Goal: Information Seeking & Learning: Find specific fact

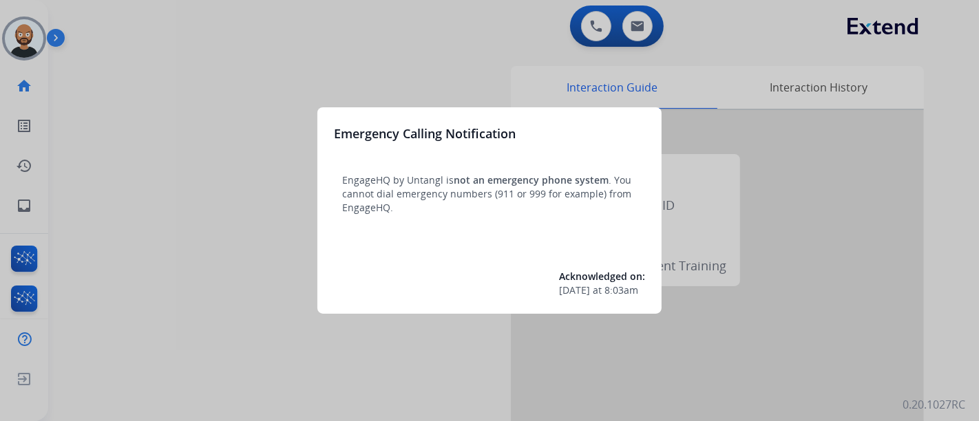
click at [259, 152] on div at bounding box center [489, 210] width 979 height 421
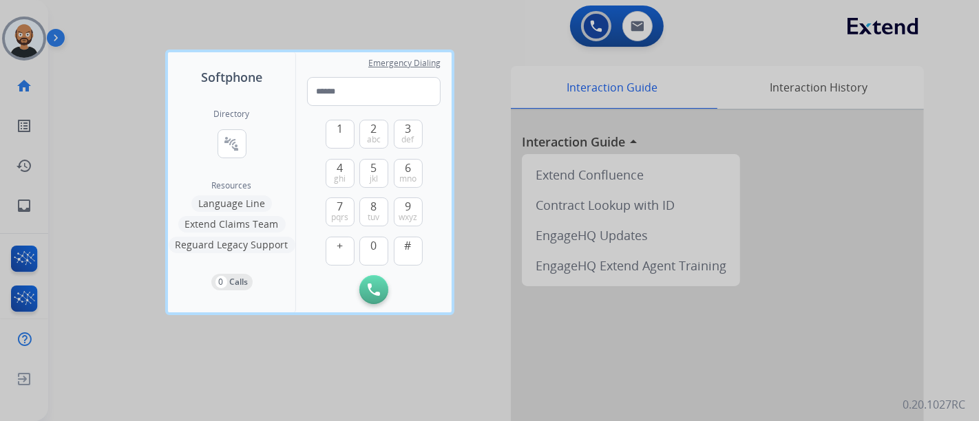
click at [89, 105] on div at bounding box center [489, 210] width 979 height 421
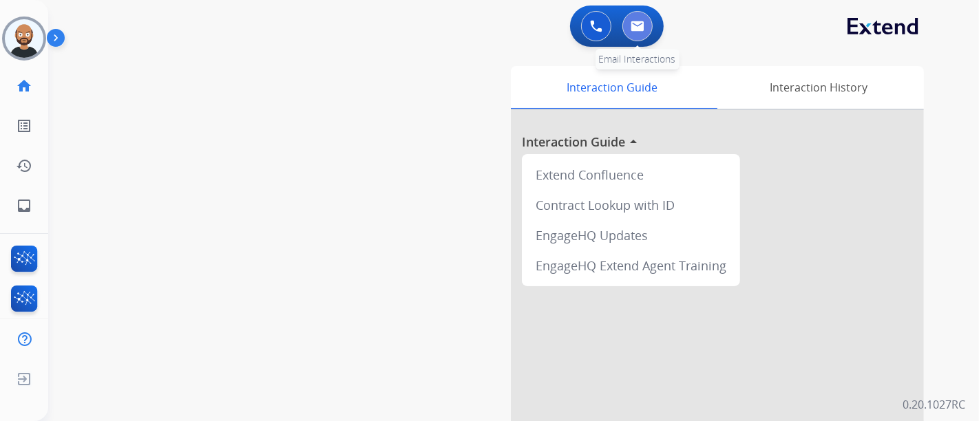
click at [626, 25] on button at bounding box center [637, 26] width 30 height 30
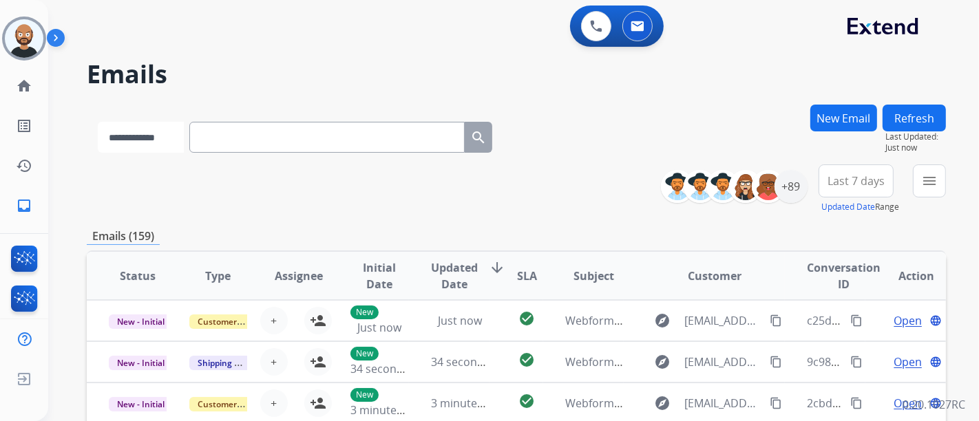
click at [129, 135] on select "**********" at bounding box center [141, 137] width 86 height 31
select select "**********"
click at [98, 122] on select "**********" at bounding box center [141, 137] width 86 height 31
click at [271, 138] on input "text" at bounding box center [328, 137] width 275 height 31
paste input "**********"
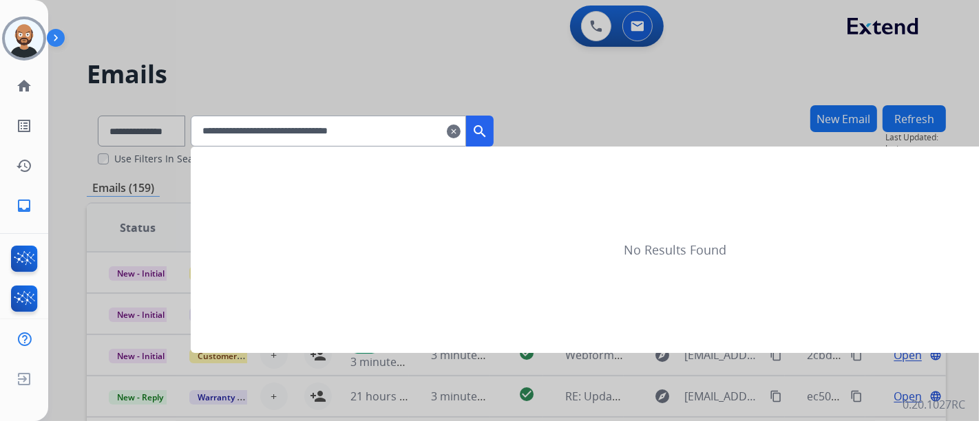
click at [488, 131] on mat-icon "search" at bounding box center [479, 131] width 17 height 17
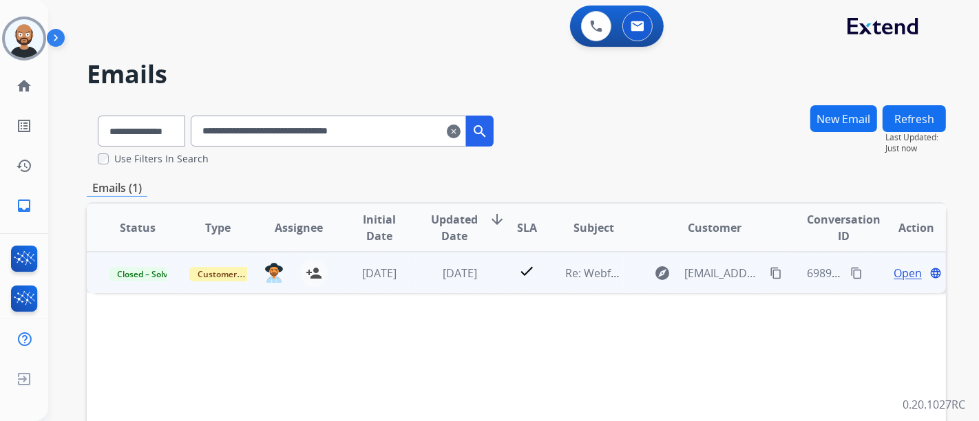
click at [896, 272] on span "Open" at bounding box center [907, 273] width 28 height 17
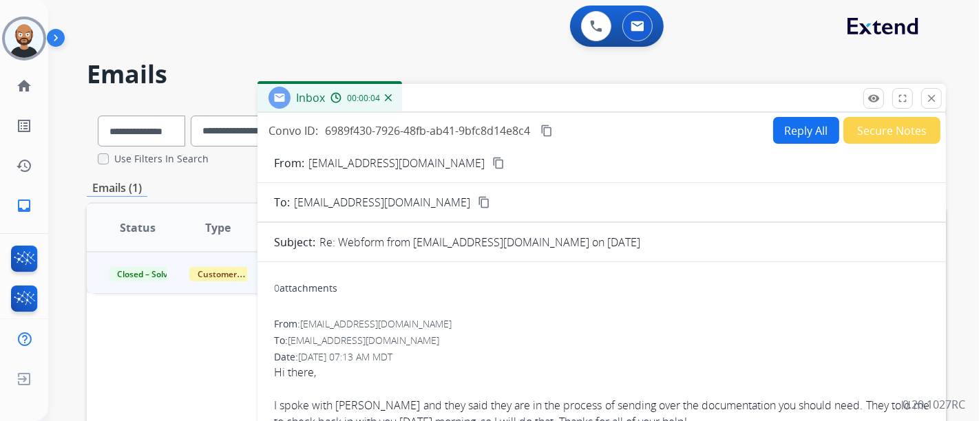
click at [492, 166] on mat-icon "content_copy" at bounding box center [498, 163] width 12 height 12
click at [936, 91] on button "close Close" at bounding box center [931, 98] width 21 height 21
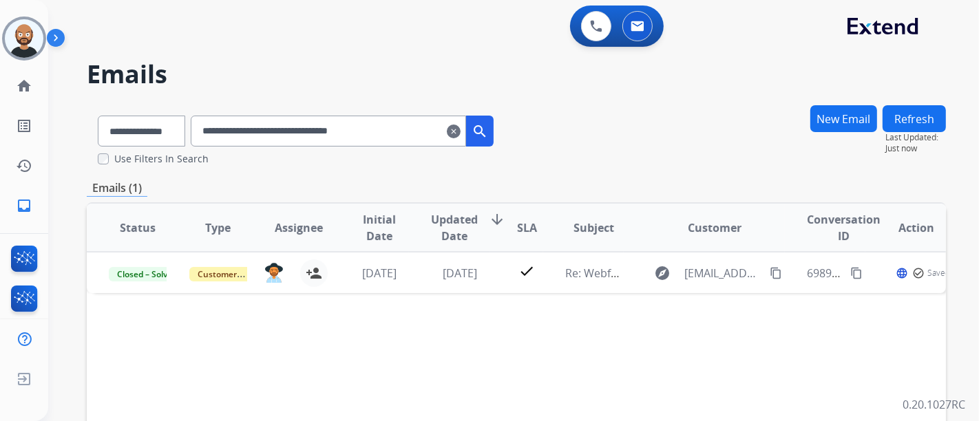
click at [404, 129] on input "**********" at bounding box center [328, 131] width 275 height 31
click at [405, 129] on input "**********" at bounding box center [328, 131] width 275 height 31
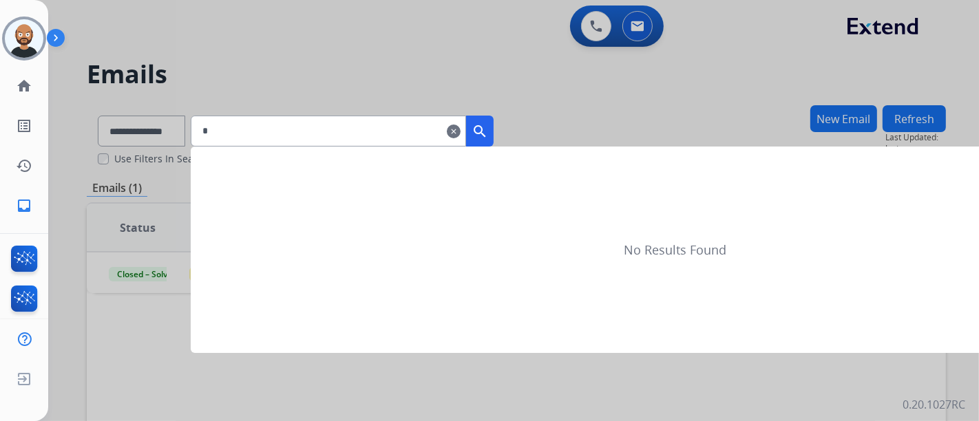
click at [318, 123] on input "*" at bounding box center [328, 131] width 275 height 31
paste input "**********"
click at [488, 123] on mat-icon "search" at bounding box center [479, 131] width 17 height 17
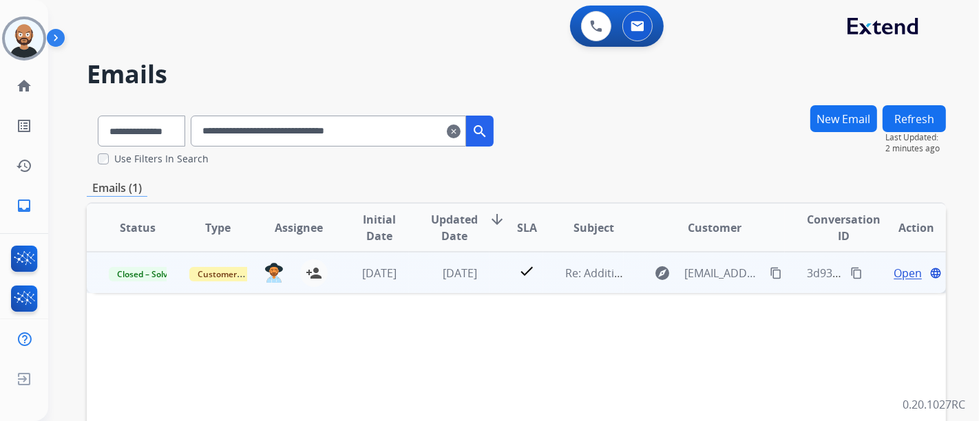
click at [901, 273] on span "Open" at bounding box center [907, 273] width 28 height 17
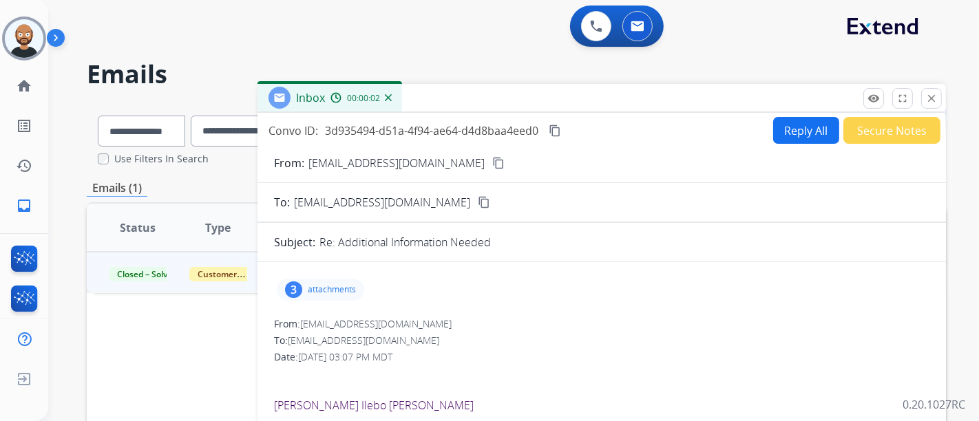
click at [492, 157] on mat-icon "content_copy" at bounding box center [498, 163] width 12 height 12
click at [925, 98] on mat-icon "close" at bounding box center [931, 98] width 12 height 12
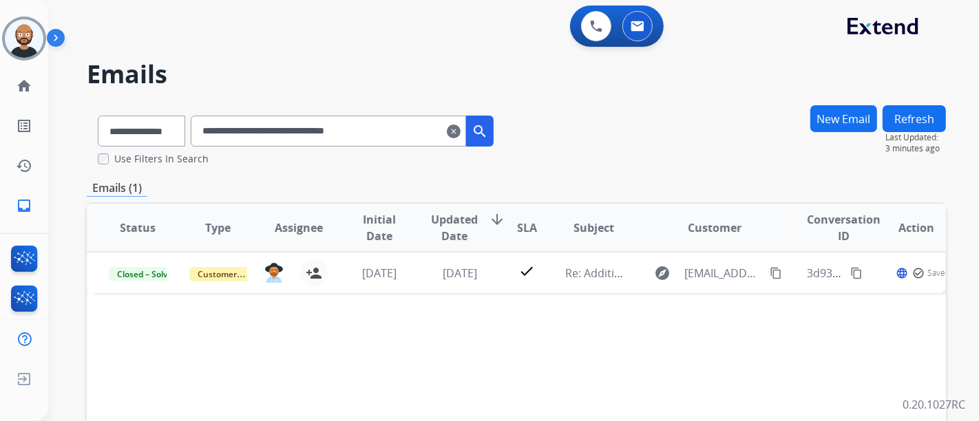
click at [399, 129] on input "**********" at bounding box center [328, 131] width 275 height 31
paste input "*"
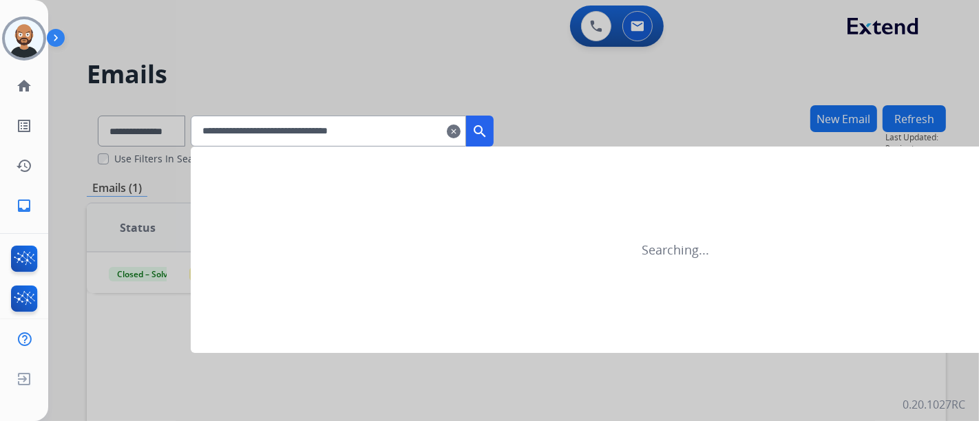
click at [488, 132] on mat-icon "search" at bounding box center [479, 131] width 17 height 17
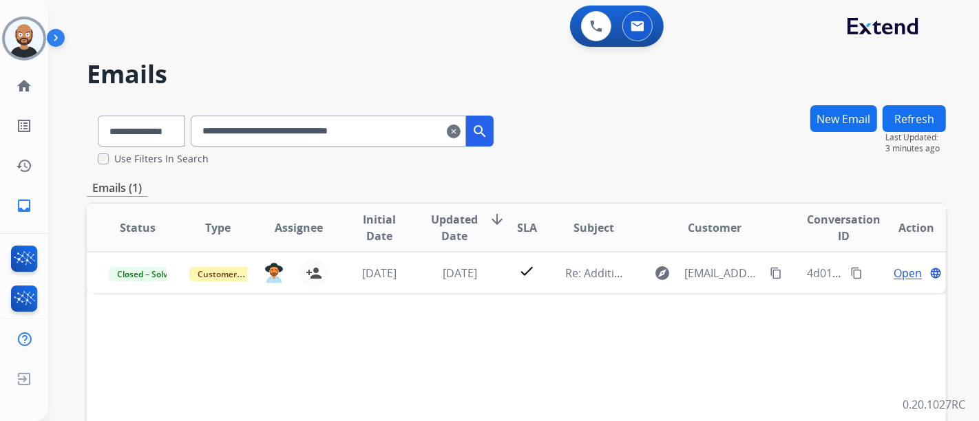
drag, startPoint x: 512, startPoint y: 158, endPoint x: 500, endPoint y: 160, distance: 12.6
click at [500, 160] on div "Use Filters In Search" at bounding box center [301, 159] width 407 height 14
click at [317, 136] on input "**********" at bounding box center [328, 131] width 275 height 31
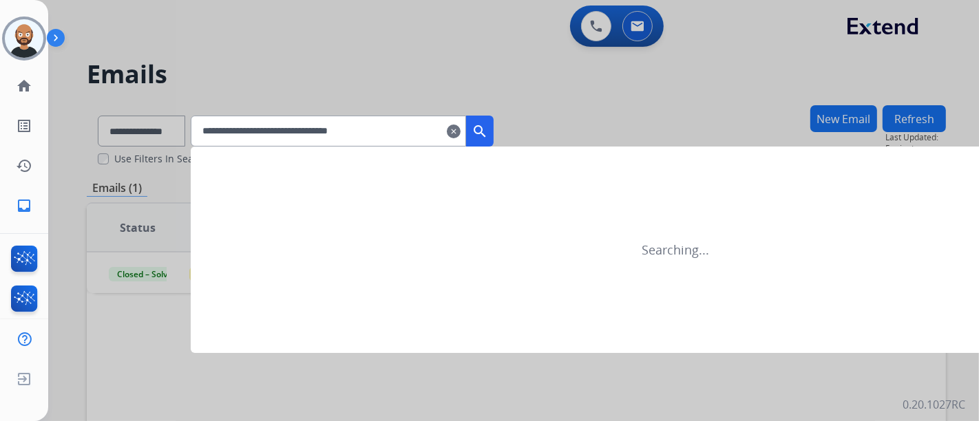
click at [493, 130] on button "search" at bounding box center [480, 131] width 28 height 31
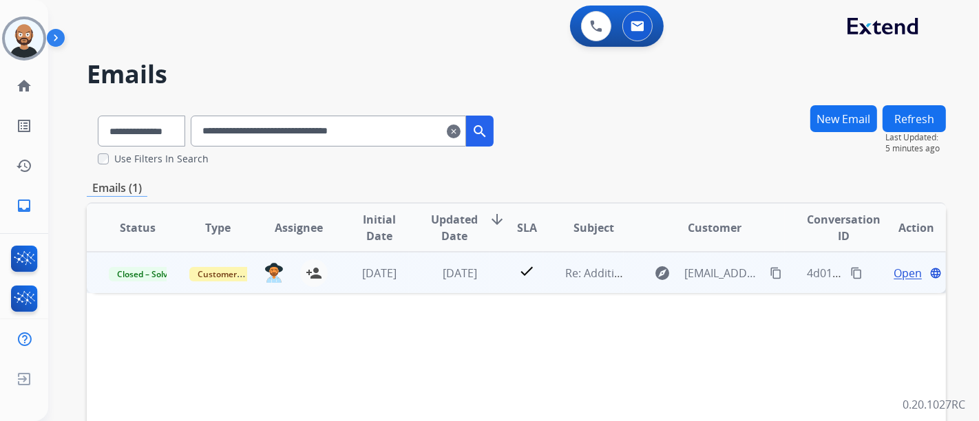
click at [898, 275] on span "Open" at bounding box center [907, 273] width 28 height 17
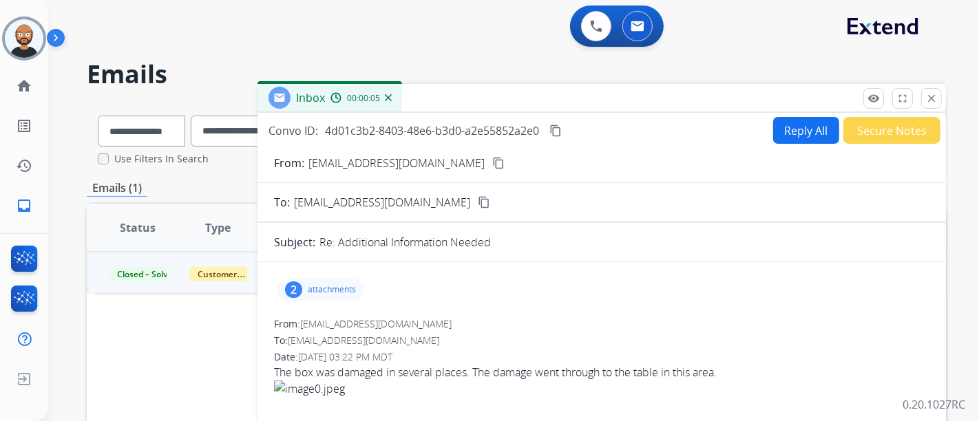
click at [492, 162] on mat-icon "content_copy" at bounding box center [498, 163] width 12 height 12
drag, startPoint x: 924, startPoint y: 100, endPoint x: 652, endPoint y: 146, distance: 275.6
click at [924, 100] on button "close Close" at bounding box center [931, 98] width 21 height 21
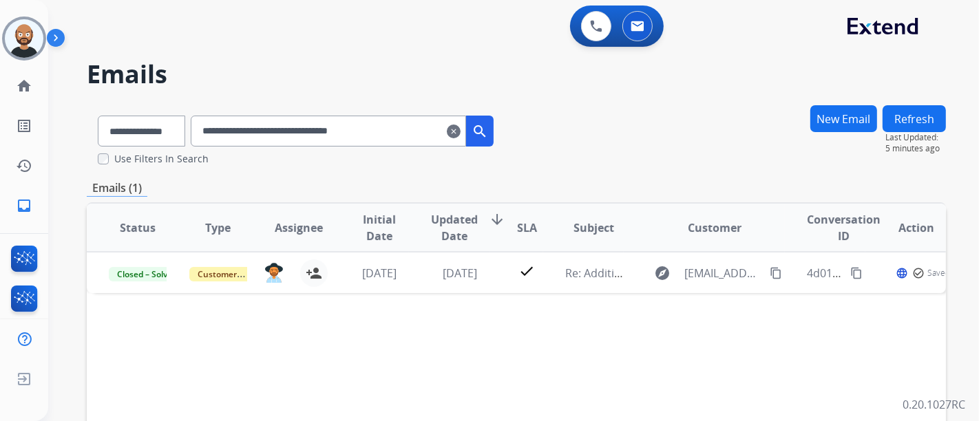
click at [316, 134] on input "**********" at bounding box center [328, 131] width 275 height 31
click at [315, 134] on input "**********" at bounding box center [328, 131] width 275 height 31
paste input "text"
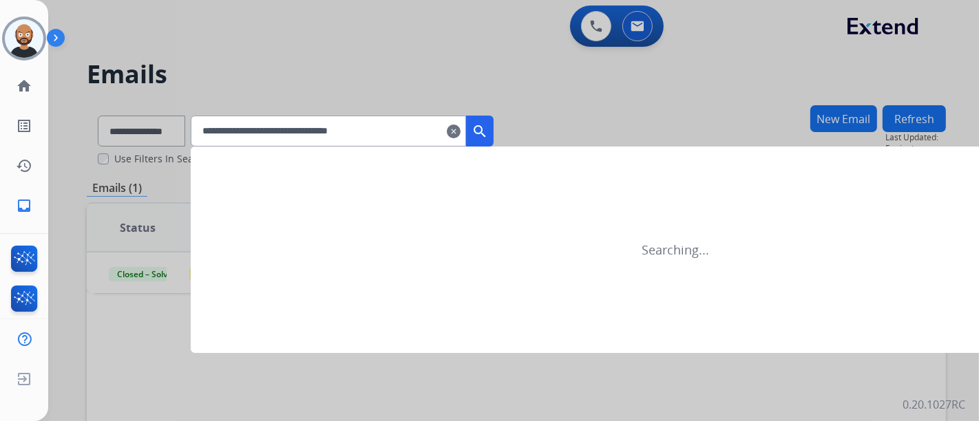
click at [488, 125] on mat-icon "search" at bounding box center [479, 131] width 17 height 17
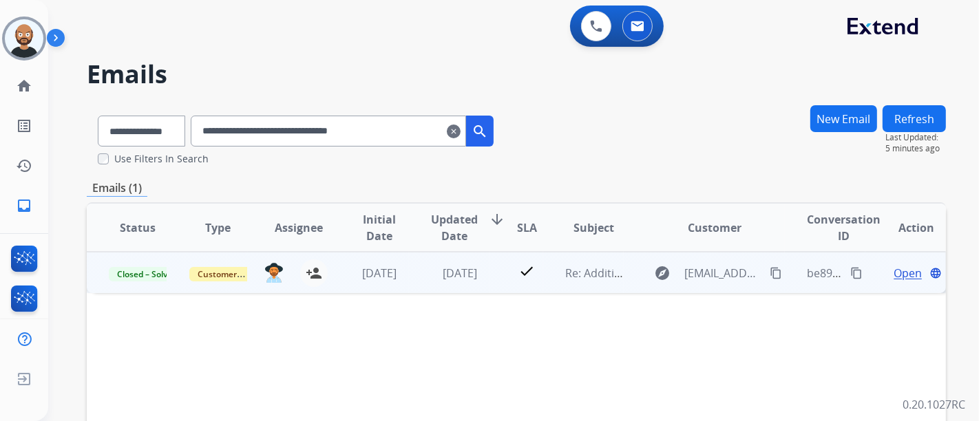
click at [893, 271] on span "Open" at bounding box center [907, 273] width 28 height 17
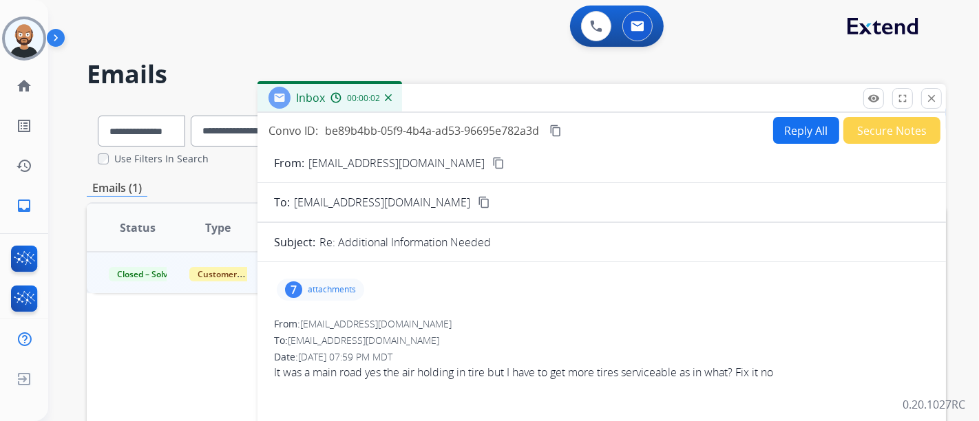
click at [492, 162] on mat-icon "content_copy" at bounding box center [498, 163] width 12 height 12
click at [934, 97] on mat-icon "close" at bounding box center [931, 98] width 12 height 12
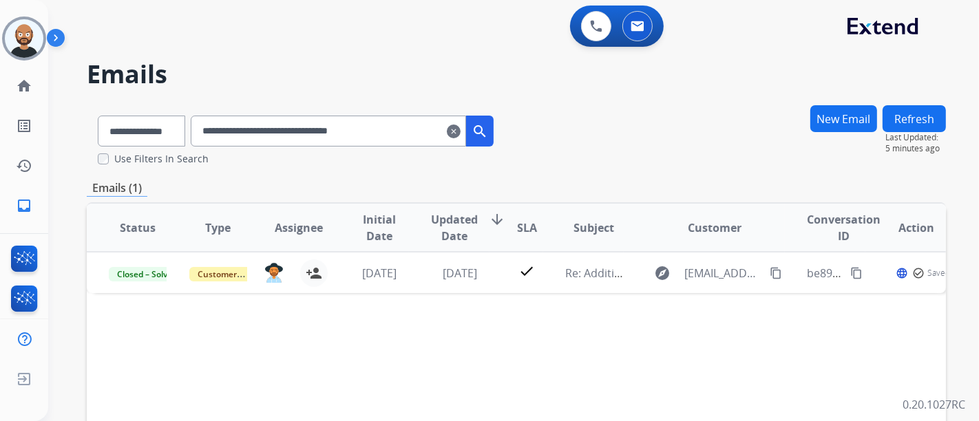
click at [288, 137] on input "**********" at bounding box center [328, 131] width 275 height 31
paste input "text"
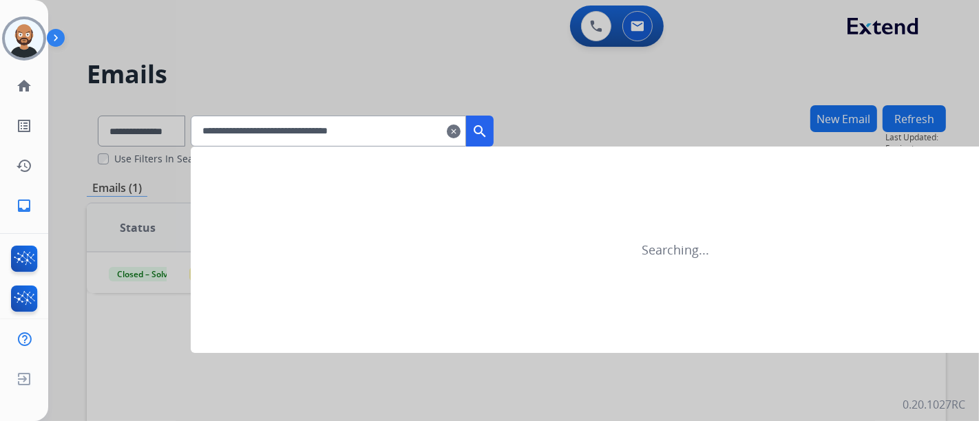
click at [488, 123] on mat-icon "search" at bounding box center [479, 131] width 17 height 17
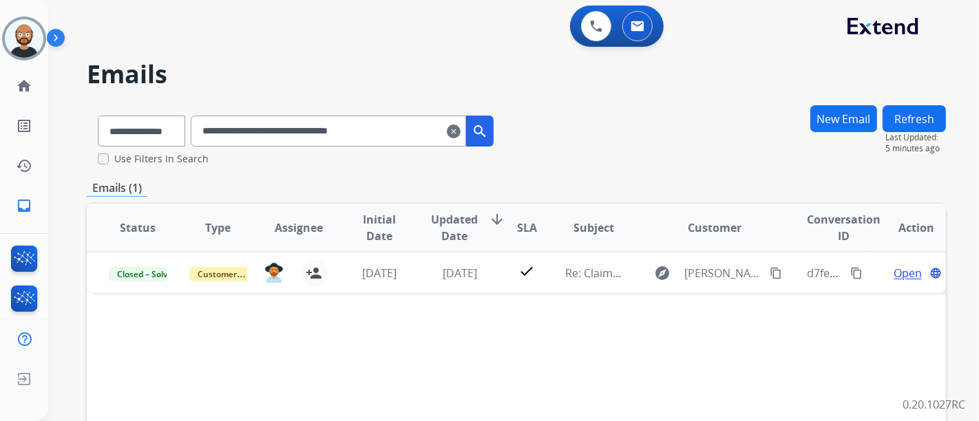
drag, startPoint x: 606, startPoint y: 159, endPoint x: 595, endPoint y: 170, distance: 16.1
drag, startPoint x: 595, startPoint y: 170, endPoint x: 562, endPoint y: 176, distance: 32.9
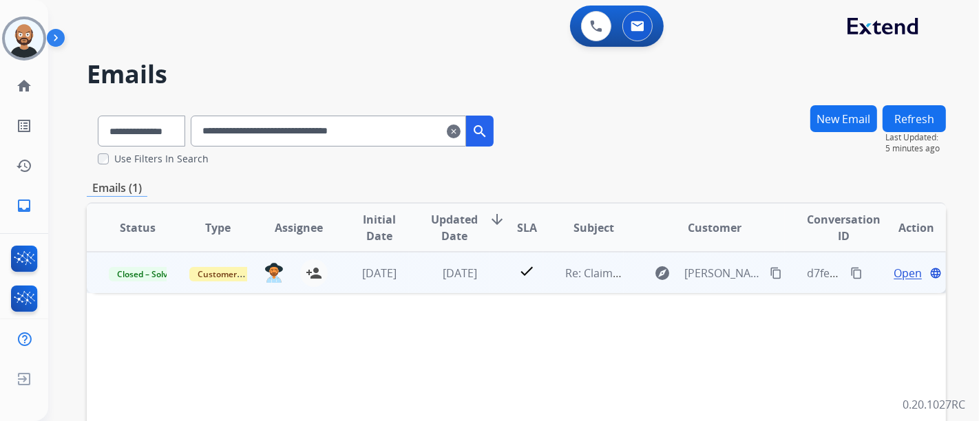
click at [899, 272] on span "Open" at bounding box center [907, 273] width 28 height 17
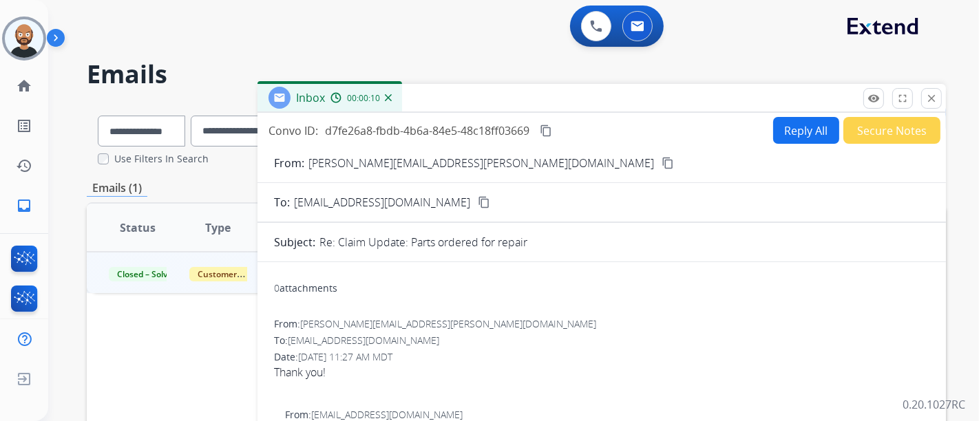
drag, startPoint x: 930, startPoint y: 99, endPoint x: 902, endPoint y: 107, distance: 28.6
click at [930, 99] on mat-icon "close" at bounding box center [931, 98] width 12 height 12
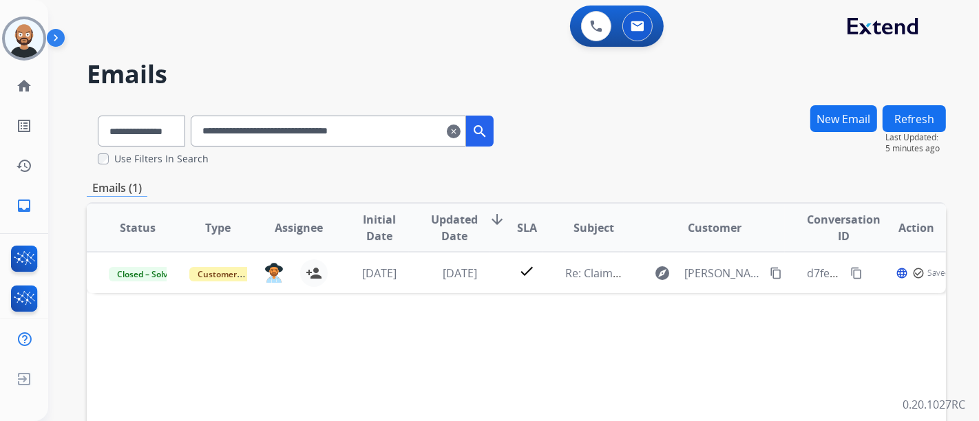
click at [306, 133] on input "**********" at bounding box center [328, 131] width 275 height 31
paste input "text"
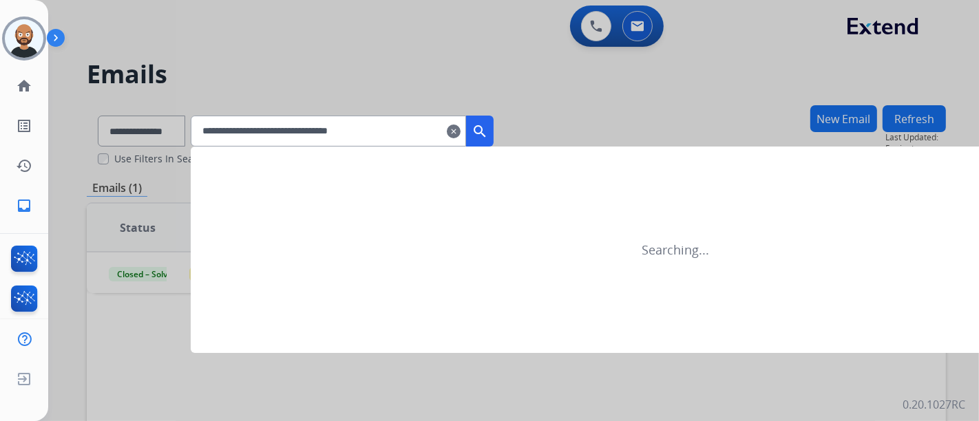
click at [488, 130] on mat-icon "search" at bounding box center [479, 131] width 17 height 17
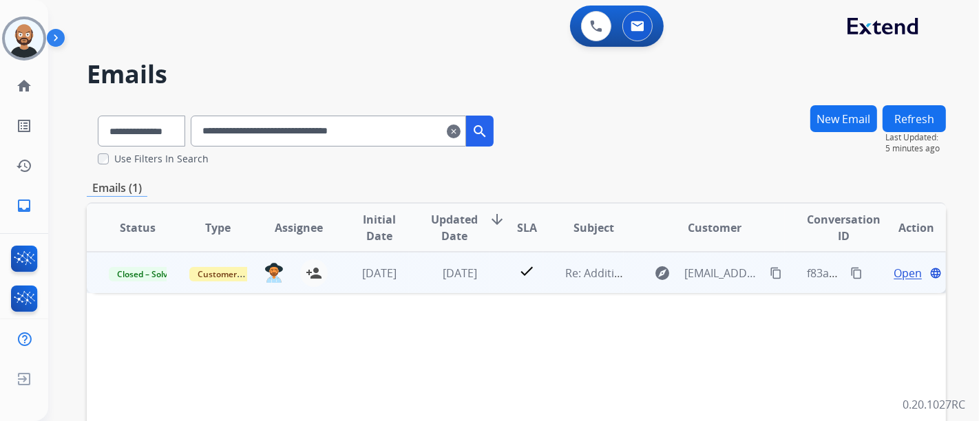
click at [896, 270] on span "Open" at bounding box center [907, 273] width 28 height 17
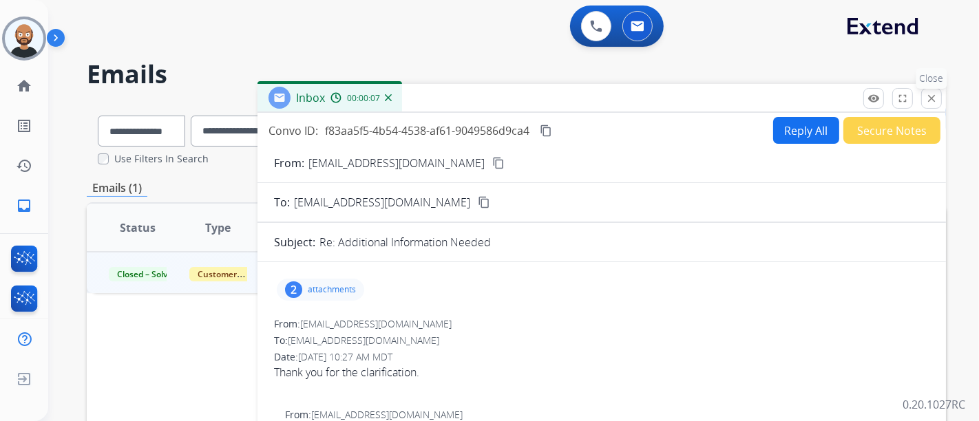
click at [935, 98] on mat-icon "close" at bounding box center [931, 98] width 12 height 12
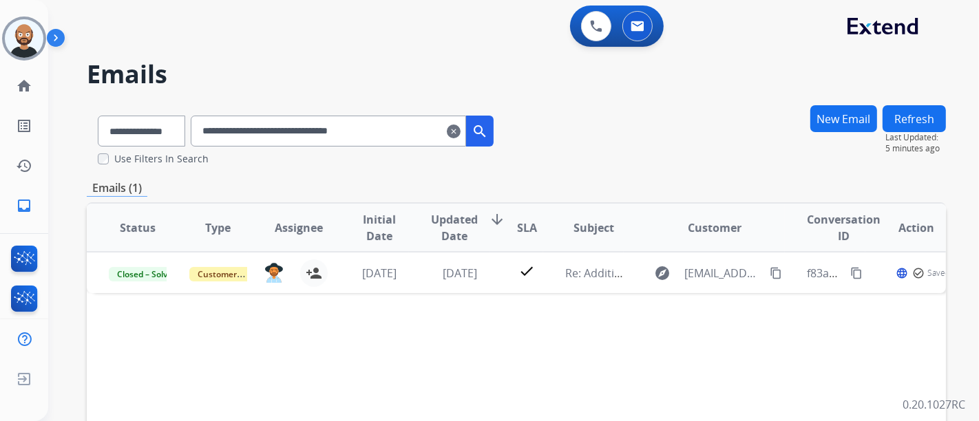
click at [381, 129] on input "**********" at bounding box center [328, 131] width 275 height 31
paste input "text"
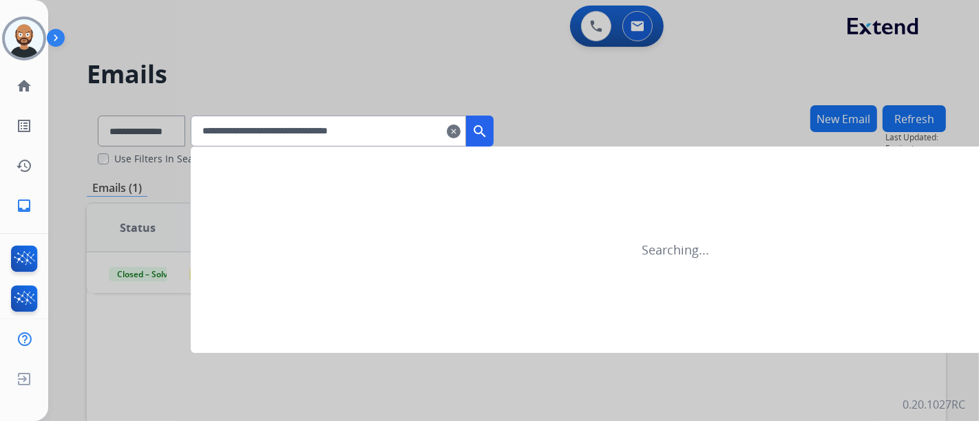
click at [488, 129] on mat-icon "search" at bounding box center [479, 131] width 17 height 17
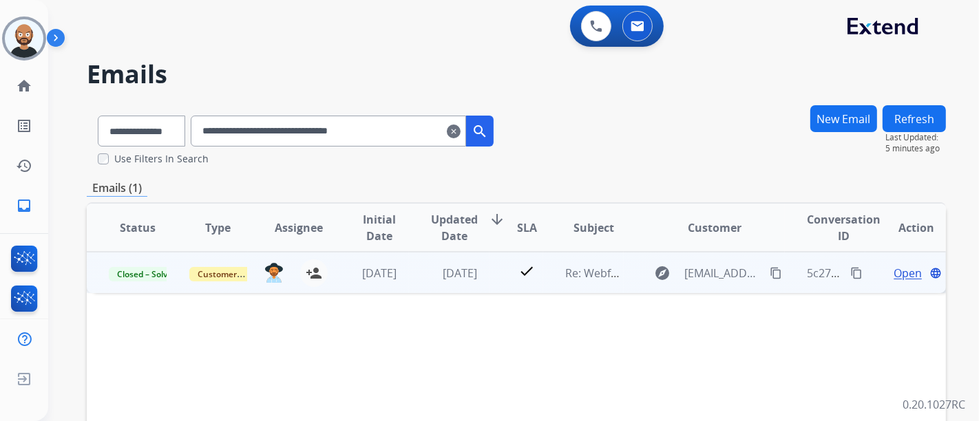
click at [898, 273] on span "Open" at bounding box center [907, 273] width 28 height 17
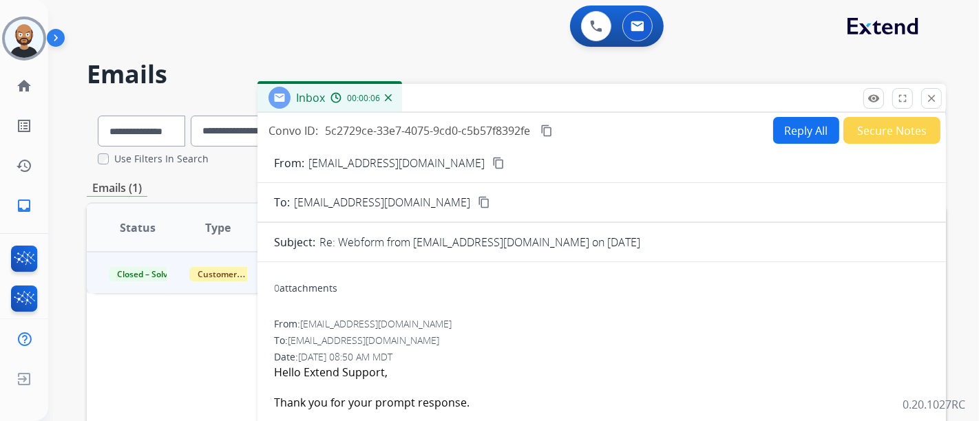
click at [492, 164] on mat-icon "content_copy" at bounding box center [498, 163] width 12 height 12
drag, startPoint x: 932, startPoint y: 100, endPoint x: 922, endPoint y: 102, distance: 10.4
click at [932, 100] on mat-icon "close" at bounding box center [931, 98] width 12 height 12
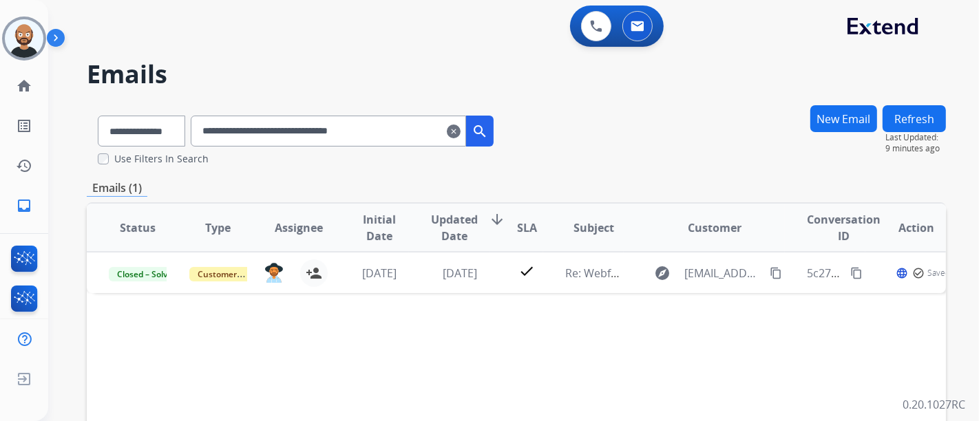
click at [346, 140] on input "**********" at bounding box center [328, 131] width 275 height 31
paste input "text"
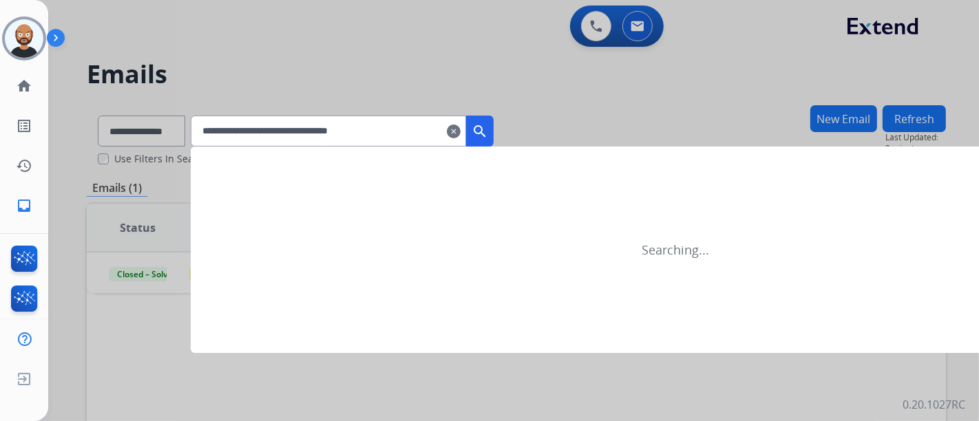
click at [488, 130] on mat-icon "search" at bounding box center [479, 131] width 17 height 17
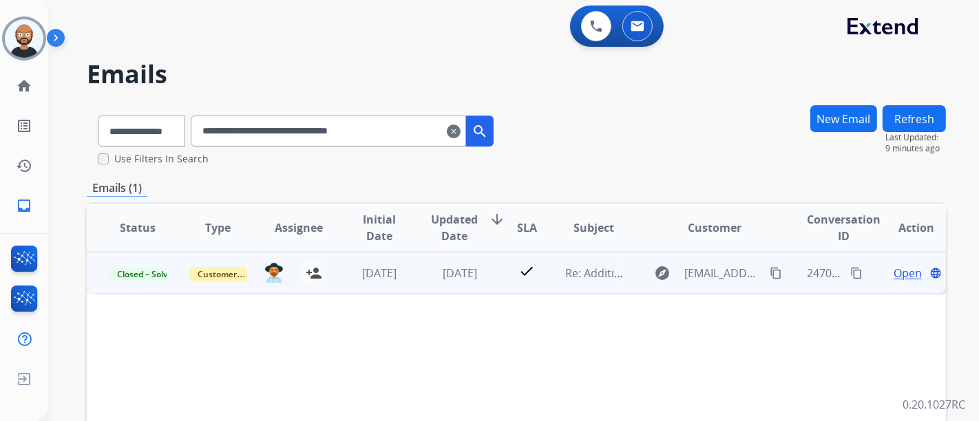
click at [893, 268] on span "Open" at bounding box center [907, 273] width 28 height 17
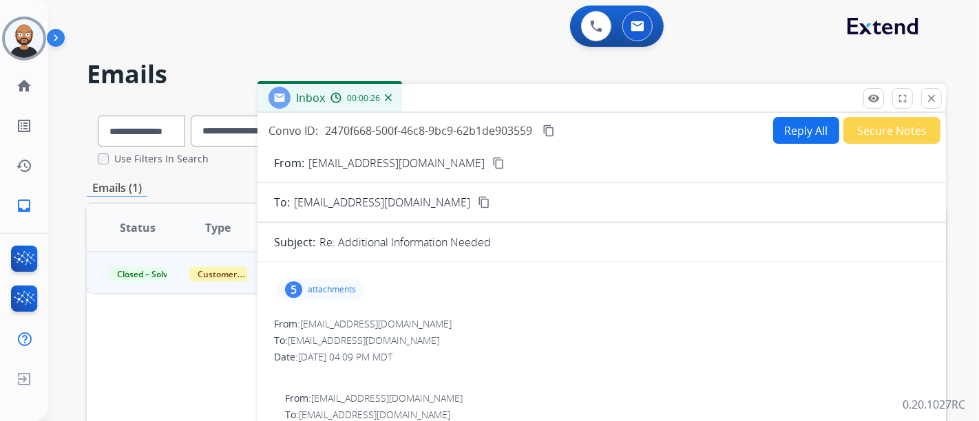
click at [492, 164] on mat-icon "content_copy" at bounding box center [498, 163] width 12 height 12
drag, startPoint x: 940, startPoint y: 104, endPoint x: 883, endPoint y: 116, distance: 57.6
click at [940, 104] on button "close Close" at bounding box center [931, 98] width 21 height 21
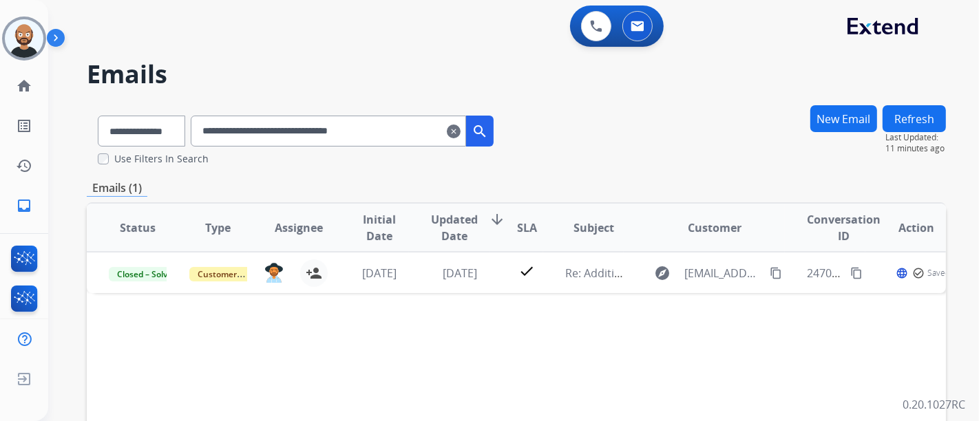
click at [332, 142] on input "**********" at bounding box center [328, 131] width 275 height 31
paste input "text"
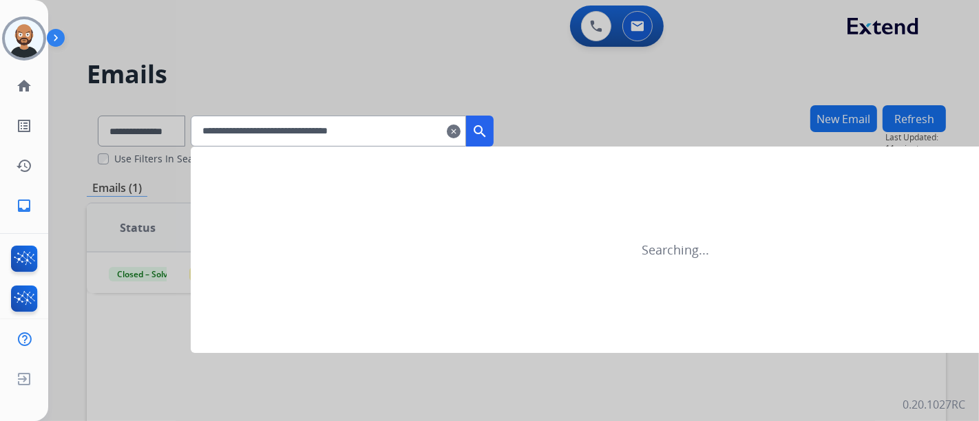
click at [488, 134] on mat-icon "search" at bounding box center [479, 131] width 17 height 17
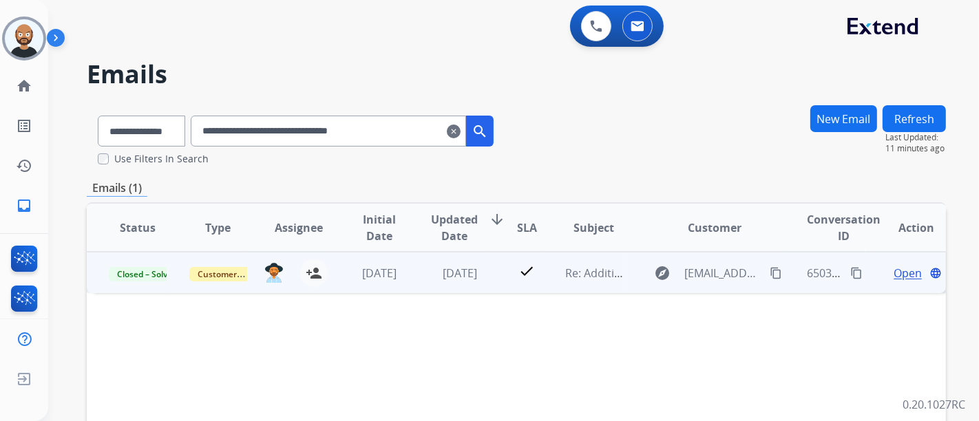
click at [893, 269] on span "Open" at bounding box center [907, 273] width 28 height 17
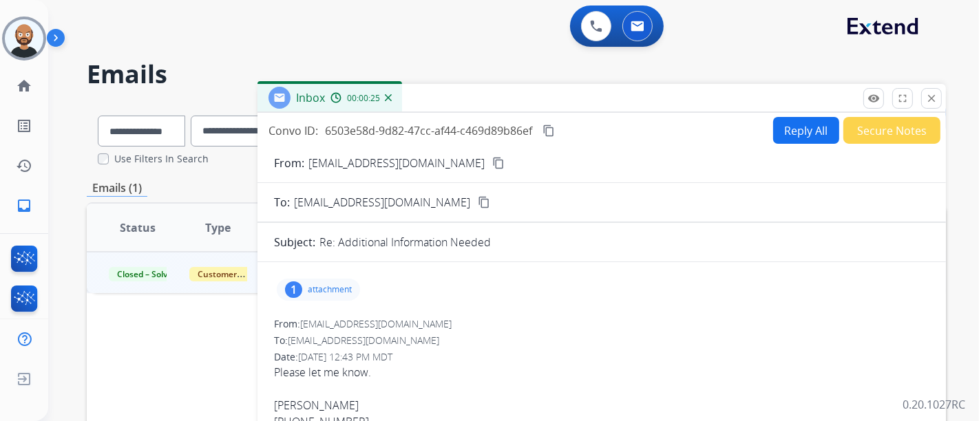
click at [492, 167] on mat-icon "content_copy" at bounding box center [498, 163] width 12 height 12
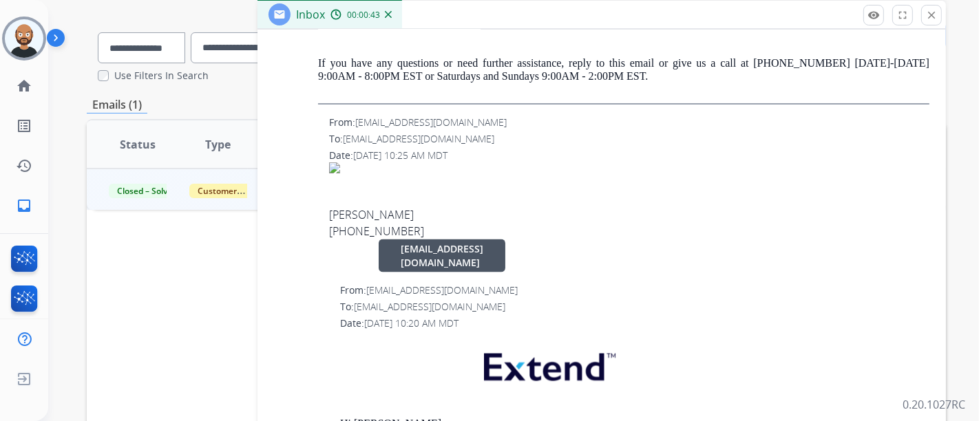
scroll to position [1776, 0]
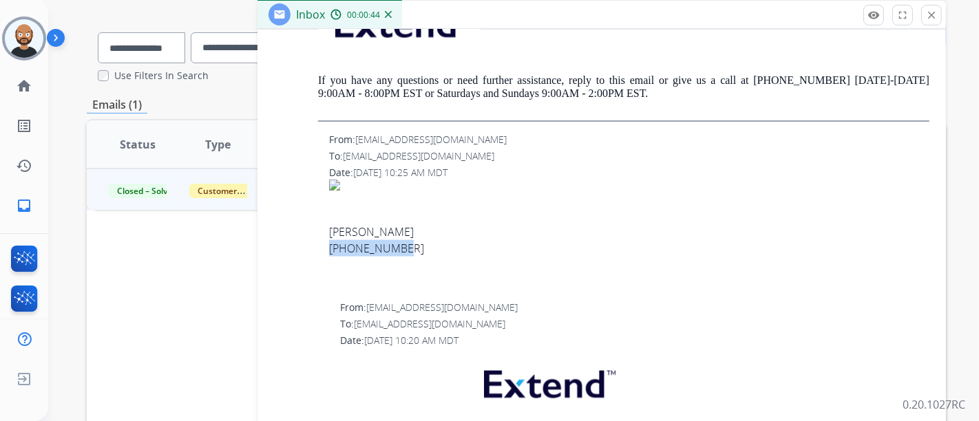
drag, startPoint x: 399, startPoint y: 245, endPoint x: 322, endPoint y: 242, distance: 76.4
click at [322, 242] on div "From: a.bannoura1@gmail.com To: support@extend.com Date: 06/17/2025 - 10:25 AM …" at bounding box center [601, 211] width 655 height 157
copy div "734 679 8973"
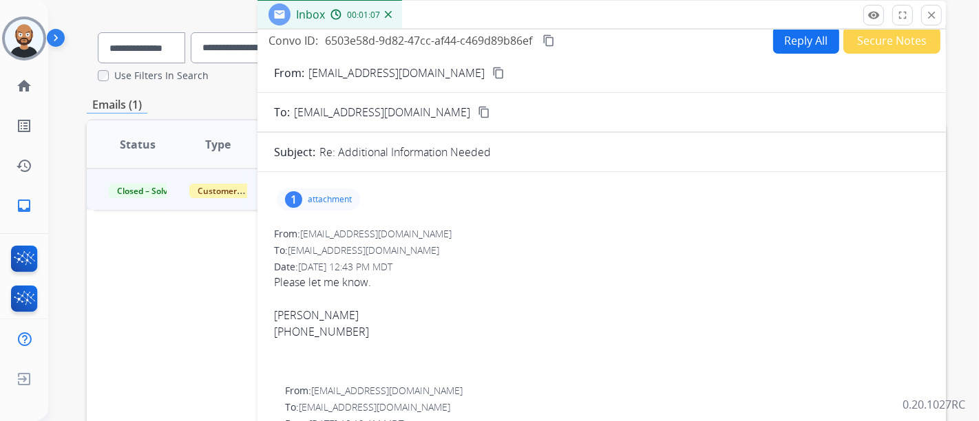
scroll to position [0, 0]
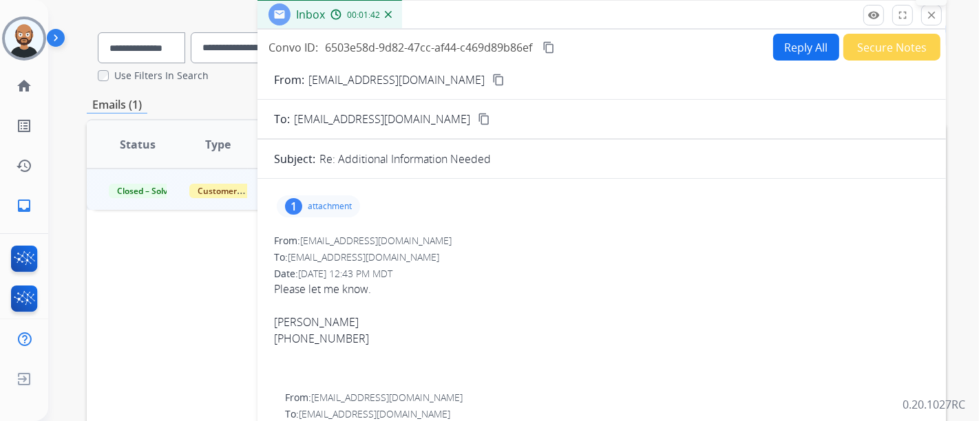
click at [932, 19] on mat-icon "close" at bounding box center [931, 15] width 12 height 12
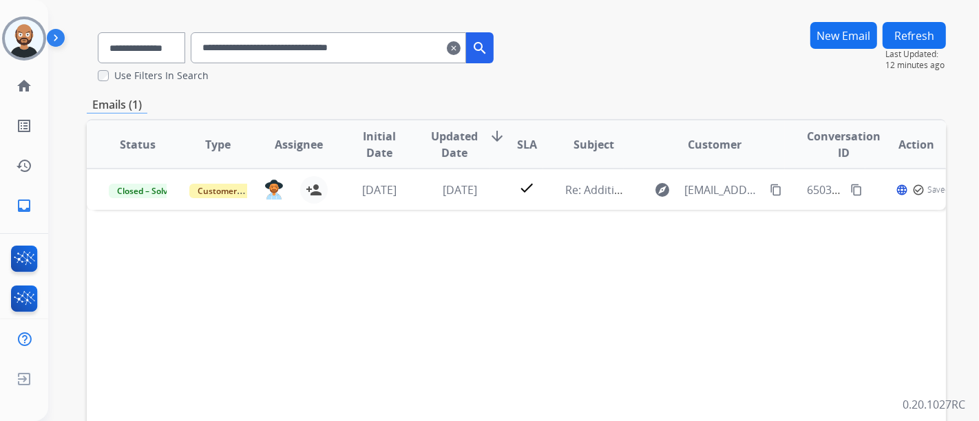
click at [403, 52] on input "**********" at bounding box center [328, 47] width 275 height 31
paste input "text"
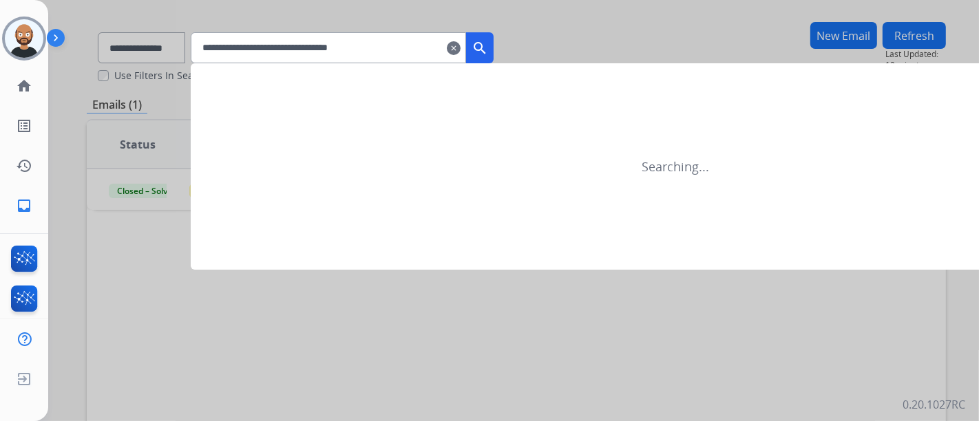
click at [488, 50] on mat-icon "search" at bounding box center [479, 48] width 17 height 17
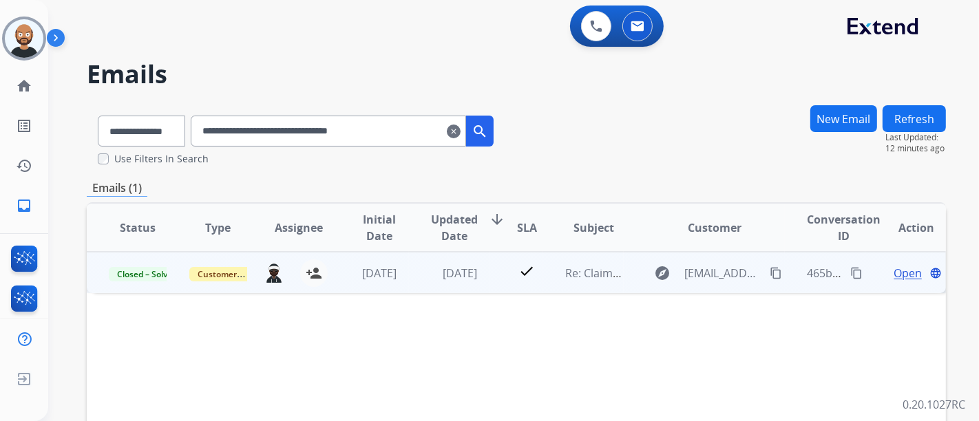
click at [902, 271] on span "Open" at bounding box center [907, 273] width 28 height 17
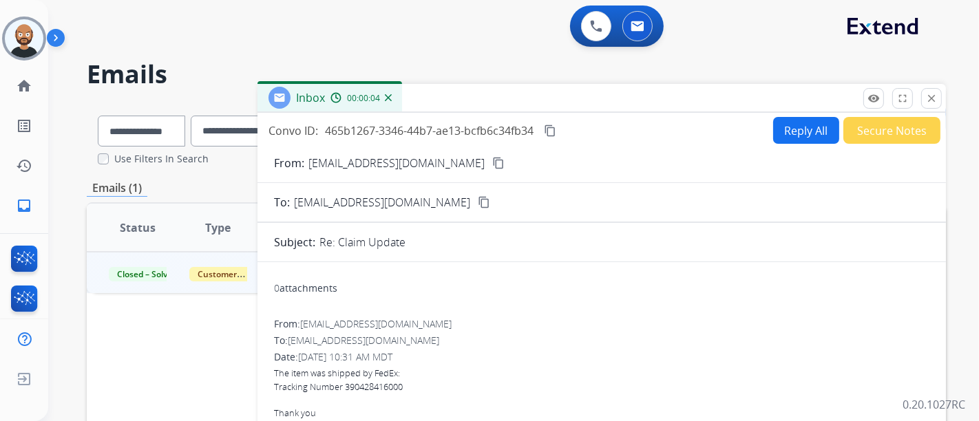
click at [492, 162] on mat-icon "content_copy" at bounding box center [498, 163] width 12 height 12
click at [492, 160] on mat-icon "content_copy" at bounding box center [498, 163] width 12 height 12
drag, startPoint x: 928, startPoint y: 102, endPoint x: 639, endPoint y: 146, distance: 292.4
click at [928, 102] on mat-icon "close" at bounding box center [931, 98] width 12 height 12
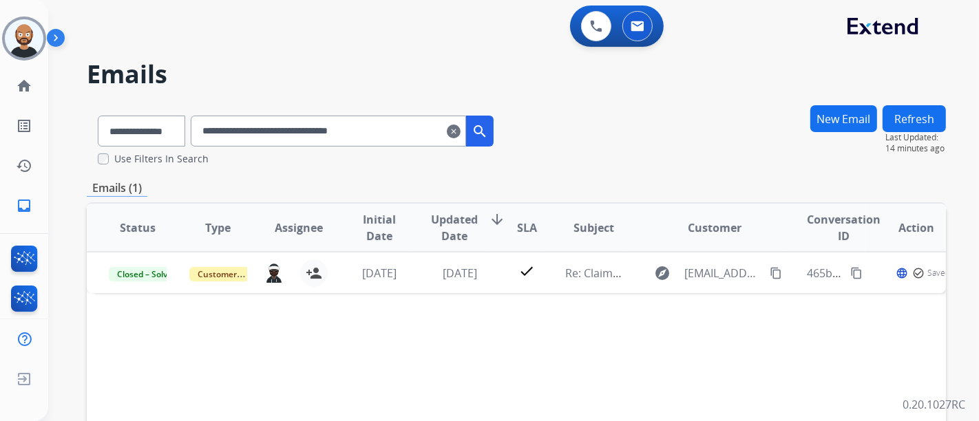
click at [343, 131] on input "**********" at bounding box center [328, 131] width 275 height 31
drag, startPoint x: 343, startPoint y: 131, endPoint x: 446, endPoint y: 134, distance: 102.6
click at [343, 131] on input "**********" at bounding box center [328, 131] width 275 height 31
paste input "text"
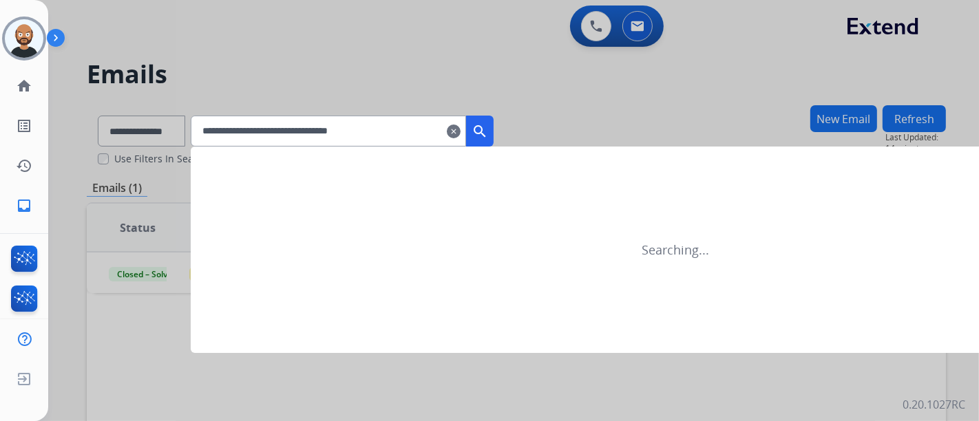
click at [488, 135] on mat-icon "search" at bounding box center [479, 131] width 17 height 17
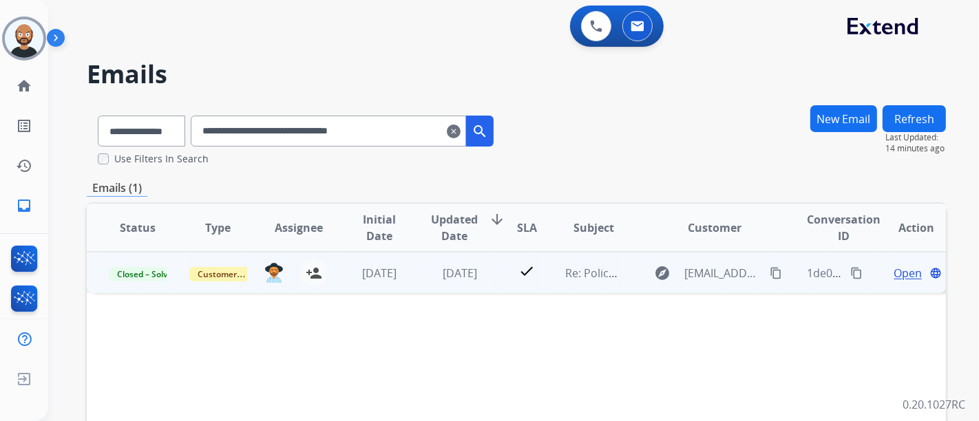
click at [898, 274] on span "Open" at bounding box center [907, 273] width 28 height 17
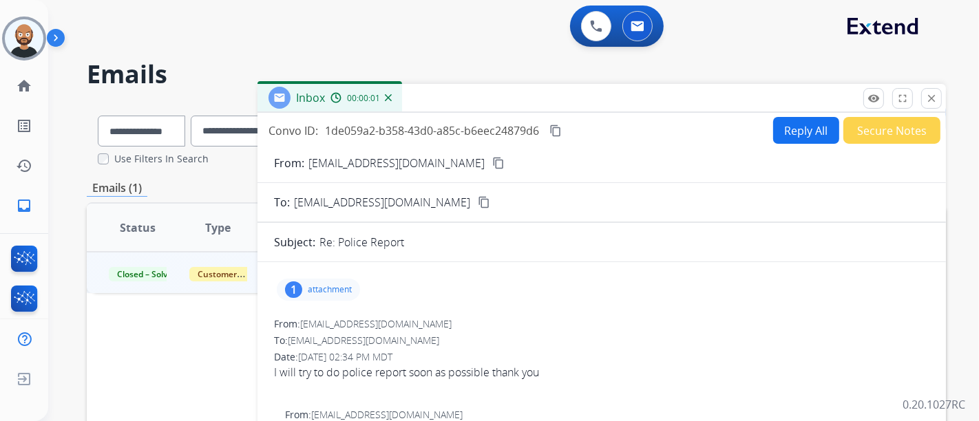
click at [492, 165] on mat-icon "content_copy" at bounding box center [498, 163] width 12 height 12
click at [933, 99] on mat-icon "close" at bounding box center [931, 98] width 12 height 12
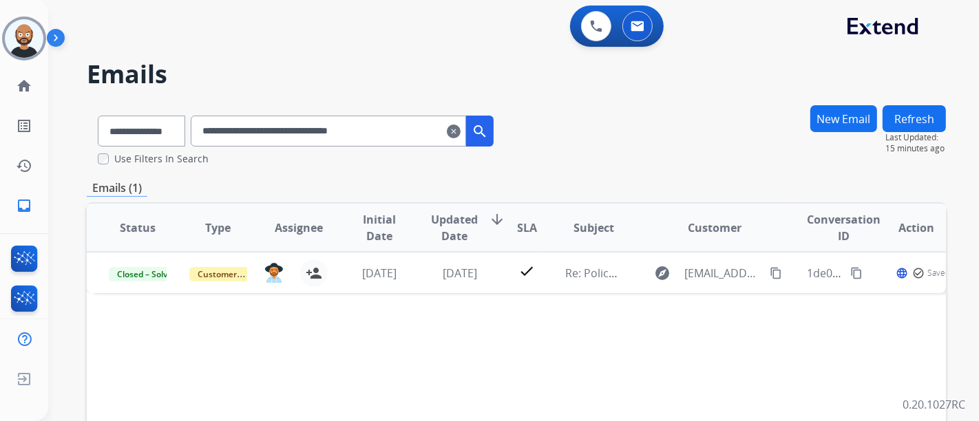
click at [393, 140] on input "**********" at bounding box center [328, 131] width 275 height 31
paste input "text"
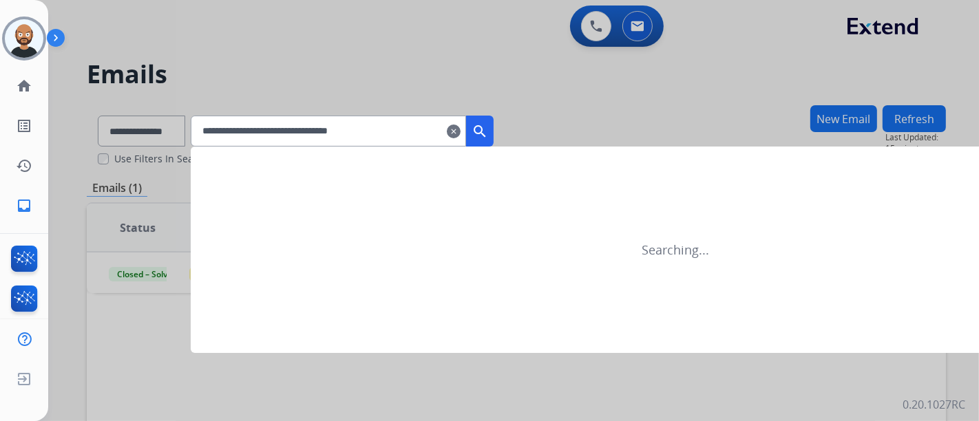
click at [488, 134] on mat-icon "search" at bounding box center [479, 131] width 17 height 17
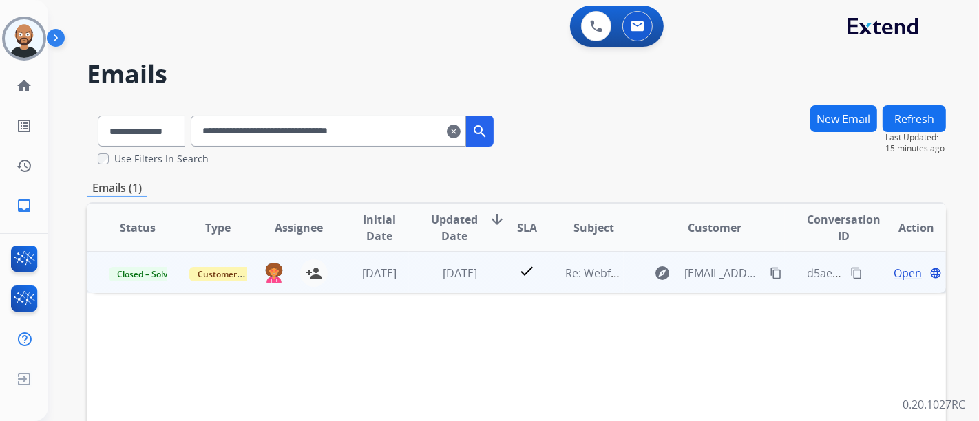
click at [895, 268] on span "Open" at bounding box center [907, 273] width 28 height 17
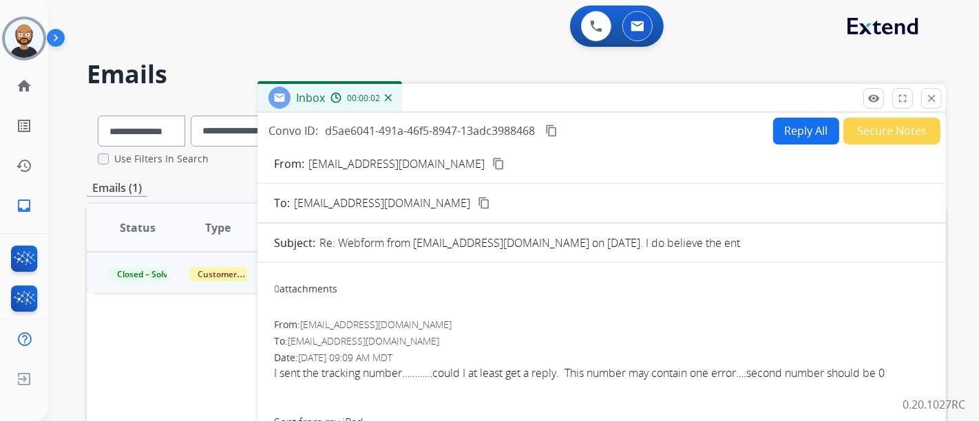
click at [492, 166] on mat-icon "content_copy" at bounding box center [498, 164] width 12 height 12
drag, startPoint x: 928, startPoint y: 101, endPoint x: 904, endPoint y: 111, distance: 25.9
click at [928, 101] on mat-icon "close" at bounding box center [931, 98] width 12 height 12
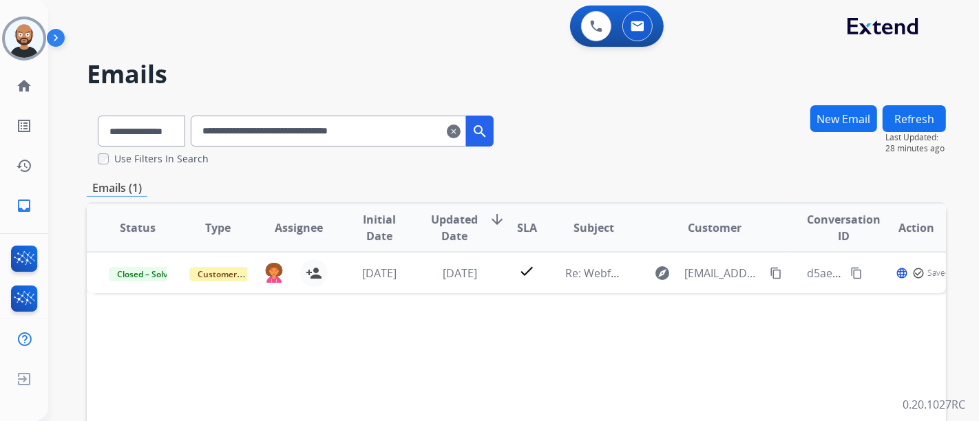
click at [401, 124] on input "**********" at bounding box center [328, 131] width 275 height 31
paste input "text"
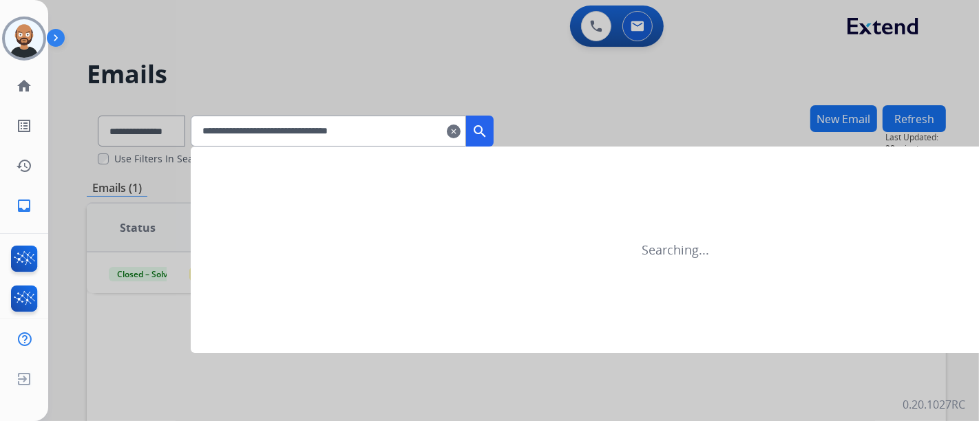
click at [488, 124] on mat-icon "search" at bounding box center [479, 131] width 17 height 17
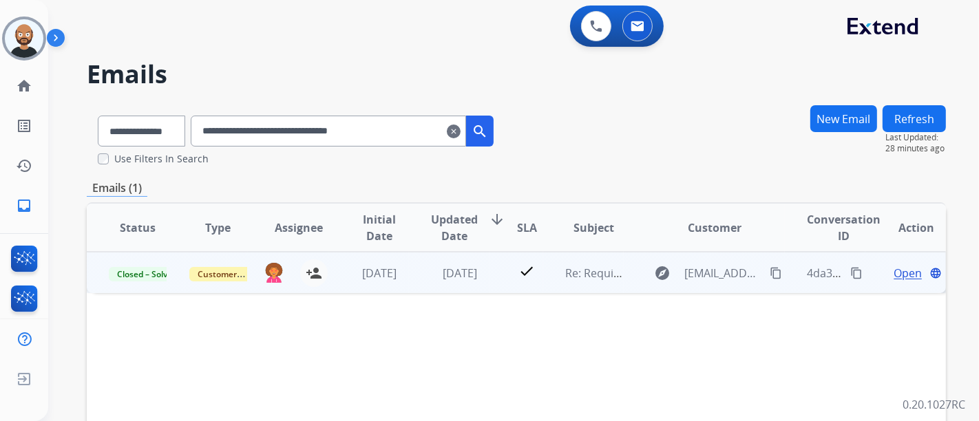
click at [899, 272] on span "Open" at bounding box center [907, 273] width 28 height 17
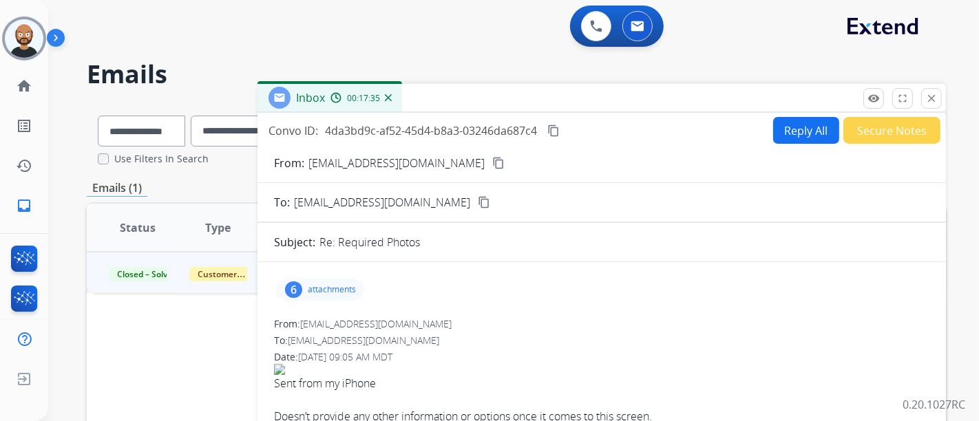
click at [459, 158] on div "From: nickscott82@hotmail.com content_copy" at bounding box center [601, 163] width 688 height 17
click at [492, 162] on mat-icon "content_copy" at bounding box center [498, 163] width 12 height 12
drag, startPoint x: 922, startPoint y: 98, endPoint x: 799, endPoint y: 125, distance: 126.1
click at [922, 98] on button "close Close" at bounding box center [931, 98] width 21 height 21
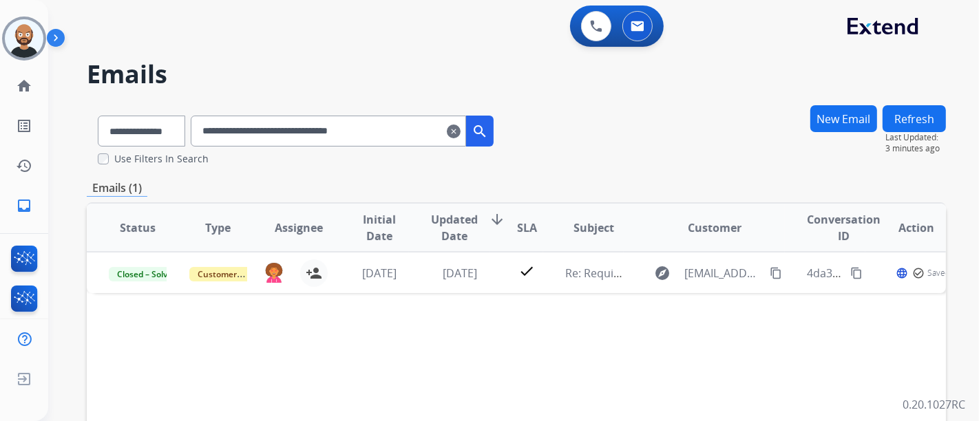
click at [259, 132] on input "**********" at bounding box center [328, 131] width 275 height 31
paste input "text"
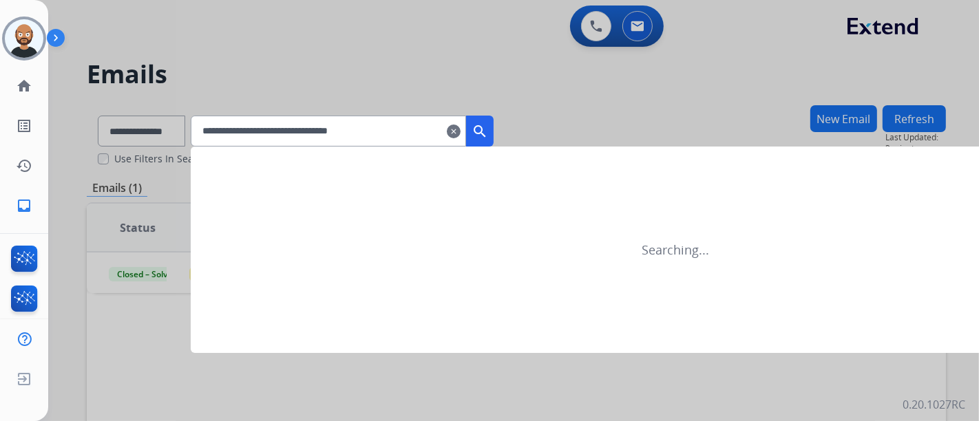
click at [488, 131] on mat-icon "search" at bounding box center [479, 131] width 17 height 17
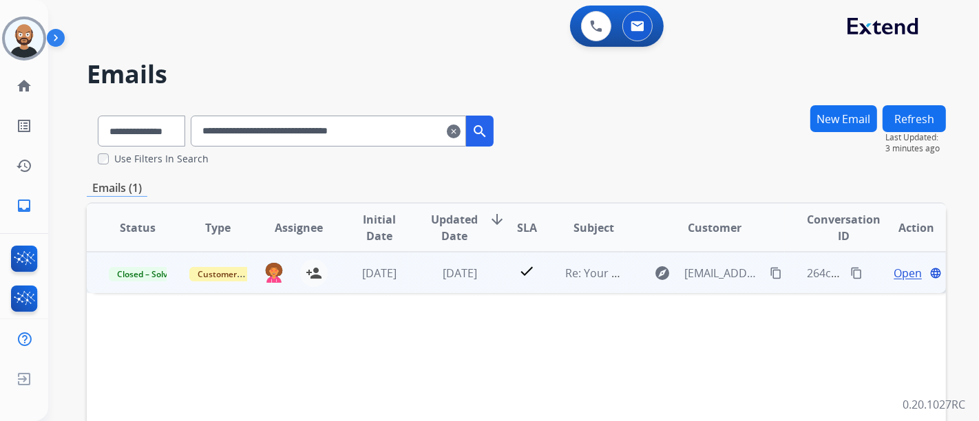
click at [893, 270] on span "Open" at bounding box center [907, 273] width 28 height 17
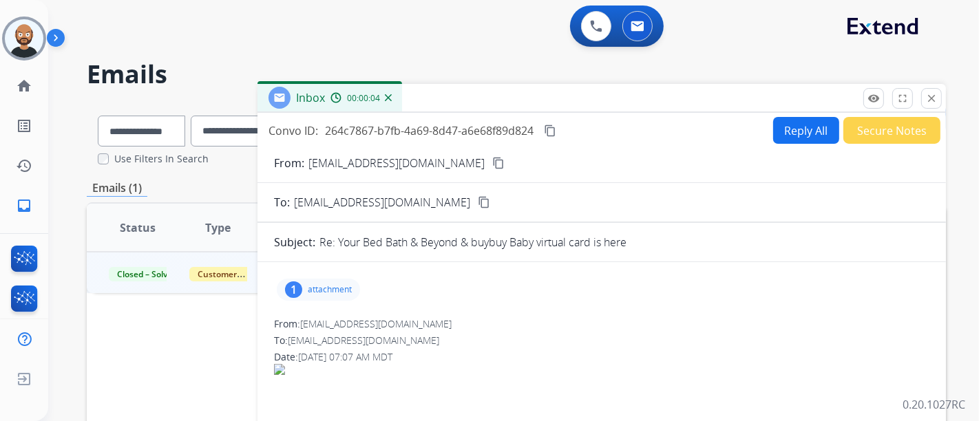
click at [492, 159] on mat-icon "content_copy" at bounding box center [498, 163] width 12 height 12
drag, startPoint x: 930, startPoint y: 97, endPoint x: 889, endPoint y: 103, distance: 41.8
click at [930, 97] on mat-icon "close" at bounding box center [931, 98] width 12 height 12
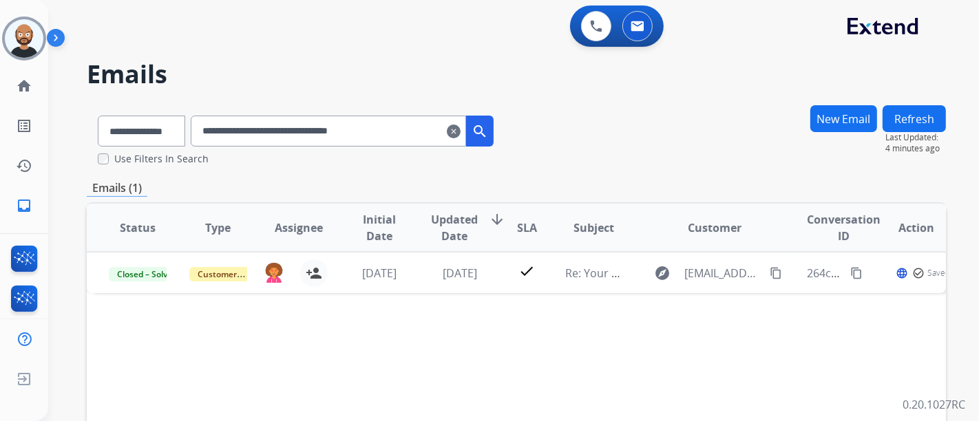
click at [391, 140] on input "**********" at bounding box center [328, 131] width 275 height 31
paste input "text"
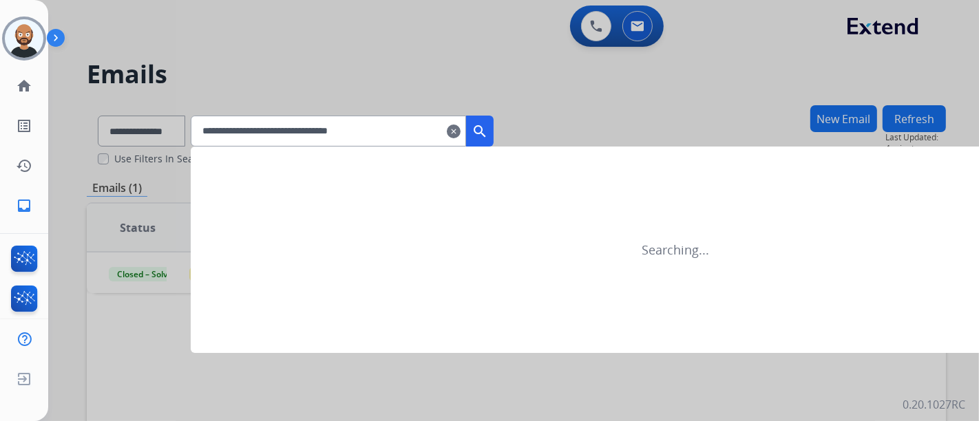
click at [488, 129] on mat-icon "search" at bounding box center [479, 131] width 17 height 17
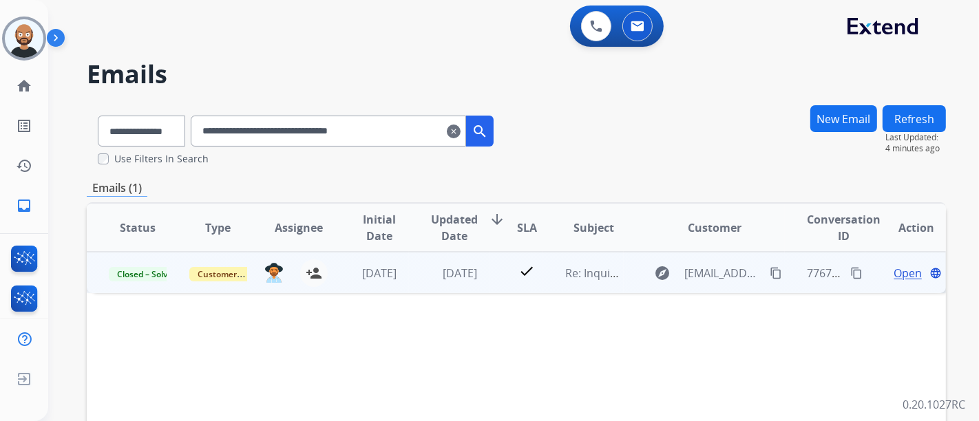
click at [895, 273] on span "Open" at bounding box center [907, 273] width 28 height 17
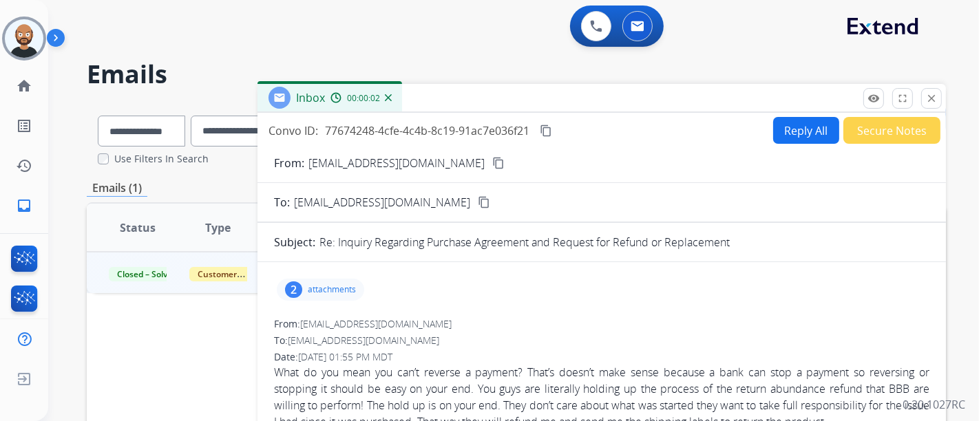
click at [492, 168] on mat-icon "content_copy" at bounding box center [498, 163] width 12 height 12
click at [936, 104] on button "close Close" at bounding box center [931, 98] width 21 height 21
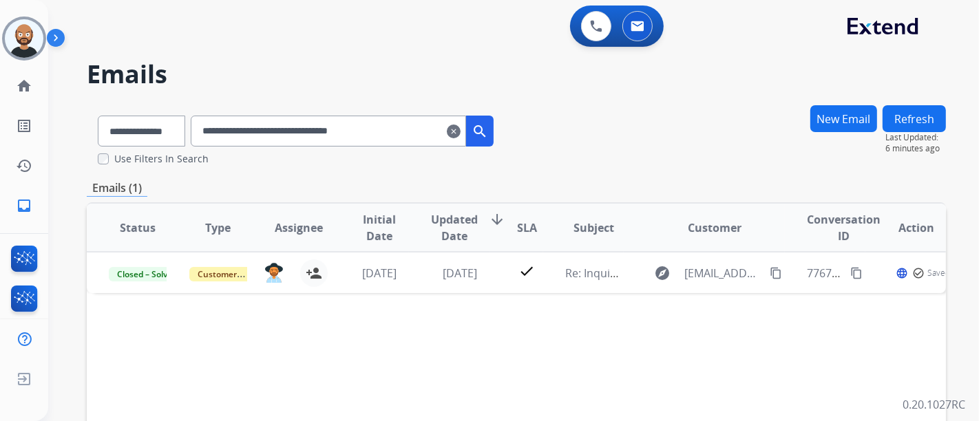
click at [346, 131] on input "**********" at bounding box center [328, 131] width 275 height 31
paste input "text"
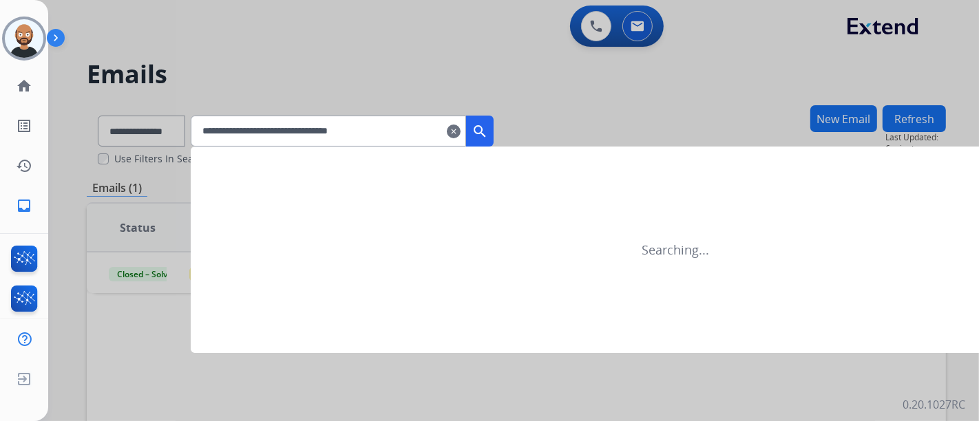
click at [488, 129] on mat-icon "search" at bounding box center [479, 131] width 17 height 17
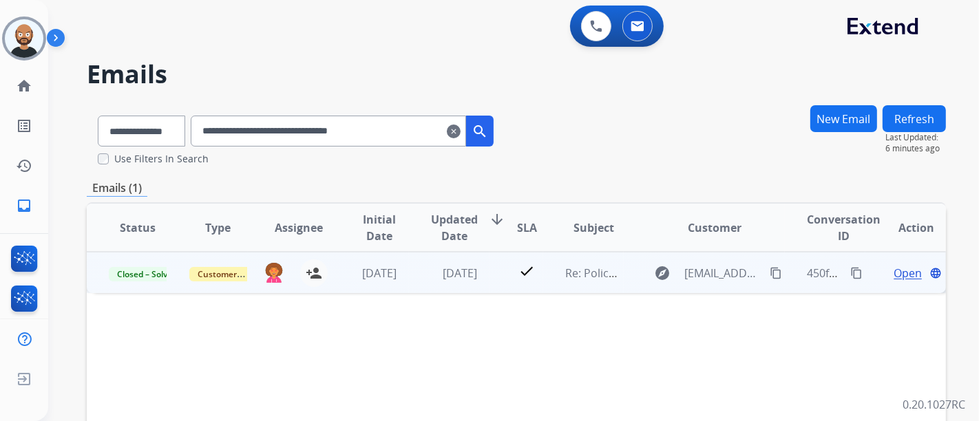
click at [893, 275] on span "Open" at bounding box center [907, 273] width 28 height 17
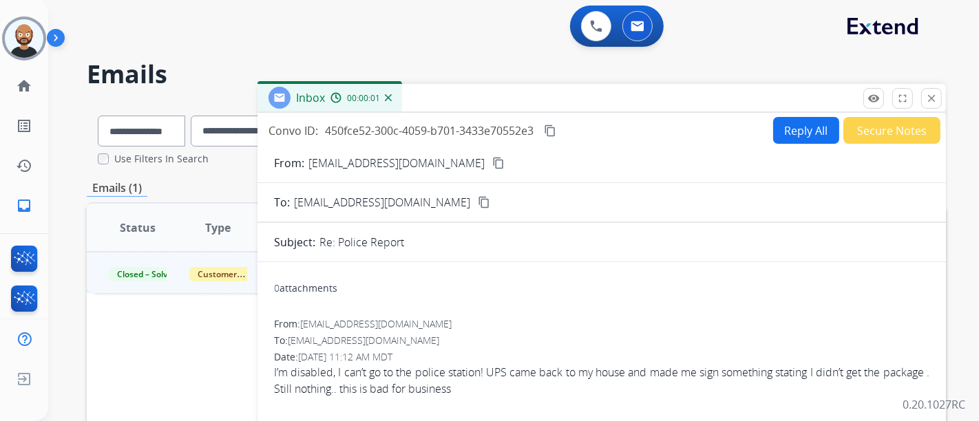
click at [492, 158] on mat-icon "content_copy" at bounding box center [498, 163] width 12 height 12
drag, startPoint x: 928, startPoint y: 94, endPoint x: 758, endPoint y: 136, distance: 174.3
click at [928, 94] on mat-icon "close" at bounding box center [931, 98] width 12 height 12
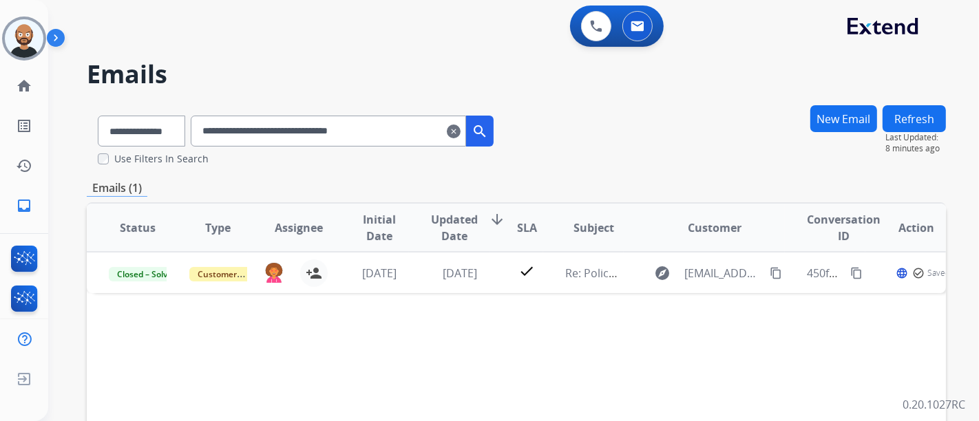
click at [410, 131] on input "**********" at bounding box center [328, 131] width 275 height 31
paste input "text"
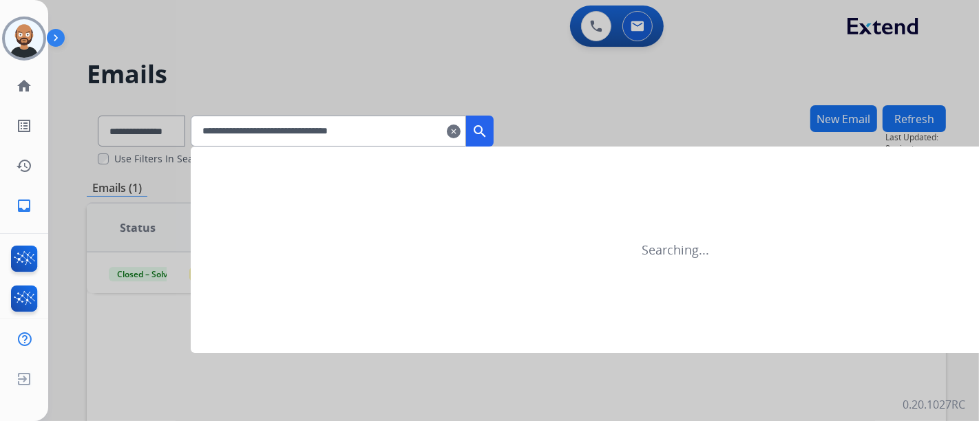
click at [493, 121] on button "search" at bounding box center [480, 131] width 28 height 31
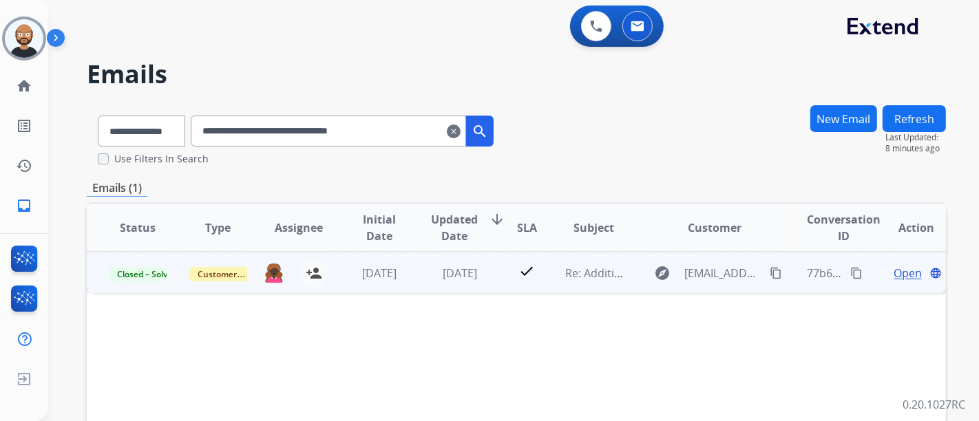
click at [897, 273] on span "Open" at bounding box center [907, 273] width 28 height 17
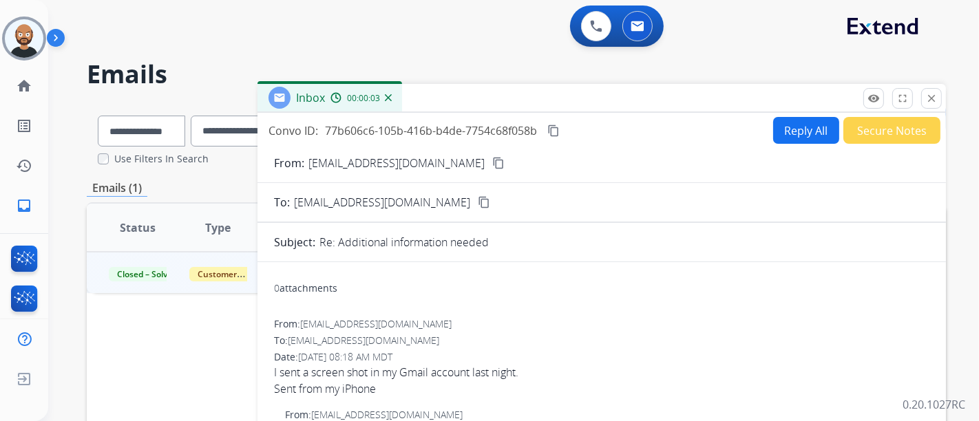
click at [492, 158] on mat-icon "content_copy" at bounding box center [498, 163] width 12 height 12
click at [936, 98] on mat-icon "close" at bounding box center [931, 98] width 12 height 12
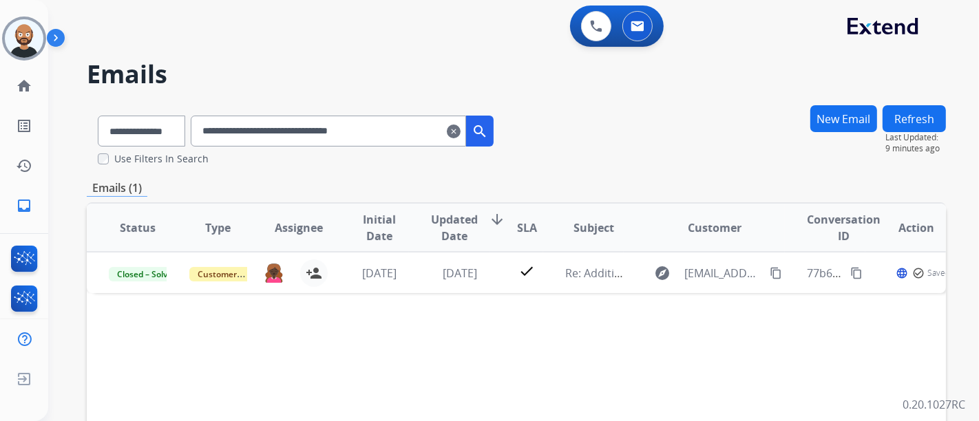
click at [288, 145] on input "**********" at bounding box center [328, 131] width 275 height 31
paste input "text"
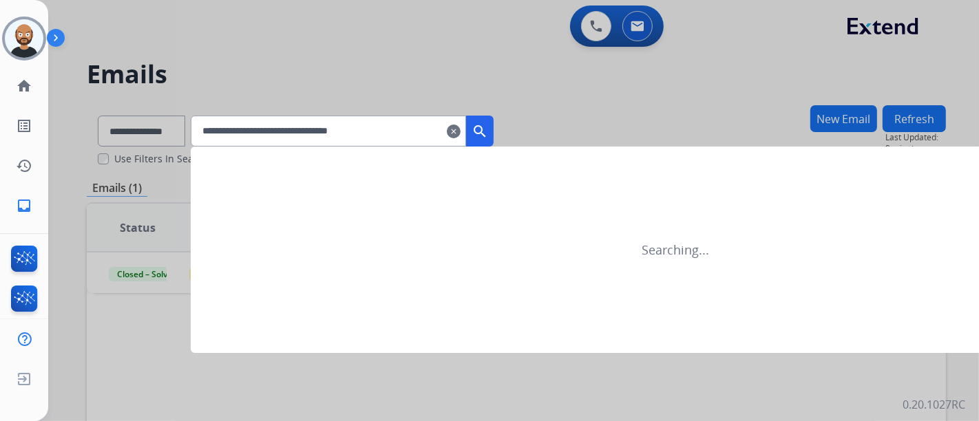
click at [488, 128] on mat-icon "search" at bounding box center [479, 131] width 17 height 17
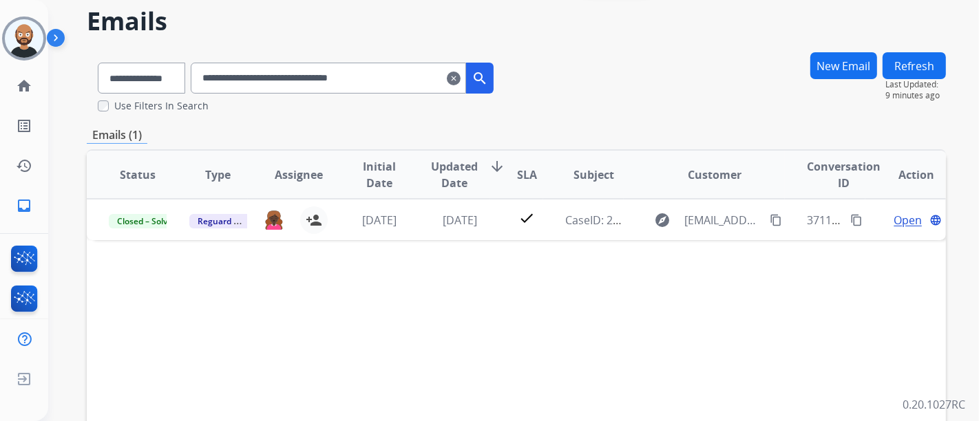
scroll to position [76, 0]
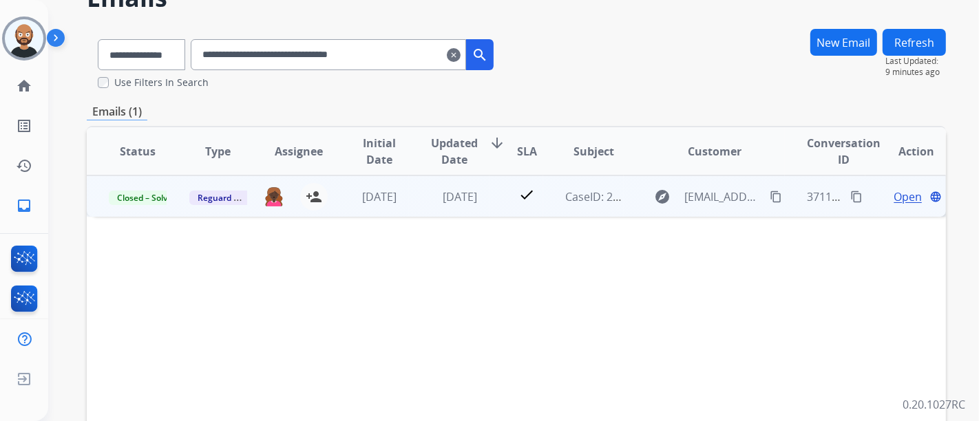
click at [896, 198] on span "Open" at bounding box center [907, 197] width 28 height 17
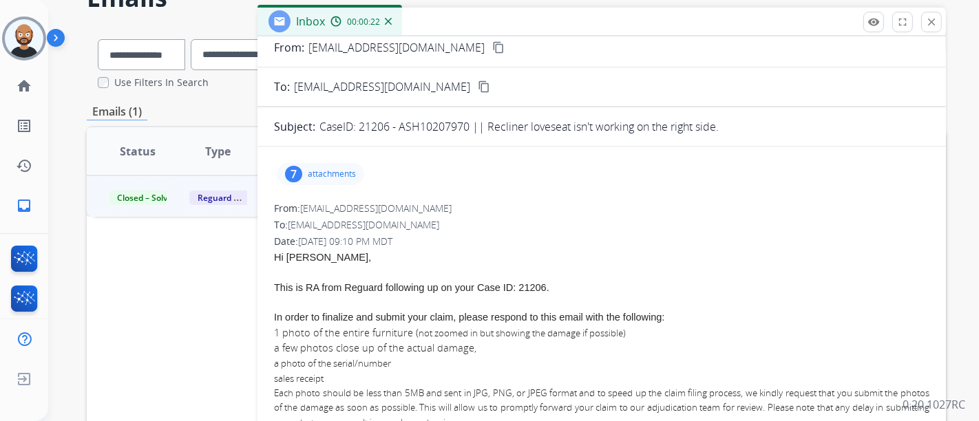
scroll to position [0, 0]
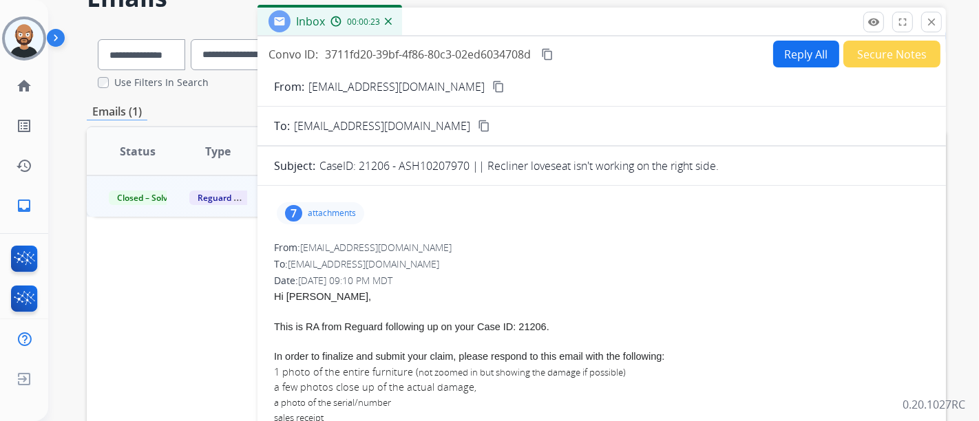
click at [492, 85] on mat-icon "content_copy" at bounding box center [498, 87] width 12 height 12
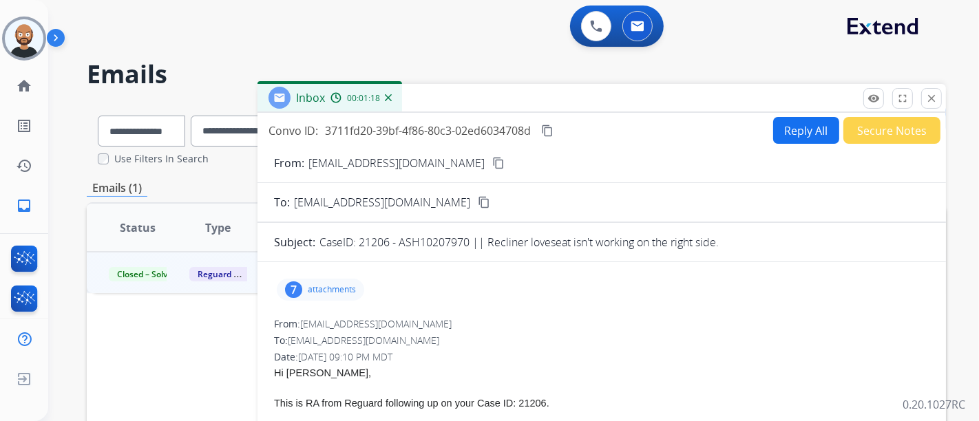
drag, startPoint x: 933, startPoint y: 103, endPoint x: 519, endPoint y: 138, distance: 415.9
click at [933, 103] on mat-icon "close" at bounding box center [931, 98] width 12 height 12
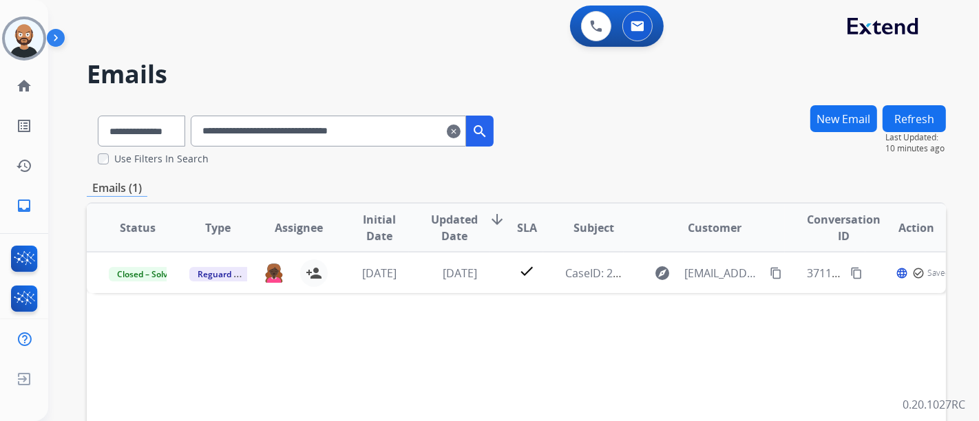
click at [288, 125] on input "**********" at bounding box center [328, 131] width 275 height 31
paste input "text"
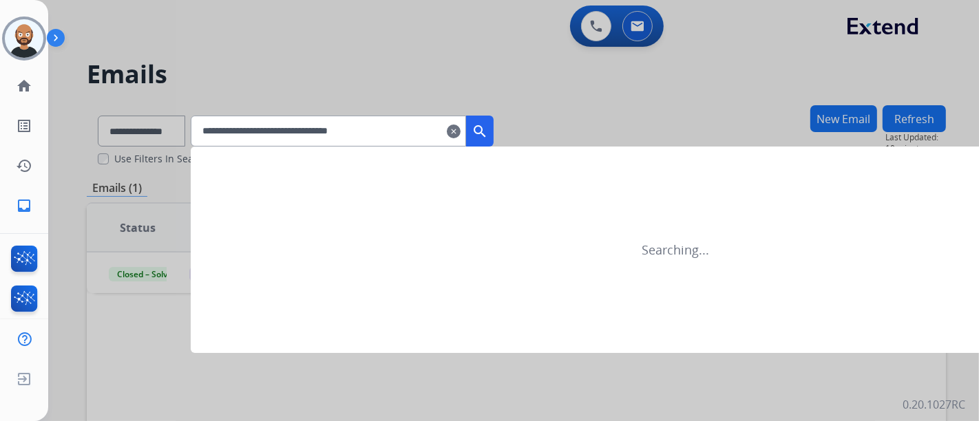
click at [493, 139] on button "search" at bounding box center [480, 131] width 28 height 31
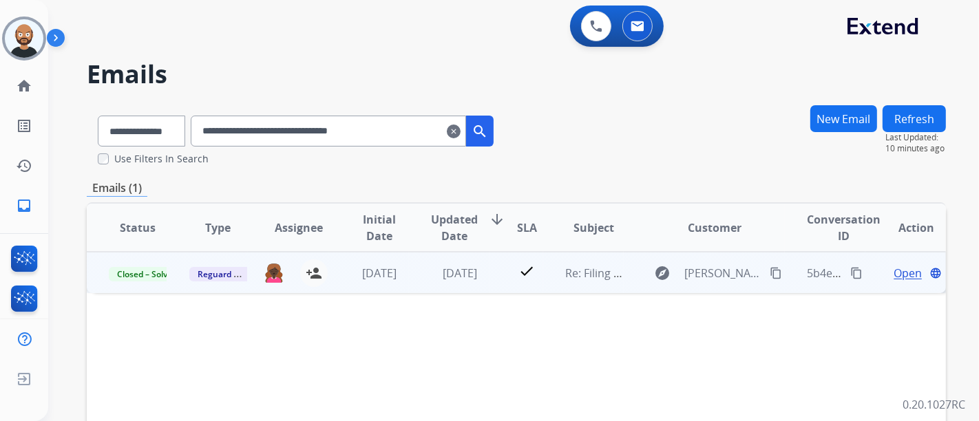
click at [893, 271] on span "Open" at bounding box center [907, 273] width 28 height 17
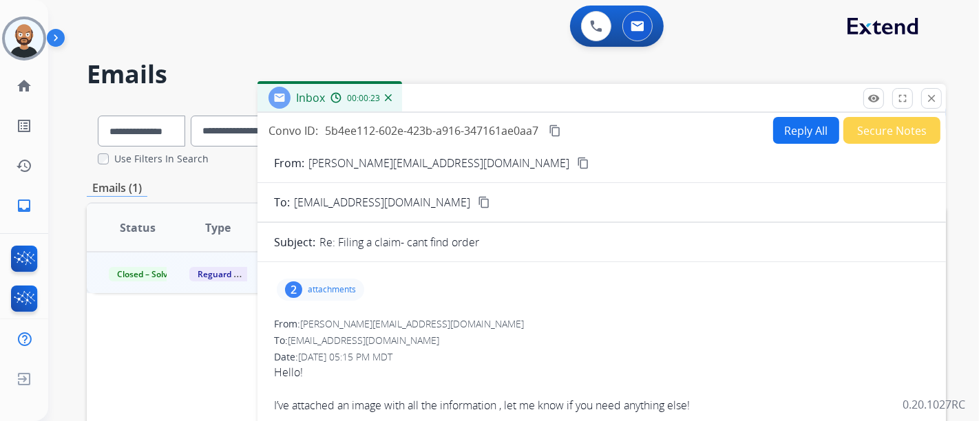
click at [577, 162] on mat-icon "content_copy" at bounding box center [583, 163] width 12 height 12
click at [348, 286] on p "attachments" at bounding box center [332, 289] width 48 height 11
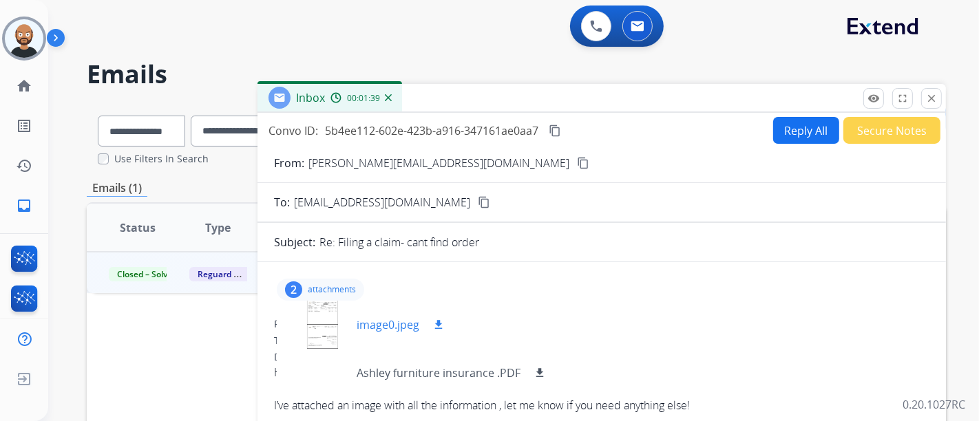
click at [326, 320] on div at bounding box center [322, 325] width 69 height 48
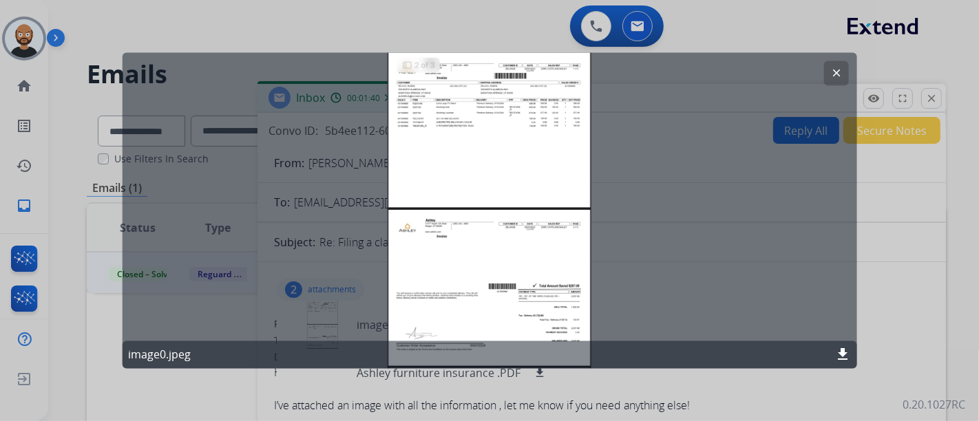
click at [823, 67] on div "clear" at bounding box center [835, 73] width 25 height 25
click at [842, 72] on button "clear" at bounding box center [835, 73] width 25 height 25
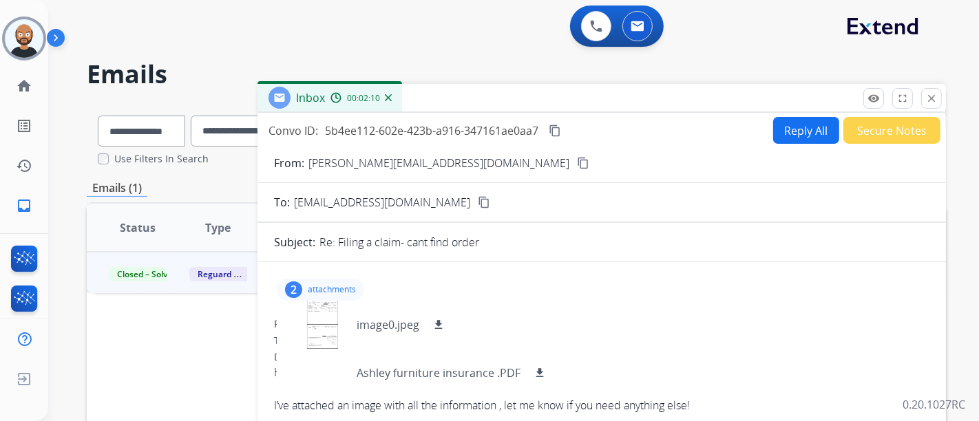
click at [330, 290] on p "attachments" at bounding box center [332, 289] width 48 height 11
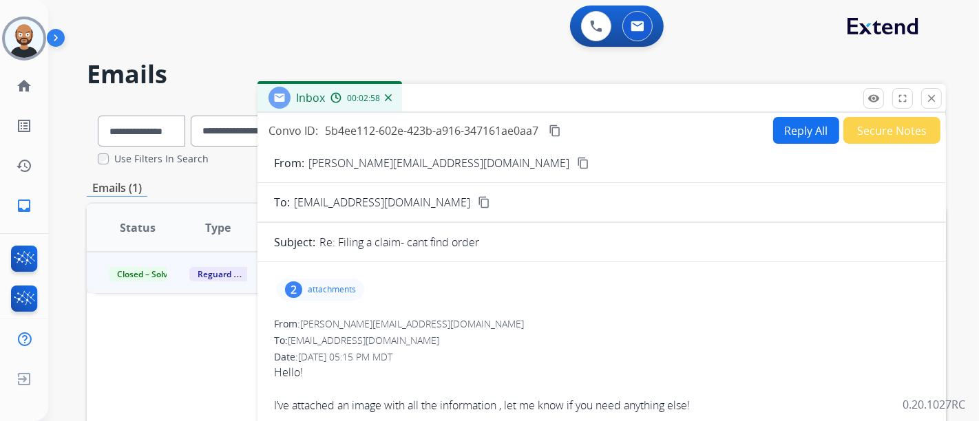
drag, startPoint x: 555, startPoint y: 134, endPoint x: 522, endPoint y: 107, distance: 42.5
click at [522, 107] on div "Inbox 00:02:58" at bounding box center [601, 98] width 688 height 29
click at [937, 94] on button "close Close" at bounding box center [931, 98] width 21 height 21
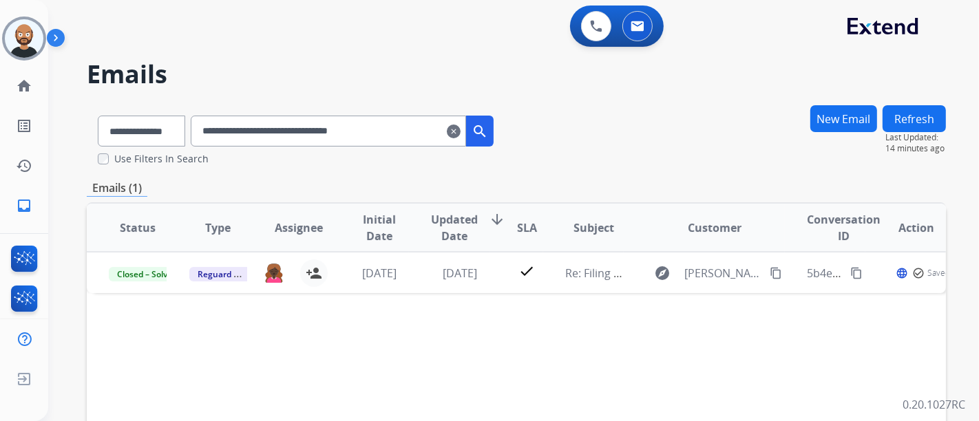
click at [348, 136] on input "**********" at bounding box center [328, 131] width 275 height 31
click at [347, 136] on input "**********" at bounding box center [328, 131] width 275 height 31
paste input "text"
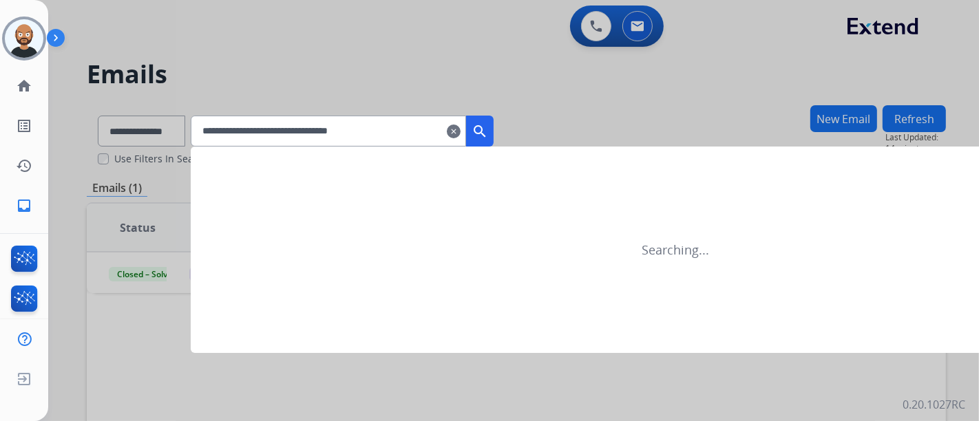
click at [488, 125] on mat-icon "search" at bounding box center [479, 131] width 17 height 17
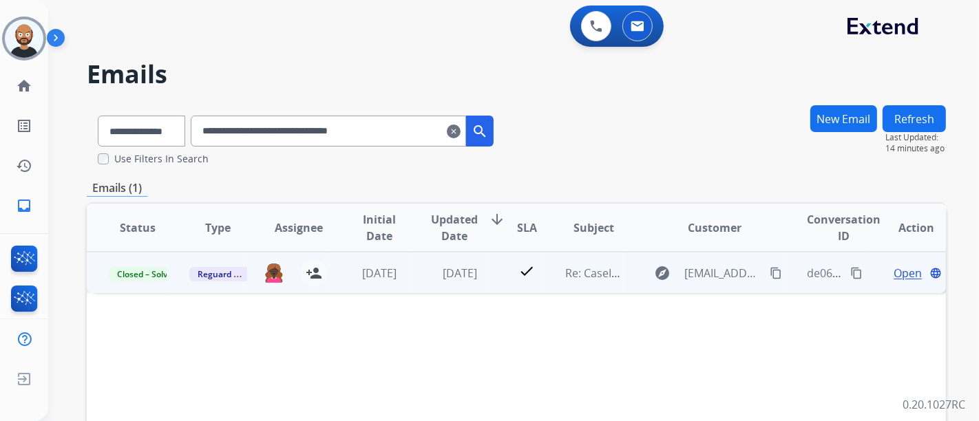
click at [893, 277] on span "Open" at bounding box center [907, 273] width 28 height 17
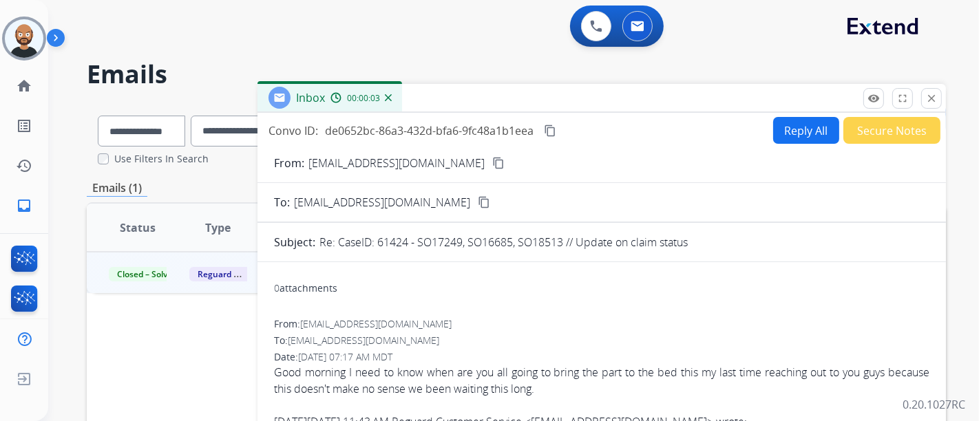
click at [492, 157] on mat-icon "content_copy" at bounding box center [498, 163] width 12 height 12
drag, startPoint x: 934, startPoint y: 96, endPoint x: 501, endPoint y: 142, distance: 435.3
click at [934, 96] on mat-icon "close" at bounding box center [931, 98] width 12 height 12
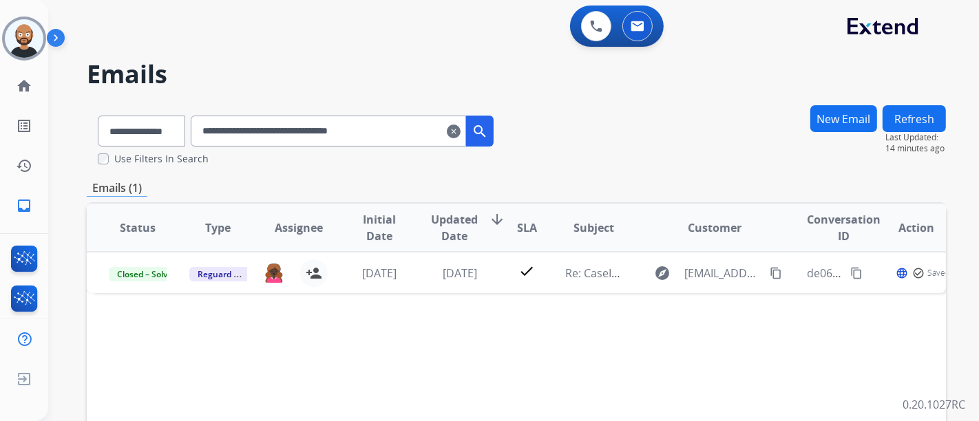
click at [345, 135] on input "**********" at bounding box center [328, 131] width 275 height 31
paste input "text"
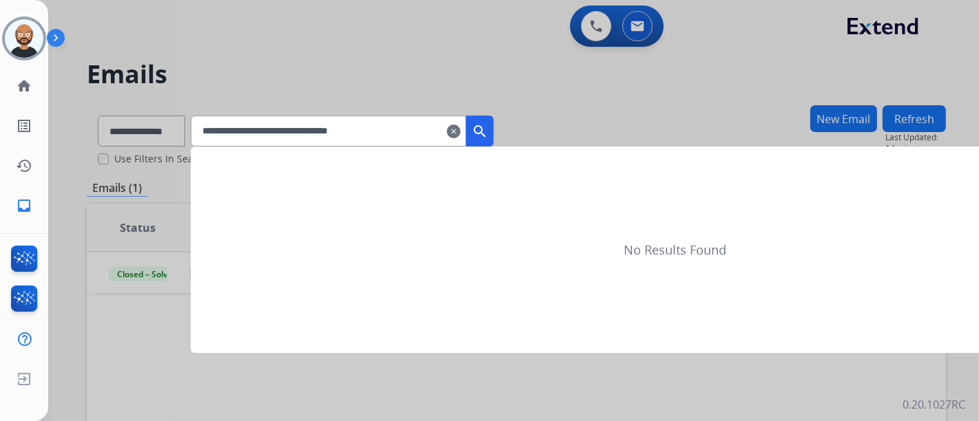
click at [493, 128] on button "search" at bounding box center [480, 131] width 28 height 31
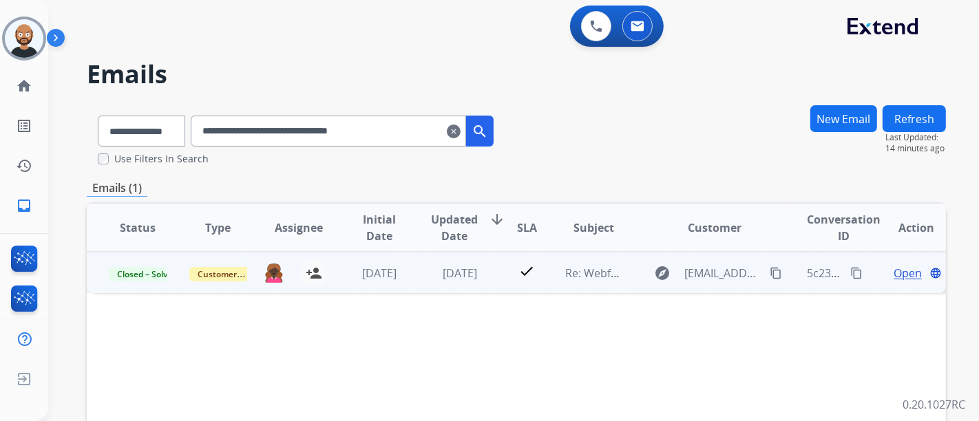
click at [904, 273] on span "Open" at bounding box center [907, 273] width 28 height 17
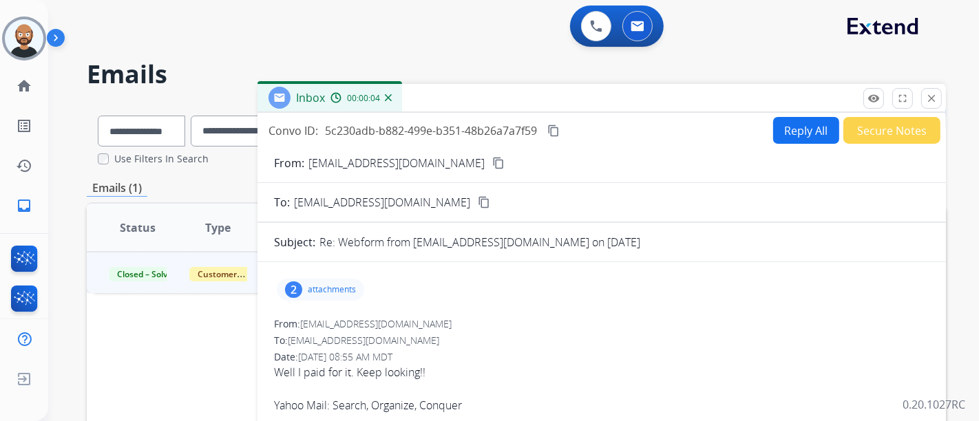
click at [492, 162] on mat-icon "content_copy" at bounding box center [498, 163] width 12 height 12
click at [930, 98] on mat-icon "close" at bounding box center [931, 98] width 12 height 12
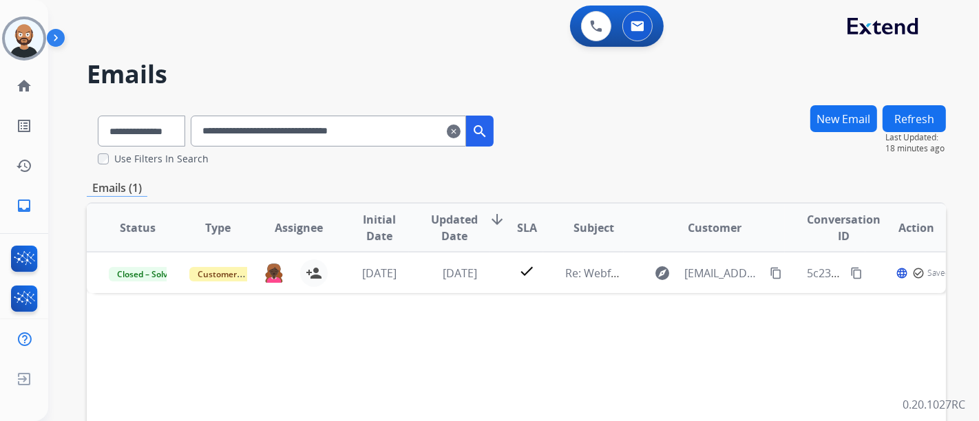
click at [303, 118] on input "**********" at bounding box center [328, 131] width 275 height 31
paste input "text"
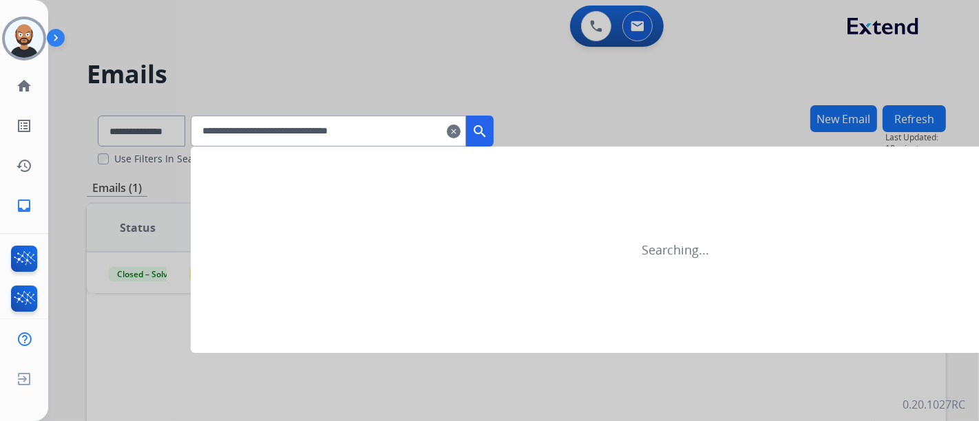
type input "**********"
click at [488, 127] on mat-icon "search" at bounding box center [479, 131] width 17 height 17
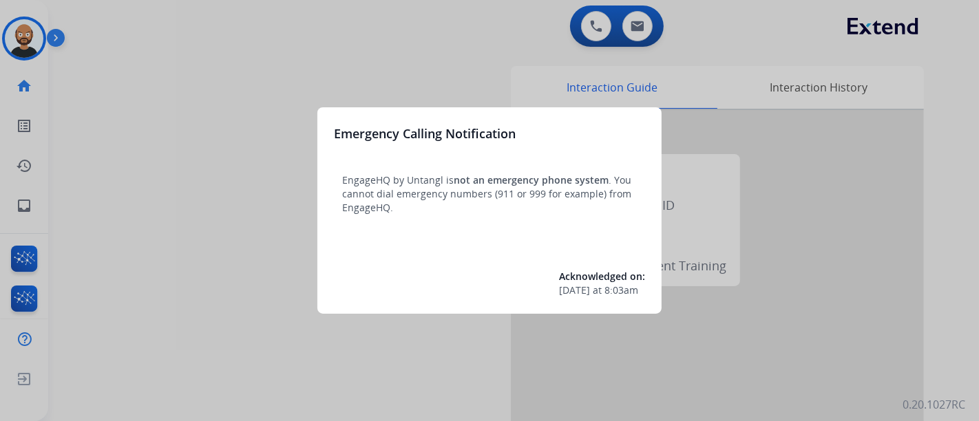
click at [189, 101] on div at bounding box center [489, 210] width 979 height 421
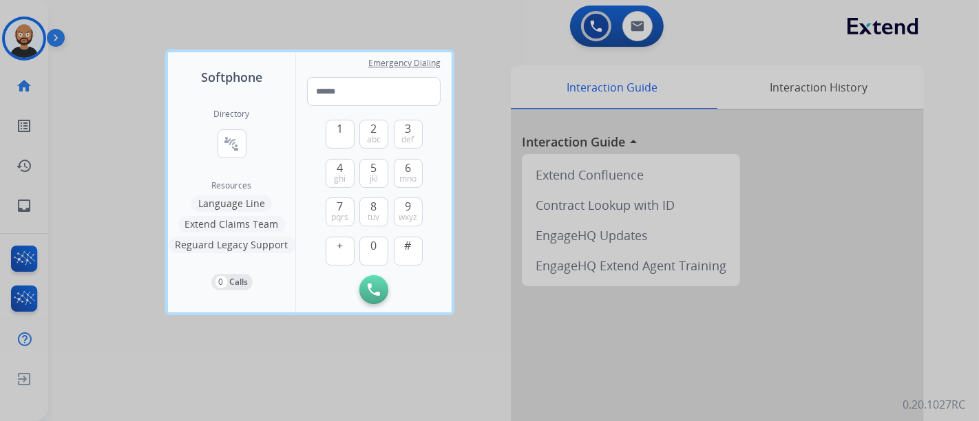
click at [112, 93] on div at bounding box center [489, 210] width 979 height 421
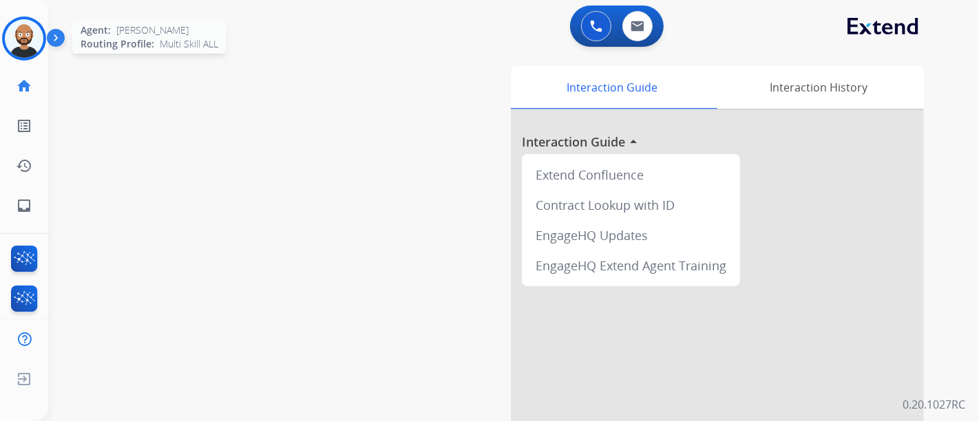
click at [9, 46] on img at bounding box center [24, 38] width 39 height 39
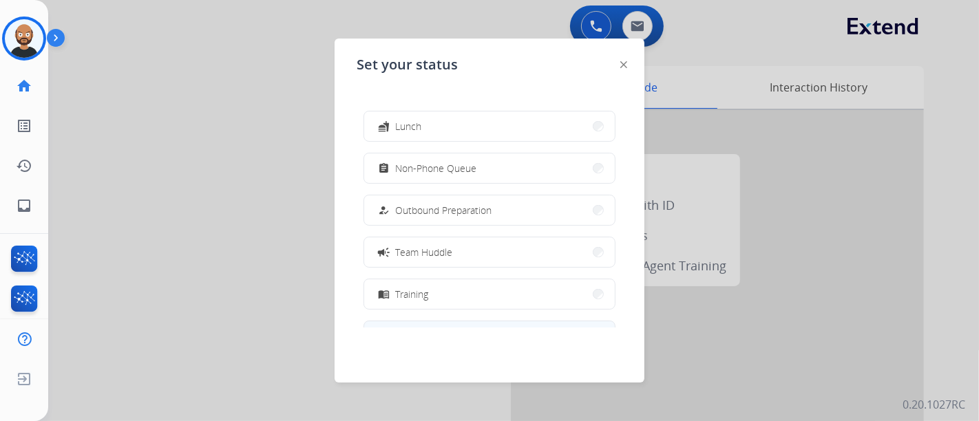
scroll to position [259, 0]
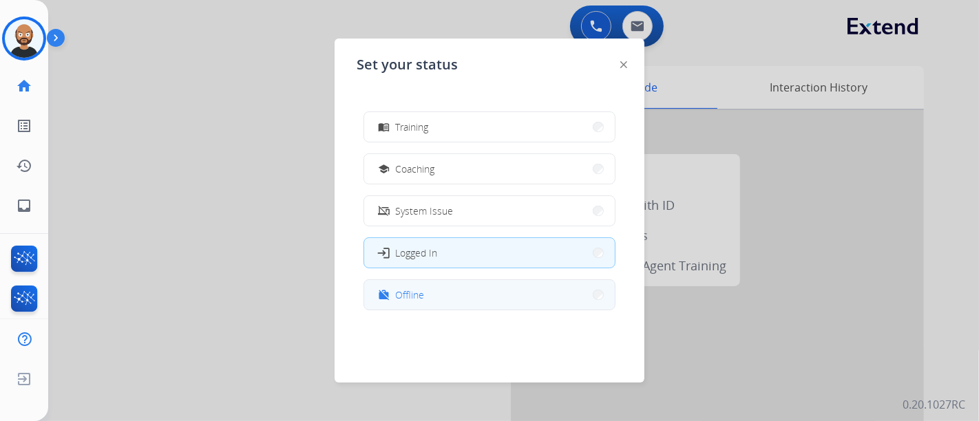
click at [450, 297] on button "work_off Offline" at bounding box center [489, 295] width 251 height 30
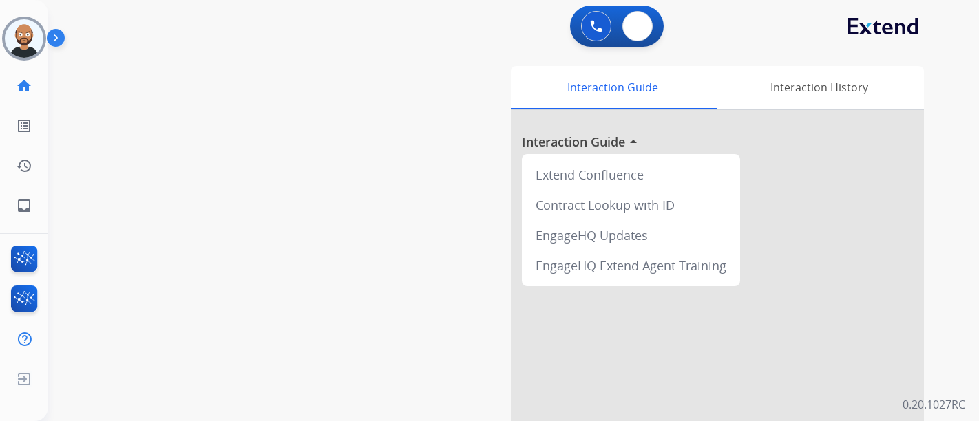
click at [630, 25] on button at bounding box center [637, 26] width 30 height 30
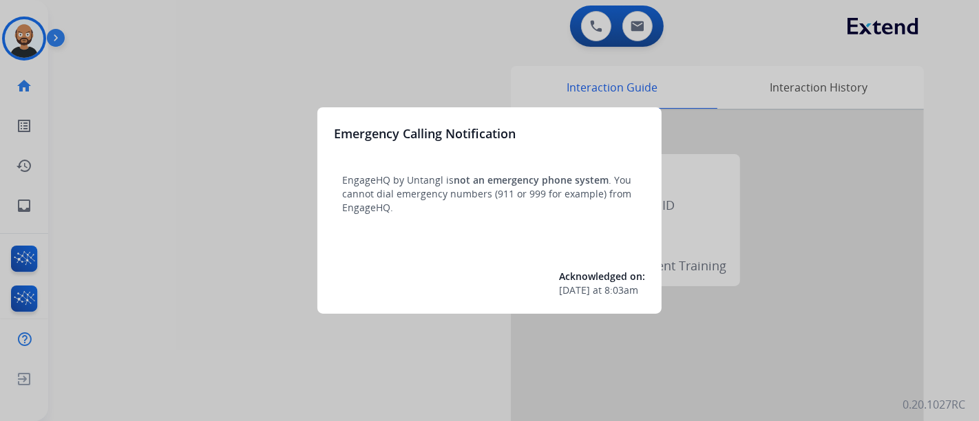
click at [184, 104] on div at bounding box center [489, 210] width 979 height 421
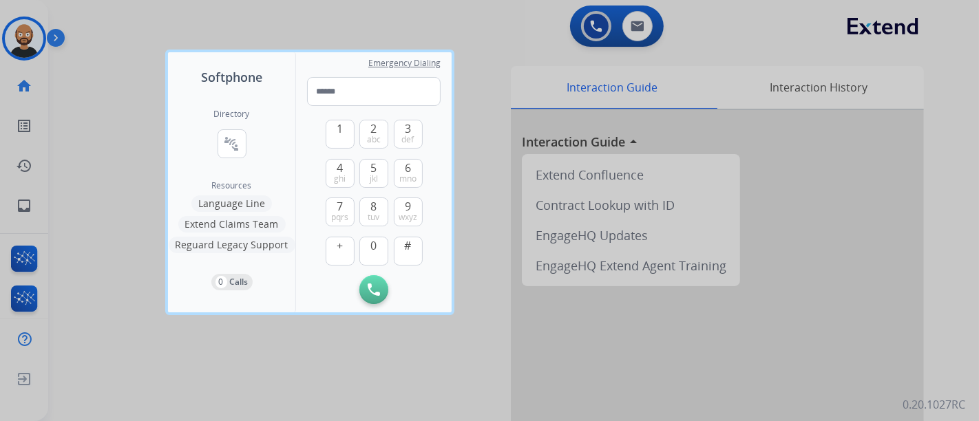
click at [120, 96] on div at bounding box center [489, 210] width 979 height 421
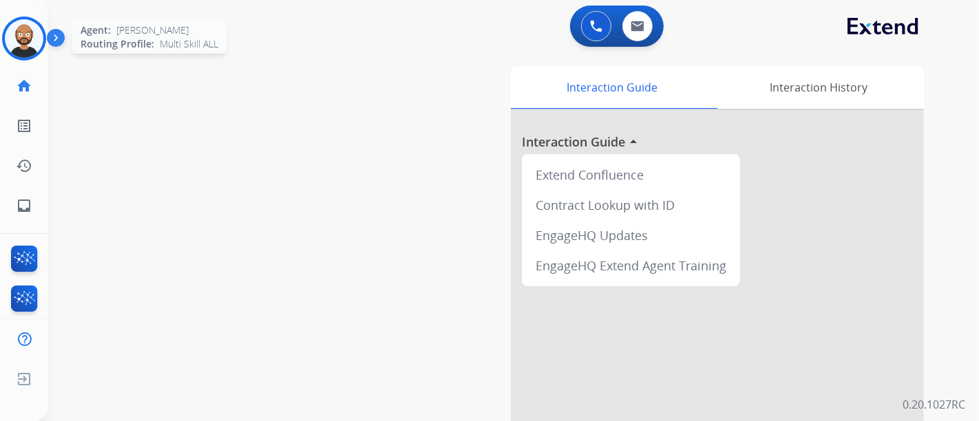
click at [21, 42] on img at bounding box center [24, 38] width 39 height 39
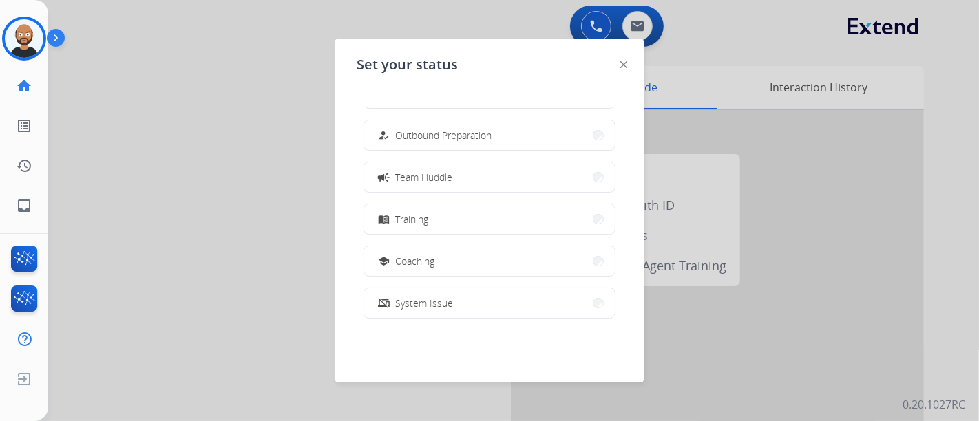
scroll to position [259, 0]
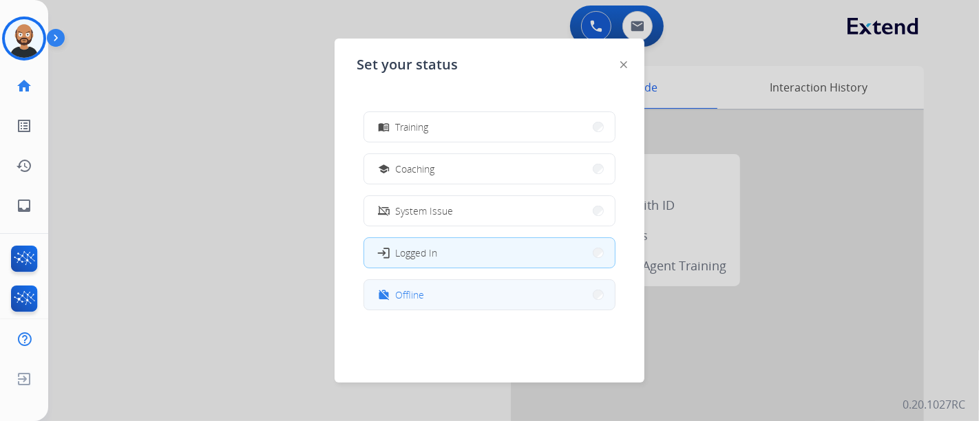
click at [461, 295] on button "work_off Offline" at bounding box center [489, 295] width 251 height 30
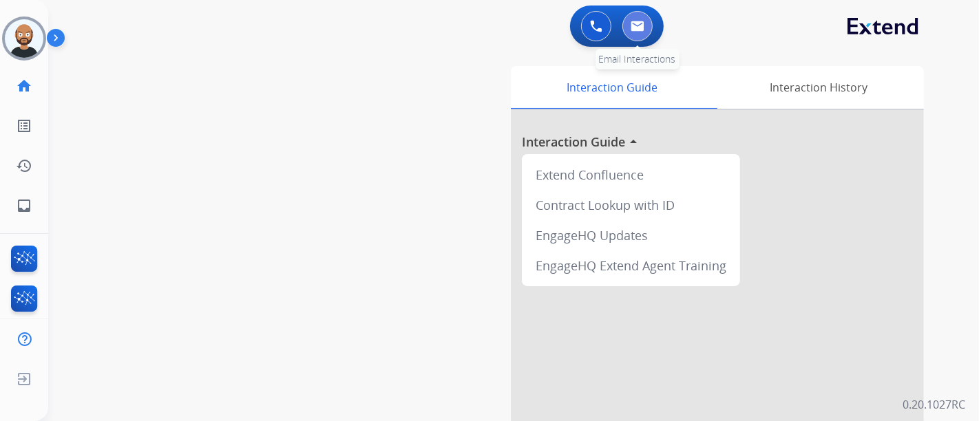
click at [639, 17] on button at bounding box center [637, 26] width 30 height 30
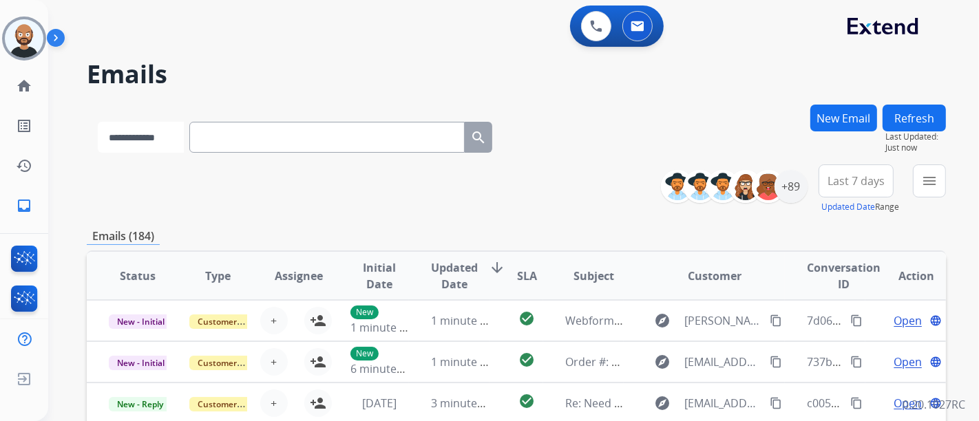
click at [184, 140] on select "**********" at bounding box center [141, 137] width 86 height 31
select select "**********"
click at [98, 122] on select "**********" at bounding box center [141, 137] width 86 height 31
click at [315, 151] on input "text" at bounding box center [328, 137] width 275 height 31
paste input "**********"
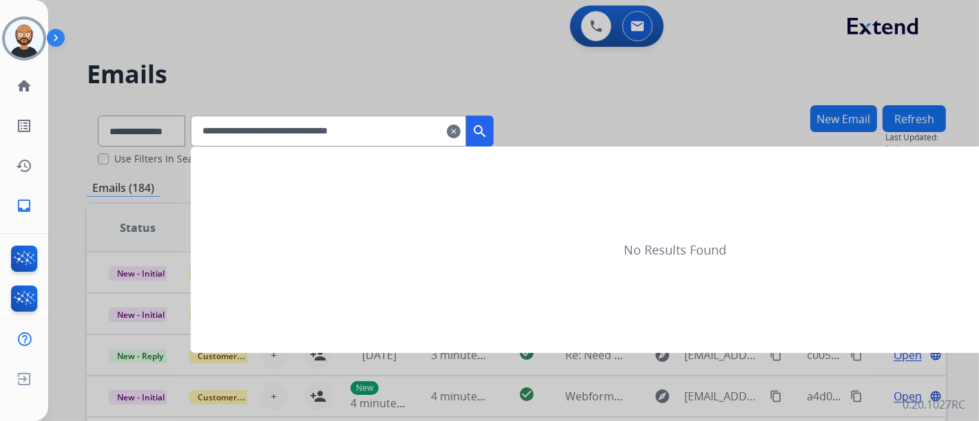
click at [488, 127] on mat-icon "search" at bounding box center [479, 131] width 17 height 17
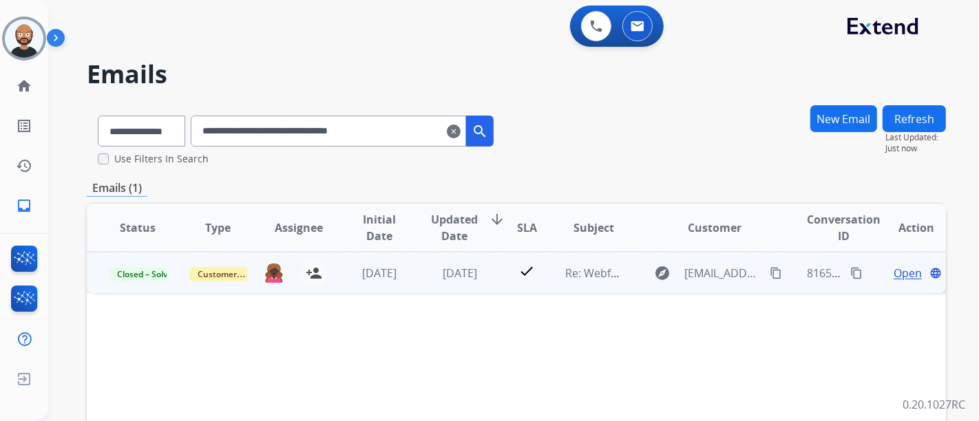
click at [893, 270] on span "Open" at bounding box center [907, 273] width 28 height 17
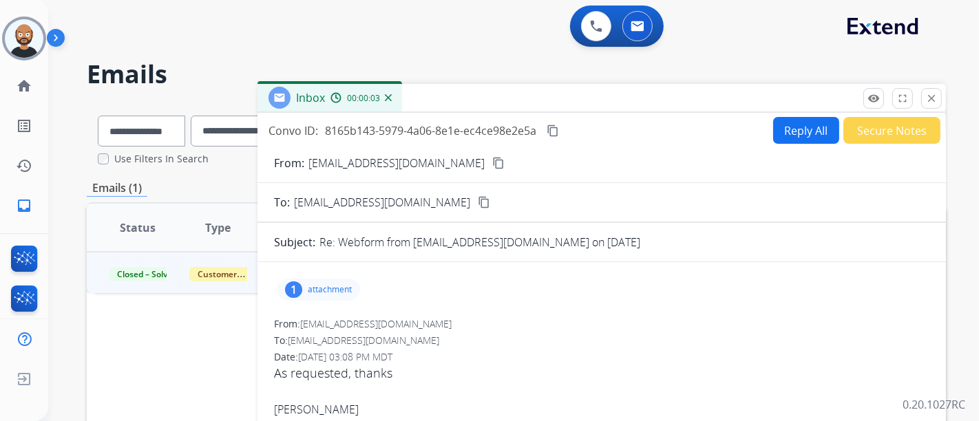
click at [492, 167] on mat-icon "content_copy" at bounding box center [498, 163] width 12 height 12
click at [927, 95] on mat-icon "close" at bounding box center [931, 98] width 12 height 12
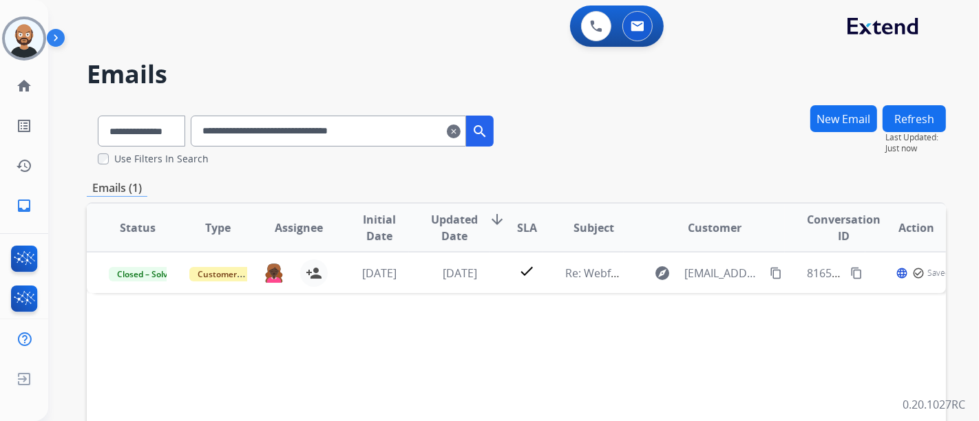
click at [338, 145] on input "**********" at bounding box center [328, 131] width 275 height 31
paste input "text"
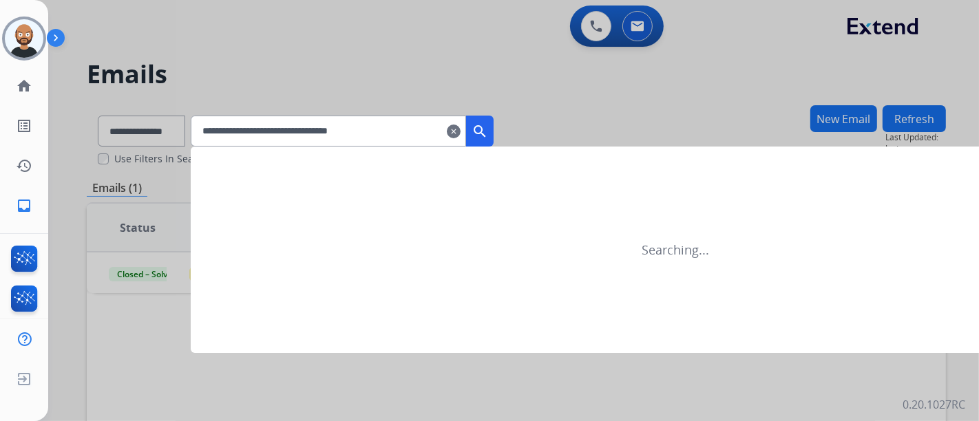
click at [493, 127] on button "search" at bounding box center [480, 131] width 28 height 31
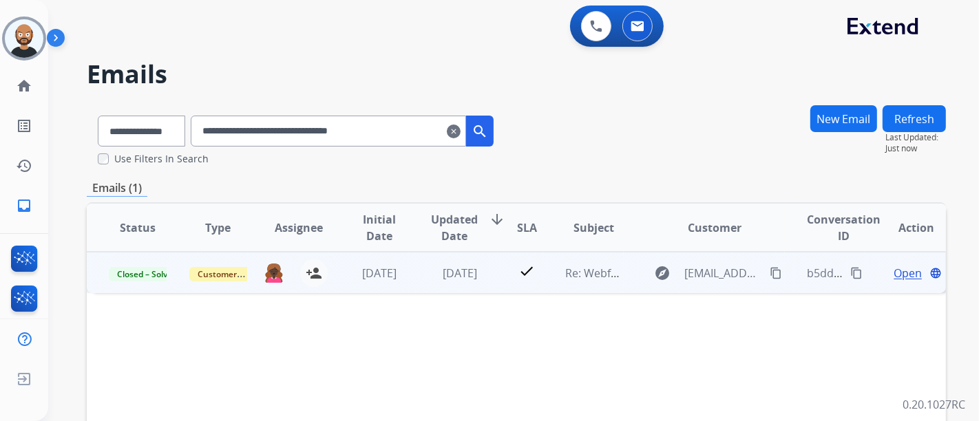
click at [895, 272] on span "Open" at bounding box center [907, 273] width 28 height 17
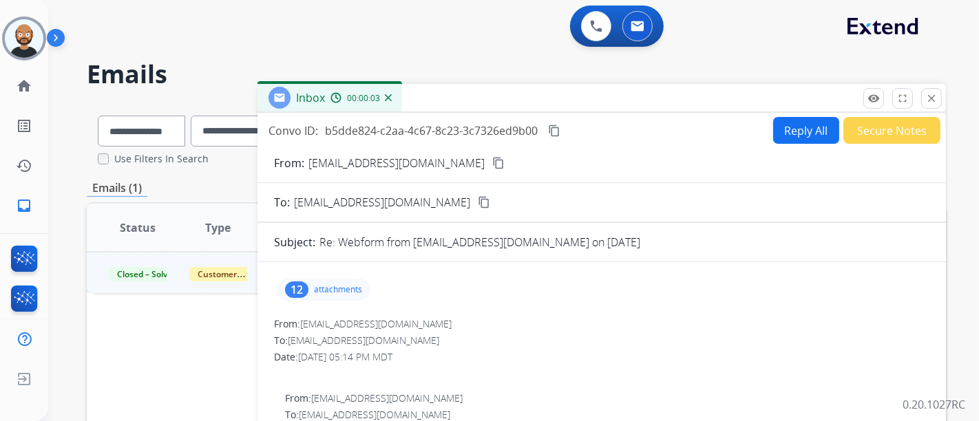
click at [492, 160] on mat-icon "content_copy" at bounding box center [498, 163] width 12 height 12
drag, startPoint x: 937, startPoint y: 100, endPoint x: 965, endPoint y: 109, distance: 29.2
click at [937, 100] on button "close Close" at bounding box center [931, 98] width 21 height 21
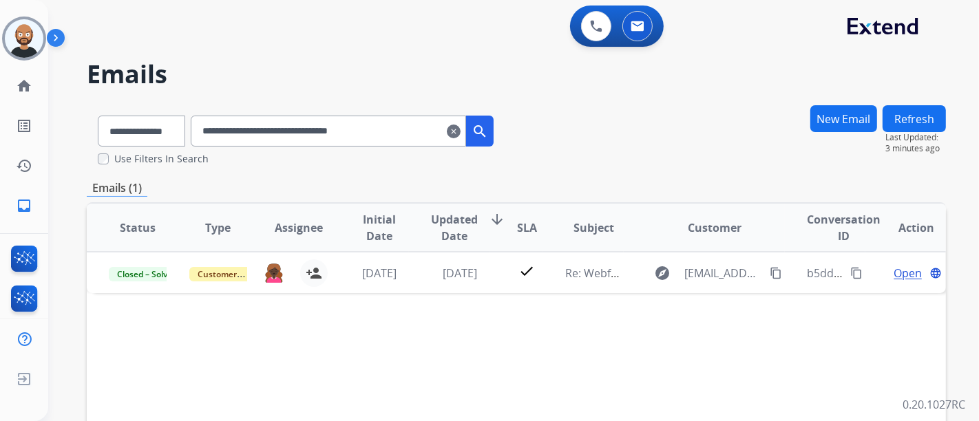
click at [248, 126] on input "**********" at bounding box center [328, 131] width 275 height 31
paste input "text"
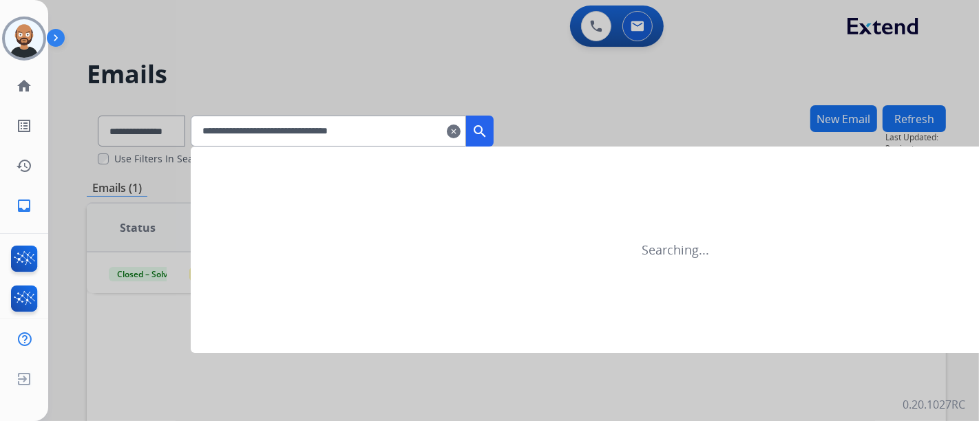
click at [493, 139] on button "search" at bounding box center [480, 131] width 28 height 31
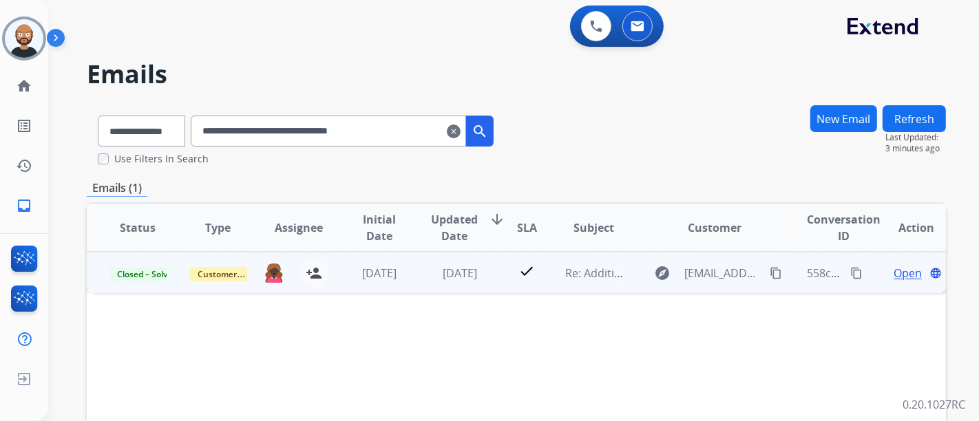
click at [898, 268] on span "Open" at bounding box center [907, 273] width 28 height 17
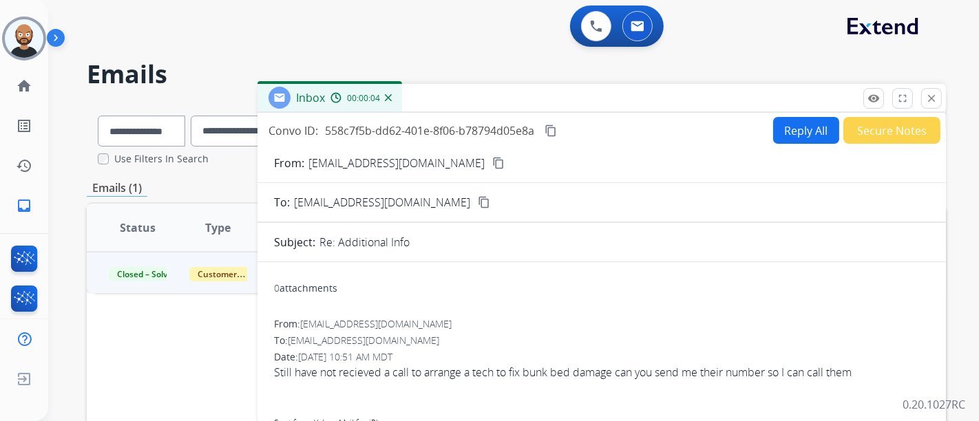
click at [492, 161] on mat-icon "content_copy" at bounding box center [498, 163] width 12 height 12
click at [922, 96] on button "close Close" at bounding box center [931, 98] width 21 height 21
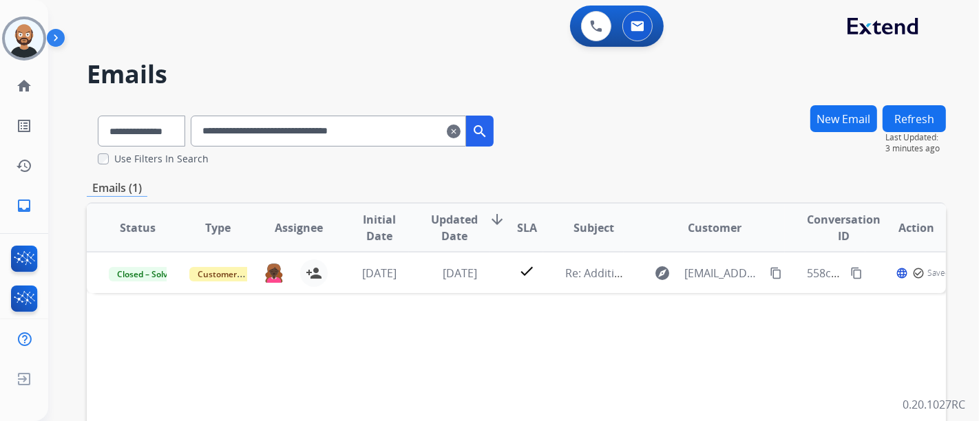
click at [319, 143] on input "**********" at bounding box center [328, 131] width 275 height 31
paste input "text"
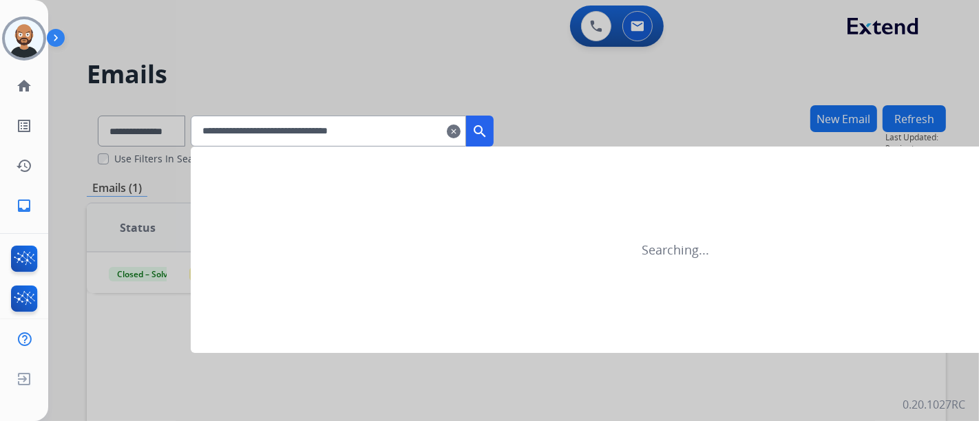
click at [488, 135] on mat-icon "search" at bounding box center [479, 131] width 17 height 17
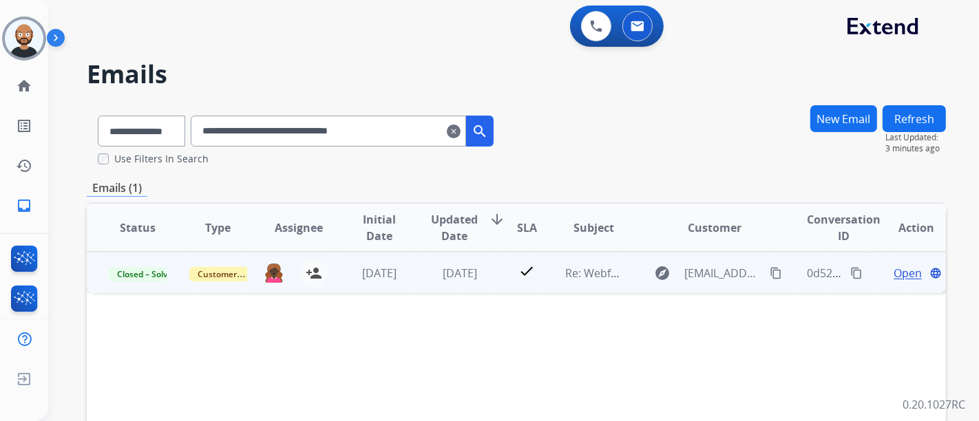
click at [893, 273] on span "Open" at bounding box center [907, 273] width 28 height 17
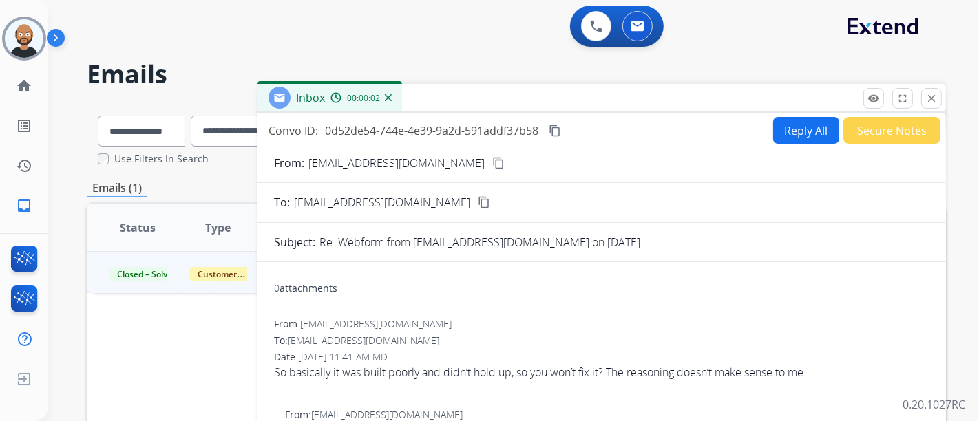
click at [492, 164] on mat-icon "content_copy" at bounding box center [498, 163] width 12 height 12
click at [937, 89] on button "close Close" at bounding box center [931, 98] width 21 height 21
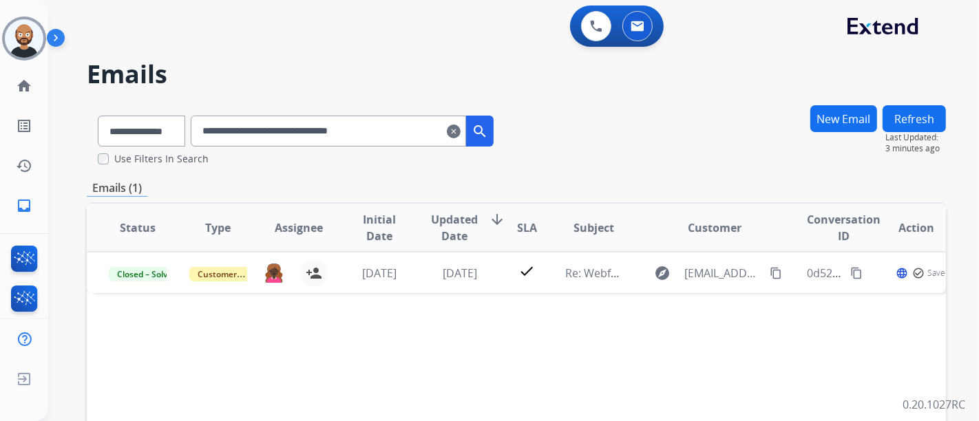
click at [324, 138] on input "**********" at bounding box center [328, 131] width 275 height 31
paste input "text"
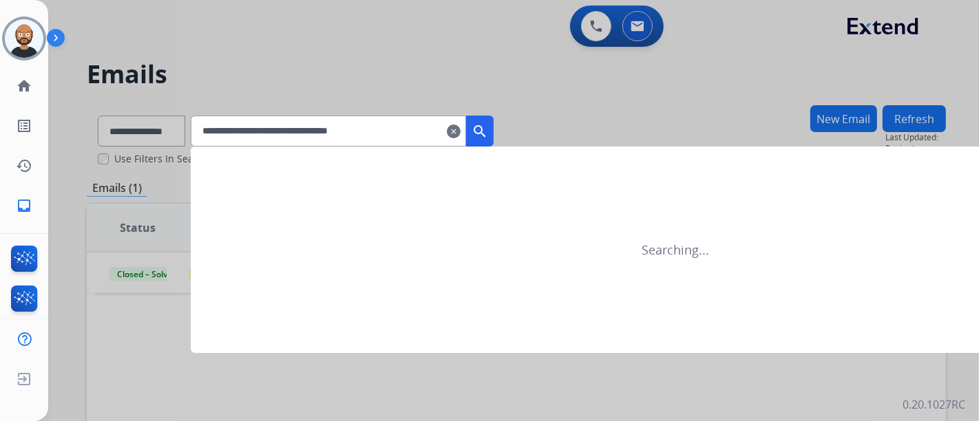
click at [488, 129] on mat-icon "search" at bounding box center [479, 131] width 17 height 17
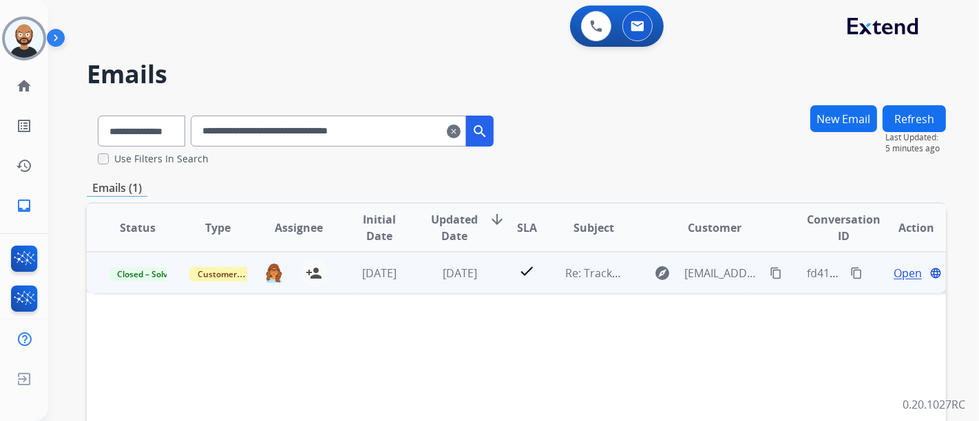
click at [899, 272] on span "Open" at bounding box center [907, 273] width 28 height 17
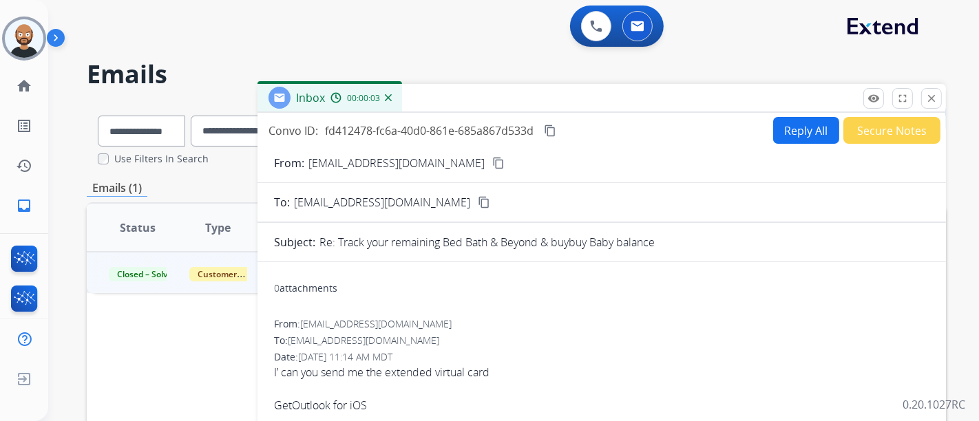
click at [492, 155] on button "content_copy" at bounding box center [498, 163] width 17 height 17
click at [937, 95] on button "close Close" at bounding box center [931, 98] width 21 height 21
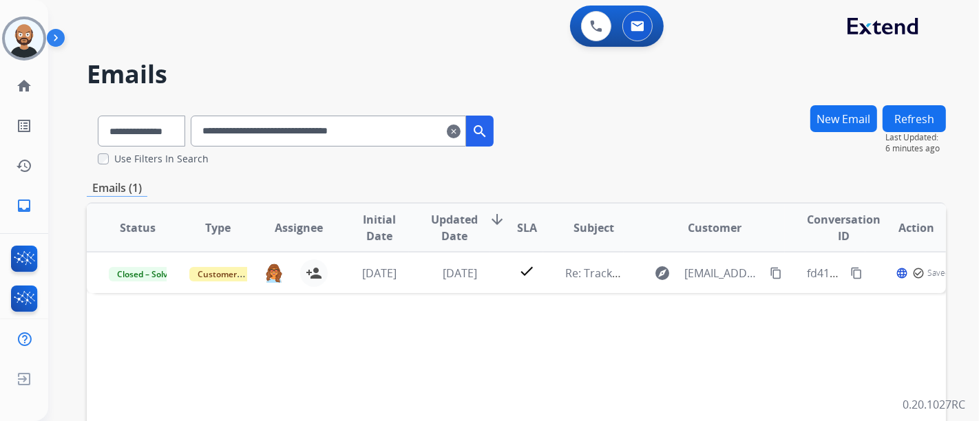
click at [321, 135] on input "**********" at bounding box center [328, 131] width 275 height 31
click at [321, 134] on input "**********" at bounding box center [328, 131] width 275 height 31
paste input "text"
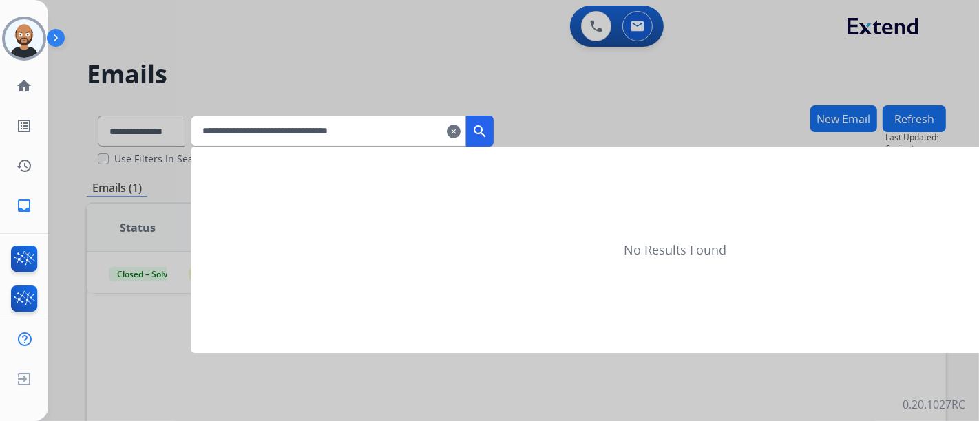
click at [488, 131] on mat-icon "search" at bounding box center [479, 131] width 17 height 17
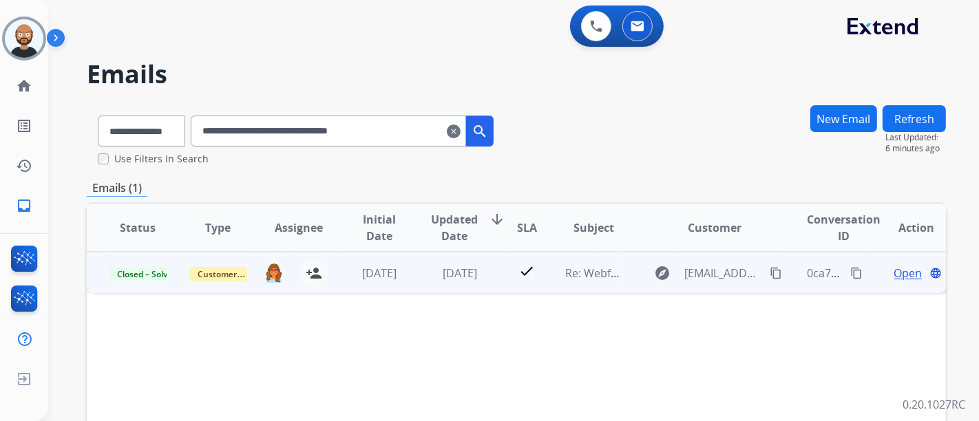
click at [893, 271] on span "Open" at bounding box center [907, 273] width 28 height 17
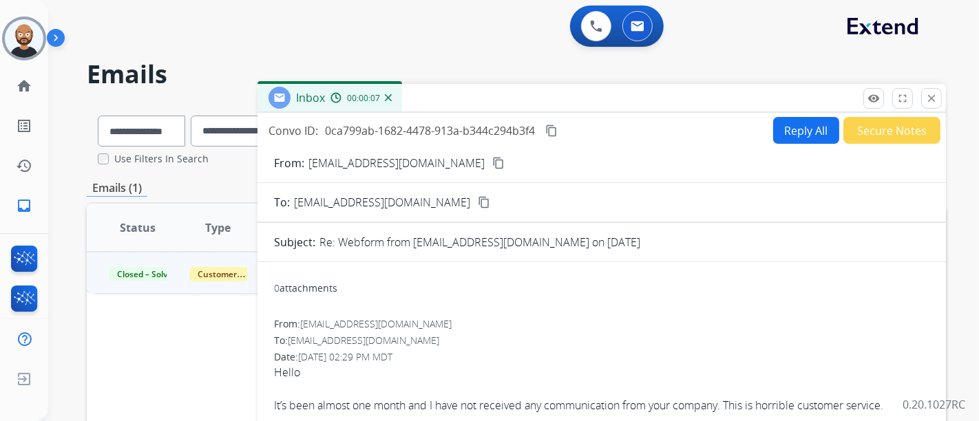
click at [492, 162] on mat-icon "content_copy" at bounding box center [498, 163] width 12 height 12
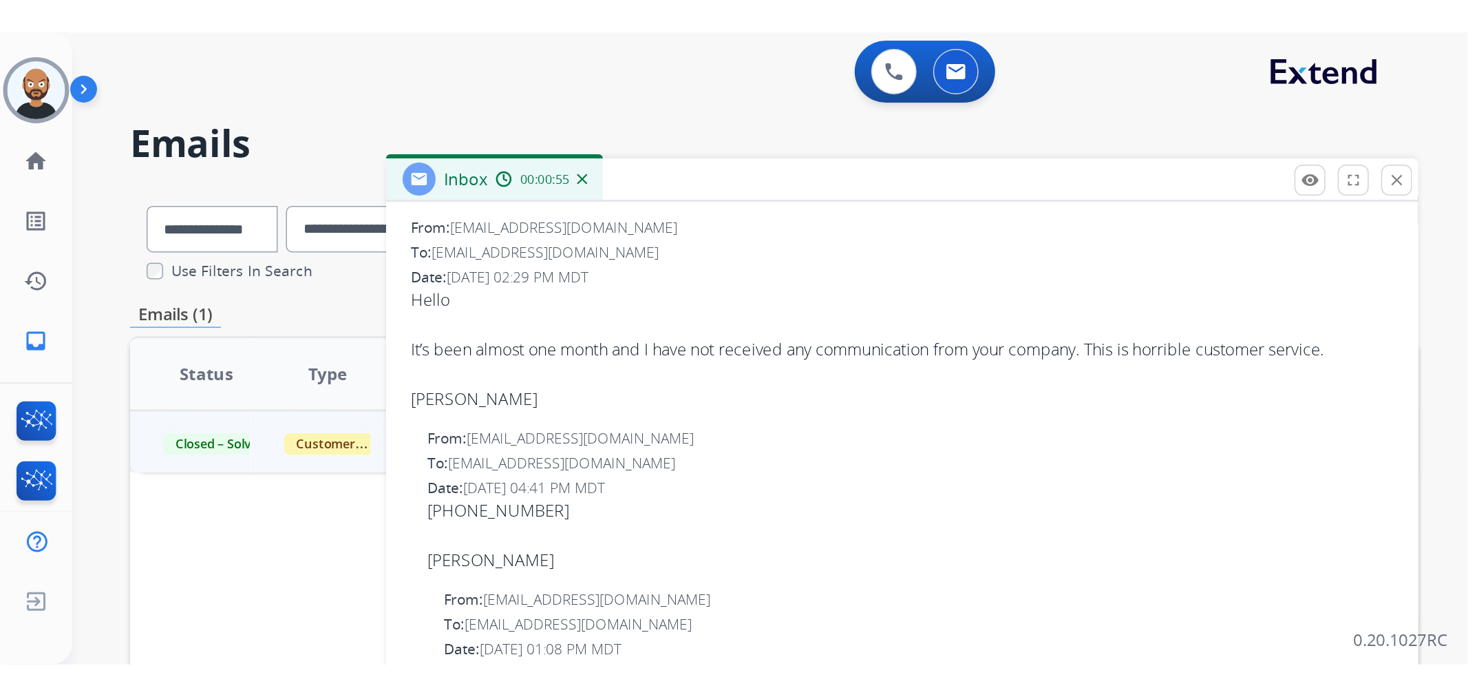
scroll to position [229, 0]
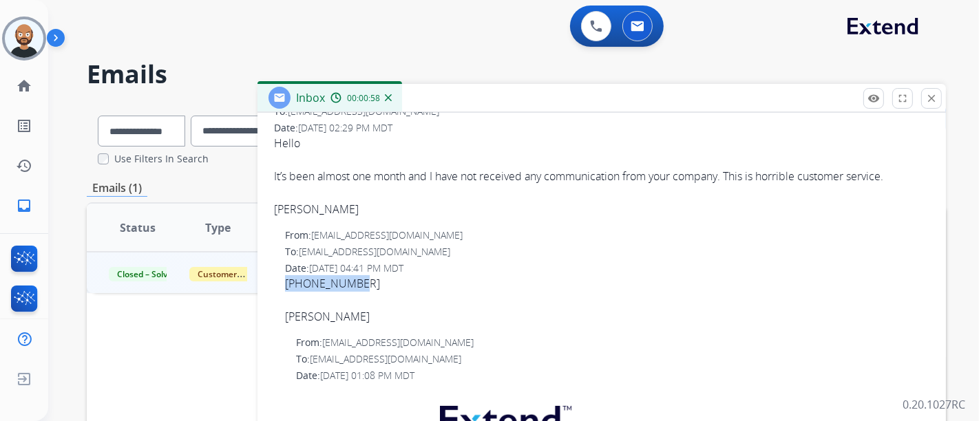
drag, startPoint x: 370, startPoint y: 282, endPoint x: 270, endPoint y: 284, distance: 100.5
copy span "520-841-2784"
drag, startPoint x: 926, startPoint y: 92, endPoint x: 810, endPoint y: 129, distance: 121.5
click at [926, 92] on button "close Close" at bounding box center [931, 98] width 21 height 21
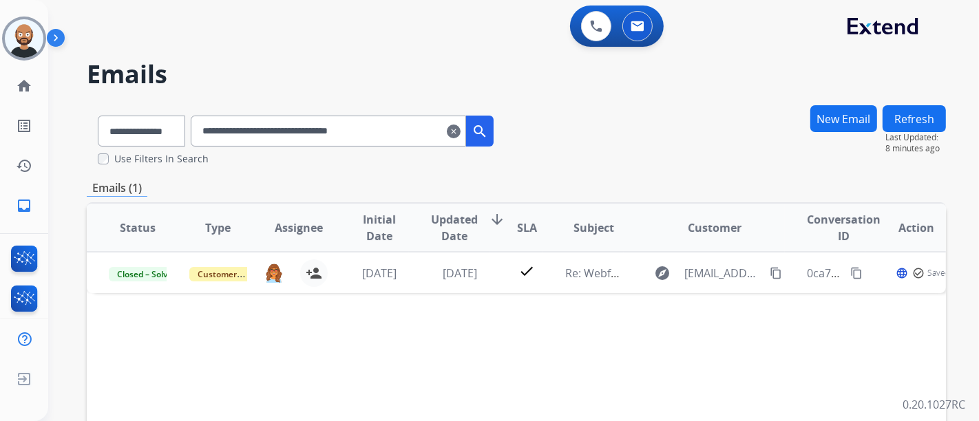
click at [359, 136] on input "**********" at bounding box center [328, 131] width 275 height 31
paste input "text"
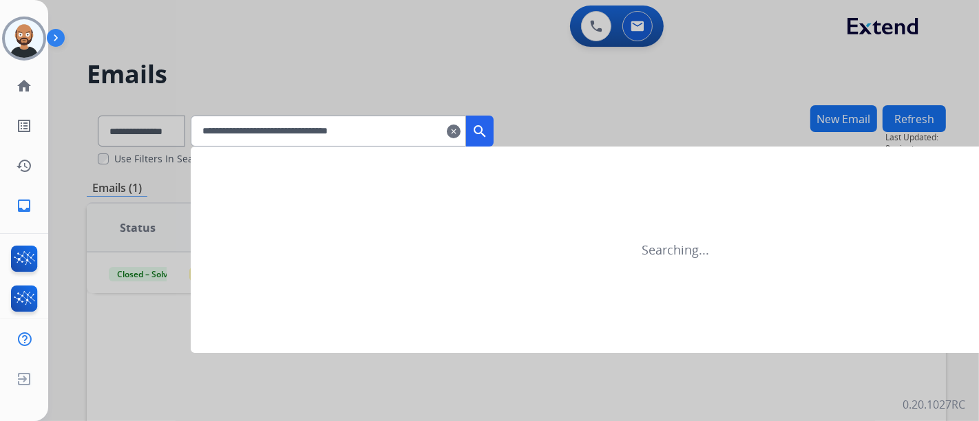
click at [488, 127] on mat-icon "search" at bounding box center [479, 131] width 17 height 17
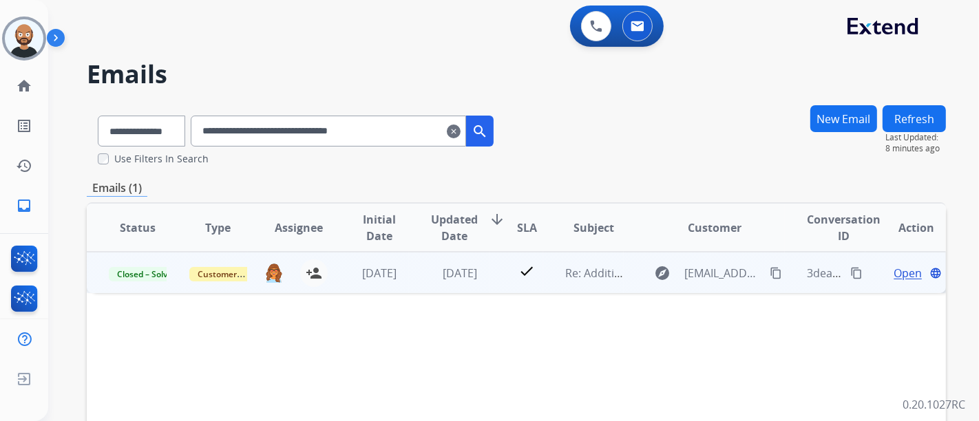
click at [900, 270] on span "Open" at bounding box center [907, 273] width 28 height 17
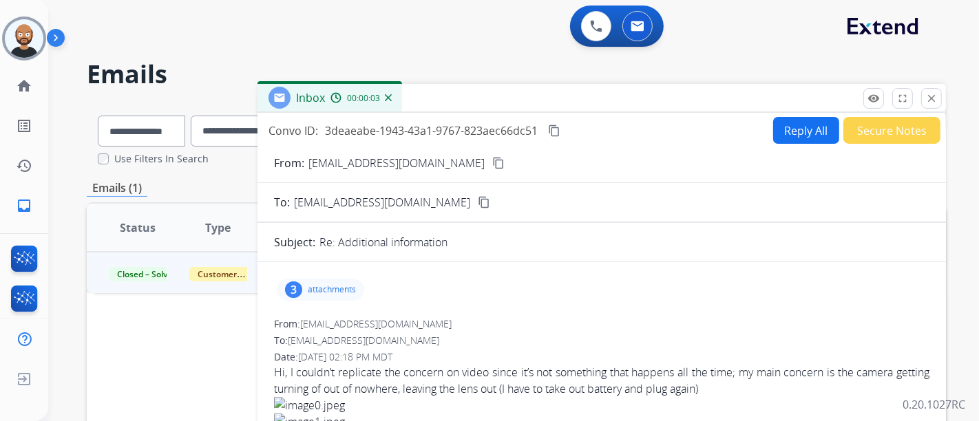
click at [442, 156] on div "From: luis_julien@yahoo.com content_copy" at bounding box center [601, 163] width 688 height 17
click at [492, 158] on mat-icon "content_copy" at bounding box center [498, 163] width 12 height 12
drag, startPoint x: 935, startPoint y: 99, endPoint x: 884, endPoint y: 139, distance: 64.7
click at [935, 99] on mat-icon "close" at bounding box center [931, 98] width 12 height 12
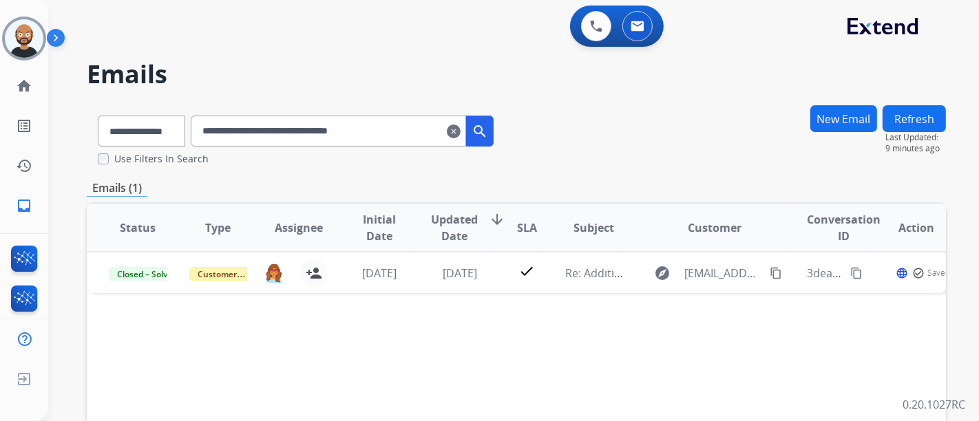
click at [343, 136] on input "**********" at bounding box center [328, 131] width 275 height 31
paste input "text"
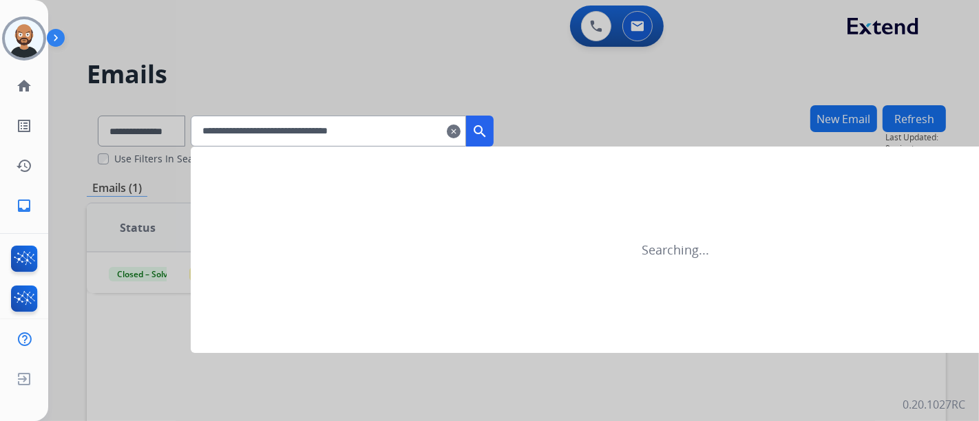
type input "**********"
click at [488, 132] on mat-icon "search" at bounding box center [479, 131] width 17 height 17
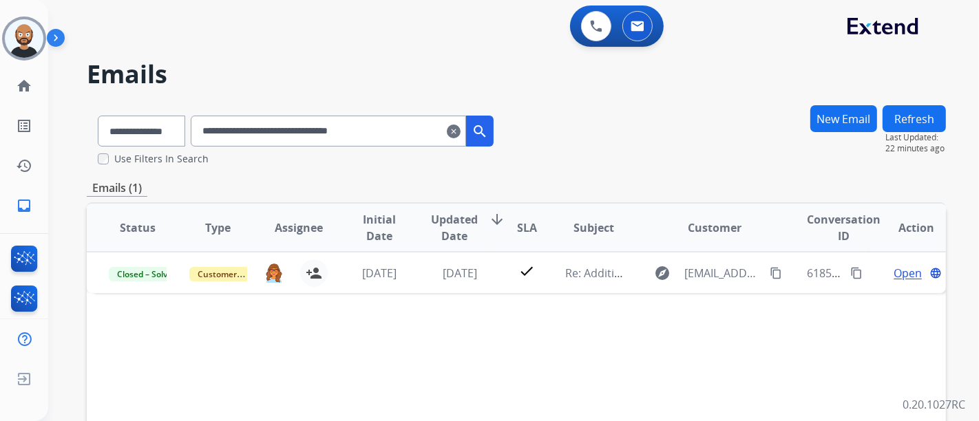
click at [460, 129] on mat-icon "clear" at bounding box center [454, 131] width 14 height 17
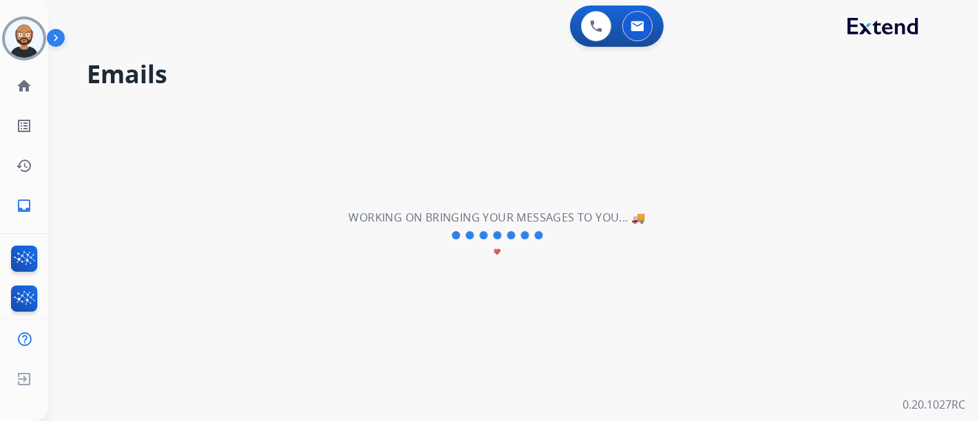
select select "**********"
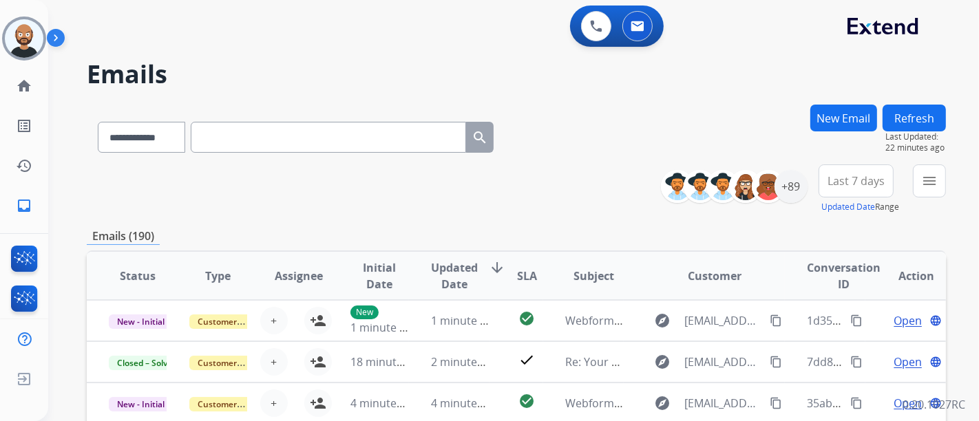
click at [850, 178] on span "Last 7 days" at bounding box center [855, 181] width 57 height 6
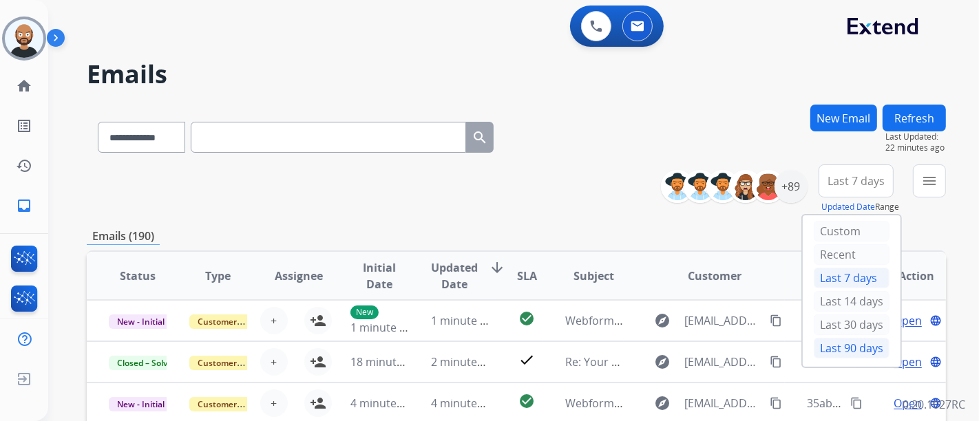
click at [853, 343] on div "Last 90 days" at bounding box center [852, 348] width 76 height 21
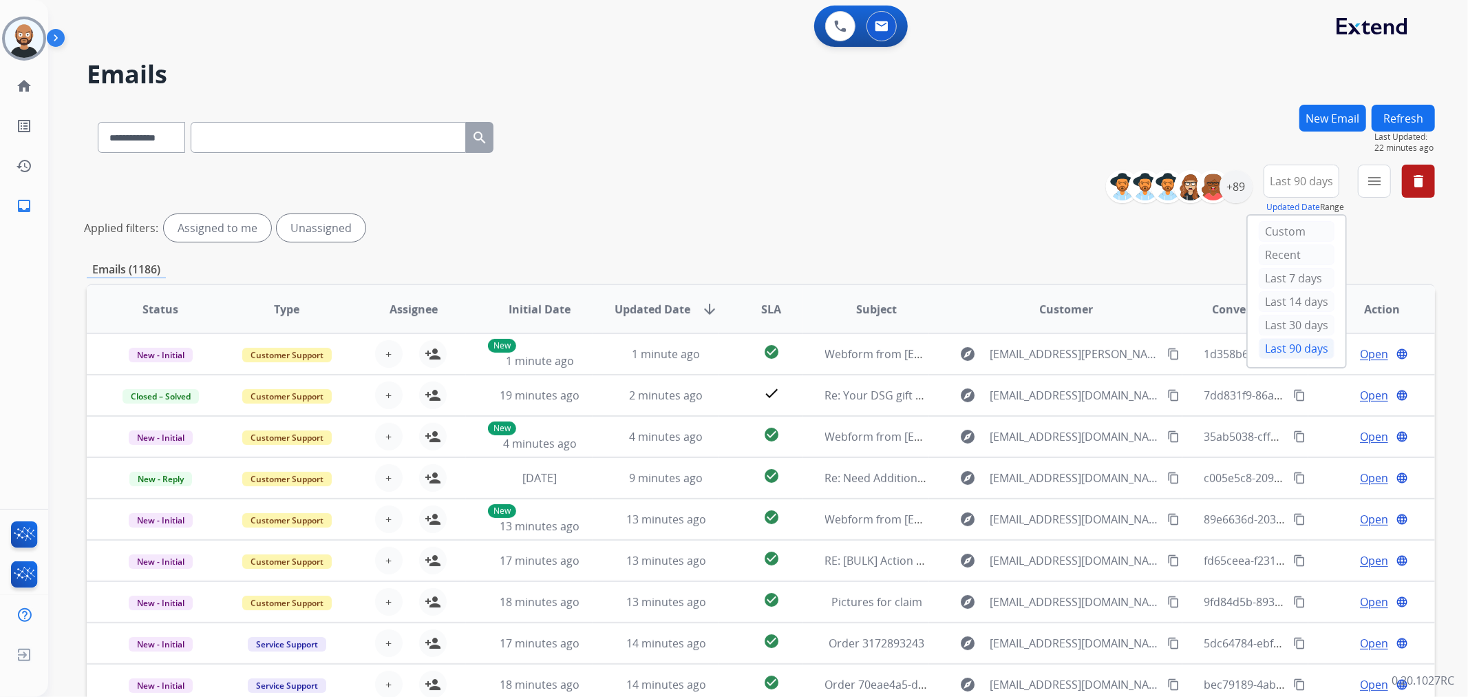
drag, startPoint x: 1052, startPoint y: 234, endPoint x: 1175, endPoint y: 211, distance: 125.3
click at [978, 234] on div "Applied filters: Assigned to me Unassigned" at bounding box center [758, 228] width 1348 height 28
click at [978, 189] on div "+150" at bounding box center [1236, 186] width 33 height 33
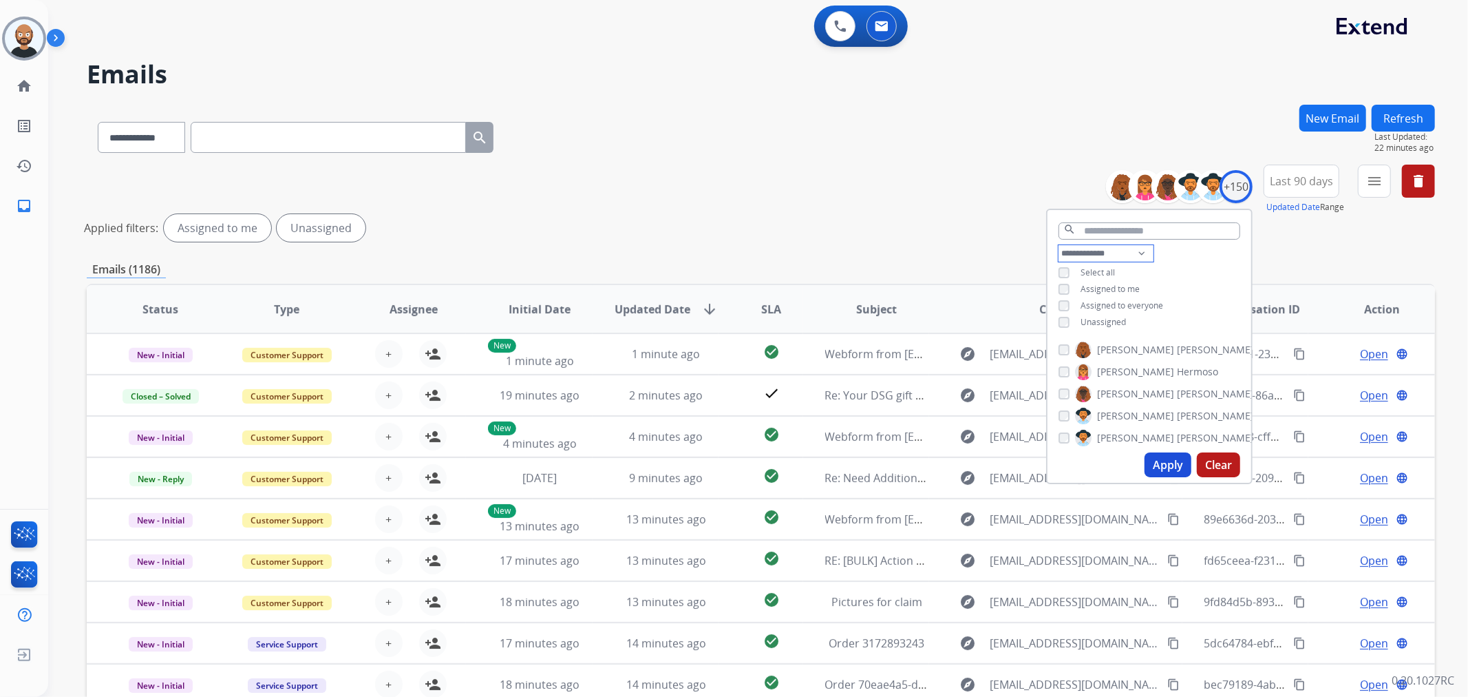
click at [978, 257] on select "**********" at bounding box center [1106, 253] width 95 height 17
select select "**********"
click at [978, 245] on select "**********" at bounding box center [1106, 253] width 95 height 17
click at [978, 270] on span "Select all" at bounding box center [1098, 272] width 34 height 12
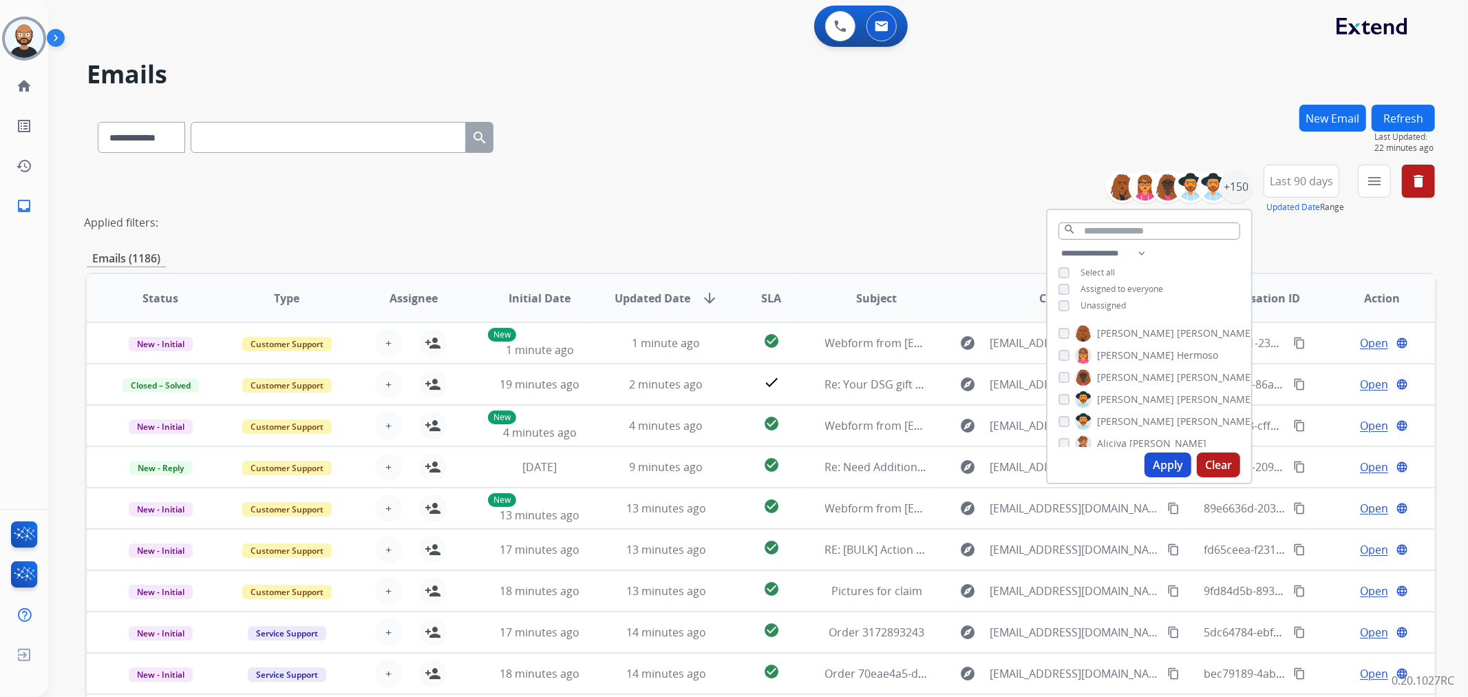
click at [978, 270] on span "Select all" at bounding box center [1098, 272] width 34 height 12
click at [978, 421] on button "Apply" at bounding box center [1168, 464] width 47 height 25
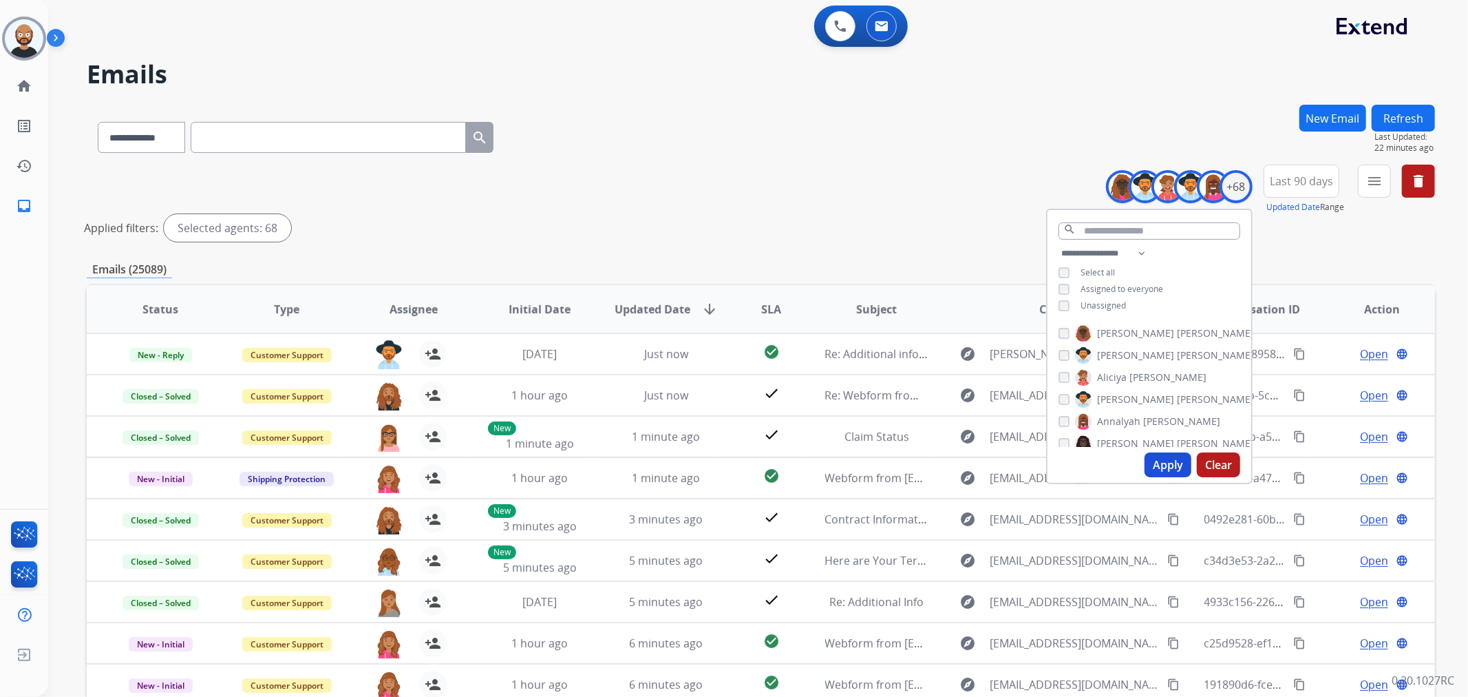
click at [966, 217] on div "Applied filters: Selected agents: 68" at bounding box center [758, 228] width 1348 height 28
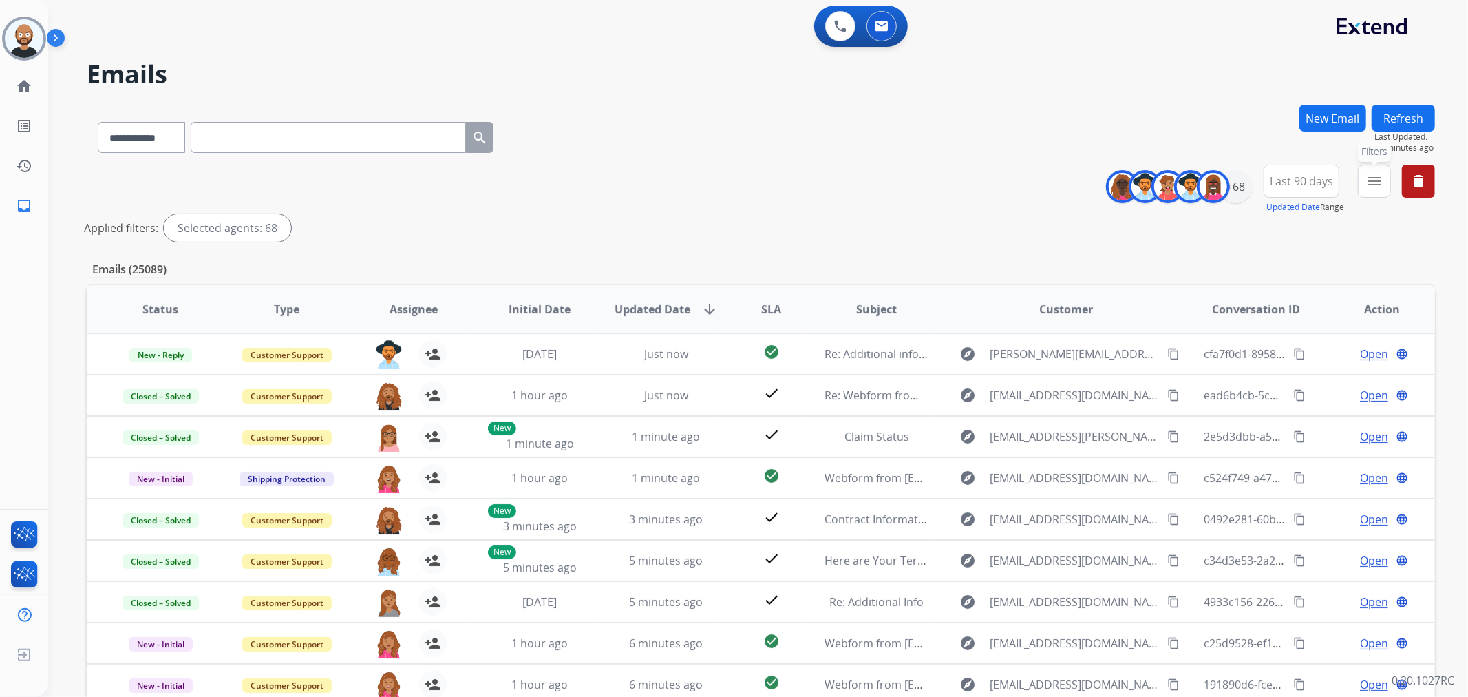
click at [978, 190] on button "menu Filters" at bounding box center [1374, 180] width 33 height 33
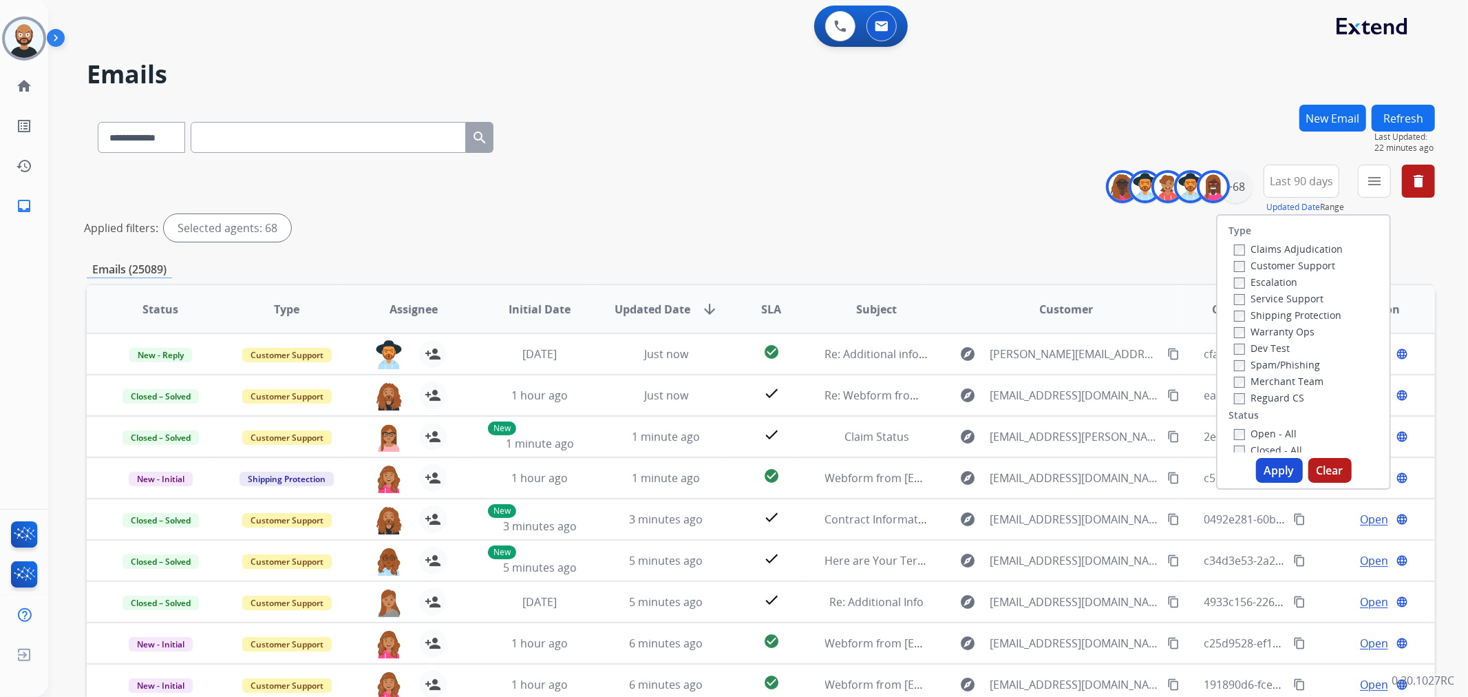
click at [978, 262] on label "Customer Support" at bounding box center [1284, 265] width 101 height 13
click at [978, 315] on label "Shipping Protection" at bounding box center [1287, 314] width 107 height 13
click at [978, 401] on label "Reguard CS" at bounding box center [1269, 397] width 70 height 13
click at [978, 421] on label "Open - All" at bounding box center [1265, 433] width 63 height 13
click at [978, 421] on button "Apply" at bounding box center [1279, 470] width 47 height 25
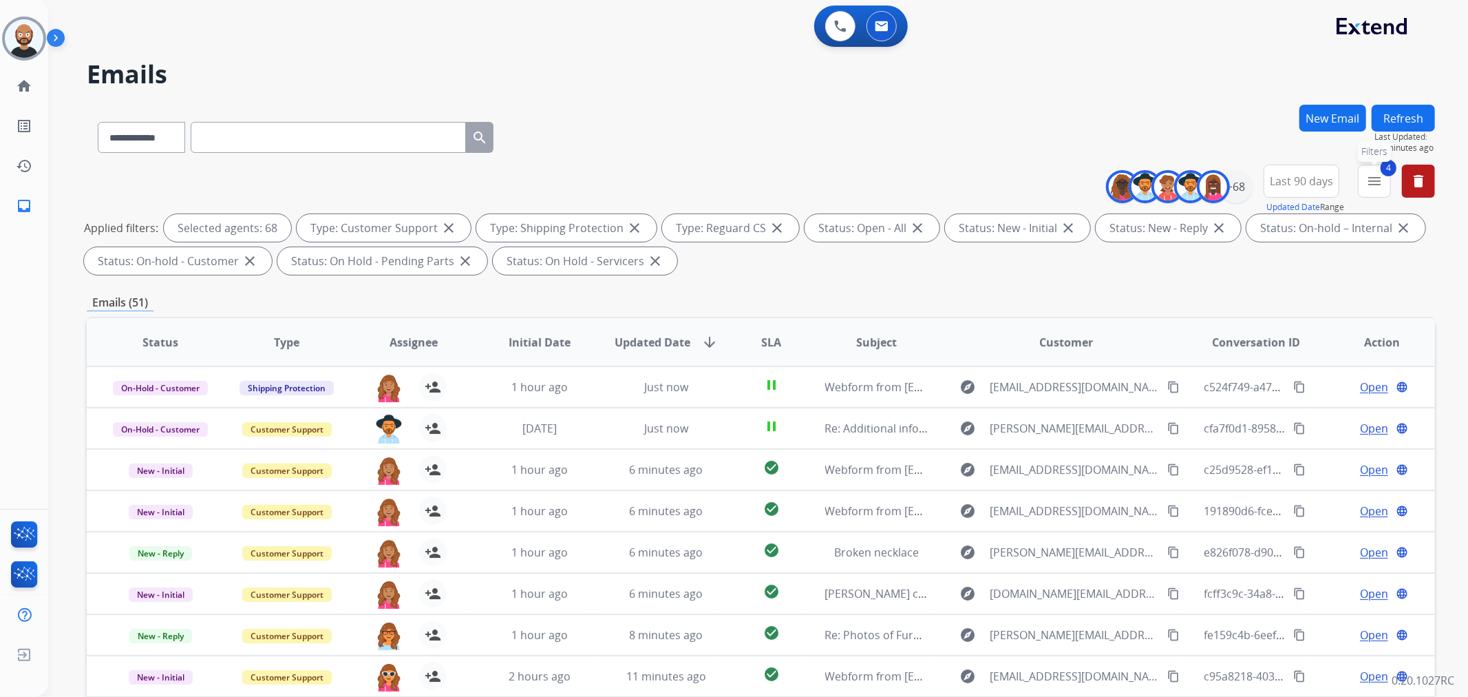
click at [978, 186] on mat-icon "menu" at bounding box center [1374, 181] width 17 height 17
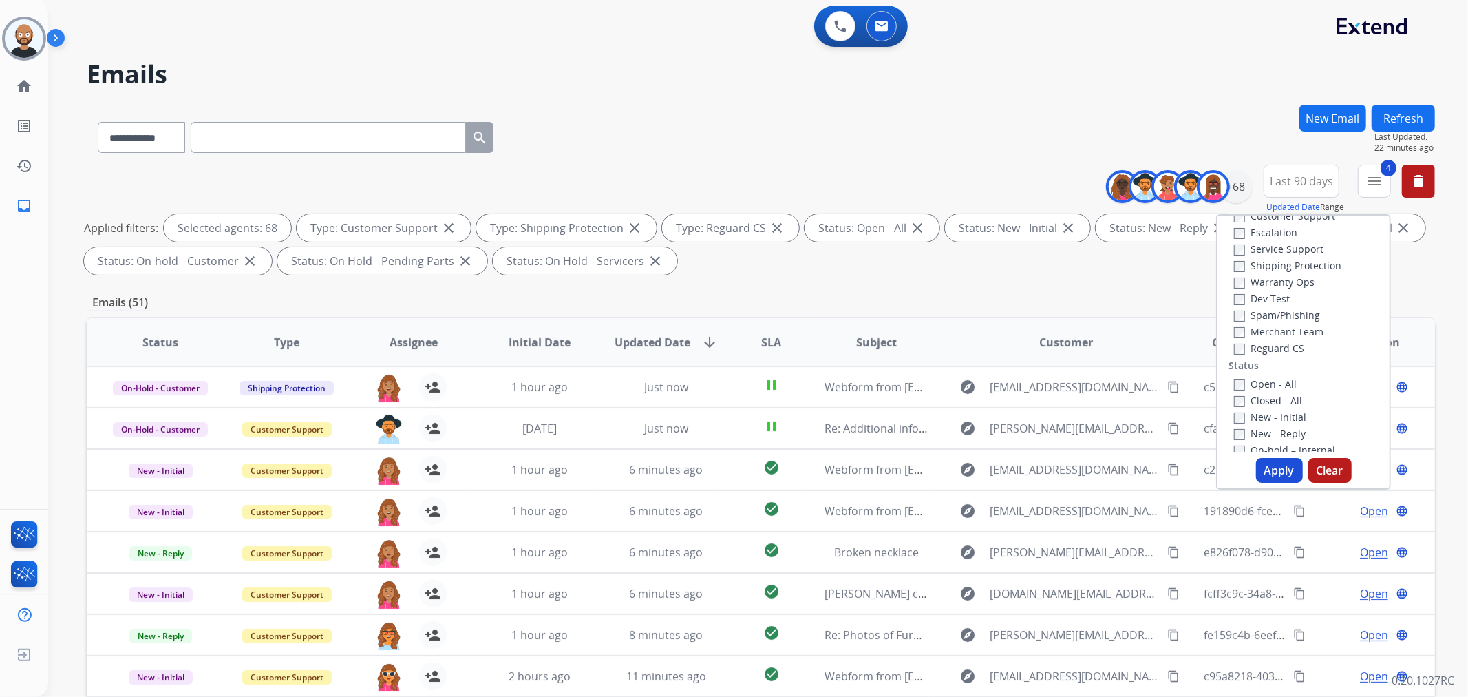
scroll to position [76, 0]
click at [978, 354] on label "Open - All" at bounding box center [1265, 356] width 63 height 13
click at [978, 405] on label "New - Reply" at bounding box center [1270, 406] width 72 height 13
click at [978, 421] on button "Apply" at bounding box center [1279, 470] width 47 height 25
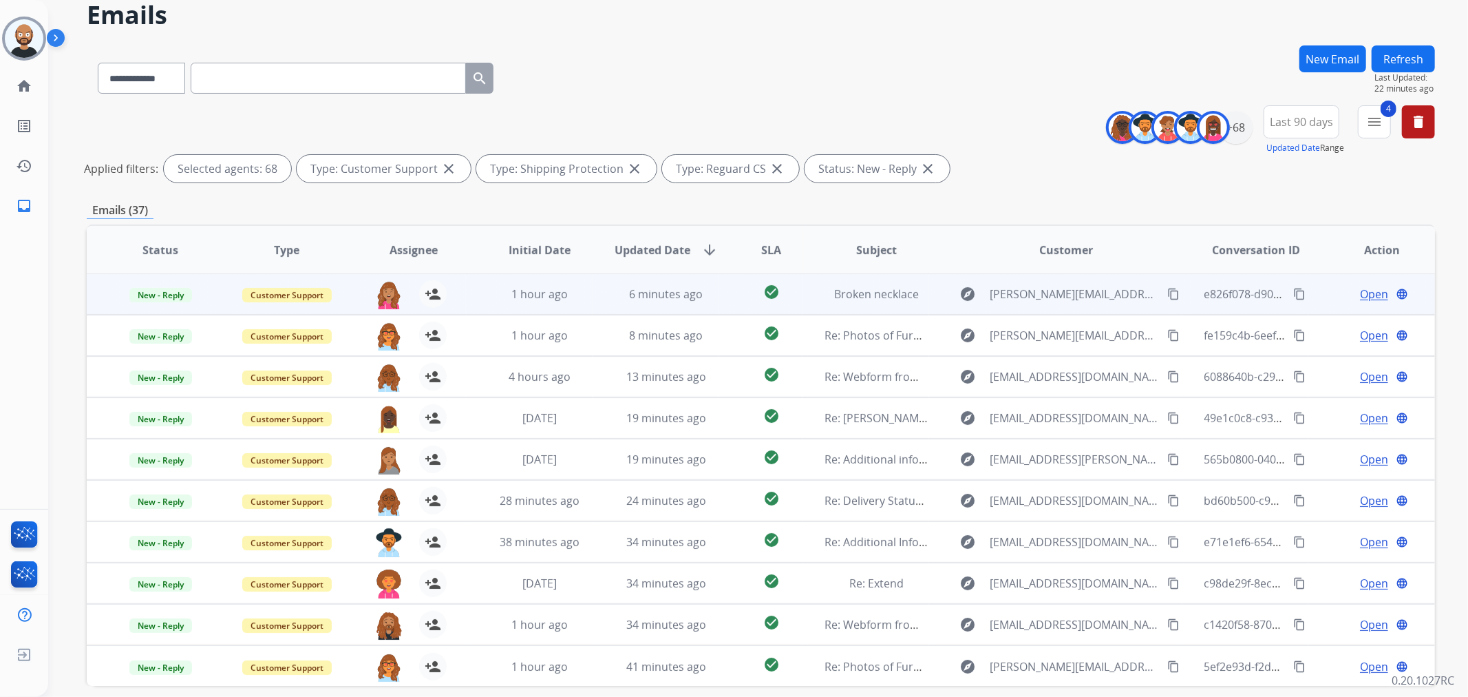
scroll to position [119, 0]
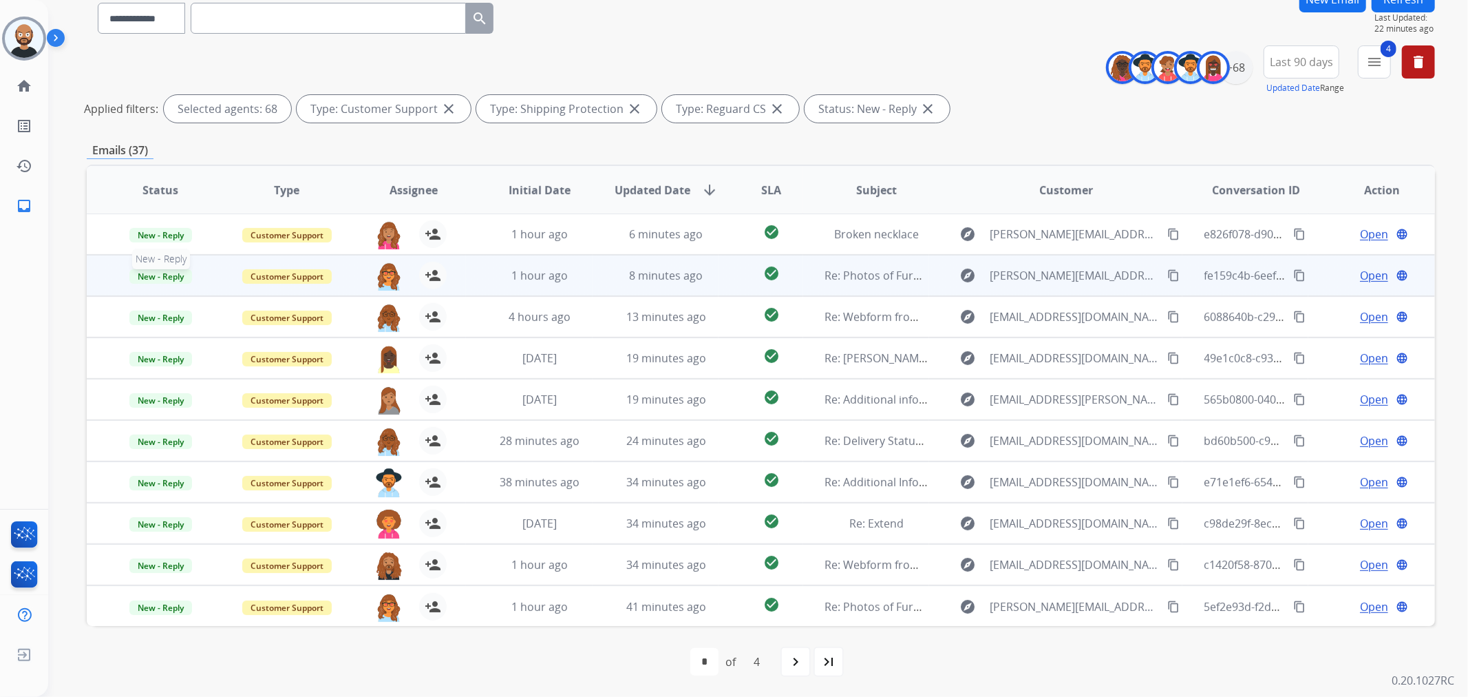
click at [175, 276] on span "New - Reply" at bounding box center [160, 276] width 63 height 14
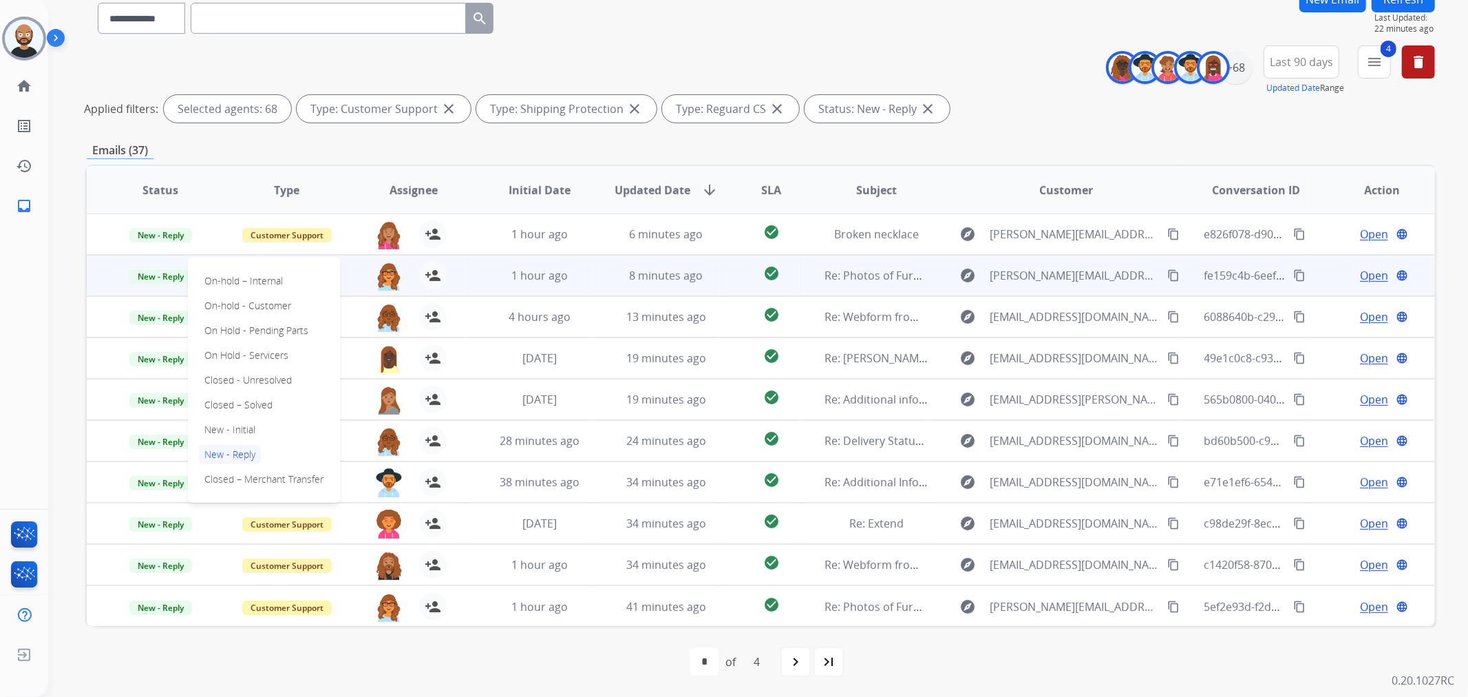
click at [451, 145] on div "Emails (37)" at bounding box center [761, 150] width 1348 height 17
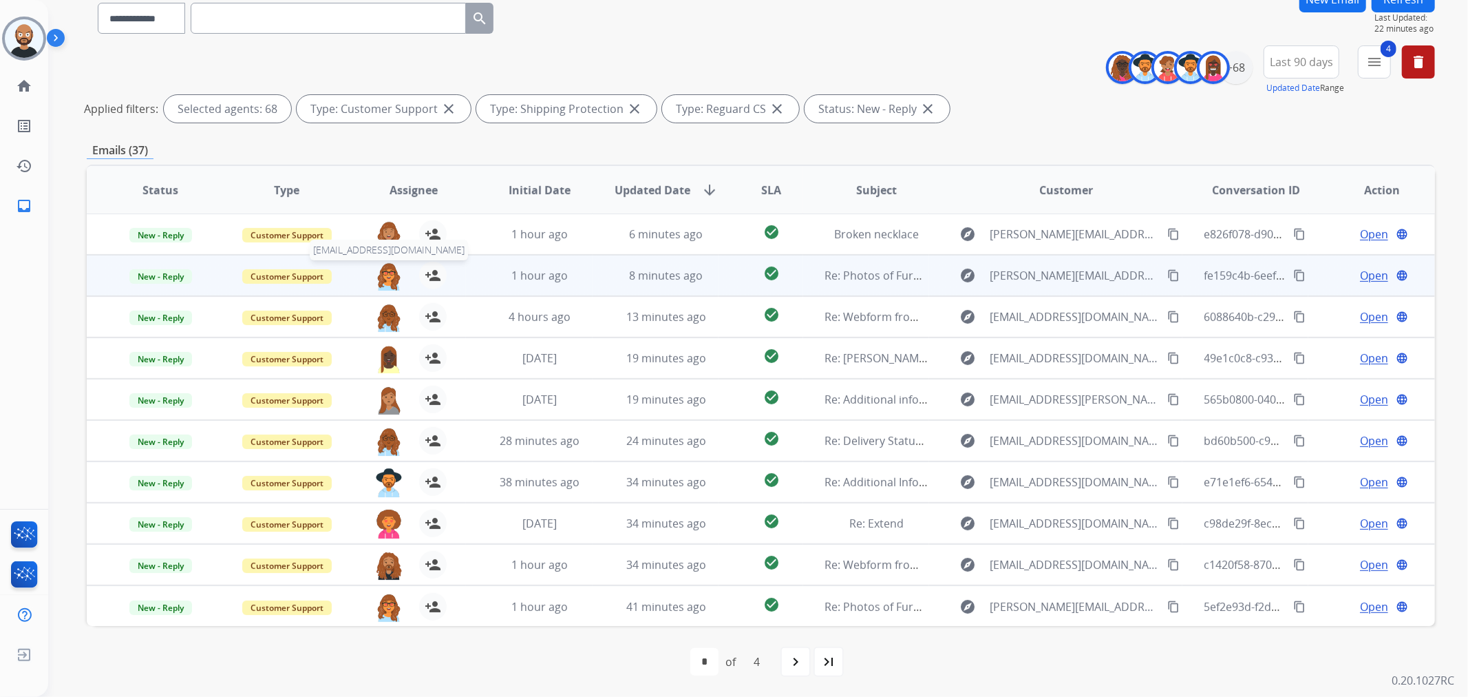
click at [385, 279] on img at bounding box center [389, 276] width 28 height 29
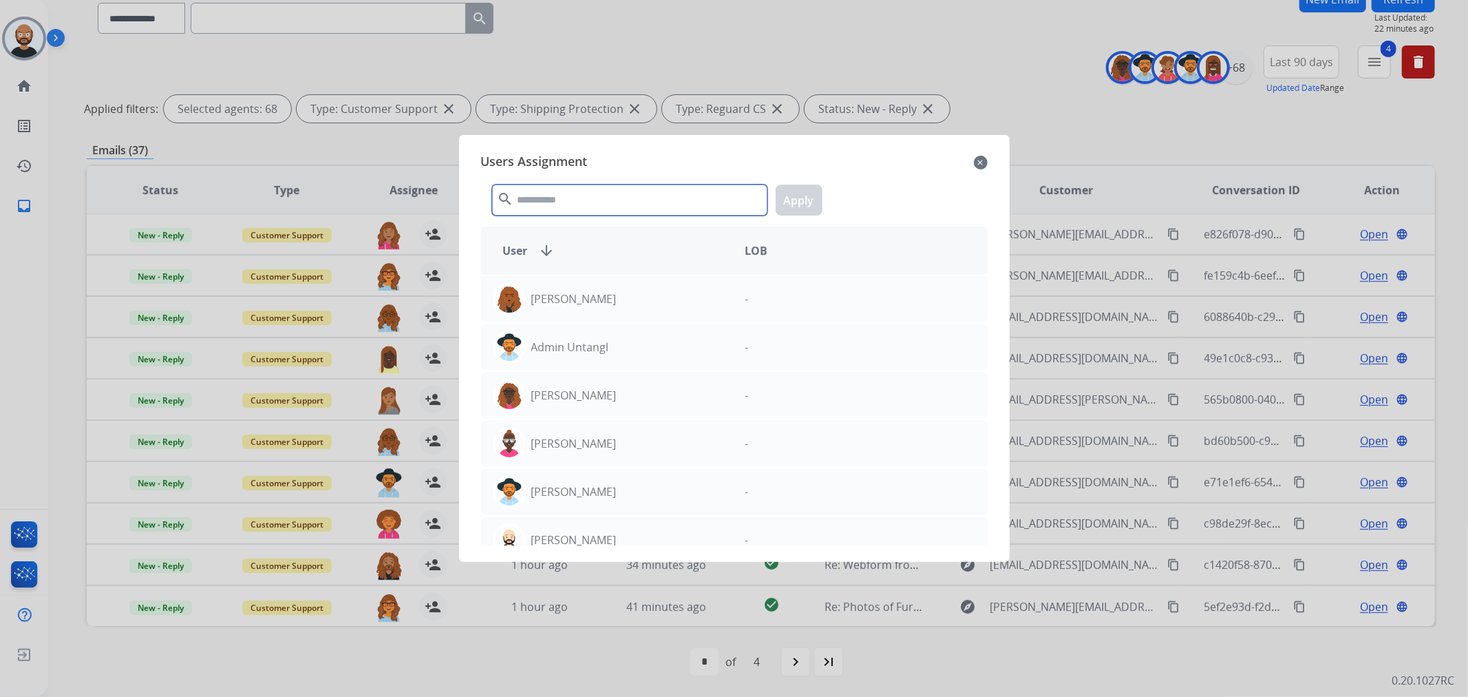
click at [518, 198] on input "text" at bounding box center [629, 199] width 275 height 31
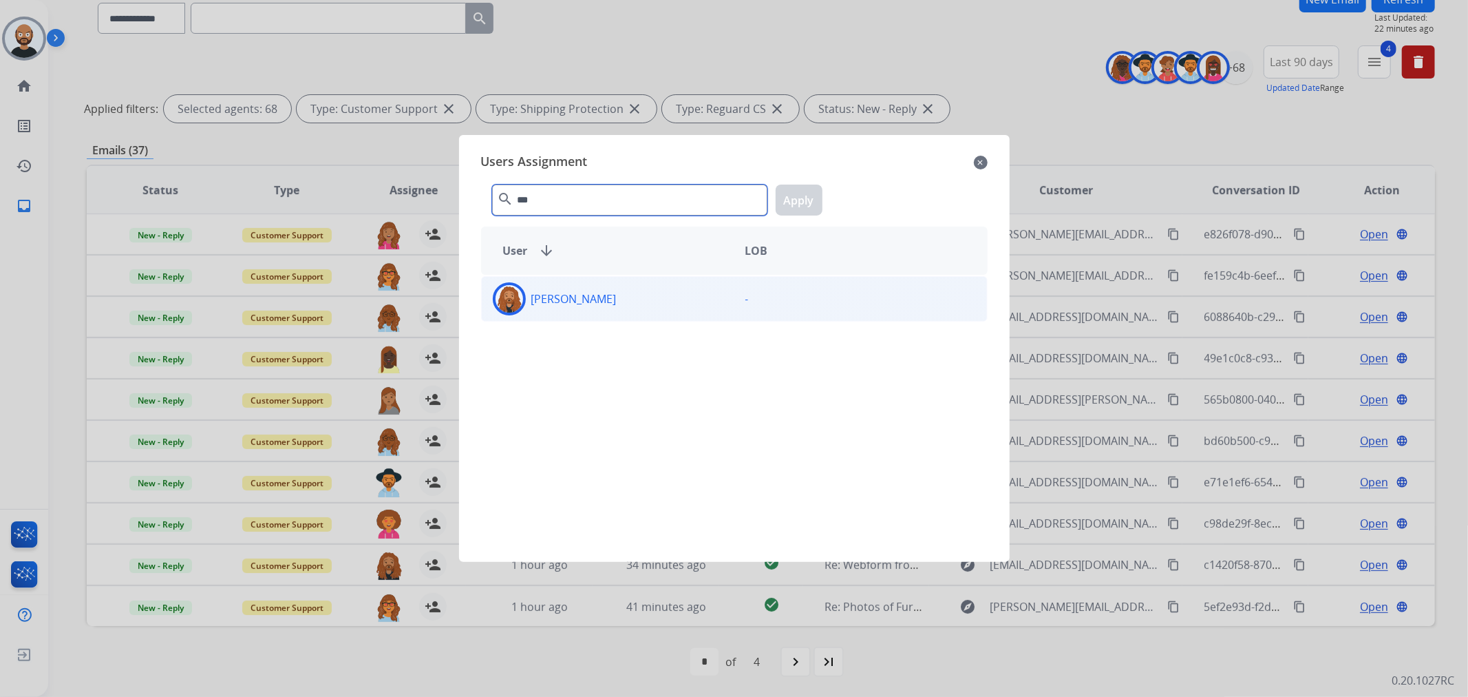
type input "***"
click at [606, 285] on div "Dominique Collins" at bounding box center [608, 298] width 253 height 33
click at [794, 195] on button "Apply" at bounding box center [799, 199] width 47 height 31
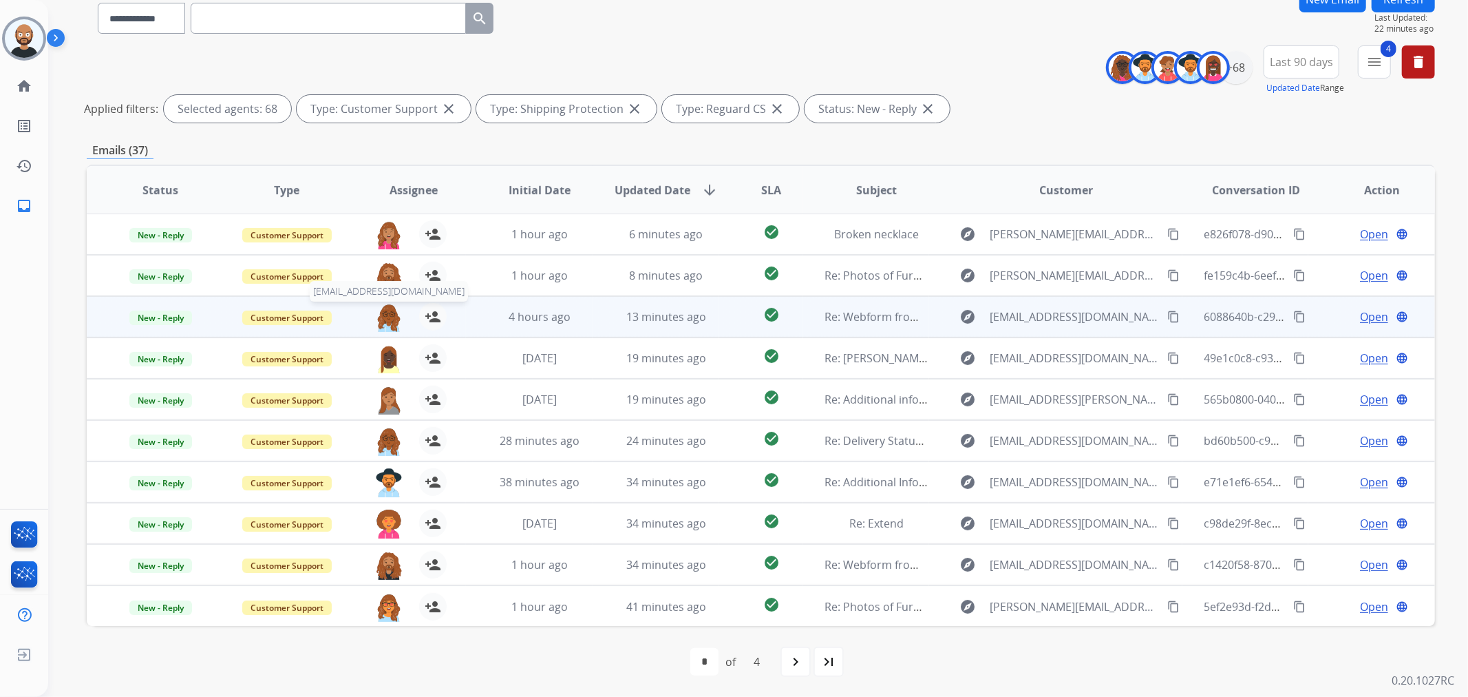
click at [388, 310] on img at bounding box center [389, 317] width 28 height 29
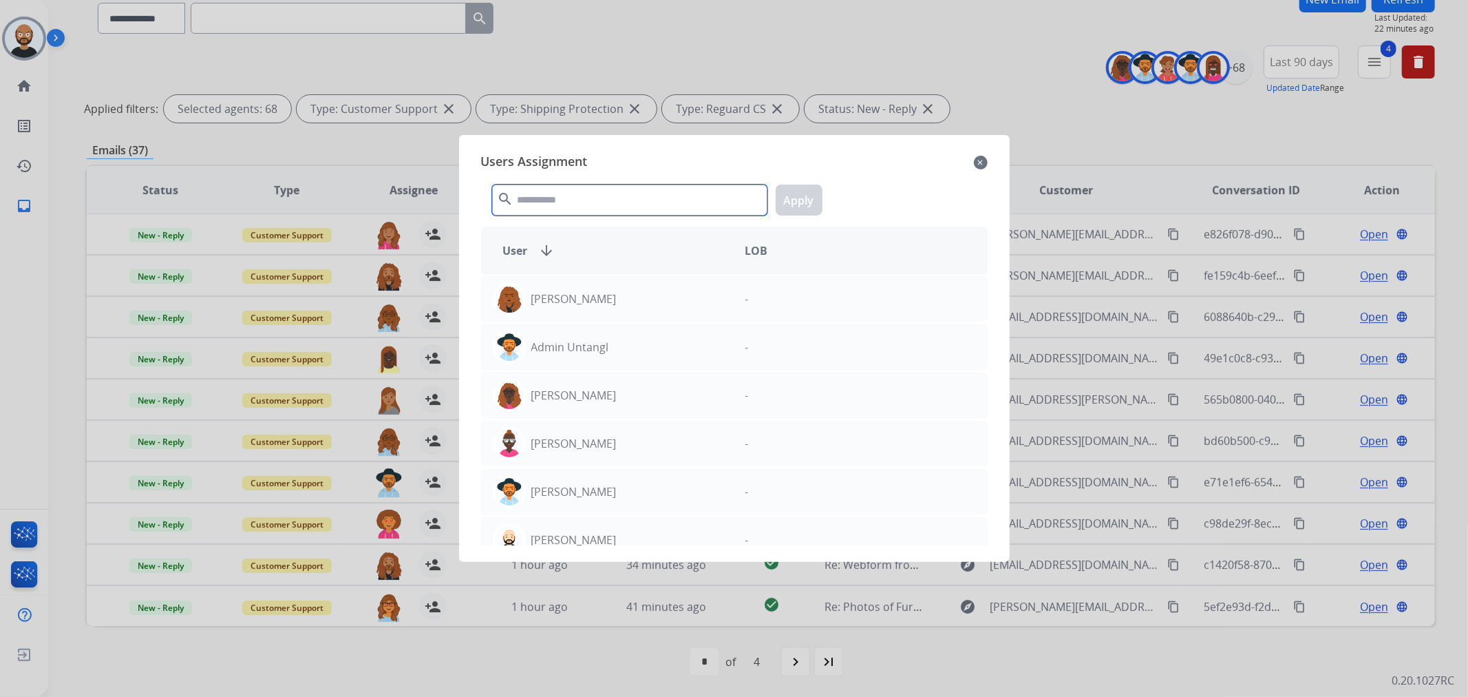
click at [703, 188] on input "text" at bounding box center [629, 199] width 275 height 31
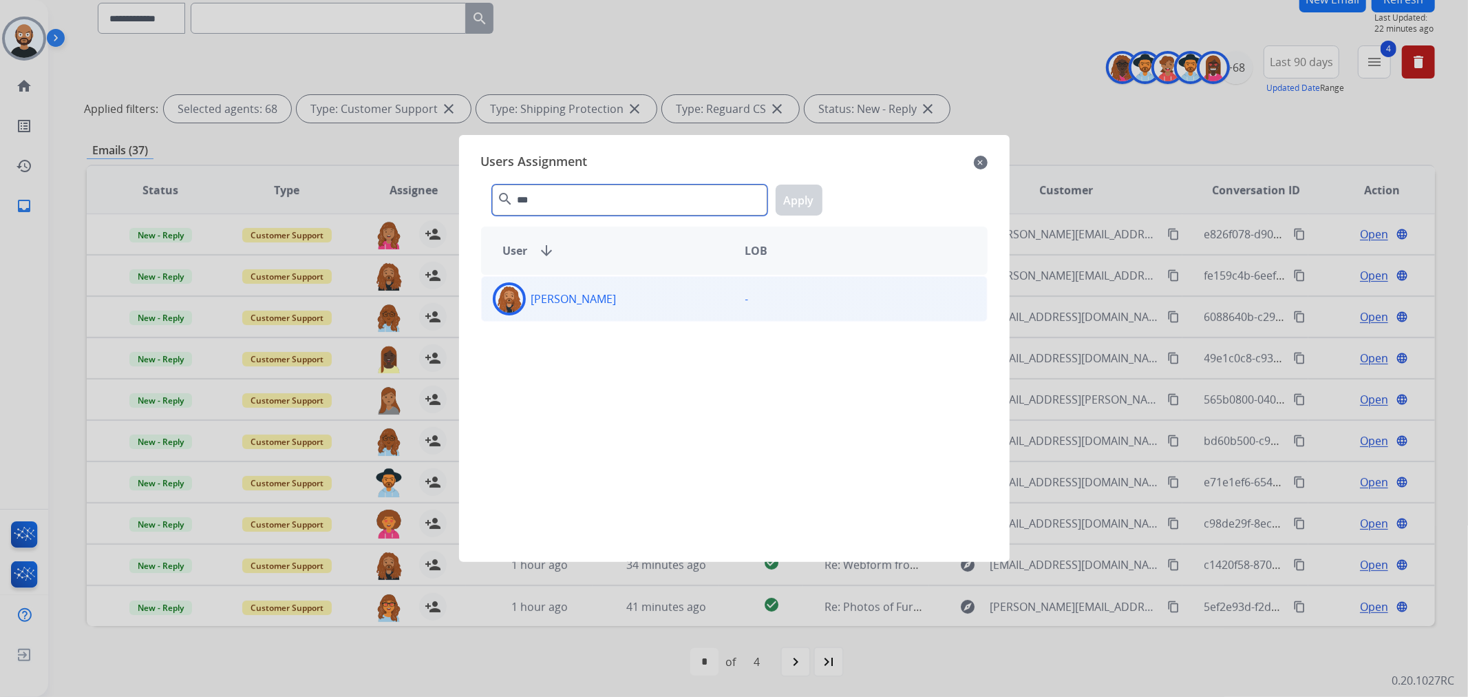
type input "***"
click at [630, 308] on div "Dominique Collins" at bounding box center [608, 298] width 253 height 33
click at [799, 202] on button "Apply" at bounding box center [799, 199] width 47 height 31
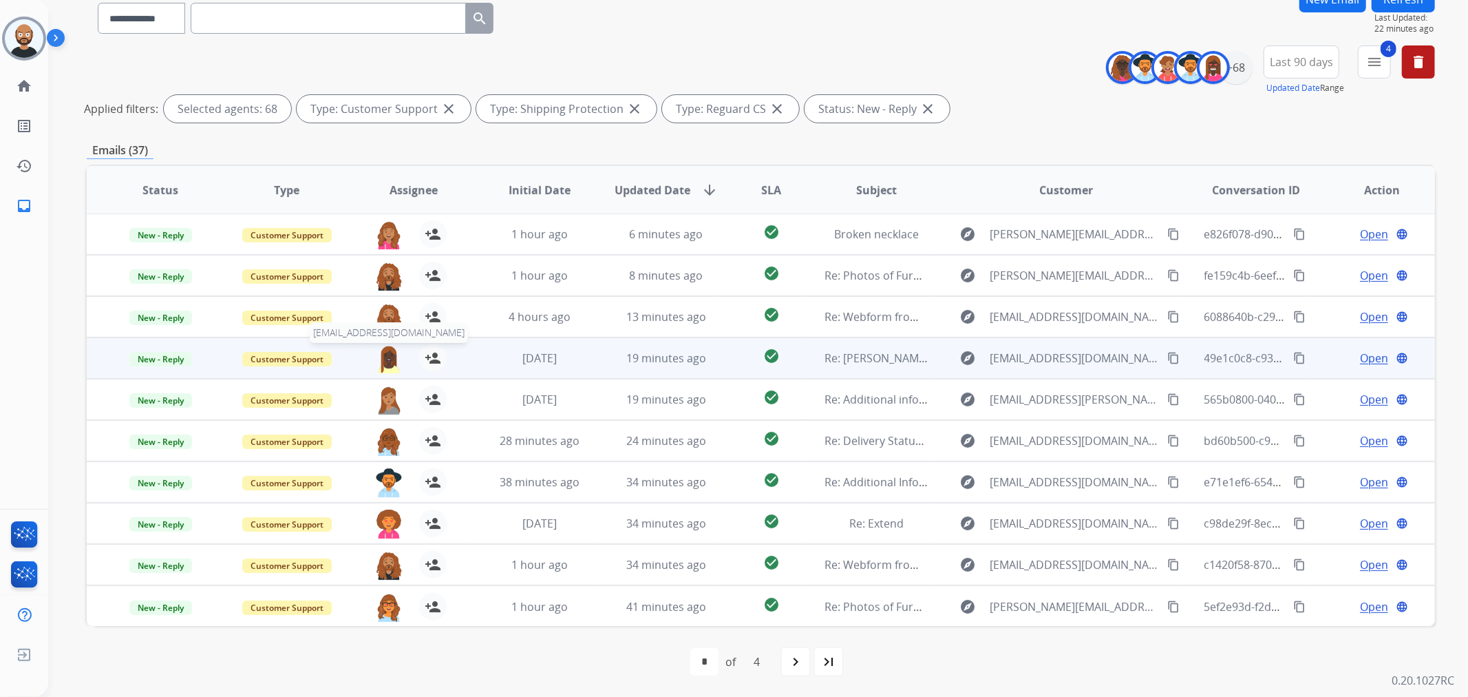
click at [386, 359] on img at bounding box center [389, 358] width 28 height 29
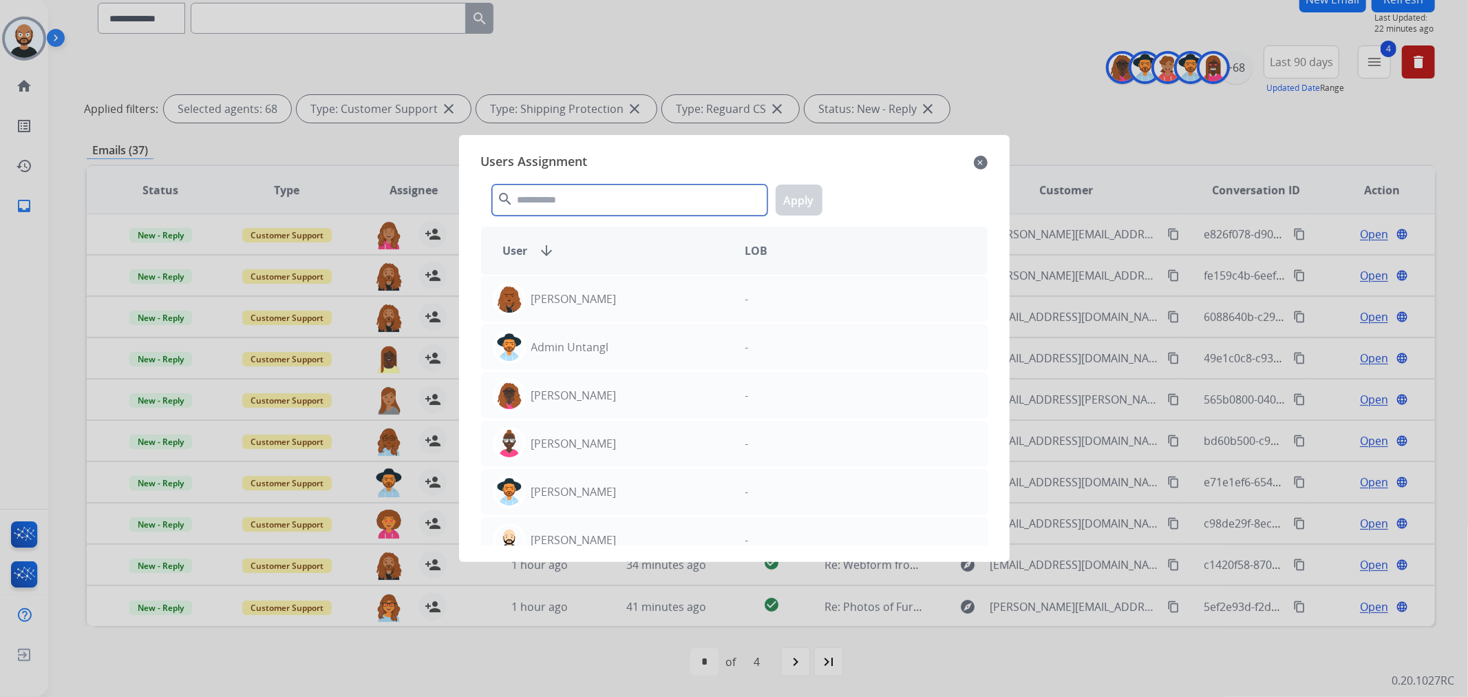
click at [611, 191] on input "text" at bounding box center [629, 199] width 275 height 31
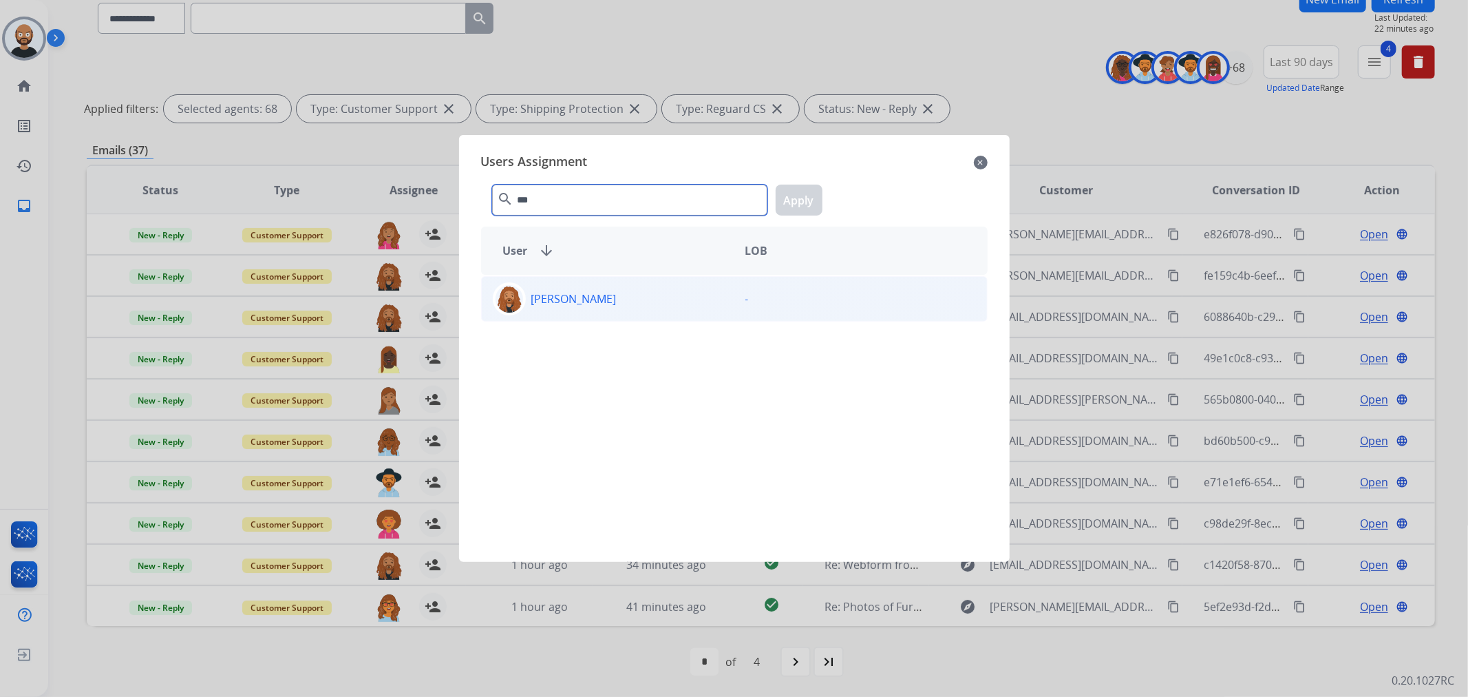
type input "***"
click at [630, 294] on div "Dominique Collins" at bounding box center [608, 298] width 253 height 33
click at [797, 204] on button "Apply" at bounding box center [799, 199] width 47 height 31
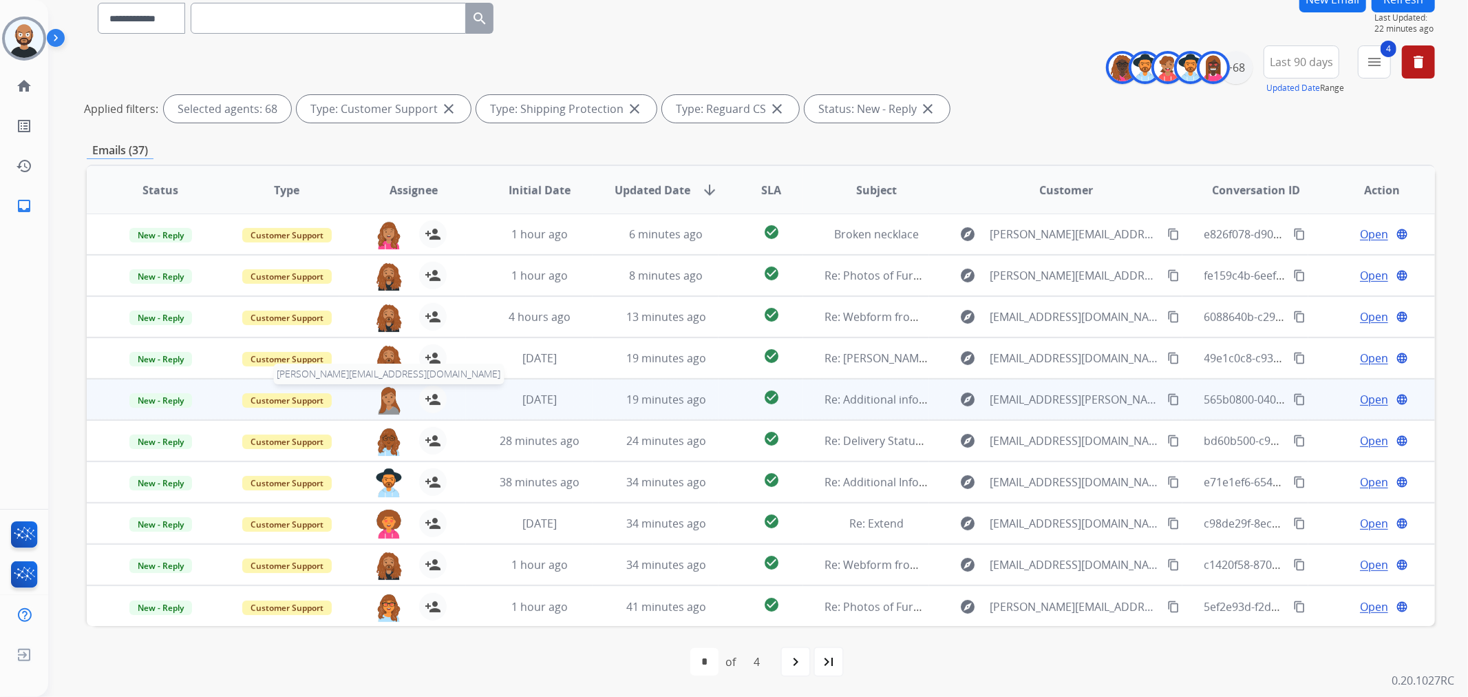
click at [384, 392] on img at bounding box center [389, 399] width 28 height 29
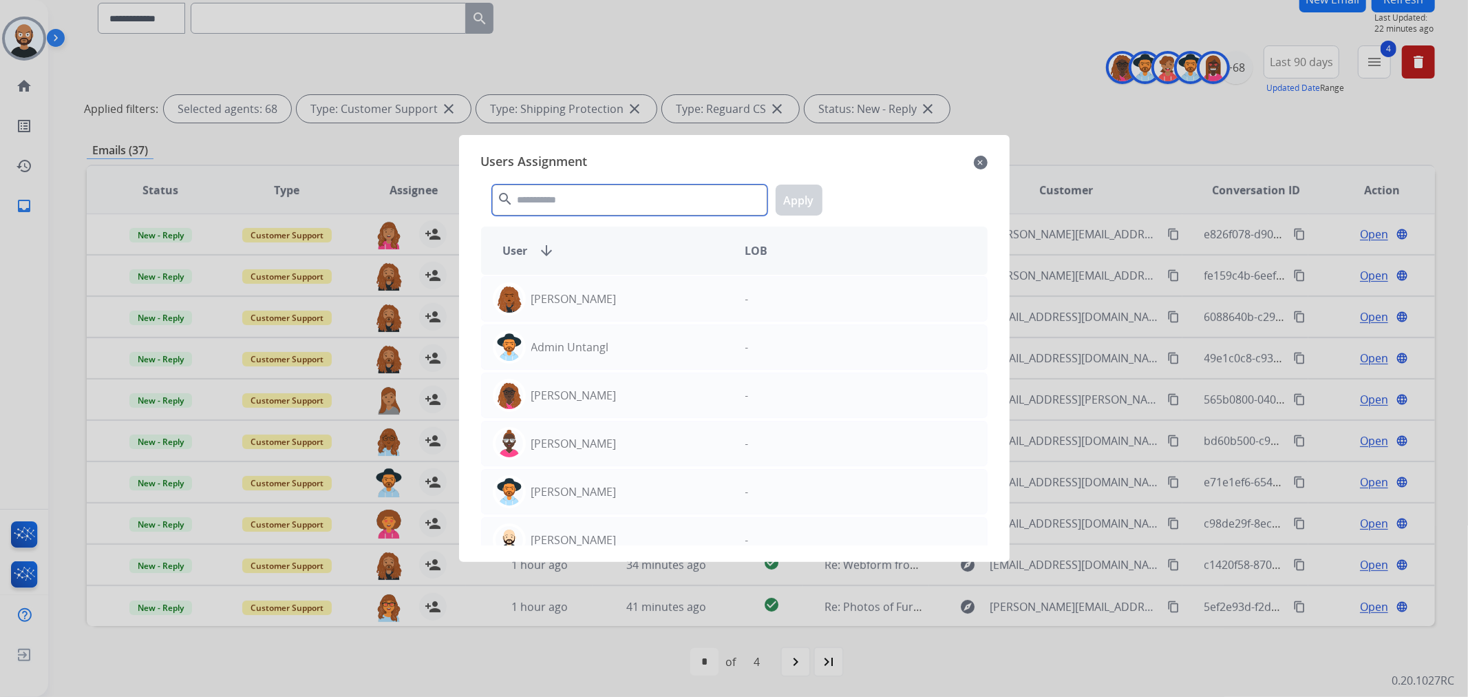
click at [597, 188] on input "text" at bounding box center [629, 199] width 275 height 31
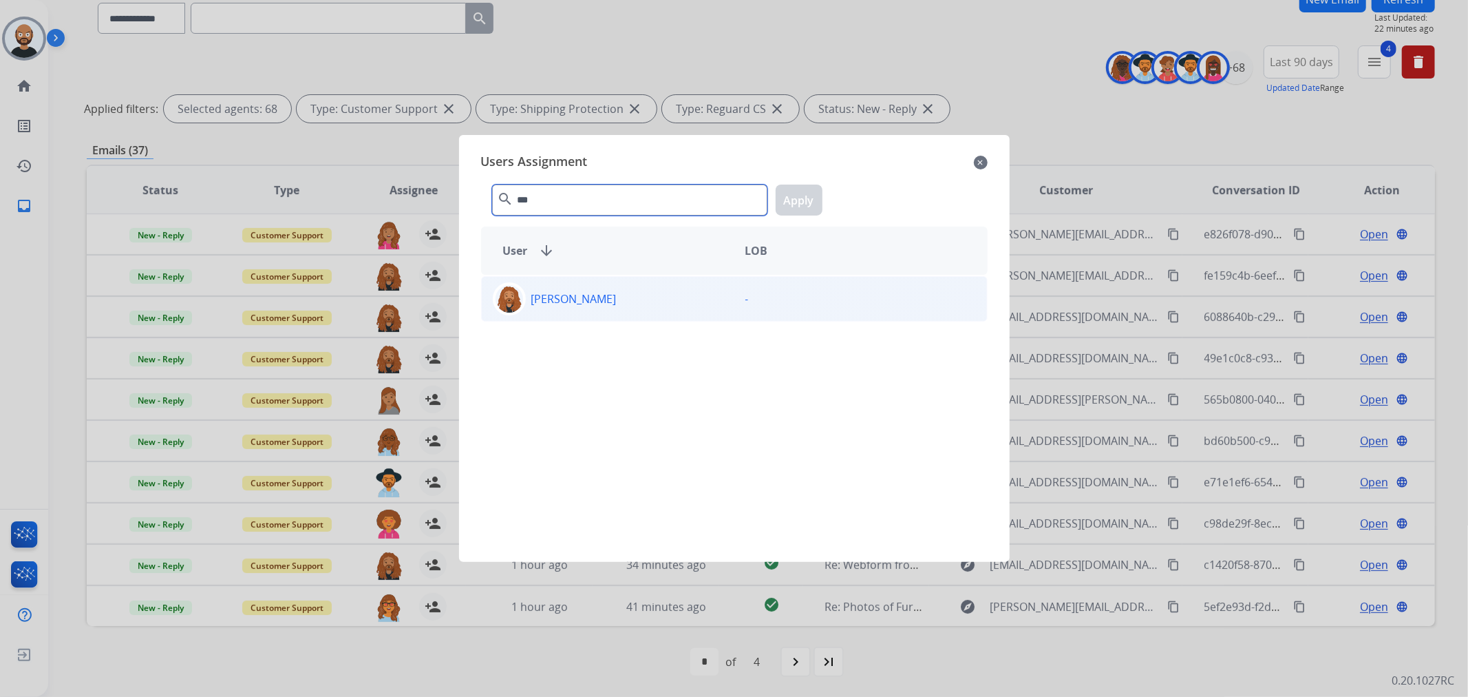
type input "***"
click at [609, 284] on div "Dominique Collins" at bounding box center [608, 298] width 253 height 33
click at [780, 198] on button "Apply" at bounding box center [799, 199] width 47 height 31
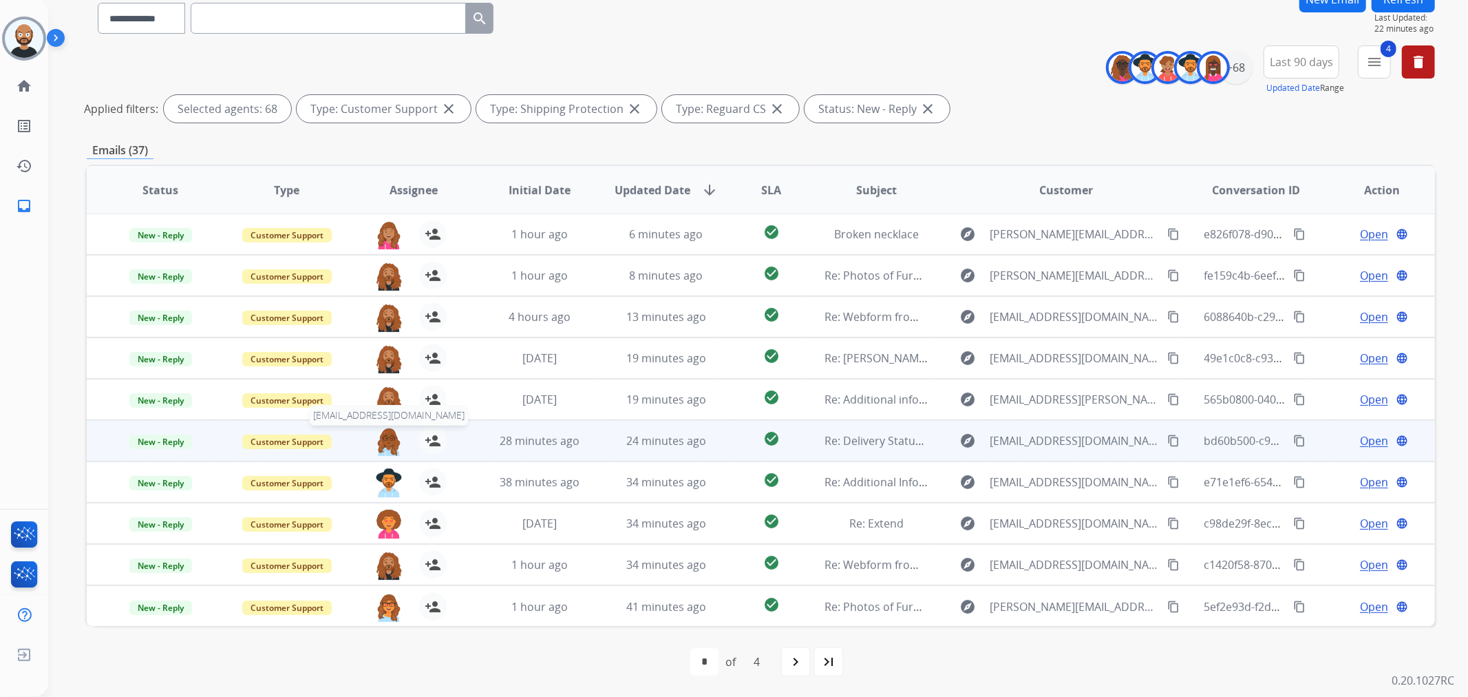
click at [376, 421] on img at bounding box center [389, 441] width 28 height 29
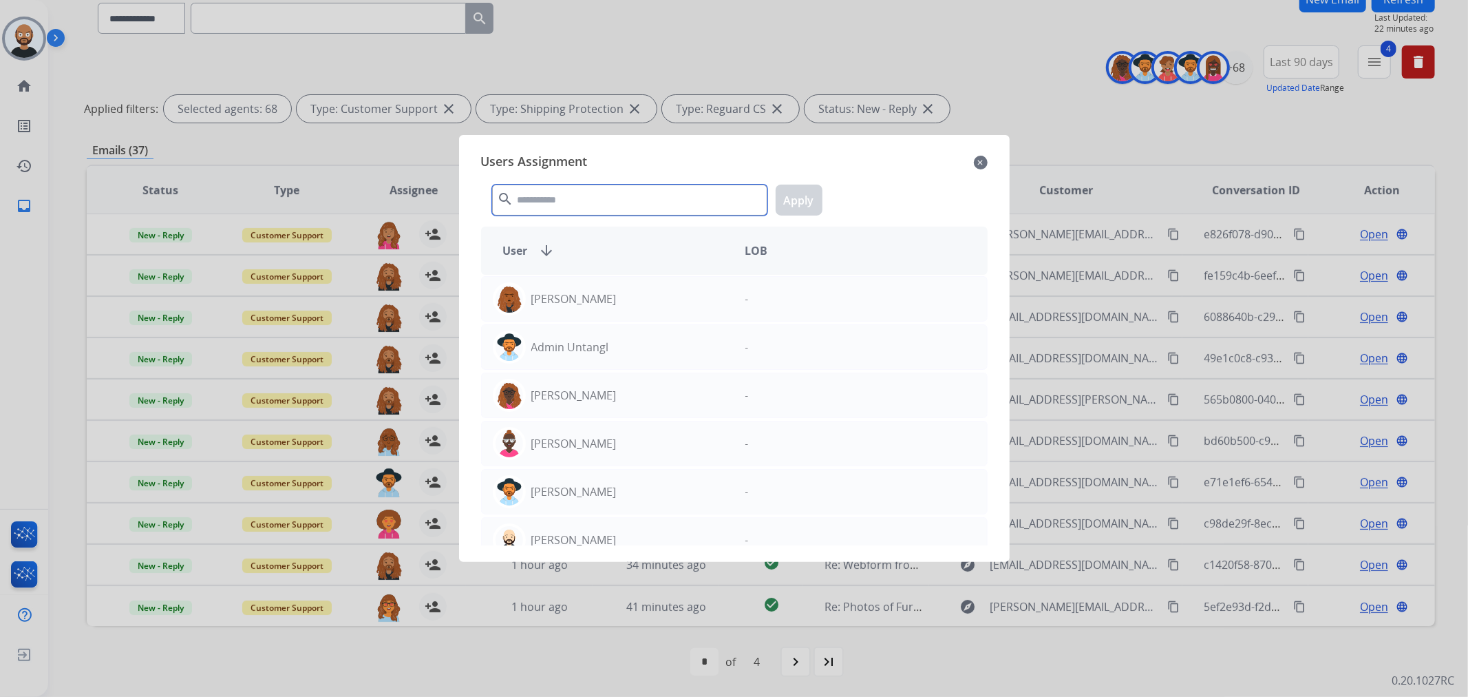
click at [629, 208] on input "text" at bounding box center [629, 199] width 275 height 31
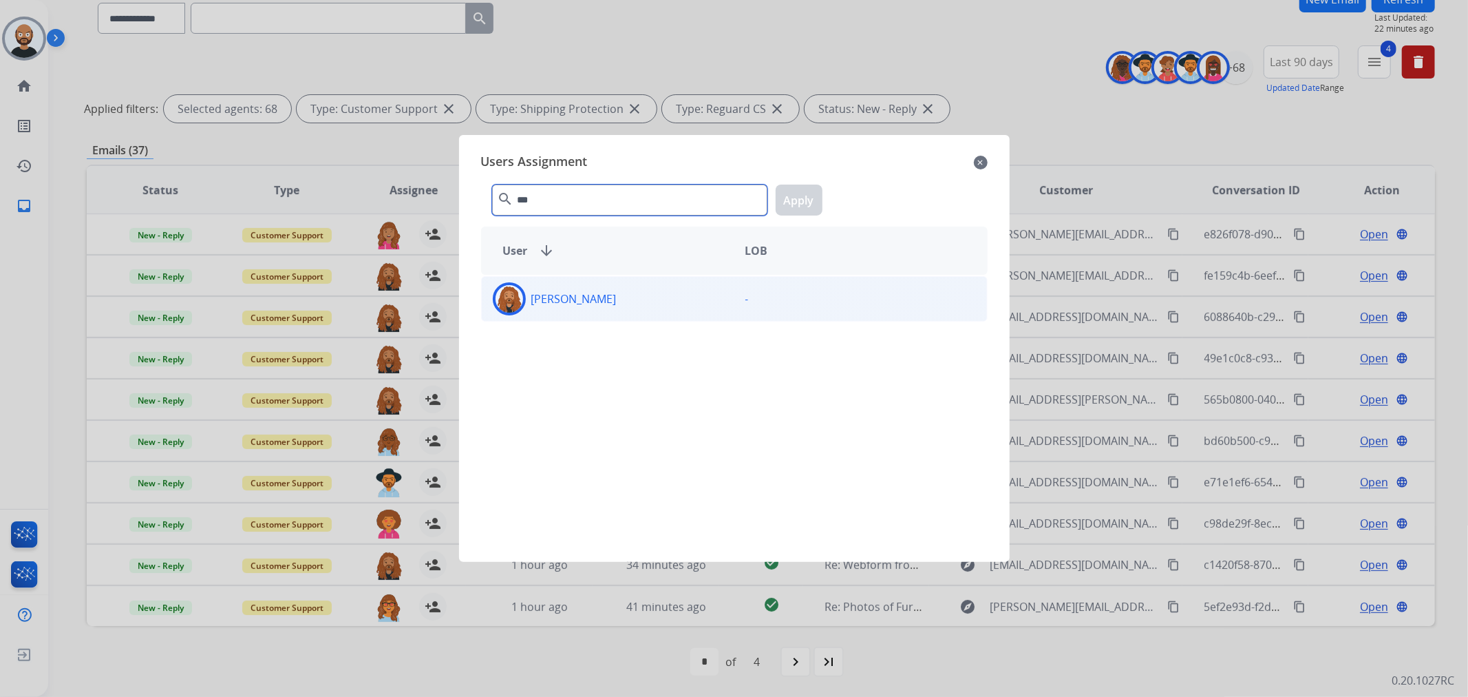
type input "***"
click at [641, 306] on div "Dominique Collins" at bounding box center [608, 298] width 253 height 33
click at [797, 189] on button "Apply" at bounding box center [799, 199] width 47 height 31
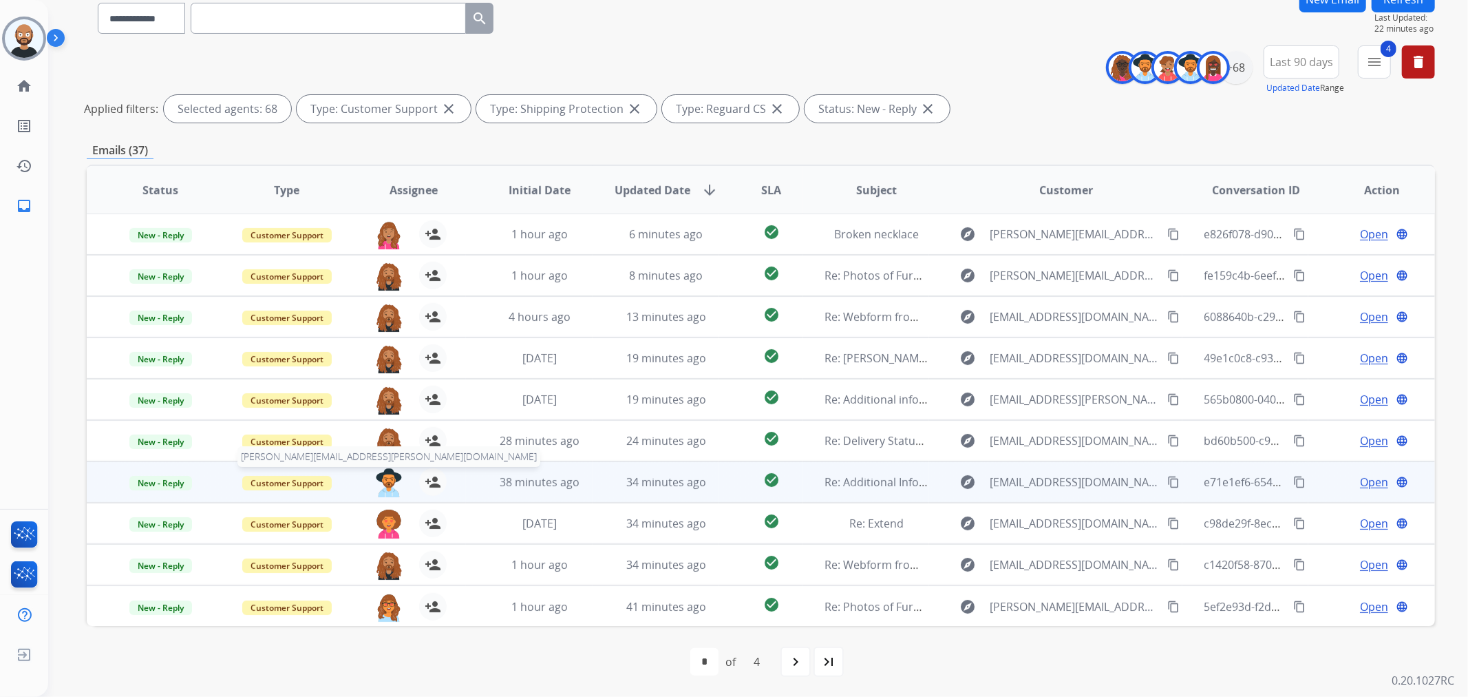
click at [382, 421] on img at bounding box center [389, 482] width 28 height 29
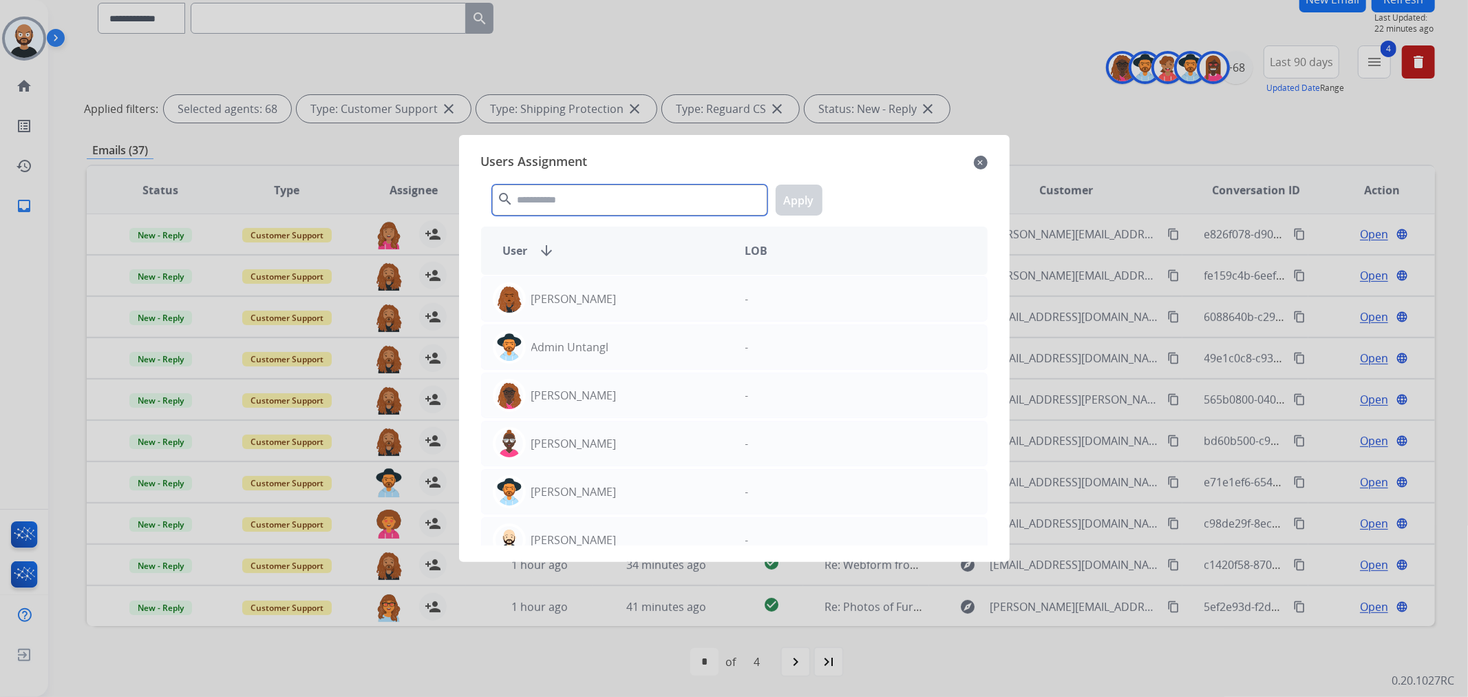
click at [560, 200] on input "text" at bounding box center [629, 199] width 275 height 31
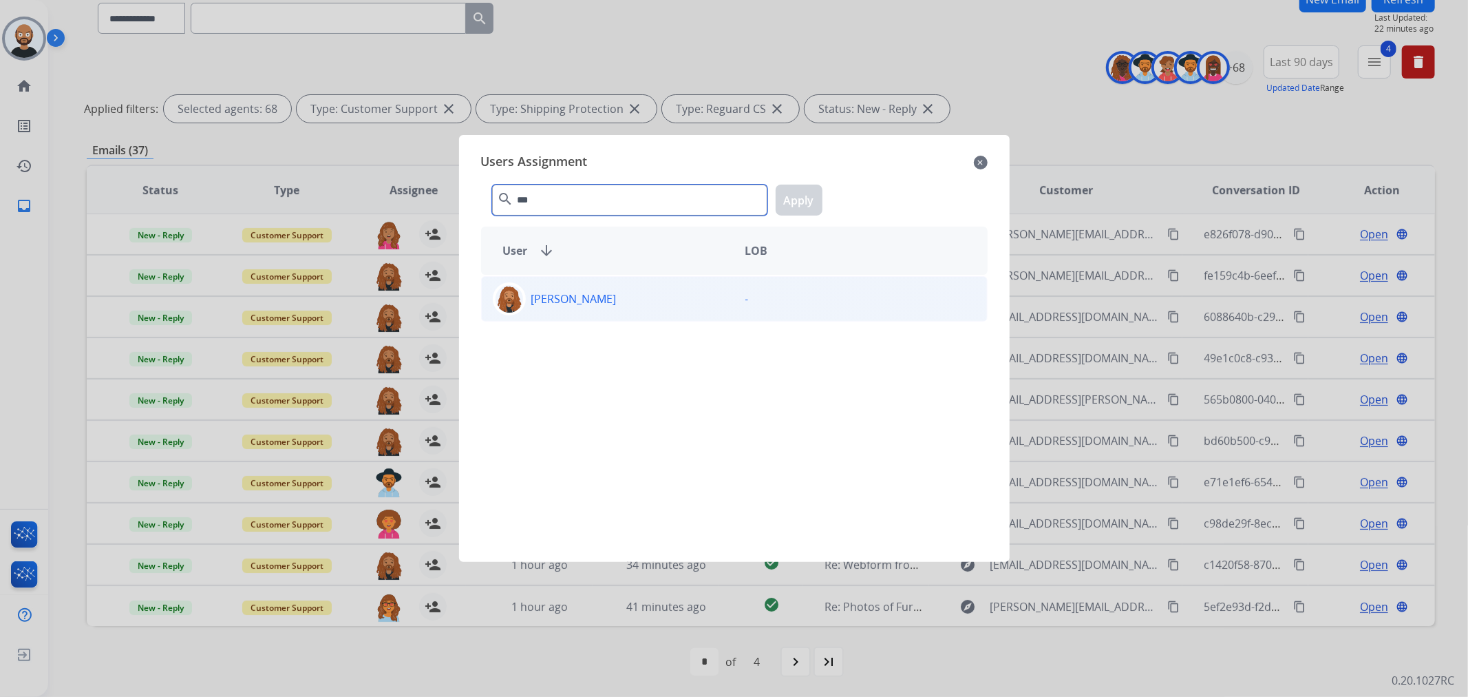
type input "***"
click at [617, 305] on p "Dominique Collins" at bounding box center [573, 298] width 85 height 17
click at [813, 197] on button "Apply" at bounding box center [799, 199] width 47 height 31
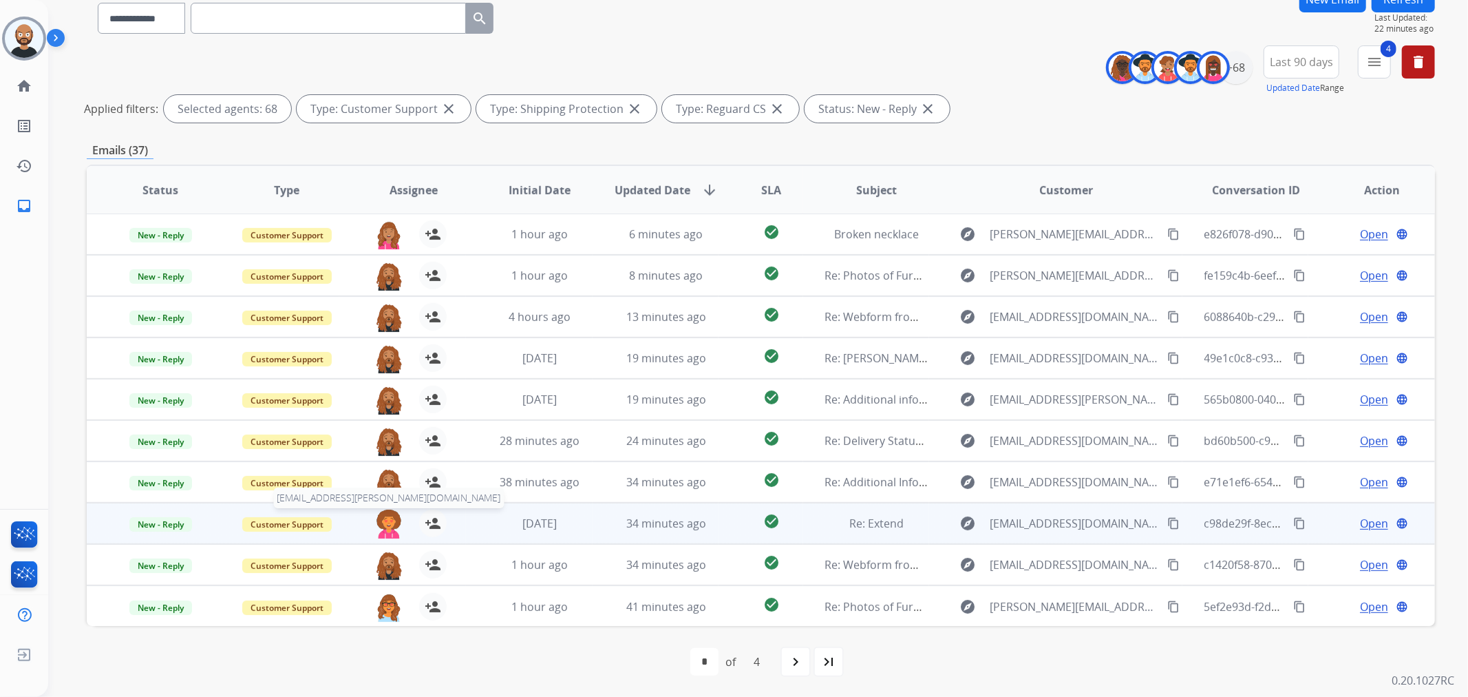
click at [388, 421] on img at bounding box center [389, 523] width 28 height 29
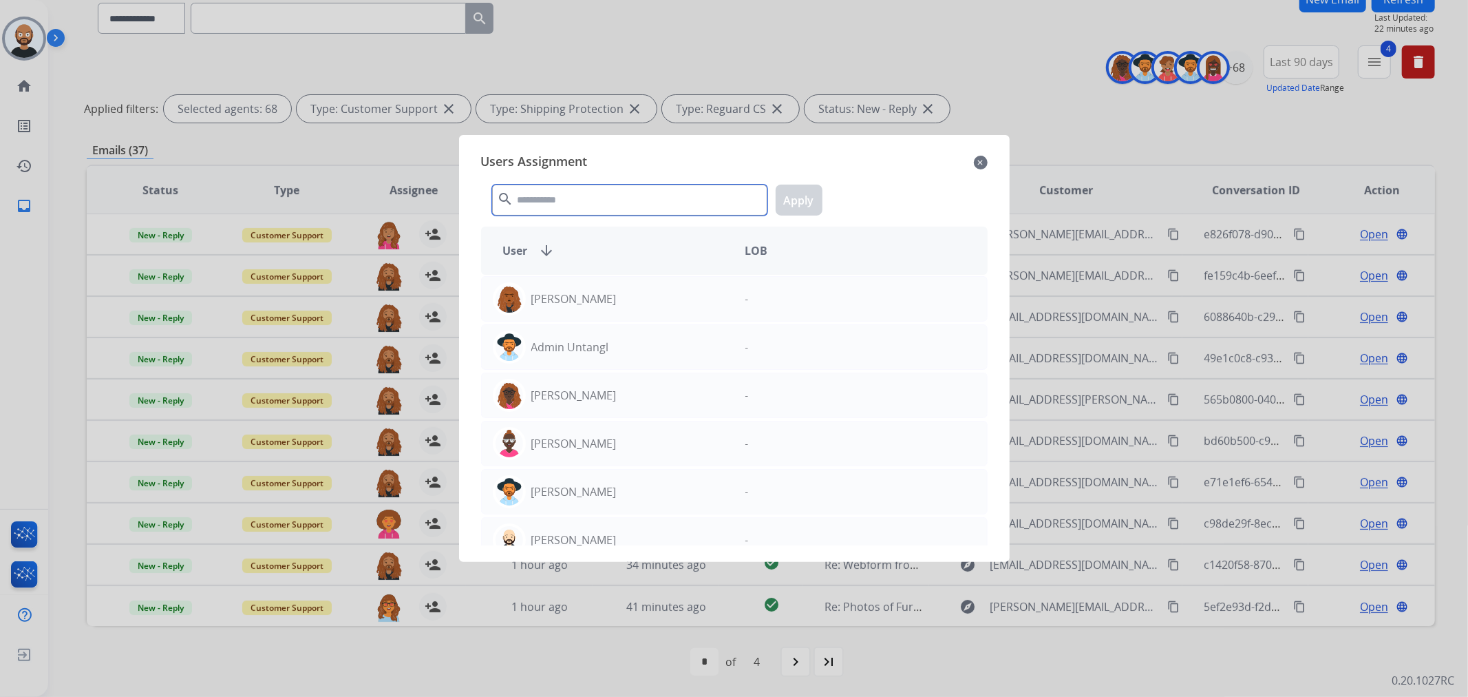
click at [709, 196] on input "text" at bounding box center [629, 199] width 275 height 31
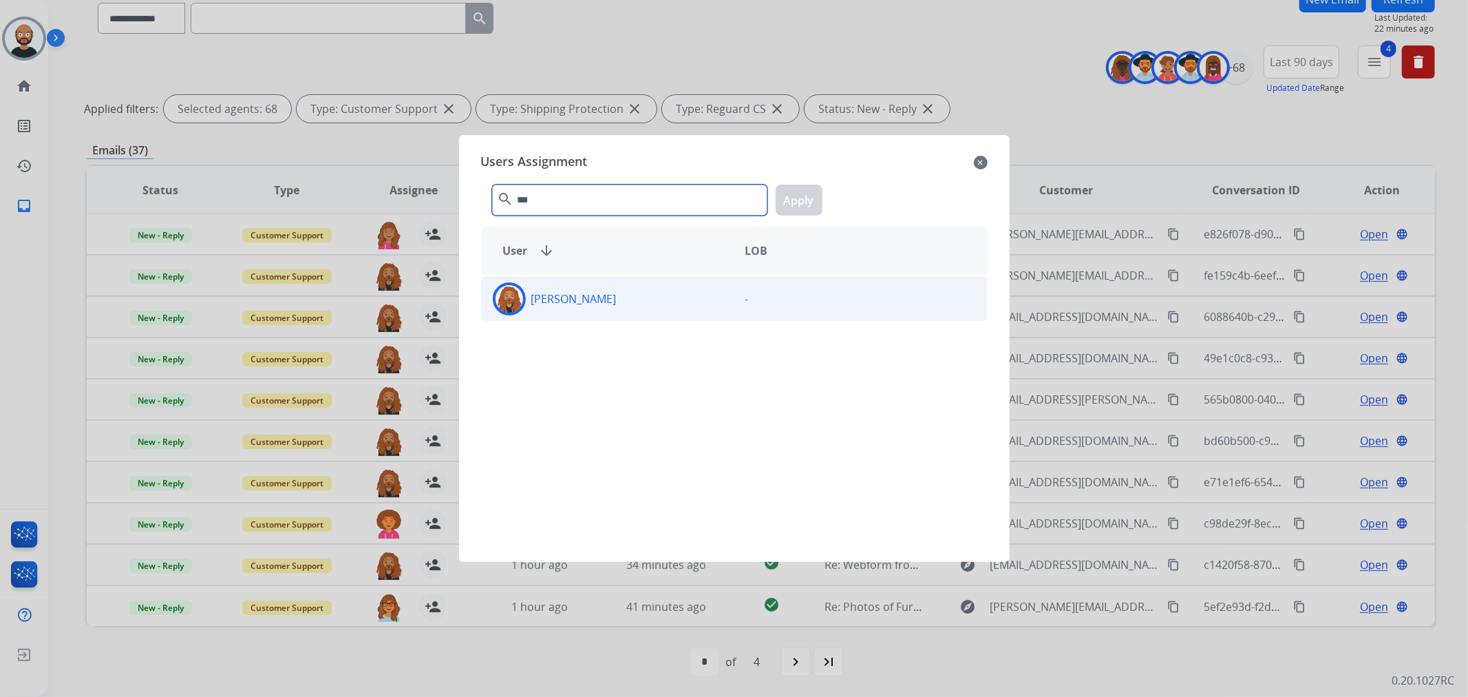
type input "***"
click at [682, 304] on div "Dominique Collins" at bounding box center [608, 298] width 253 height 33
click at [795, 204] on button "Apply" at bounding box center [799, 199] width 47 height 31
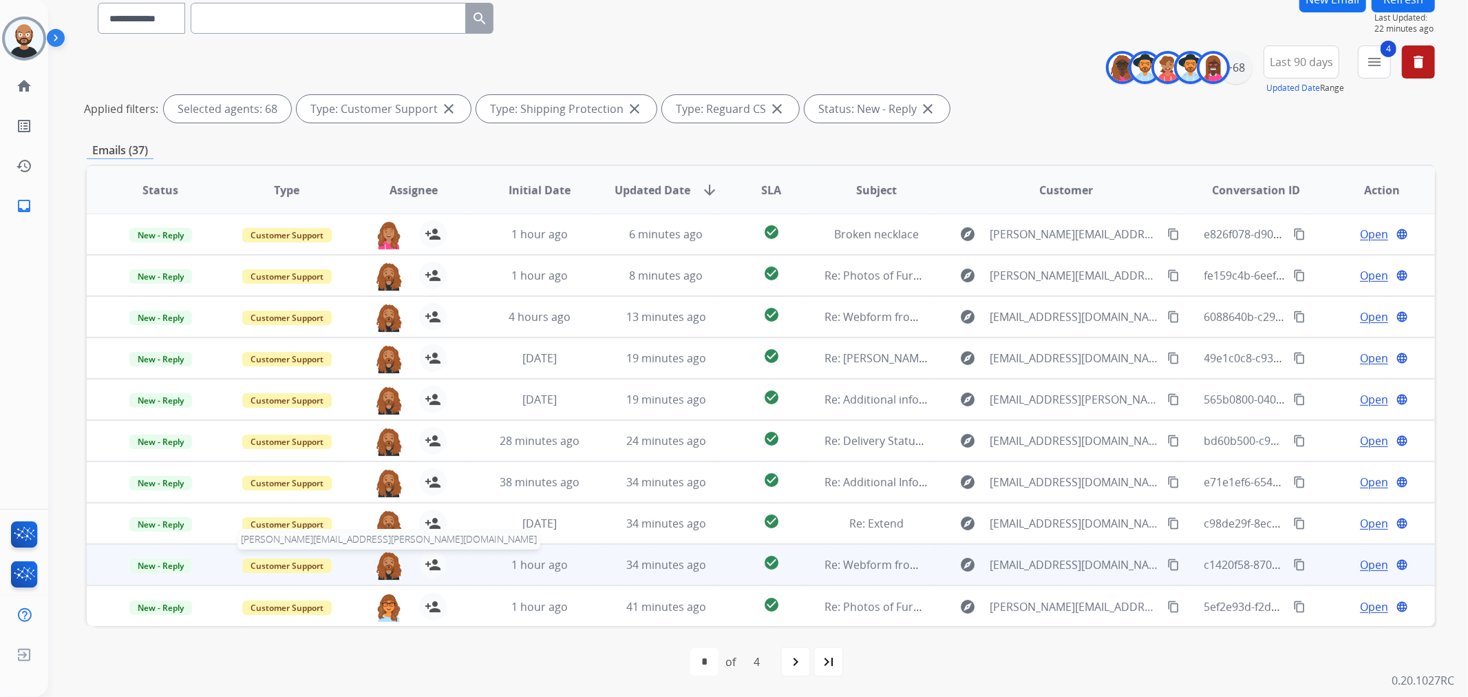
click at [390, 421] on img at bounding box center [389, 565] width 28 height 29
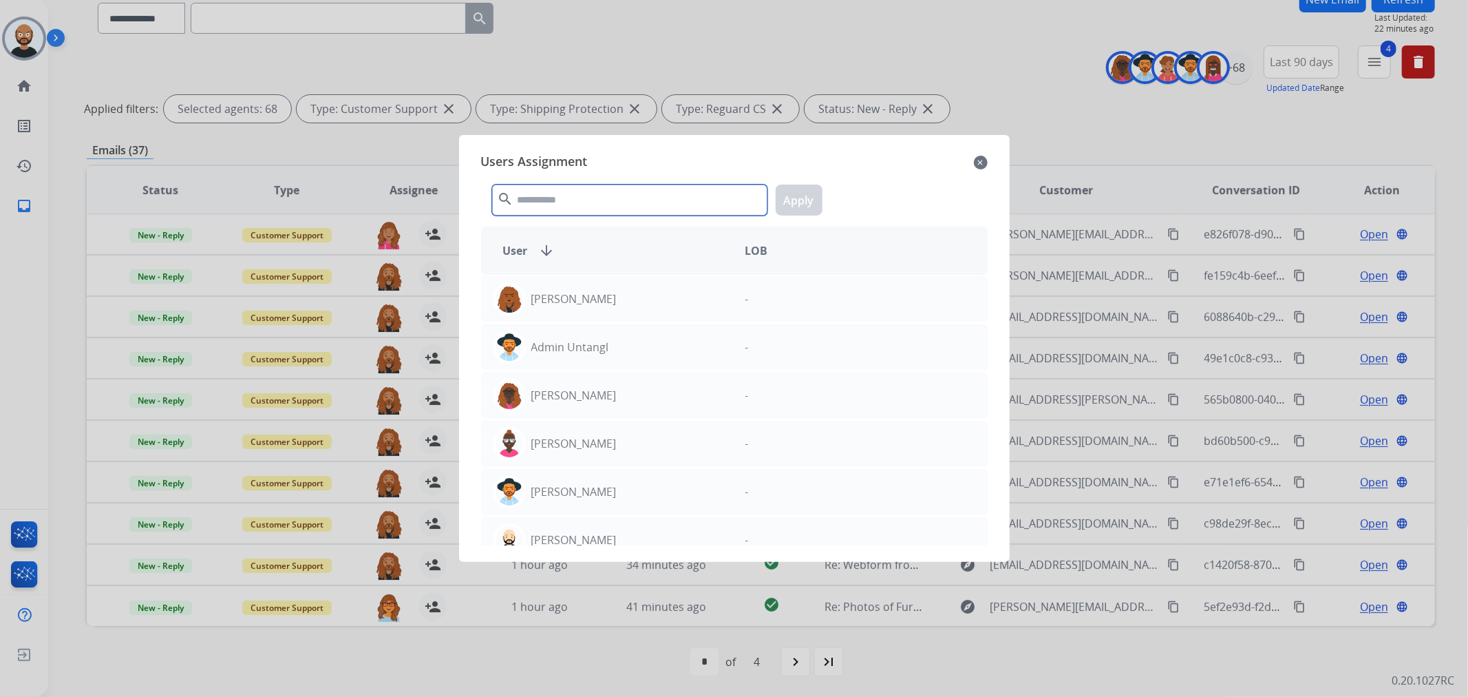
click at [580, 193] on input "text" at bounding box center [629, 199] width 275 height 31
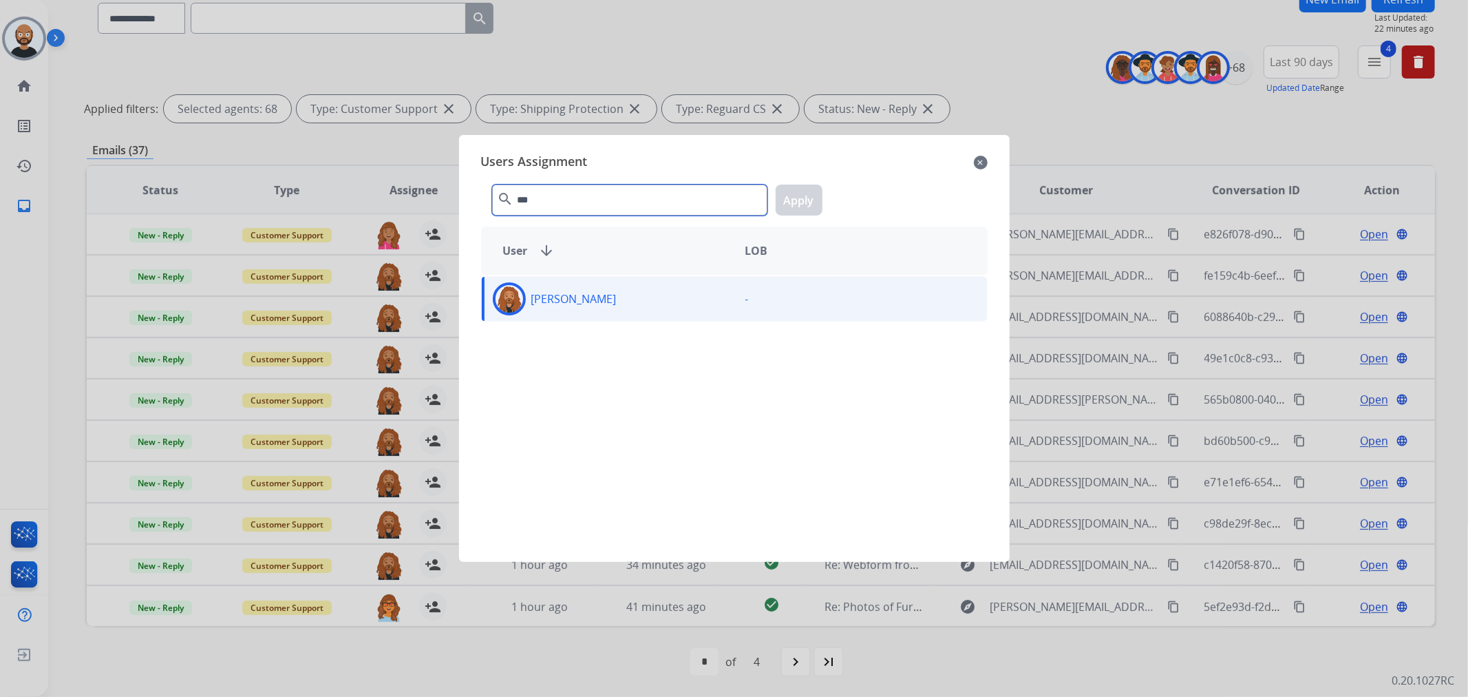
type input "***"
click at [613, 304] on p "Dominique Collins" at bounding box center [573, 298] width 85 height 17
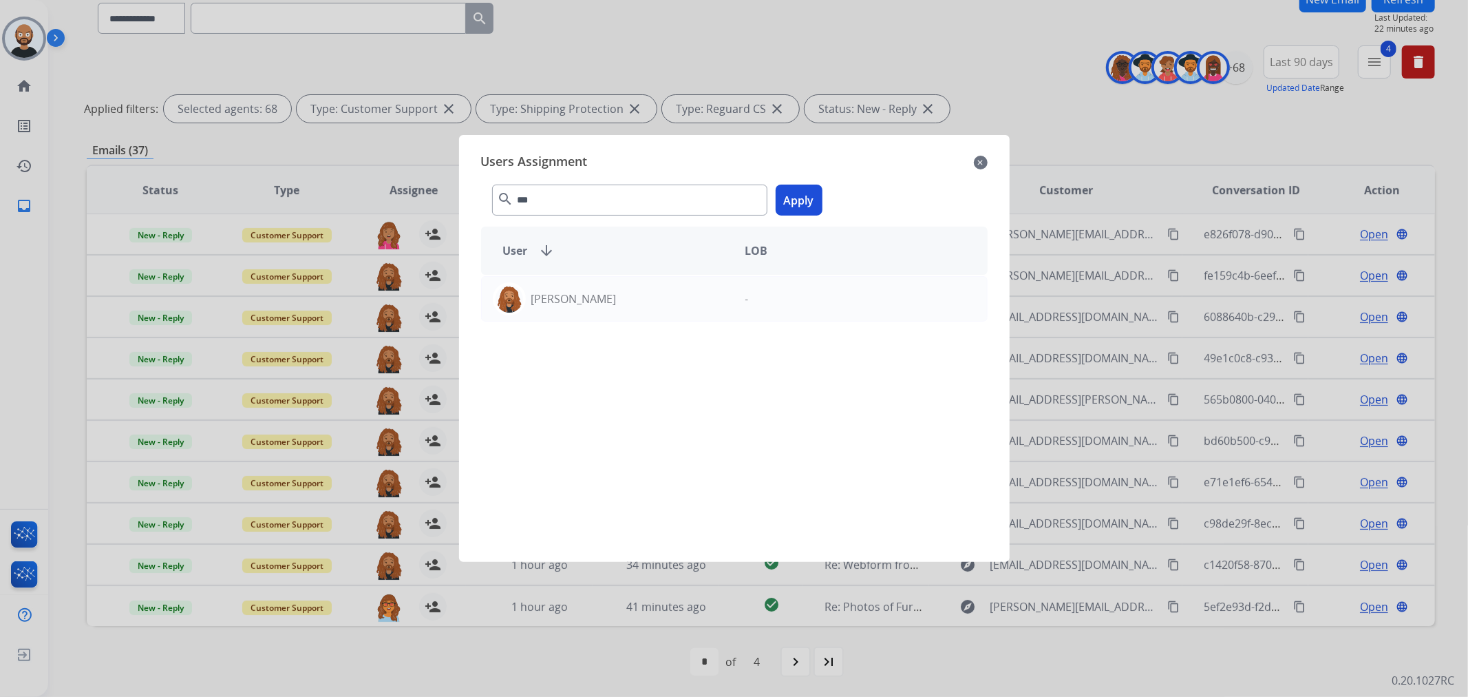
click at [794, 209] on button "Apply" at bounding box center [799, 199] width 47 height 31
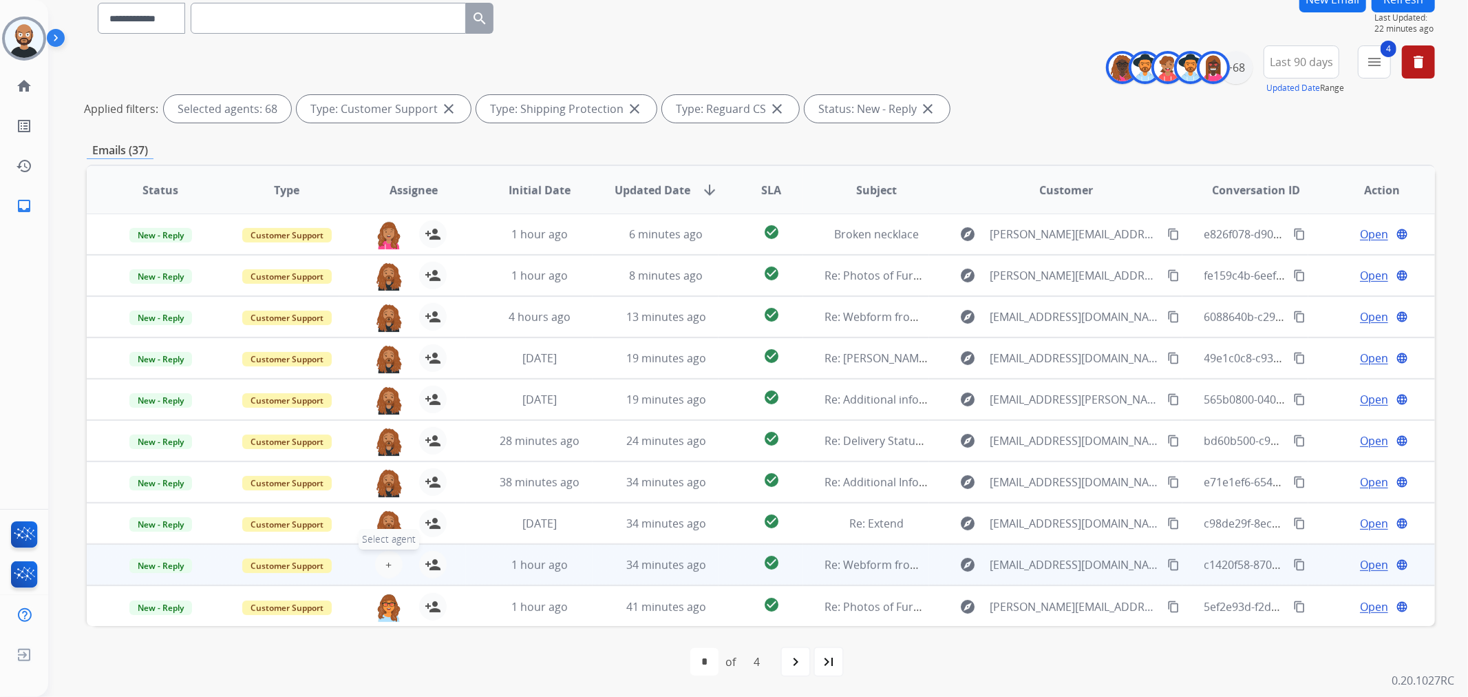
click at [388, 421] on span "+" at bounding box center [388, 564] width 6 height 17
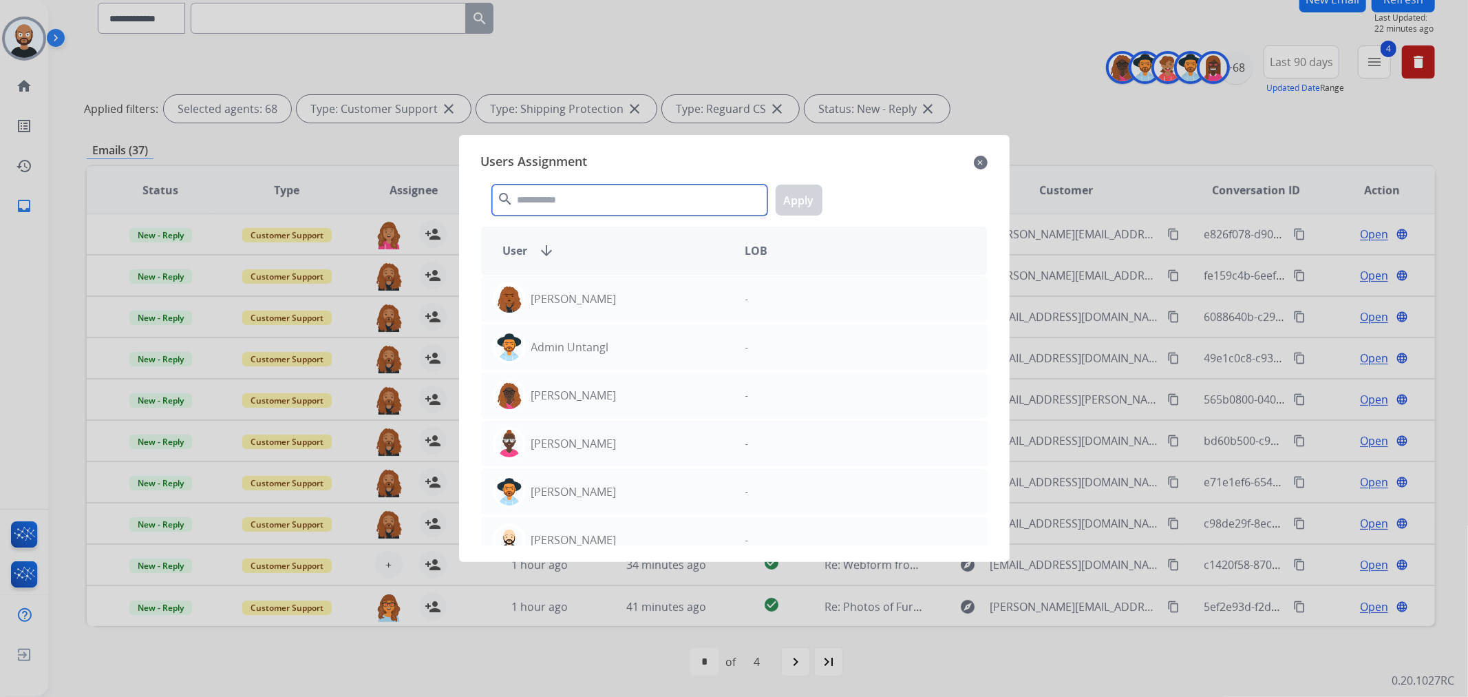
click at [611, 201] on input "text" at bounding box center [629, 199] width 275 height 31
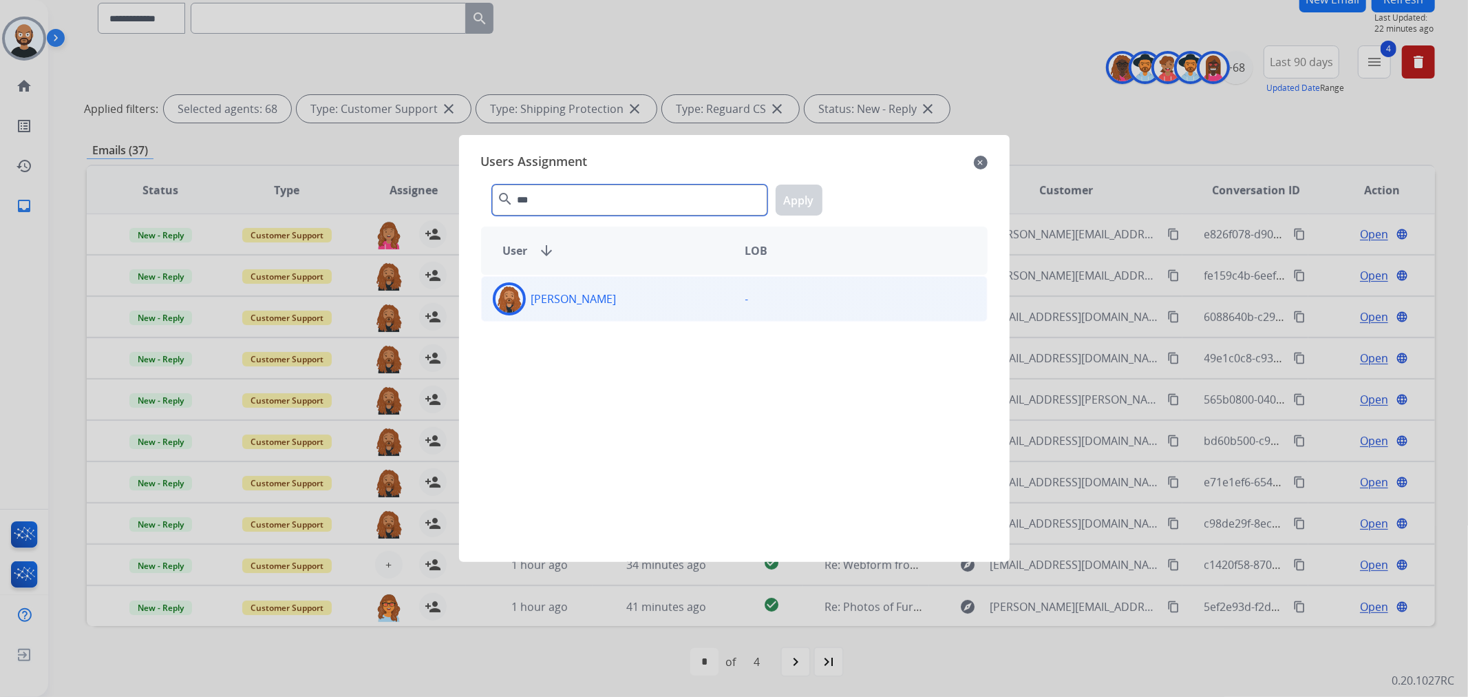
type input "***"
click at [575, 314] on div "Dominique Collins" at bounding box center [608, 298] width 253 height 33
click at [803, 197] on button "Apply" at bounding box center [799, 199] width 47 height 31
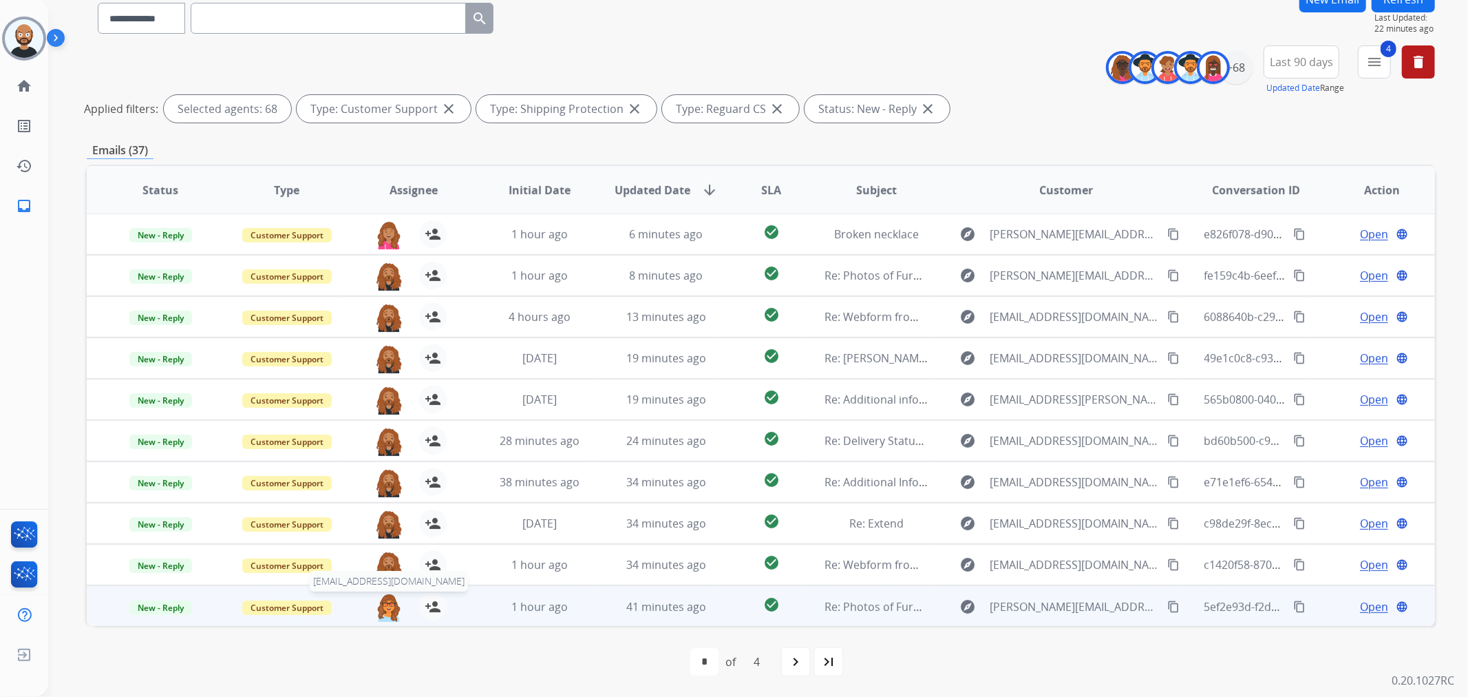
click at [383, 421] on img at bounding box center [389, 607] width 28 height 29
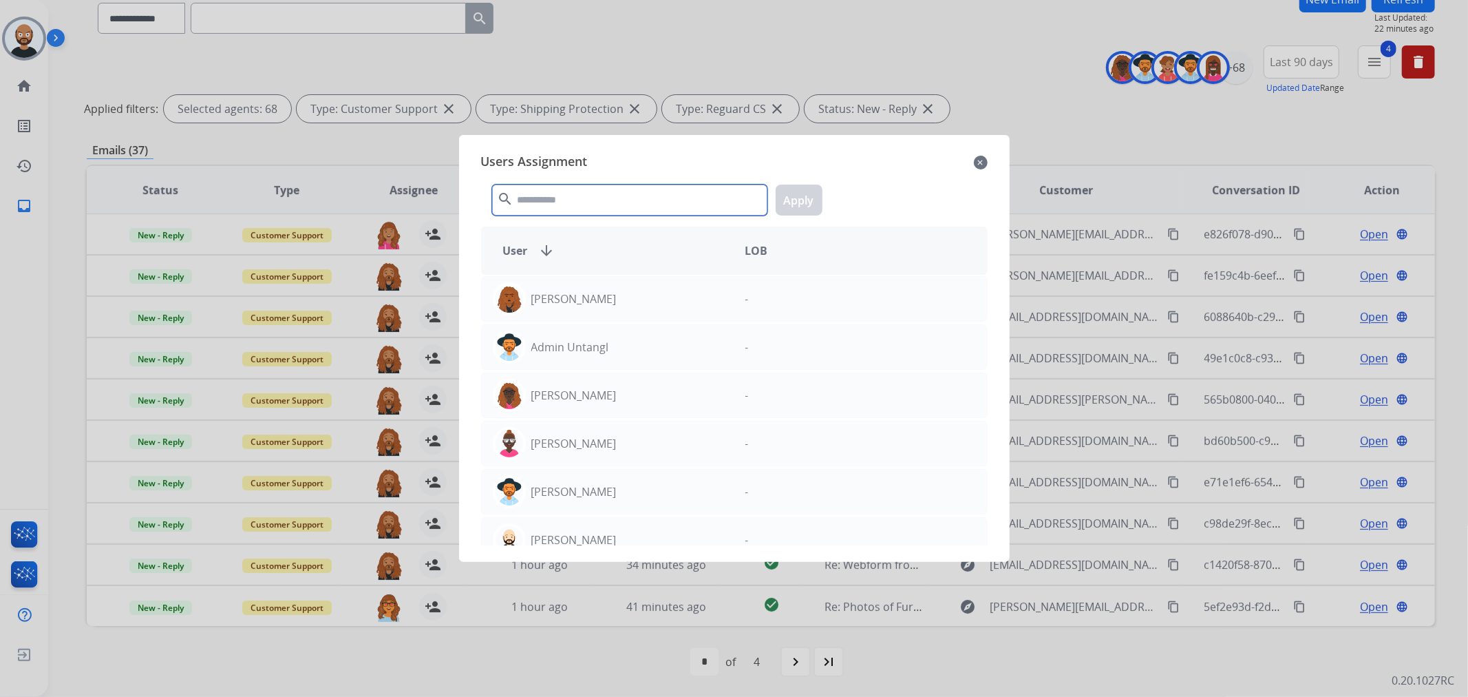
click at [610, 202] on input "text" at bounding box center [629, 199] width 275 height 31
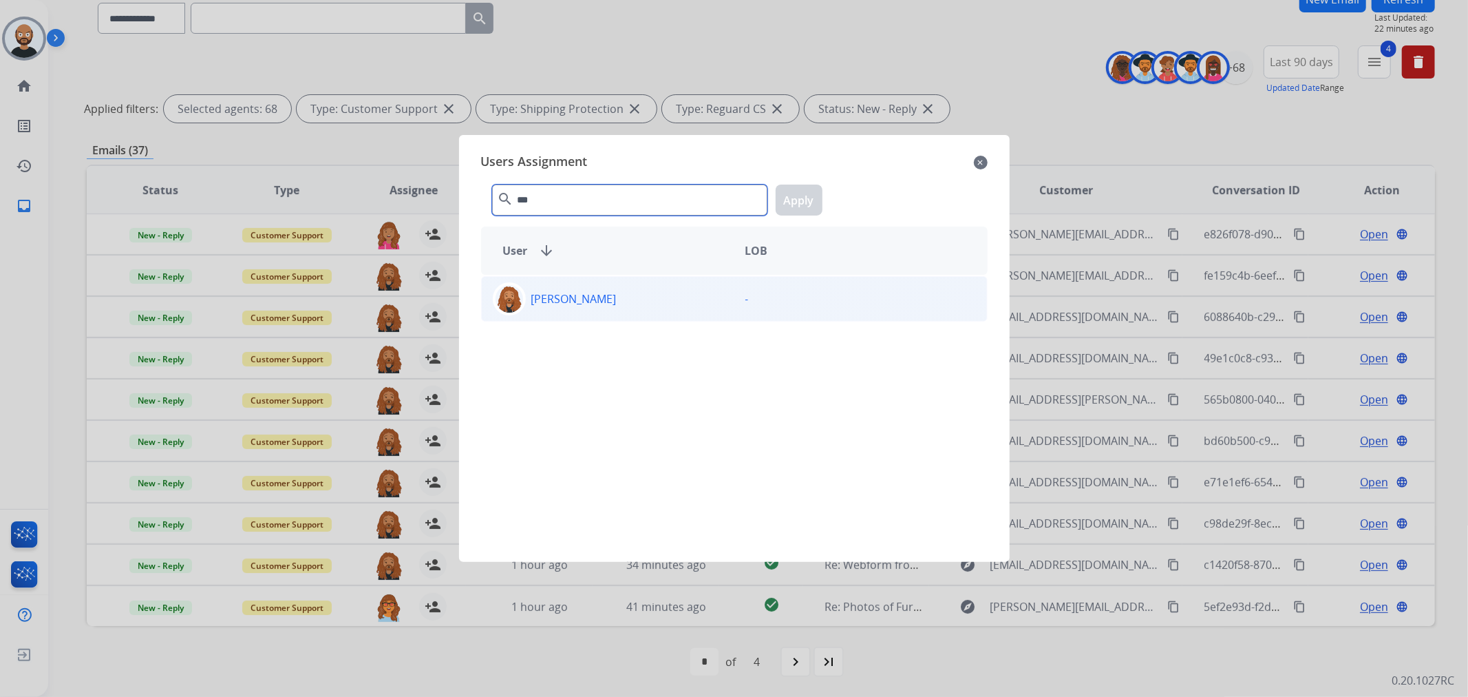
type input "***"
click at [628, 296] on div "Dominique Collins" at bounding box center [608, 298] width 253 height 33
click at [789, 206] on button "Apply" at bounding box center [799, 199] width 47 height 31
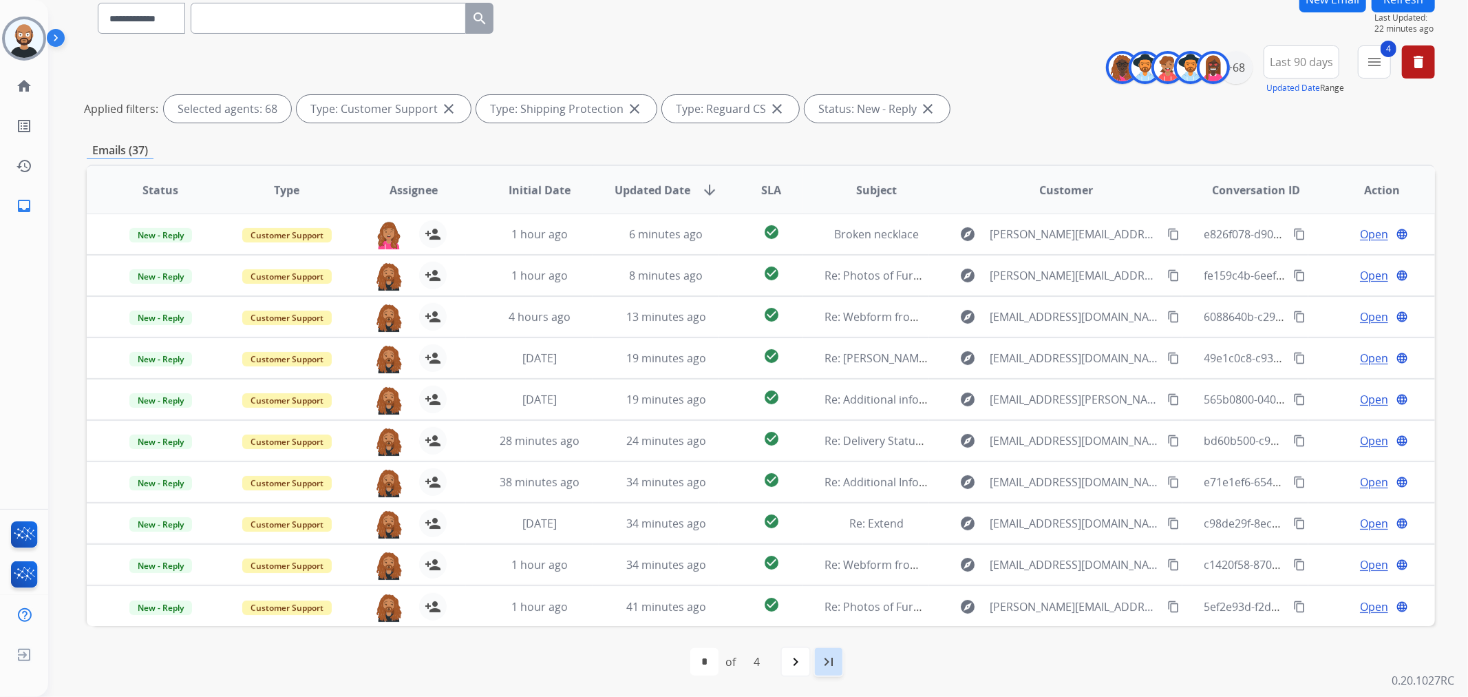
click at [817, 421] on div "last_page" at bounding box center [829, 661] width 30 height 30
select select "*"
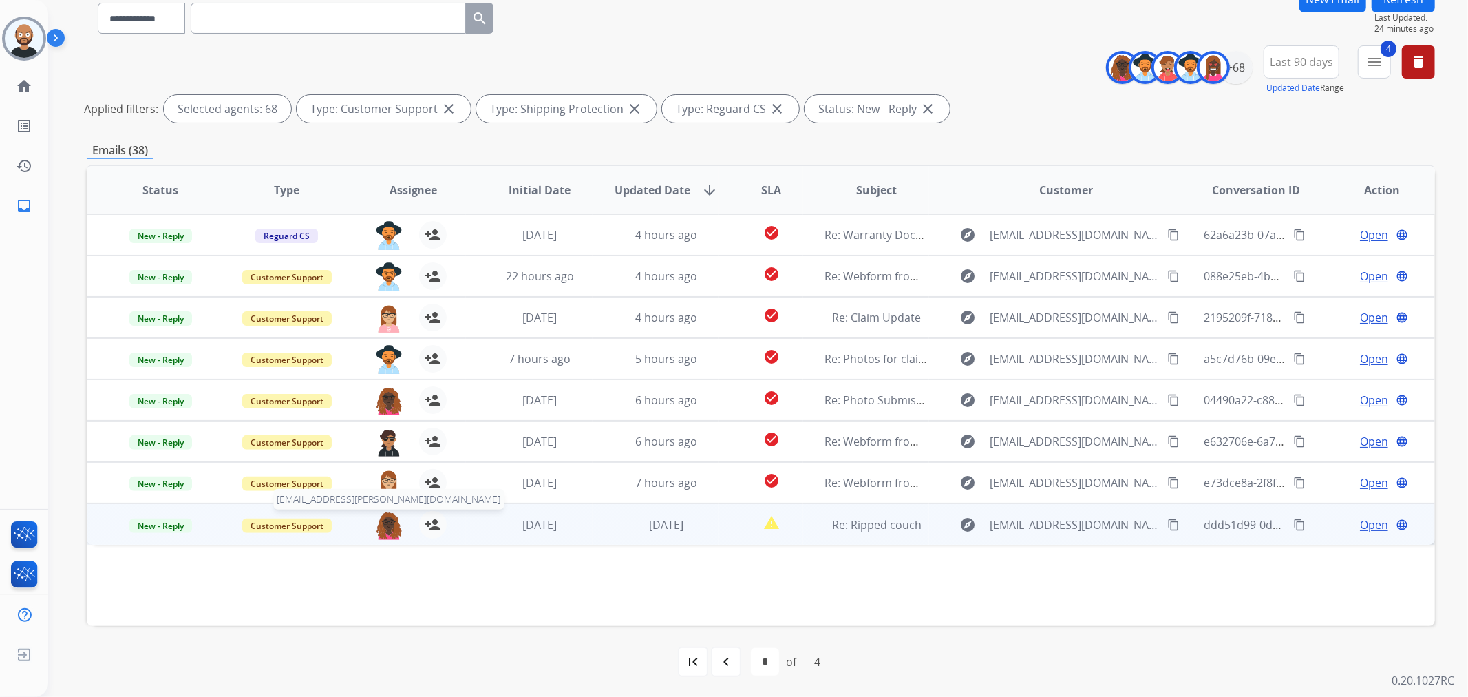
click at [390, 421] on img at bounding box center [389, 525] width 28 height 29
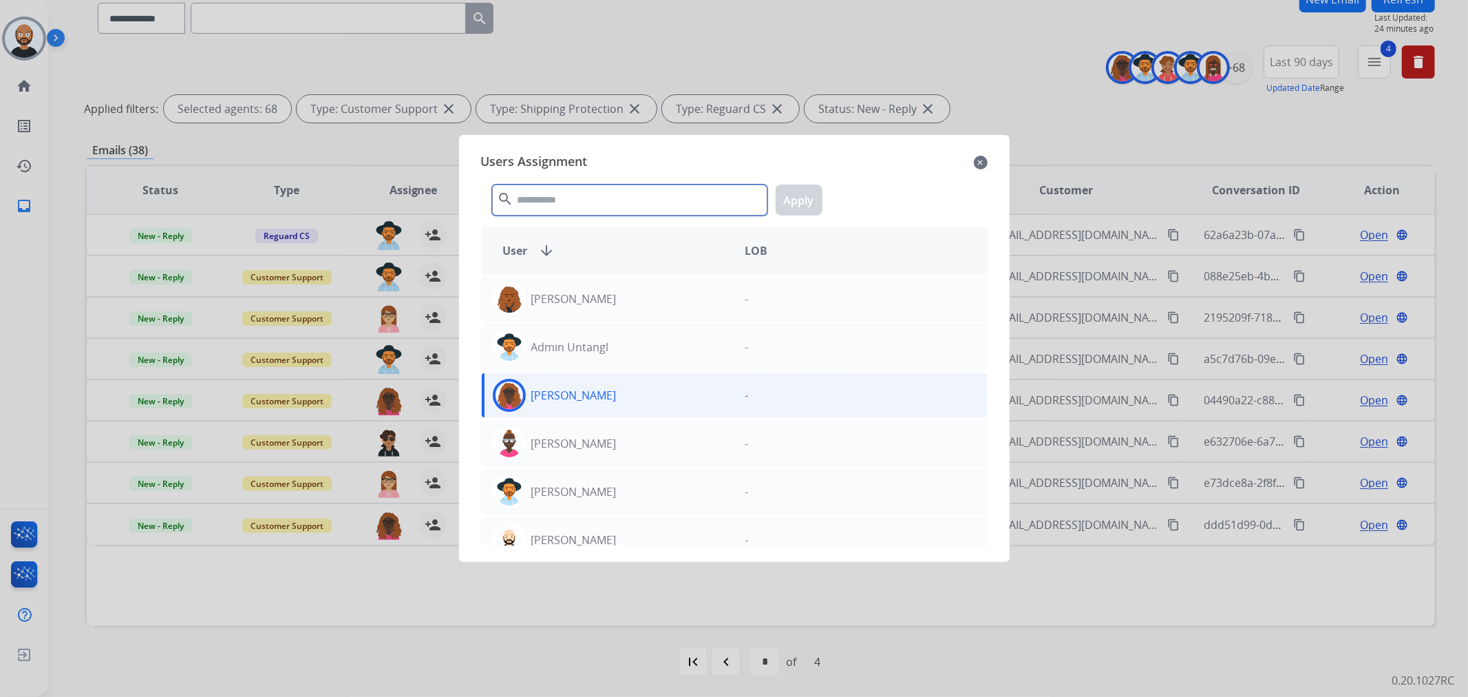
click at [634, 200] on input "text" at bounding box center [629, 199] width 275 height 31
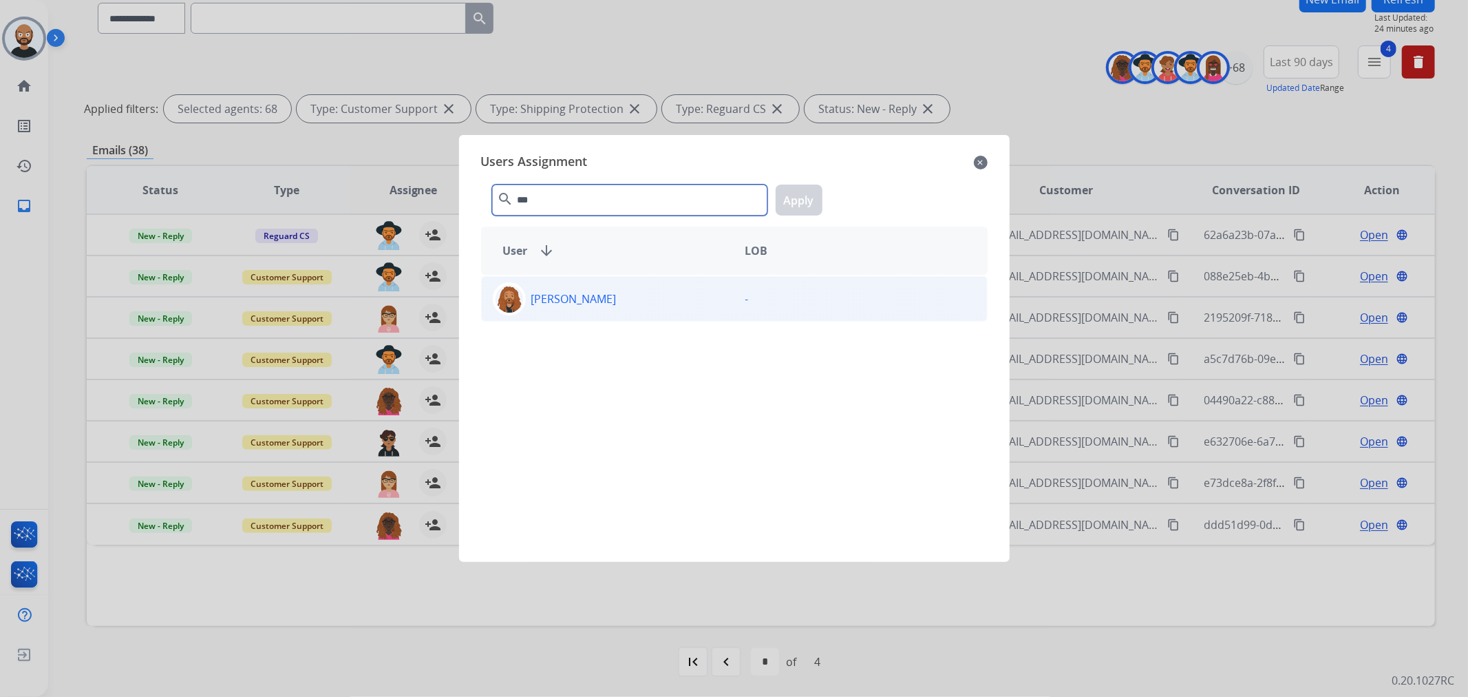
type input "***"
click at [617, 298] on p "Dominique Collins" at bounding box center [573, 298] width 85 height 17
click at [776, 187] on button "Apply" at bounding box center [799, 199] width 47 height 31
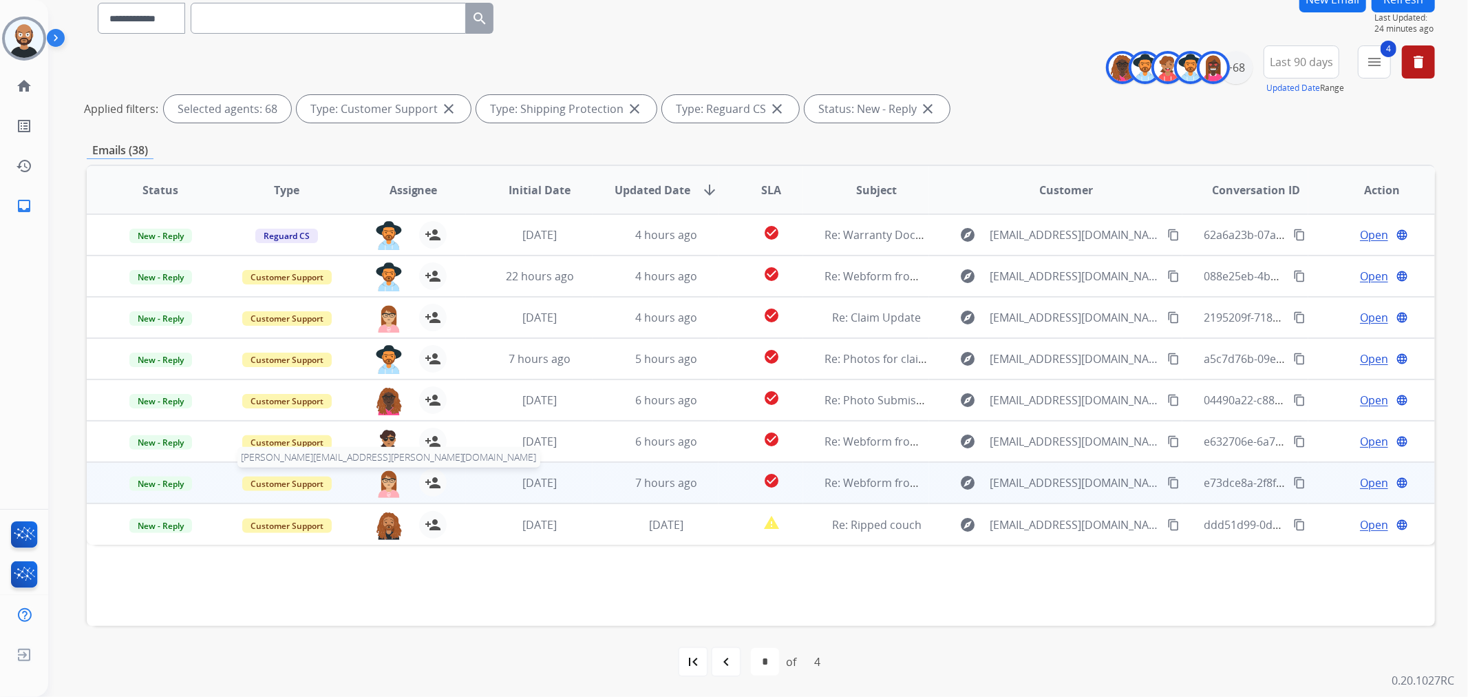
click at [388, 421] on img at bounding box center [389, 483] width 28 height 29
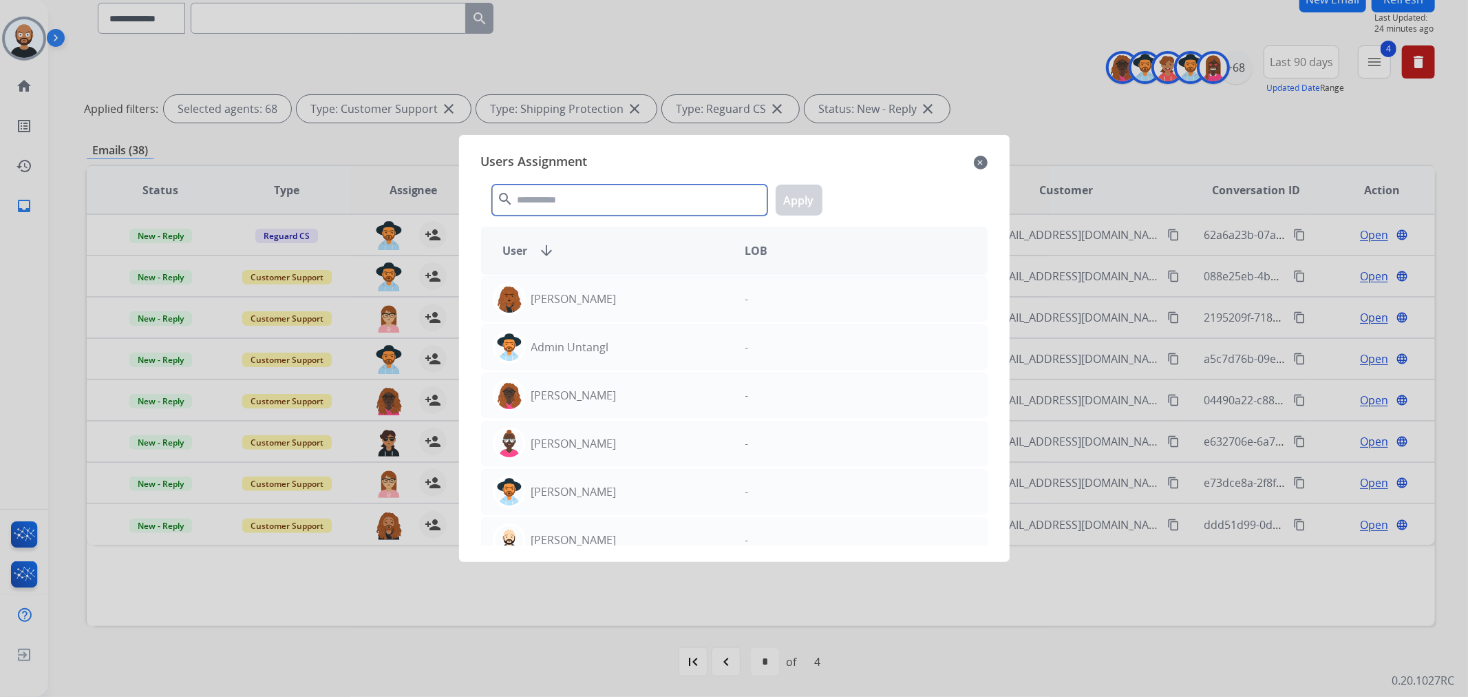
click at [597, 195] on input "text" at bounding box center [629, 199] width 275 height 31
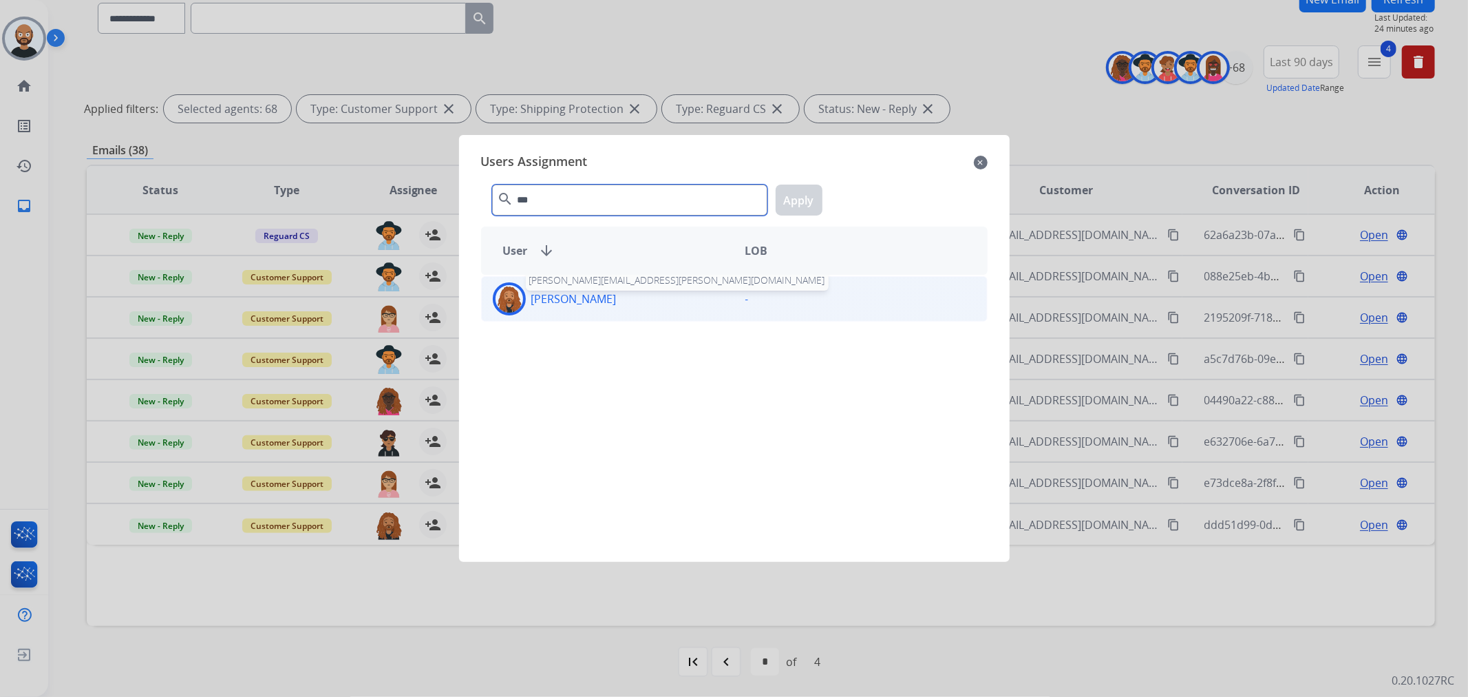
type input "***"
click at [584, 304] on p "Dominique Collins" at bounding box center [573, 298] width 85 height 17
click at [809, 202] on button "Apply" at bounding box center [799, 199] width 47 height 31
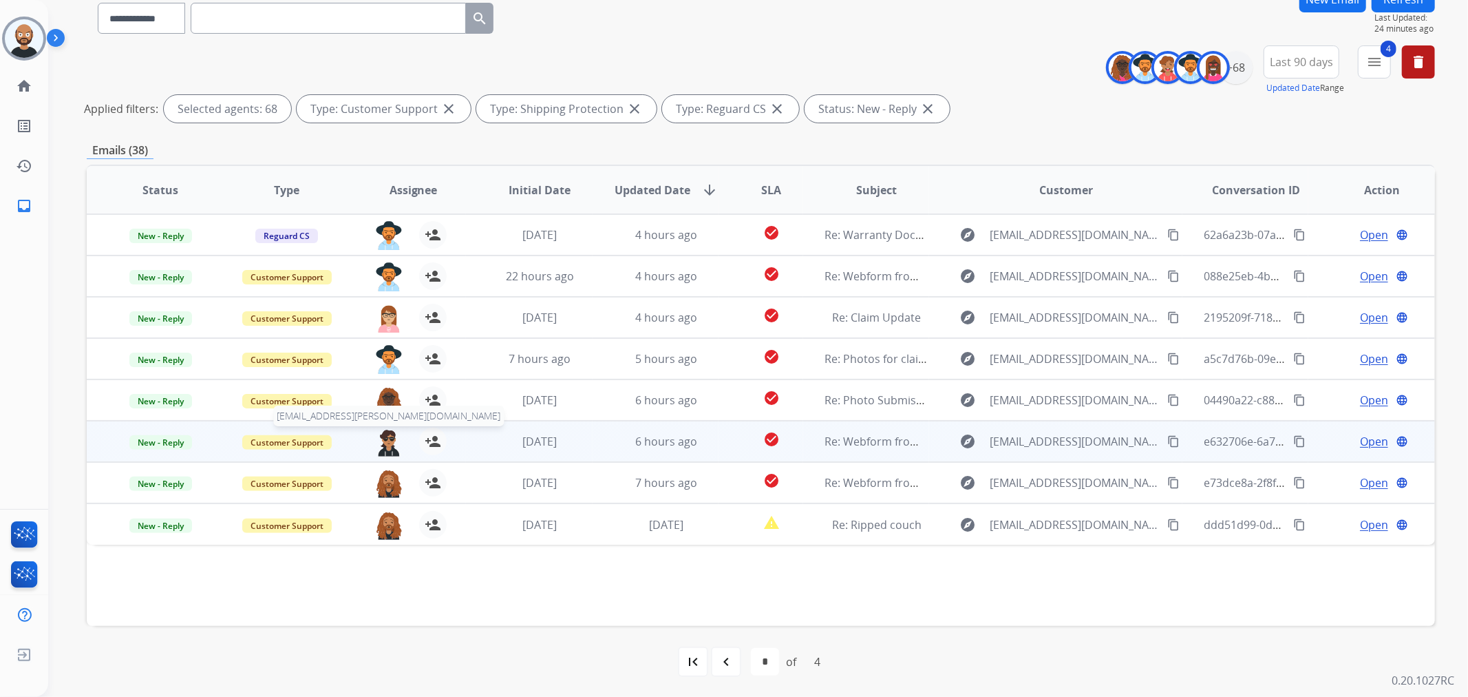
click at [383, 421] on img at bounding box center [389, 441] width 28 height 29
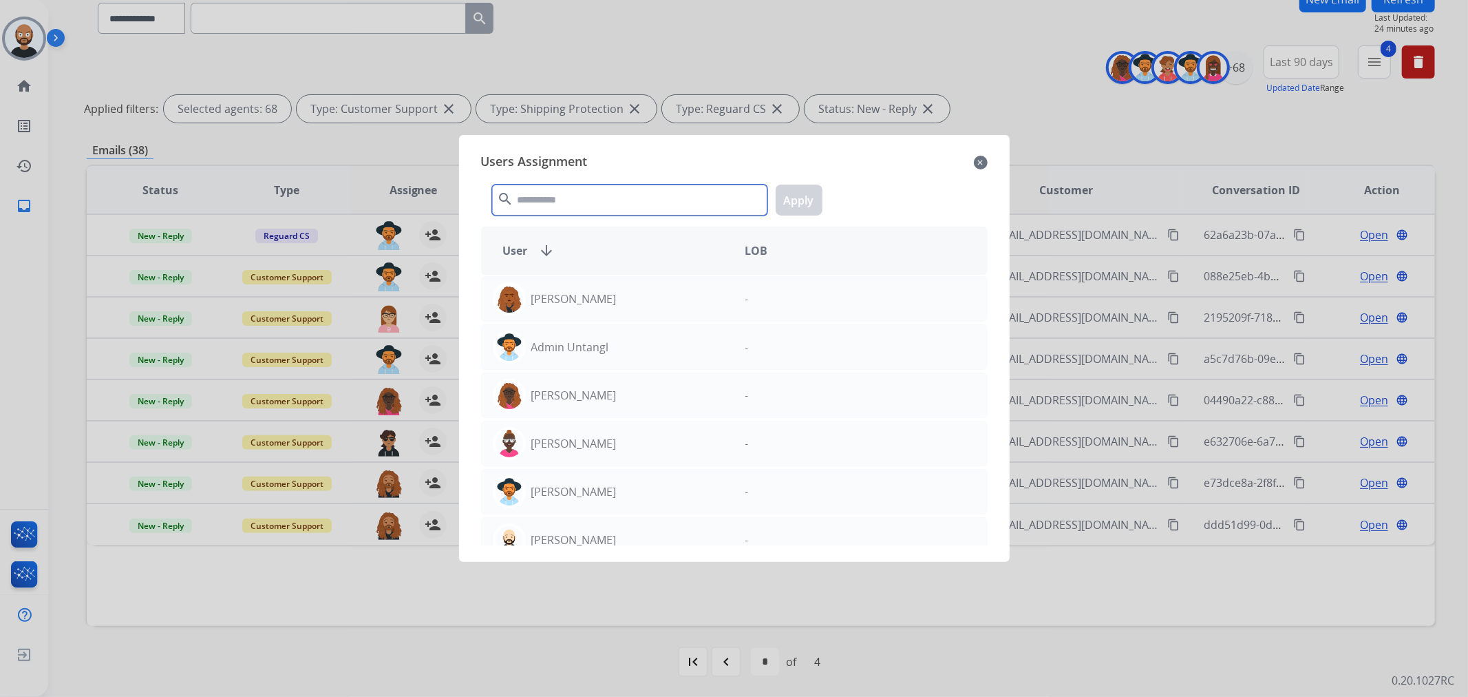
click at [565, 201] on input "text" at bounding box center [629, 199] width 275 height 31
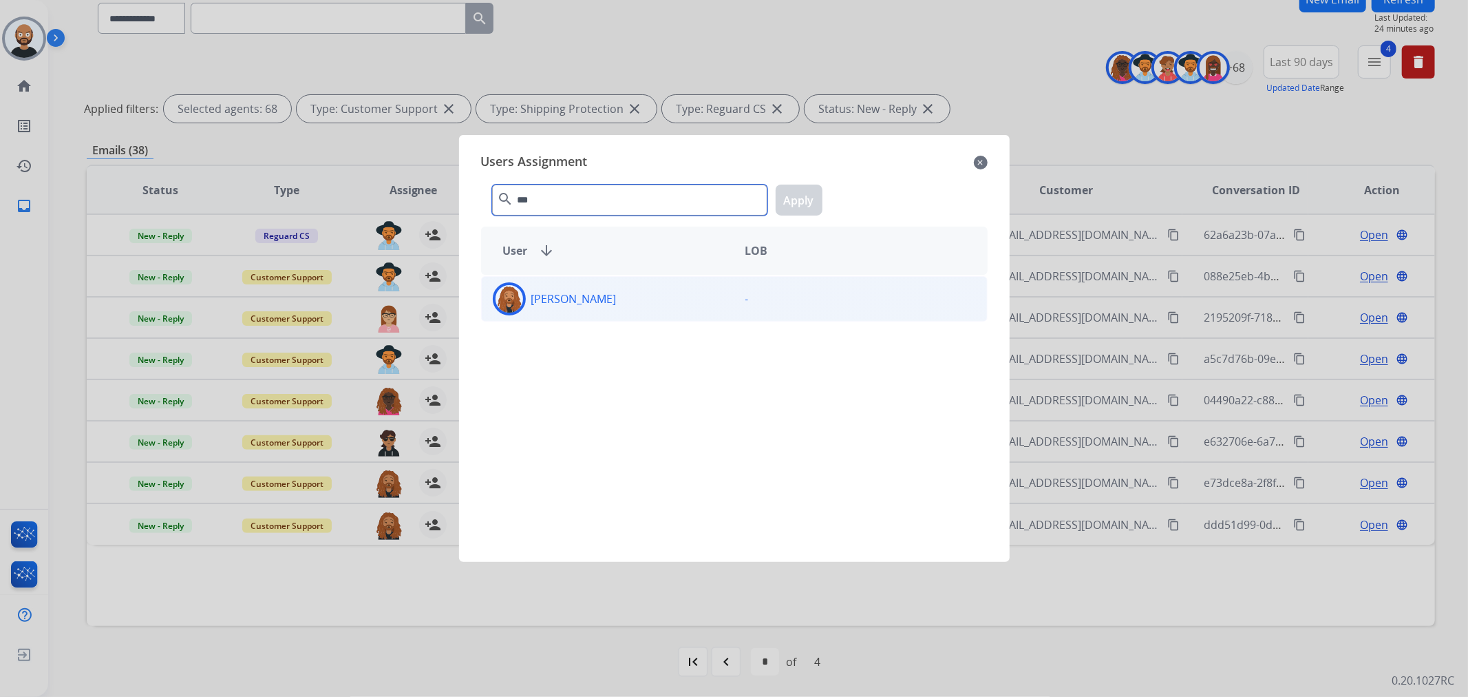
type input "***"
drag, startPoint x: 580, startPoint y: 310, endPoint x: 593, endPoint y: 301, distance: 16.2
click at [580, 310] on div "Dominique Collins" at bounding box center [608, 298] width 253 height 33
click at [808, 193] on button "Apply" at bounding box center [799, 199] width 47 height 31
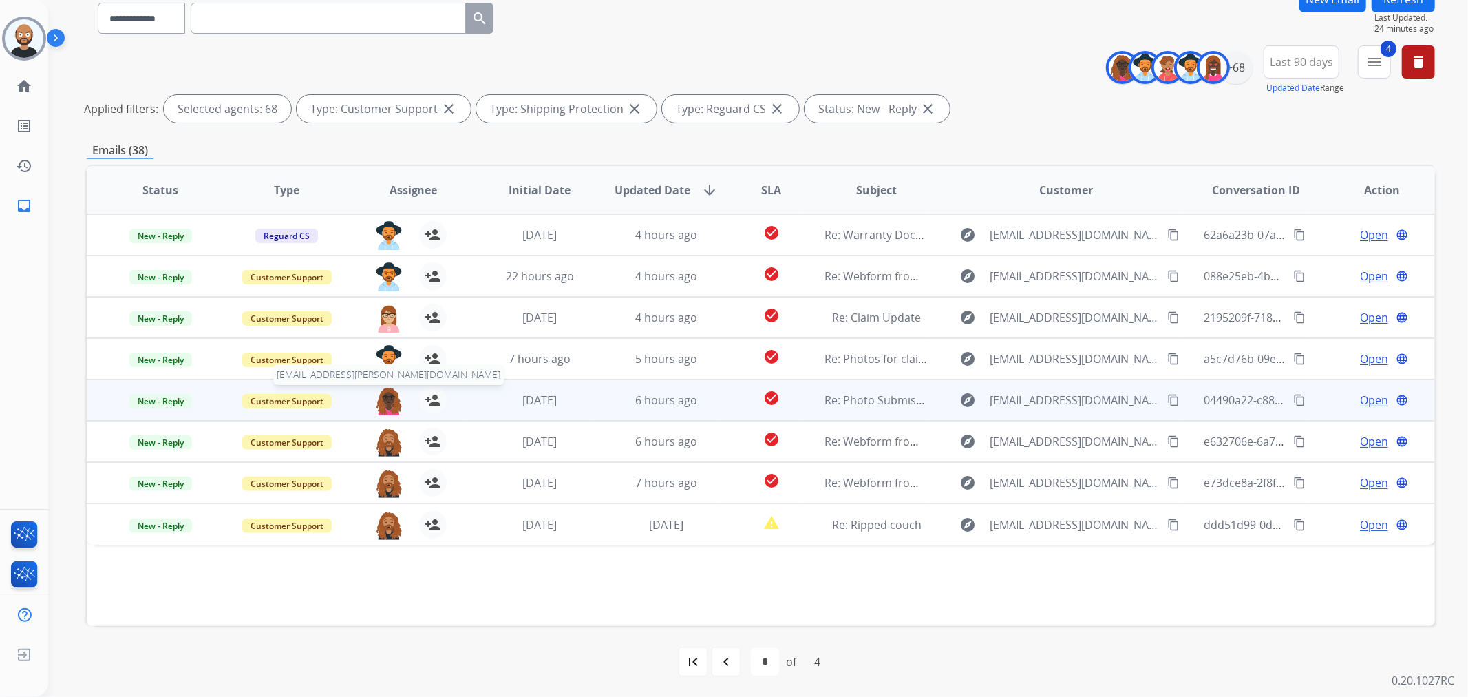
click at [381, 401] on img at bounding box center [389, 400] width 28 height 29
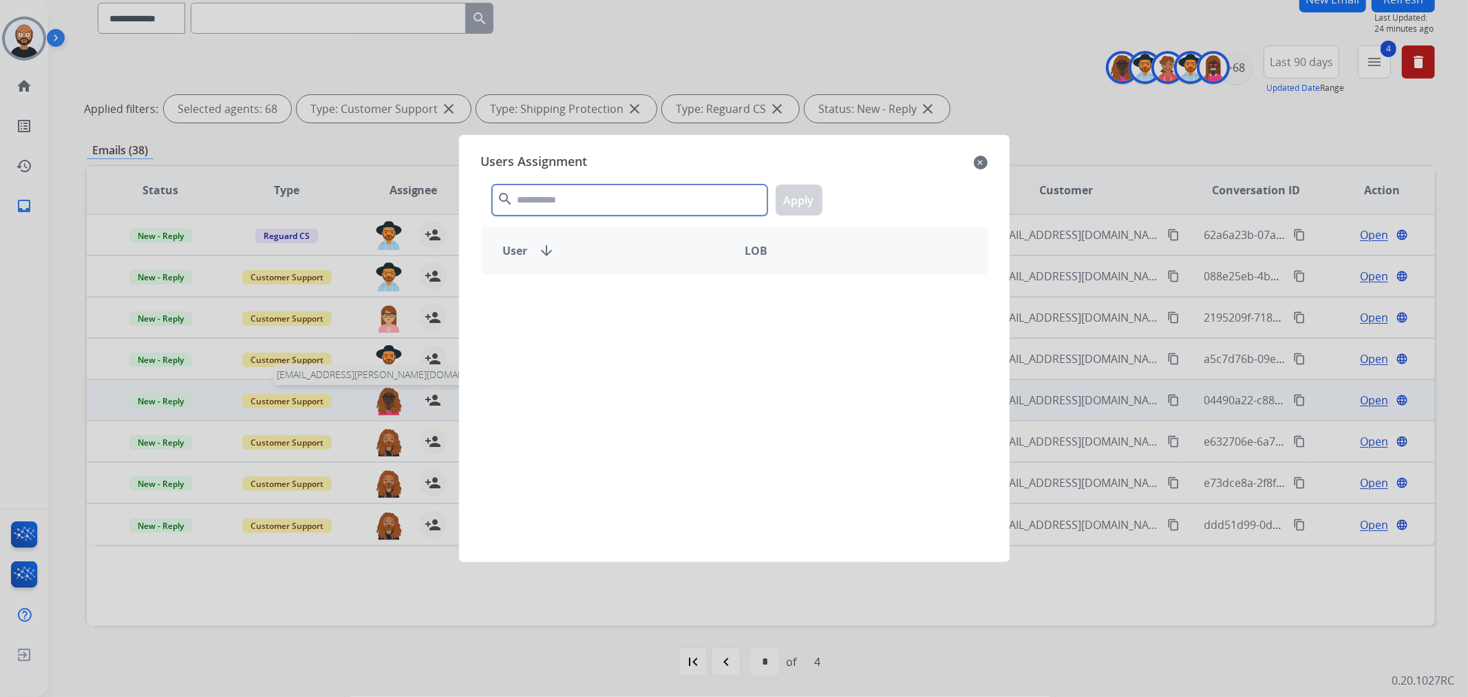
click at [561, 191] on input "text" at bounding box center [629, 199] width 275 height 31
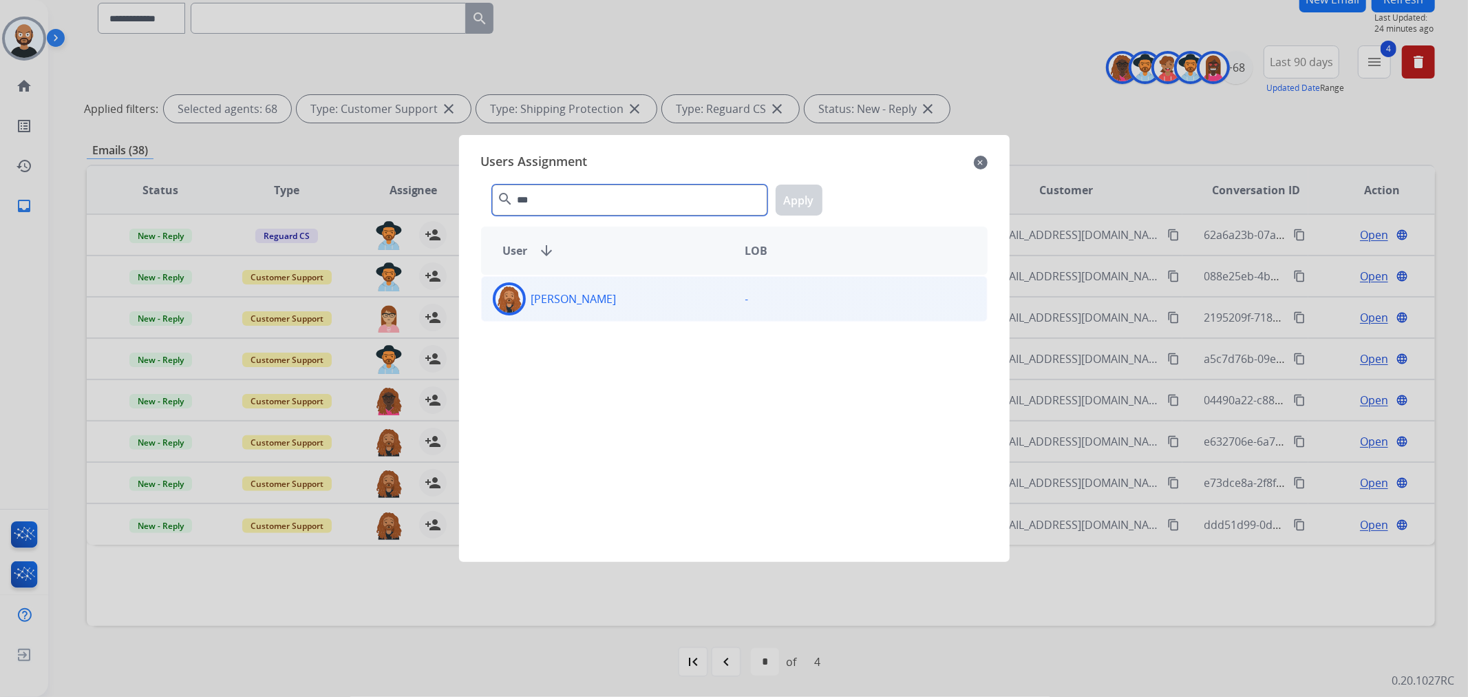
type input "***"
click at [588, 308] on div "Dominique Collins" at bounding box center [608, 298] width 253 height 33
click at [813, 198] on button "Apply" at bounding box center [799, 199] width 47 height 31
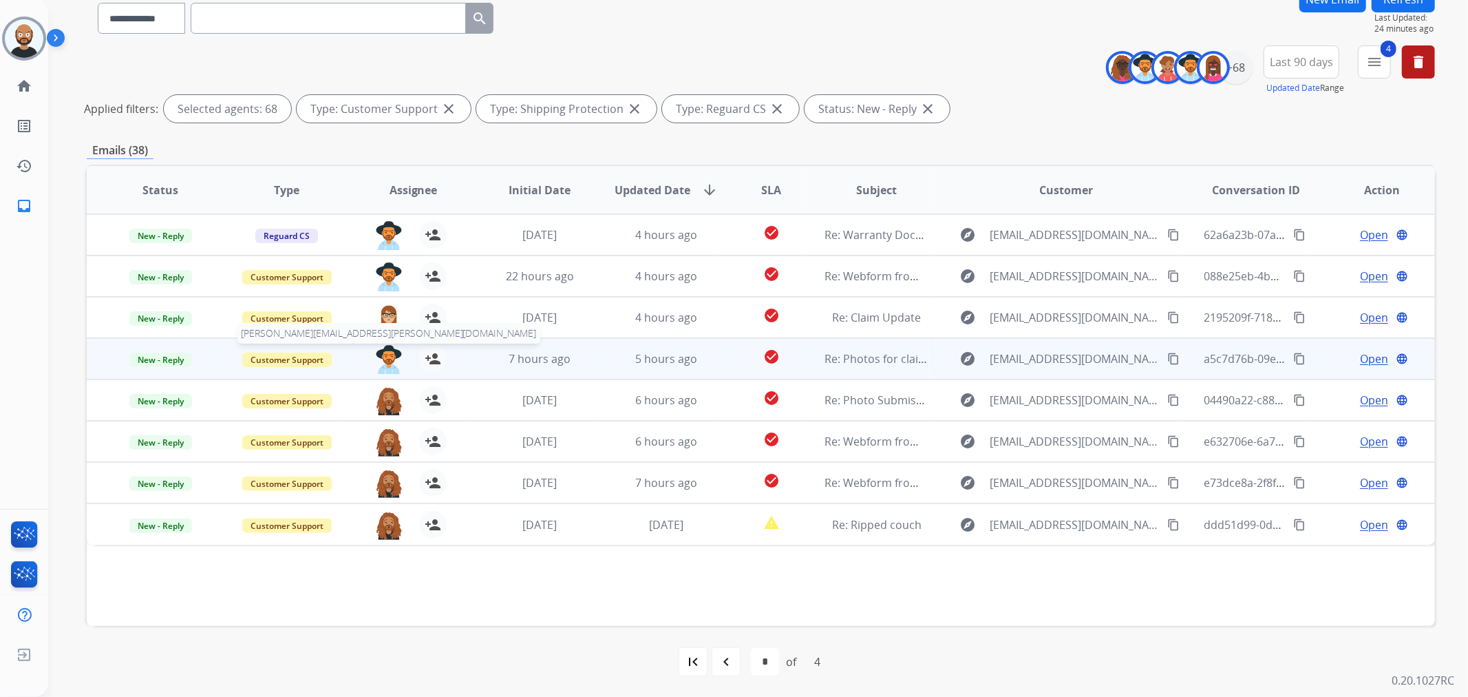
click at [381, 347] on img at bounding box center [389, 359] width 28 height 29
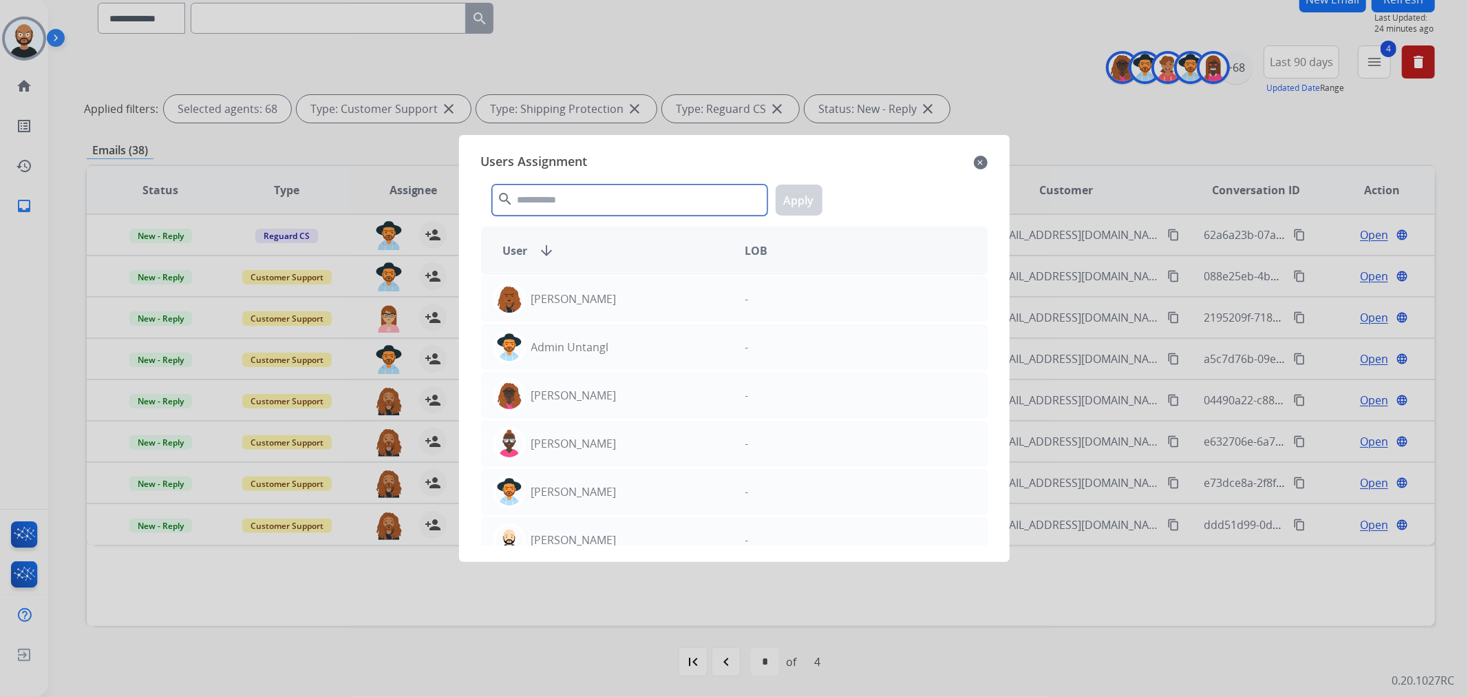
click at [582, 195] on input "text" at bounding box center [629, 199] width 275 height 31
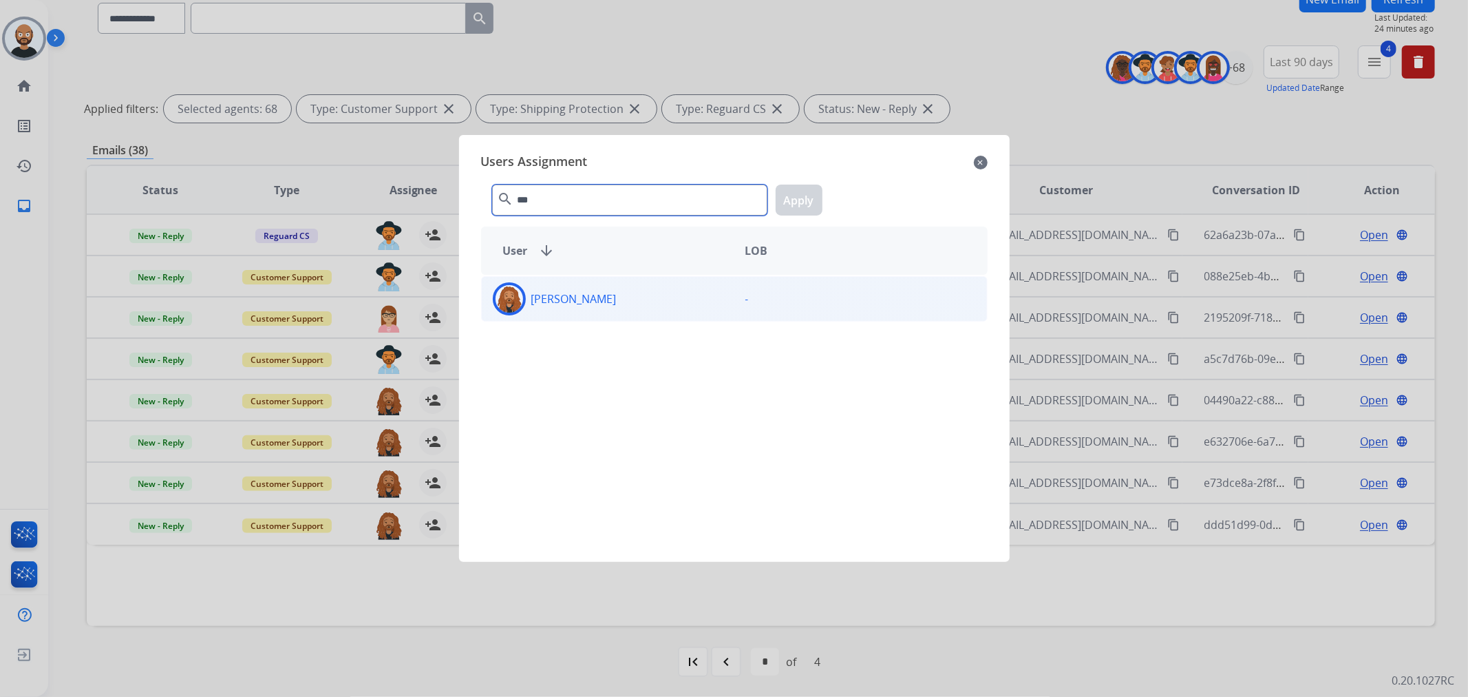
type input "***"
click at [575, 297] on p "Dominique Collins" at bounding box center [573, 298] width 85 height 17
click at [807, 209] on button "Apply" at bounding box center [799, 199] width 47 height 31
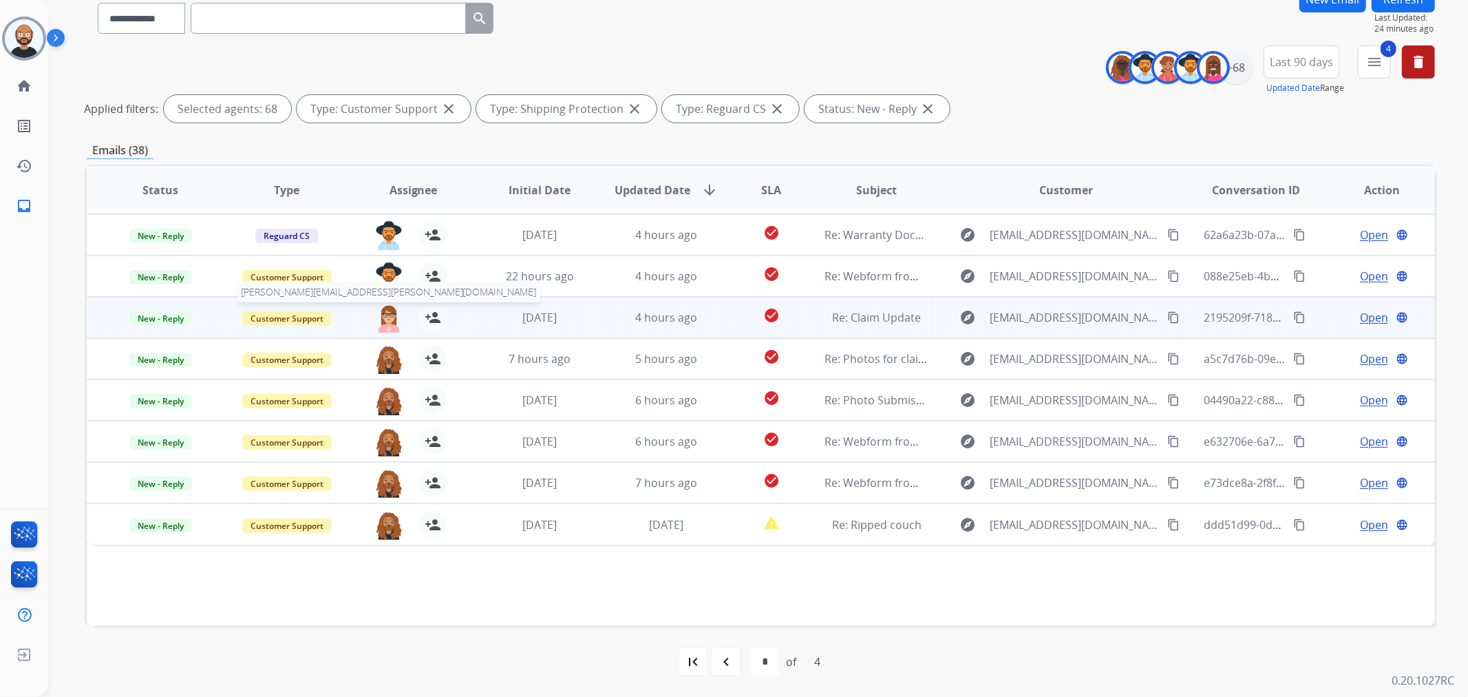
click at [384, 315] on img at bounding box center [389, 318] width 28 height 29
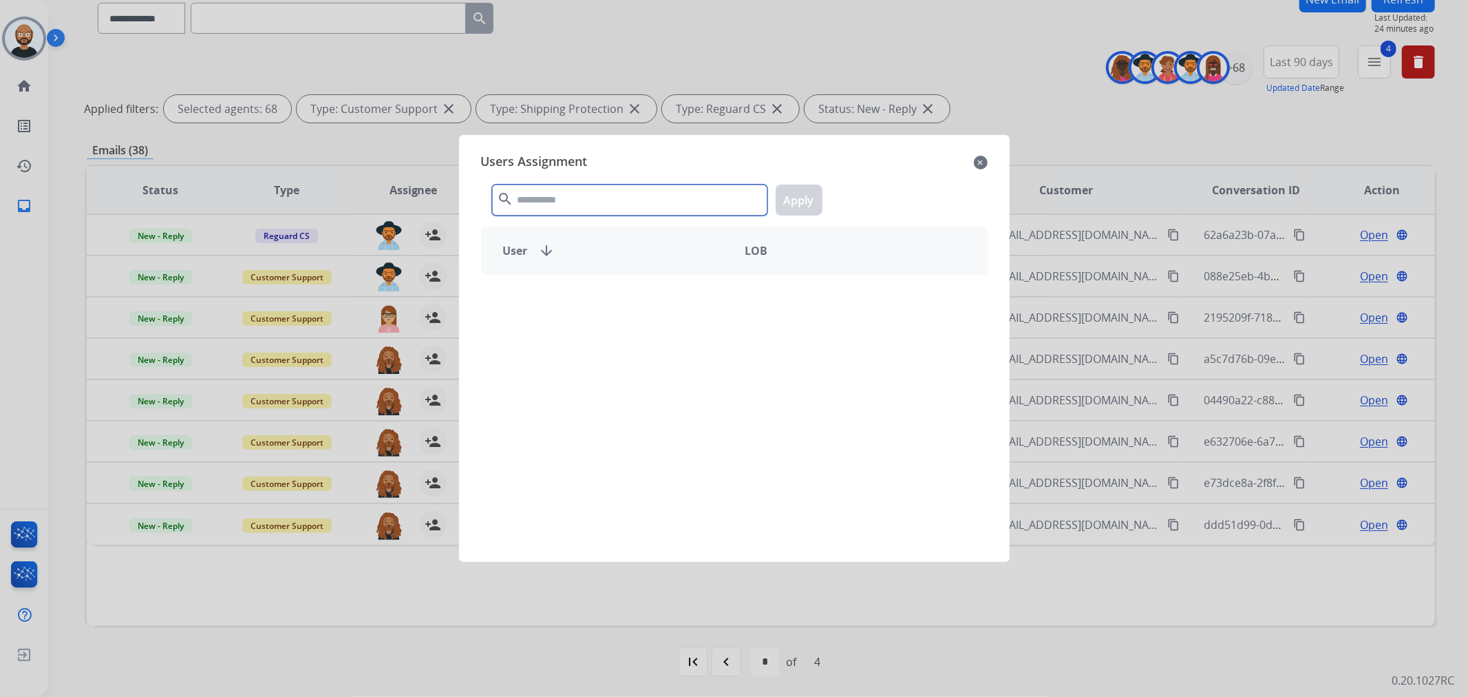
click at [569, 201] on input "text" at bounding box center [629, 199] width 275 height 31
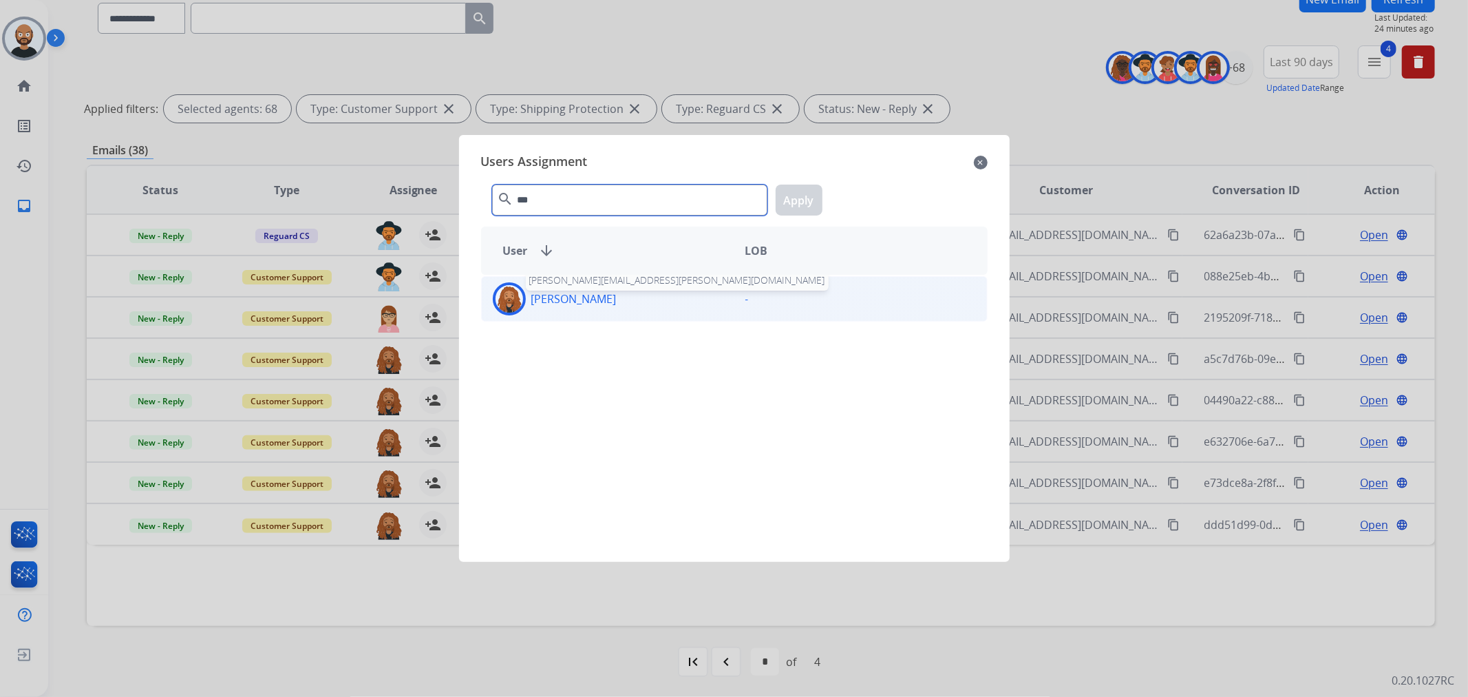
type input "***"
click at [602, 301] on p "Dominique Collins" at bounding box center [573, 298] width 85 height 17
click at [812, 196] on button "Apply" at bounding box center [799, 199] width 47 height 31
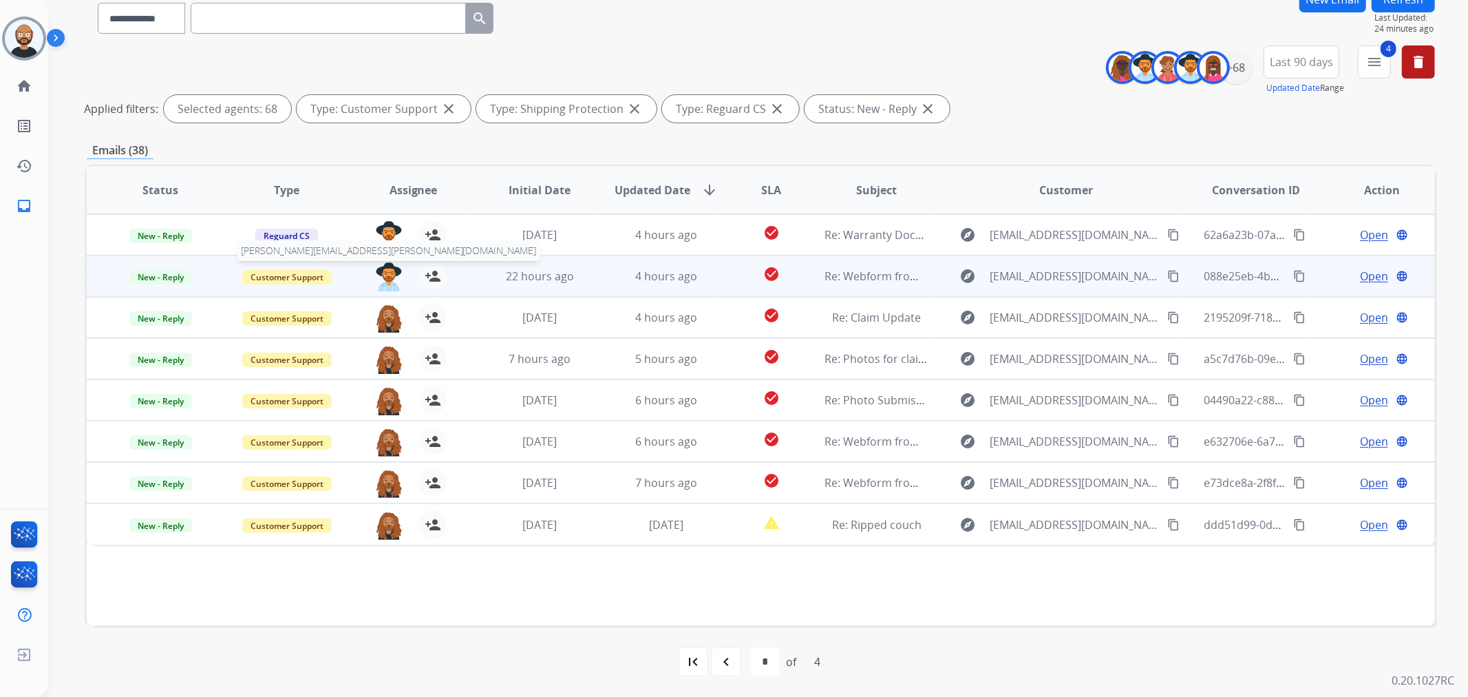
click at [398, 271] on img at bounding box center [389, 276] width 28 height 29
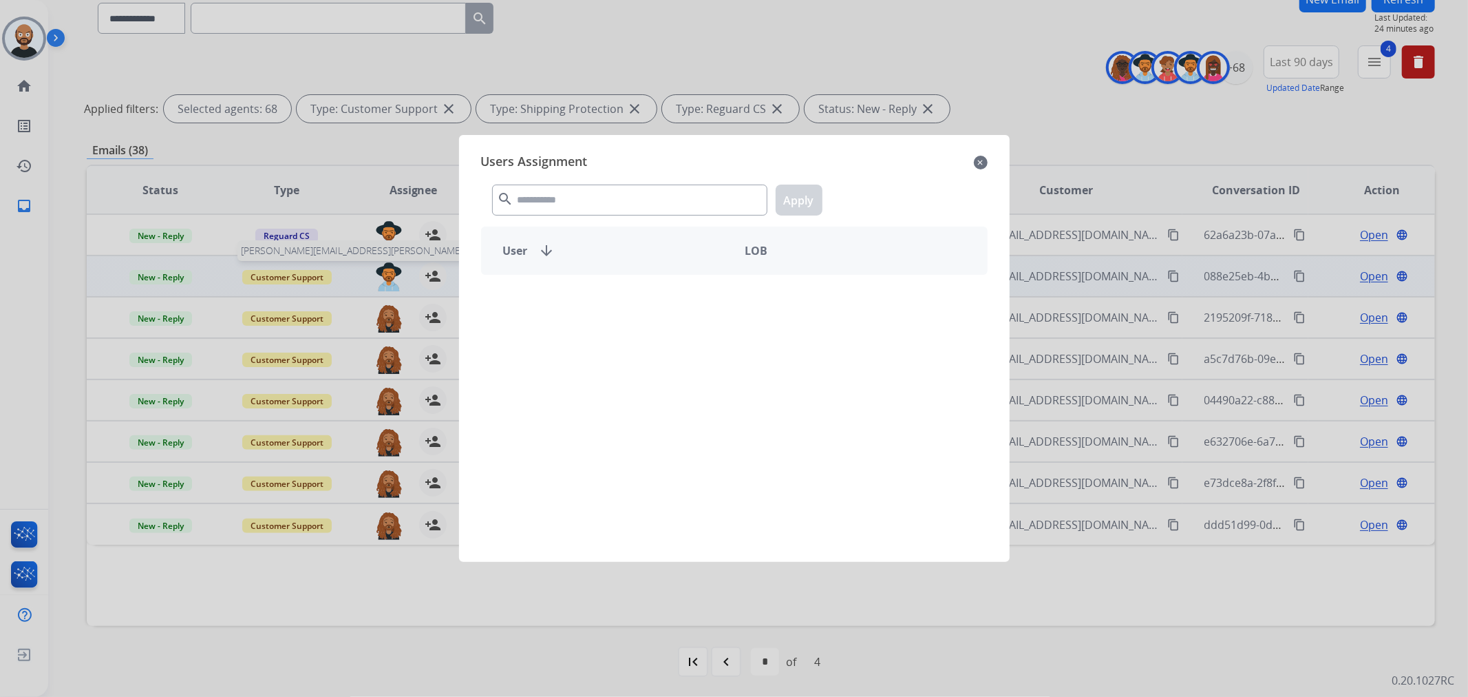
click at [638, 182] on div "search Apply" at bounding box center [734, 196] width 507 height 47
click at [638, 194] on input "text" at bounding box center [629, 199] width 275 height 31
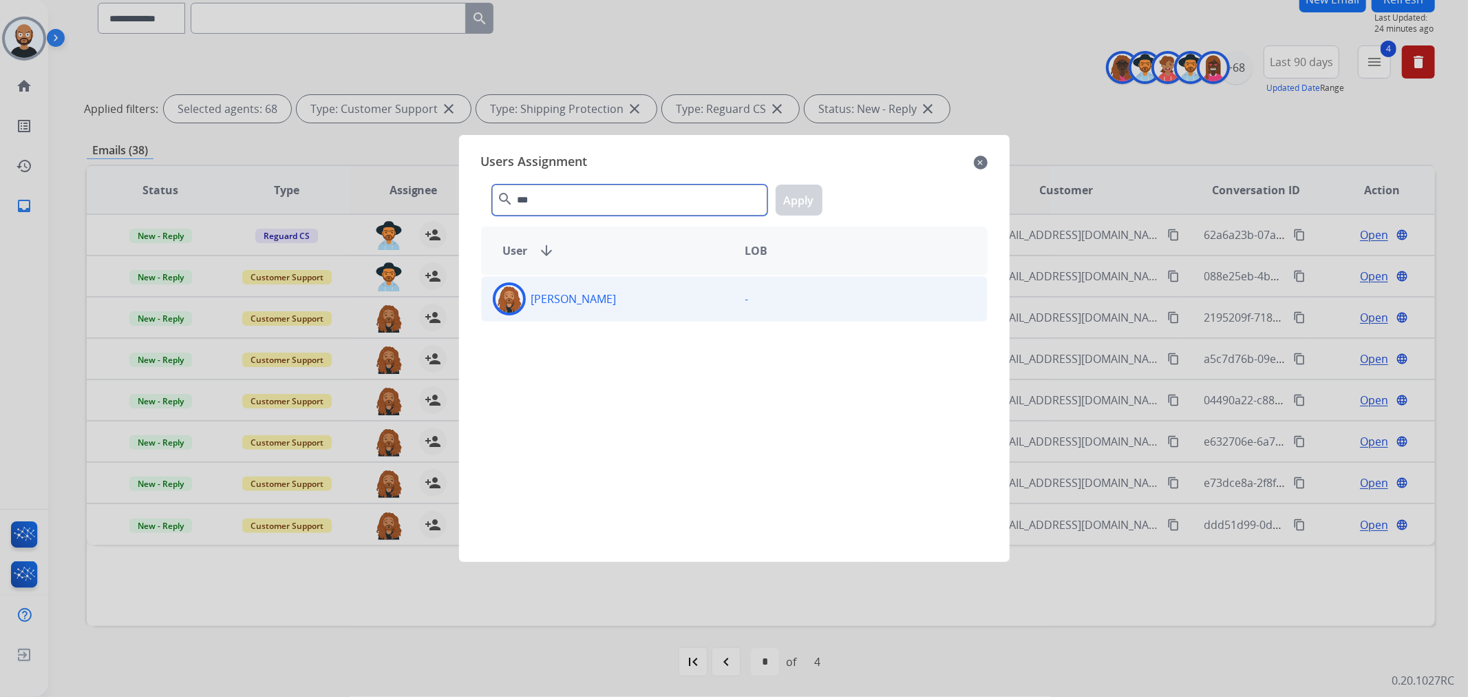
type input "***"
click at [656, 310] on div "Dominique Collins" at bounding box center [608, 298] width 253 height 33
click at [813, 207] on button "Apply" at bounding box center [799, 199] width 47 height 31
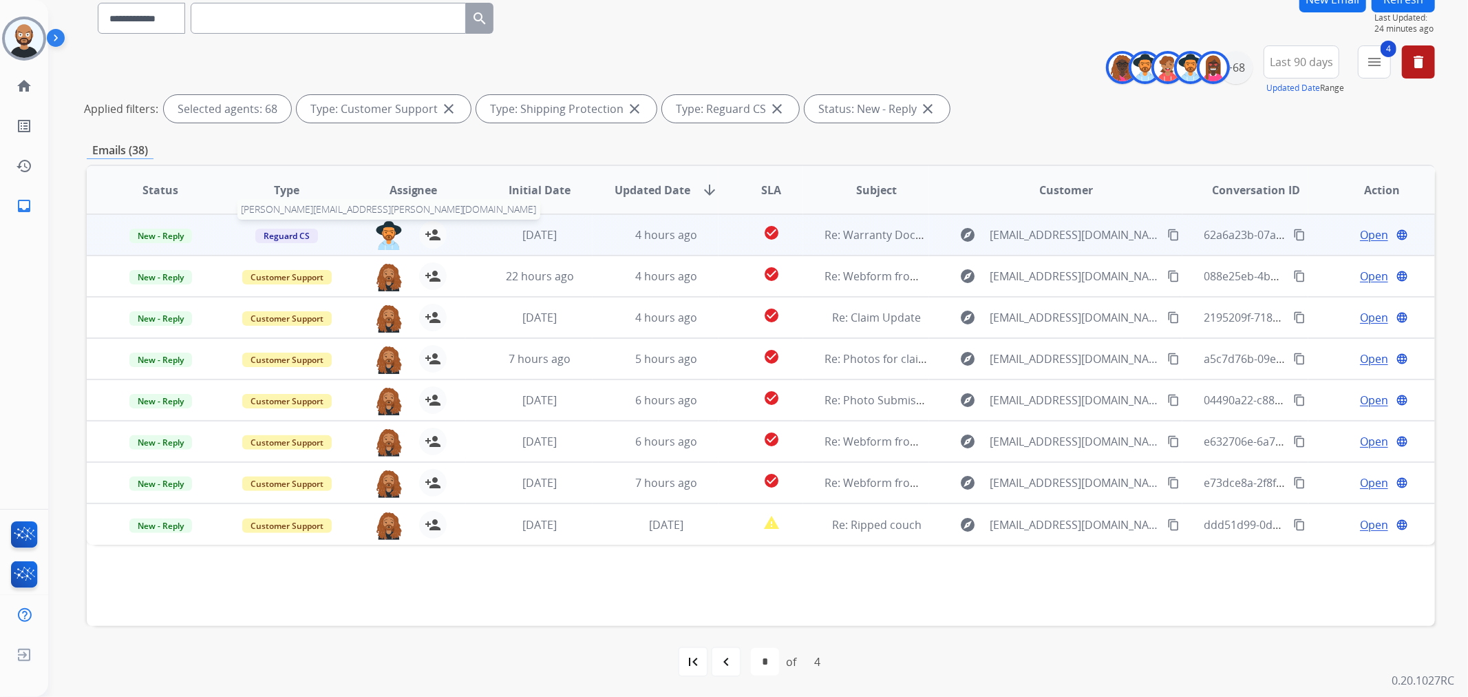
click at [385, 235] on img at bounding box center [389, 235] width 28 height 29
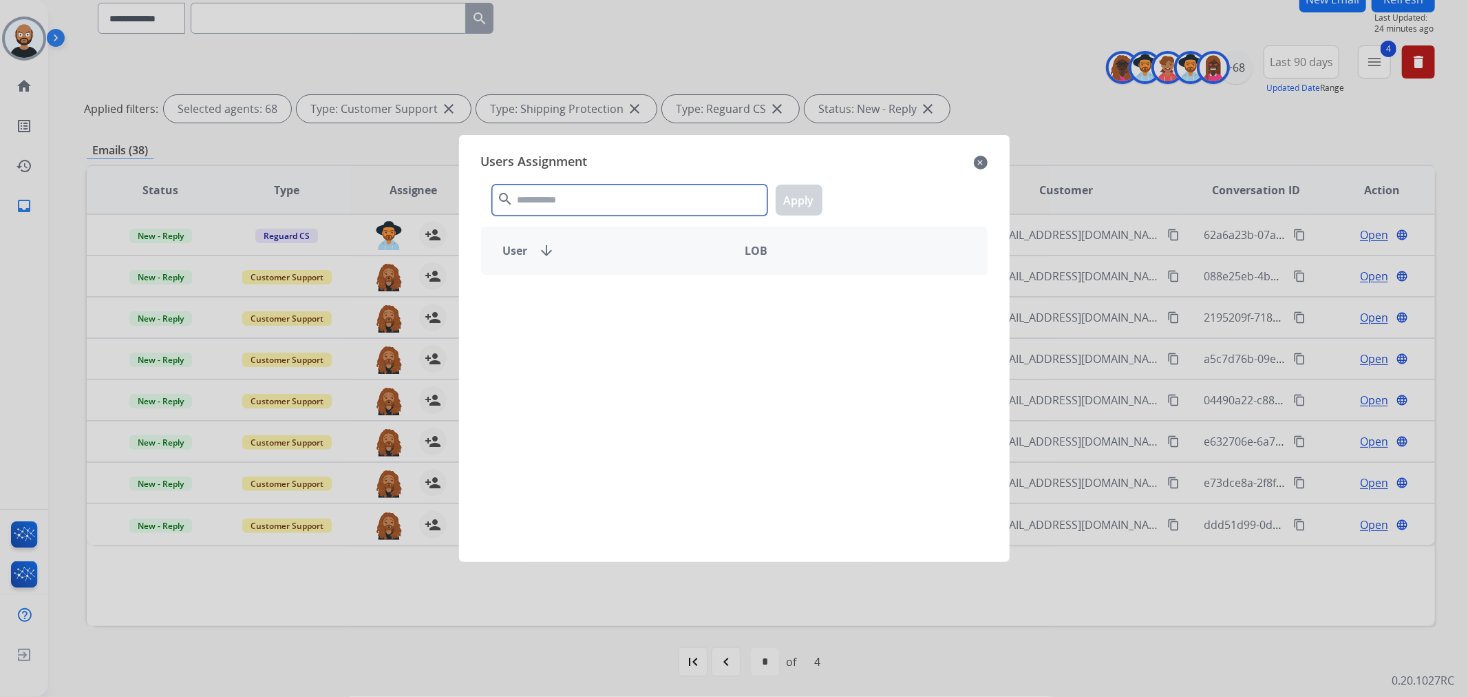
click at [608, 191] on input "text" at bounding box center [629, 199] width 275 height 31
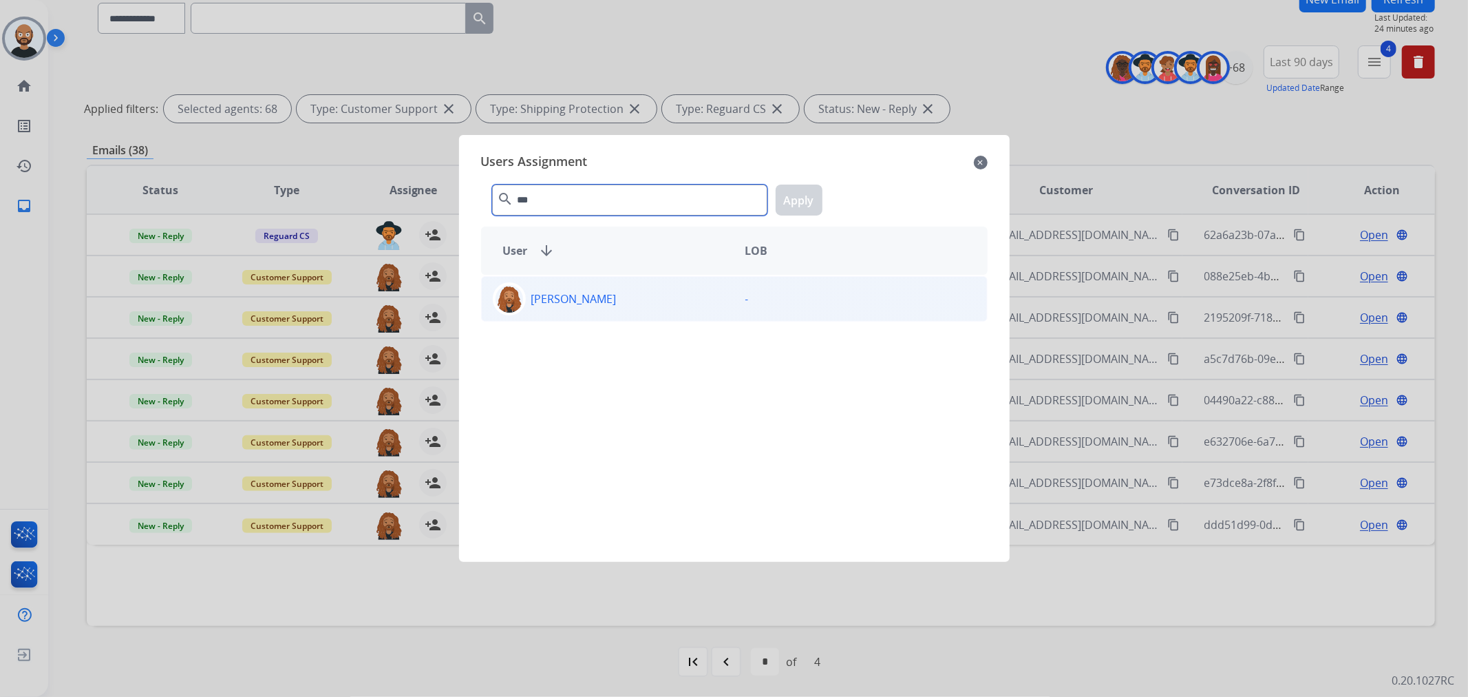
type input "***"
click at [603, 288] on div "Dominique Collins" at bounding box center [608, 298] width 253 height 33
click at [792, 204] on button "Apply" at bounding box center [799, 199] width 47 height 31
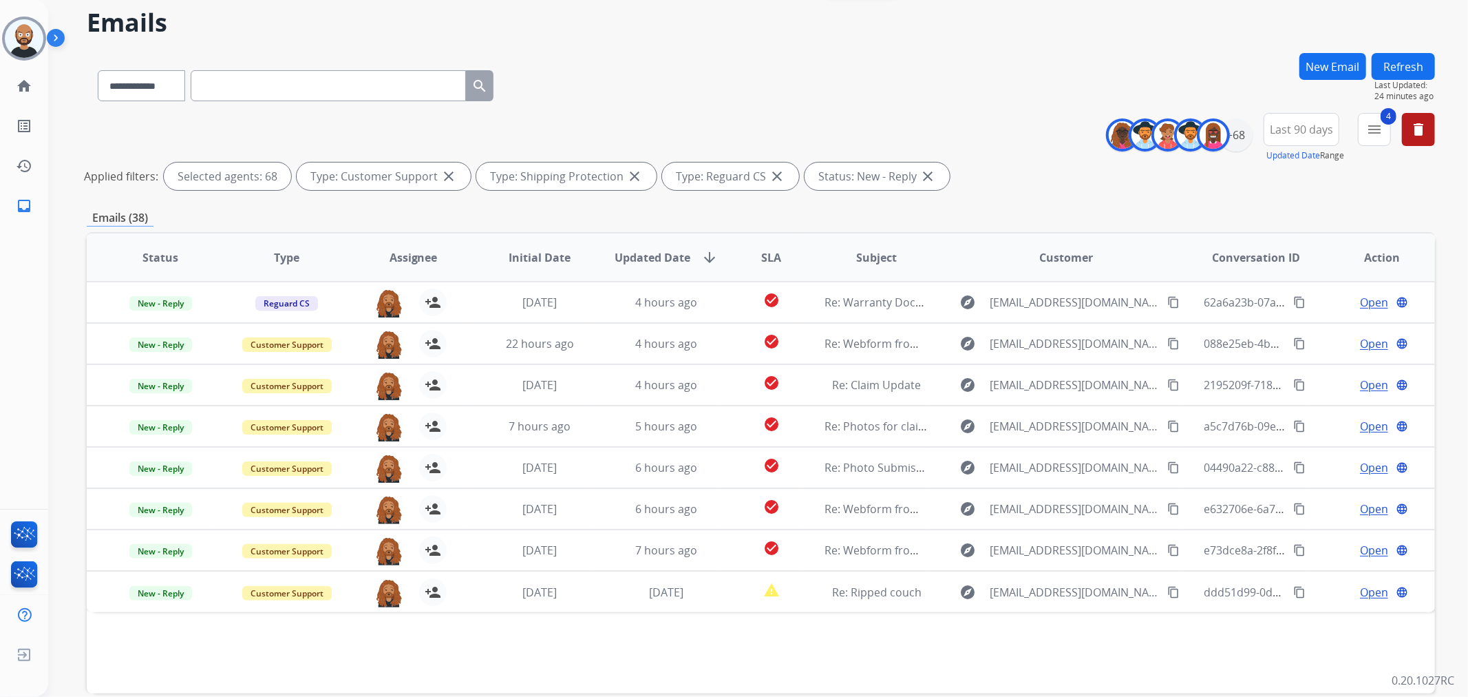
scroll to position [43, 0]
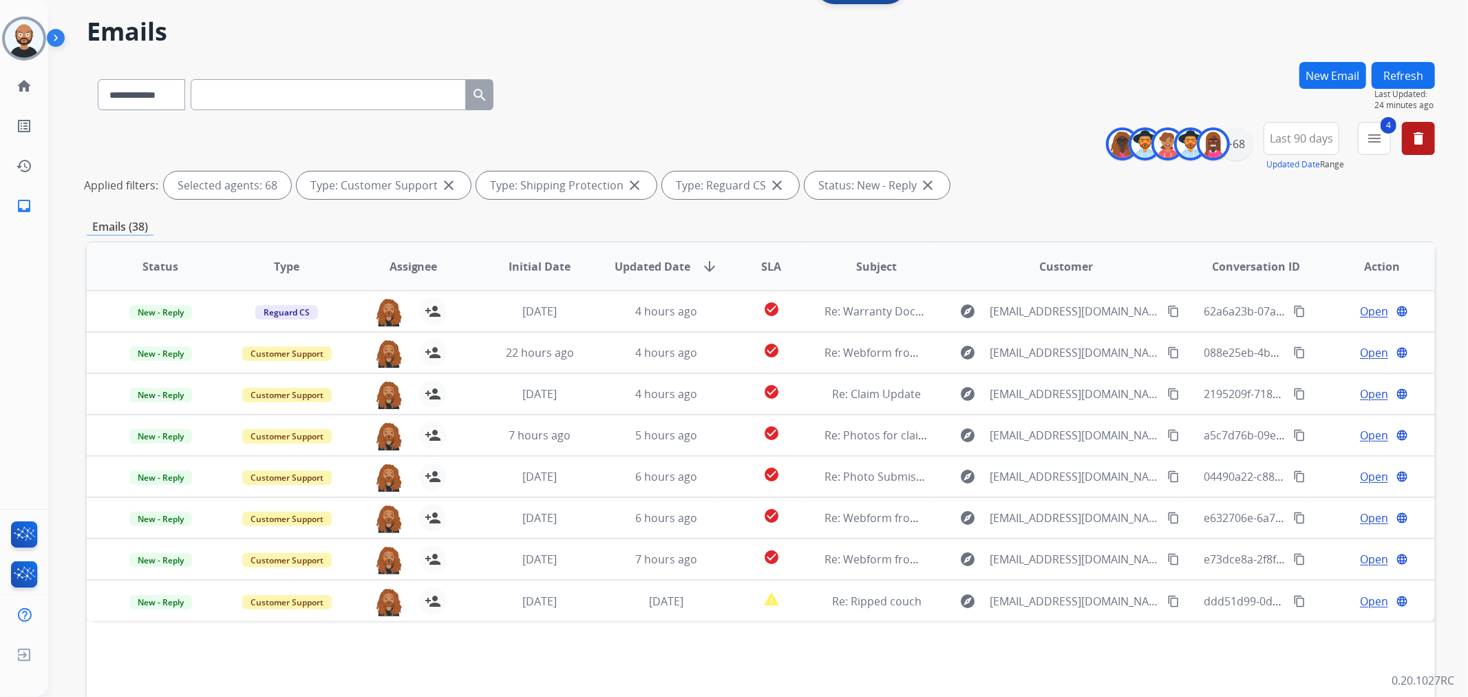
click at [978, 59] on div "**********" at bounding box center [741, 355] width 1387 height 697
click at [978, 74] on button "Refresh" at bounding box center [1403, 75] width 63 height 27
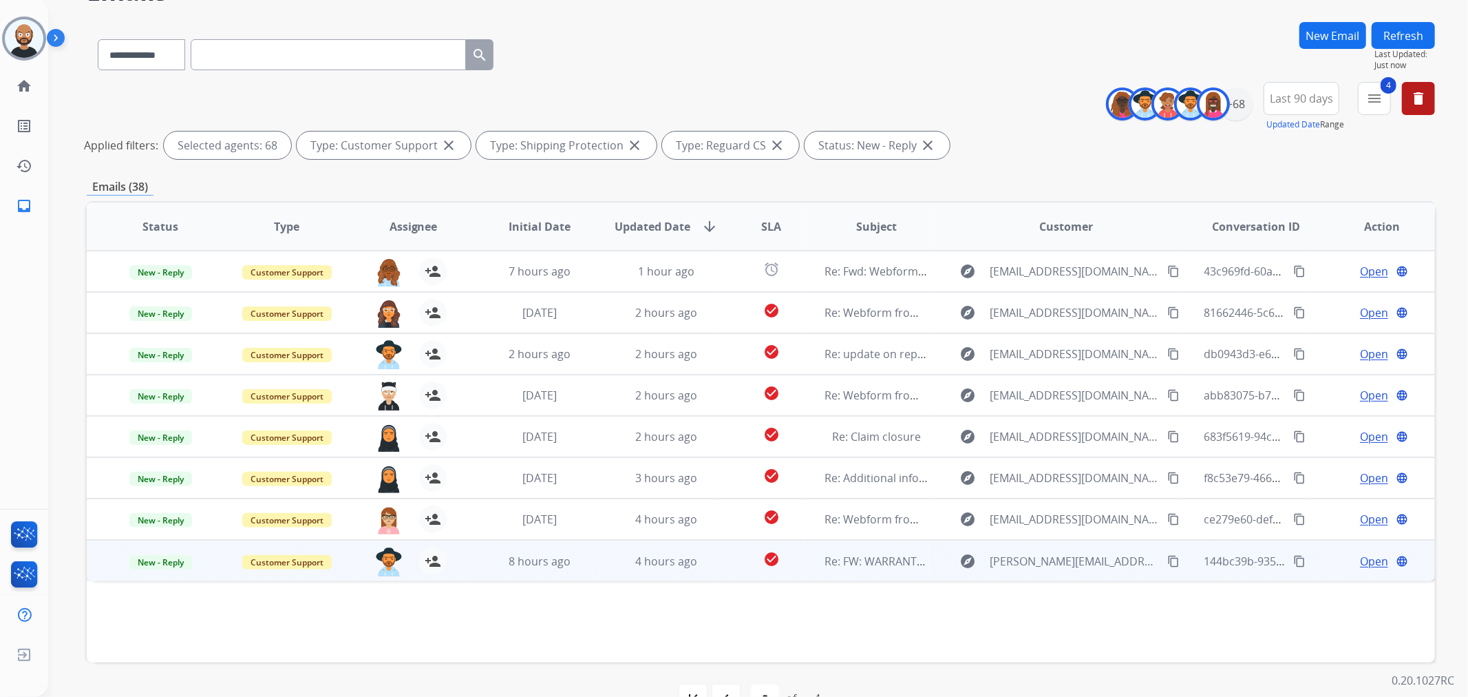
scroll to position [119, 0]
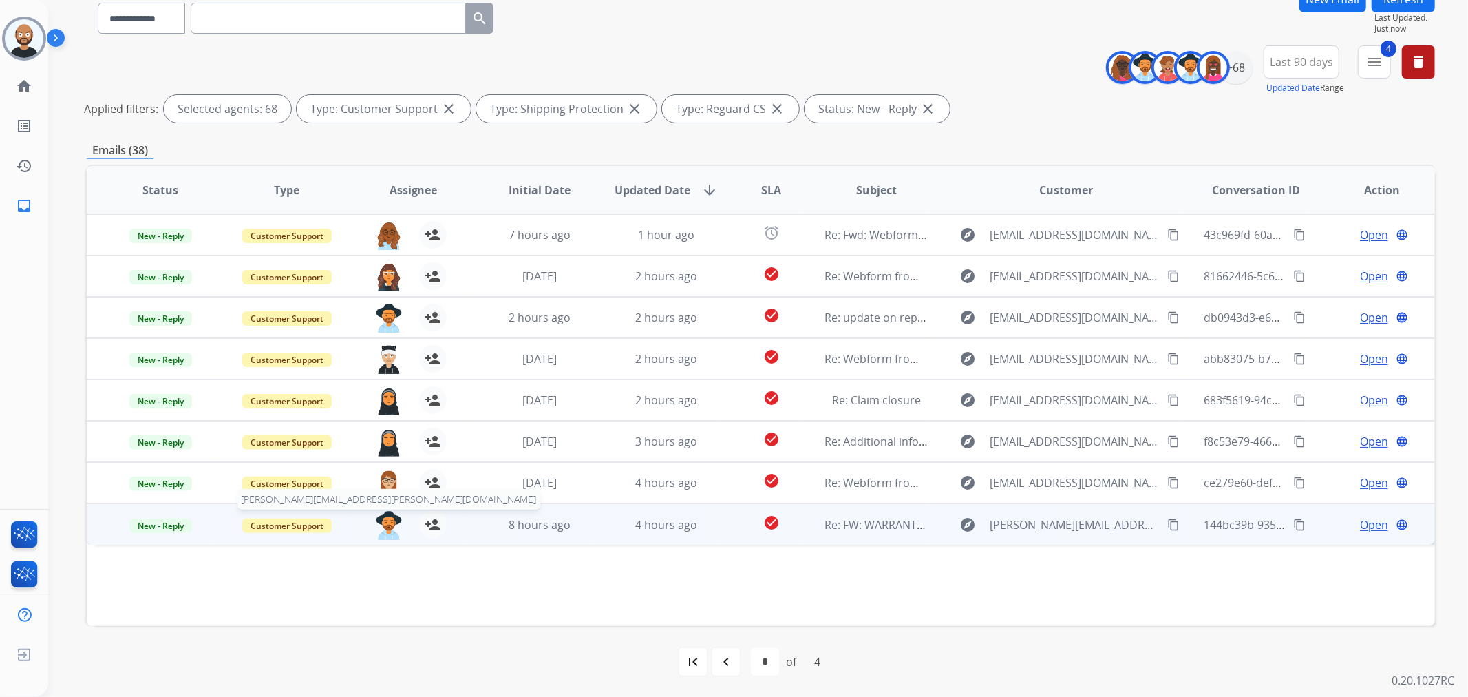
click at [386, 421] on img at bounding box center [389, 525] width 28 height 29
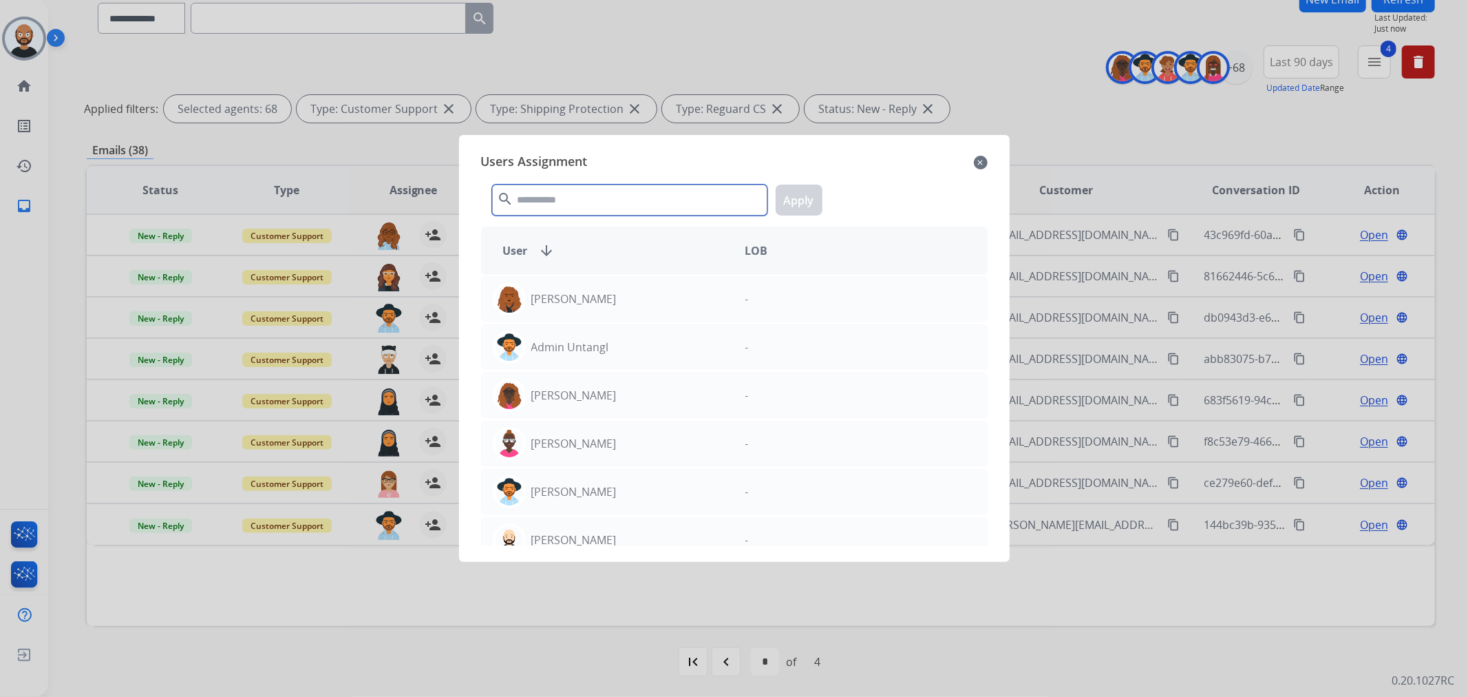
click at [567, 195] on input "text" at bounding box center [629, 199] width 275 height 31
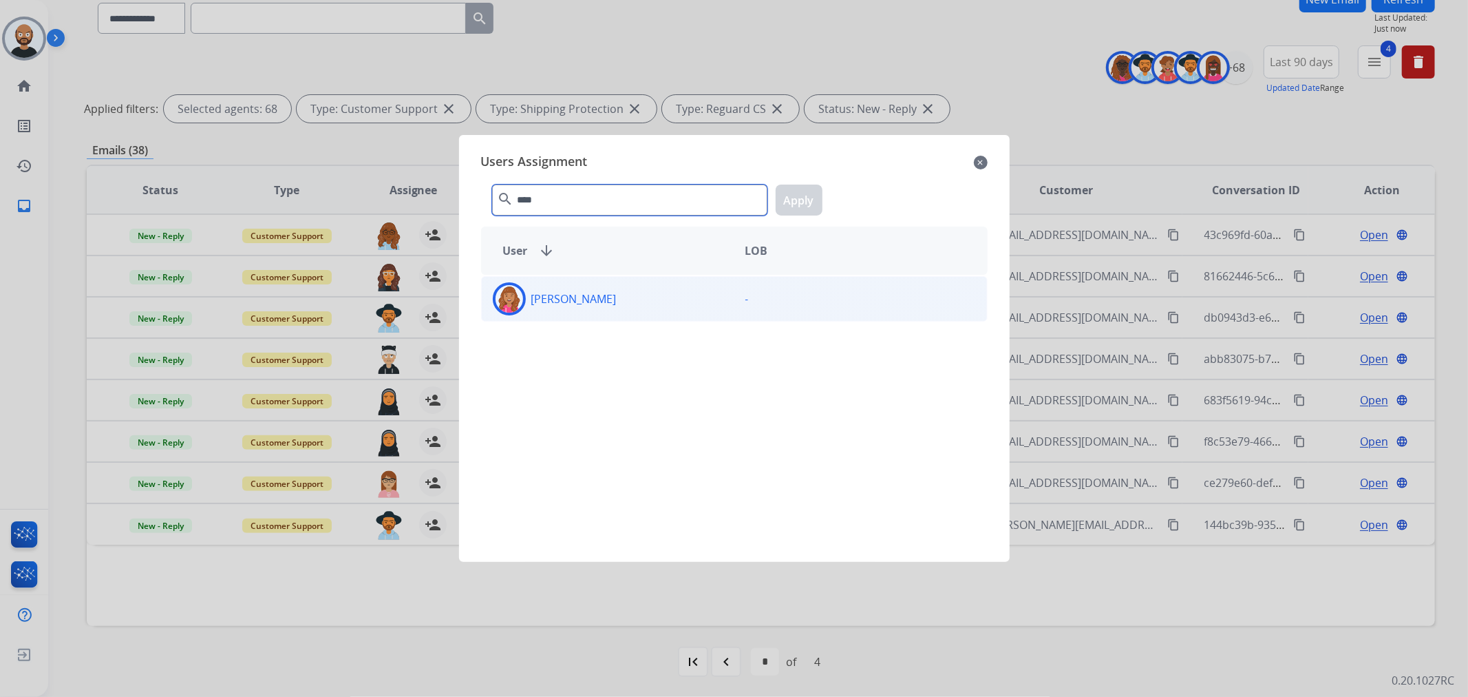
type input "****"
drag, startPoint x: 609, startPoint y: 291, endPoint x: 659, endPoint y: 262, distance: 58.0
click at [610, 291] on div "Bree Montez" at bounding box center [608, 298] width 253 height 33
click at [800, 198] on button "Apply" at bounding box center [799, 199] width 47 height 31
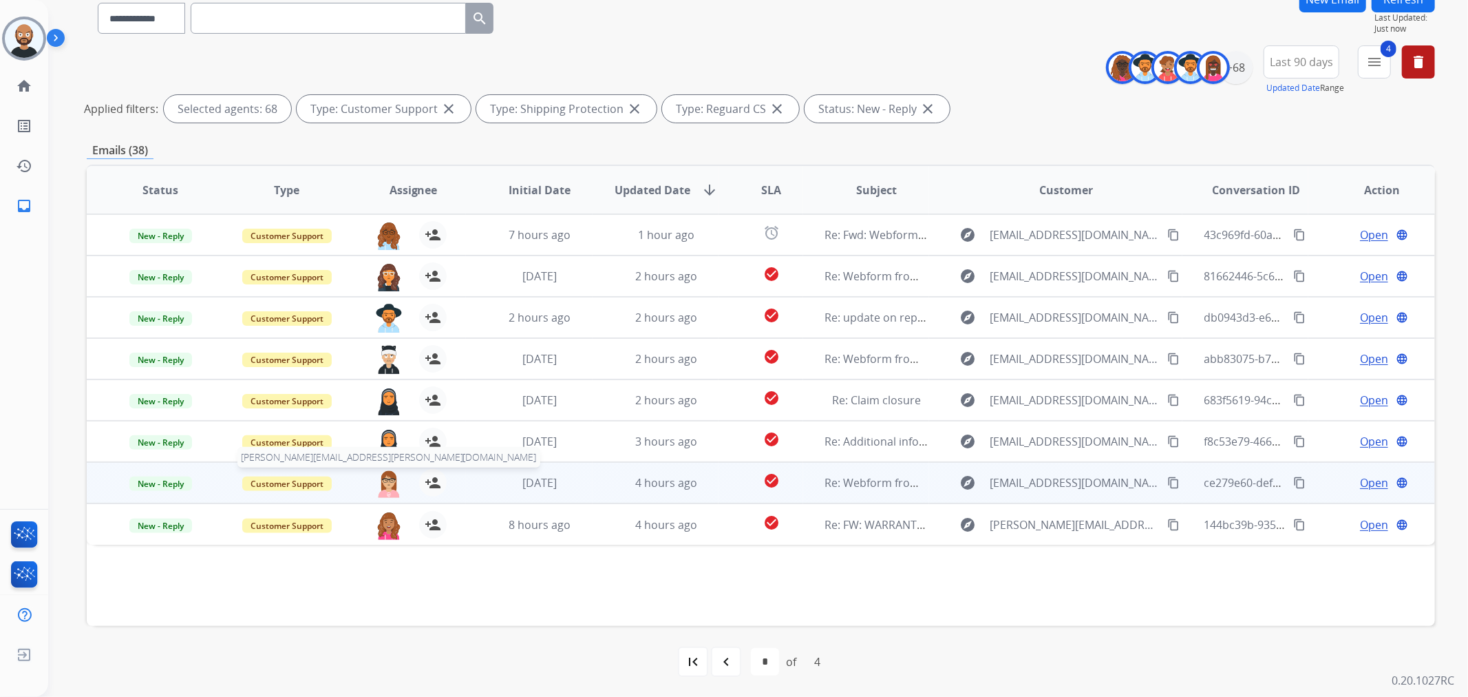
click at [381, 421] on img at bounding box center [389, 483] width 28 height 29
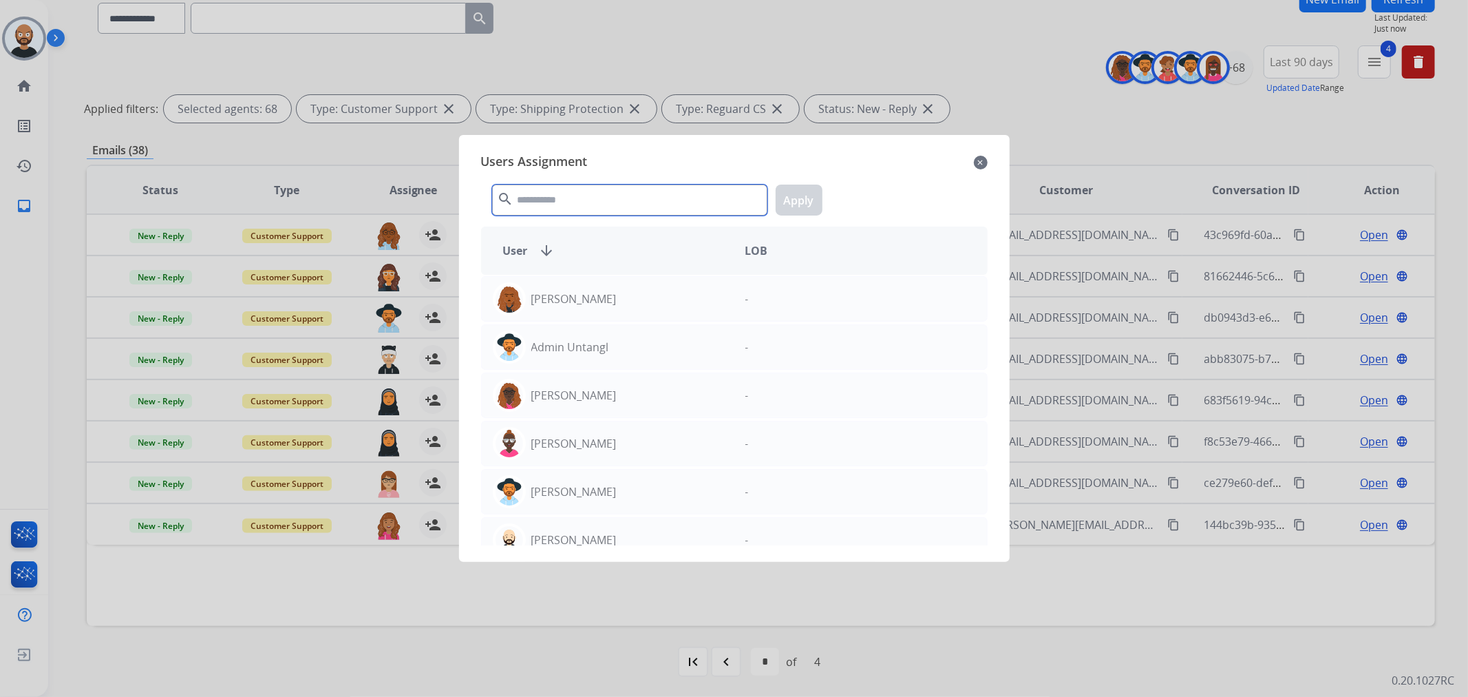
click at [580, 188] on input "text" at bounding box center [629, 199] width 275 height 31
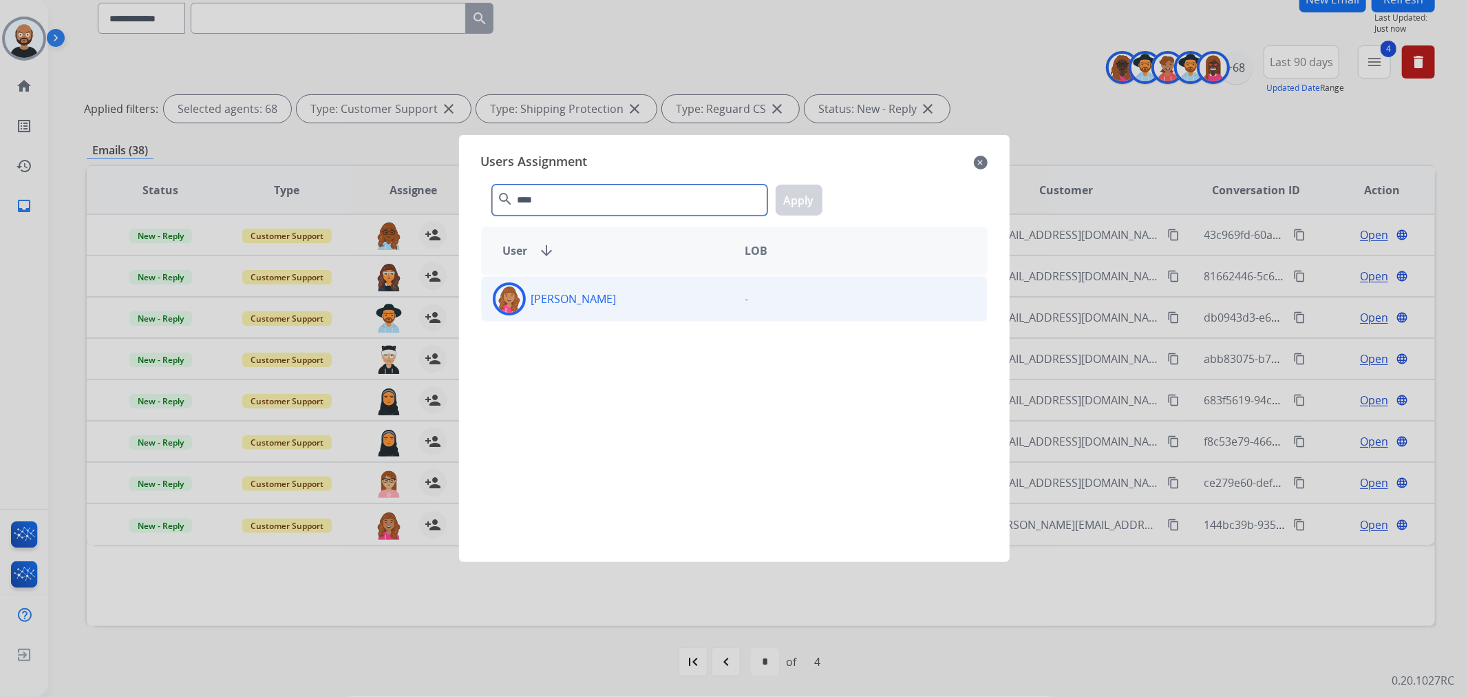
type input "****"
click at [634, 297] on div "Bree Montez" at bounding box center [608, 298] width 253 height 33
click at [819, 188] on button "Apply" at bounding box center [799, 199] width 47 height 31
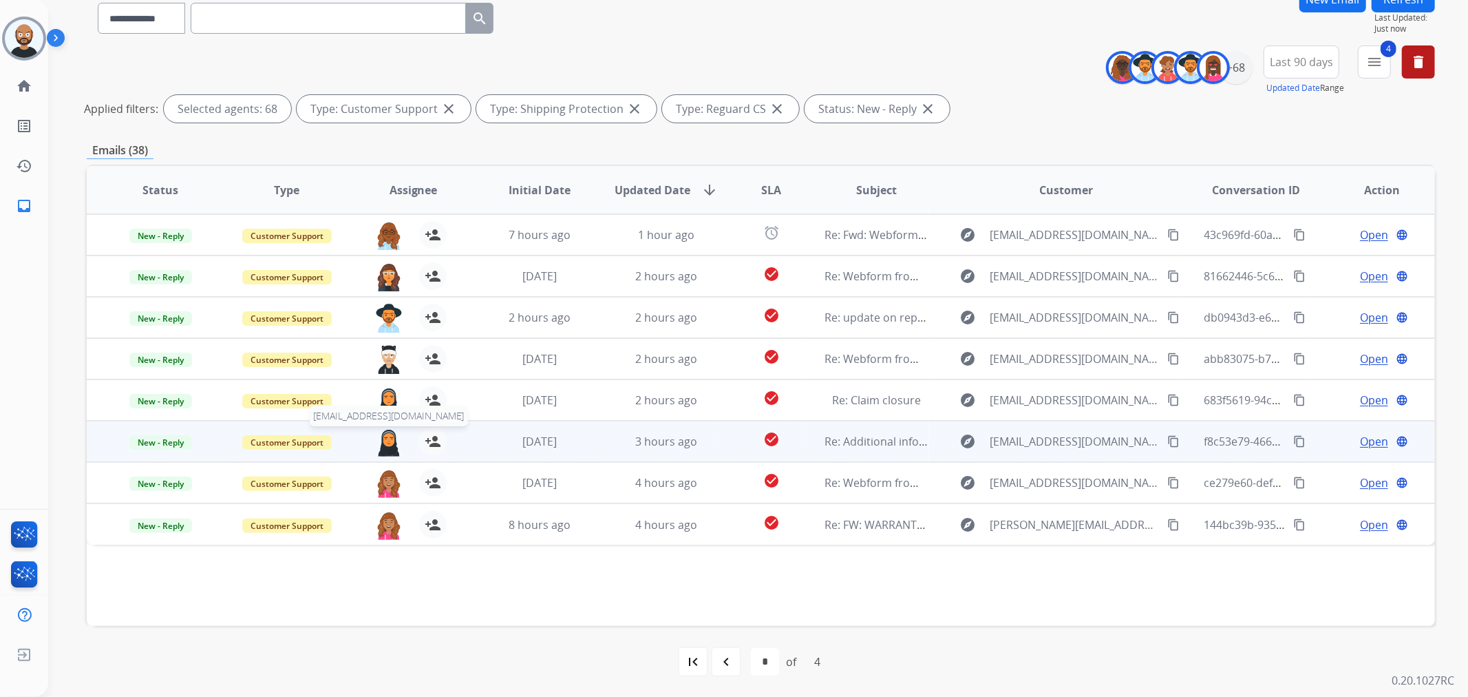
click at [390, 421] on img at bounding box center [389, 441] width 28 height 29
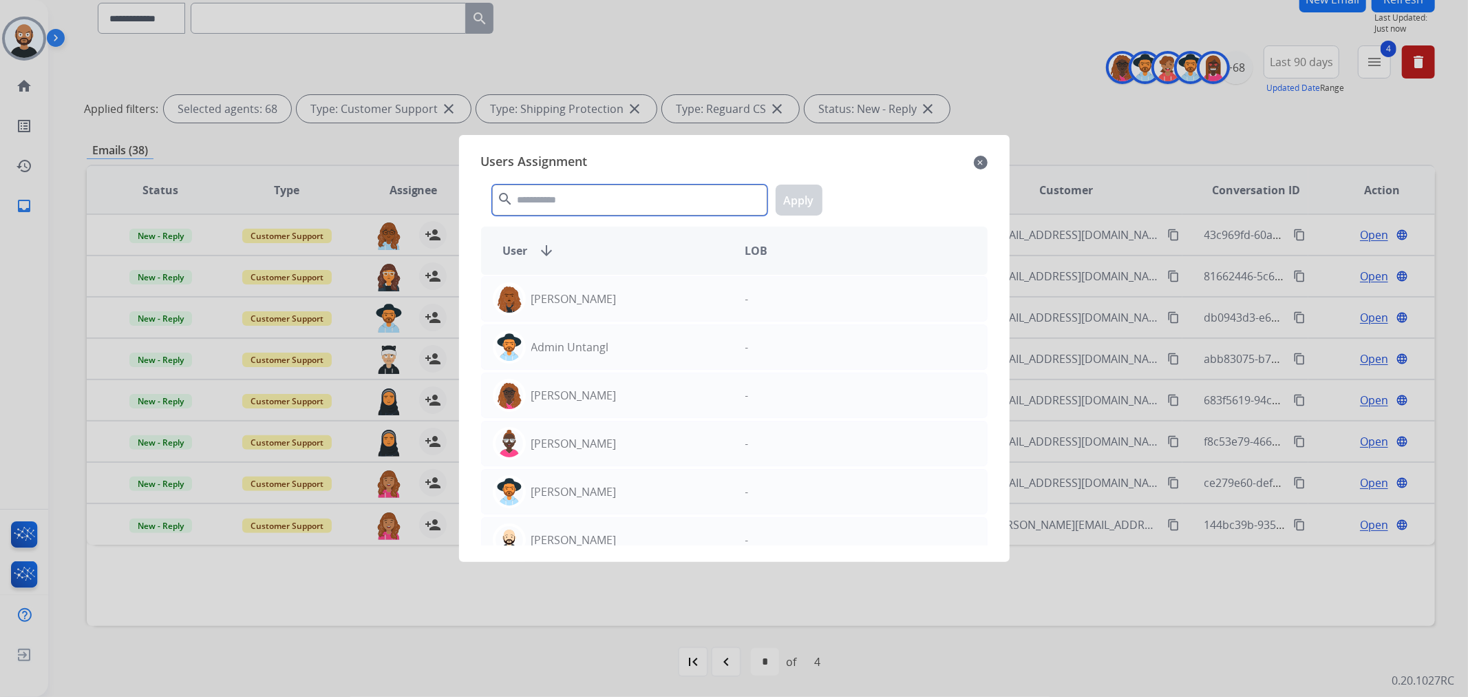
click at [609, 188] on input "text" at bounding box center [629, 199] width 275 height 31
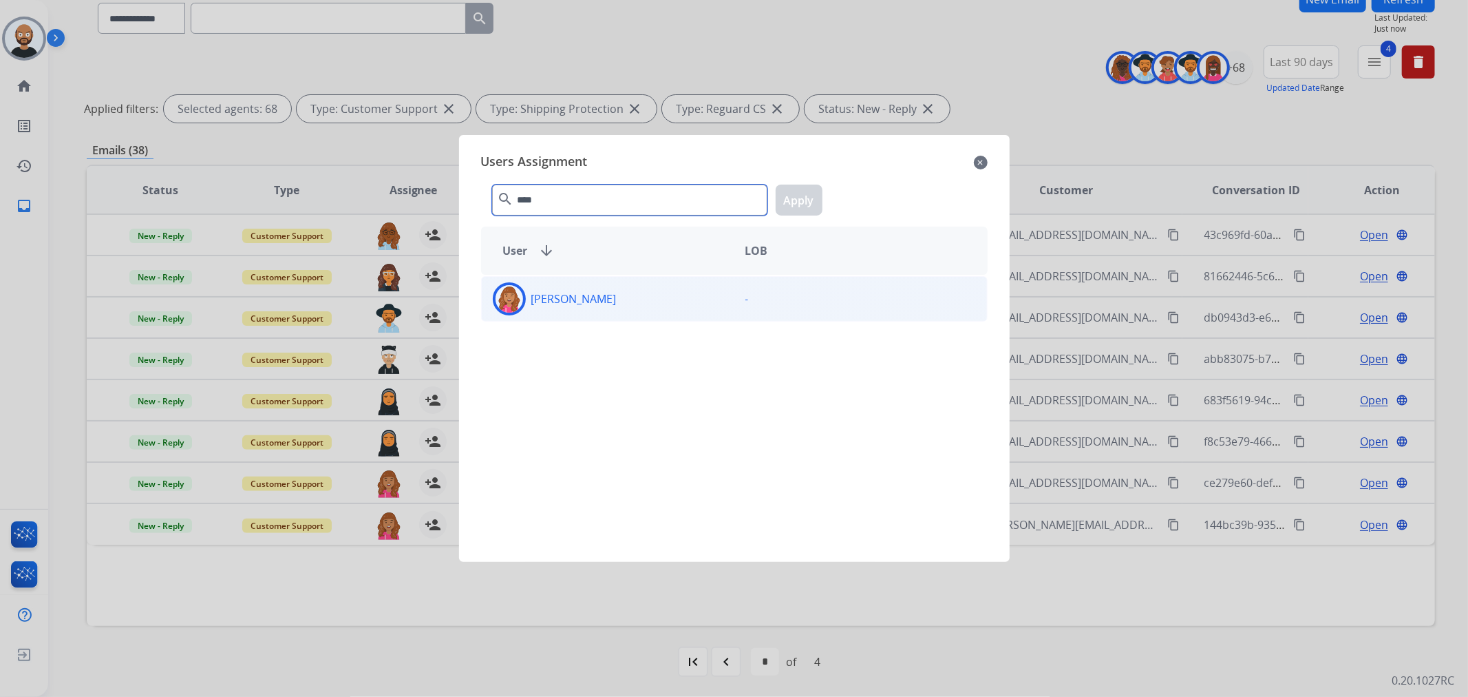
type input "****"
click at [617, 294] on div "Bree Montez" at bounding box center [608, 298] width 253 height 33
click at [819, 190] on button "Apply" at bounding box center [799, 199] width 47 height 31
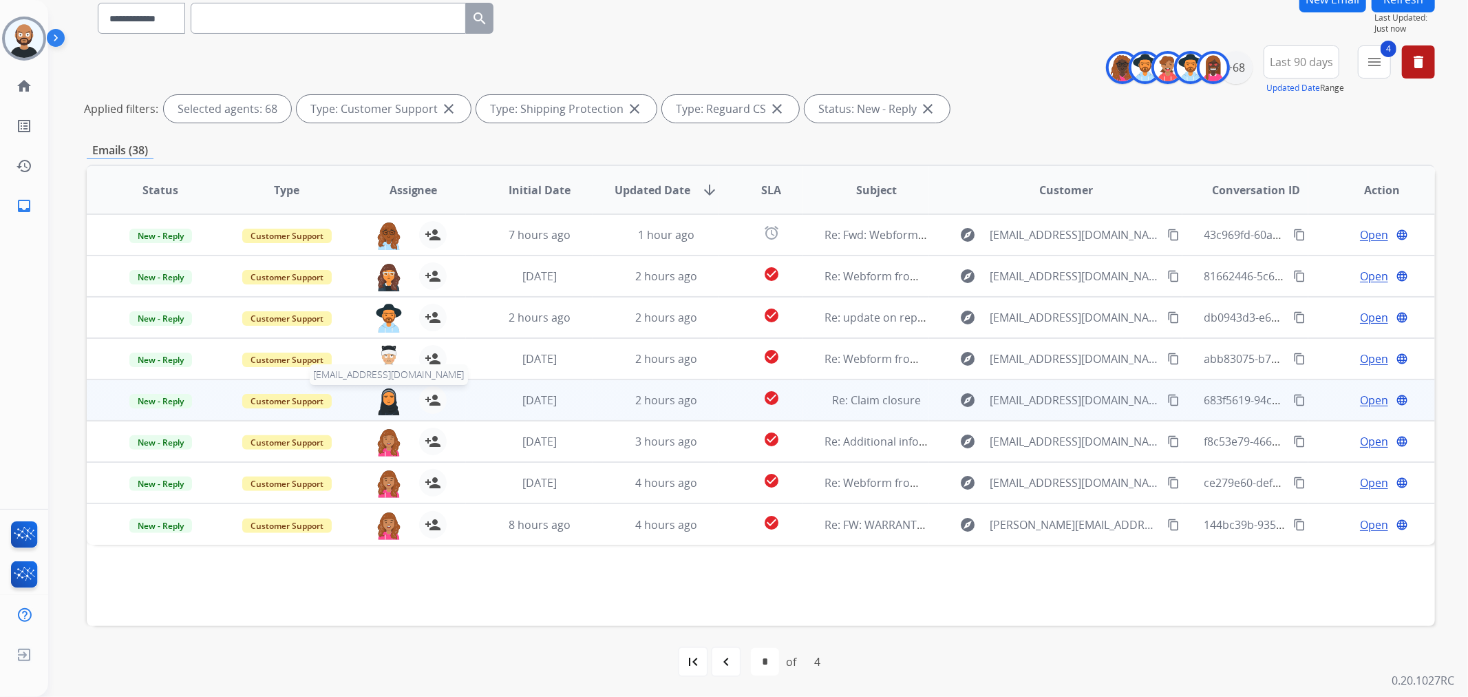
click at [388, 393] on img at bounding box center [389, 400] width 28 height 29
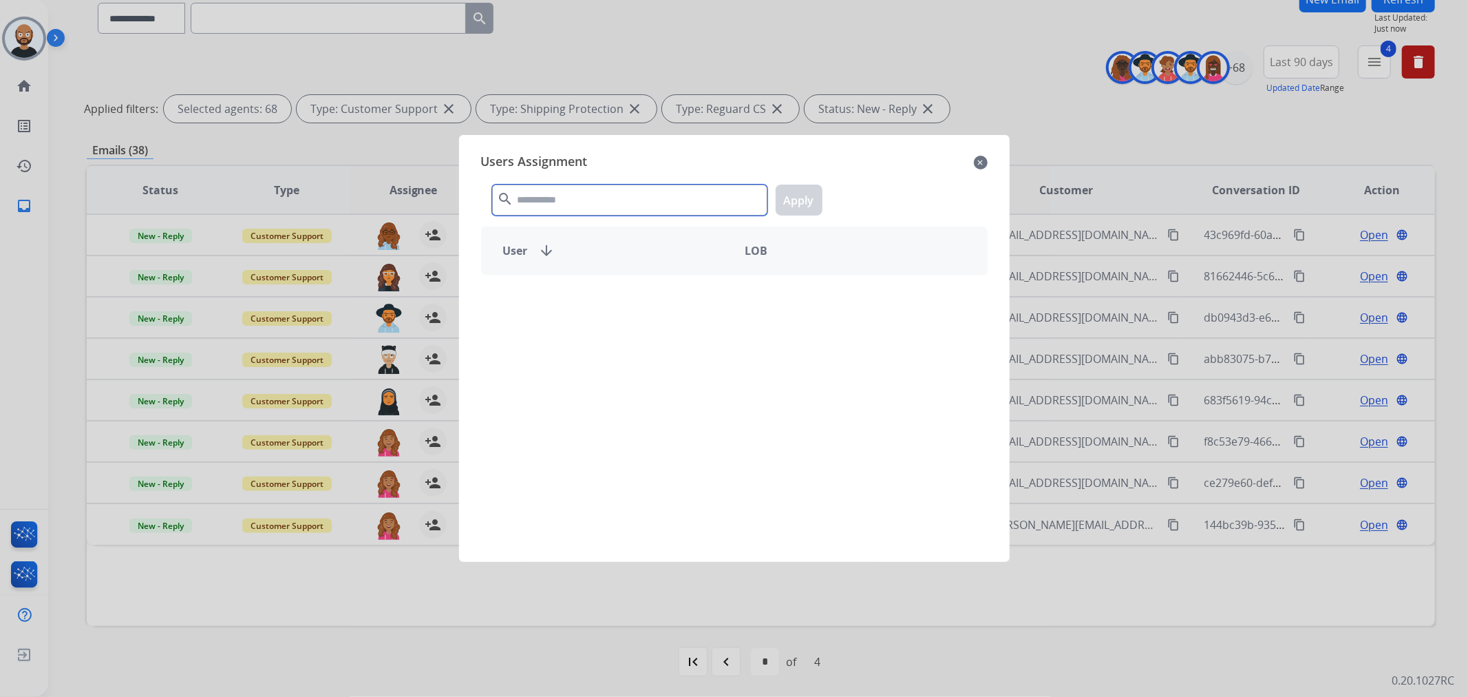
click at [567, 191] on input "text" at bounding box center [629, 199] width 275 height 31
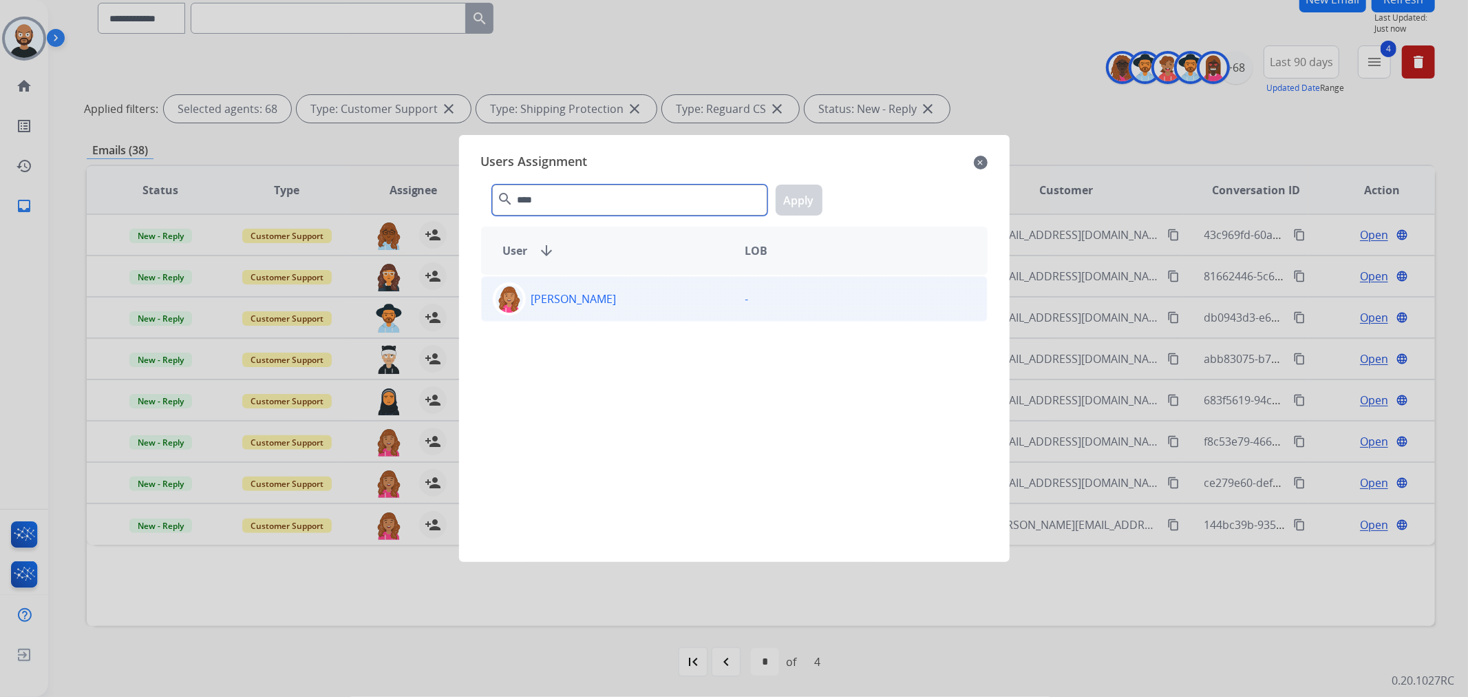
type input "****"
click at [646, 291] on div "Bree Montez" at bounding box center [608, 298] width 253 height 33
click at [796, 203] on button "Apply" at bounding box center [799, 199] width 47 height 31
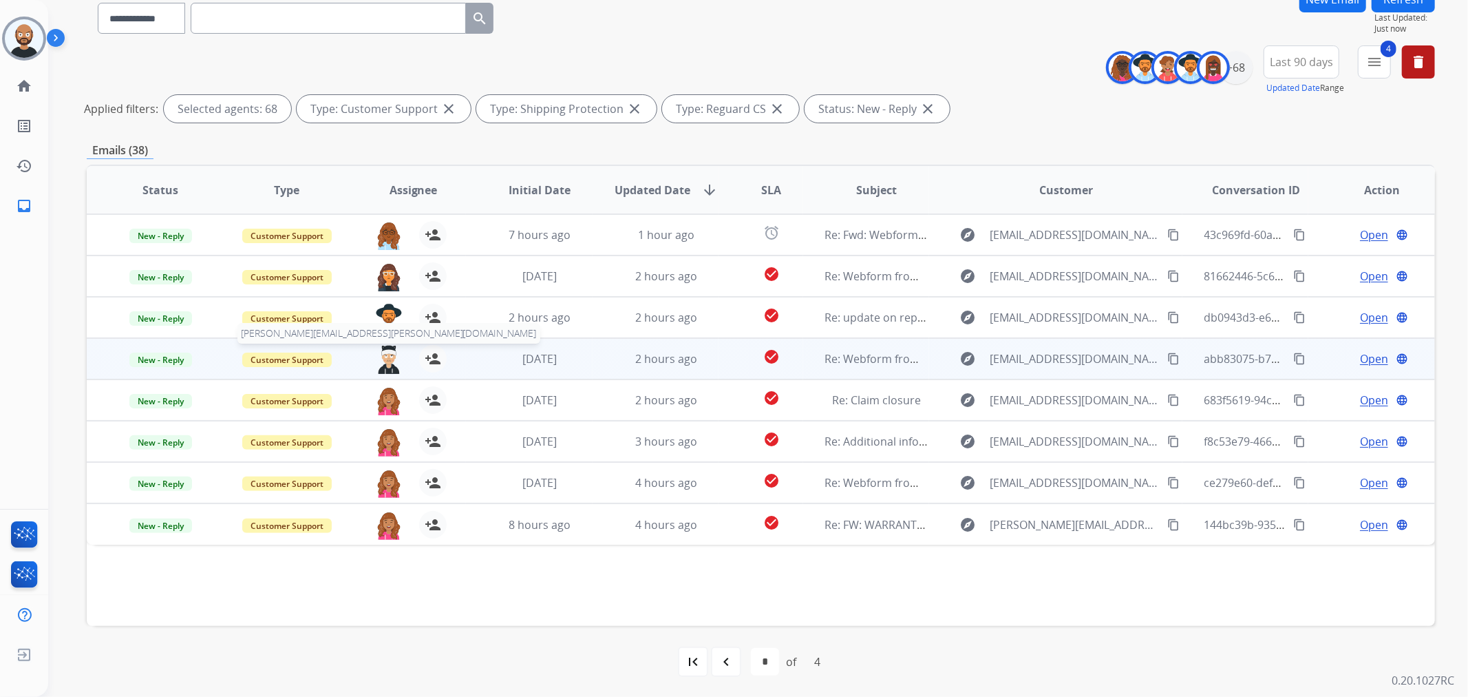
click at [386, 357] on img at bounding box center [389, 359] width 28 height 29
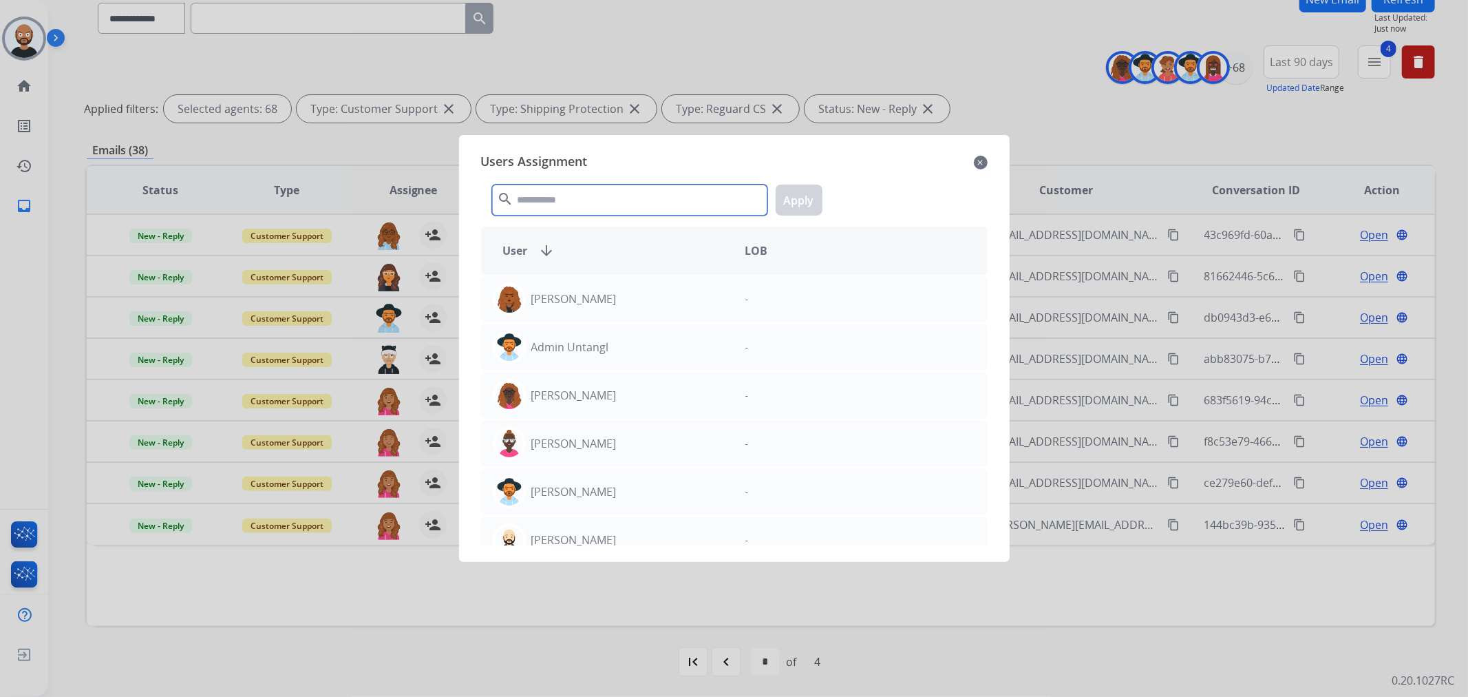
click at [560, 196] on input "text" at bounding box center [629, 199] width 275 height 31
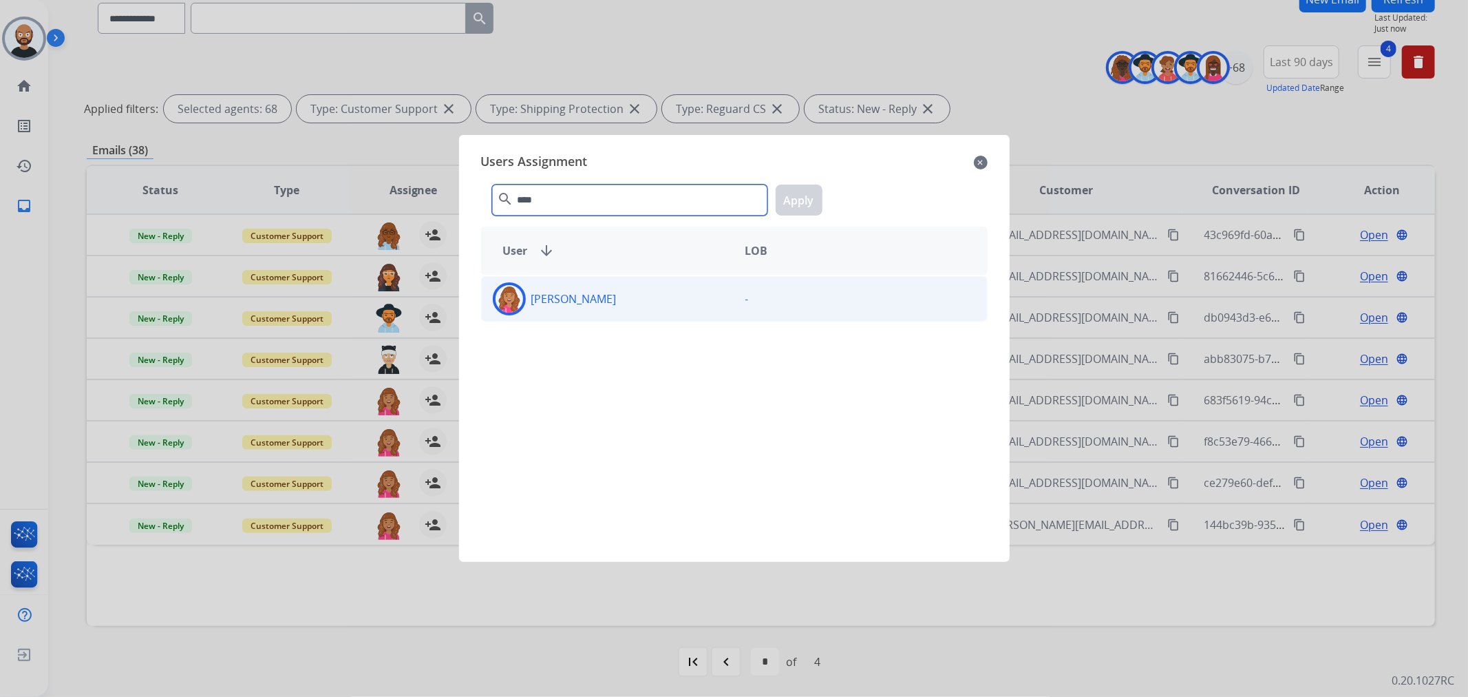
type input "****"
click at [644, 298] on div "Bree Montez" at bounding box center [608, 298] width 253 height 33
drag, startPoint x: 795, startPoint y: 200, endPoint x: 396, endPoint y: 374, distance: 434.9
click at [795, 200] on button "Apply" at bounding box center [799, 199] width 47 height 31
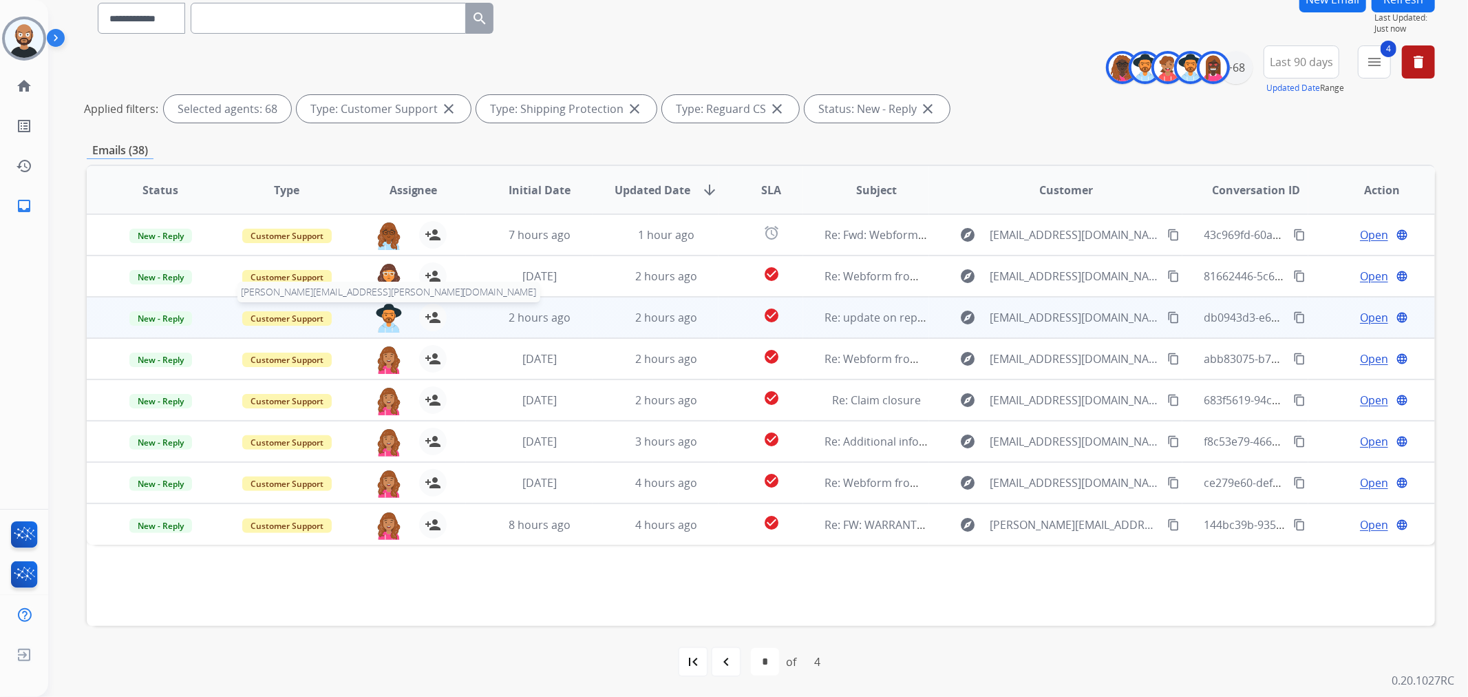
click at [395, 315] on img at bounding box center [389, 318] width 28 height 29
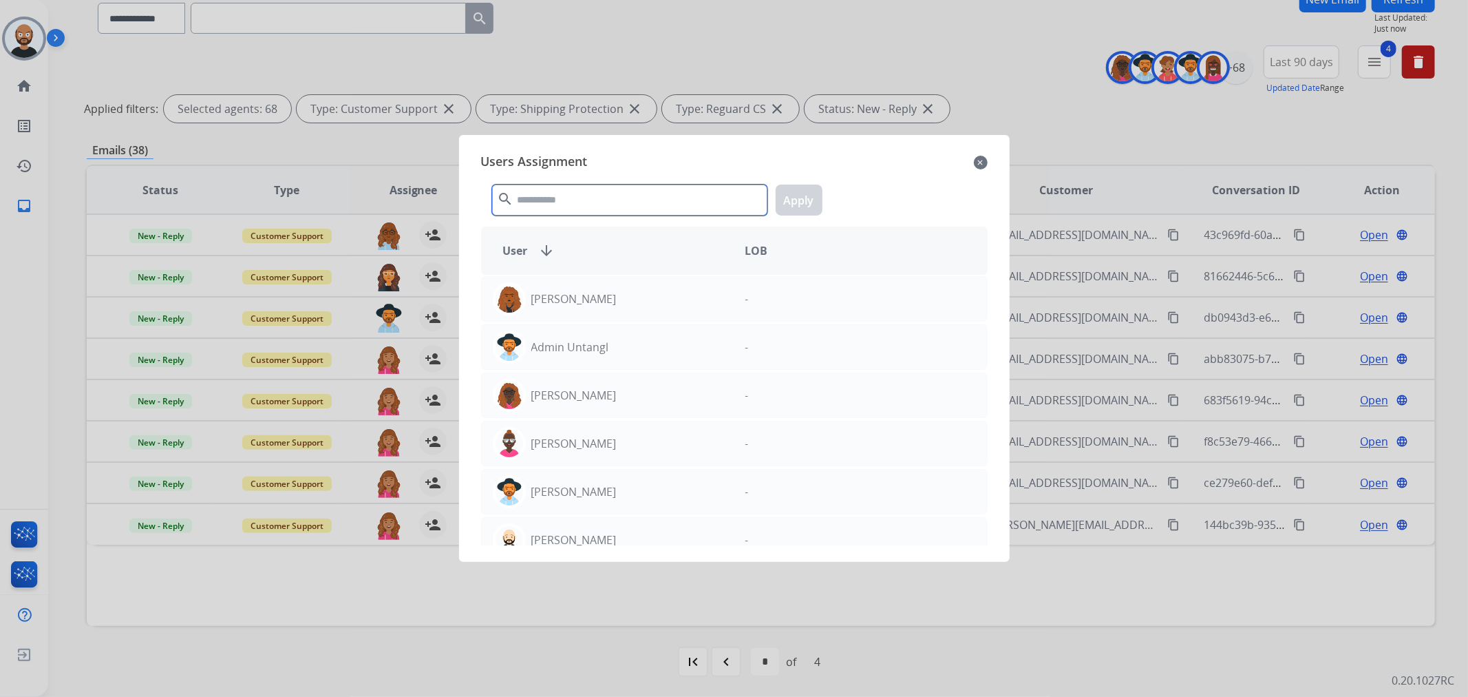
click at [588, 211] on input "text" at bounding box center [629, 199] width 275 height 31
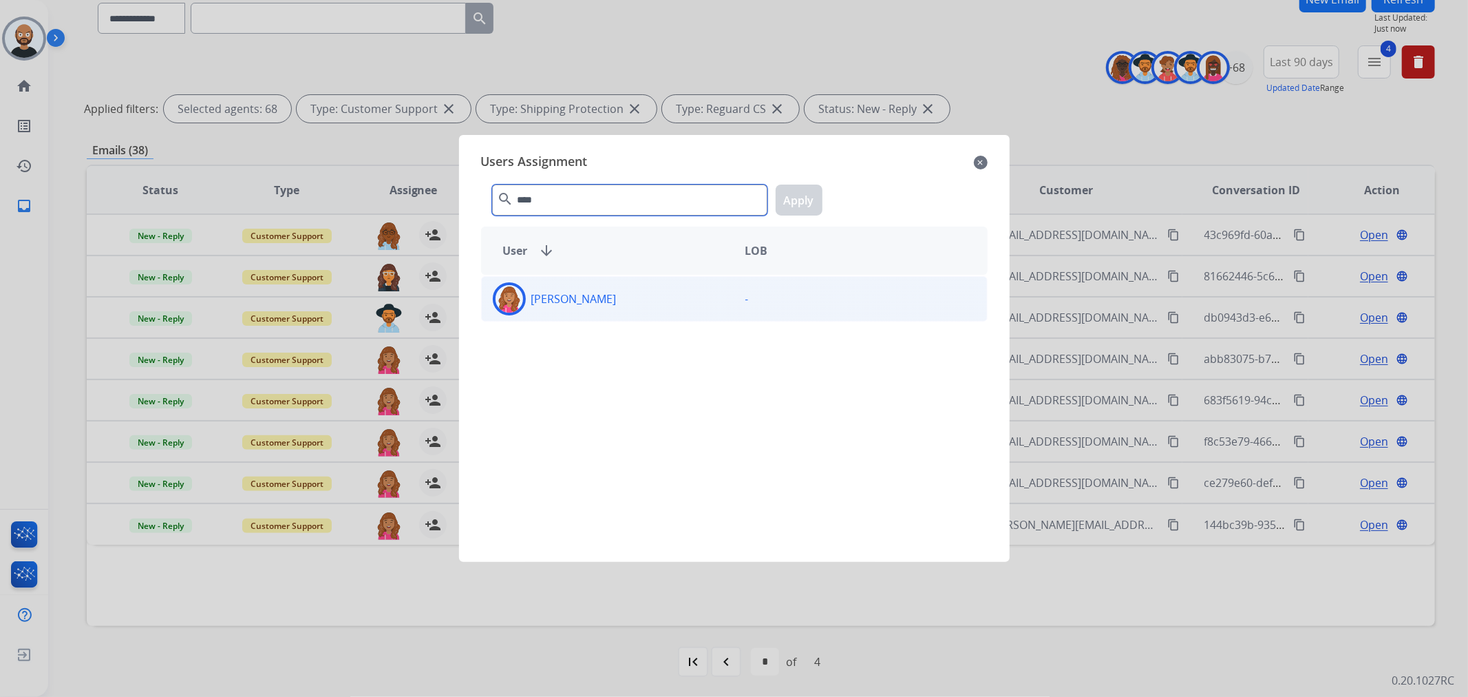
type input "****"
click at [630, 301] on div "Bree Montez" at bounding box center [608, 298] width 253 height 33
click at [789, 208] on button "Apply" at bounding box center [799, 199] width 47 height 31
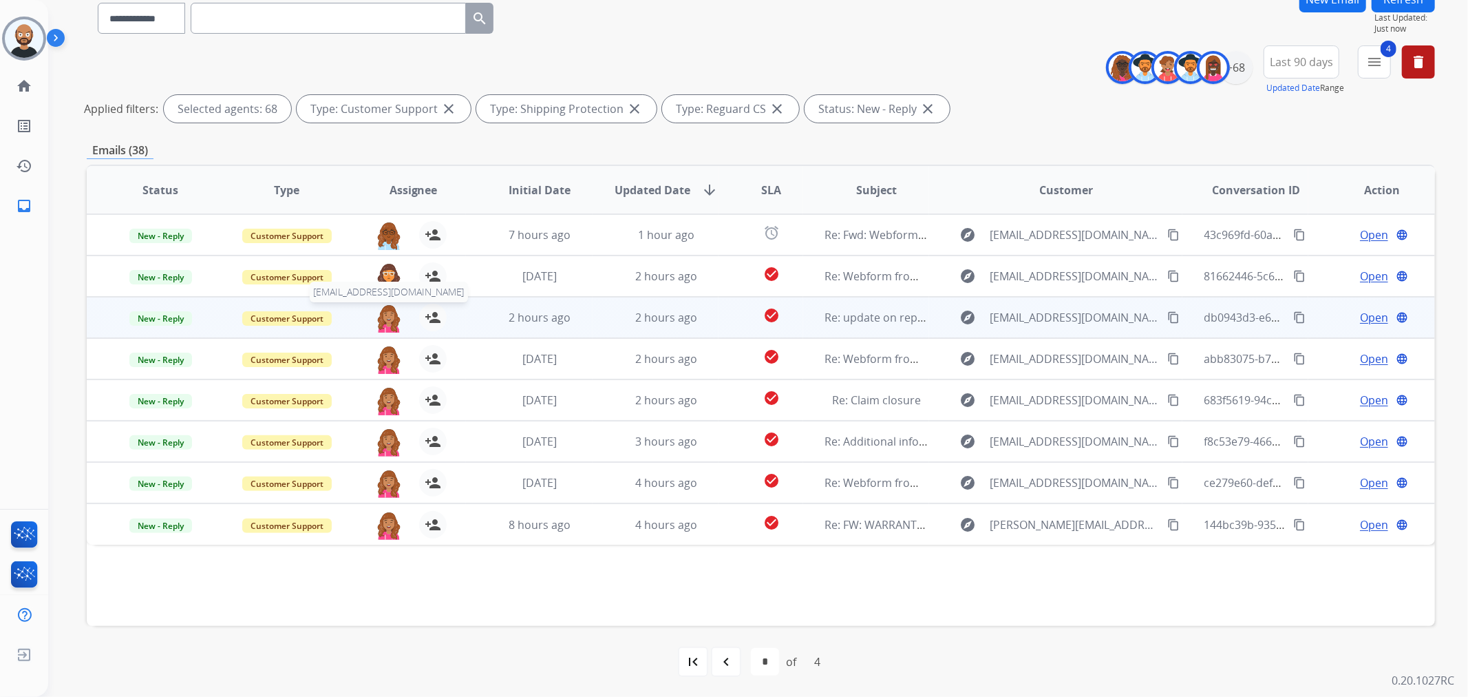
click at [383, 282] on span "breemontez@mcibpo.com" at bounding box center [389, 292] width 158 height 21
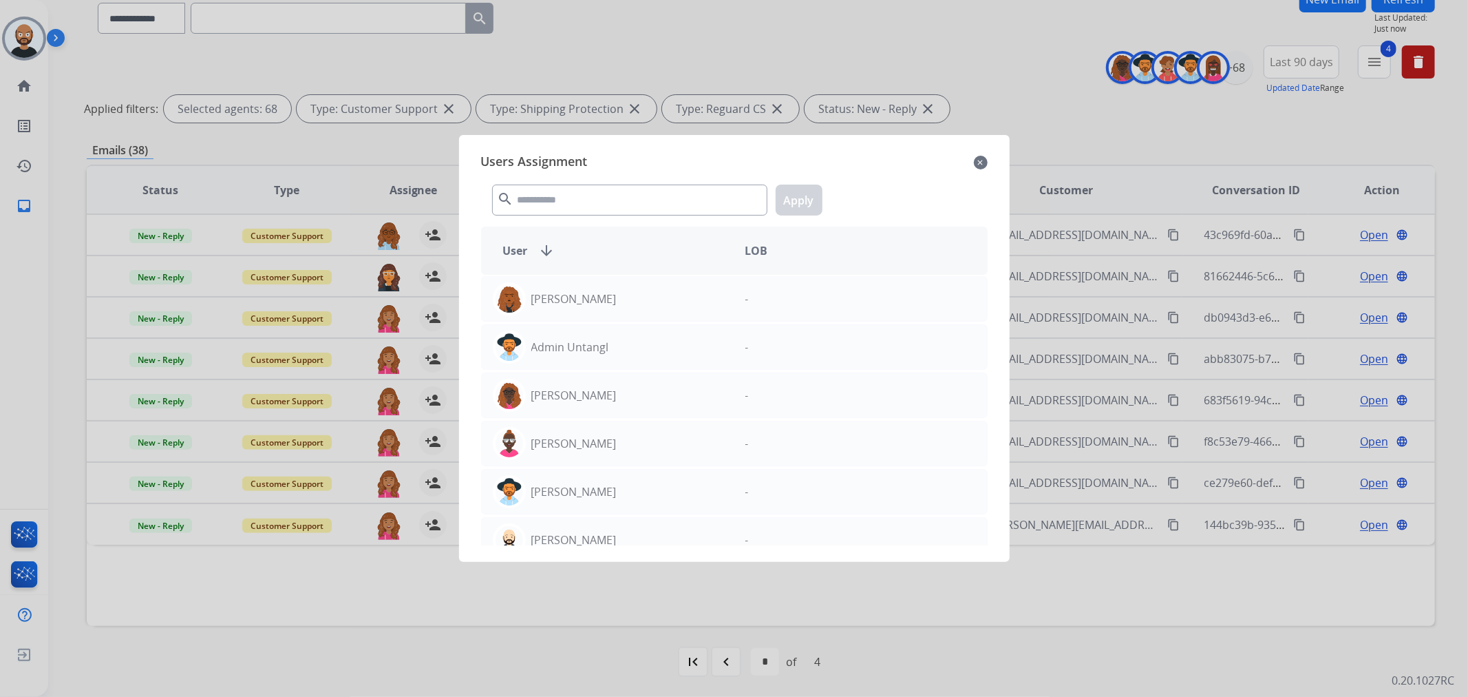
click at [978, 159] on mat-icon "close" at bounding box center [981, 162] width 14 height 17
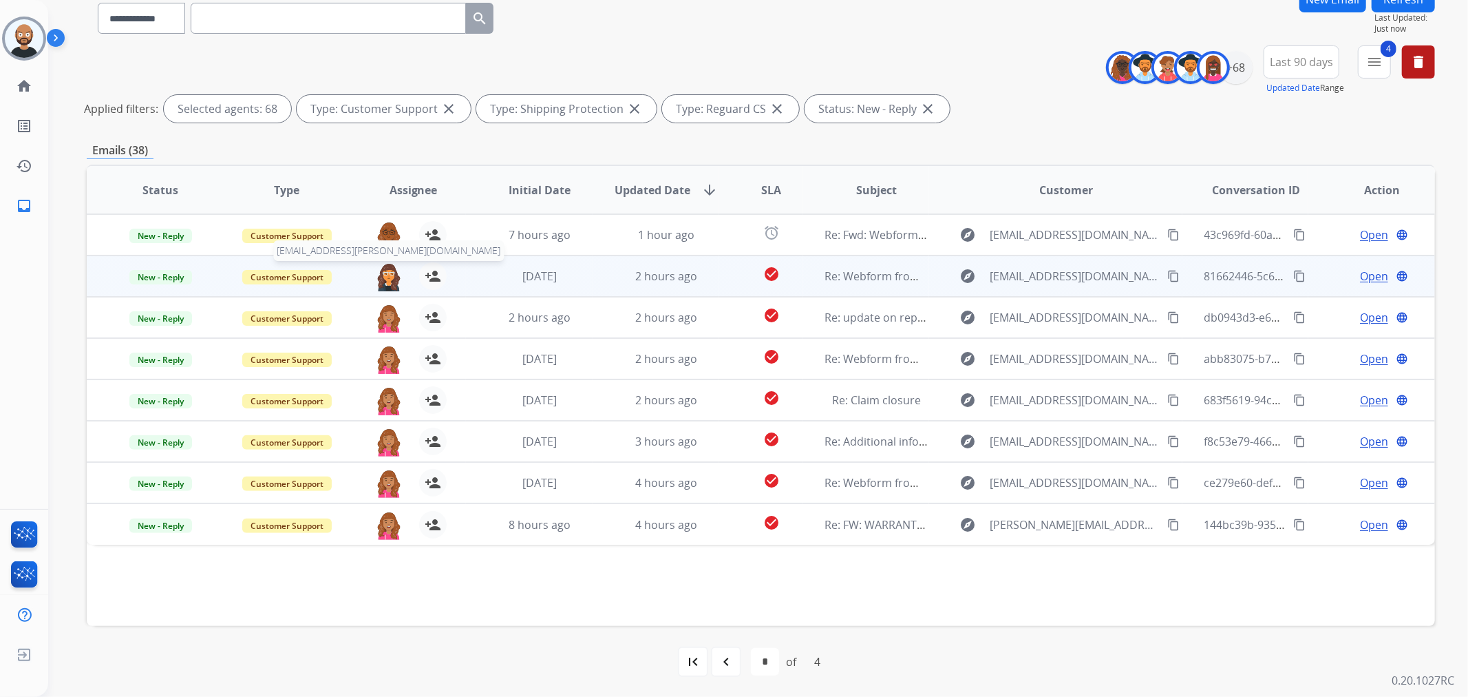
click at [388, 277] on img at bounding box center [389, 276] width 28 height 29
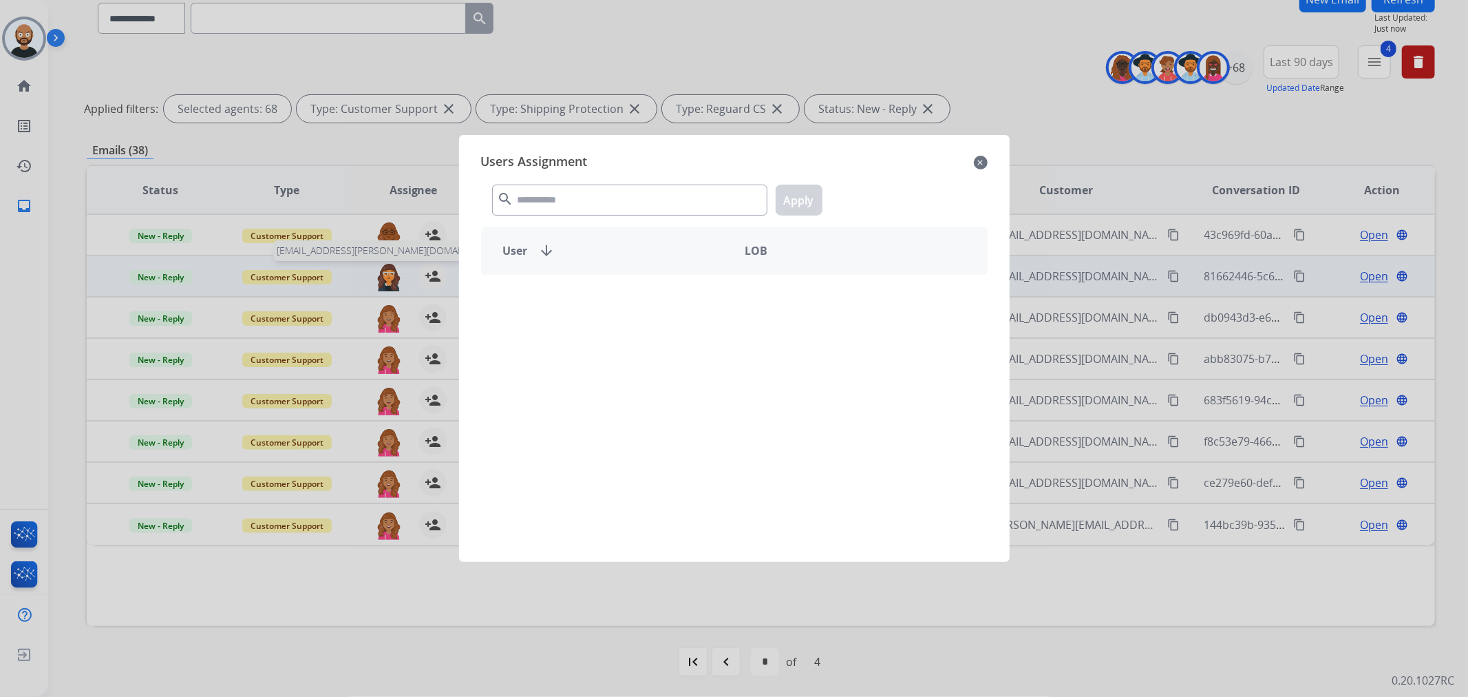
click at [569, 228] on div "User arrow_downward LOB" at bounding box center [734, 250] width 507 height 48
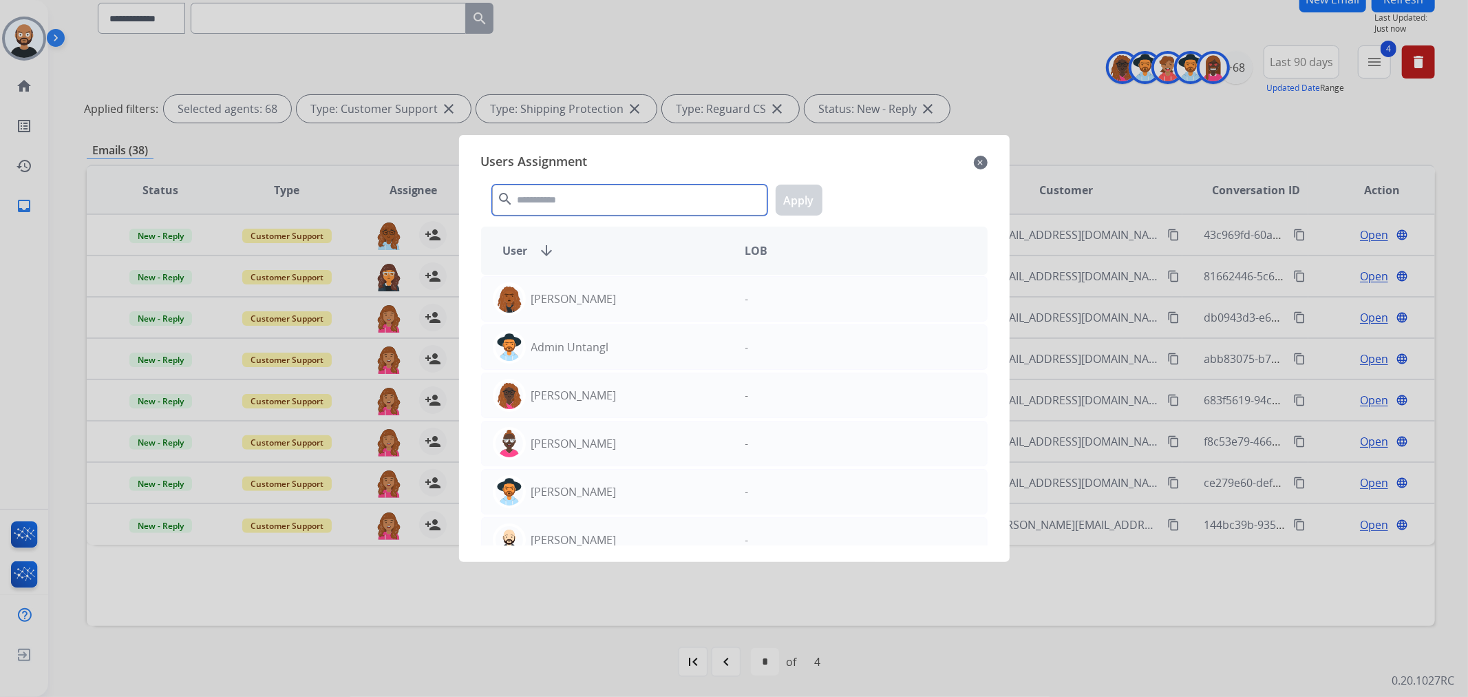
click at [580, 209] on input "text" at bounding box center [629, 199] width 275 height 31
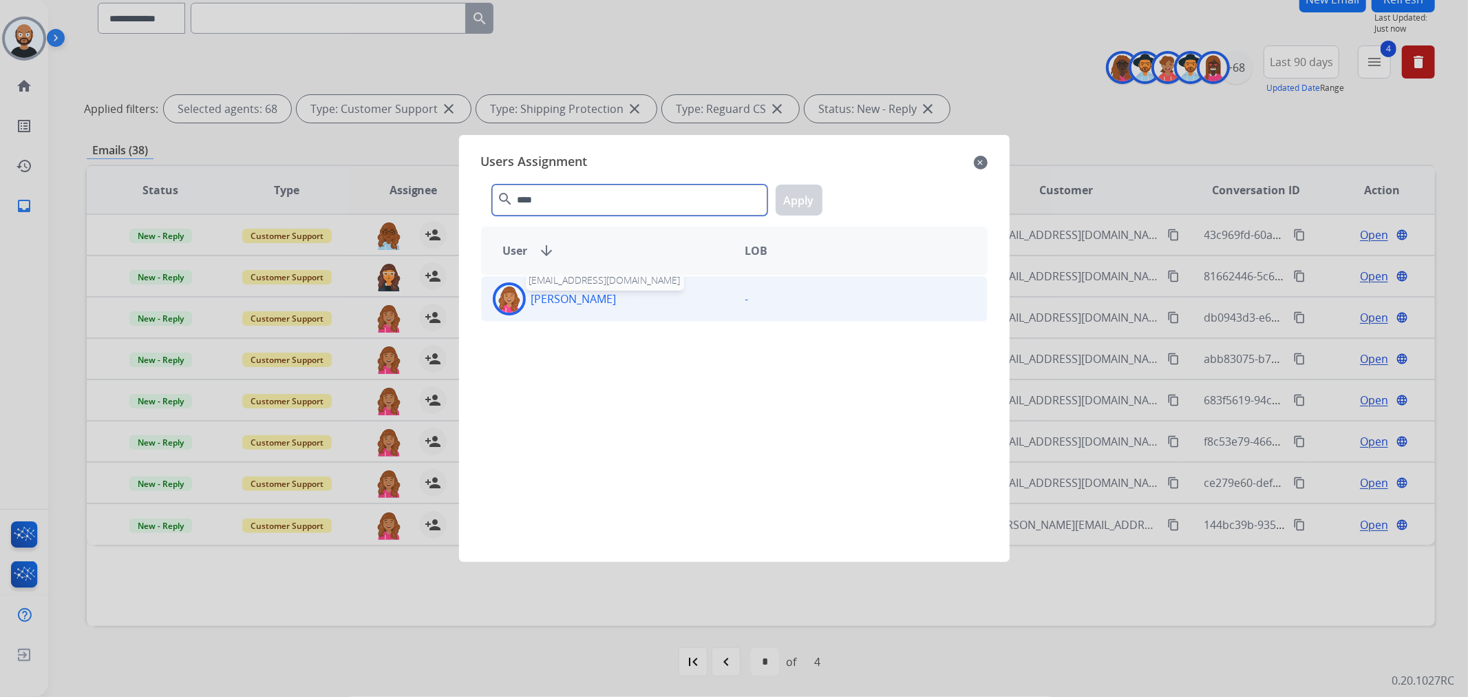
type input "****"
drag, startPoint x: 595, startPoint y: 300, endPoint x: 816, endPoint y: 175, distance: 254.6
click at [601, 298] on div "Bree Montez breemontez@mcibpo.com" at bounding box center [608, 298] width 253 height 33
click at [809, 193] on button "Apply" at bounding box center [799, 199] width 47 height 31
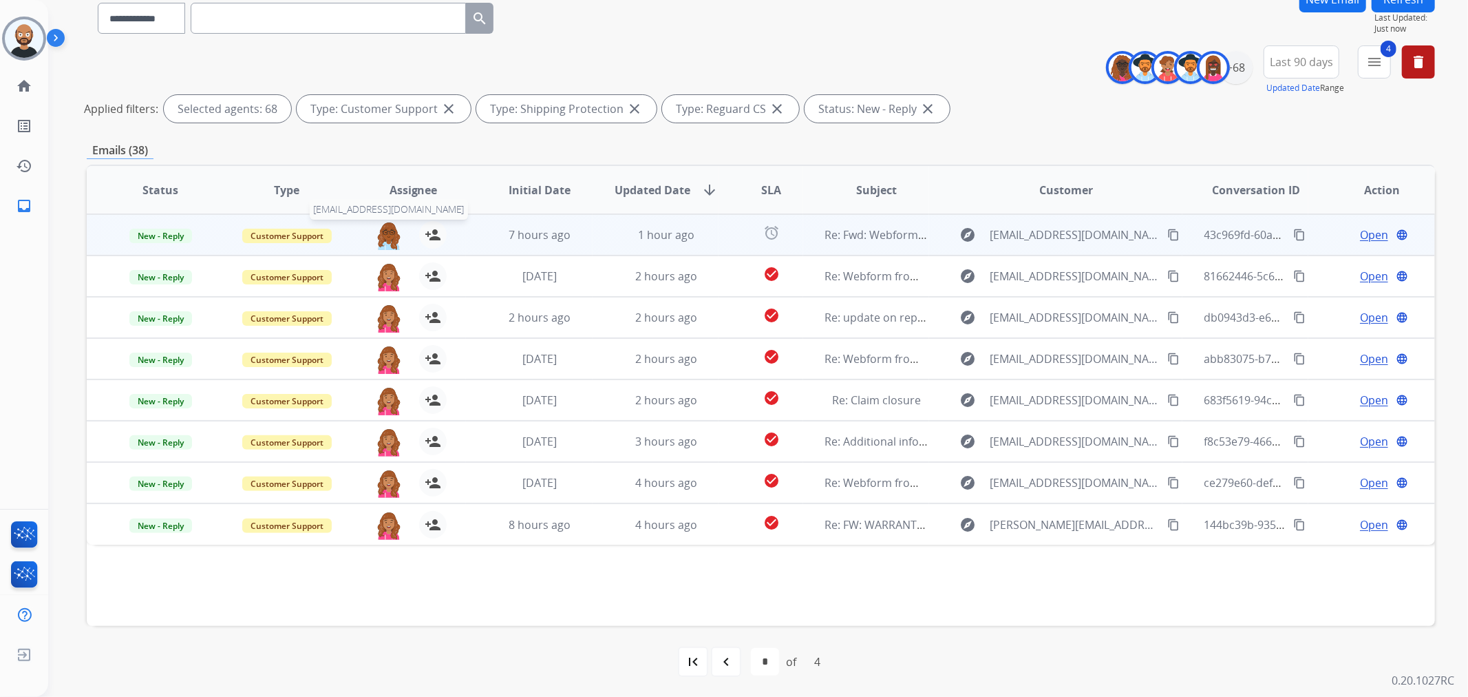
click at [390, 232] on img at bounding box center [389, 235] width 28 height 29
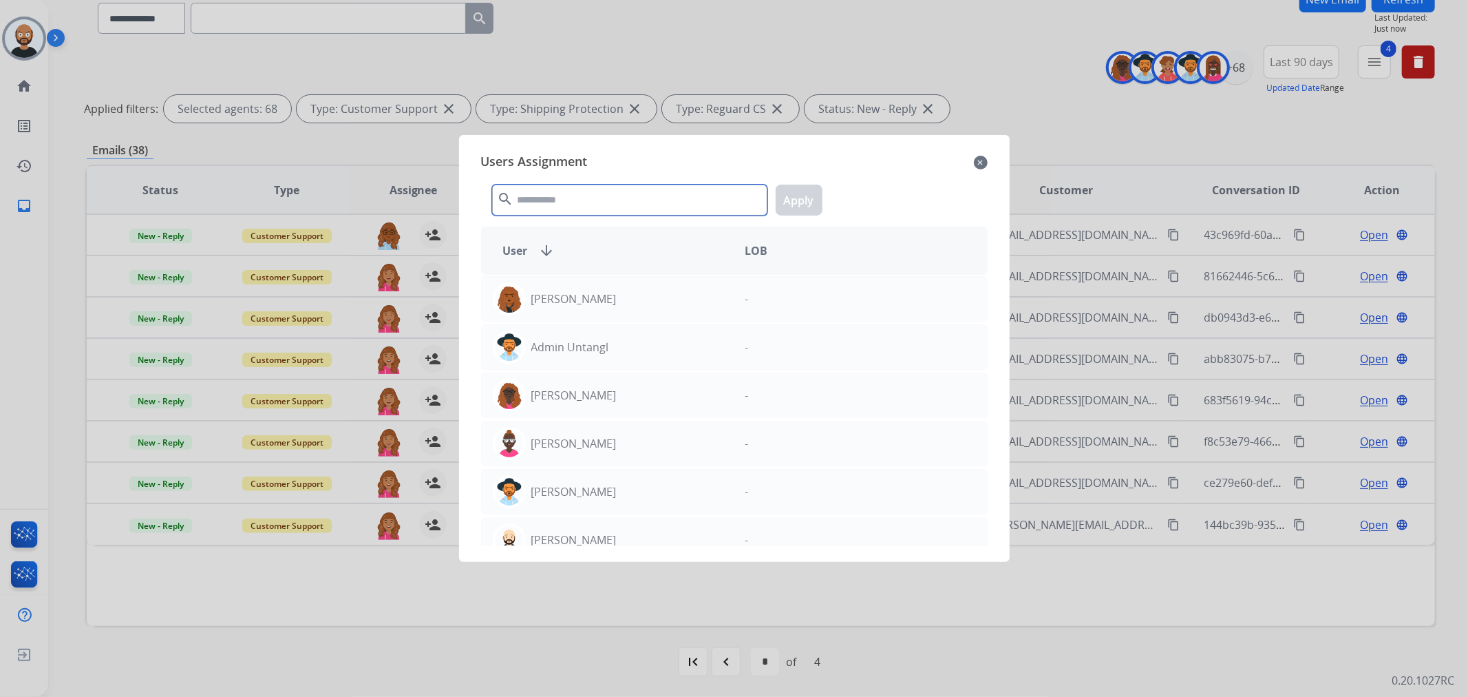
click at [584, 208] on input "text" at bounding box center [629, 199] width 275 height 31
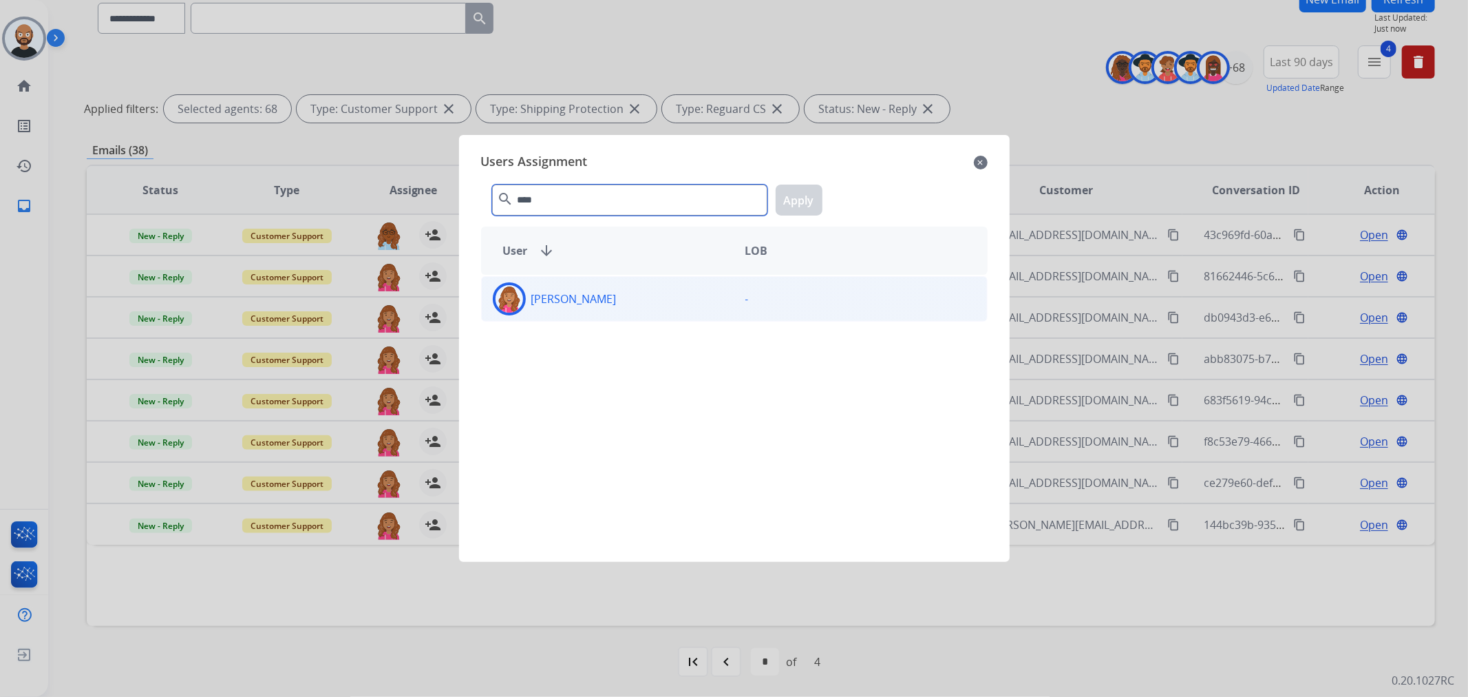
type input "****"
drag, startPoint x: 652, startPoint y: 293, endPoint x: 745, endPoint y: 228, distance: 114.2
click at [652, 294] on div "Bree Montez" at bounding box center [608, 298] width 253 height 33
click at [773, 200] on div "**** search Apply" at bounding box center [734, 196] width 507 height 47
click at [787, 203] on button "Apply" at bounding box center [799, 199] width 47 height 31
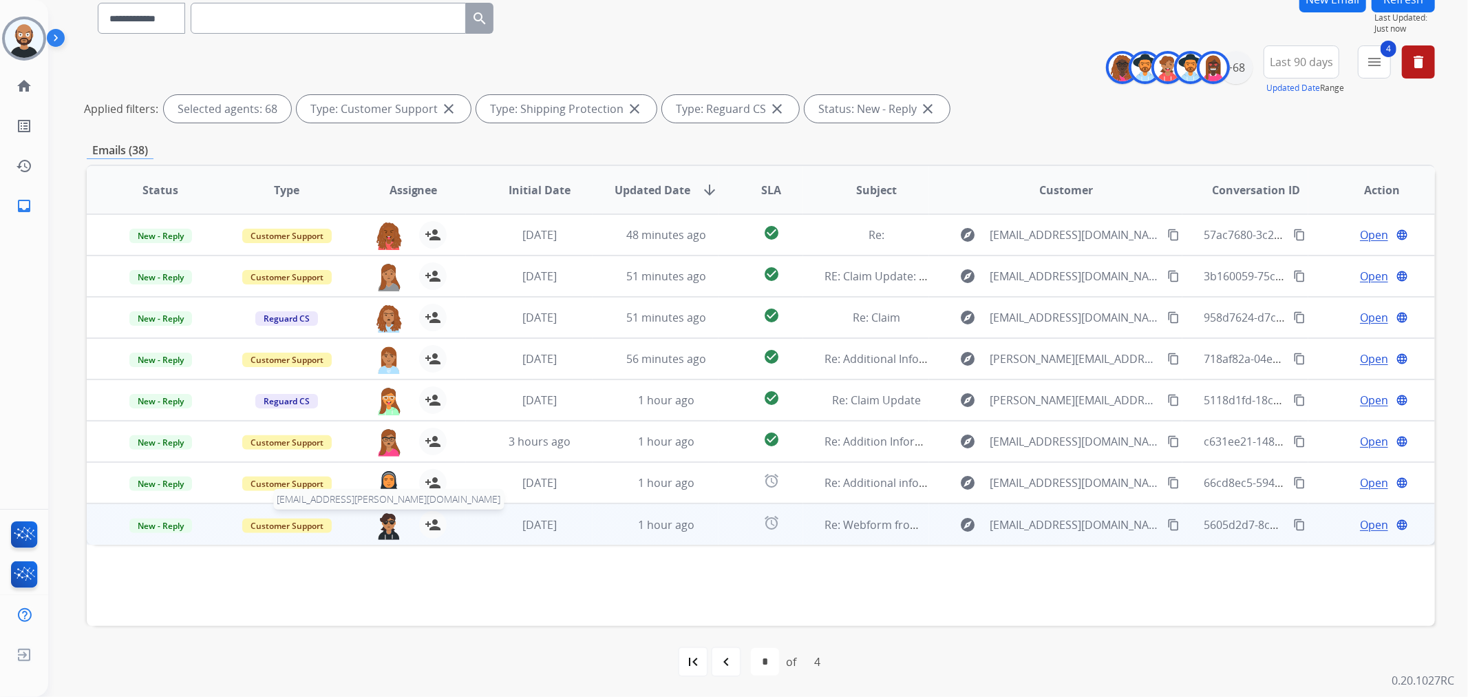
click at [389, 421] on img at bounding box center [389, 525] width 28 height 29
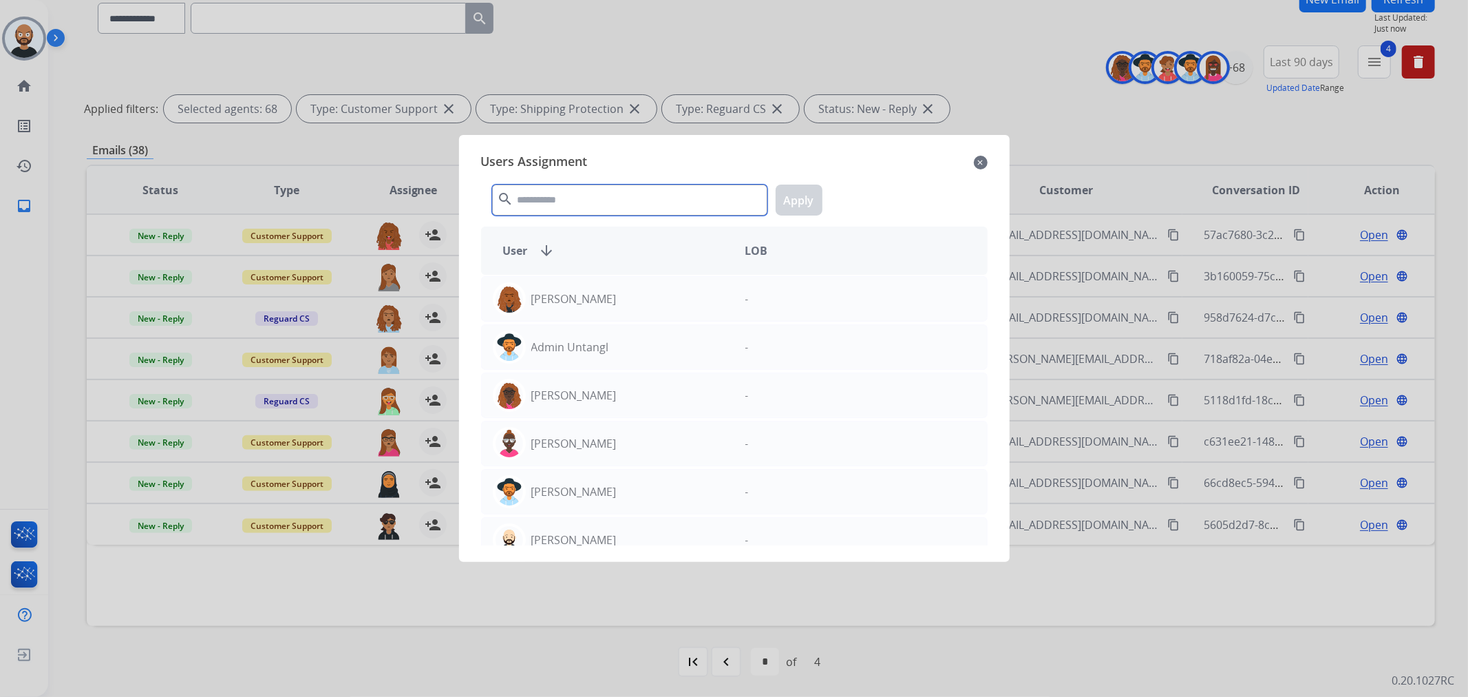
click at [609, 195] on input "text" at bounding box center [629, 199] width 275 height 31
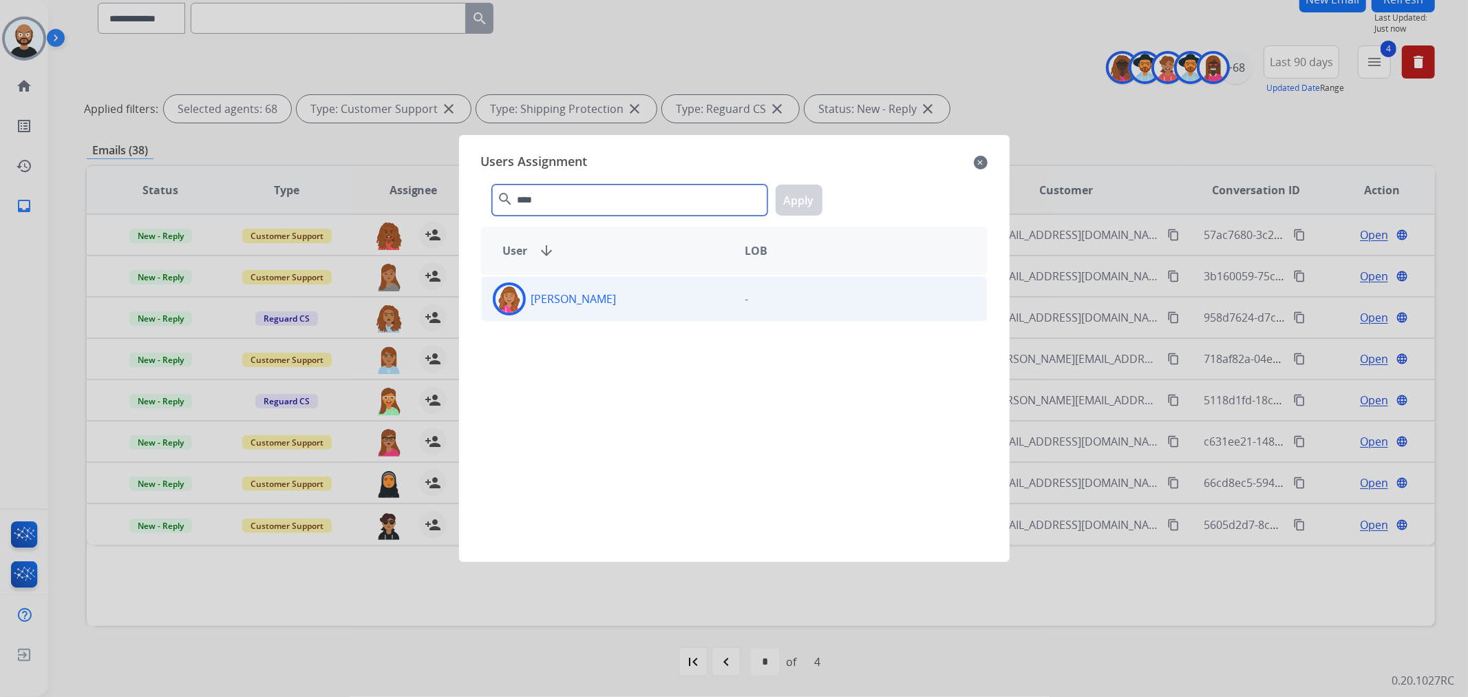
type input "****"
drag, startPoint x: 641, startPoint y: 312, endPoint x: 705, endPoint y: 264, distance: 80.7
click at [641, 311] on div "Bree Montez" at bounding box center [608, 298] width 253 height 33
click at [820, 194] on button "Apply" at bounding box center [799, 199] width 47 height 31
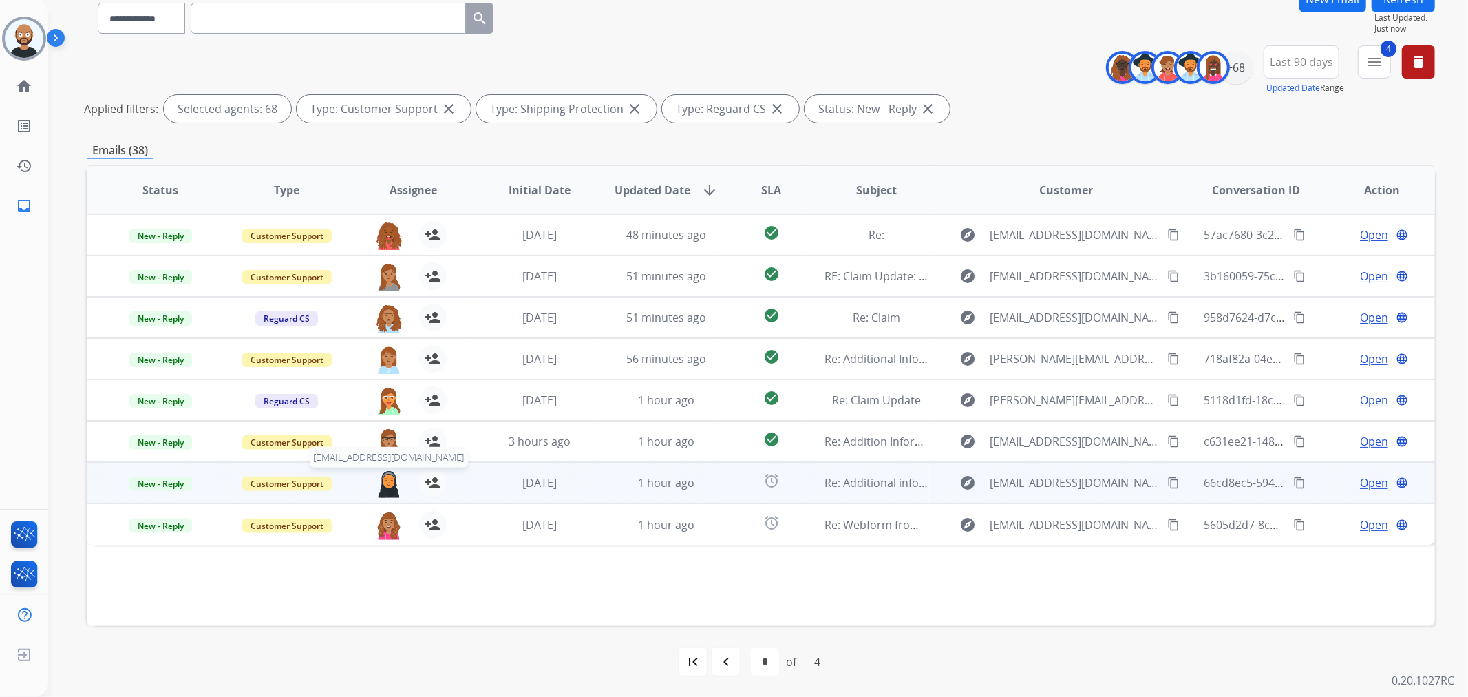
click at [390, 421] on img at bounding box center [389, 483] width 28 height 29
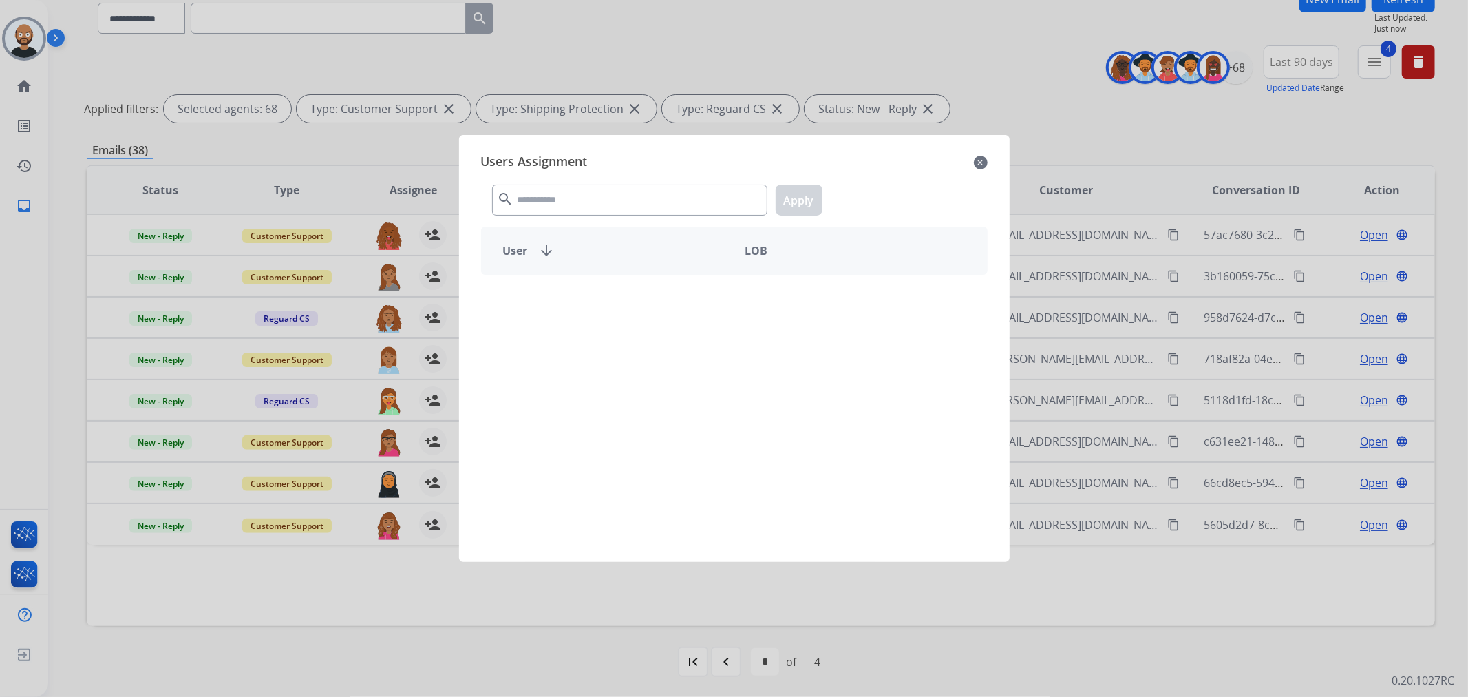
click at [602, 216] on div "search Apply" at bounding box center [734, 196] width 507 height 47
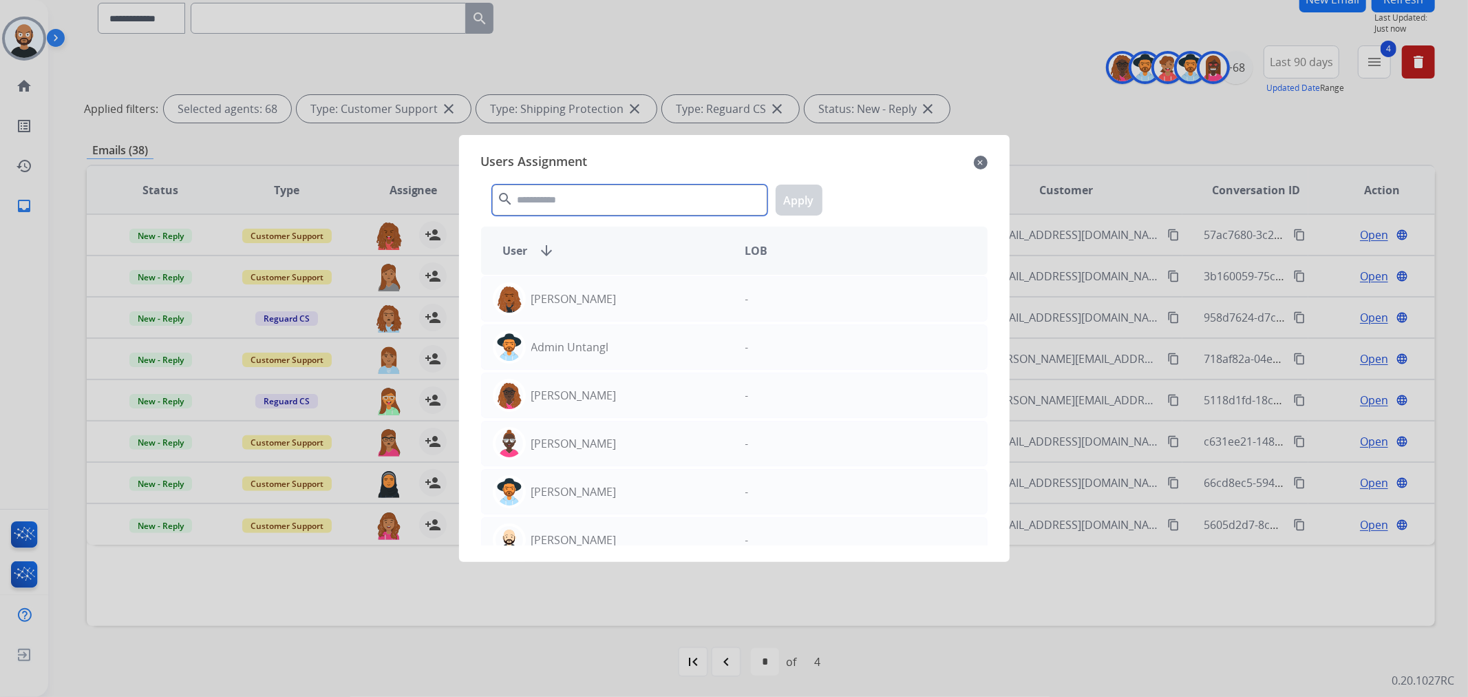
click at [603, 209] on input "text" at bounding box center [629, 199] width 275 height 31
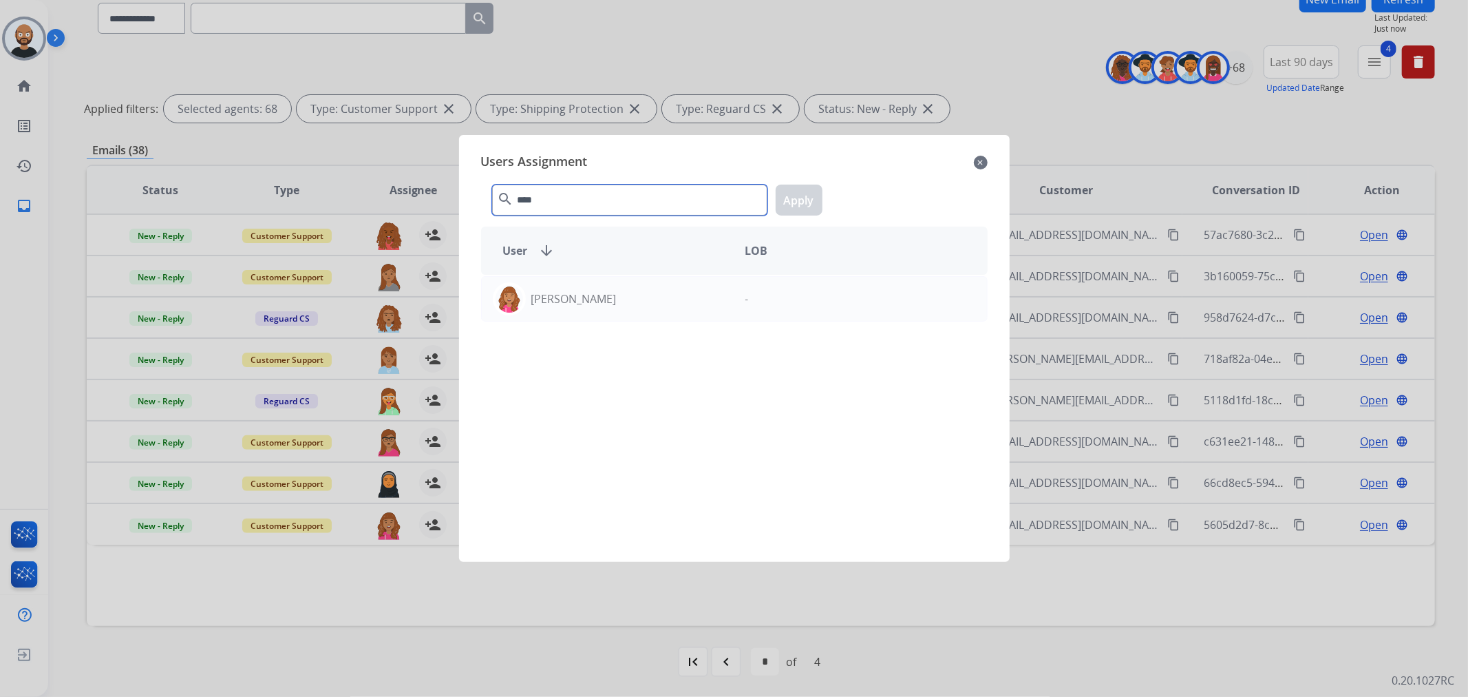
drag, startPoint x: 572, startPoint y: 202, endPoint x: 504, endPoint y: 209, distance: 68.4
click at [504, 209] on div "**** search Apply" at bounding box center [734, 196] width 507 height 47
type input "****"
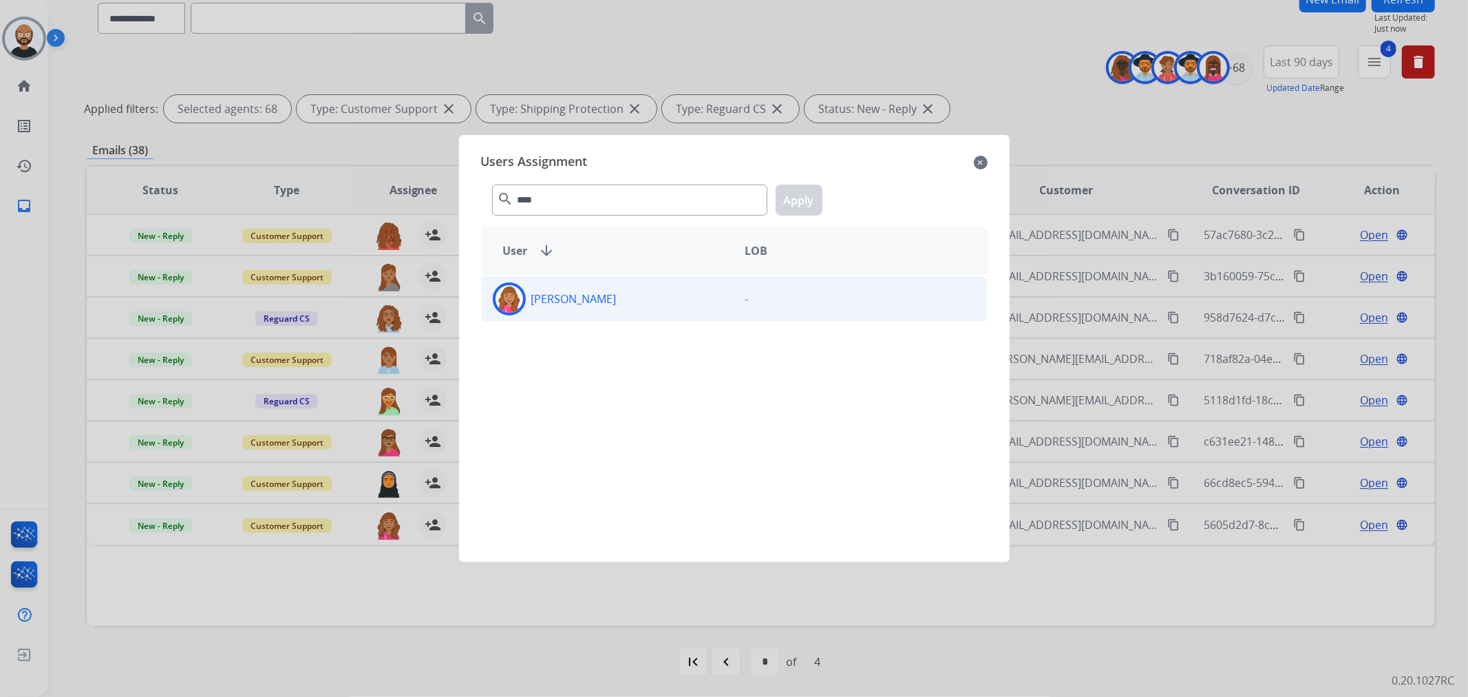
drag, startPoint x: 689, startPoint y: 312, endPoint x: 721, endPoint y: 273, distance: 49.9
click at [690, 312] on div "Bree Montez" at bounding box center [608, 298] width 253 height 33
click at [786, 189] on button "Apply" at bounding box center [799, 199] width 47 height 31
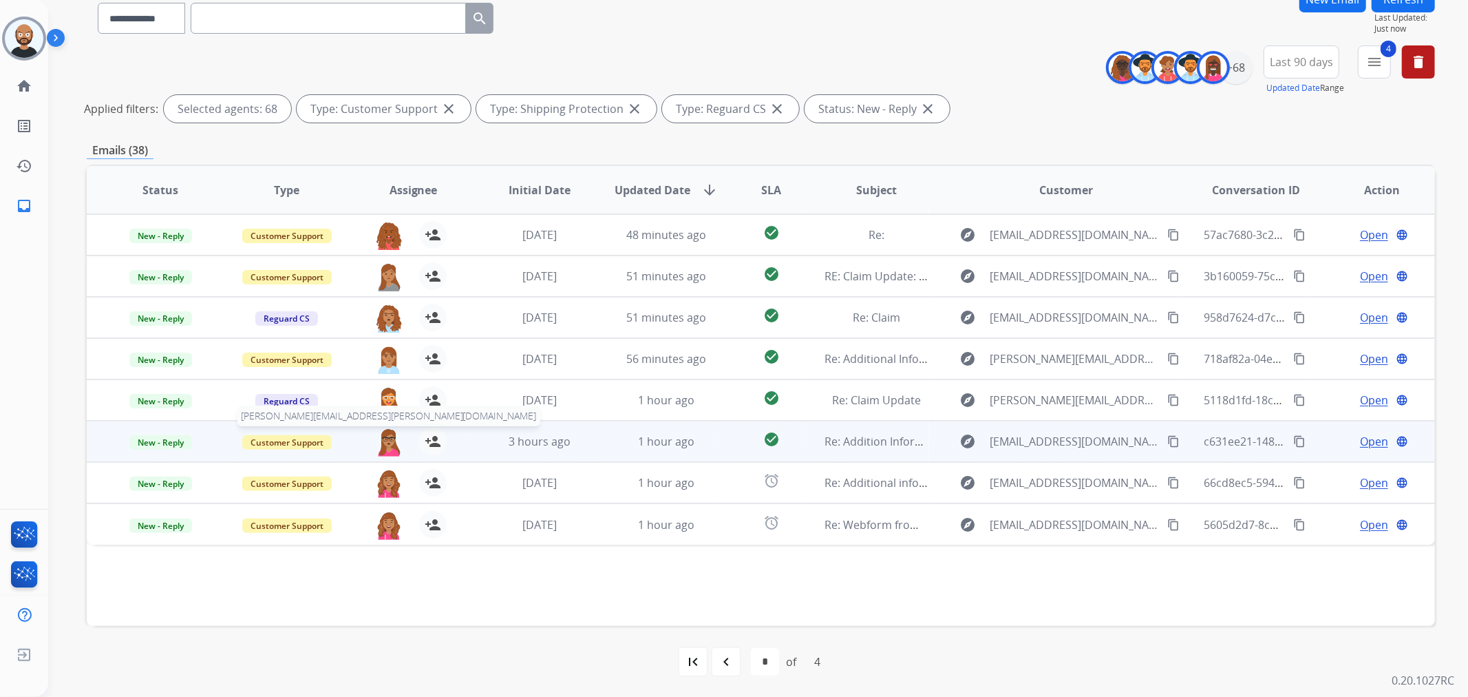
click at [390, 421] on img at bounding box center [389, 441] width 28 height 29
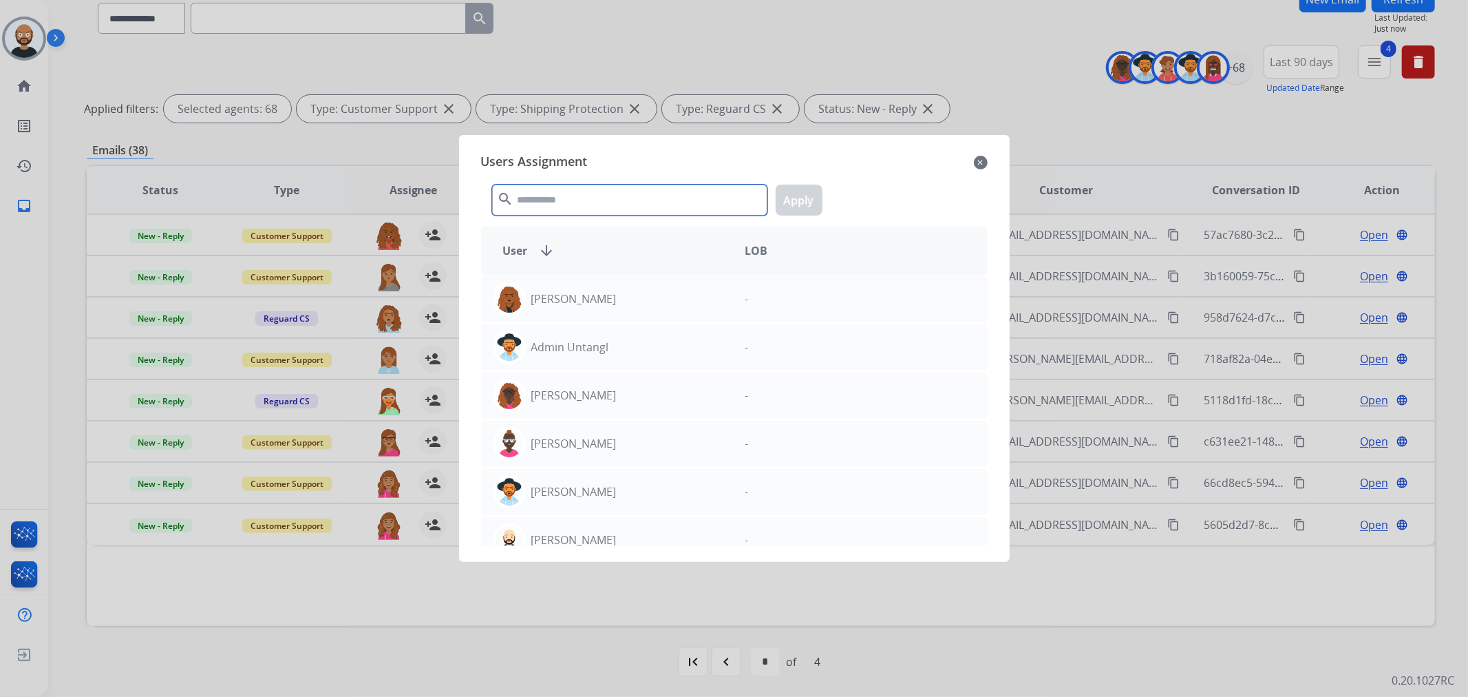
click at [608, 193] on input "text" at bounding box center [629, 199] width 275 height 31
paste input "****"
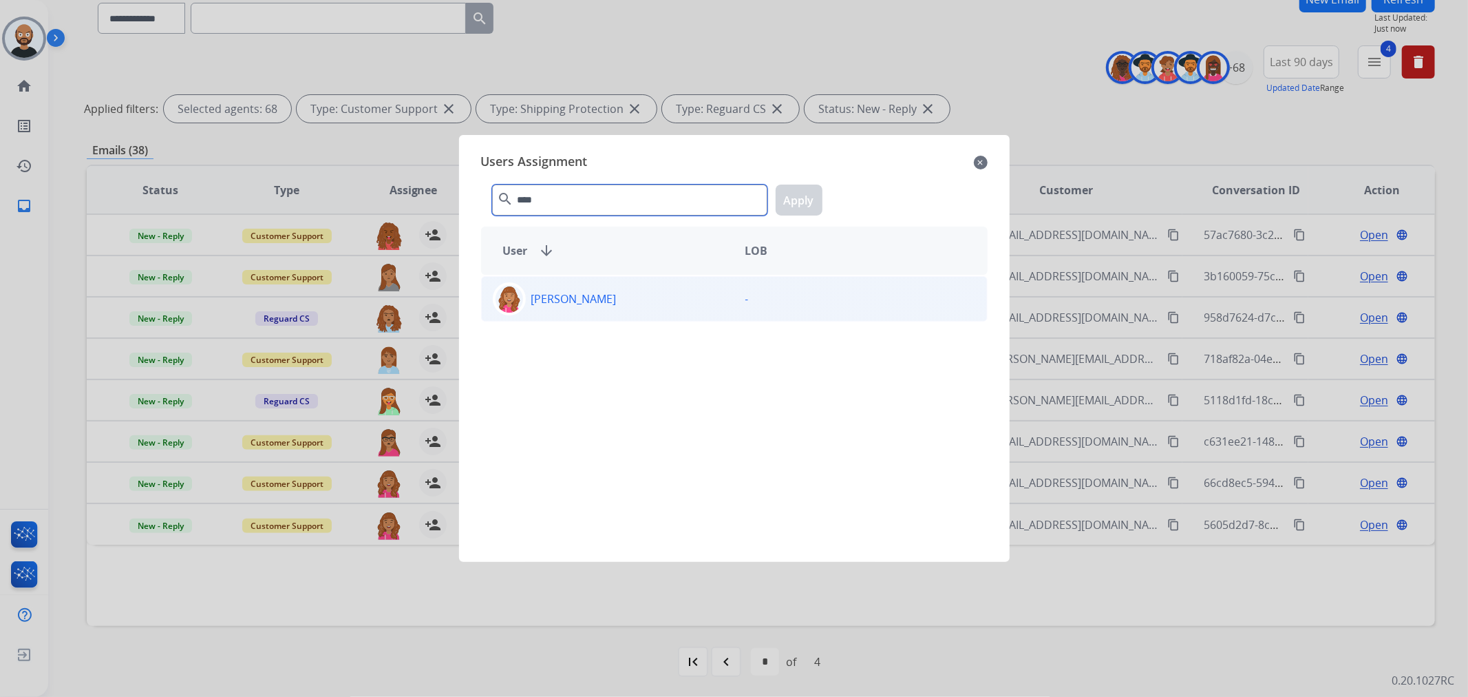
type input "****"
click at [637, 303] on div "Bree Montez" at bounding box center [608, 298] width 253 height 33
click at [805, 195] on button "Apply" at bounding box center [799, 199] width 47 height 31
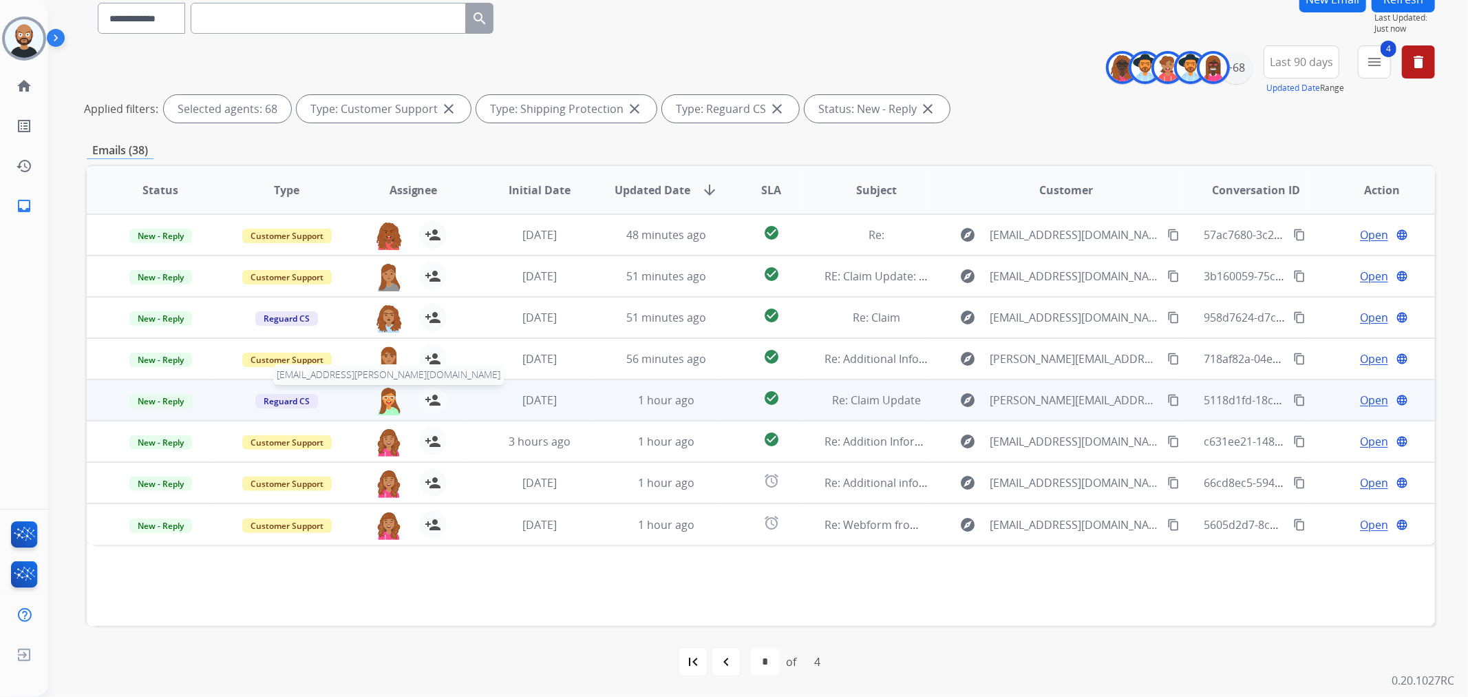
click at [385, 391] on img at bounding box center [389, 400] width 28 height 29
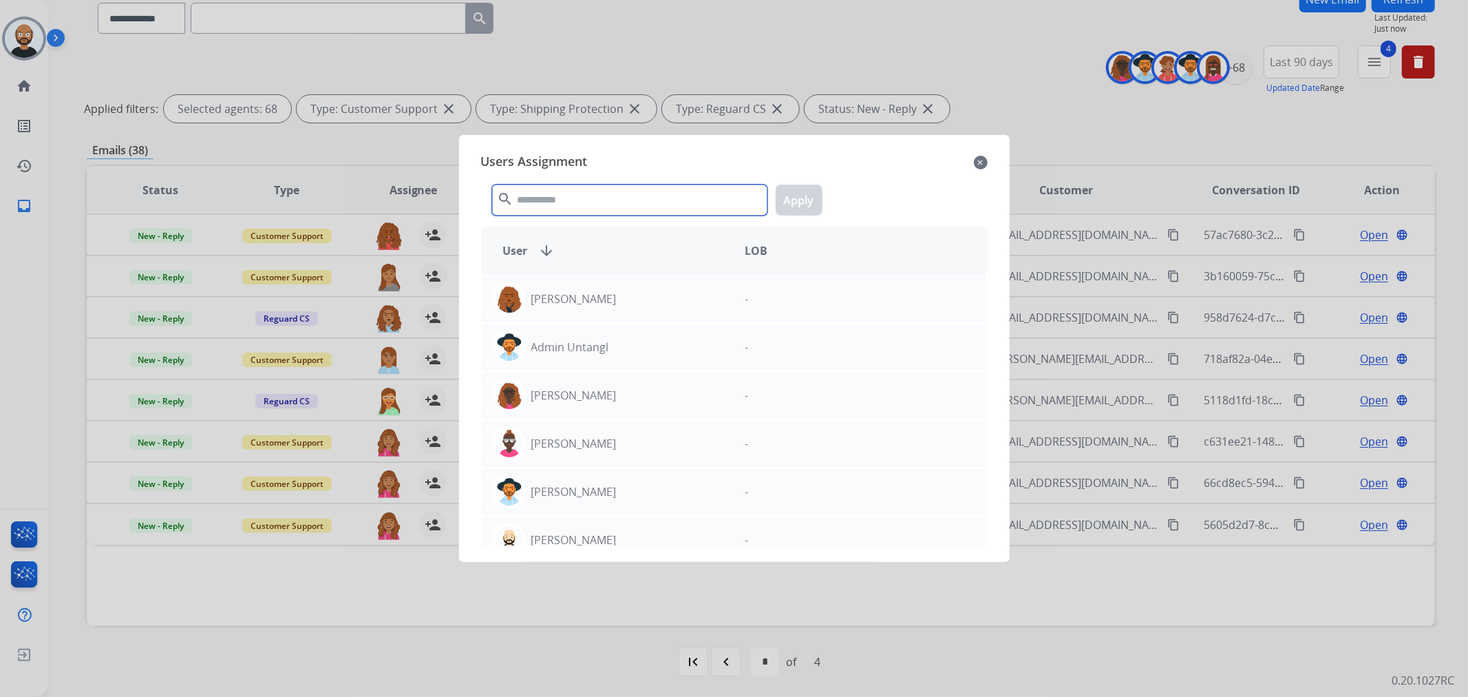
drag, startPoint x: 661, startPoint y: 197, endPoint x: 656, endPoint y: 224, distance: 27.4
click at [661, 198] on input "text" at bounding box center [629, 199] width 275 height 31
paste input "****"
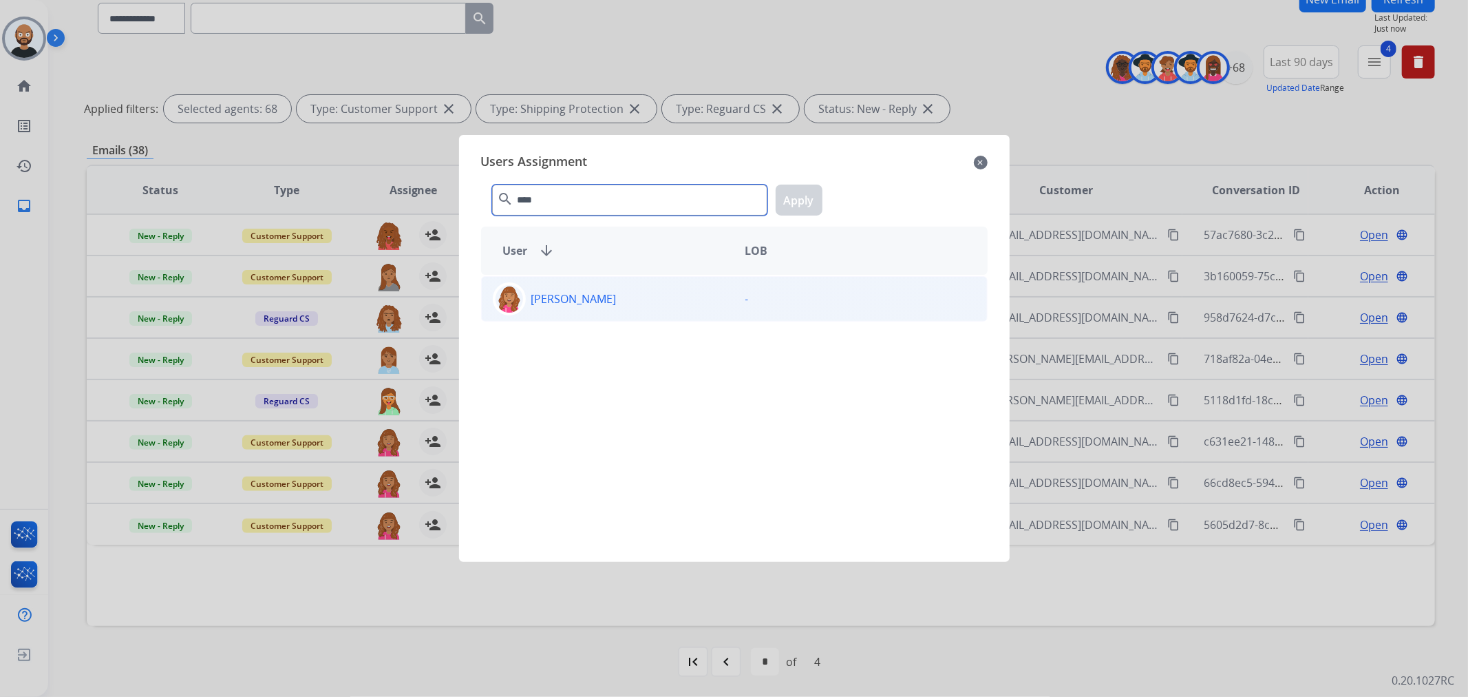
type input "****"
click at [617, 306] on div "Bree Montez" at bounding box center [608, 298] width 253 height 33
click at [783, 211] on button "Apply" at bounding box center [799, 199] width 47 height 31
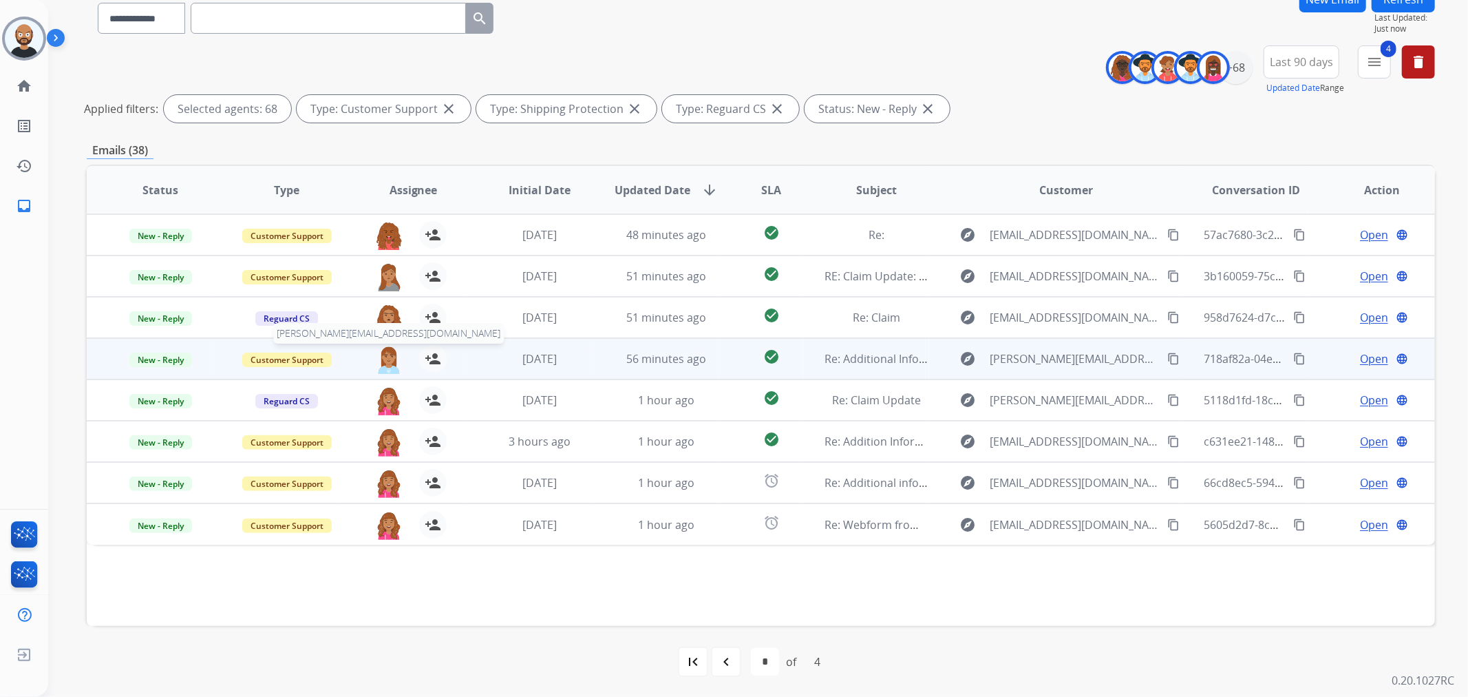
click at [383, 352] on img at bounding box center [389, 359] width 28 height 29
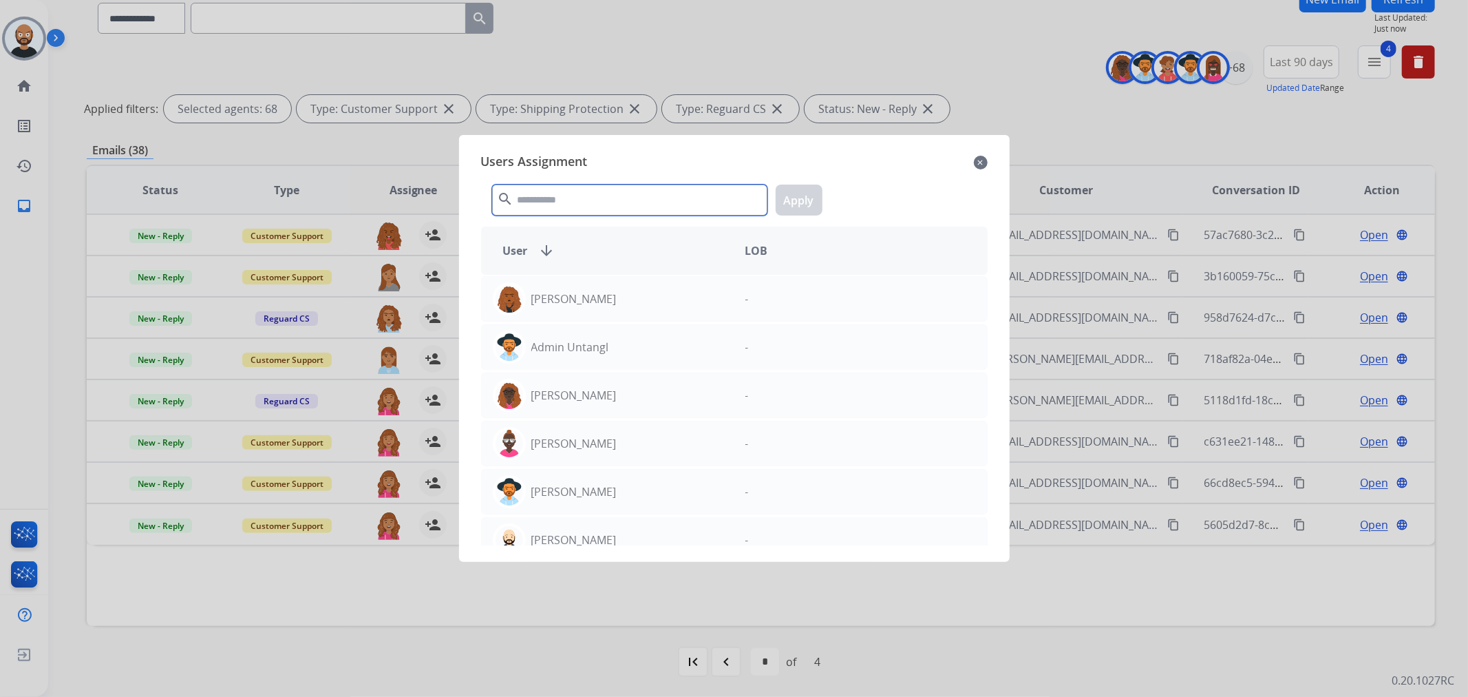
click at [599, 204] on input "text" at bounding box center [629, 199] width 275 height 31
paste input "****"
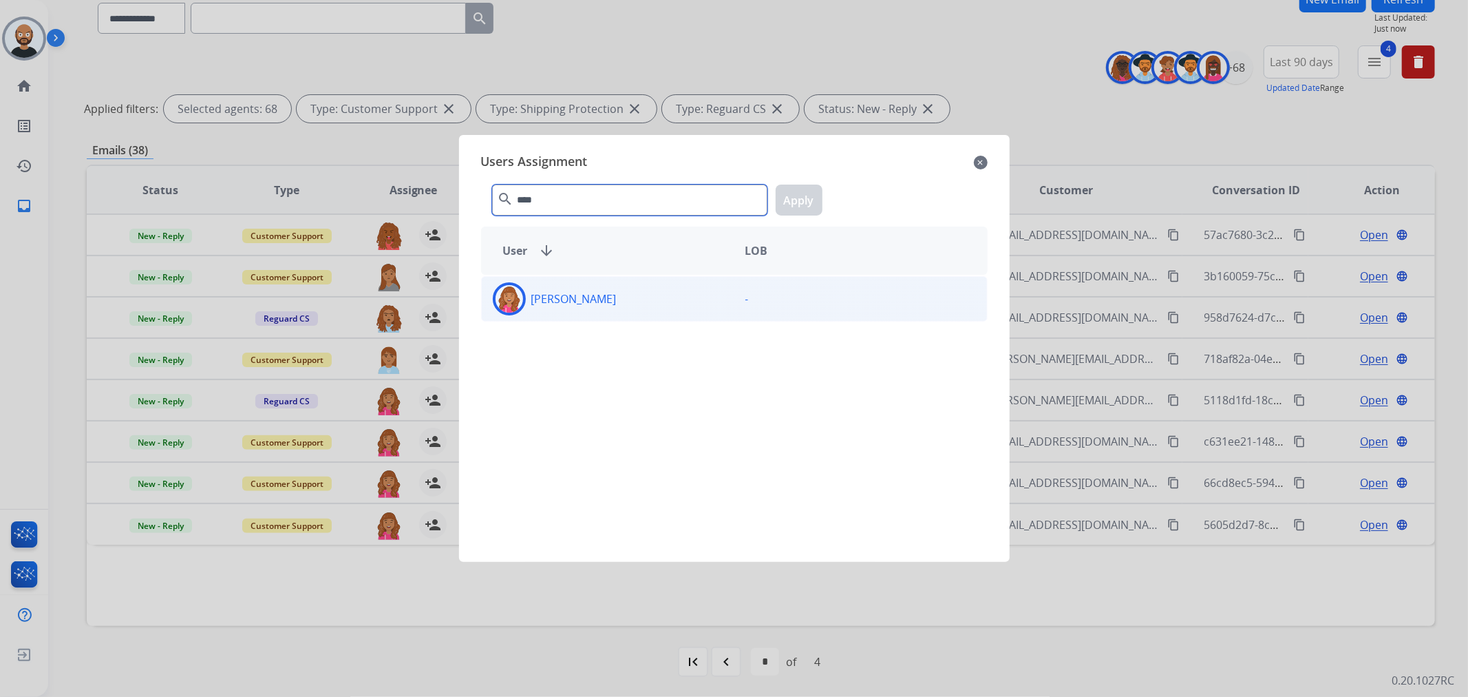
type input "****"
click at [611, 287] on div "Bree Montez" at bounding box center [608, 298] width 253 height 33
click at [794, 202] on button "Apply" at bounding box center [799, 199] width 47 height 31
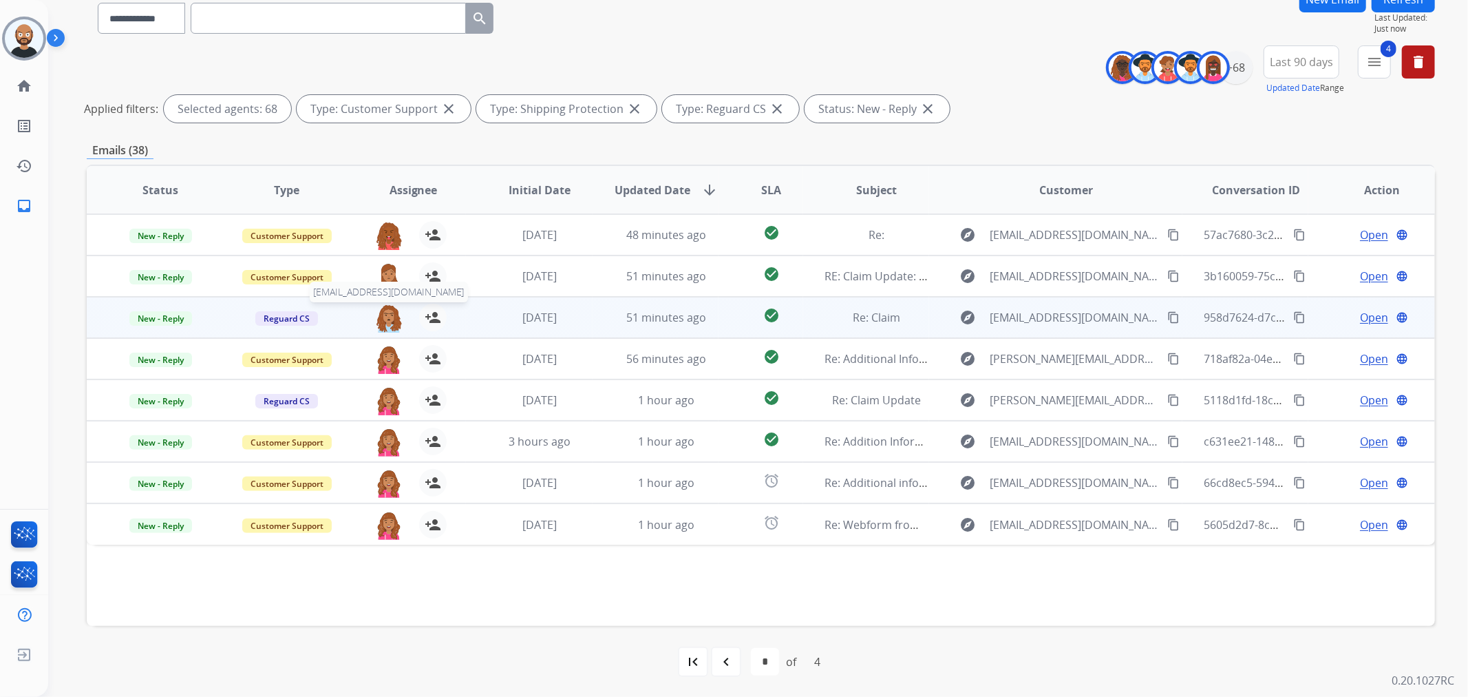
click at [387, 313] on img at bounding box center [389, 318] width 28 height 29
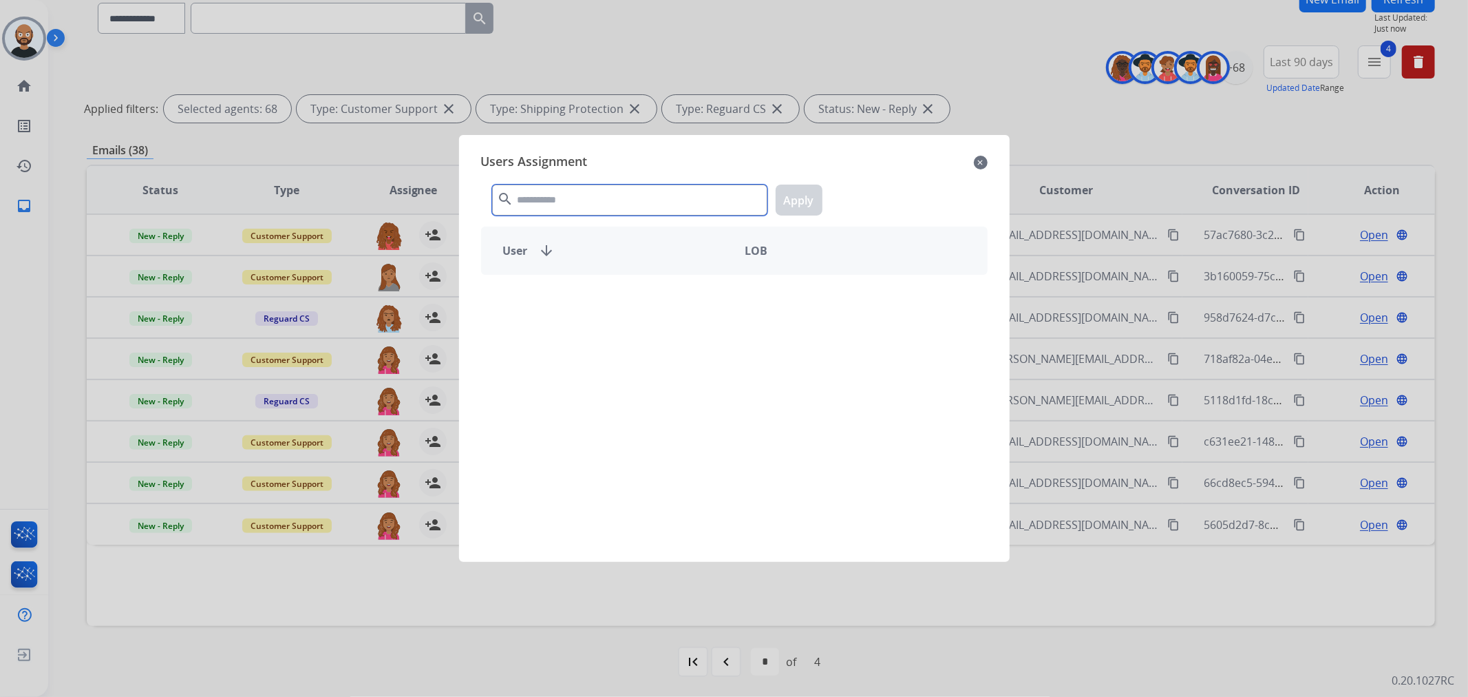
click at [546, 195] on input "text" at bounding box center [629, 199] width 275 height 31
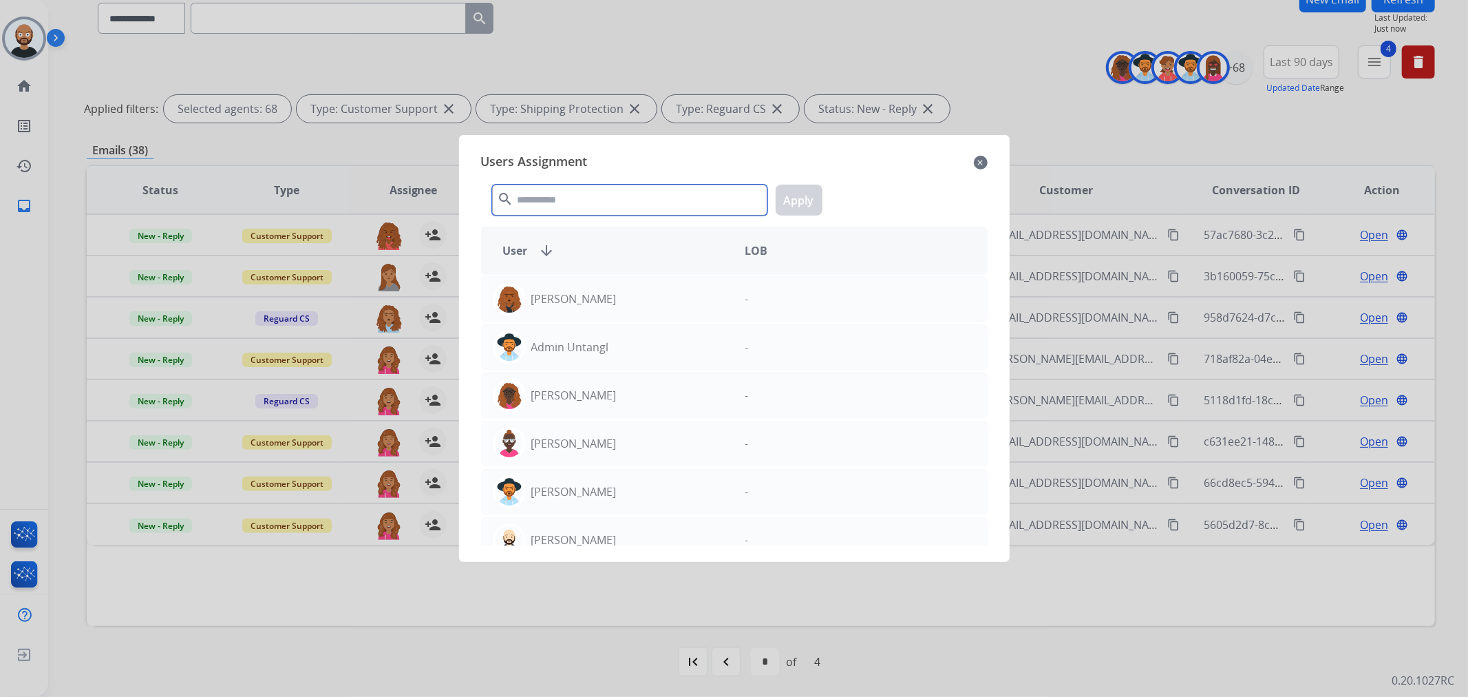
paste input "****"
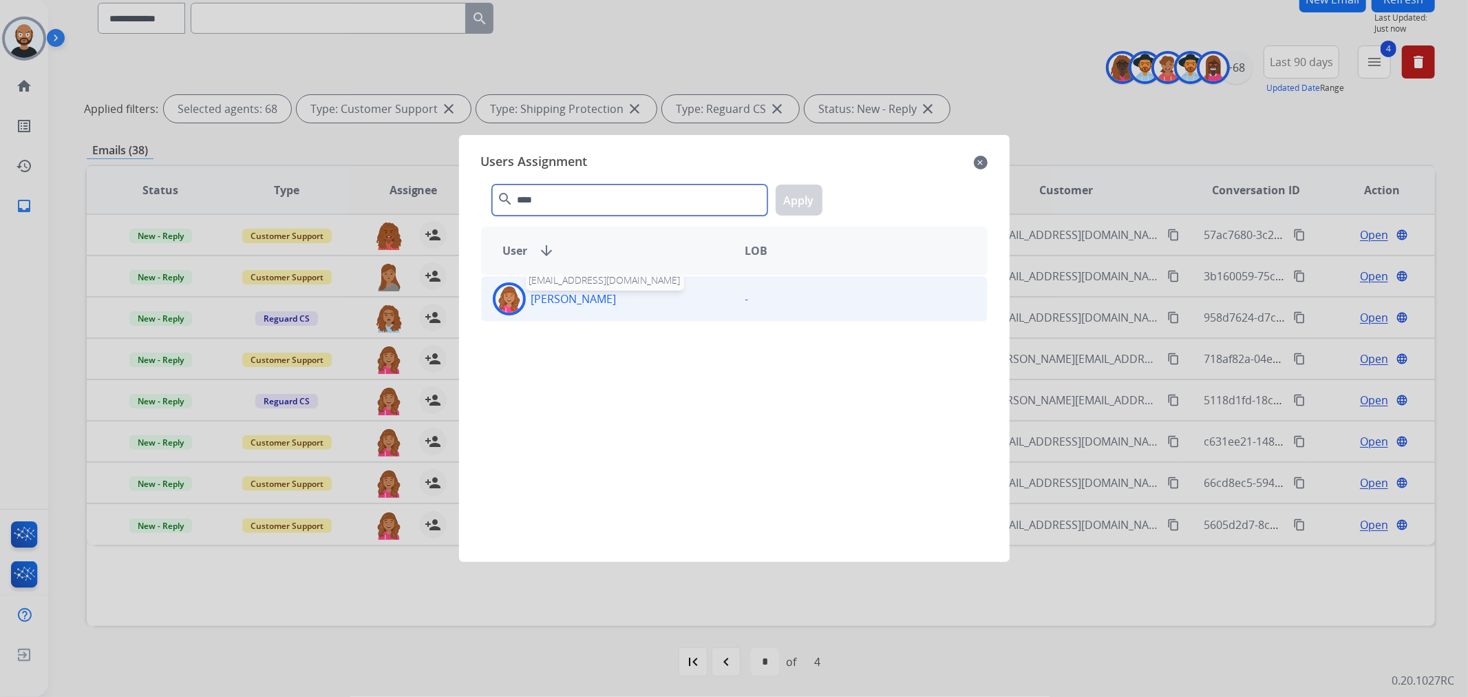
type input "****"
click at [589, 290] on p "Bree Montez" at bounding box center [573, 298] width 85 height 17
click at [810, 193] on button "Apply" at bounding box center [799, 199] width 47 height 31
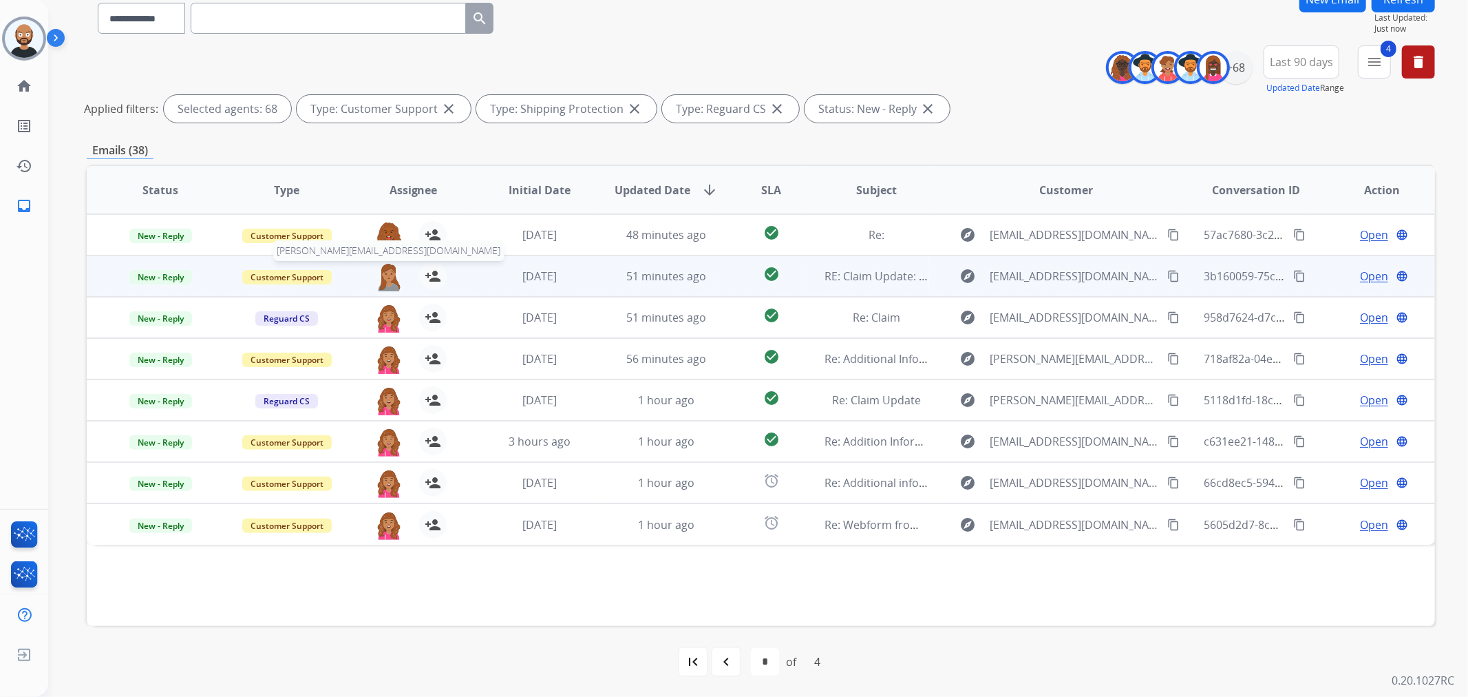
click at [388, 278] on img at bounding box center [389, 276] width 28 height 29
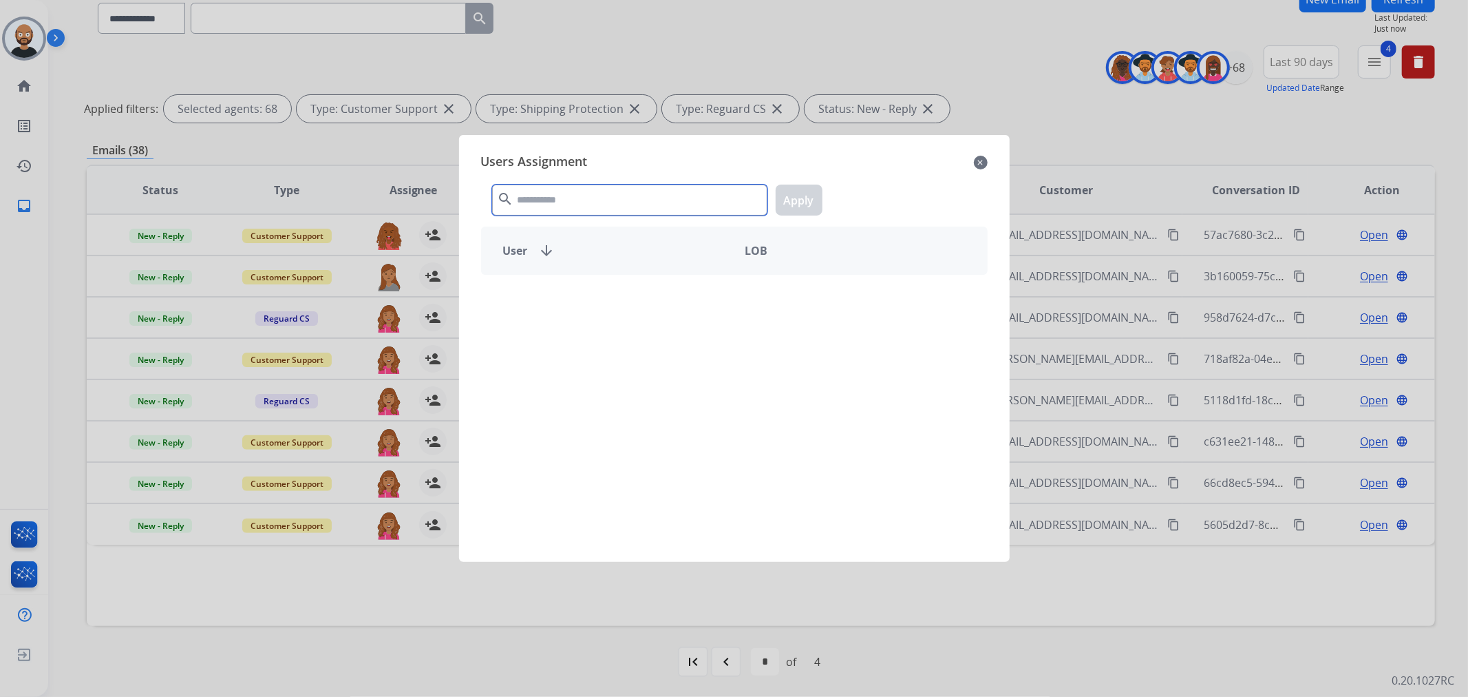
click at [642, 195] on input "text" at bounding box center [629, 199] width 275 height 31
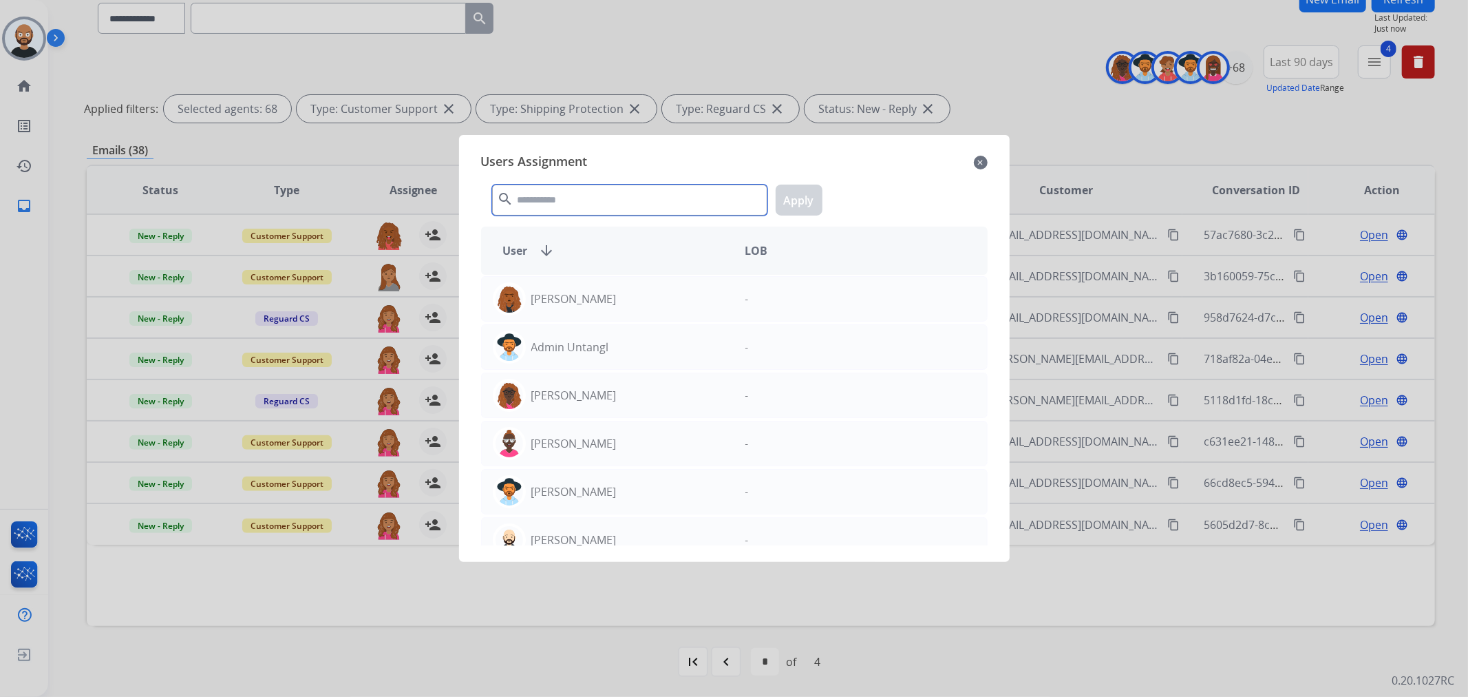
paste input "****"
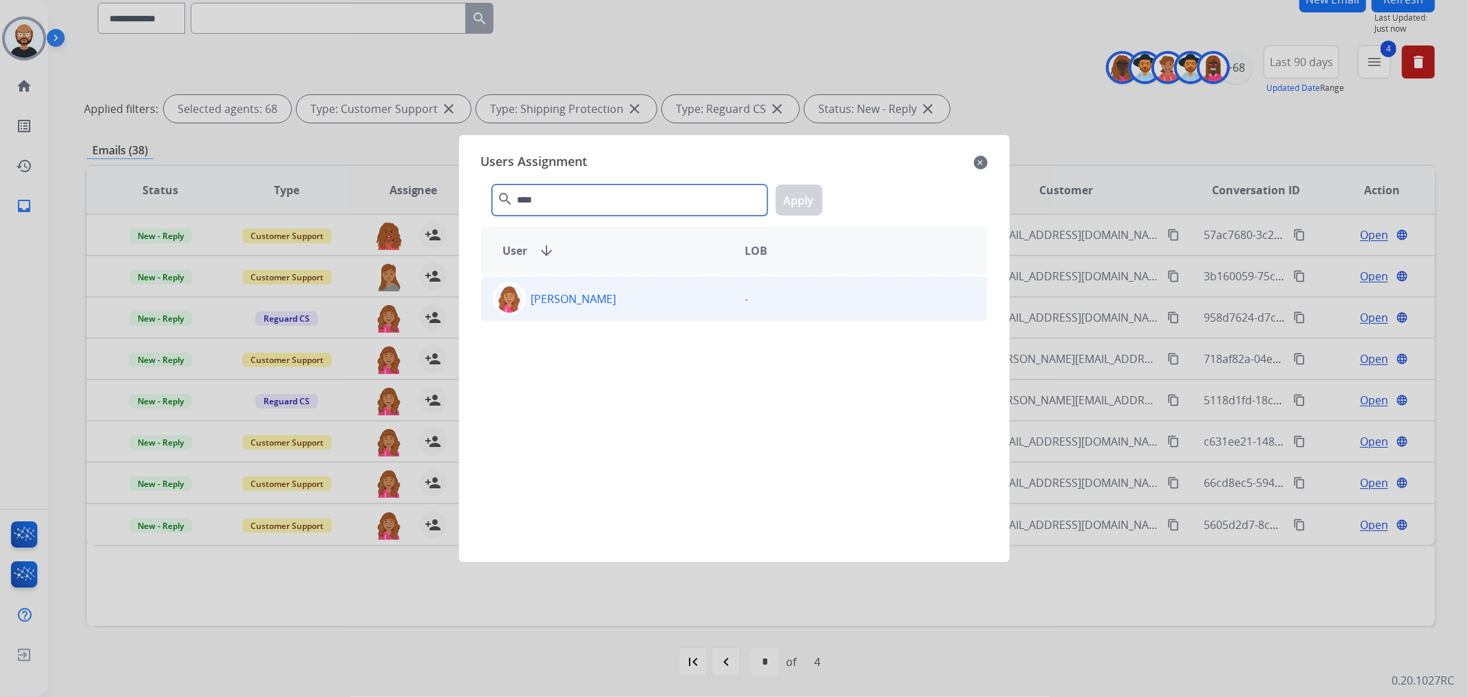
type input "****"
click at [652, 286] on div "Bree Montez" at bounding box center [608, 298] width 253 height 33
click at [801, 198] on button "Apply" at bounding box center [799, 199] width 47 height 31
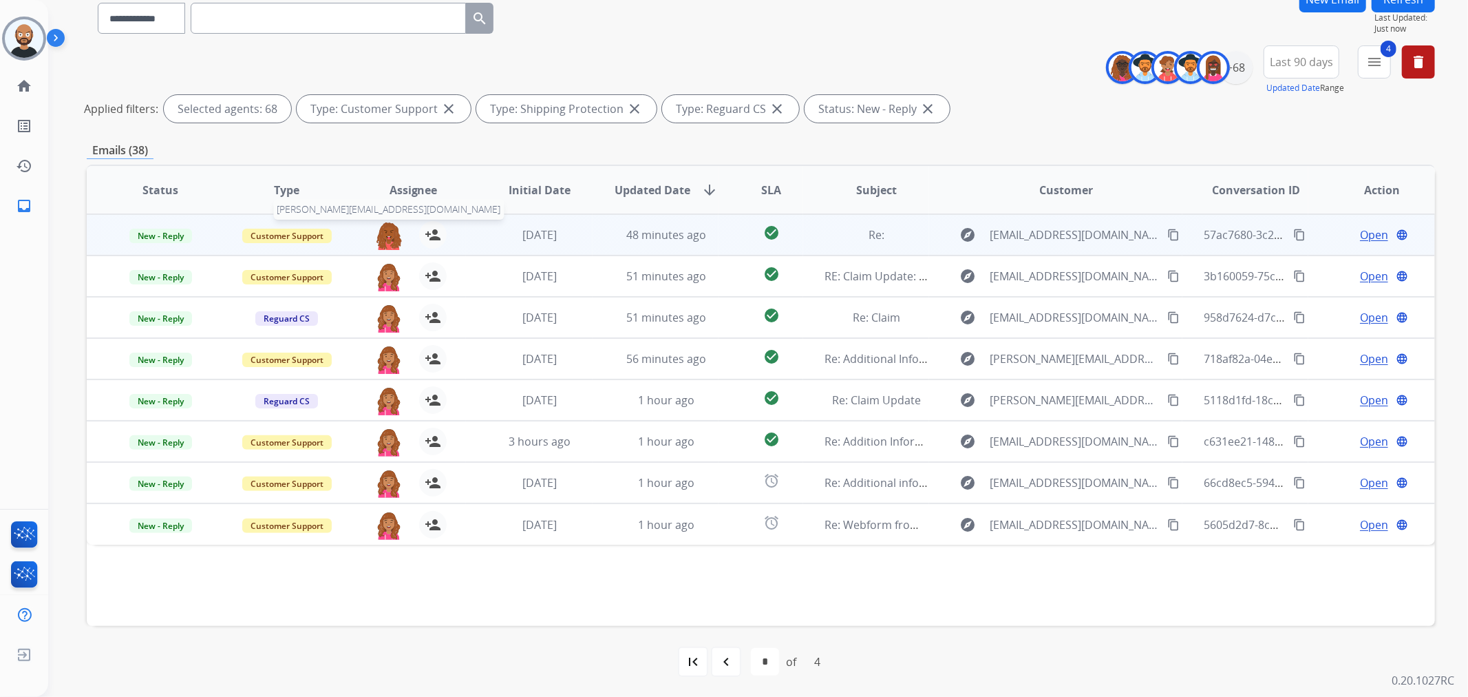
click at [388, 234] on img at bounding box center [389, 235] width 28 height 29
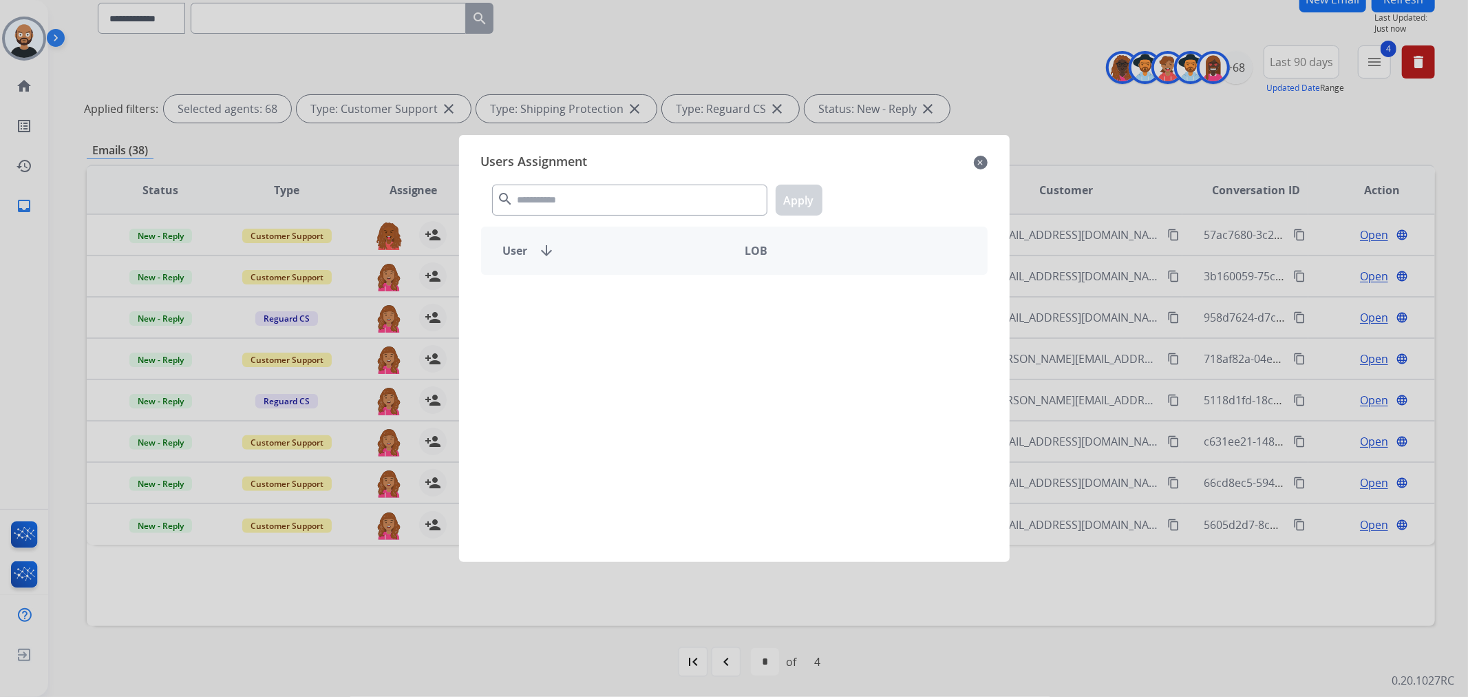
click at [593, 222] on div "Users Assignment close search Apply User arrow_downward LOB" at bounding box center [734, 348] width 529 height 405
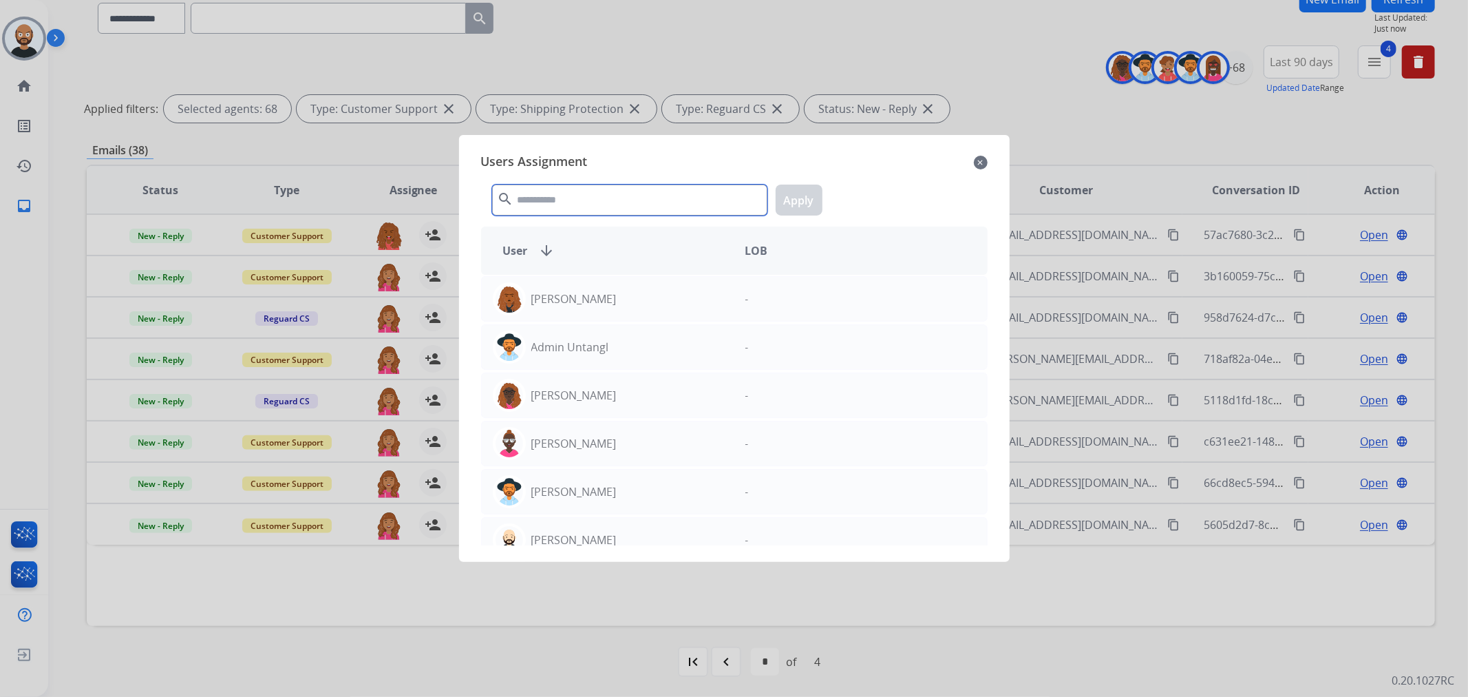
click at [604, 206] on input "text" at bounding box center [629, 199] width 275 height 31
paste input "****"
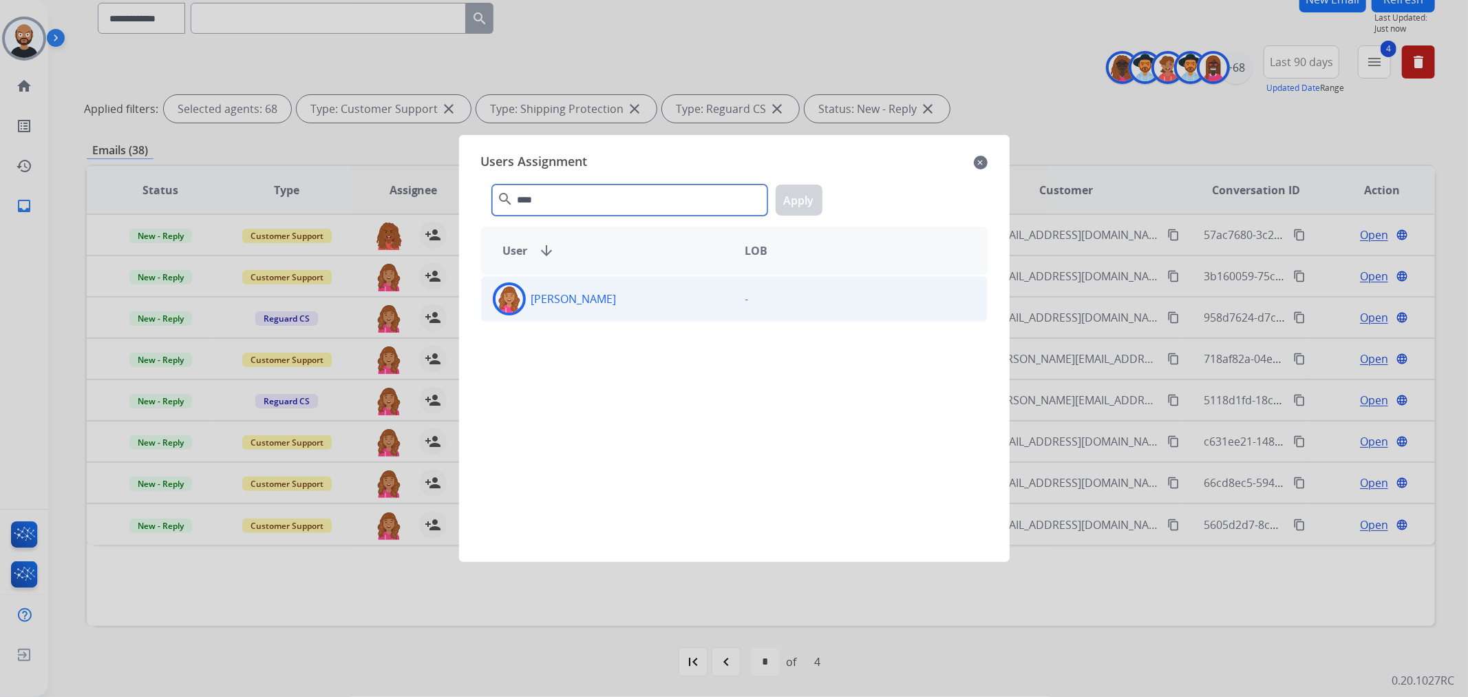
type input "****"
drag, startPoint x: 621, startPoint y: 294, endPoint x: 852, endPoint y: 167, distance: 263.7
click at [622, 293] on div "Bree Montez" at bounding box center [608, 298] width 253 height 33
click at [800, 204] on button "Apply" at bounding box center [799, 199] width 47 height 31
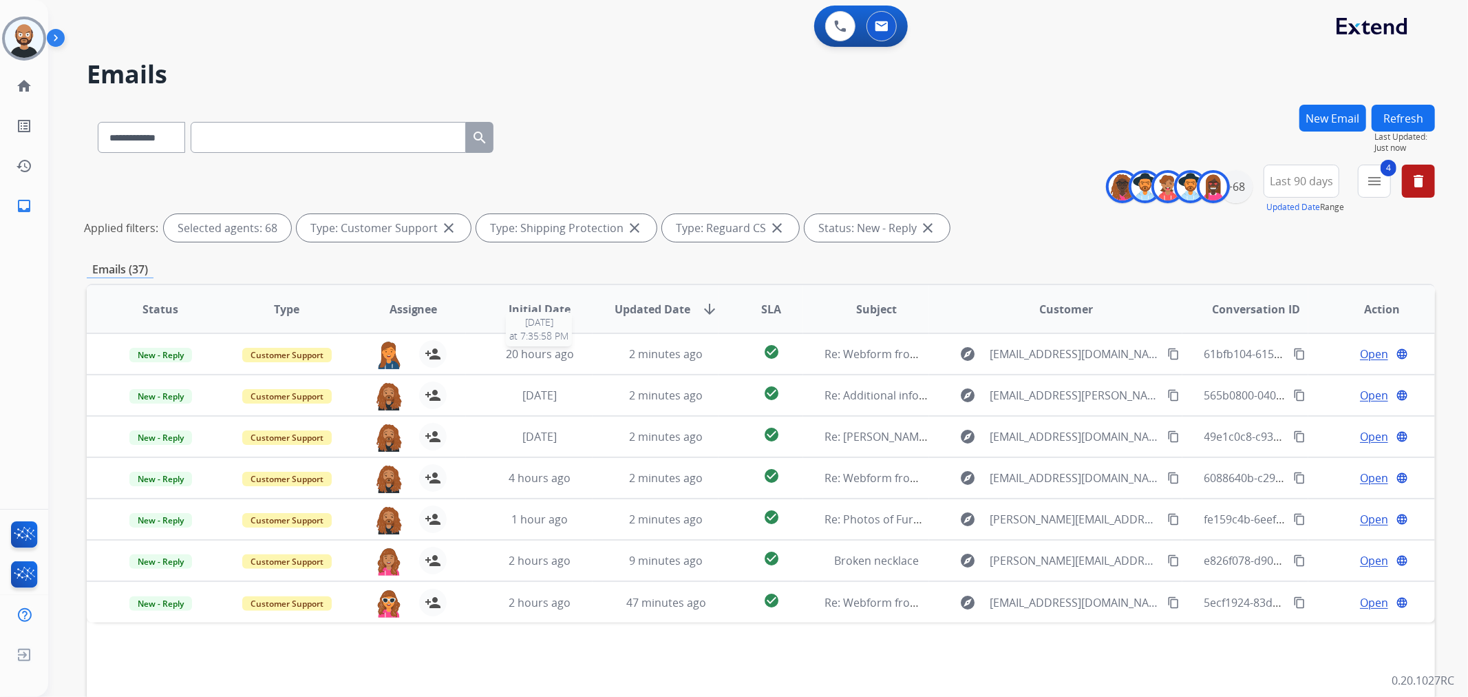
scroll to position [76, 0]
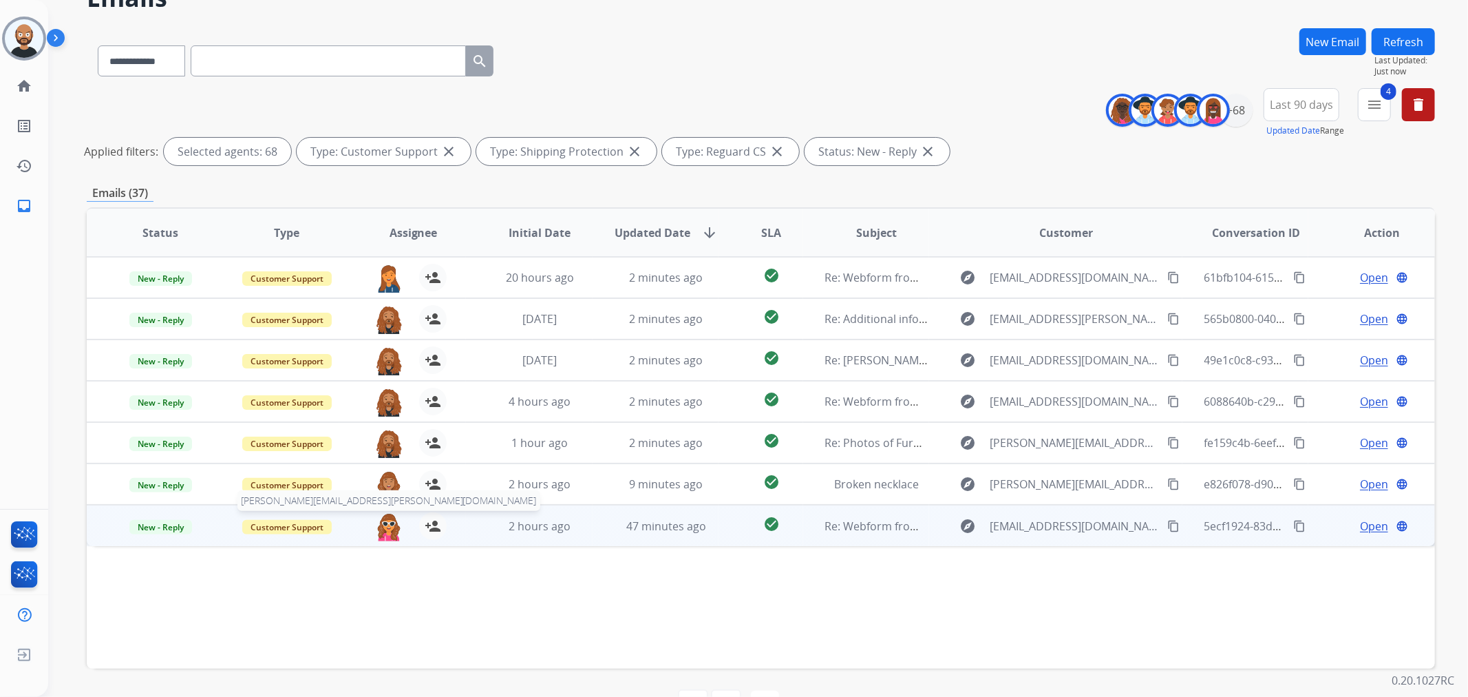
click at [386, 421] on img at bounding box center [389, 526] width 28 height 29
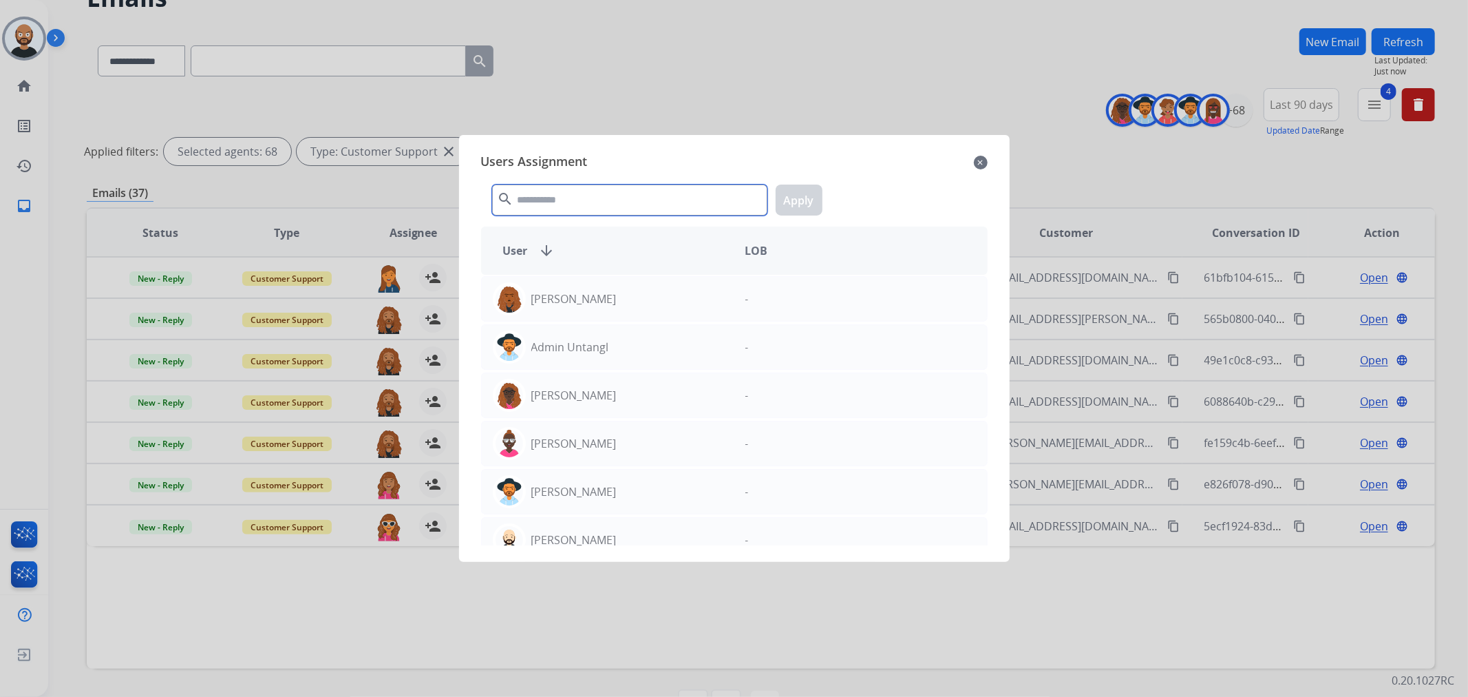
click at [569, 188] on input "text" at bounding box center [629, 199] width 275 height 31
paste input "****"
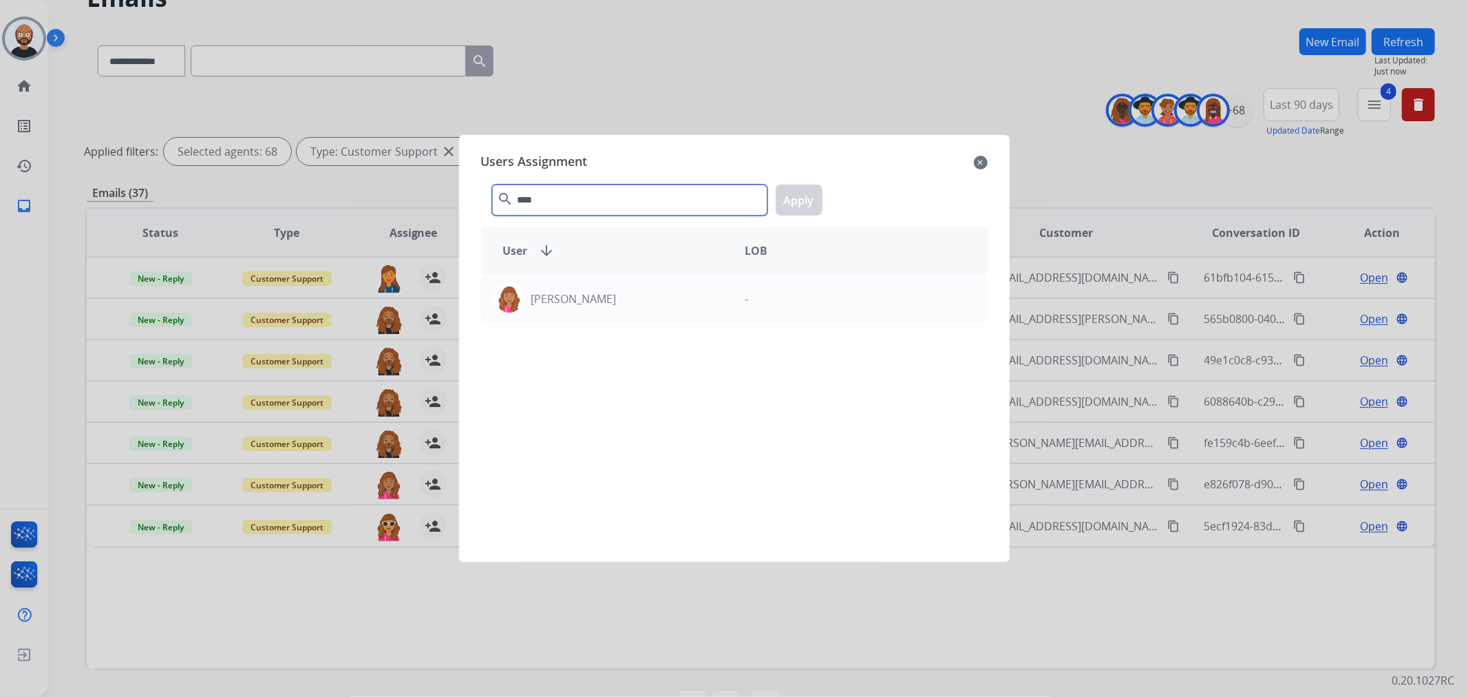
type input "****"
click at [600, 324] on div "Bree Montez -" at bounding box center [734, 410] width 507 height 270
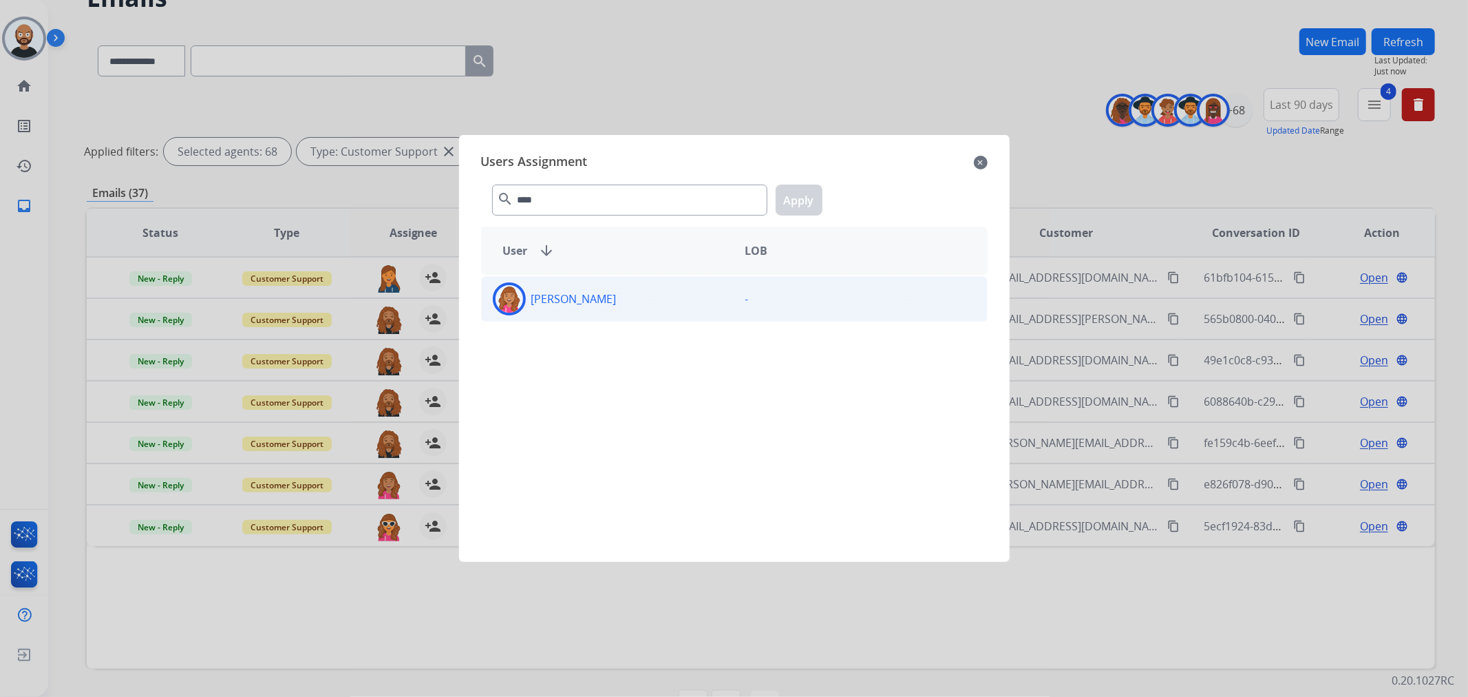
click at [629, 303] on div "Bree Montez" at bounding box center [608, 298] width 253 height 33
click at [804, 200] on button "Apply" at bounding box center [799, 199] width 47 height 31
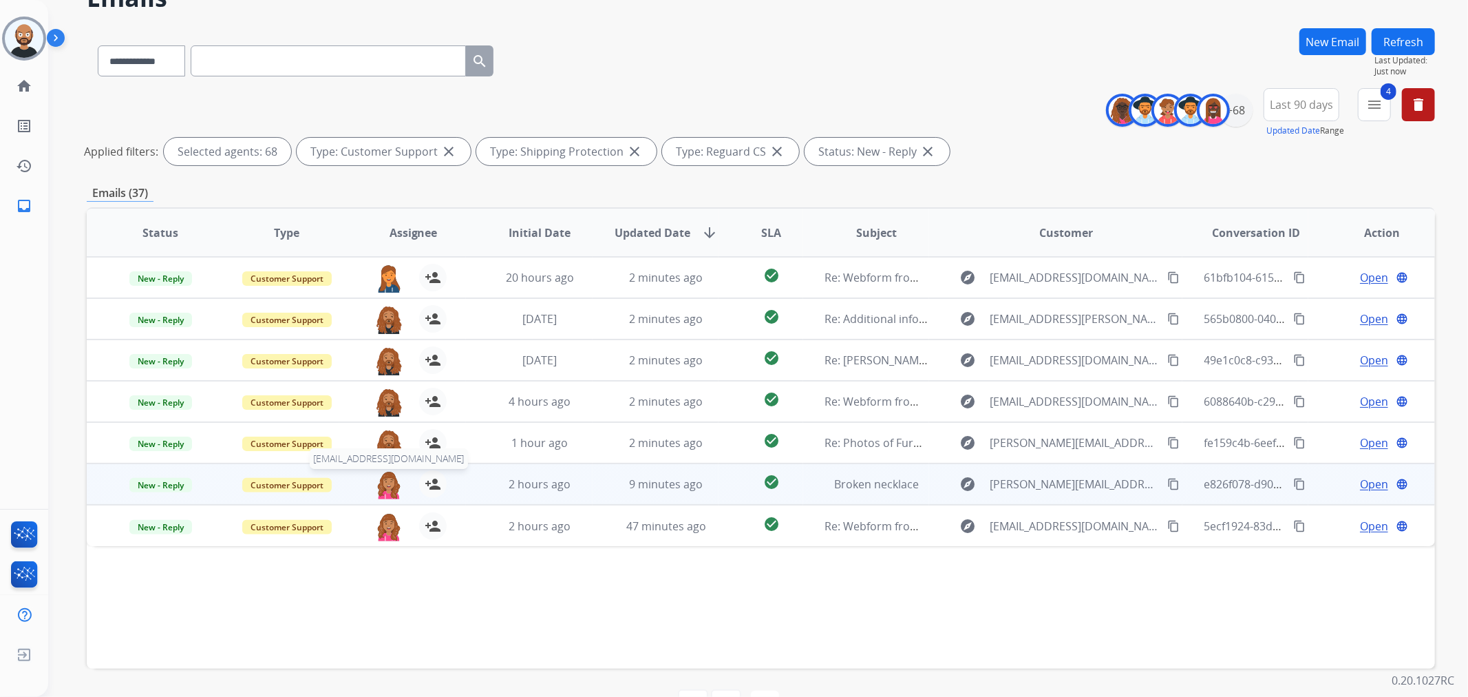
click at [383, 421] on img at bounding box center [389, 484] width 28 height 29
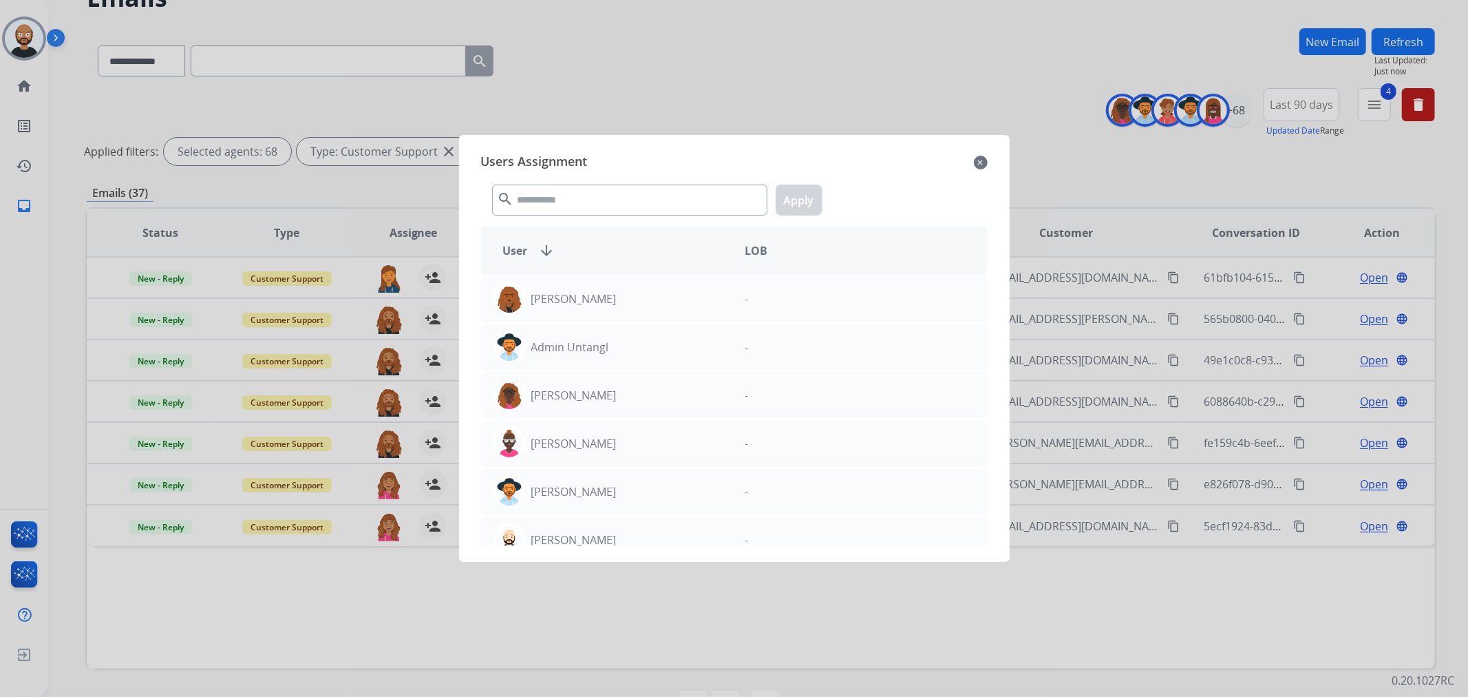
click at [978, 160] on mat-icon "close" at bounding box center [981, 162] width 14 height 17
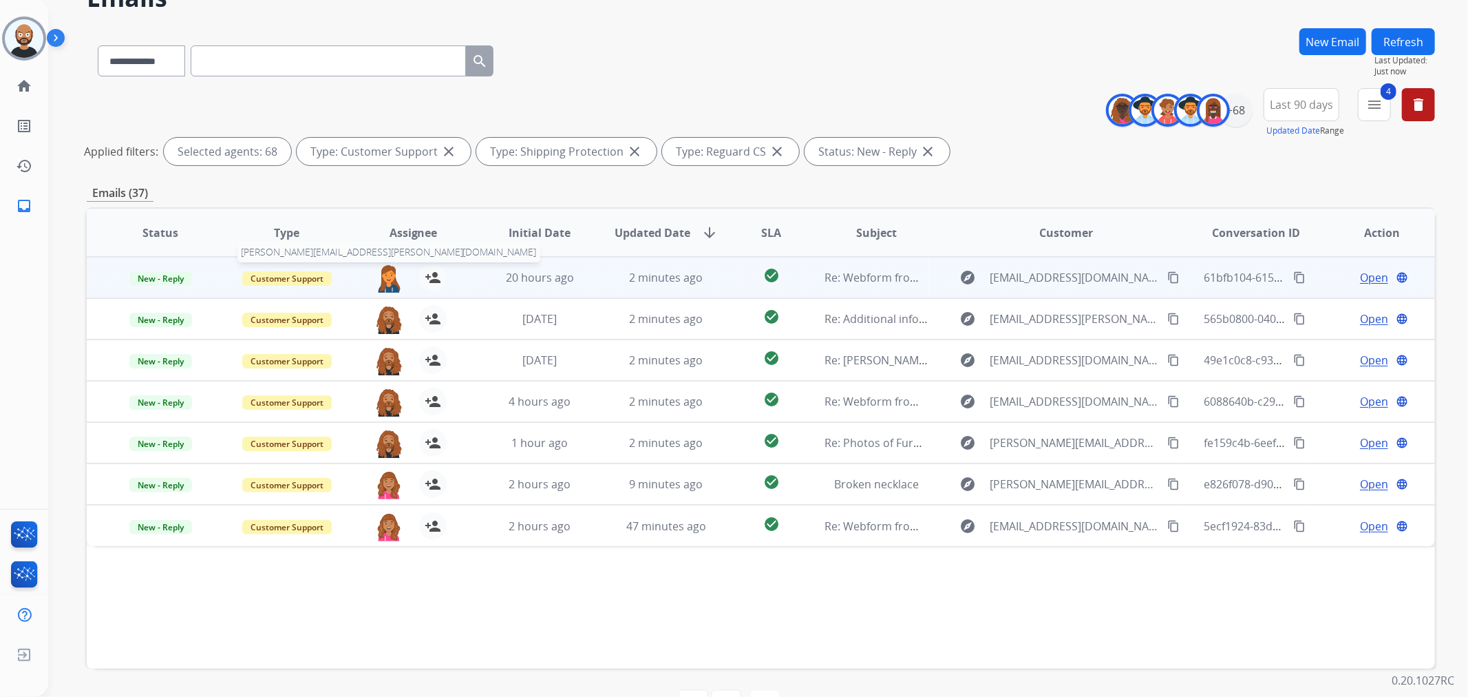
click at [392, 274] on img at bounding box center [389, 278] width 28 height 29
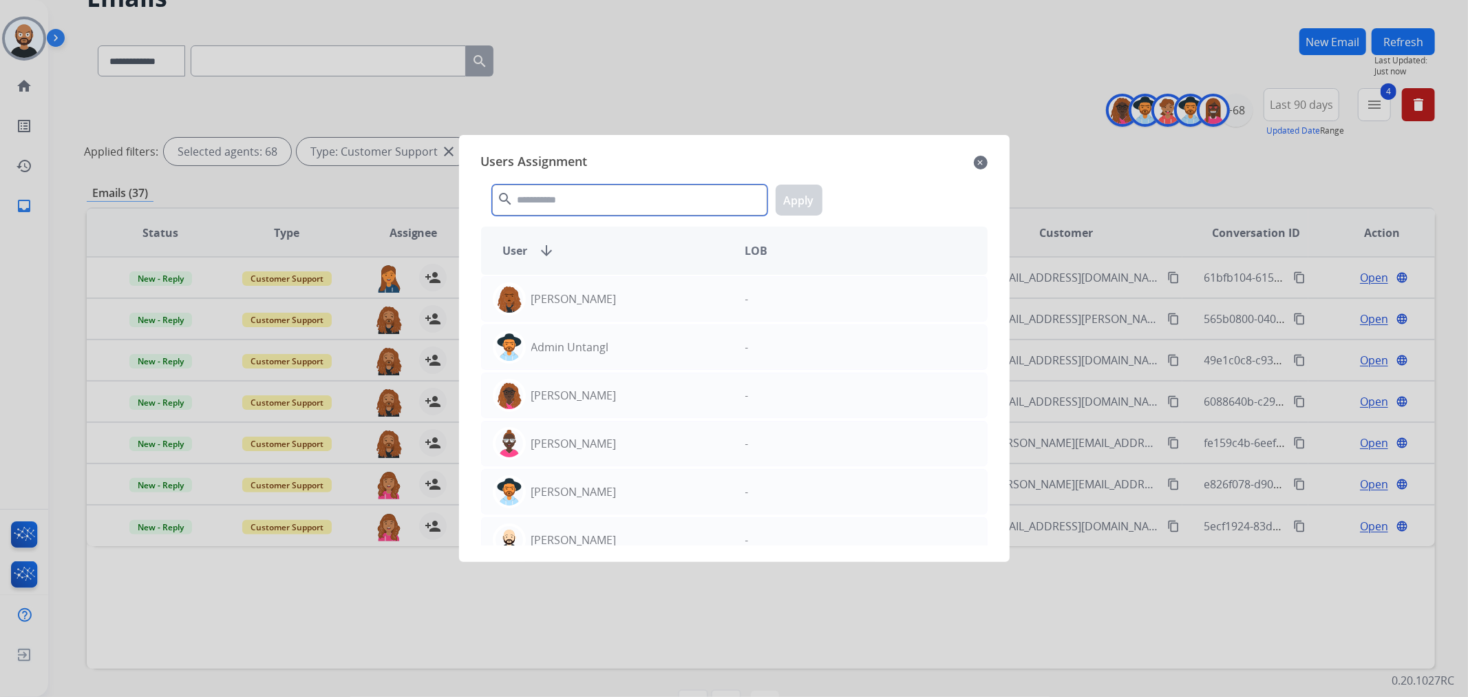
click at [595, 191] on input "text" at bounding box center [629, 199] width 275 height 31
paste input "****"
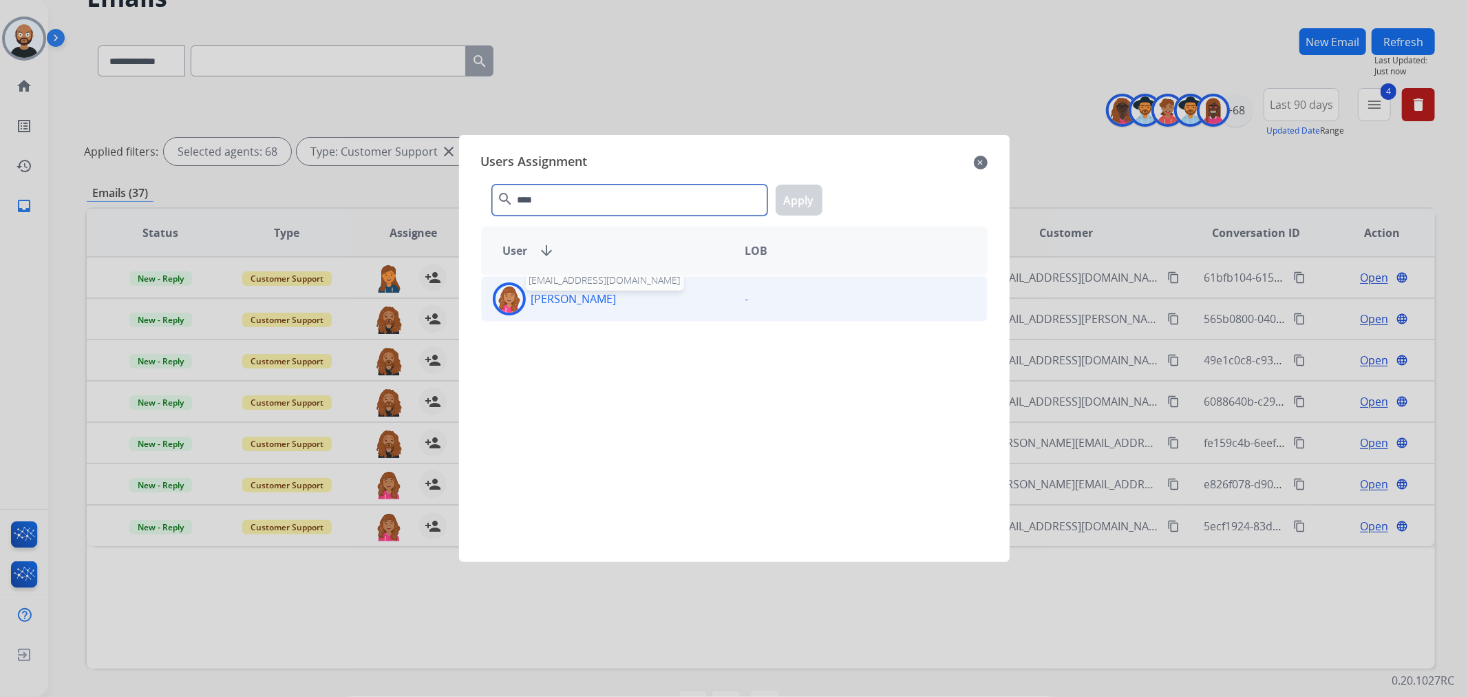
type input "****"
click at [589, 300] on p "Bree Montez" at bounding box center [573, 298] width 85 height 17
click at [781, 202] on button "Apply" at bounding box center [799, 199] width 47 height 31
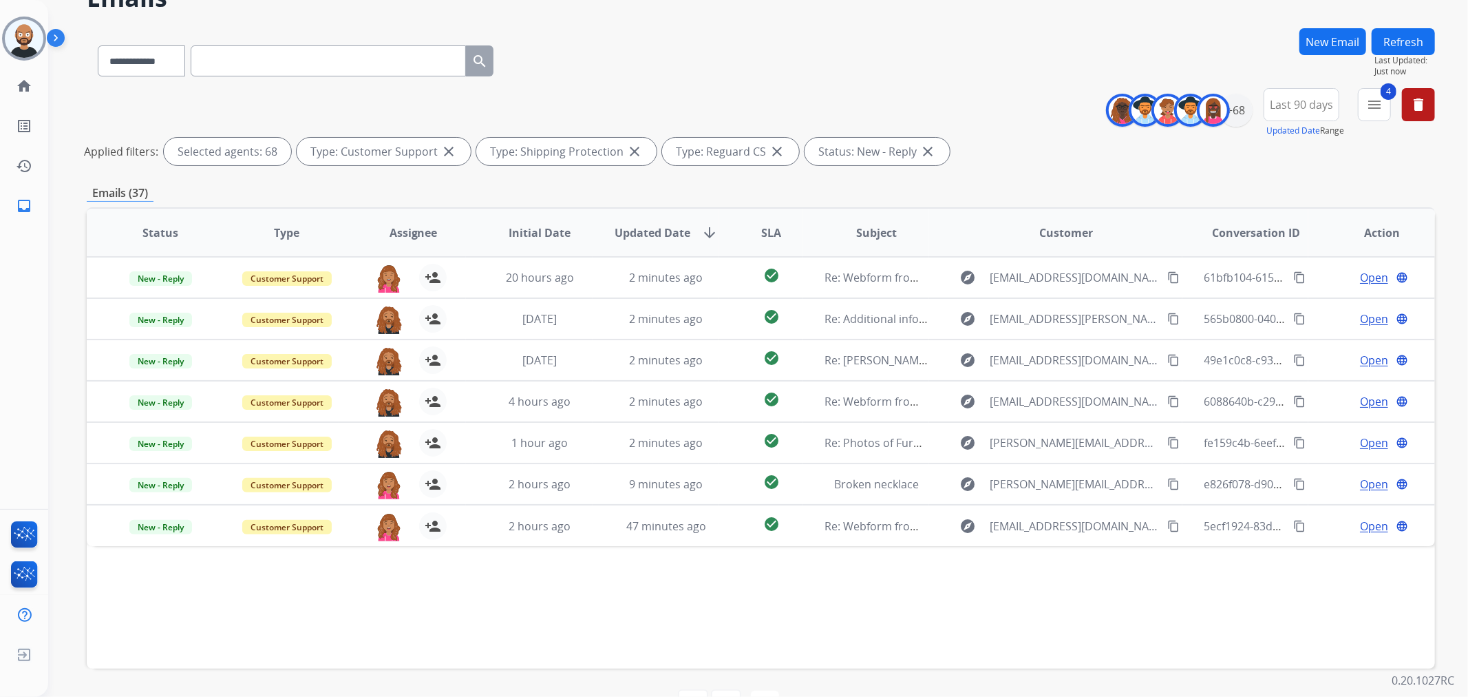
click at [978, 35] on button "Refresh" at bounding box center [1403, 41] width 63 height 27
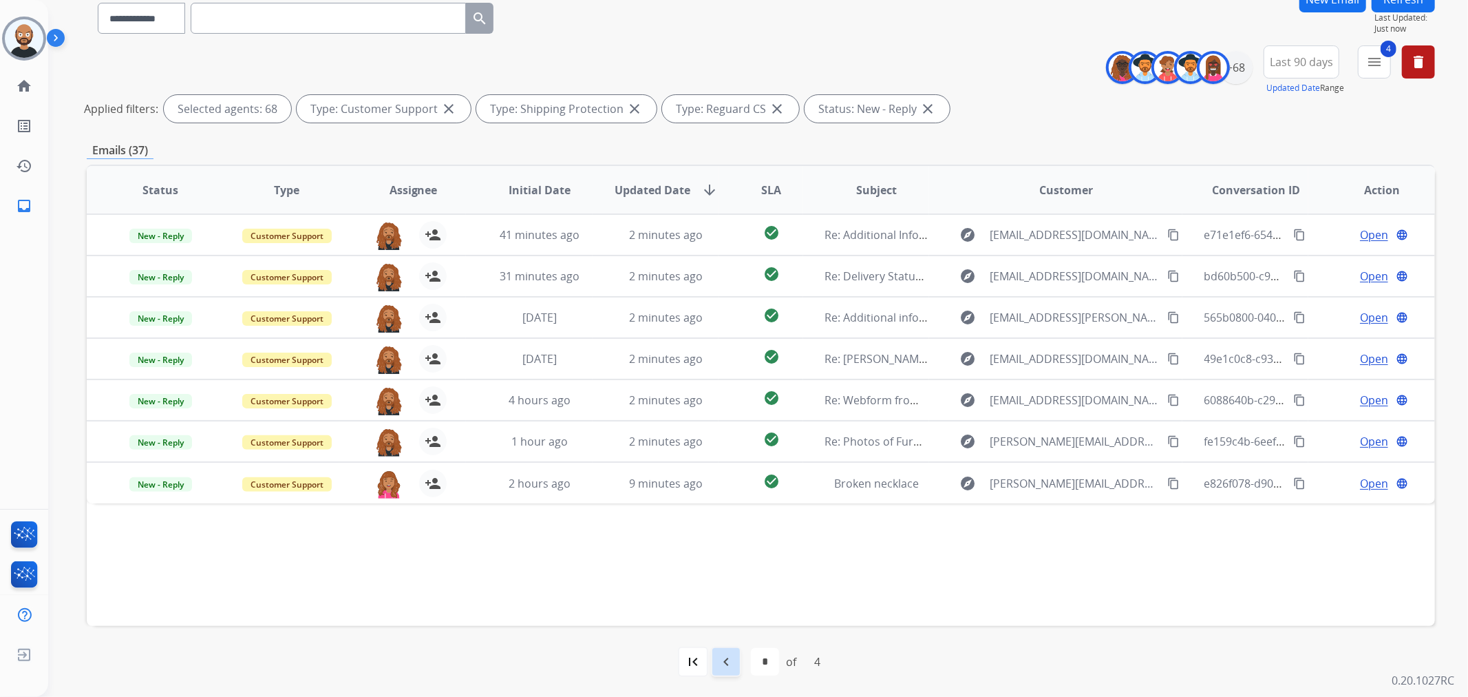
click at [733, 421] on mat-icon "navigate_before" at bounding box center [726, 661] width 17 height 17
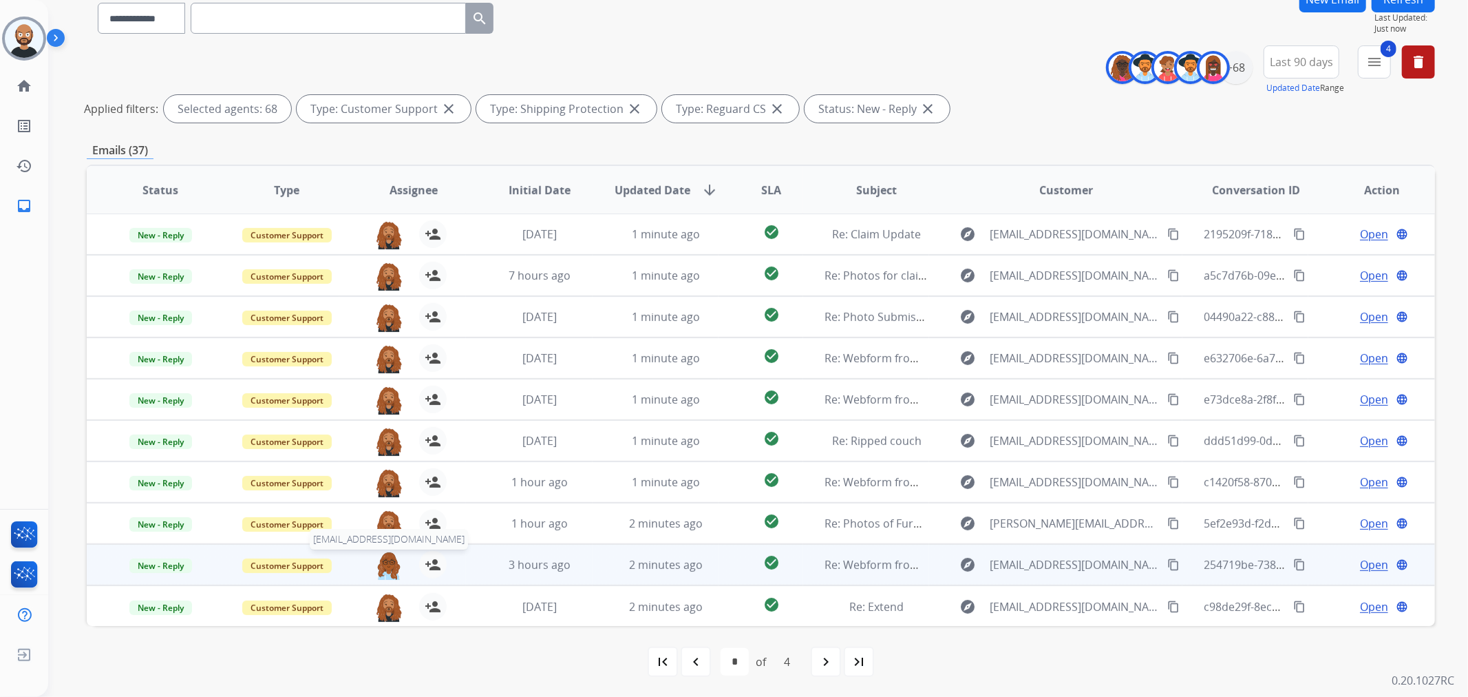
click at [387, 421] on img at bounding box center [389, 565] width 28 height 29
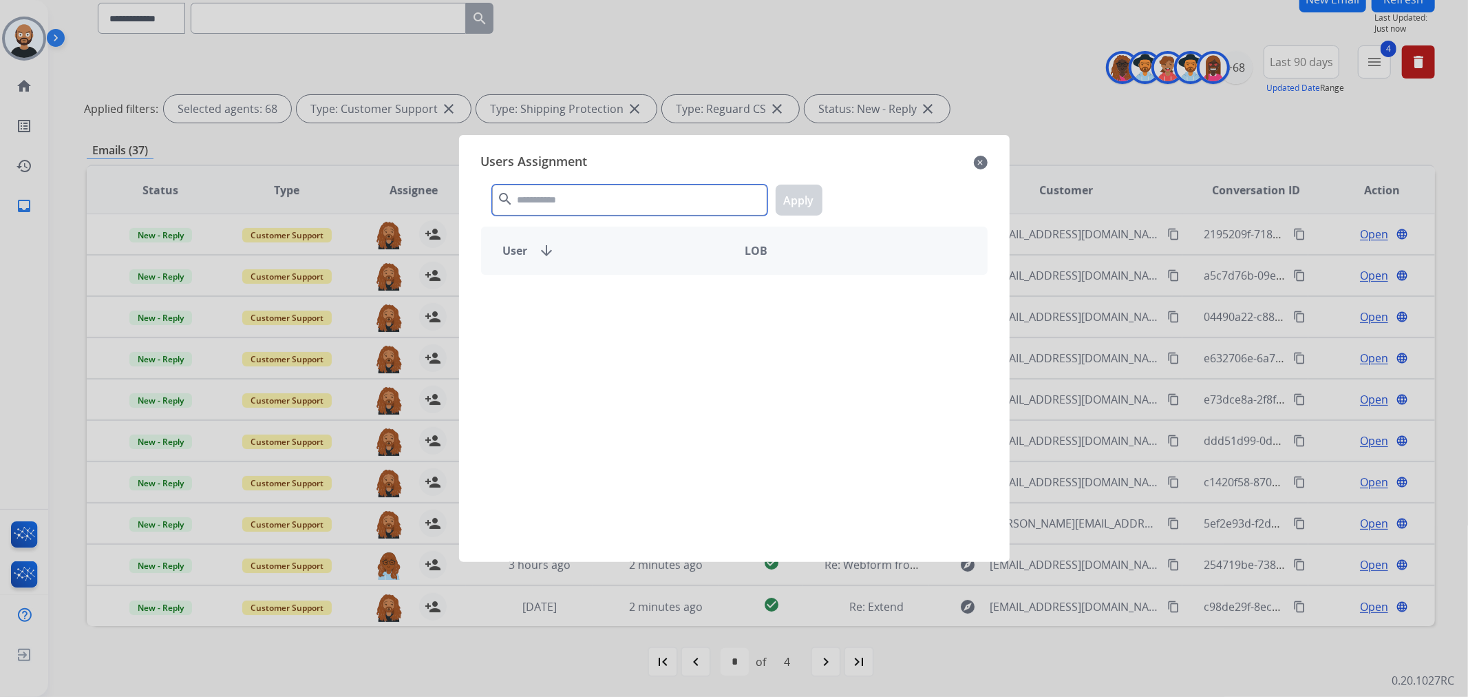
click at [654, 194] on input "text" at bounding box center [629, 199] width 275 height 31
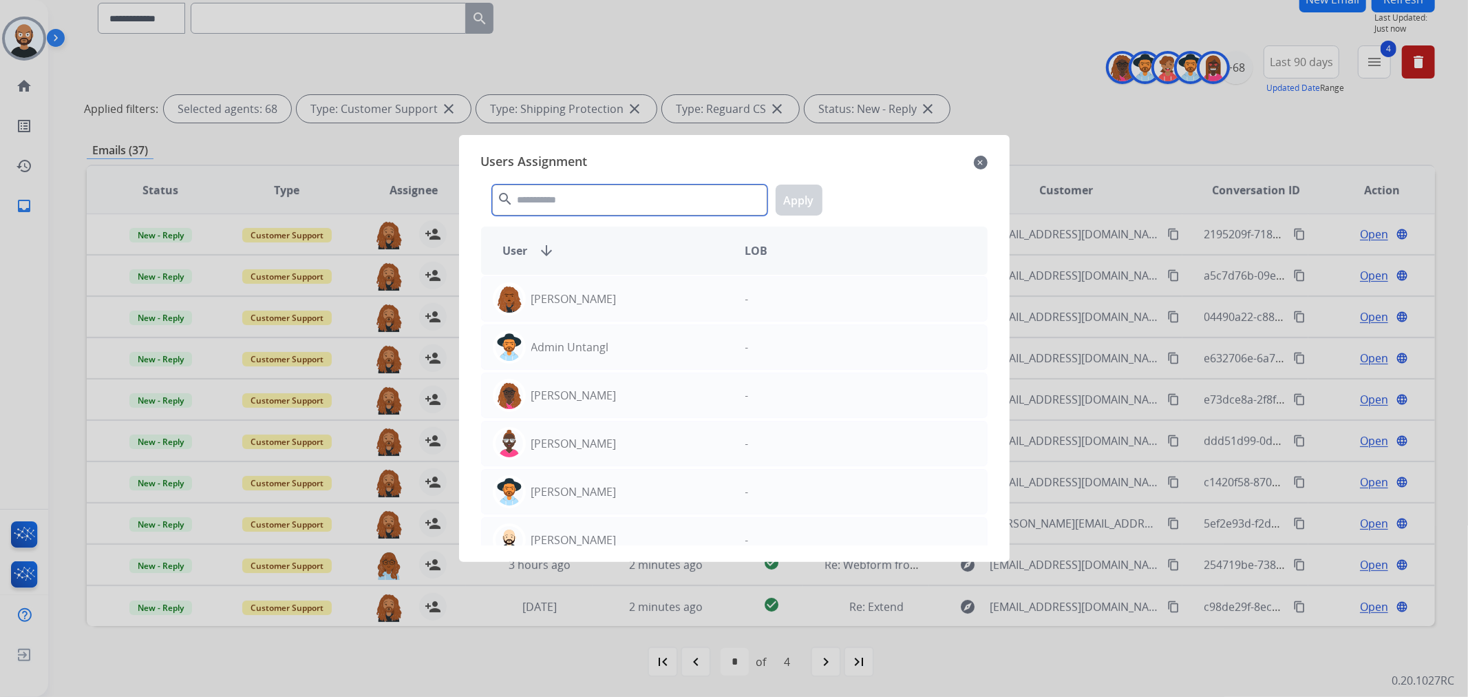
paste input "****"
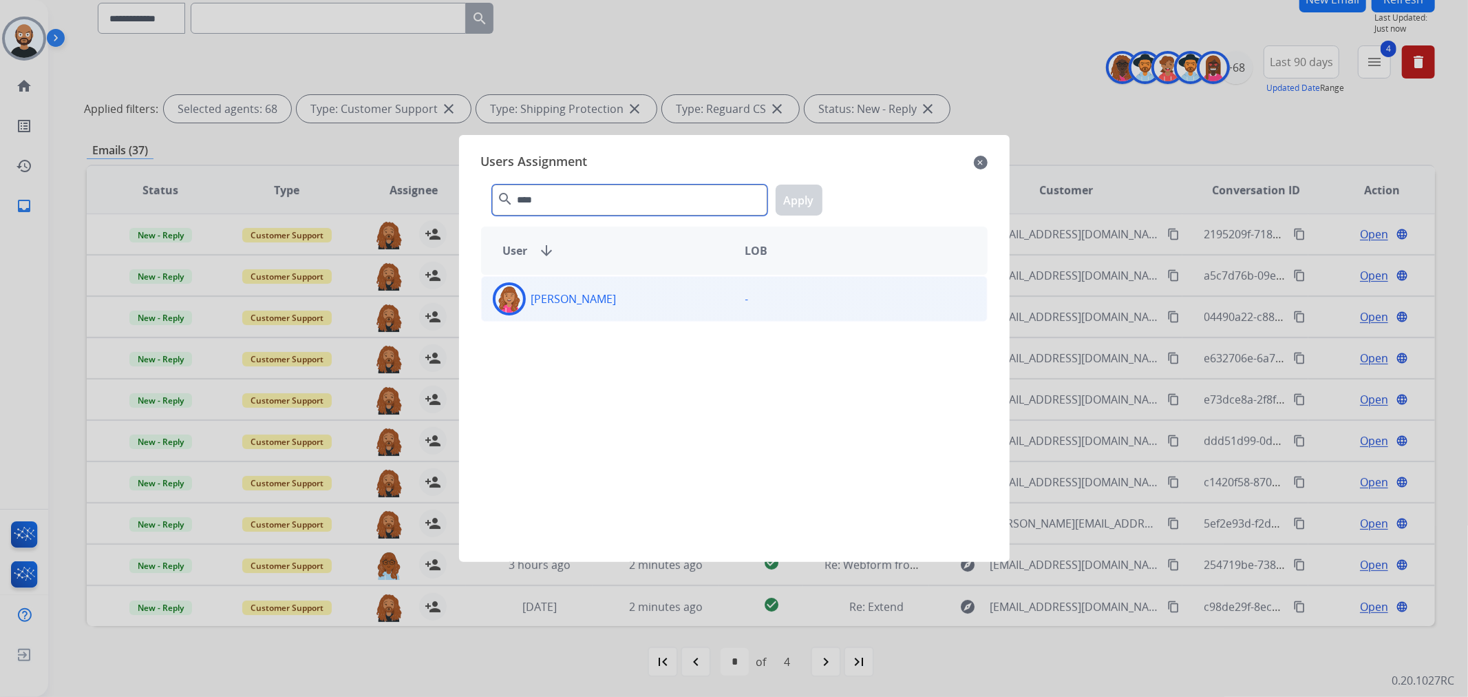
type input "****"
drag, startPoint x: 734, startPoint y: 307, endPoint x: 805, endPoint y: 193, distance: 134.5
click at [736, 304] on div "-" at bounding box center [860, 298] width 253 height 33
click at [805, 193] on button "Apply" at bounding box center [799, 199] width 47 height 31
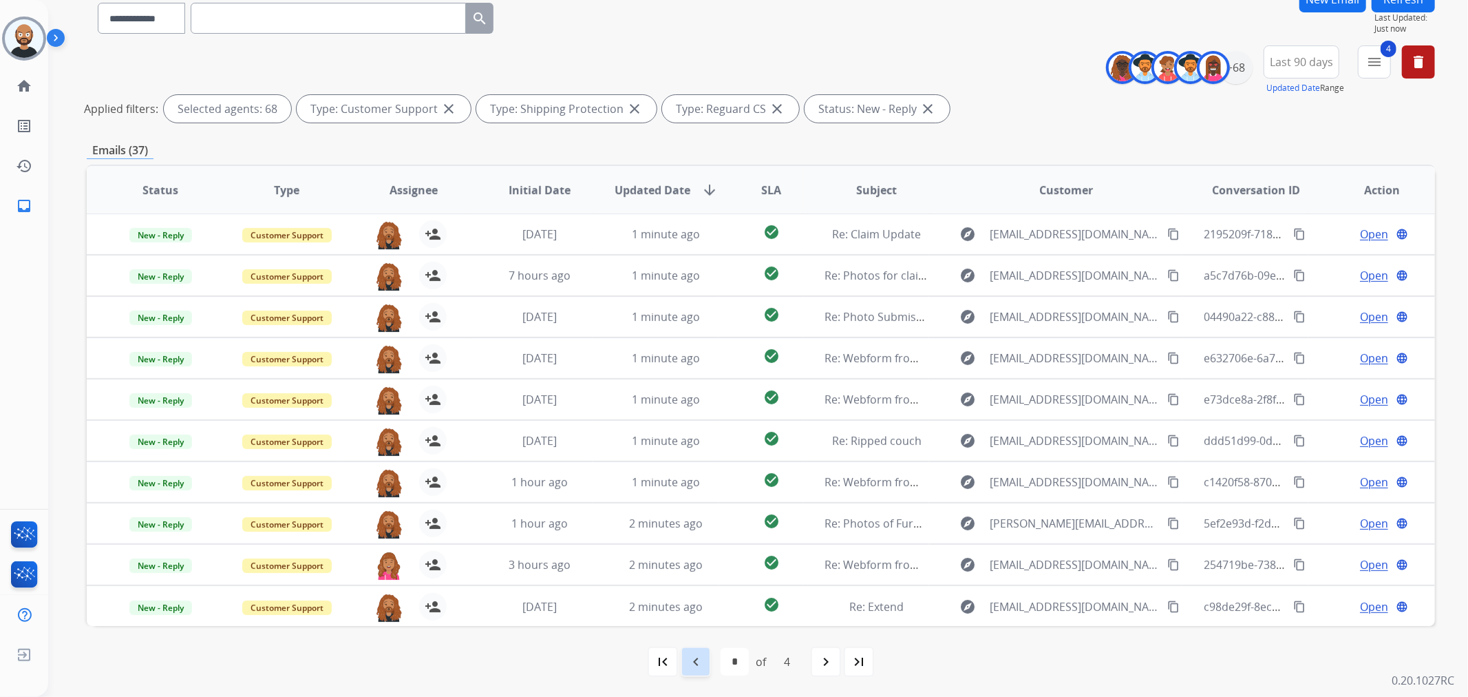
click at [702, 421] on mat-icon "navigate_before" at bounding box center [696, 661] width 17 height 17
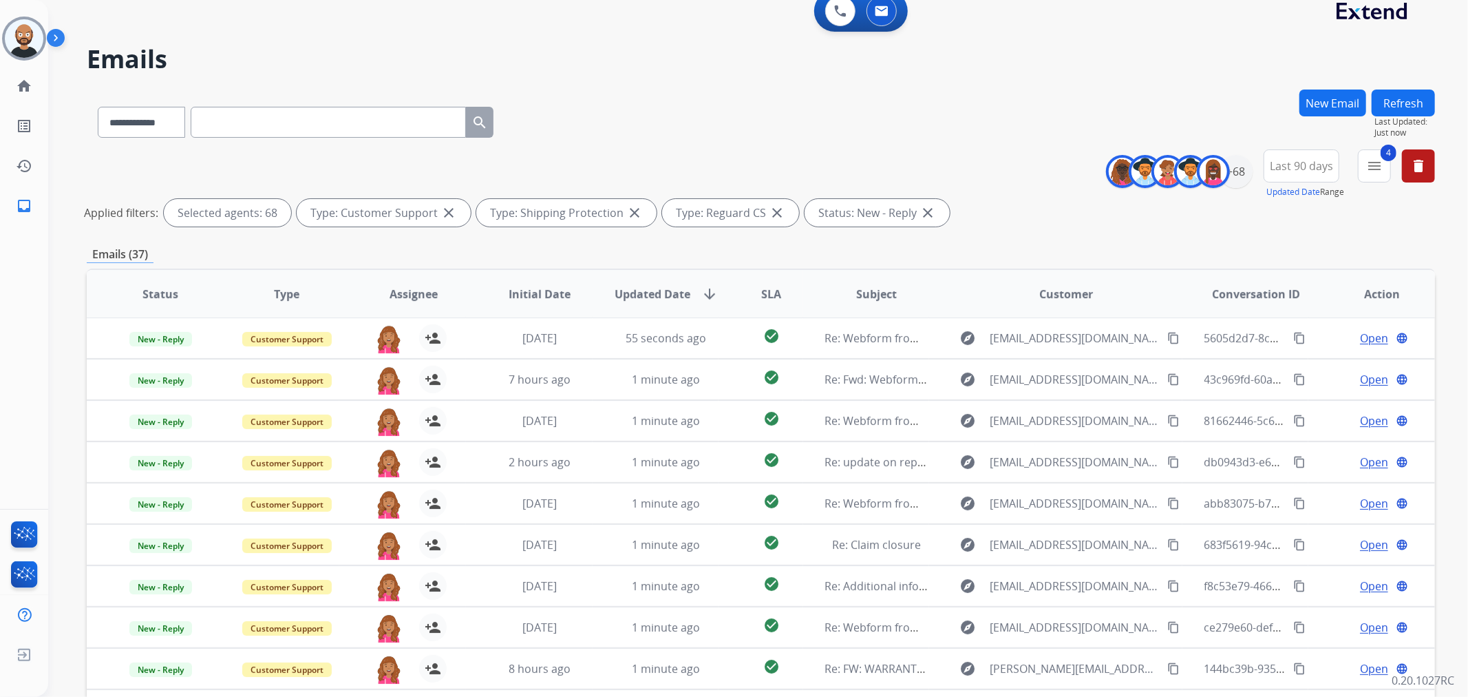
scroll to position [0, 0]
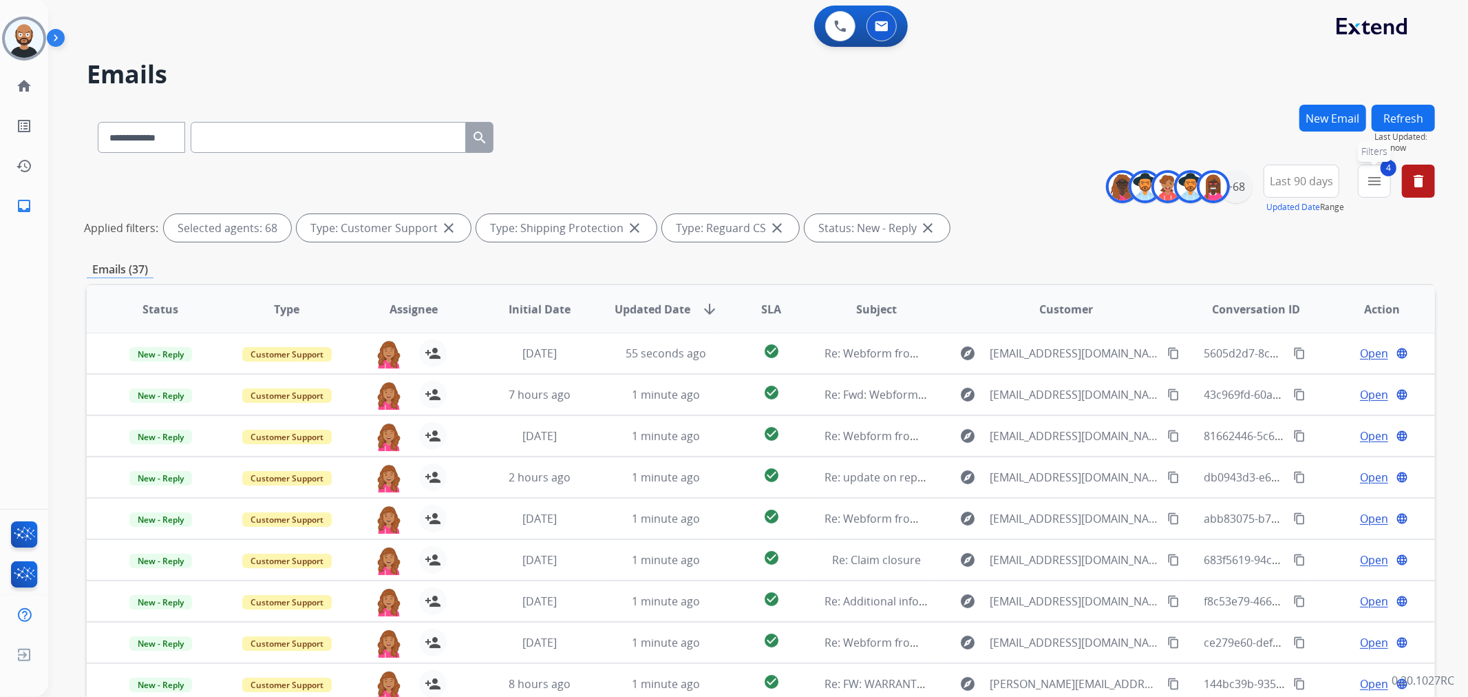
click at [978, 177] on button "4 menu Filters" at bounding box center [1374, 180] width 33 height 33
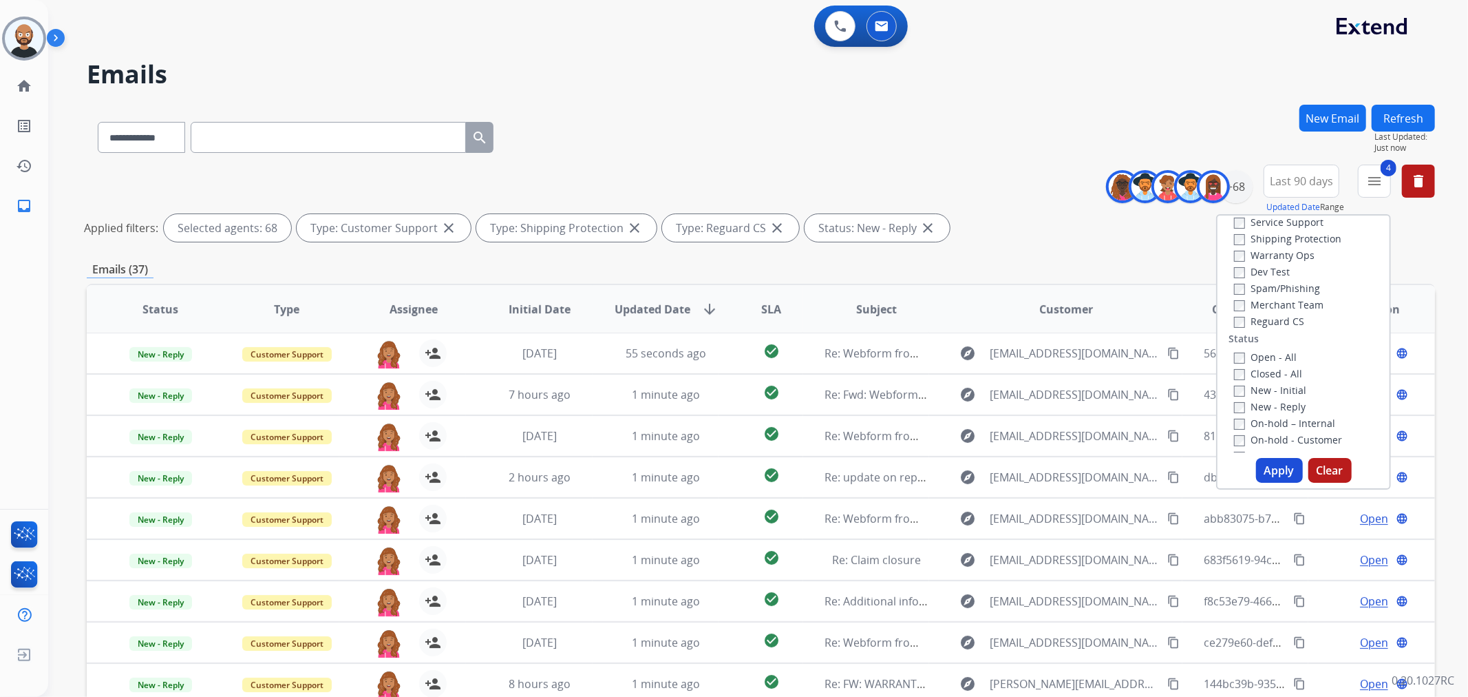
click at [978, 401] on label "New - Reply" at bounding box center [1270, 406] width 72 height 13
click at [978, 385] on label "New - Initial" at bounding box center [1270, 389] width 72 height 13
click at [978, 421] on button "Apply" at bounding box center [1279, 470] width 47 height 25
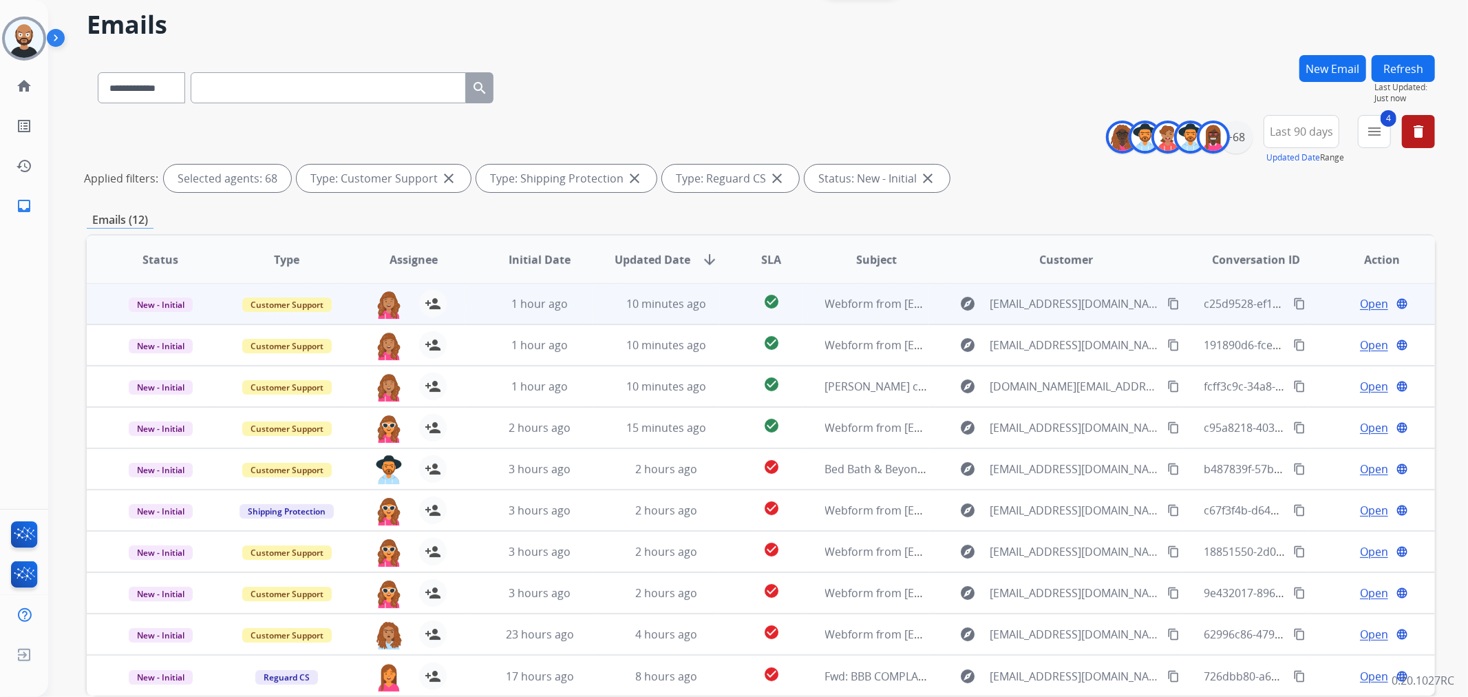
scroll to position [119, 0]
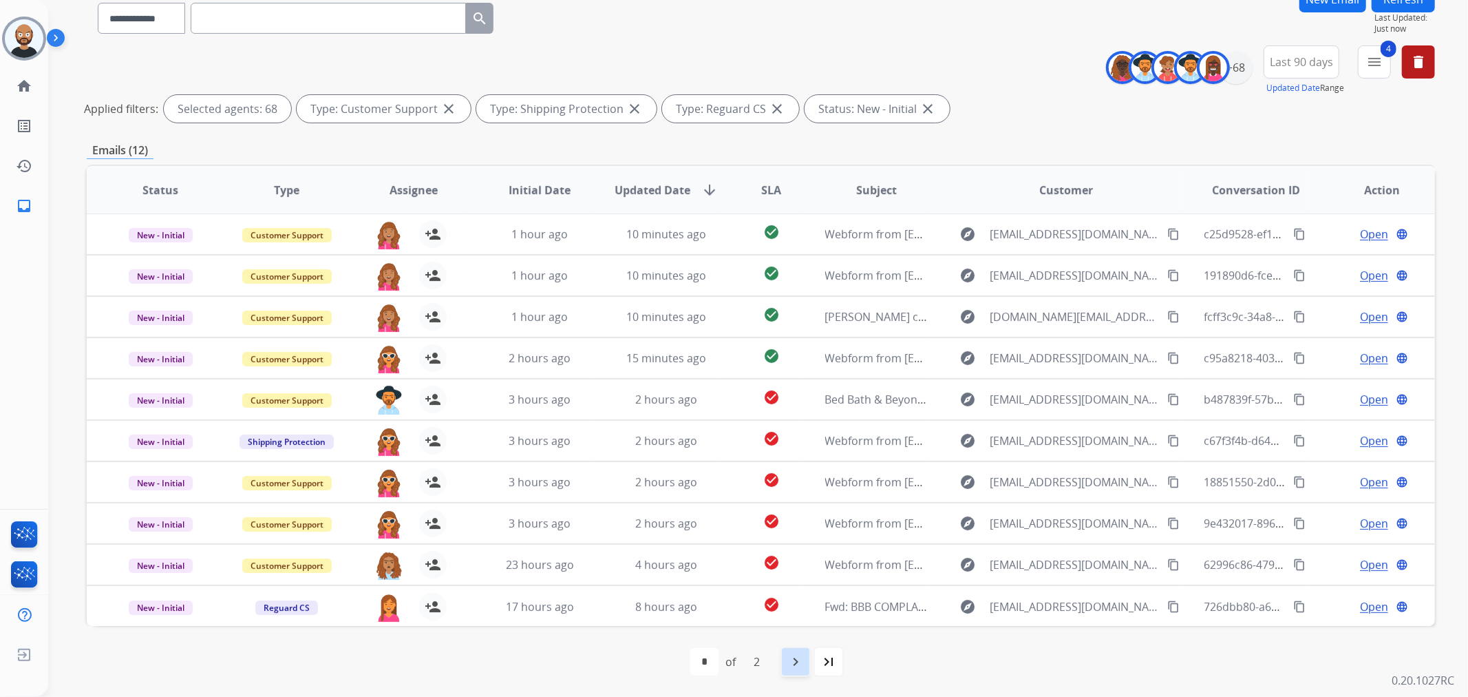
click at [807, 421] on div "navigate_next" at bounding box center [796, 661] width 30 height 30
select select "*"
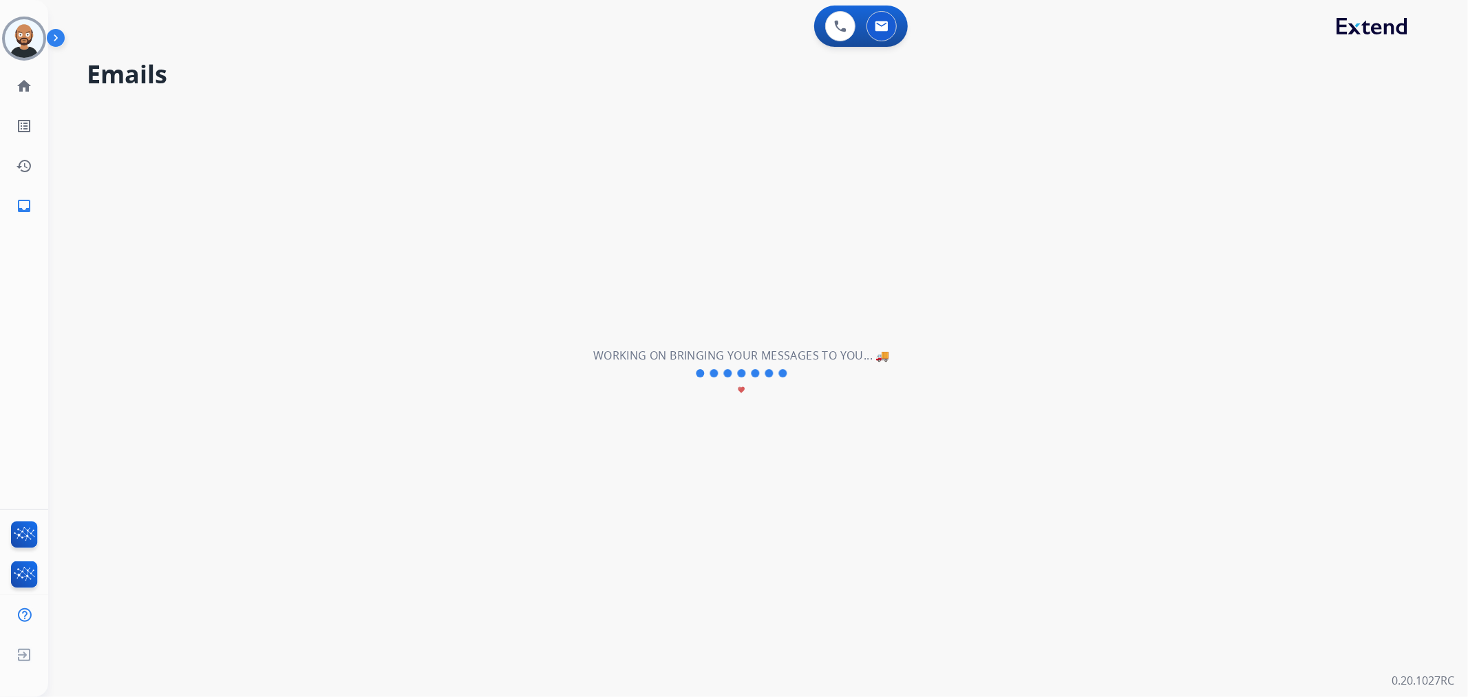
scroll to position [0, 0]
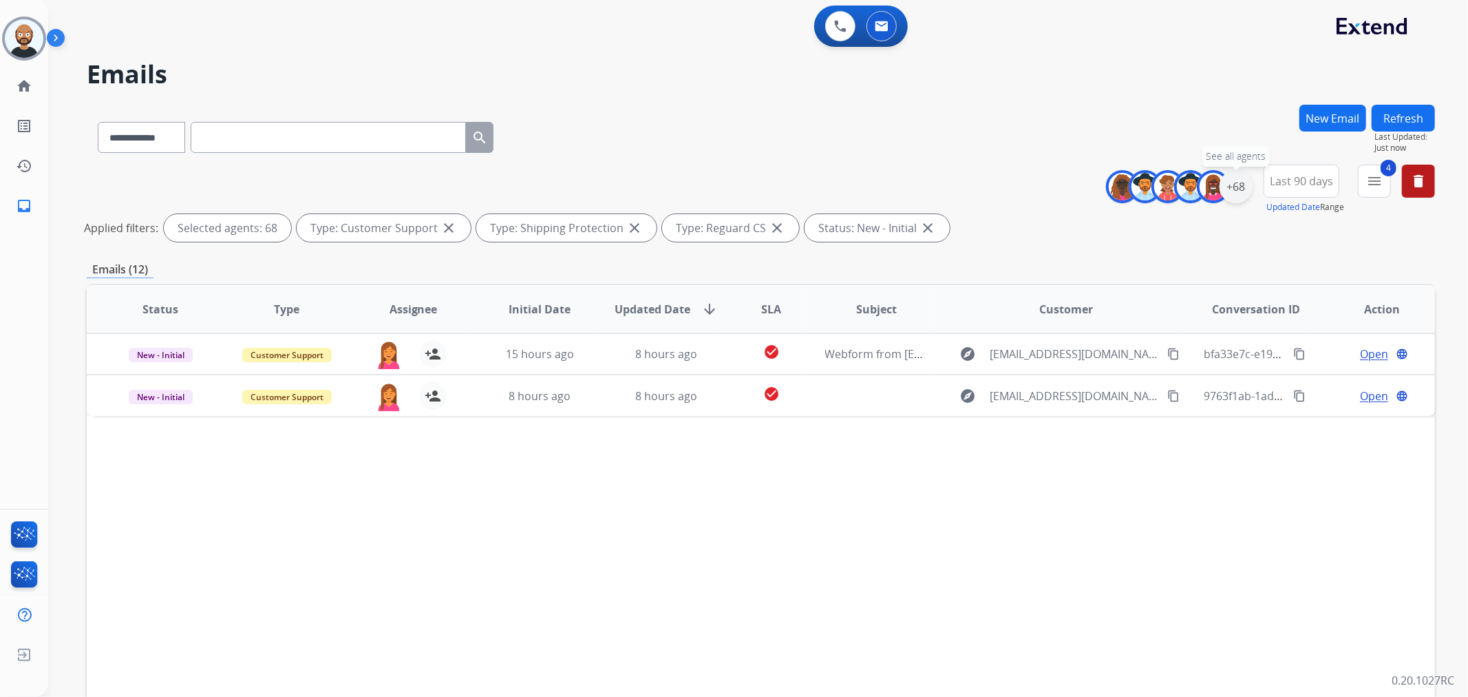
click at [978, 195] on div "+68" at bounding box center [1236, 186] width 33 height 33
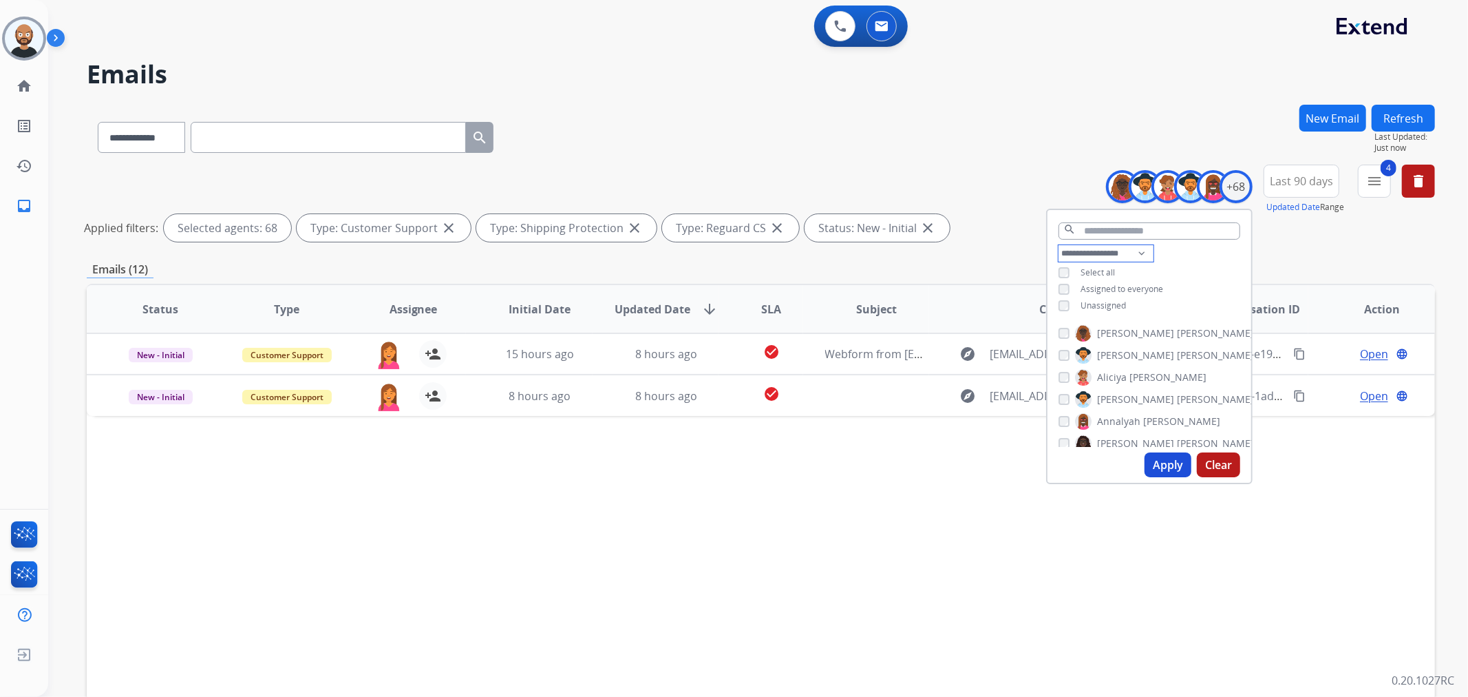
click at [978, 249] on select "**********" at bounding box center [1106, 253] width 95 height 17
select select "***"
click at [978, 245] on select "**********" at bounding box center [1106, 253] width 95 height 17
click at [978, 268] on div "Select all" at bounding box center [1087, 272] width 56 height 11
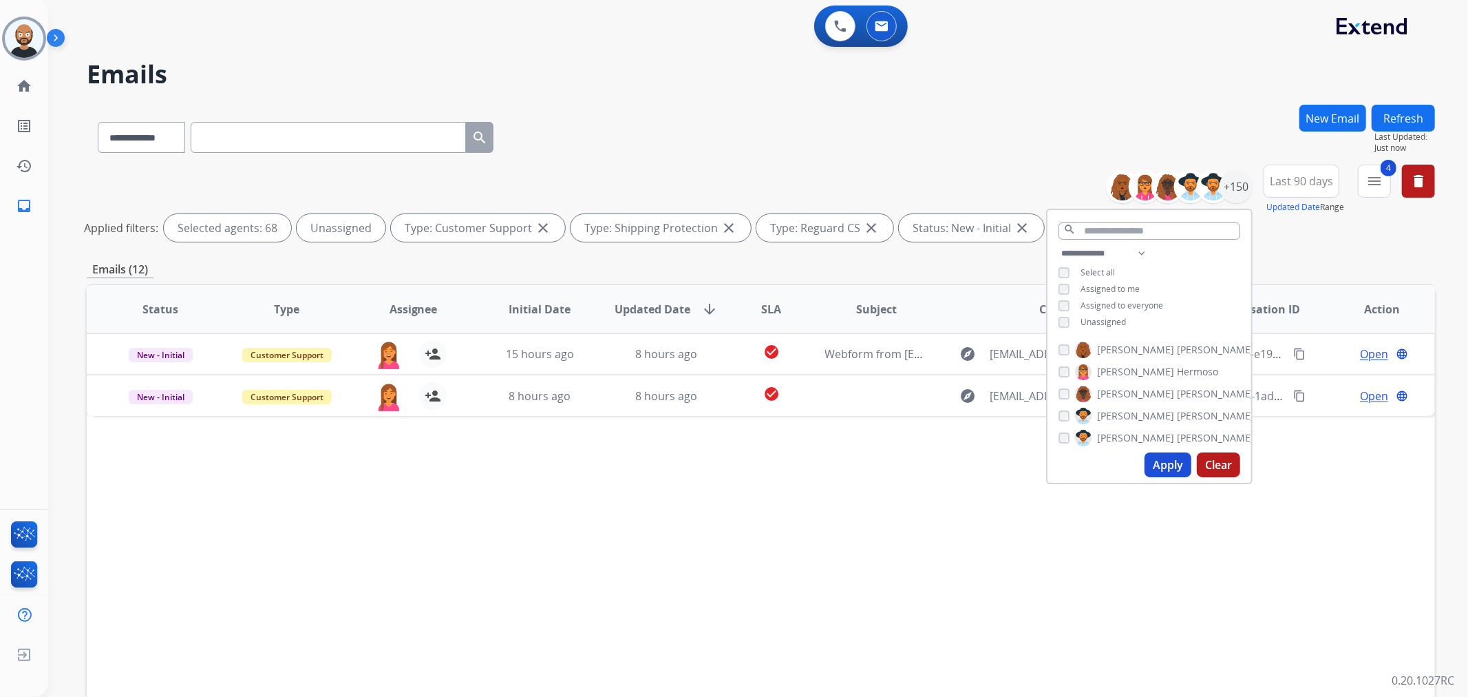
click at [978, 421] on div "Apply Clear" at bounding box center [1150, 465] width 204 height 36
click at [978, 421] on button "Apply" at bounding box center [1168, 464] width 47 height 25
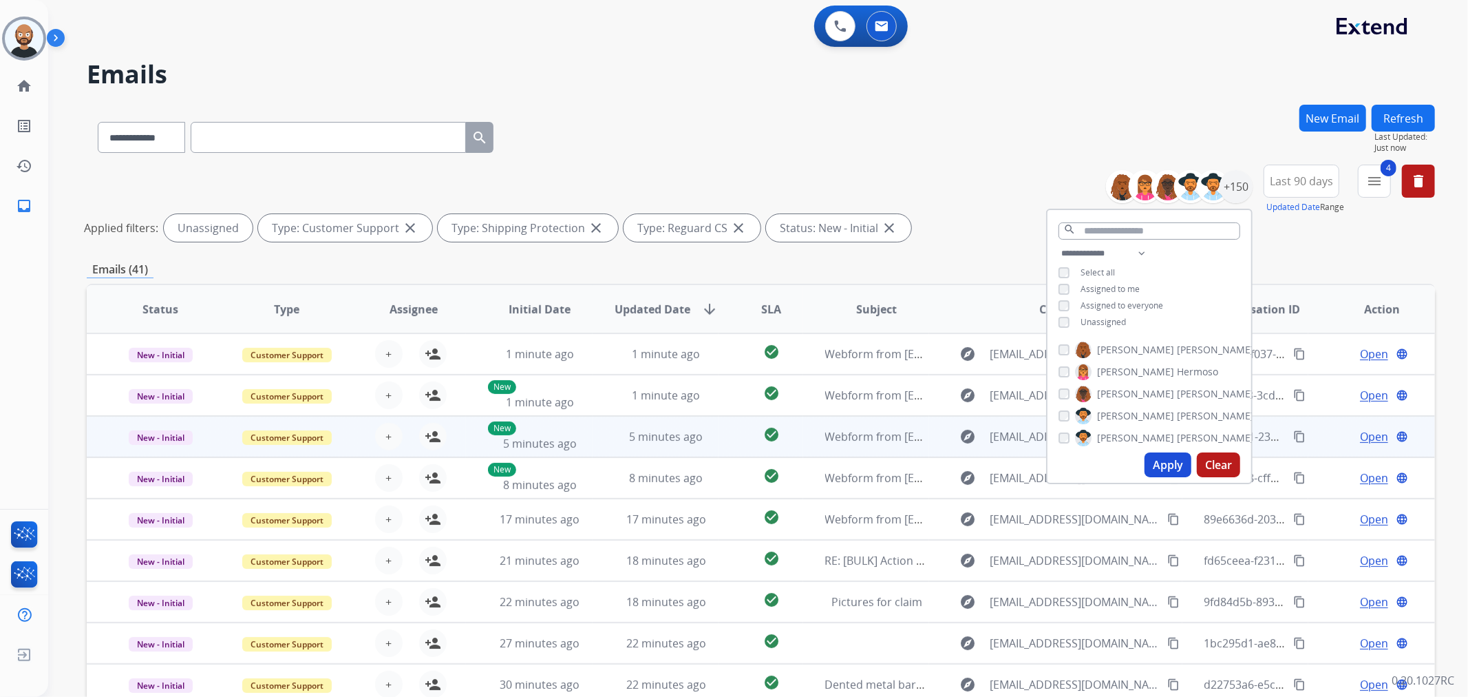
scroll to position [1, 0]
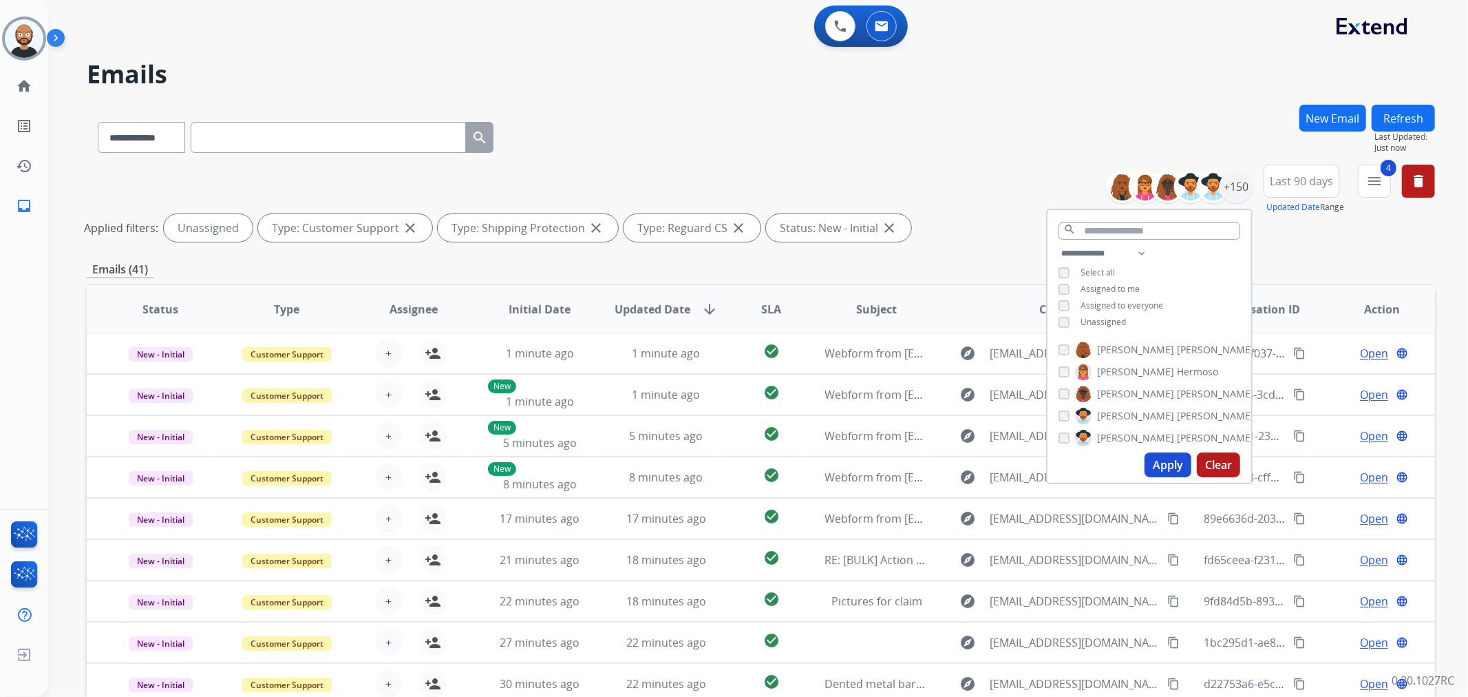
click at [864, 263] on div "Emails (41)" at bounding box center [761, 269] width 1348 height 17
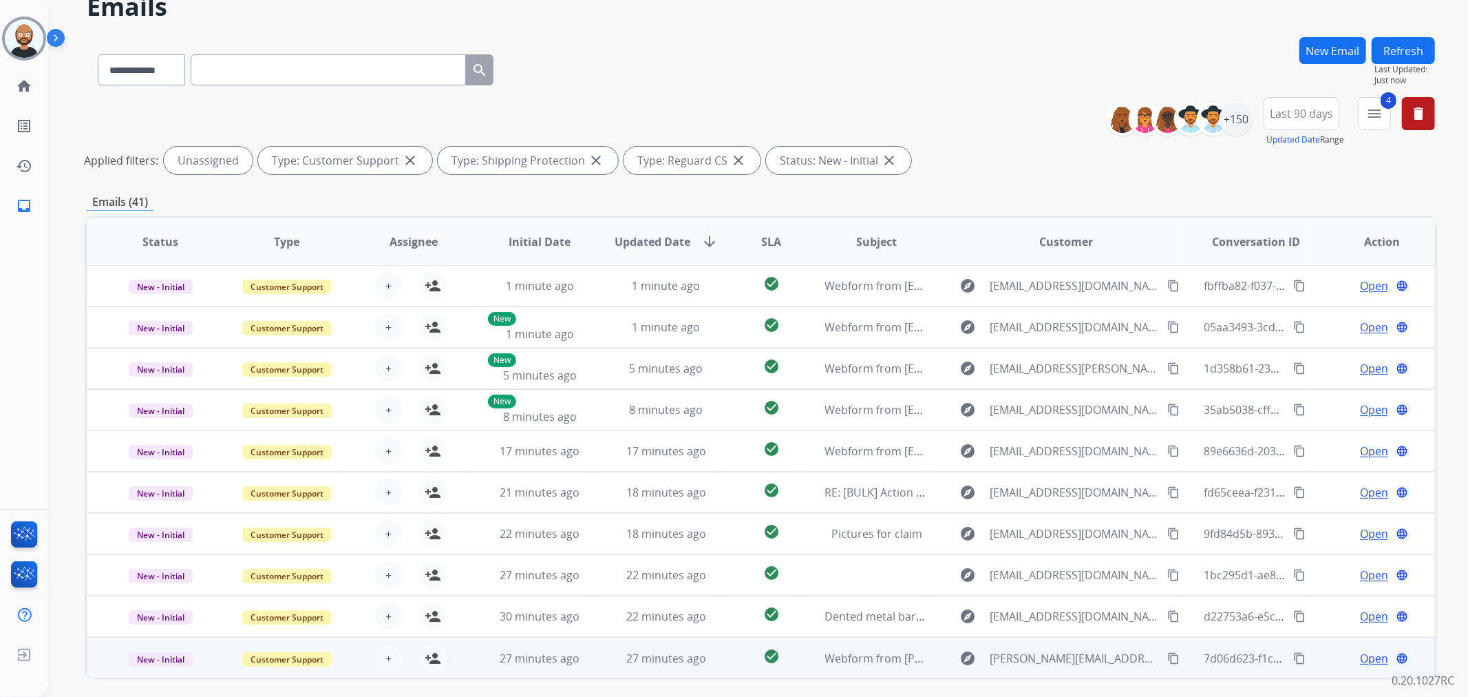
scroll to position [119, 0]
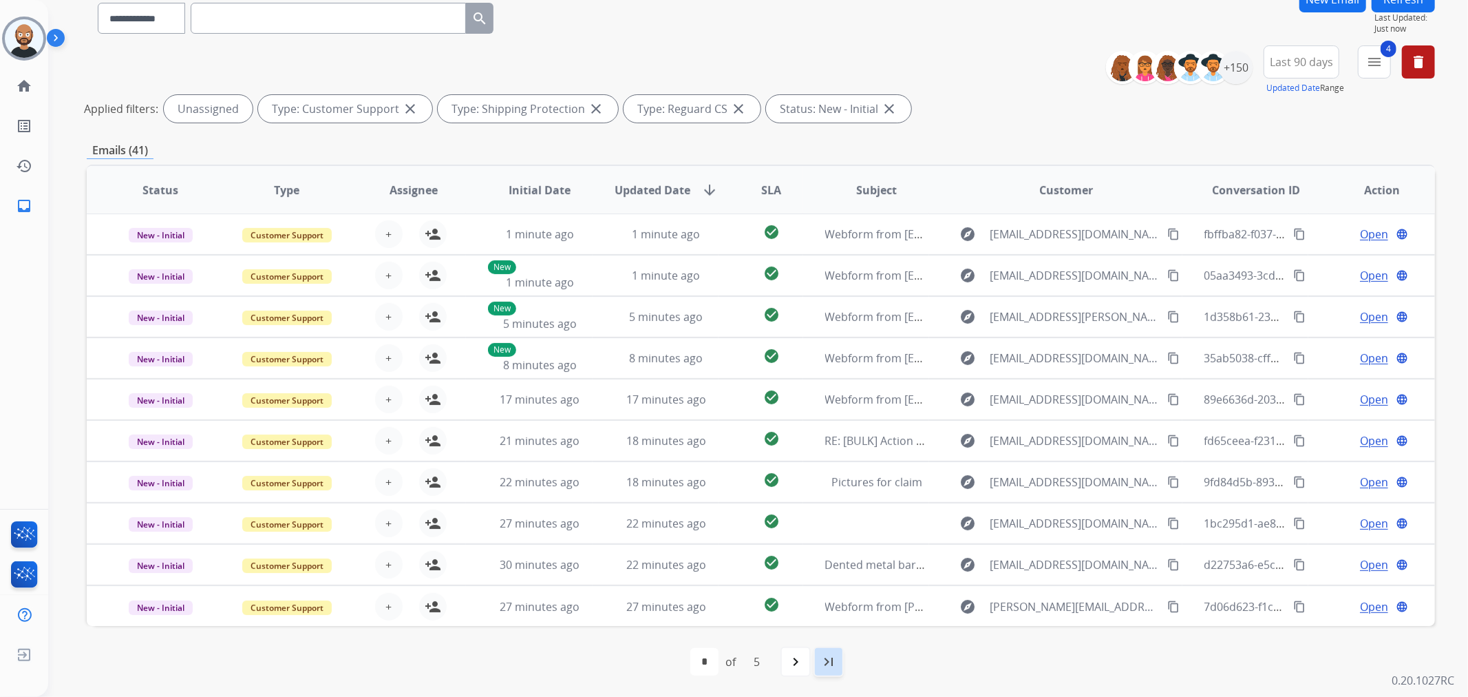
click at [834, 421] on mat-icon "last_page" at bounding box center [828, 661] width 17 height 17
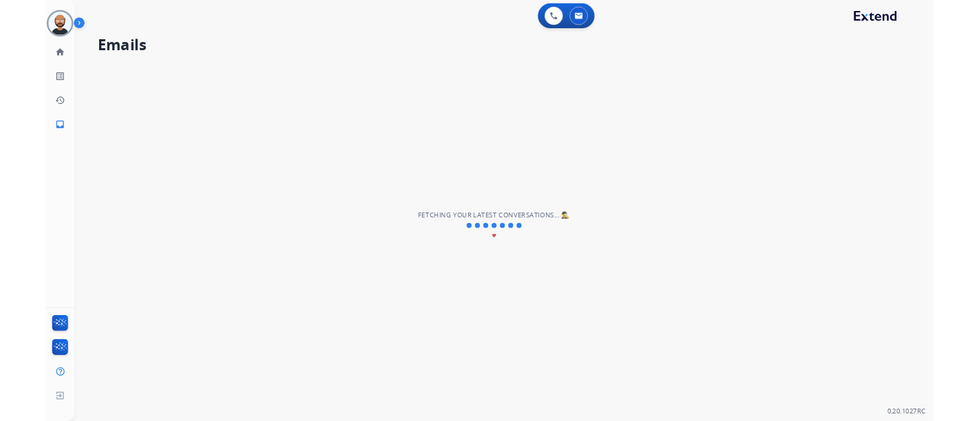
scroll to position [0, 0]
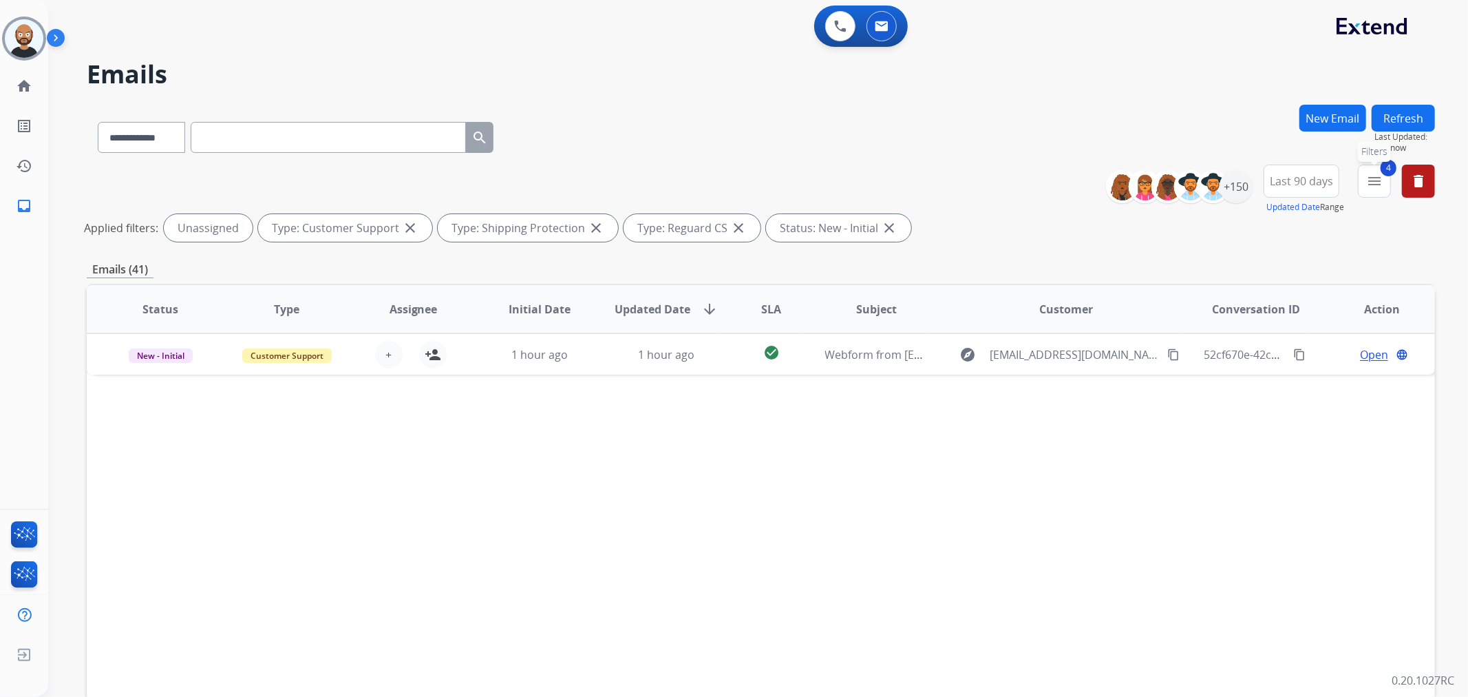
click at [978, 182] on mat-icon "menu" at bounding box center [1374, 181] width 17 height 17
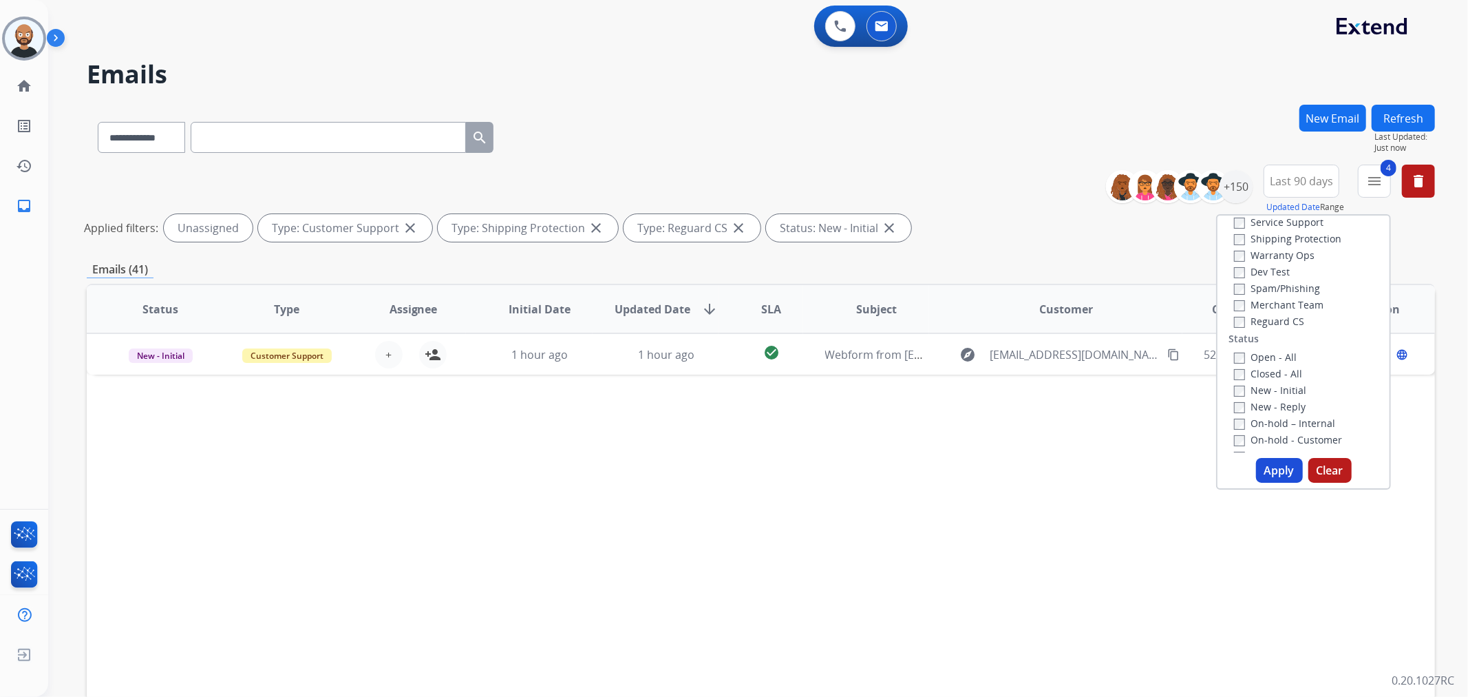
click at [978, 388] on label "New - Initial" at bounding box center [1270, 389] width 72 height 13
click at [978, 410] on label "New - Reply" at bounding box center [1270, 406] width 72 height 13
click at [978, 421] on button "Apply" at bounding box center [1279, 470] width 47 height 25
select select "*"
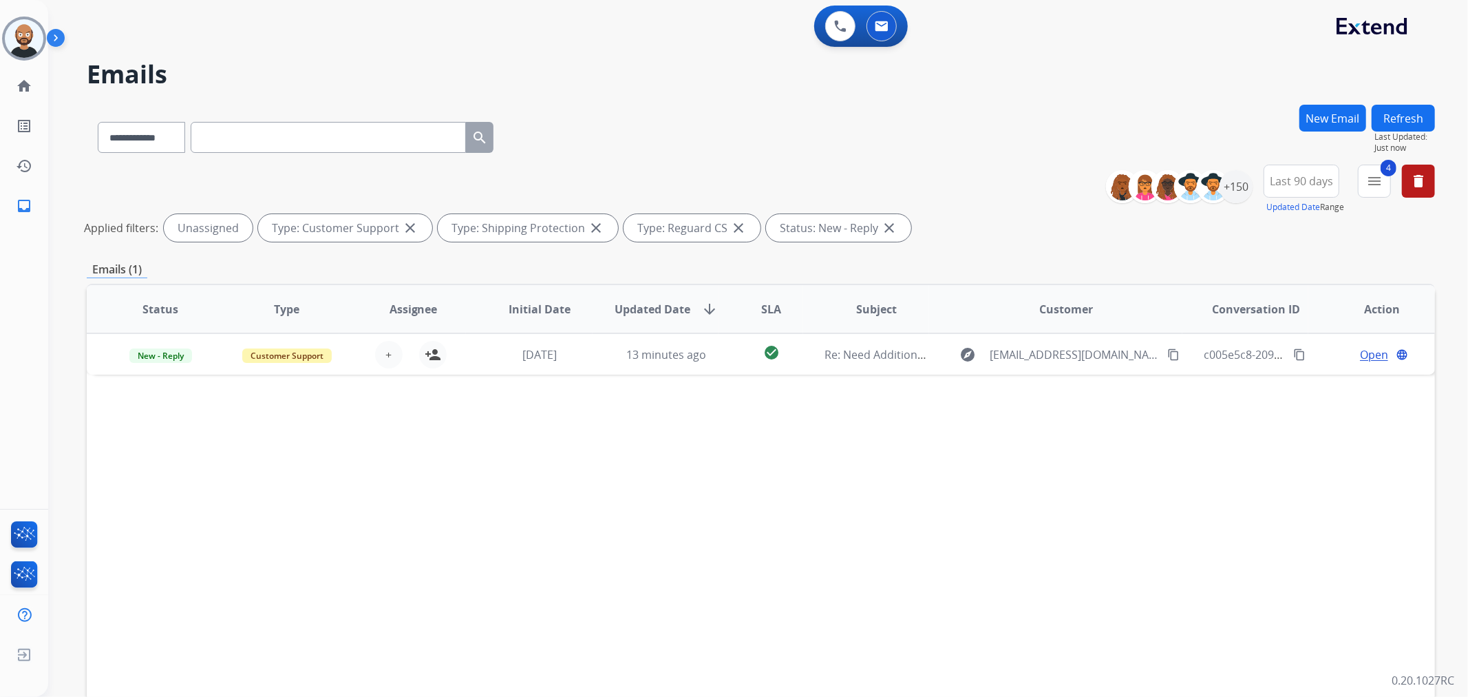
click at [978, 176] on mat-icon "delete" at bounding box center [1418, 181] width 17 height 17
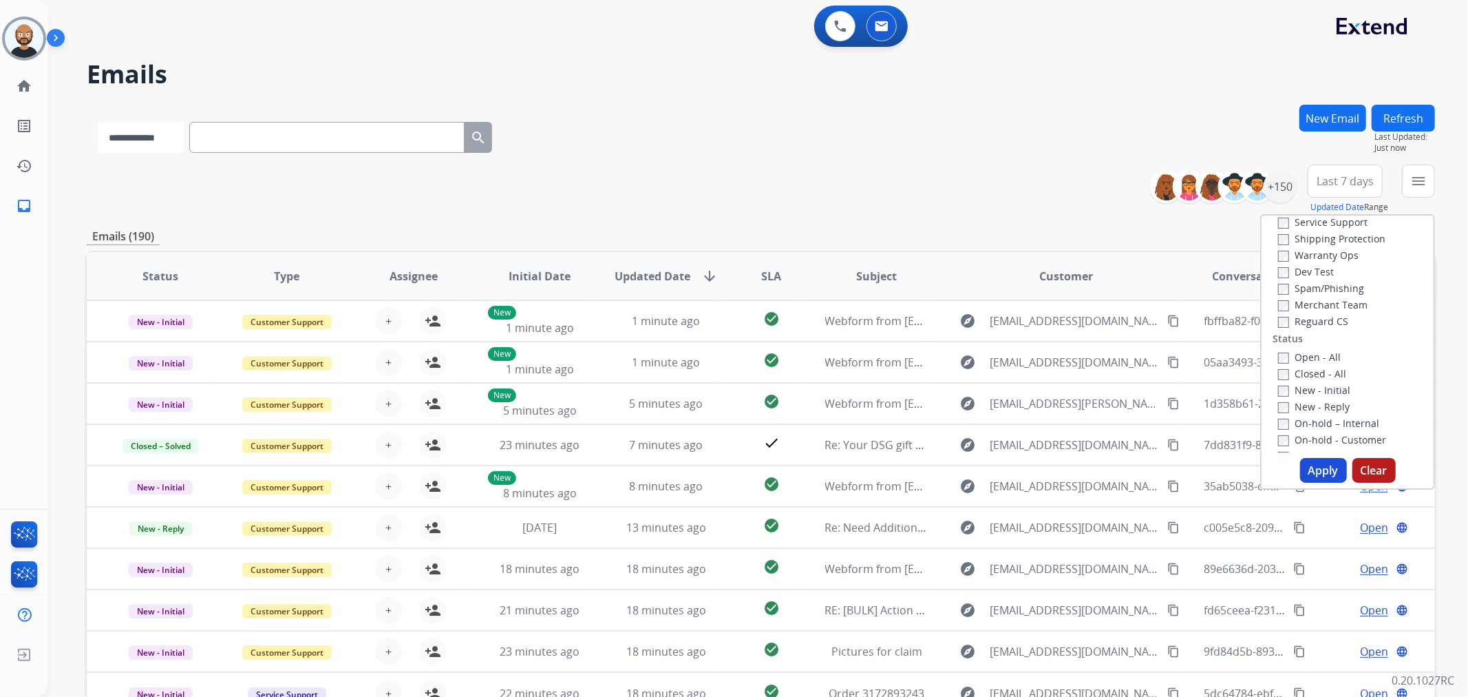
click at [142, 142] on select "**********" at bounding box center [141, 137] width 86 height 31
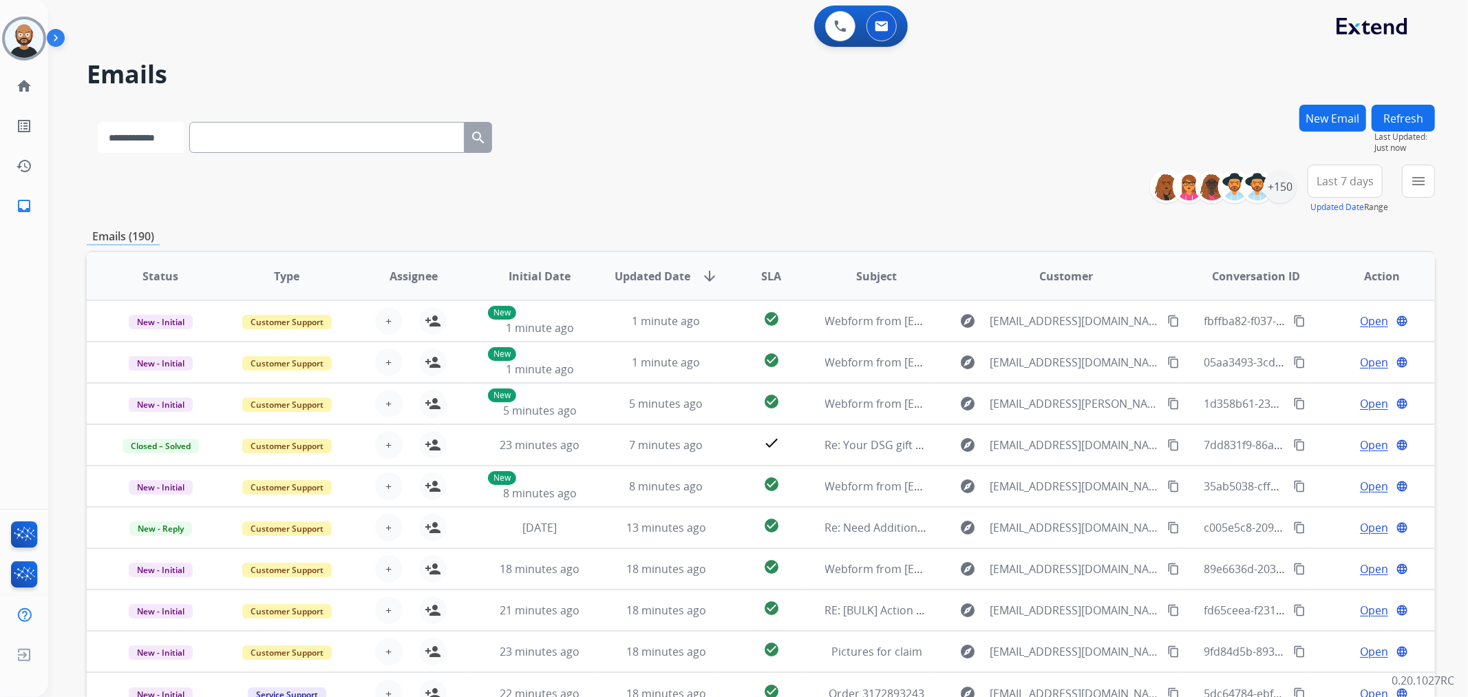
select select "**********"
click at [98, 122] on select "**********" at bounding box center [141, 137] width 86 height 31
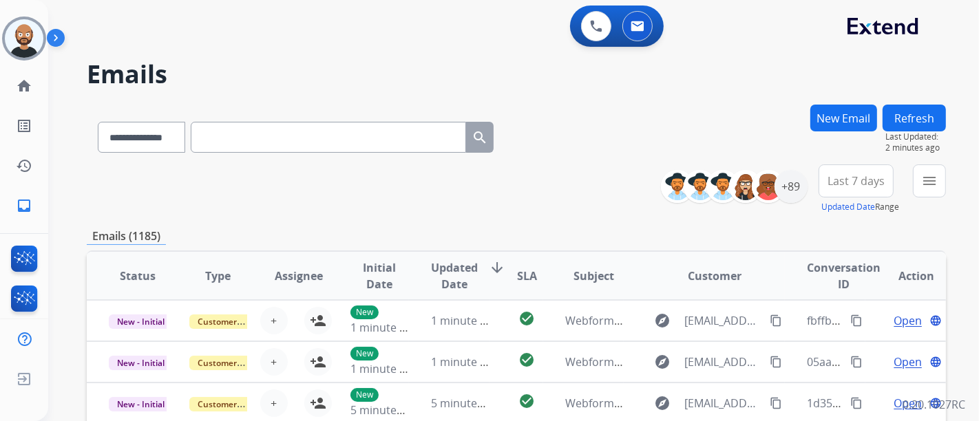
click at [232, 141] on input "text" at bounding box center [328, 137] width 275 height 31
paste input "**********"
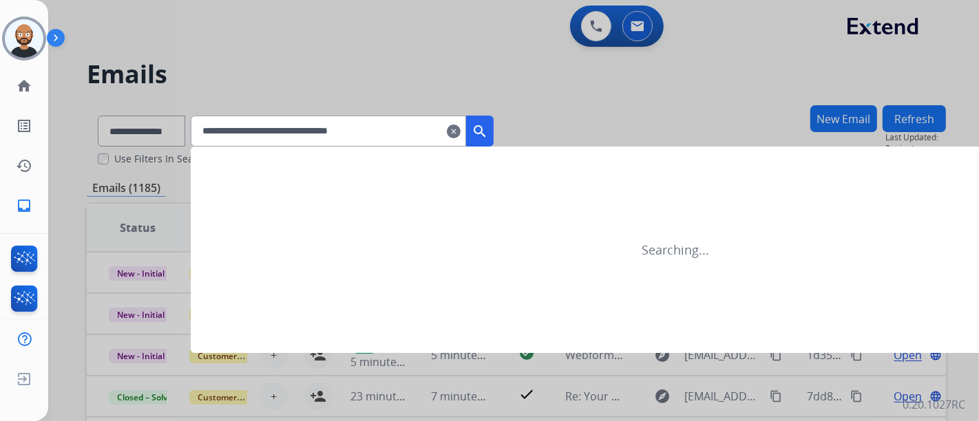
click at [488, 130] on mat-icon "search" at bounding box center [479, 131] width 17 height 17
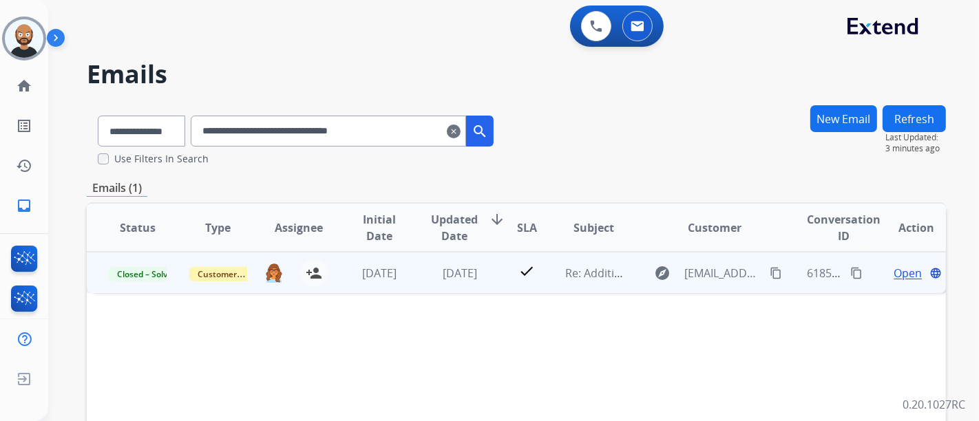
click at [893, 270] on span "Open" at bounding box center [907, 273] width 28 height 17
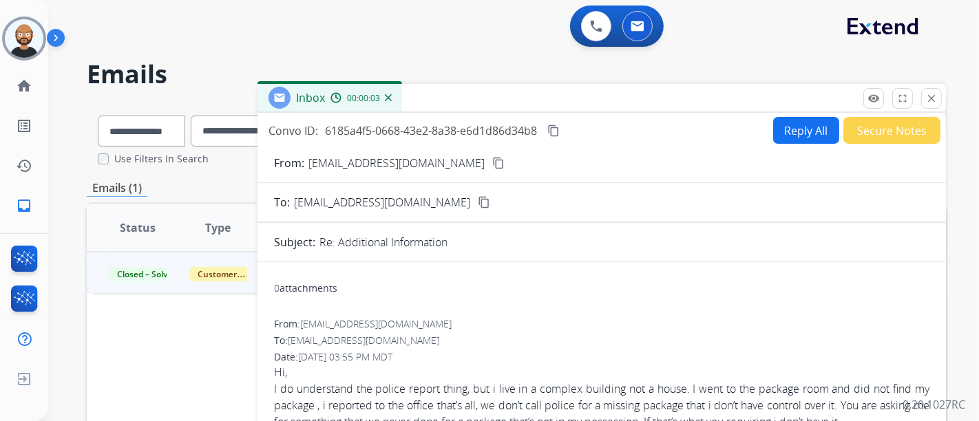
click at [492, 162] on mat-icon "content_copy" at bounding box center [498, 163] width 12 height 12
click at [921, 95] on button "close Close" at bounding box center [931, 98] width 21 height 21
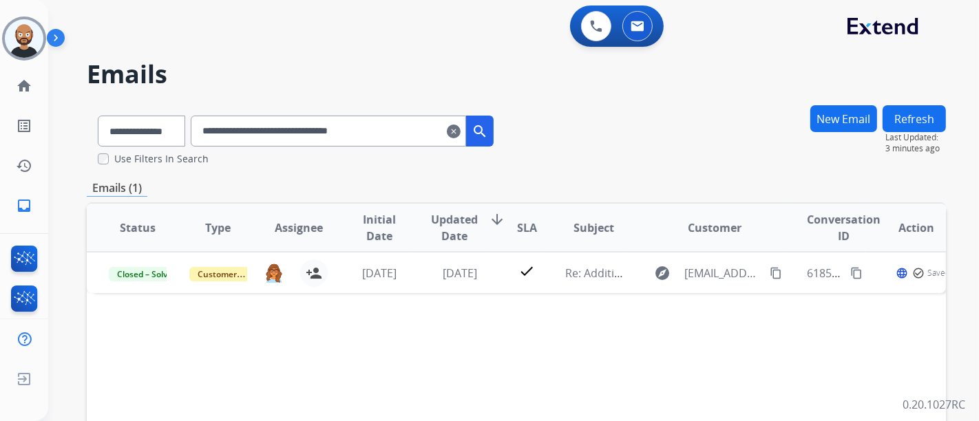
click at [387, 125] on input "**********" at bounding box center [328, 131] width 275 height 31
paste input "text"
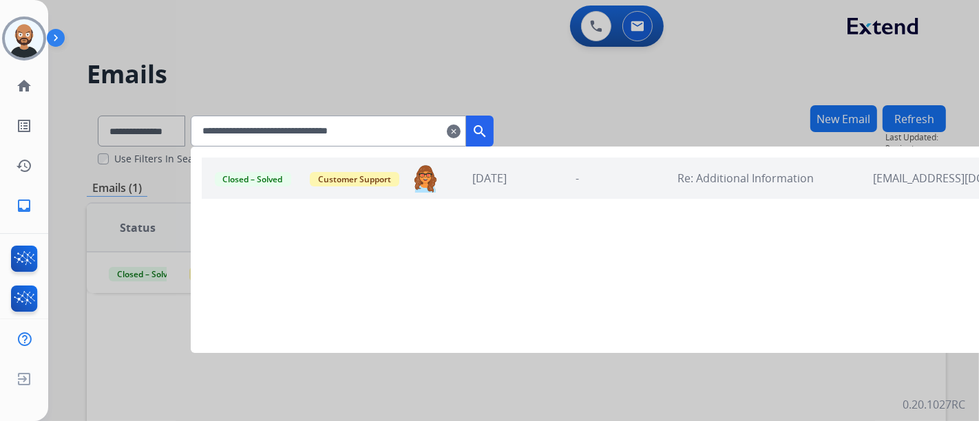
click at [488, 131] on mat-icon "search" at bounding box center [479, 131] width 17 height 17
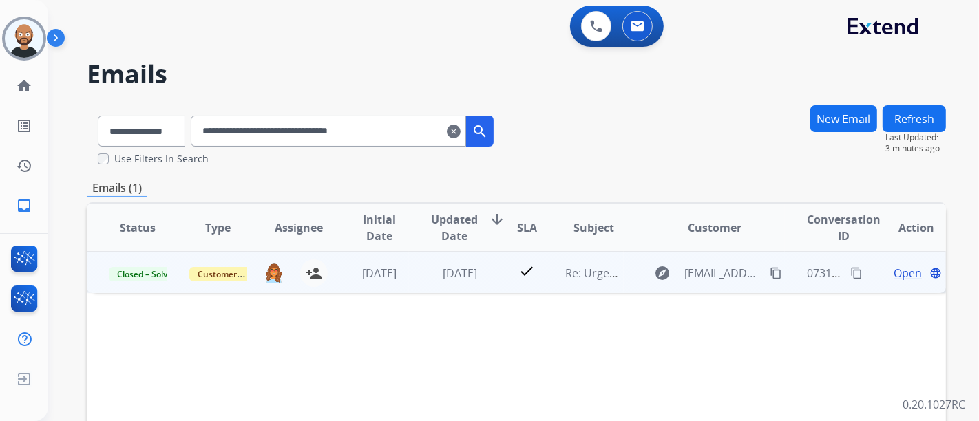
click at [899, 270] on span "Open" at bounding box center [907, 273] width 28 height 17
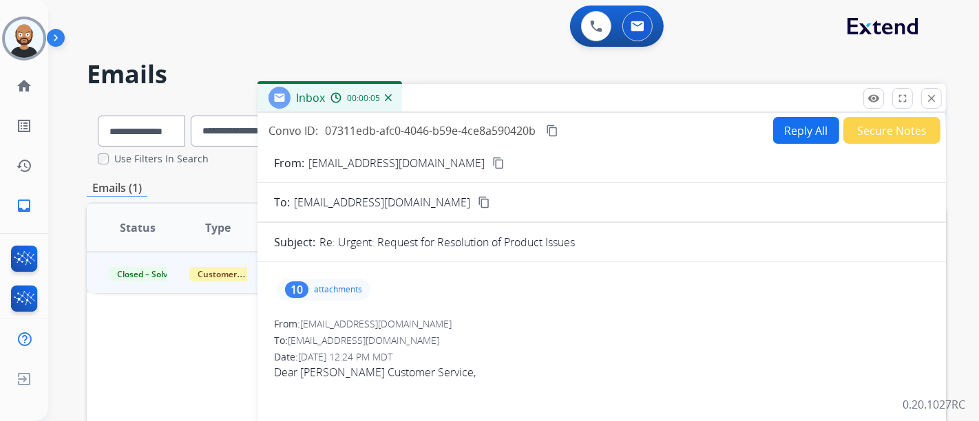
click at [492, 162] on mat-icon "content_copy" at bounding box center [498, 163] width 12 height 12
drag, startPoint x: 930, startPoint y: 97, endPoint x: 937, endPoint y: 101, distance: 8.6
click at [930, 97] on mat-icon "close" at bounding box center [931, 98] width 12 height 12
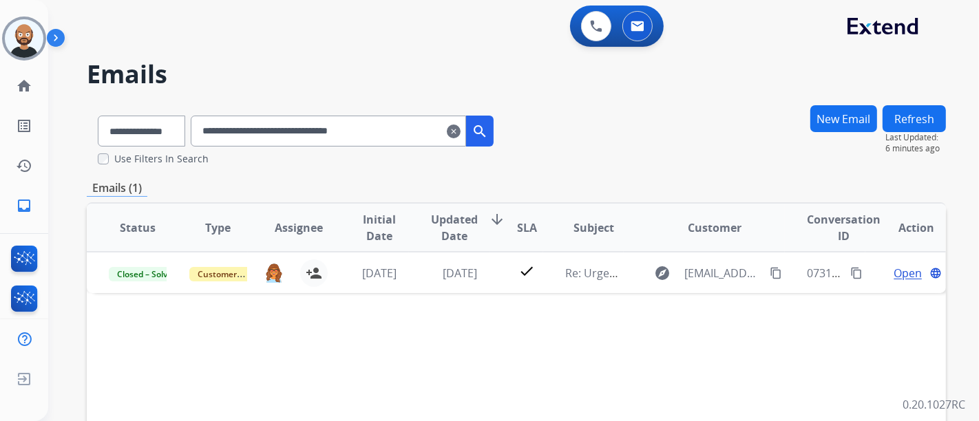
click at [352, 126] on input "**********" at bounding box center [328, 131] width 275 height 31
paste input "text"
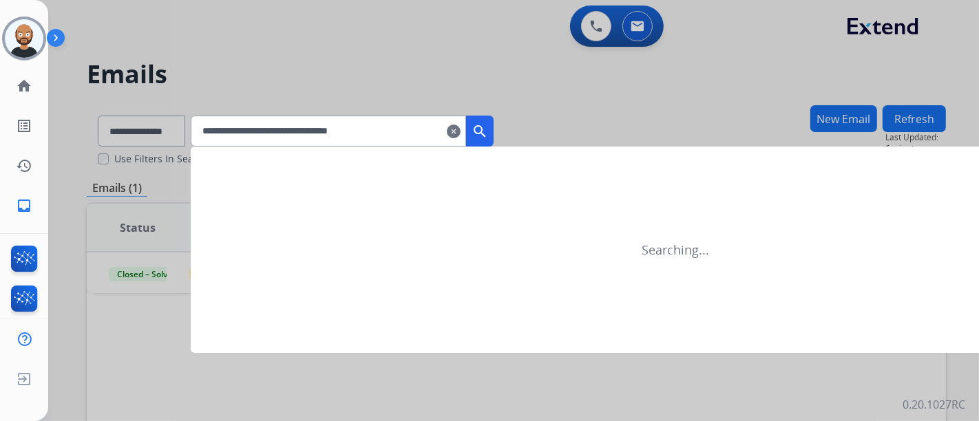
click at [493, 129] on button "search" at bounding box center [480, 131] width 28 height 31
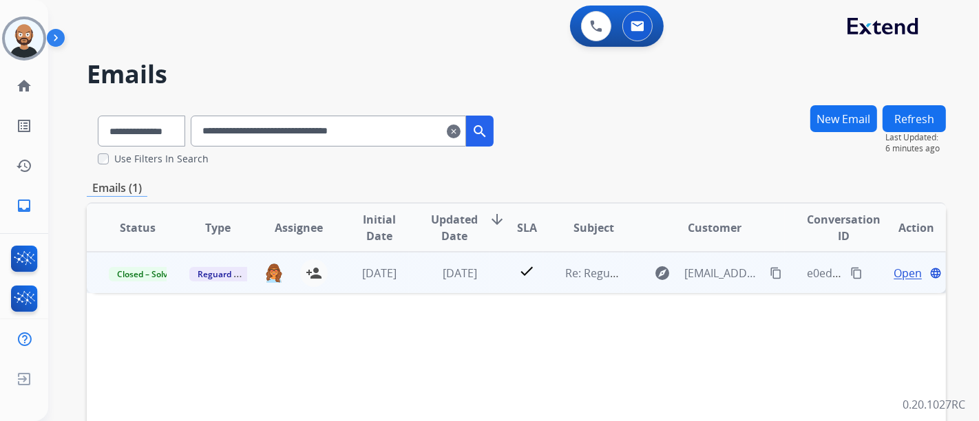
click at [900, 272] on span "Open" at bounding box center [907, 273] width 28 height 17
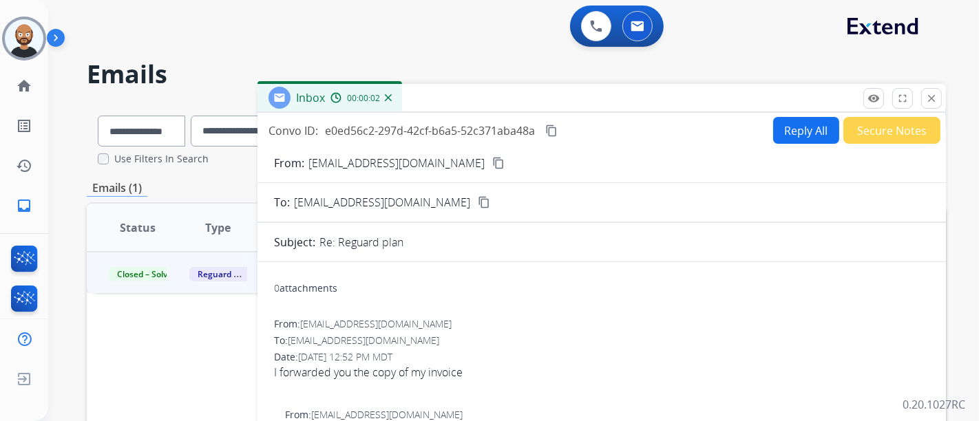
click at [492, 162] on mat-icon "content_copy" at bounding box center [498, 163] width 12 height 12
drag, startPoint x: 924, startPoint y: 99, endPoint x: 839, endPoint y: 109, distance: 85.2
click at [924, 99] on button "close Close" at bounding box center [931, 98] width 21 height 21
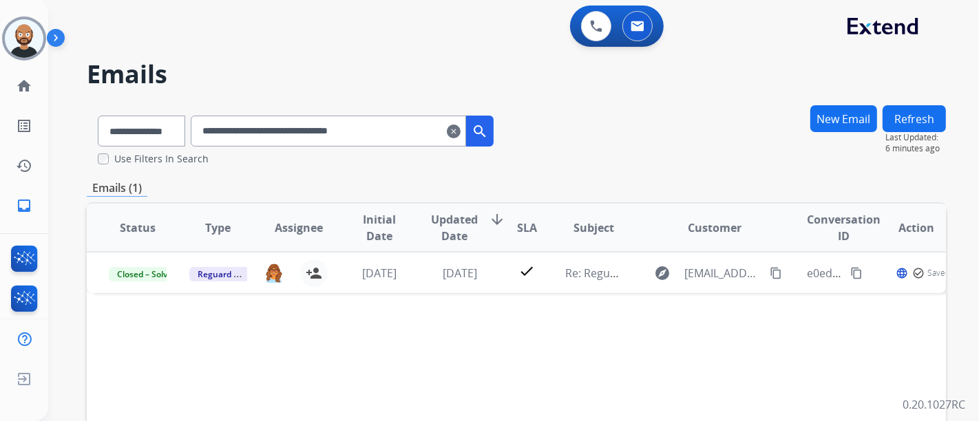
drag, startPoint x: 323, startPoint y: 114, endPoint x: 327, endPoint y: 134, distance: 19.6
click at [324, 117] on div "**********" at bounding box center [296, 128] width 418 height 47
click at [328, 134] on input "**********" at bounding box center [328, 131] width 275 height 31
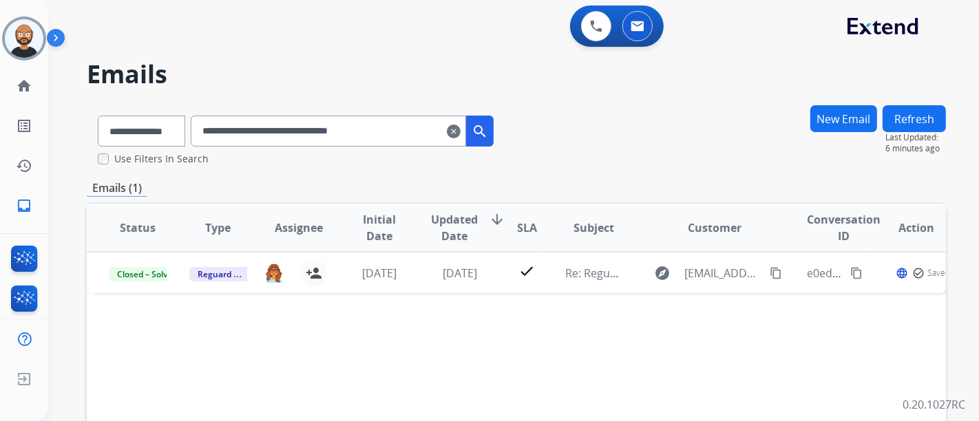
paste input "text"
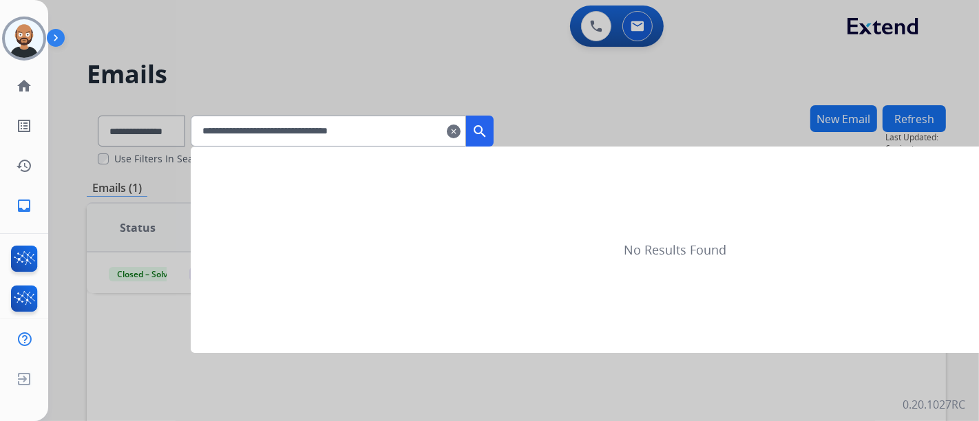
click at [488, 127] on mat-icon "search" at bounding box center [479, 131] width 17 height 17
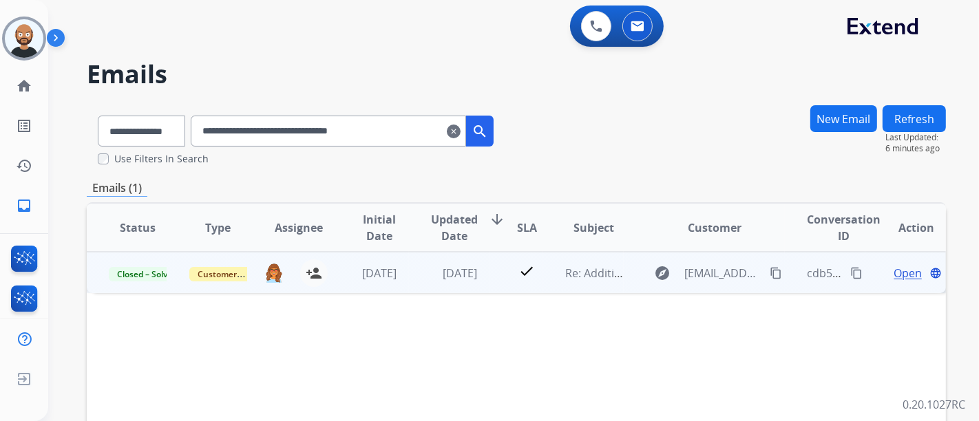
click at [896, 274] on span "Open" at bounding box center [907, 273] width 28 height 17
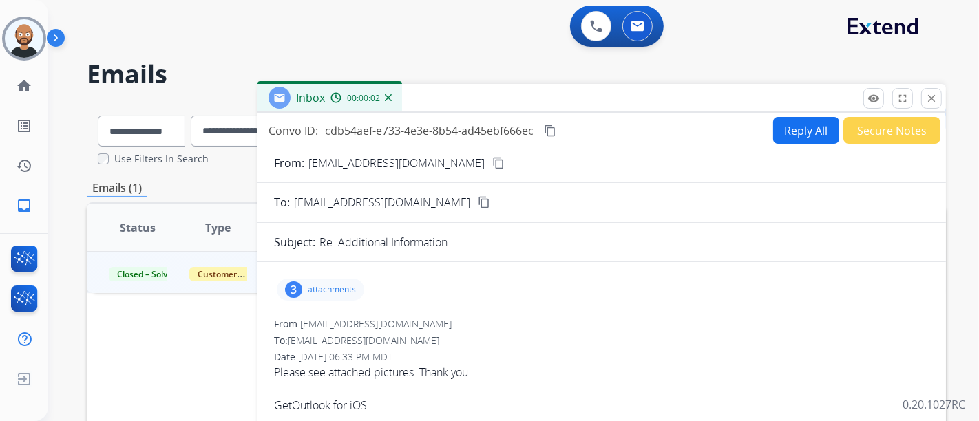
click at [492, 164] on mat-icon "content_copy" at bounding box center [498, 163] width 12 height 12
drag, startPoint x: 924, startPoint y: 98, endPoint x: 900, endPoint y: 103, distance: 24.0
click at [924, 98] on button "close Close" at bounding box center [931, 98] width 21 height 21
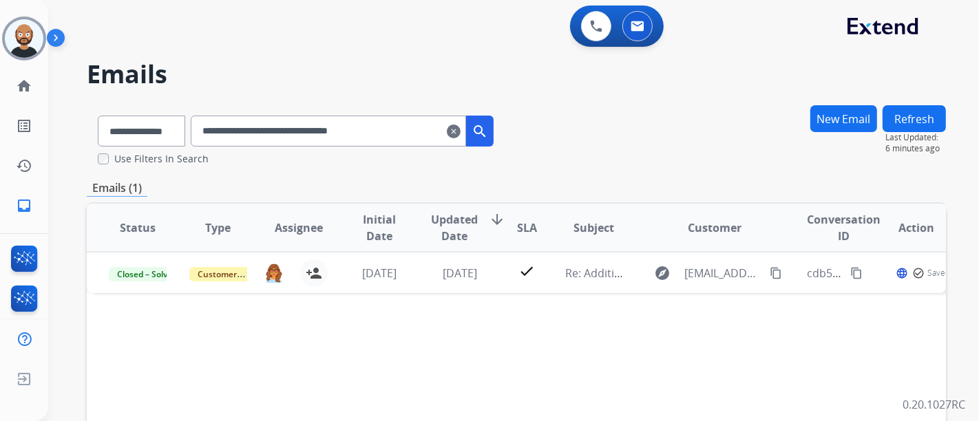
click at [353, 122] on input "**********" at bounding box center [328, 131] width 275 height 31
paste input "text"
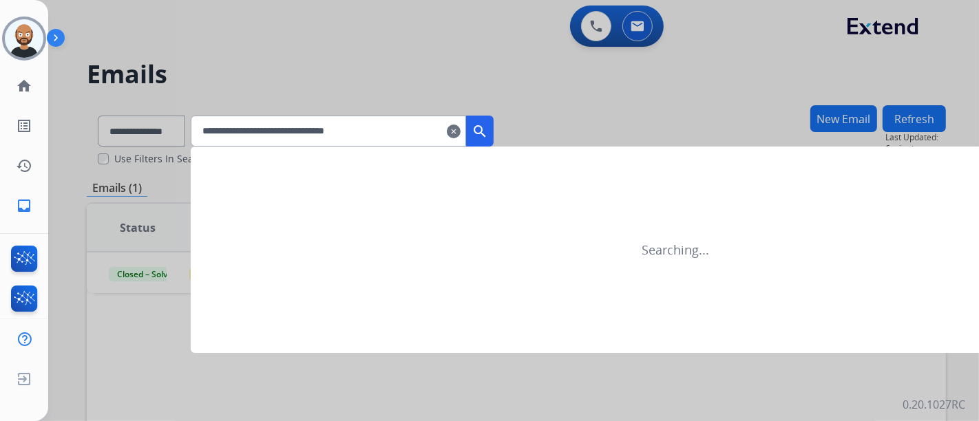
click at [488, 129] on mat-icon "search" at bounding box center [479, 131] width 17 height 17
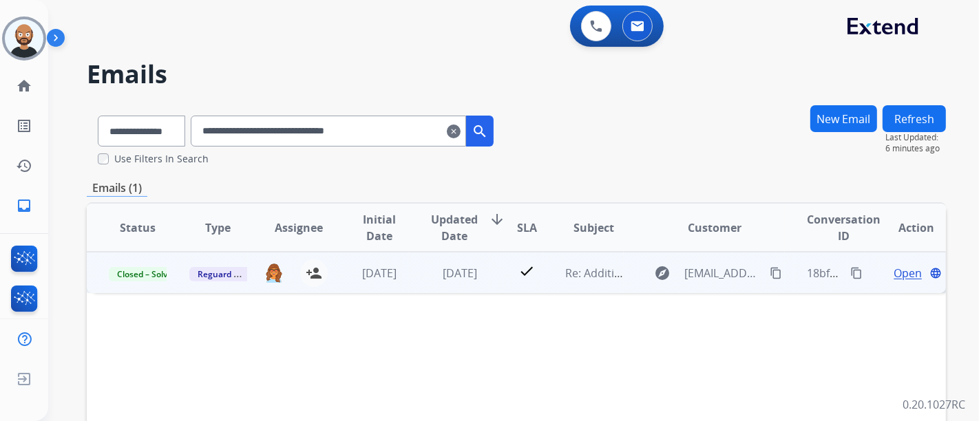
click at [893, 268] on span "Open" at bounding box center [907, 273] width 28 height 17
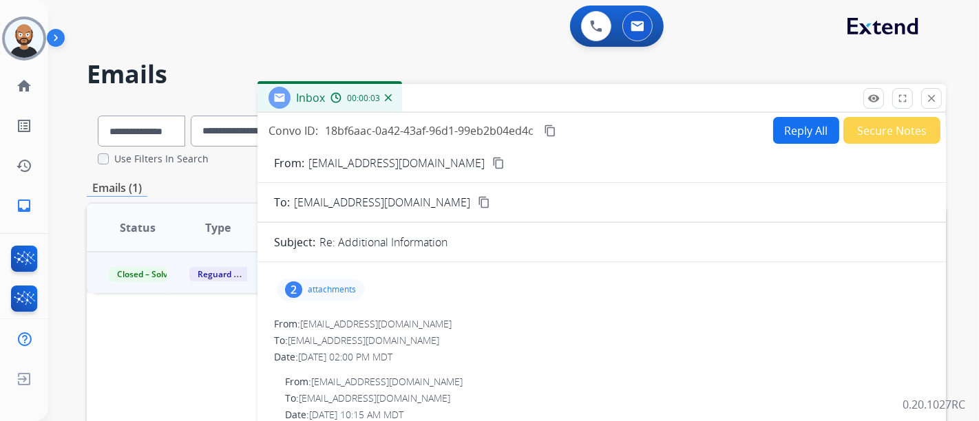
click at [438, 162] on div "From: veroychino21@gmail.com content_copy" at bounding box center [601, 163] width 688 height 17
click at [492, 162] on mat-icon "content_copy" at bounding box center [498, 163] width 12 height 12
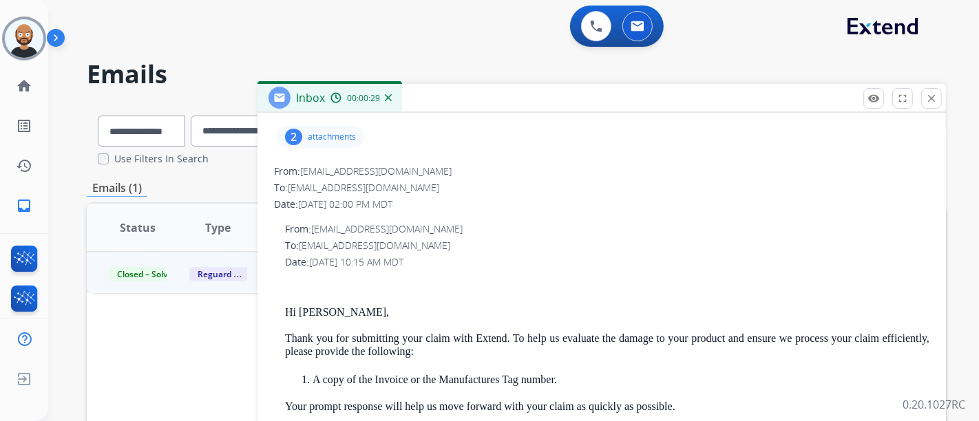
scroll to position [76, 0]
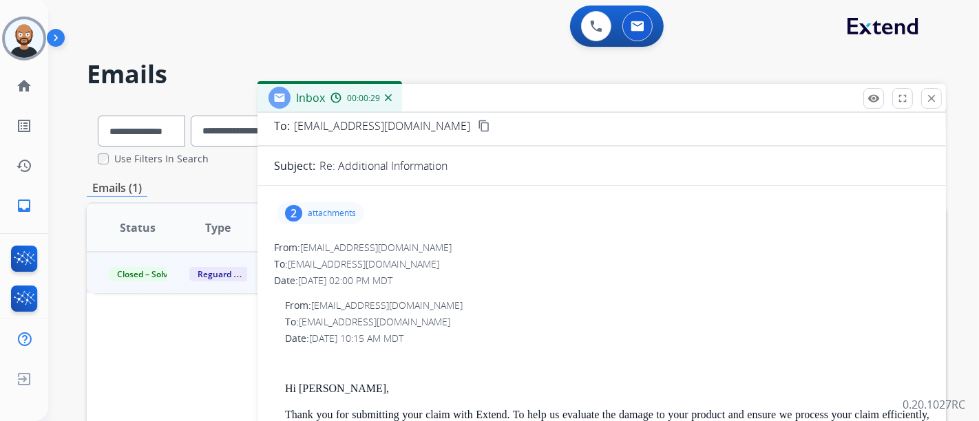
click at [338, 202] on div "2 attachments" at bounding box center [320, 213] width 87 height 22
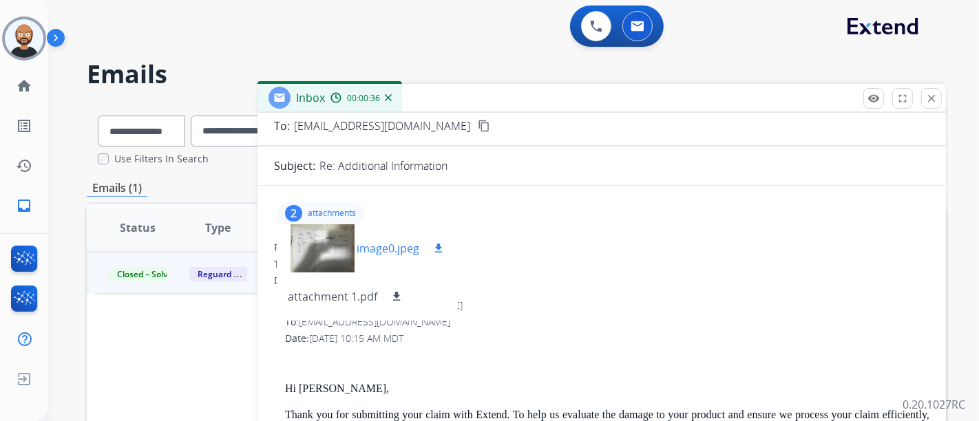
click at [325, 246] on div at bounding box center [322, 248] width 69 height 48
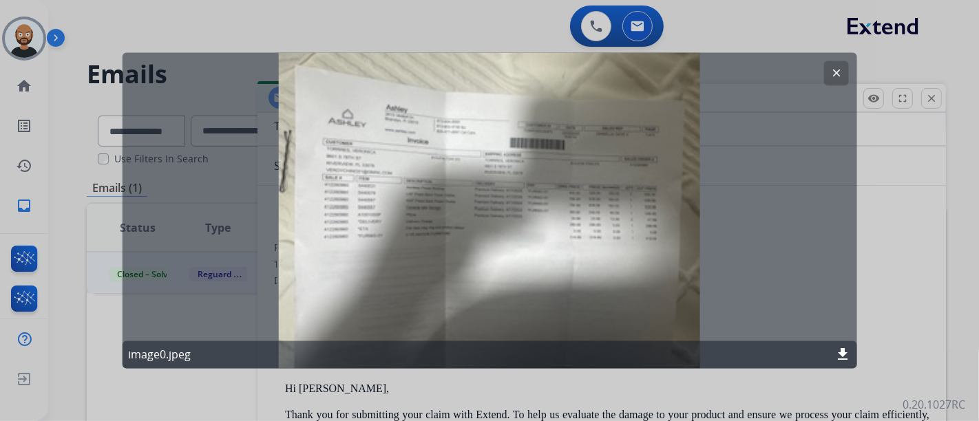
click at [839, 72] on mat-icon "clear" at bounding box center [835, 73] width 12 height 12
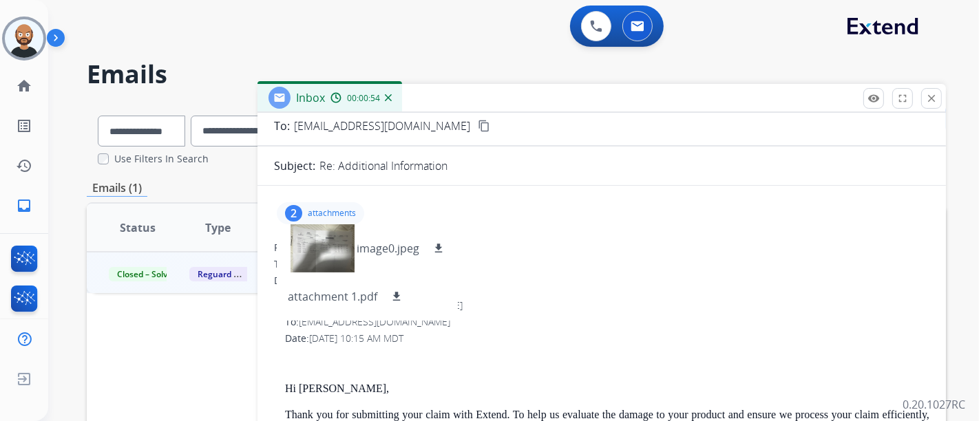
drag, startPoint x: 940, startPoint y: 94, endPoint x: 764, endPoint y: 137, distance: 180.6
click at [939, 94] on button "close Close" at bounding box center [931, 98] width 21 height 21
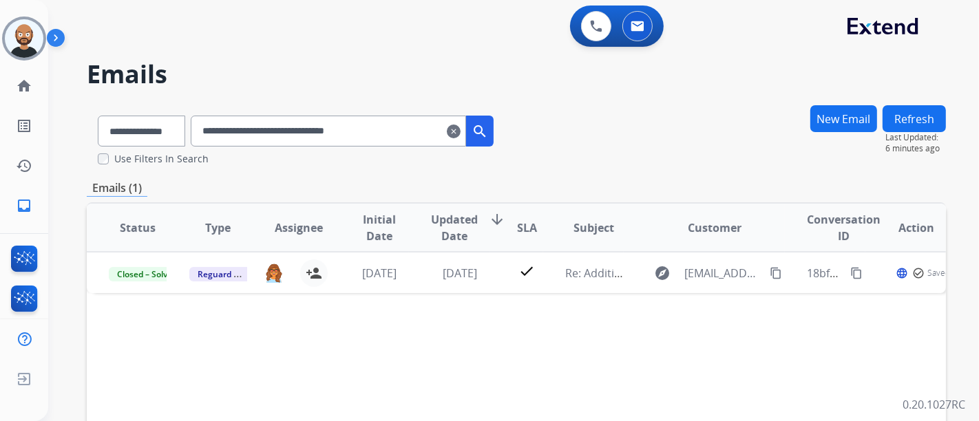
click at [331, 137] on input "**********" at bounding box center [328, 131] width 275 height 31
paste input "*"
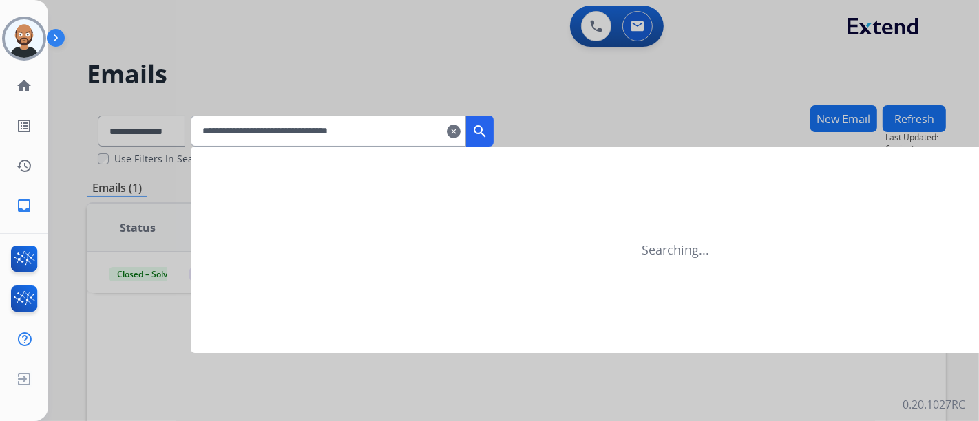
click at [488, 134] on mat-icon "search" at bounding box center [479, 131] width 17 height 17
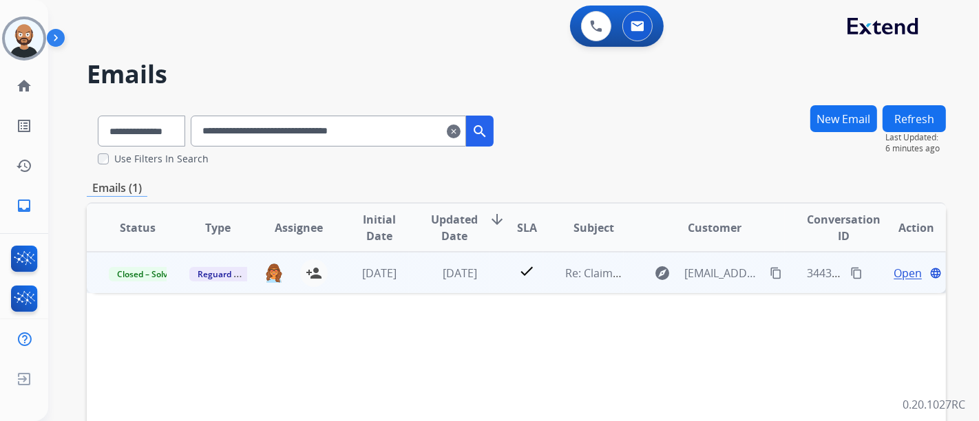
click at [893, 270] on span "Open" at bounding box center [907, 273] width 28 height 17
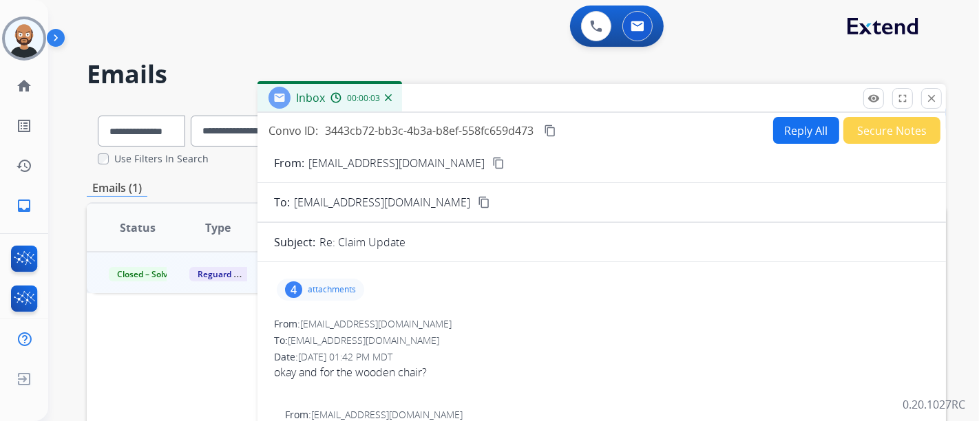
click at [492, 161] on mat-icon "content_copy" at bounding box center [498, 163] width 12 height 12
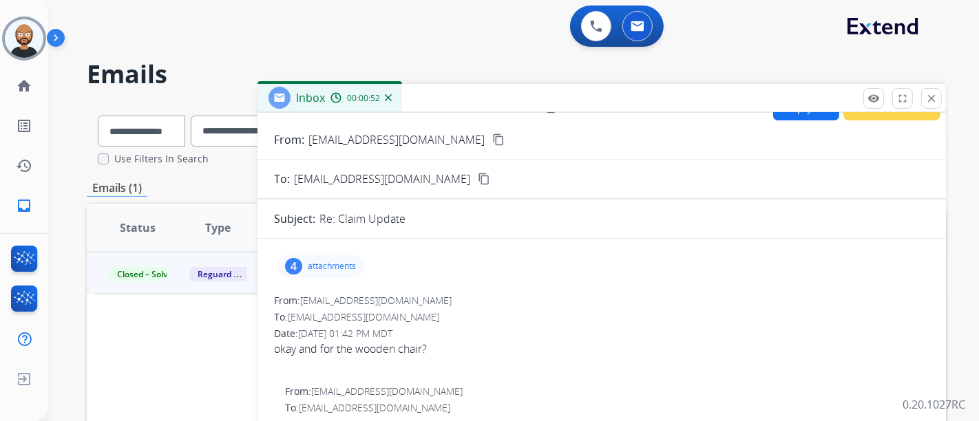
scroll to position [0, 0]
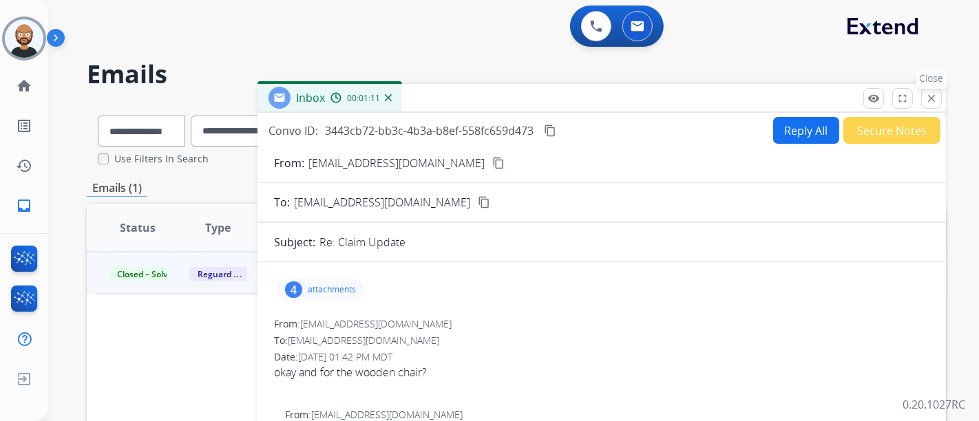
click at [940, 97] on button "close Close" at bounding box center [931, 98] width 21 height 21
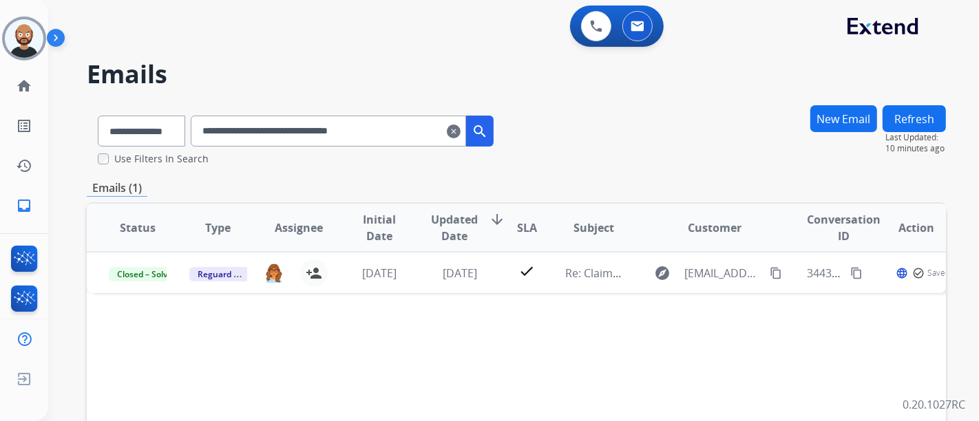
click at [372, 127] on input "**********" at bounding box center [328, 131] width 275 height 31
paste input "text"
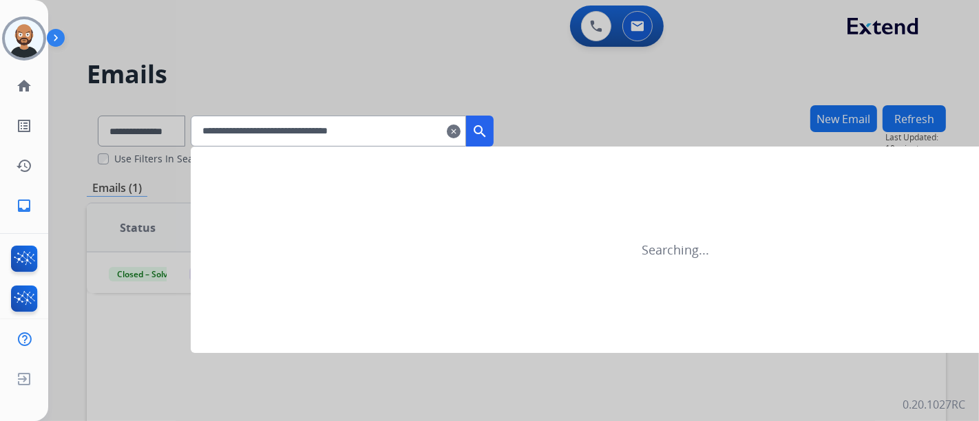
type input "**********"
click at [488, 127] on mat-icon "search" at bounding box center [479, 131] width 17 height 17
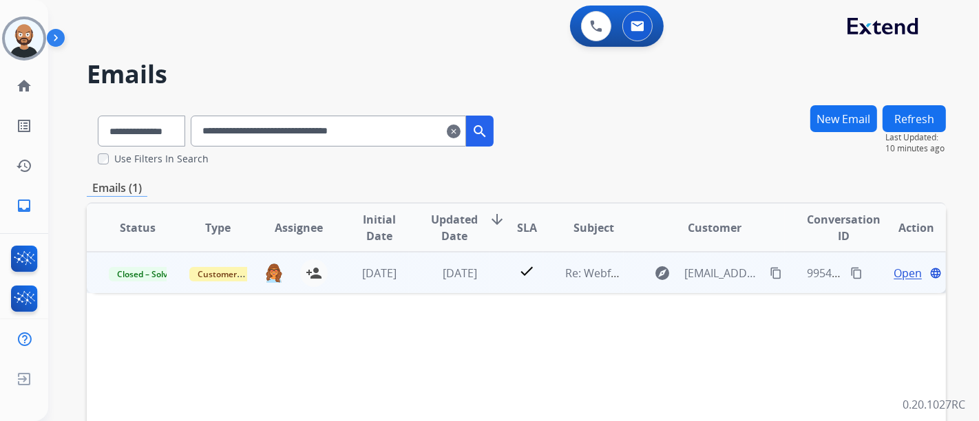
click at [894, 276] on span "Open" at bounding box center [907, 273] width 28 height 17
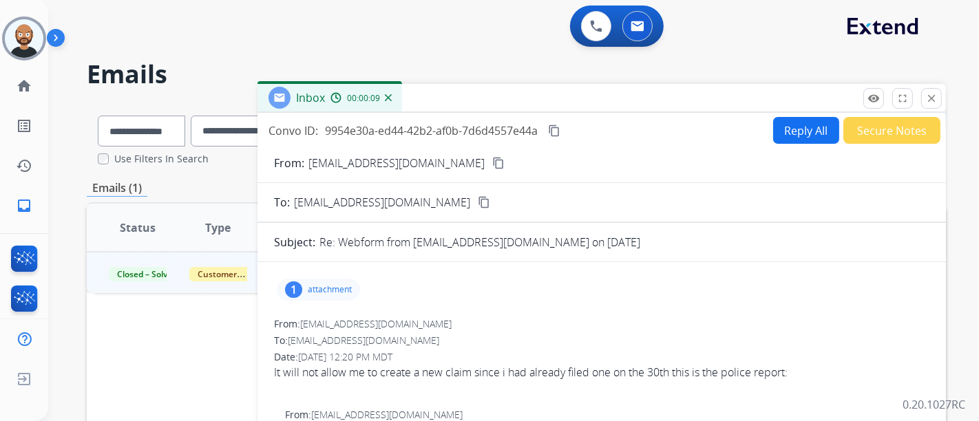
click at [492, 164] on mat-icon "content_copy" at bounding box center [498, 163] width 12 height 12
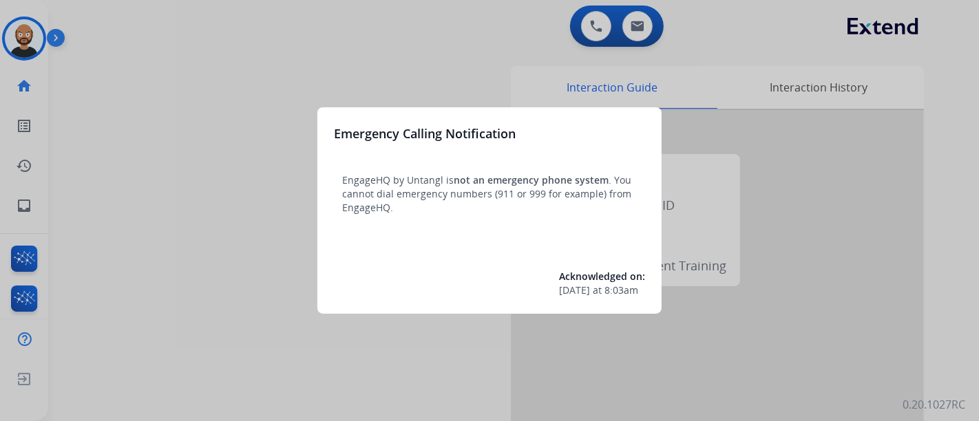
click at [222, 139] on div at bounding box center [489, 210] width 979 height 421
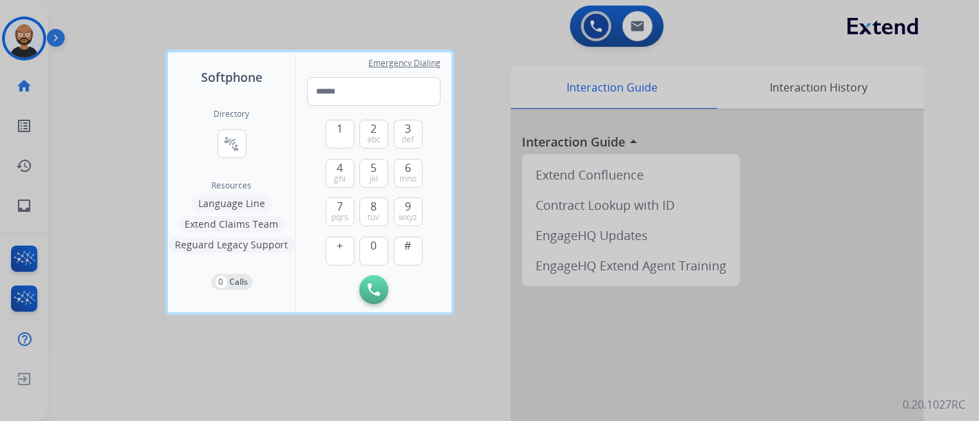
click at [119, 164] on div at bounding box center [489, 210] width 979 height 421
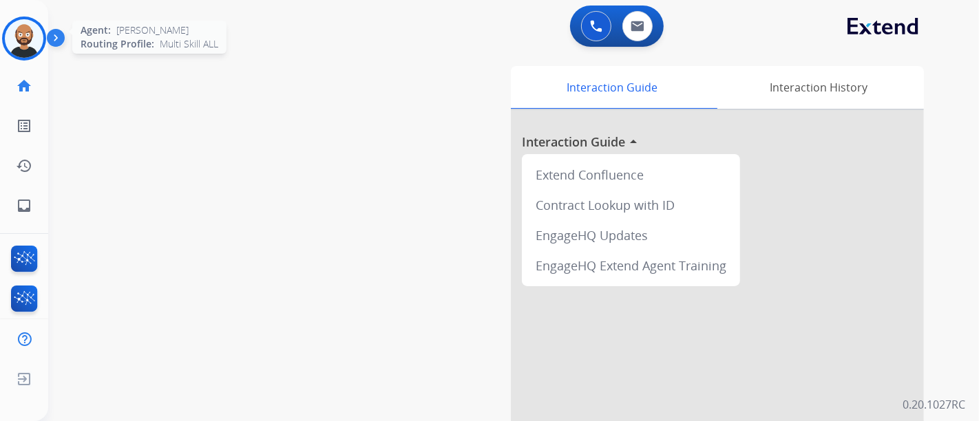
click at [21, 52] on img at bounding box center [24, 38] width 39 height 39
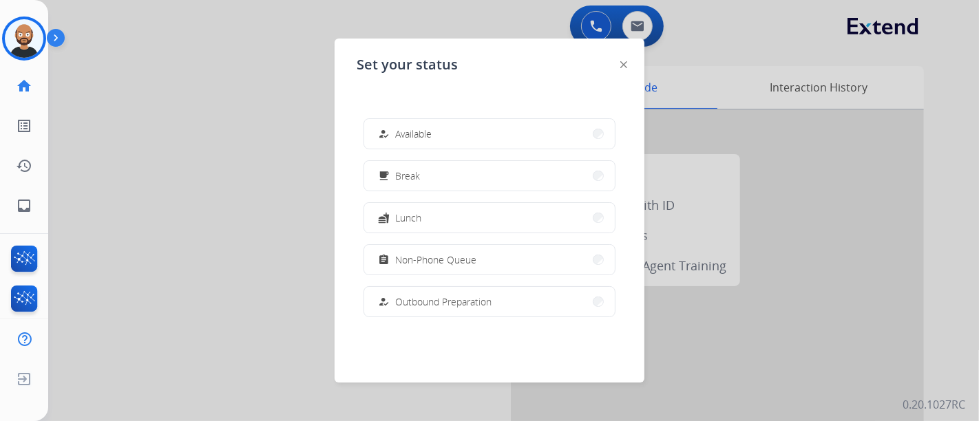
scroll to position [259, 0]
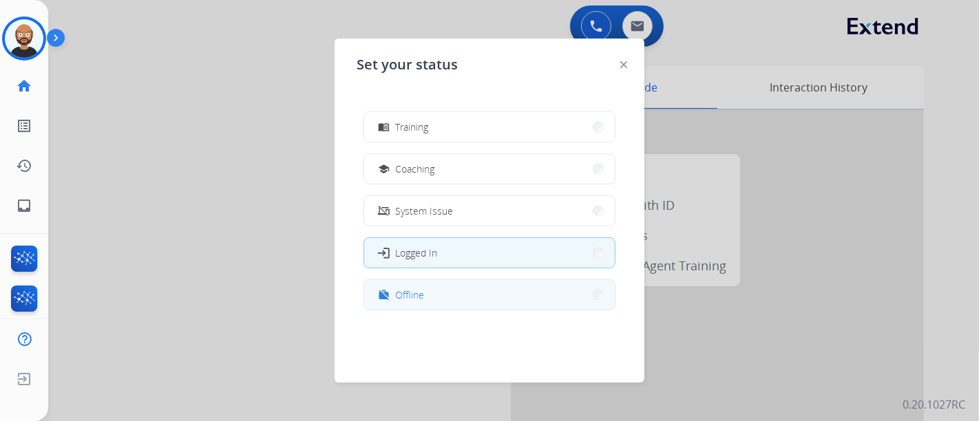
click at [458, 293] on button "work_off Offline" at bounding box center [489, 295] width 251 height 30
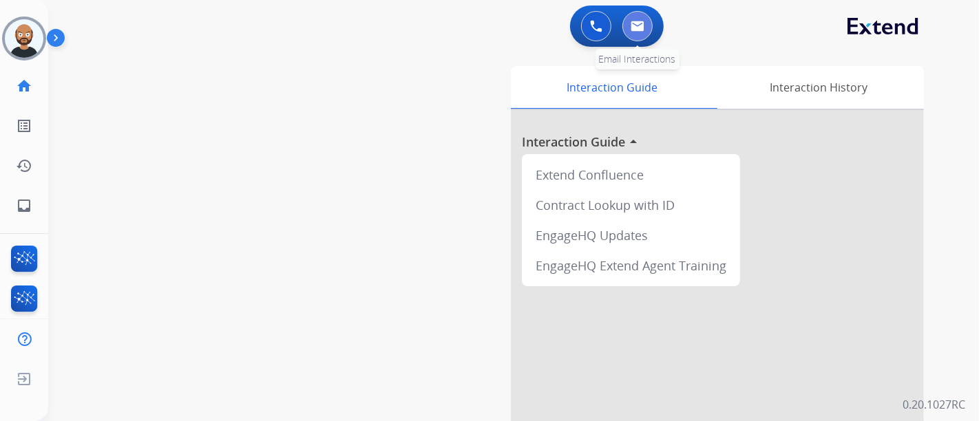
click at [632, 32] on button at bounding box center [637, 26] width 30 height 30
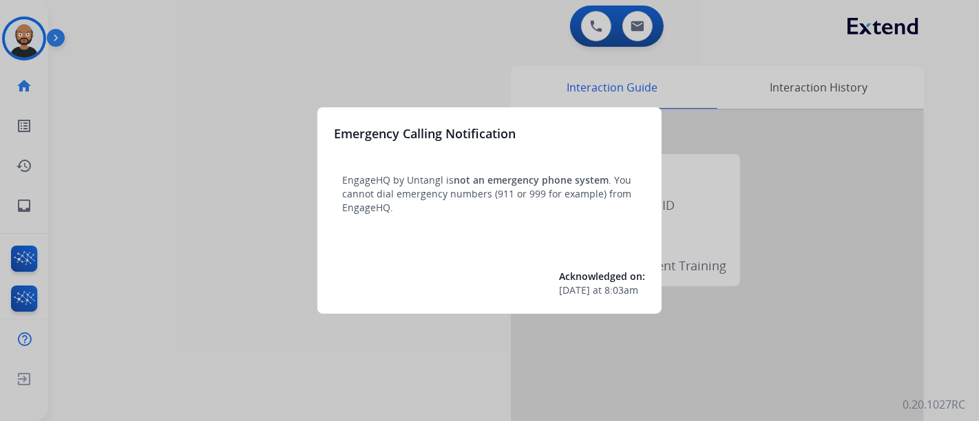
click at [251, 128] on div at bounding box center [489, 210] width 979 height 421
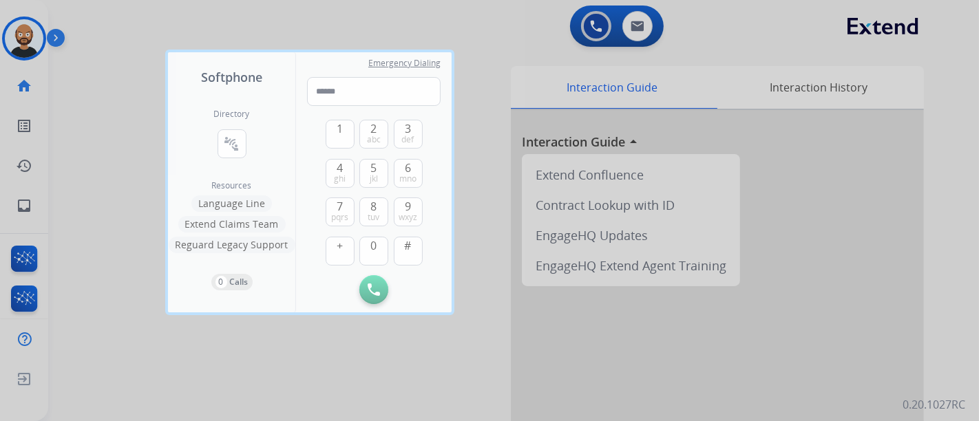
click at [141, 138] on div at bounding box center [489, 210] width 979 height 421
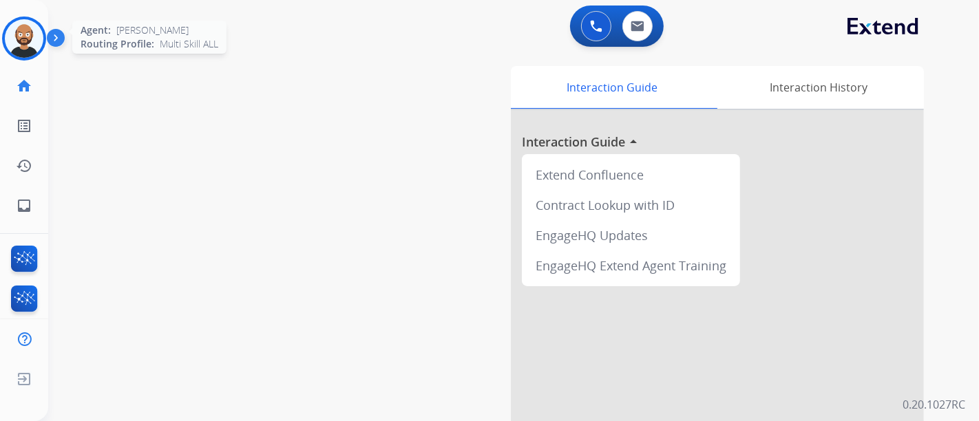
click at [23, 40] on img at bounding box center [24, 38] width 39 height 39
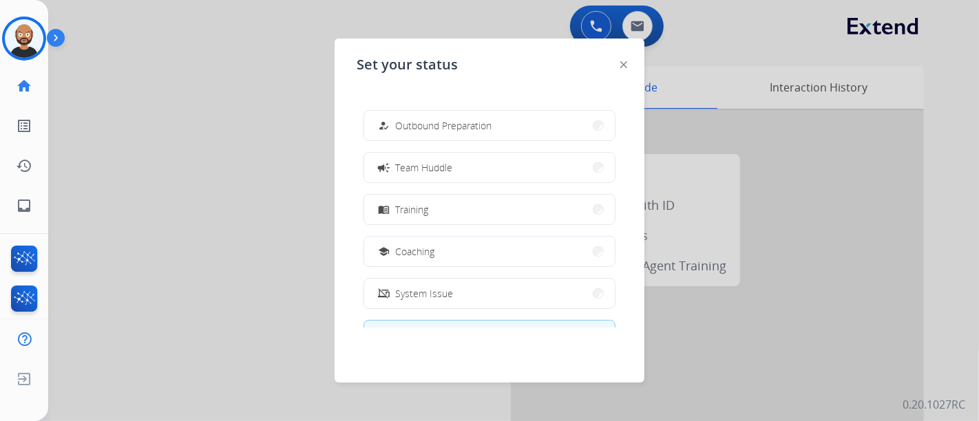
scroll to position [259, 0]
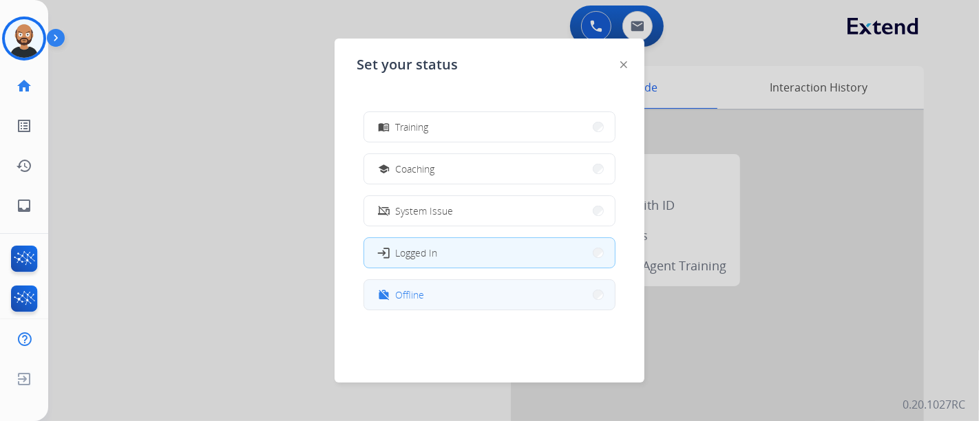
click at [435, 301] on button "work_off Offline" at bounding box center [489, 295] width 251 height 30
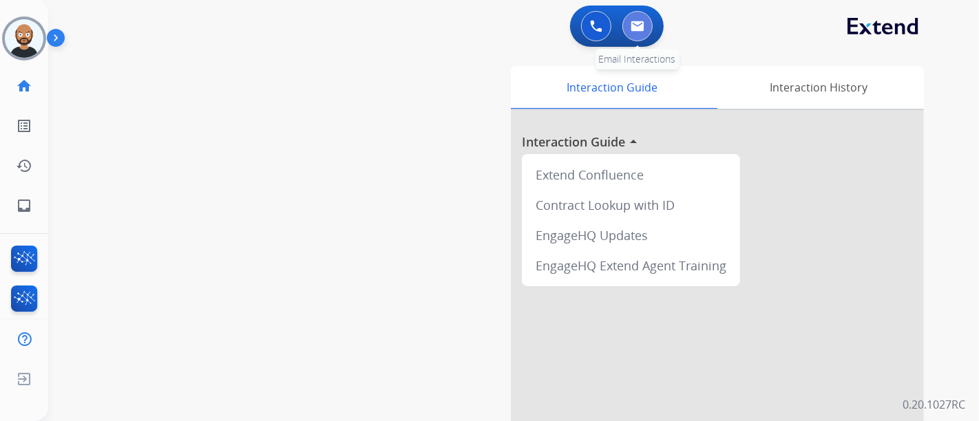
click at [636, 28] on img at bounding box center [637, 26] width 14 height 11
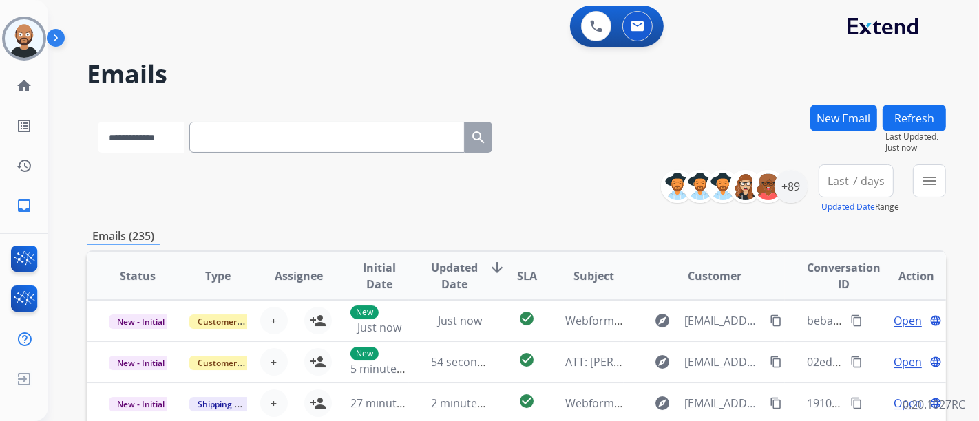
click at [177, 146] on select "**********" at bounding box center [141, 137] width 86 height 31
select select "**********"
click at [98, 122] on select "**********" at bounding box center [141, 137] width 86 height 31
click at [246, 147] on input "text" at bounding box center [328, 137] width 275 height 31
paste input "**********"
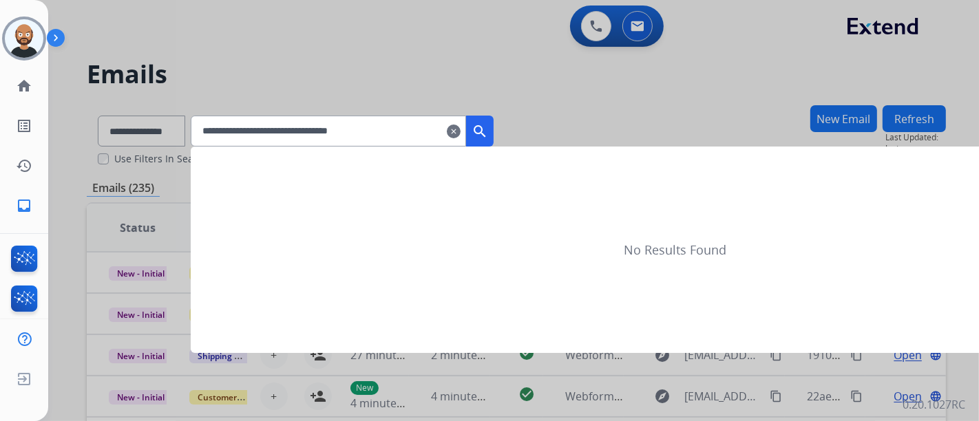
click at [493, 140] on button "search" at bounding box center [480, 131] width 28 height 31
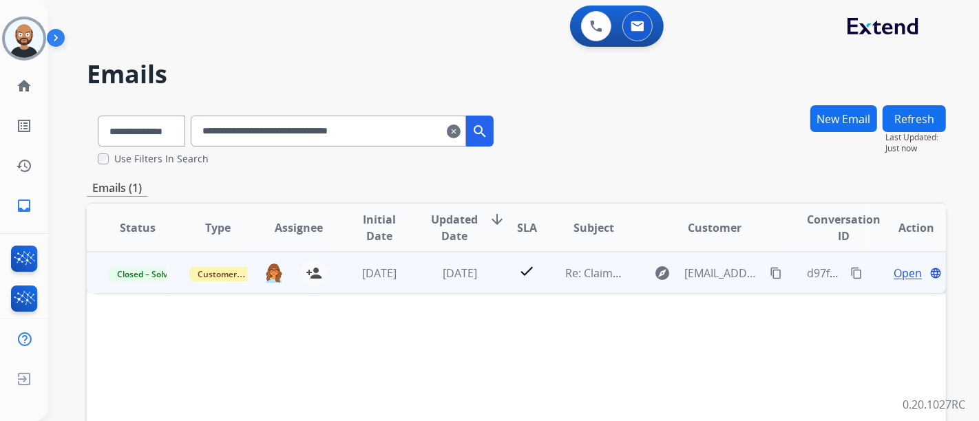
click at [893, 270] on span "Open" at bounding box center [907, 273] width 28 height 17
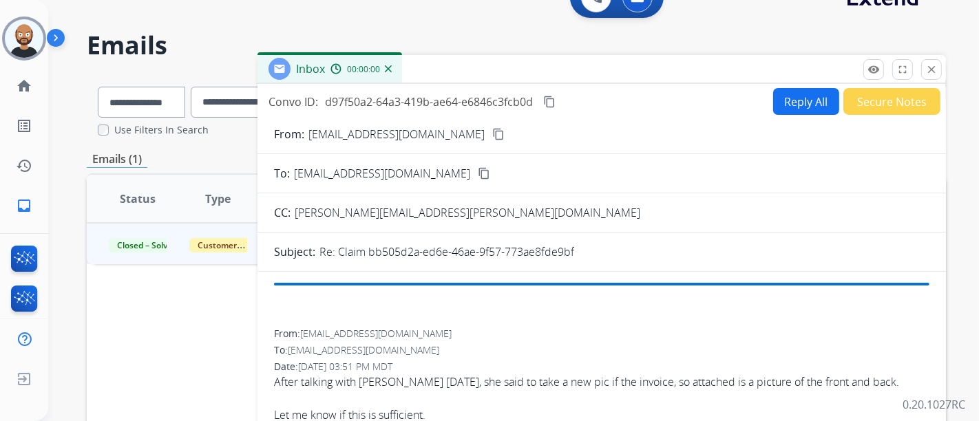
scroll to position [76, 0]
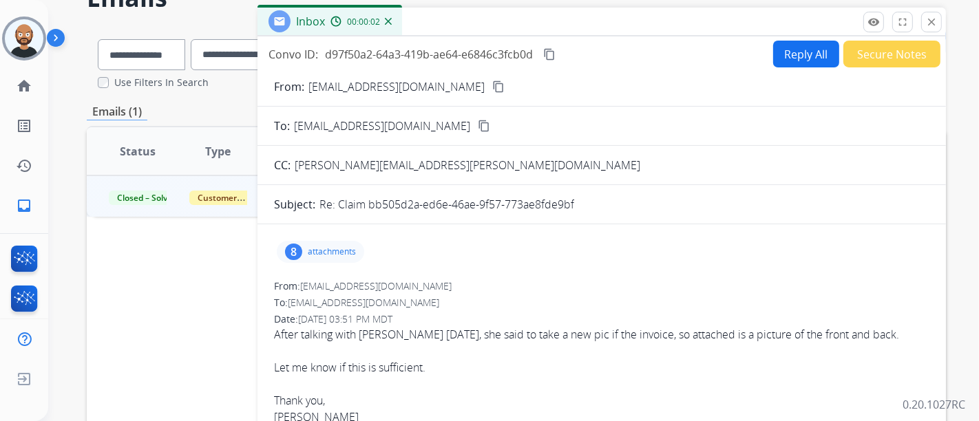
click at [476, 85] on div "From: [EMAIL_ADDRESS][DOMAIN_NAME] content_copy" at bounding box center [601, 86] width 688 height 17
click at [492, 85] on mat-icon "content_copy" at bounding box center [498, 87] width 12 height 12
click at [934, 19] on mat-icon "close" at bounding box center [931, 22] width 12 height 12
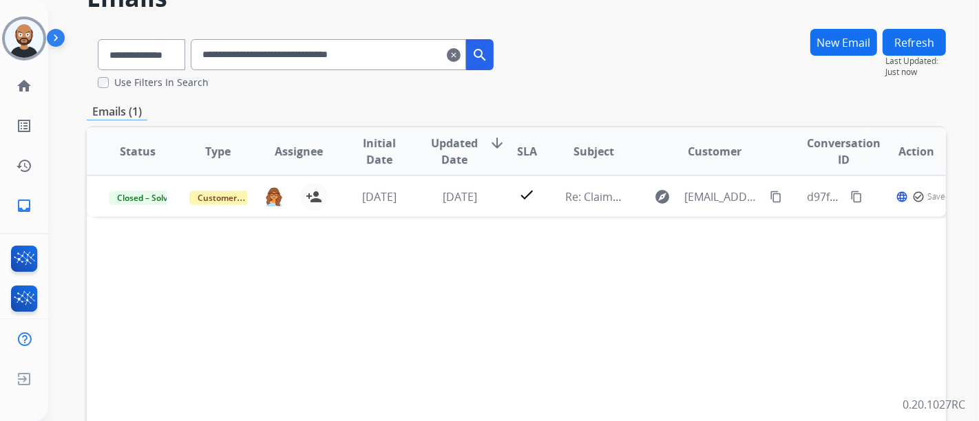
click at [402, 61] on input "**********" at bounding box center [328, 54] width 275 height 31
paste input "text"
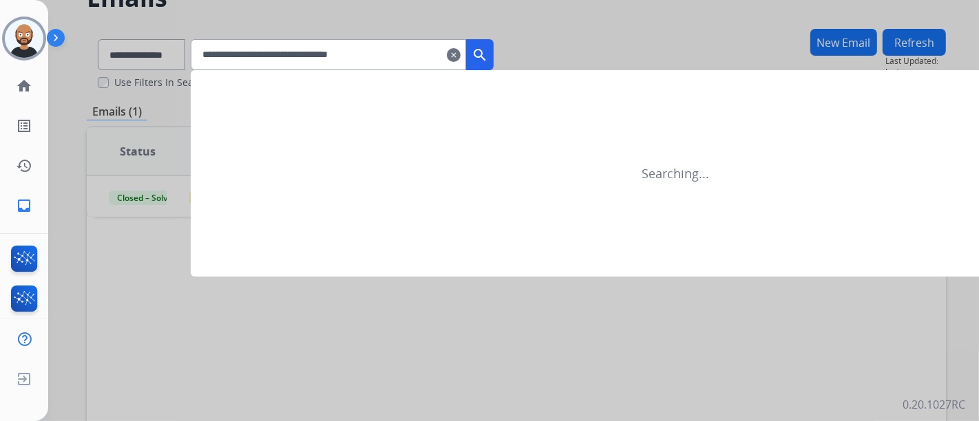
click at [488, 47] on mat-icon "search" at bounding box center [479, 55] width 17 height 17
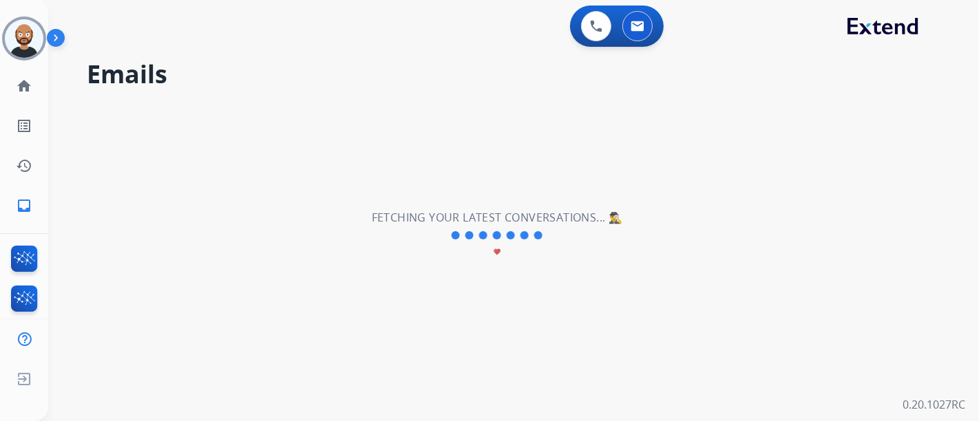
scroll to position [0, 0]
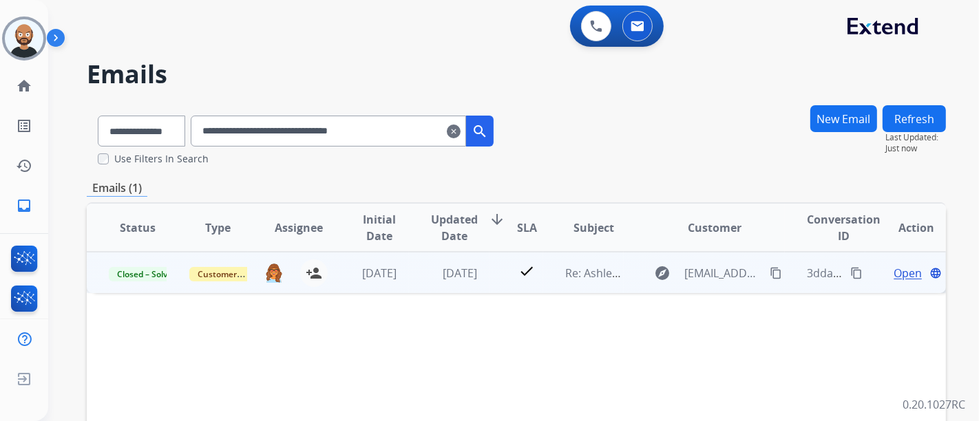
click at [904, 275] on span "Open" at bounding box center [907, 273] width 28 height 17
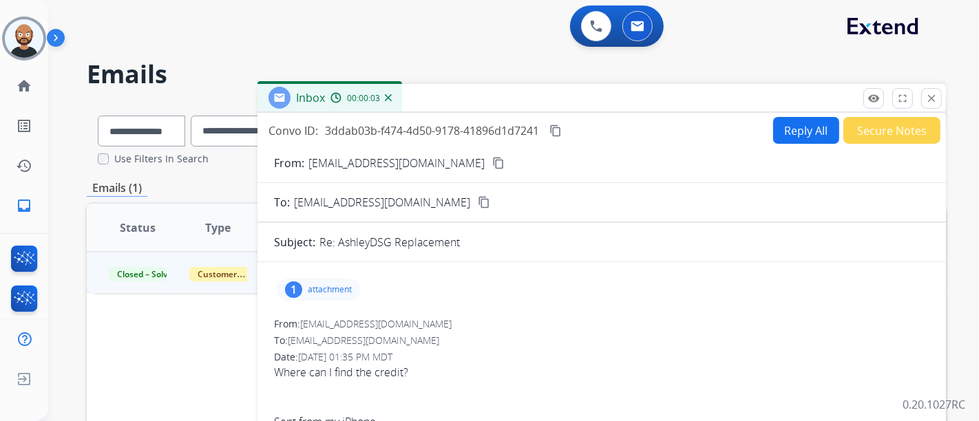
click at [492, 160] on mat-icon "content_copy" at bounding box center [498, 163] width 12 height 12
drag, startPoint x: 937, startPoint y: 99, endPoint x: 903, endPoint y: 106, distance: 35.1
click at [937, 99] on button "close Close" at bounding box center [931, 98] width 21 height 21
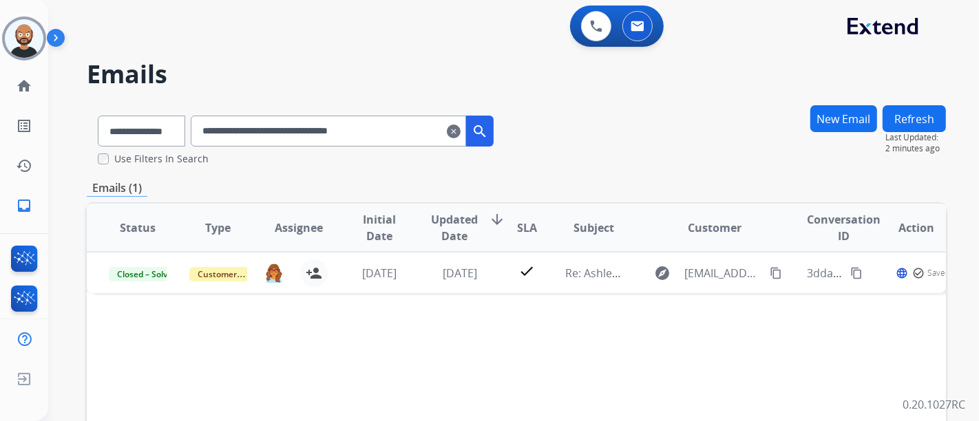
click at [406, 123] on input "**********" at bounding box center [328, 131] width 275 height 31
paste input "text"
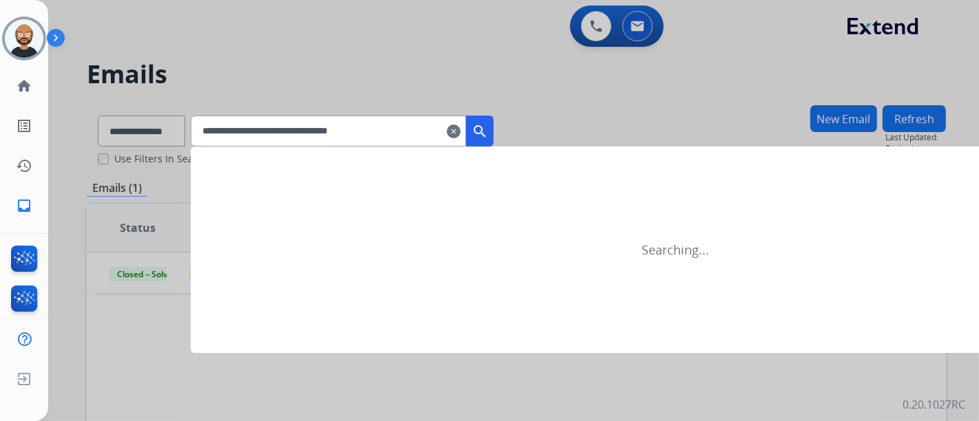
click at [488, 129] on mat-icon "search" at bounding box center [479, 131] width 17 height 17
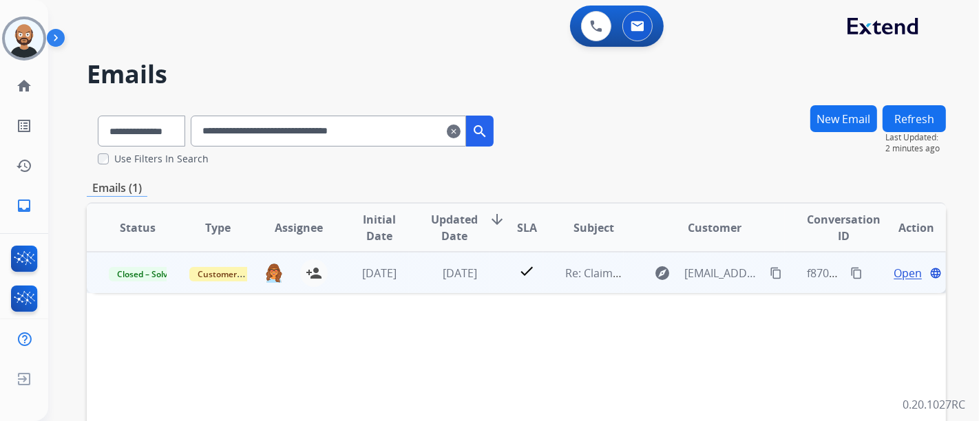
click at [894, 271] on span "Open" at bounding box center [907, 273] width 28 height 17
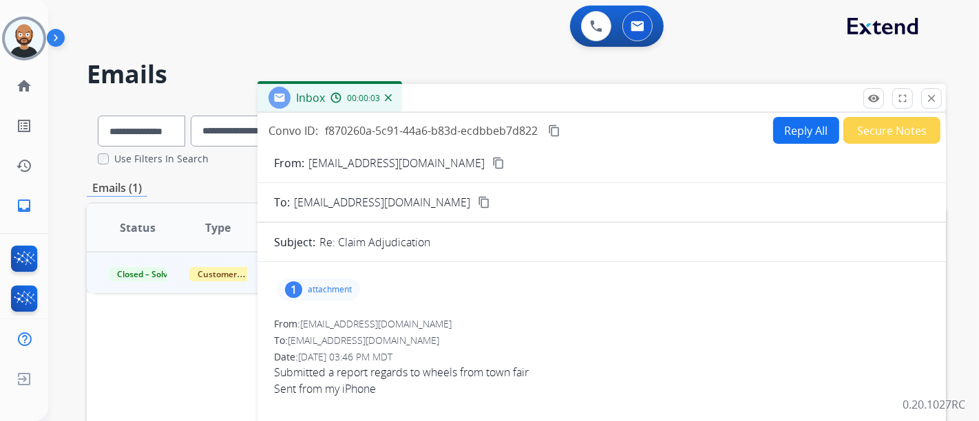
click at [490, 163] on button "content_copy" at bounding box center [498, 163] width 17 height 17
click at [931, 104] on button "close Close" at bounding box center [931, 98] width 21 height 21
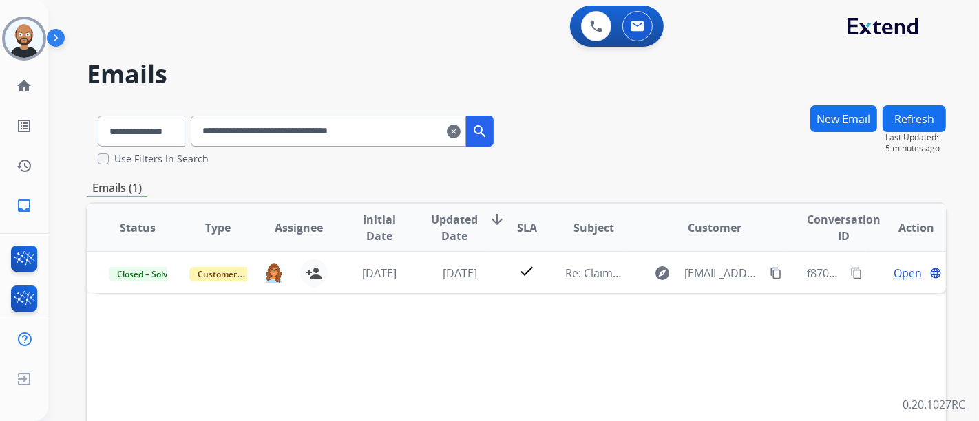
click at [290, 140] on input "**********" at bounding box center [328, 131] width 275 height 31
paste input "text"
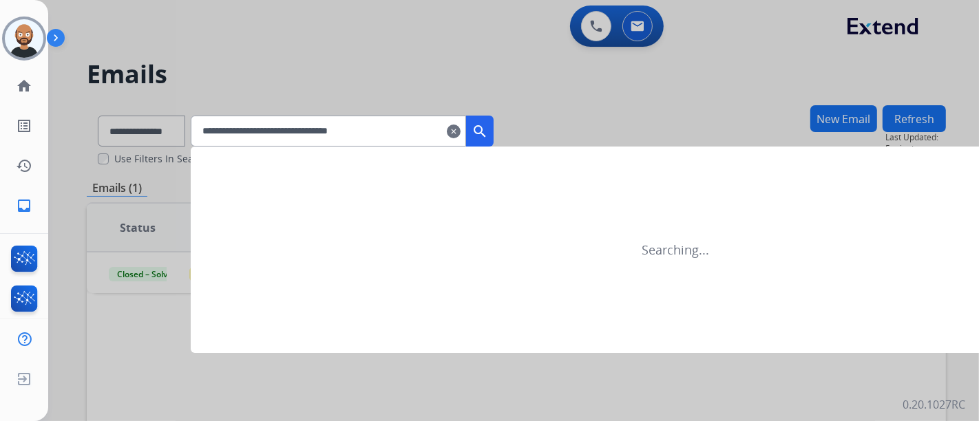
click at [493, 123] on button "search" at bounding box center [480, 131] width 28 height 31
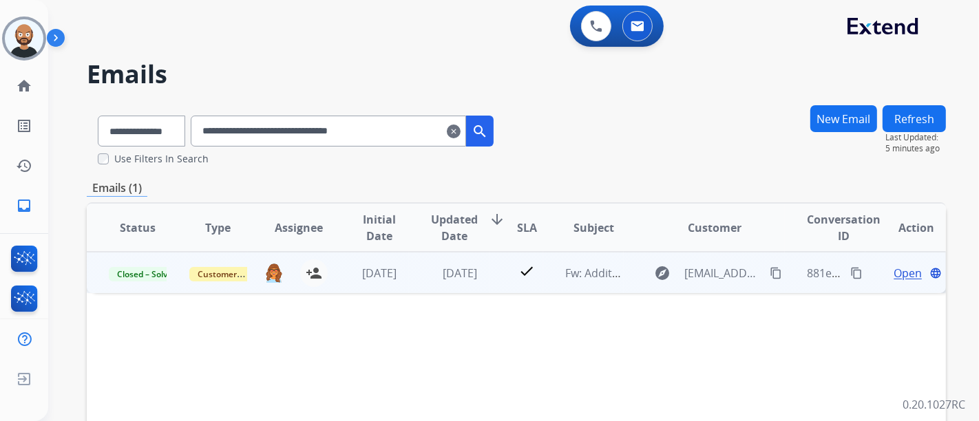
click at [898, 280] on span "Open" at bounding box center [907, 273] width 28 height 17
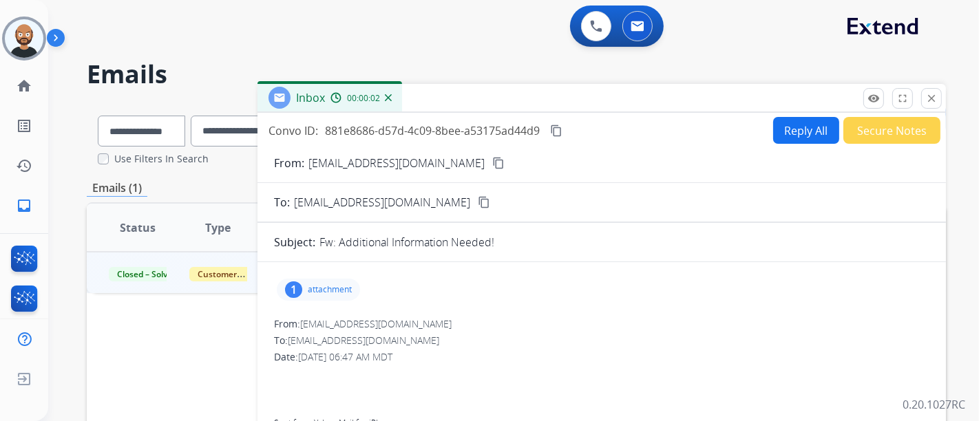
click at [492, 157] on mat-icon "content_copy" at bounding box center [498, 163] width 12 height 12
click at [930, 97] on mat-icon "close" at bounding box center [931, 98] width 12 height 12
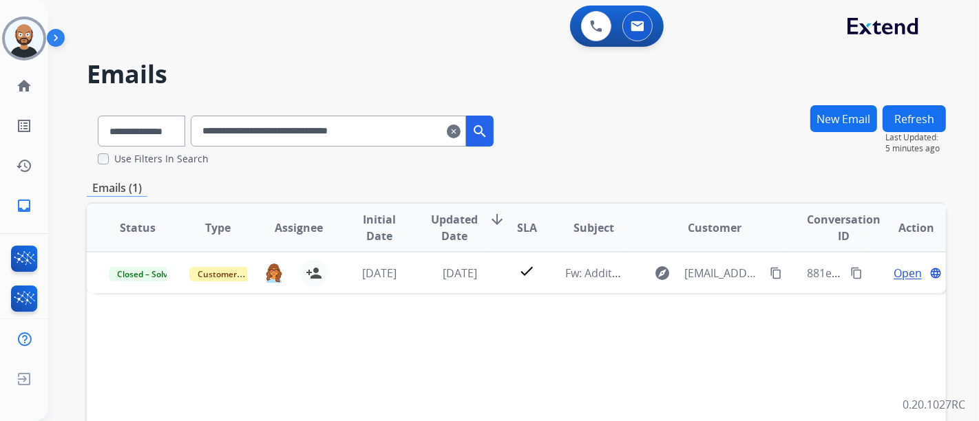
click at [319, 141] on input "**********" at bounding box center [328, 131] width 275 height 31
paste input "text"
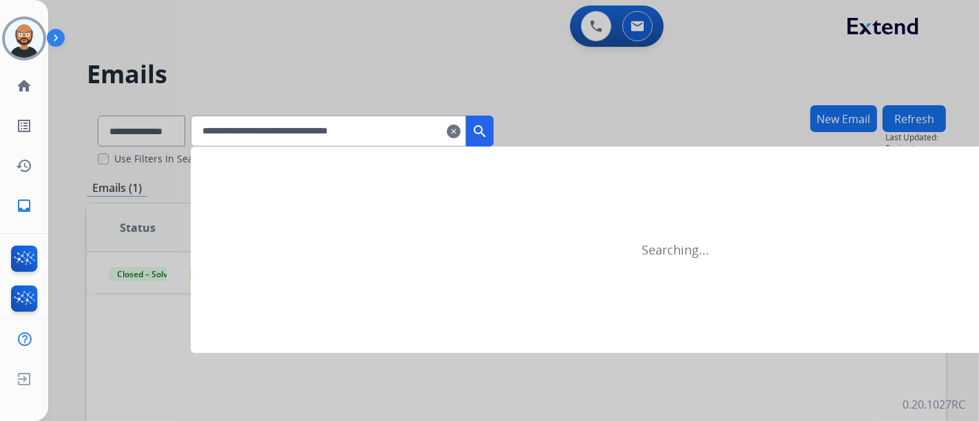
click at [488, 125] on mat-icon "search" at bounding box center [479, 131] width 17 height 17
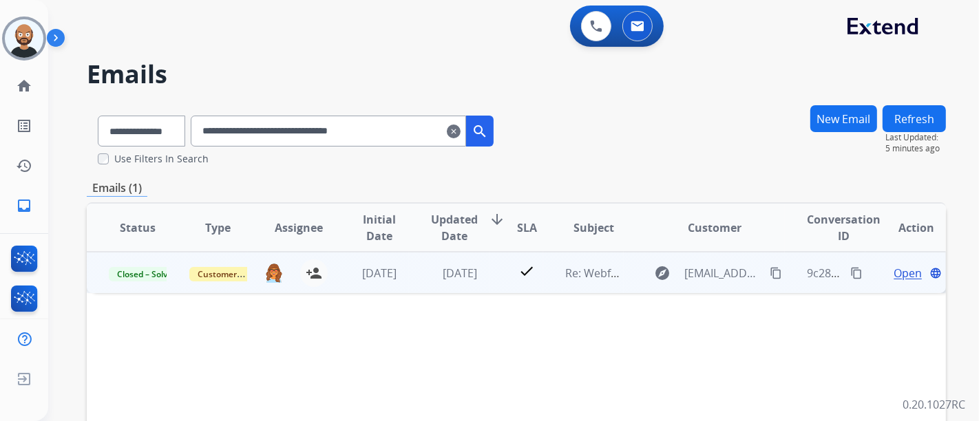
click at [904, 272] on span "Open" at bounding box center [907, 273] width 28 height 17
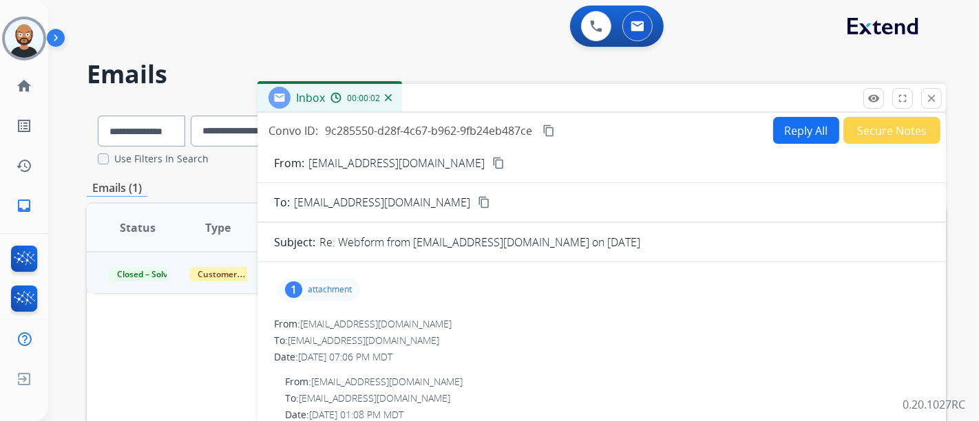
click at [492, 167] on mat-icon "content_copy" at bounding box center [498, 163] width 12 height 12
click at [923, 91] on button "close Close" at bounding box center [931, 98] width 21 height 21
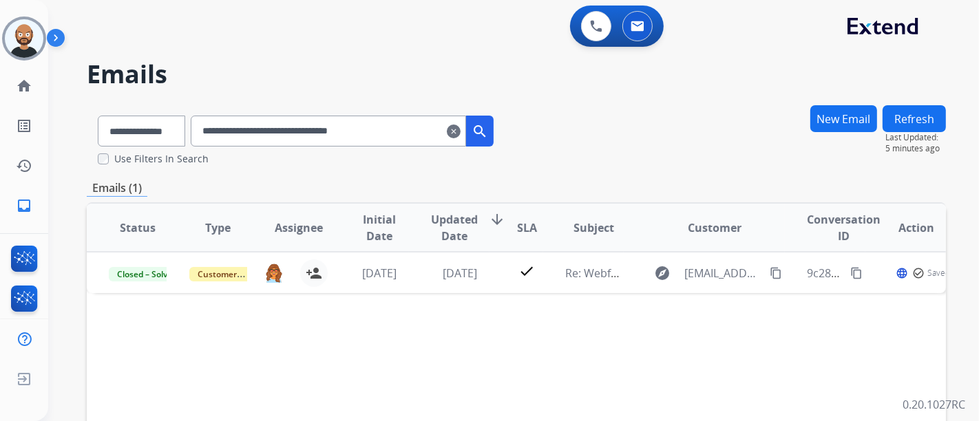
click at [287, 134] on input "**********" at bounding box center [328, 131] width 275 height 31
drag, startPoint x: 287, startPoint y: 134, endPoint x: 422, endPoint y: 129, distance: 135.0
click at [289, 134] on input "**********" at bounding box center [328, 131] width 275 height 31
paste input "text"
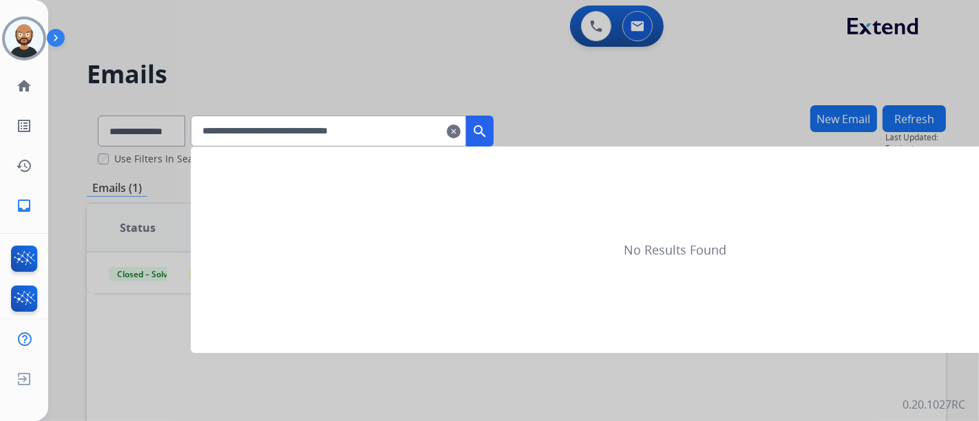
click at [488, 127] on mat-icon "search" at bounding box center [479, 131] width 17 height 17
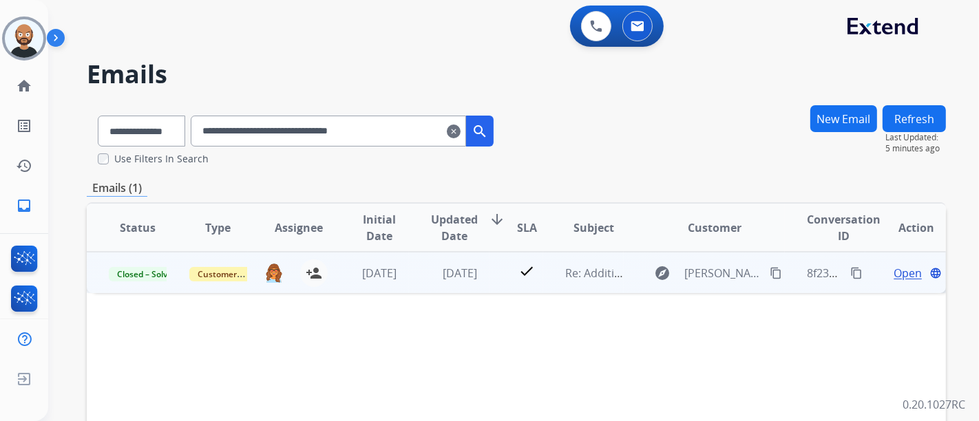
click at [898, 273] on span "Open" at bounding box center [907, 273] width 28 height 17
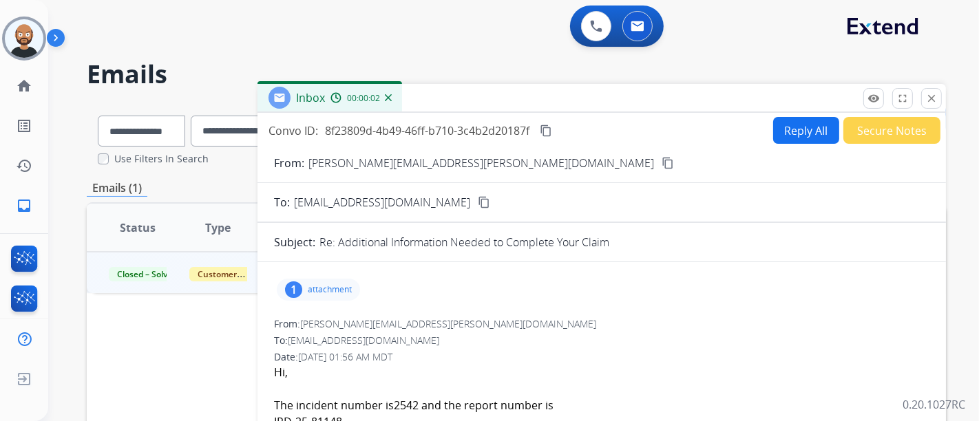
click at [661, 159] on mat-icon "content_copy" at bounding box center [667, 163] width 12 height 12
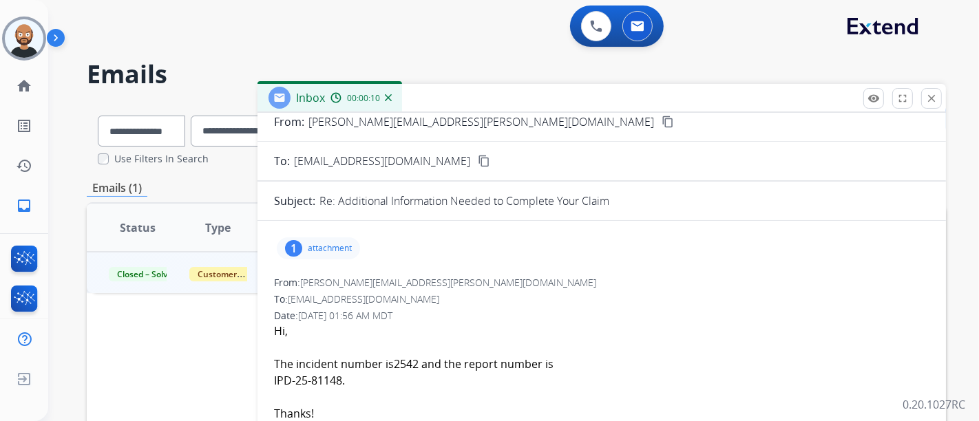
scroll to position [76, 0]
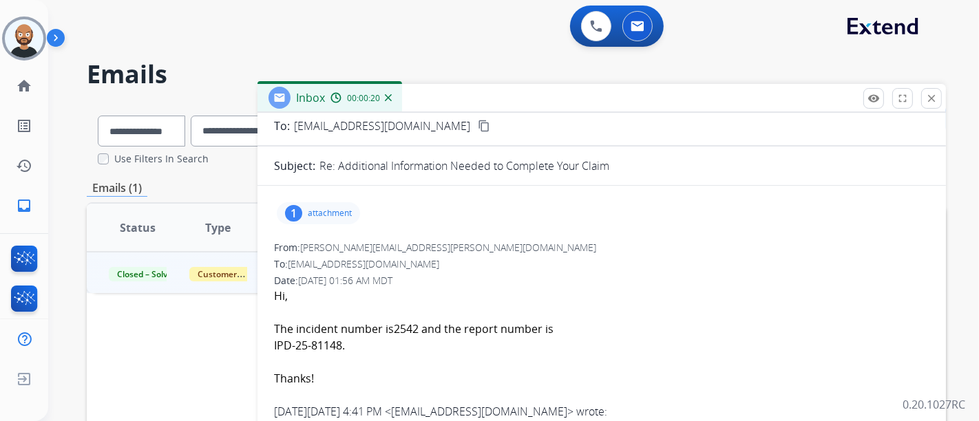
click at [924, 101] on button "close Close" at bounding box center [931, 98] width 21 height 21
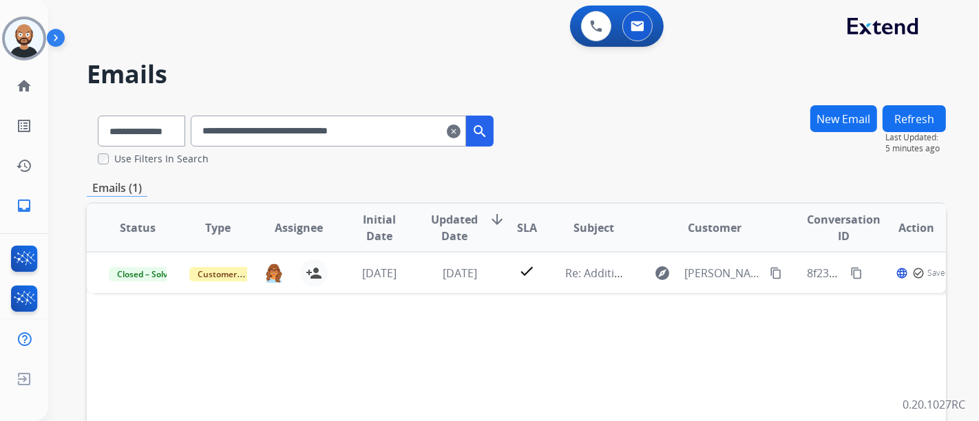
click at [414, 129] on input "**********" at bounding box center [328, 131] width 275 height 31
paste input "text"
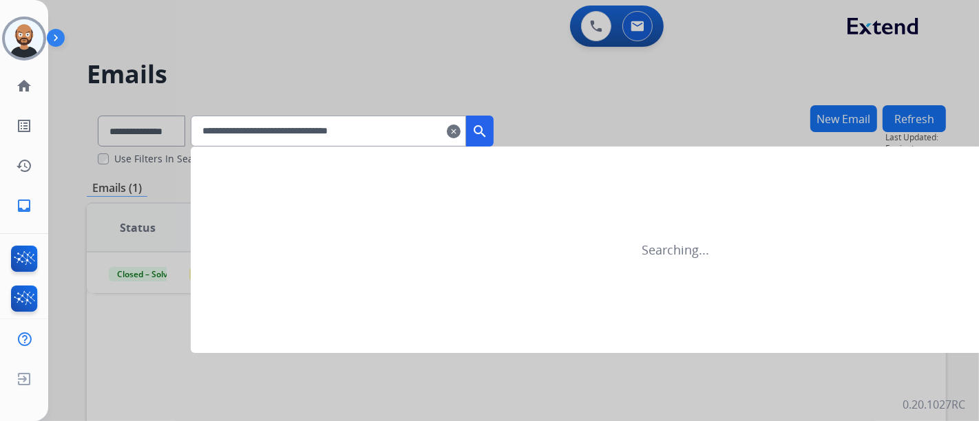
click at [488, 131] on mat-icon "search" at bounding box center [479, 131] width 17 height 17
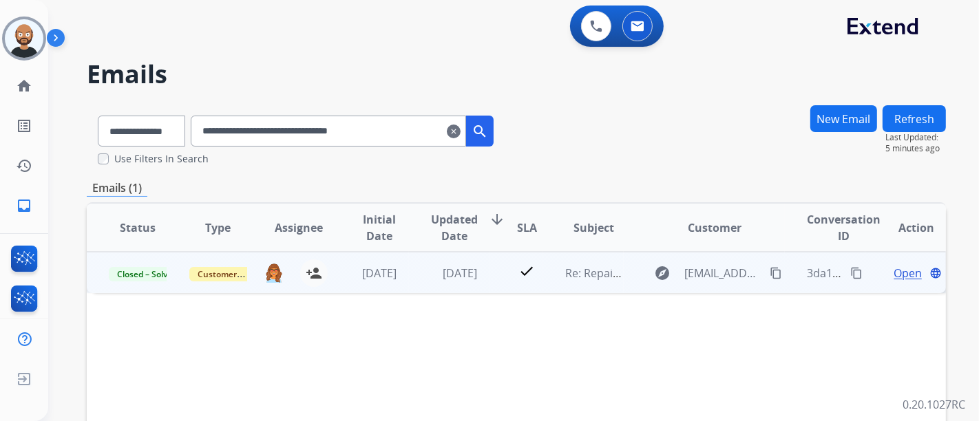
click at [902, 272] on span "Open" at bounding box center [907, 273] width 28 height 17
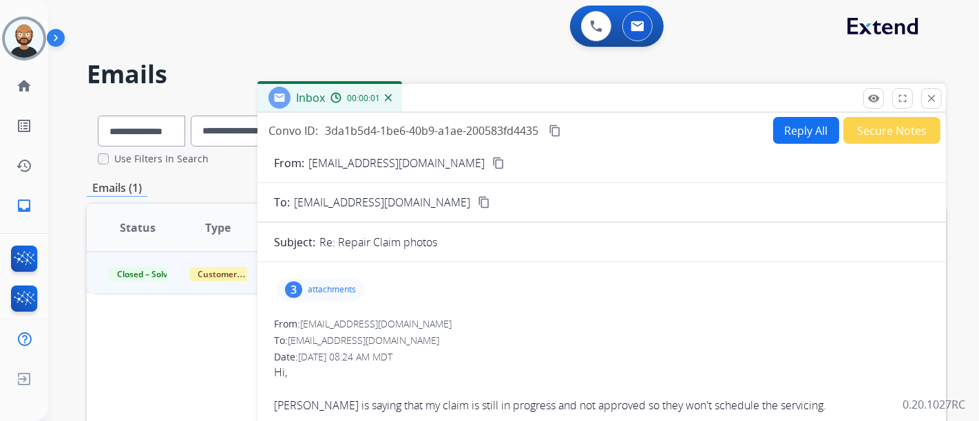
click at [492, 157] on mat-icon "content_copy" at bounding box center [498, 163] width 12 height 12
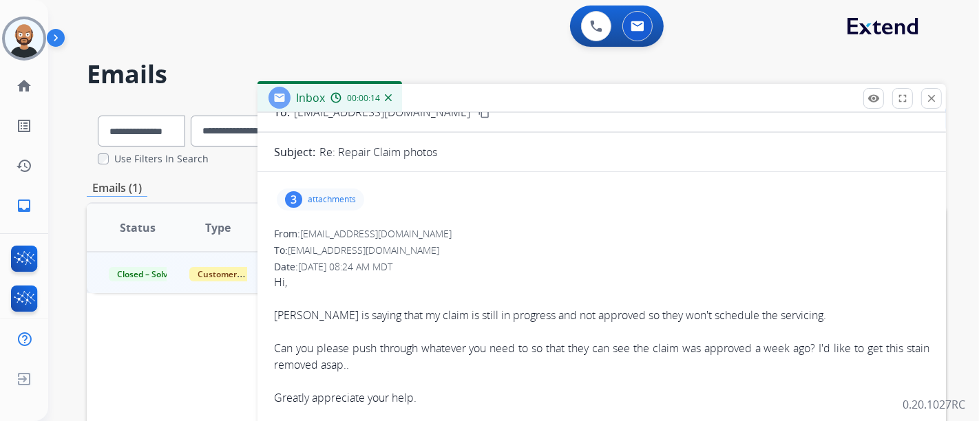
scroll to position [153, 0]
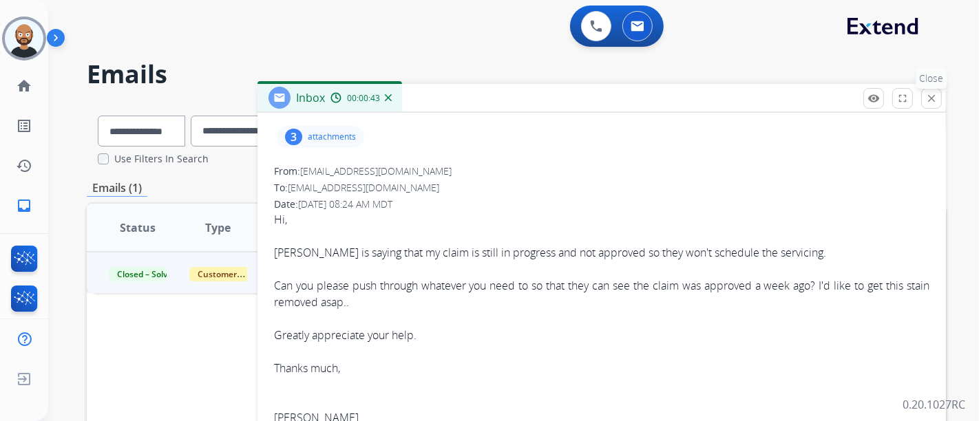
click at [932, 94] on mat-icon "close" at bounding box center [931, 98] width 12 height 12
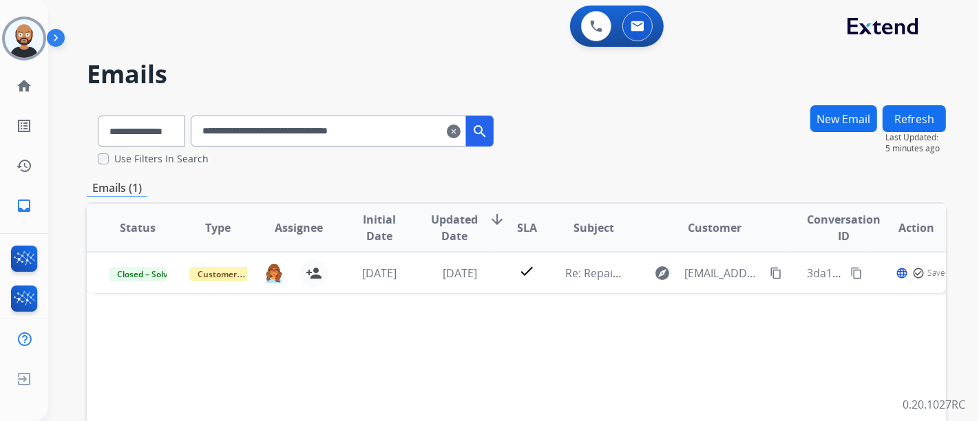
click at [289, 131] on input "**********" at bounding box center [328, 131] width 275 height 31
paste input "text"
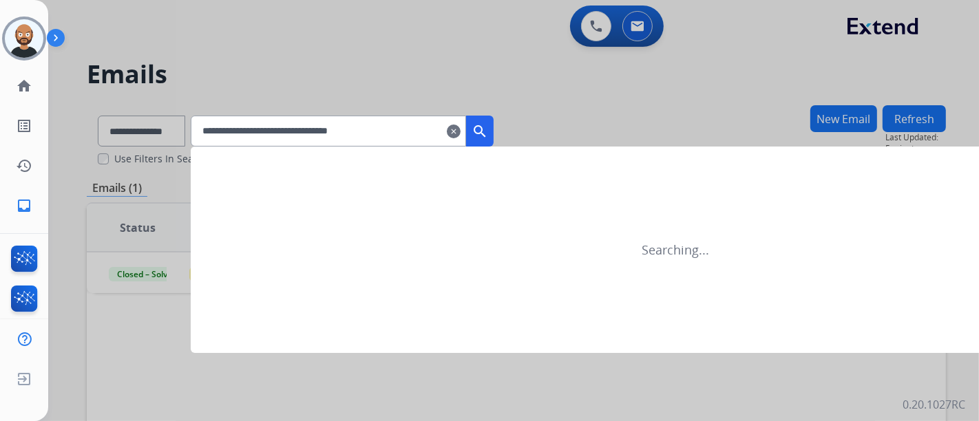
type input "**********"
click at [511, 131] on div at bounding box center [489, 210] width 979 height 421
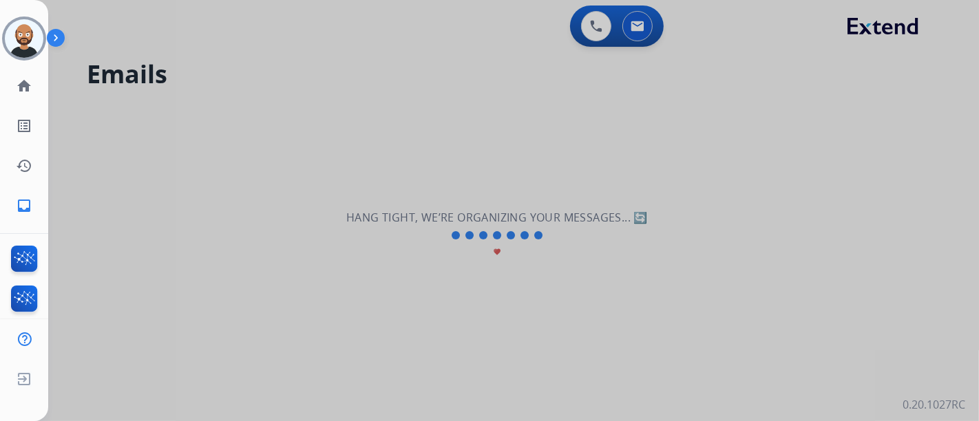
select select "**********"
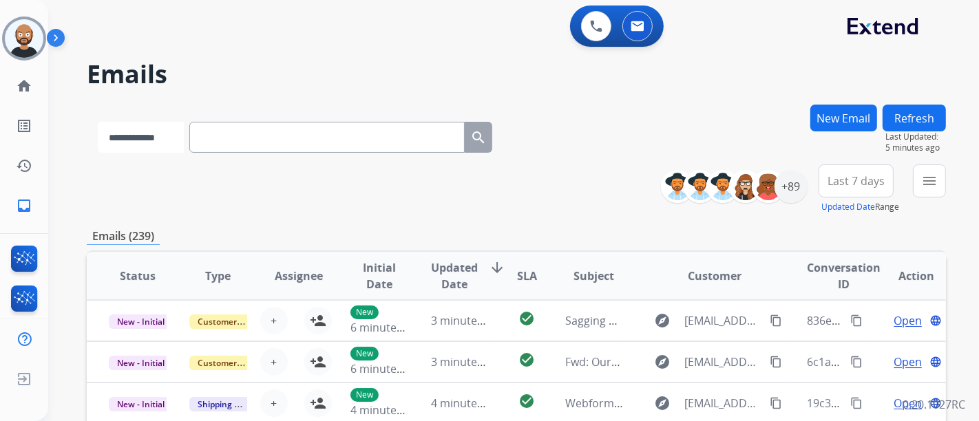
click at [152, 140] on select "**********" at bounding box center [141, 137] width 86 height 31
select select "**********"
click at [98, 122] on select "**********" at bounding box center [141, 137] width 86 height 31
click at [254, 143] on input "text" at bounding box center [328, 137] width 275 height 31
paste input "**********"
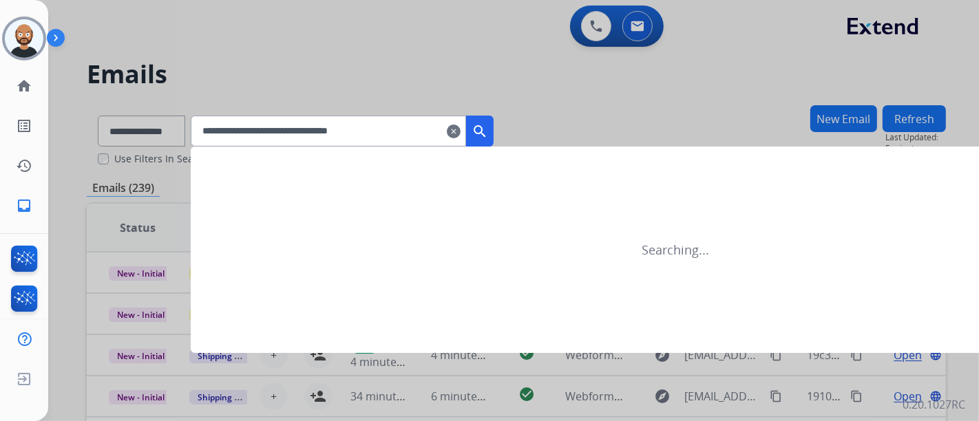
click at [488, 129] on mat-icon "search" at bounding box center [479, 131] width 17 height 17
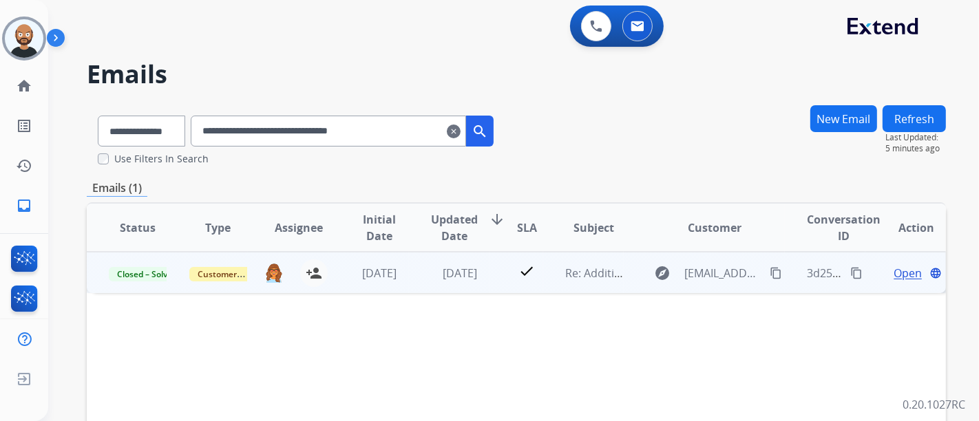
click at [893, 272] on span "Open" at bounding box center [907, 273] width 28 height 17
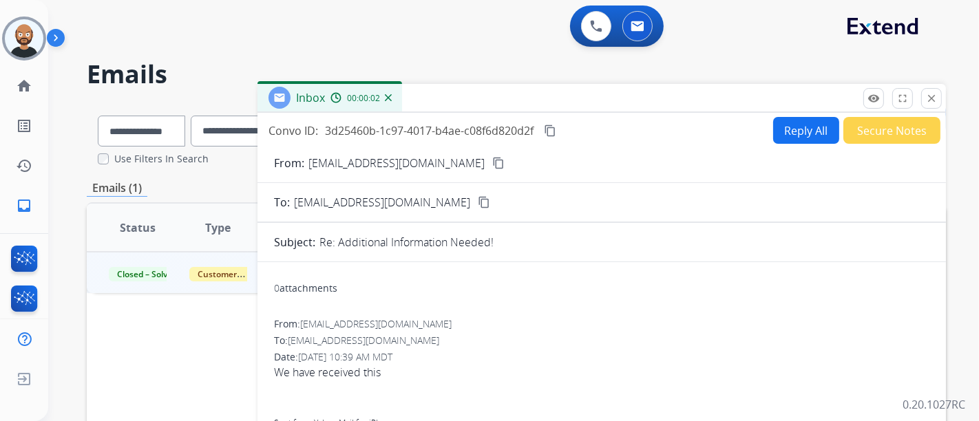
click at [492, 166] on mat-icon "content_copy" at bounding box center [498, 163] width 12 height 12
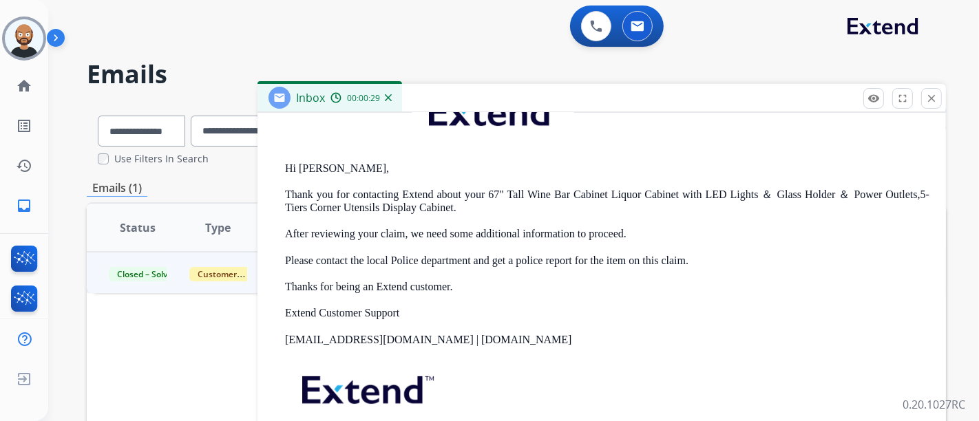
scroll to position [0, 0]
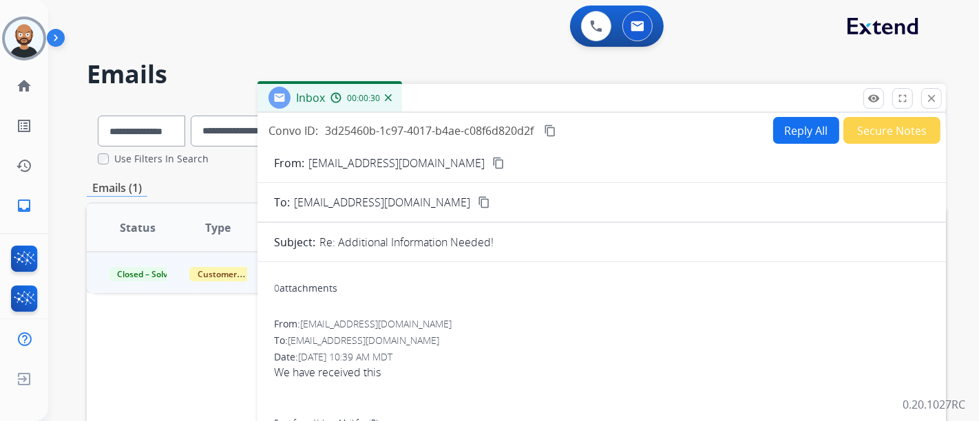
click at [924, 96] on button "close Close" at bounding box center [931, 98] width 21 height 21
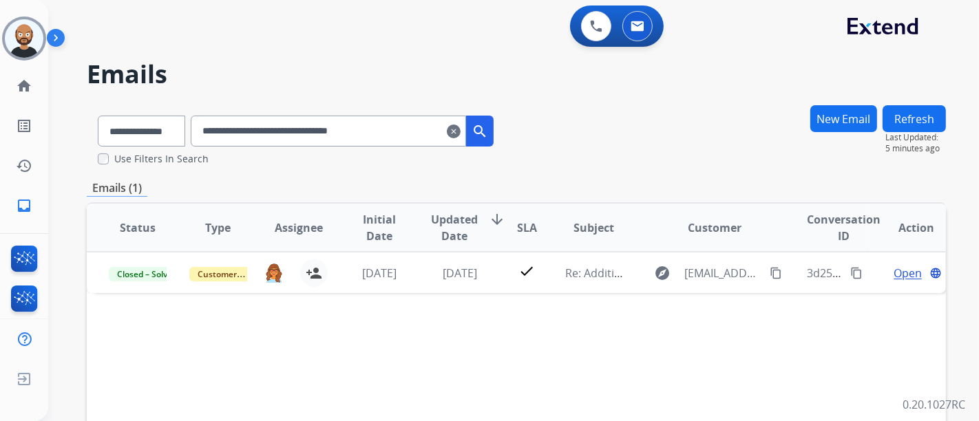
click at [312, 140] on input "**********" at bounding box center [328, 131] width 275 height 31
paste input "text"
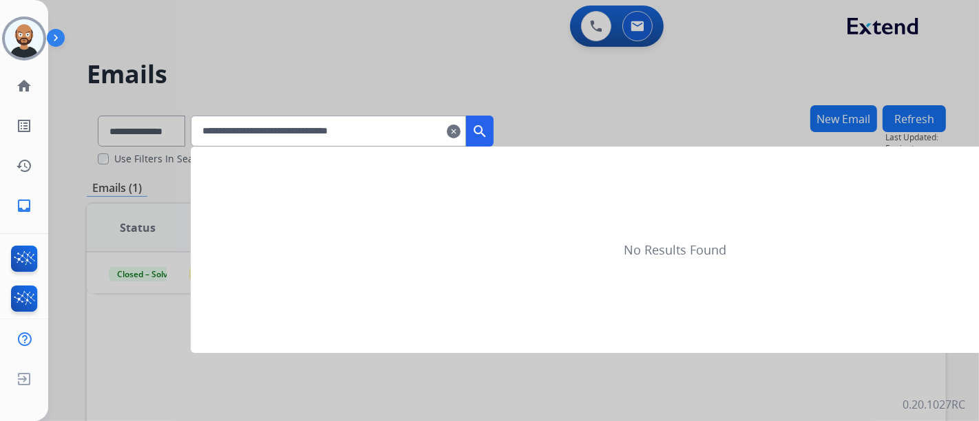
click at [488, 131] on mat-icon "search" at bounding box center [479, 131] width 17 height 17
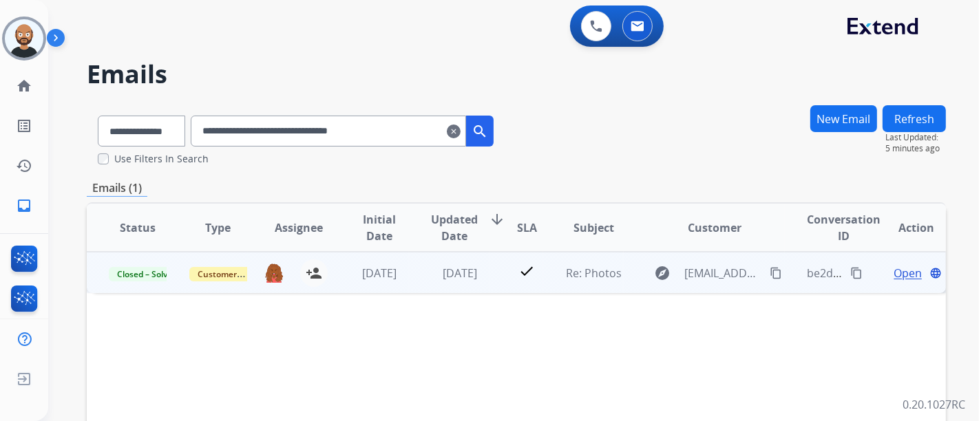
click at [899, 278] on span "Open" at bounding box center [907, 273] width 28 height 17
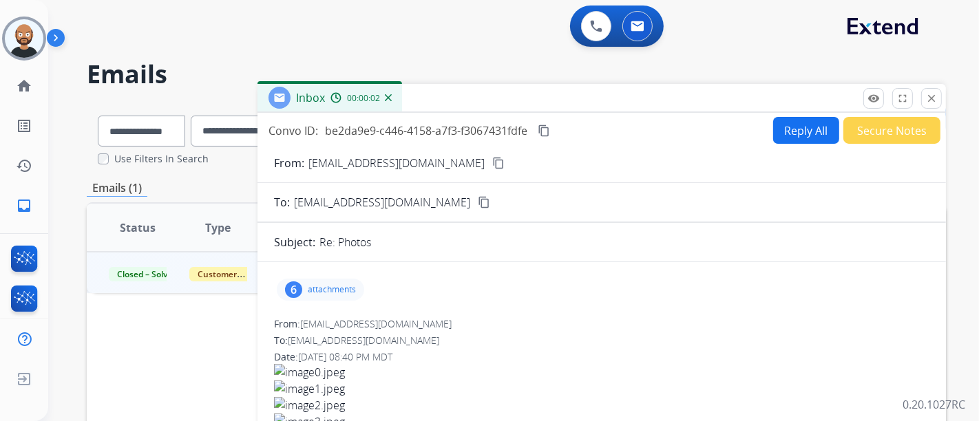
click at [490, 169] on button "content_copy" at bounding box center [498, 163] width 17 height 17
drag, startPoint x: 933, startPoint y: 99, endPoint x: 630, endPoint y: 133, distance: 304.0
click at [933, 99] on mat-icon "close" at bounding box center [931, 98] width 12 height 12
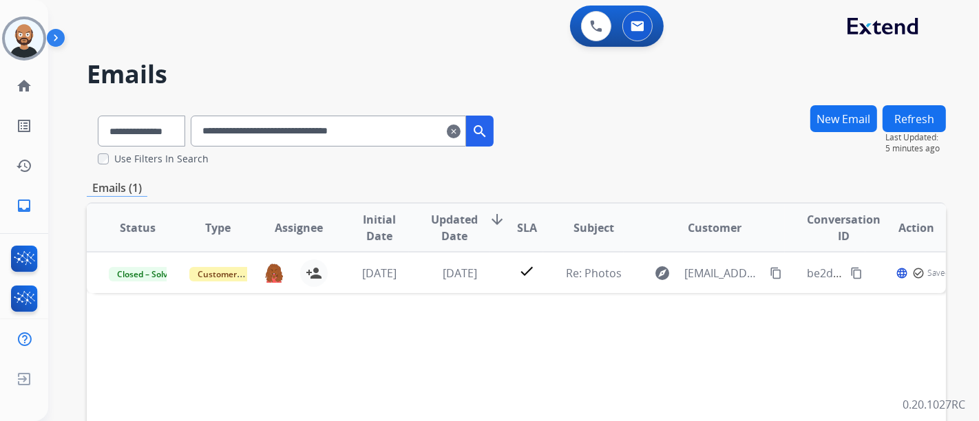
click at [348, 131] on input "**********" at bounding box center [328, 131] width 275 height 31
paste input "text"
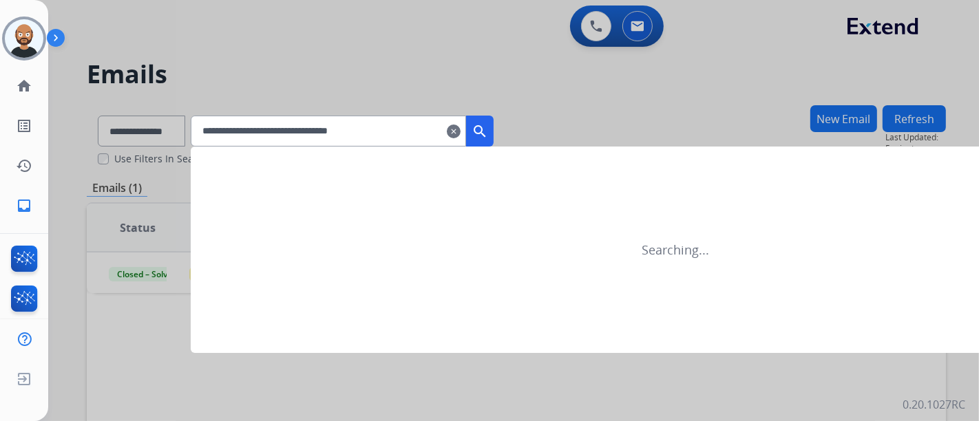
click at [488, 127] on button "search" at bounding box center [480, 131] width 28 height 31
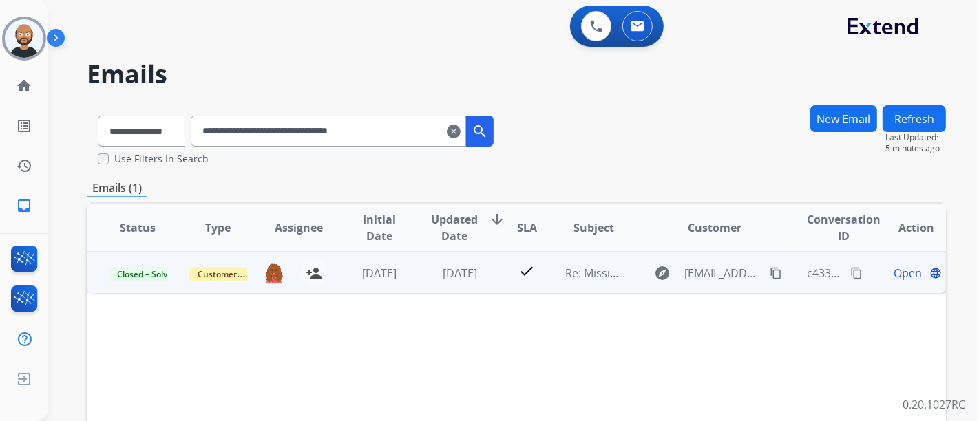
click at [894, 274] on span "Open" at bounding box center [907, 273] width 28 height 17
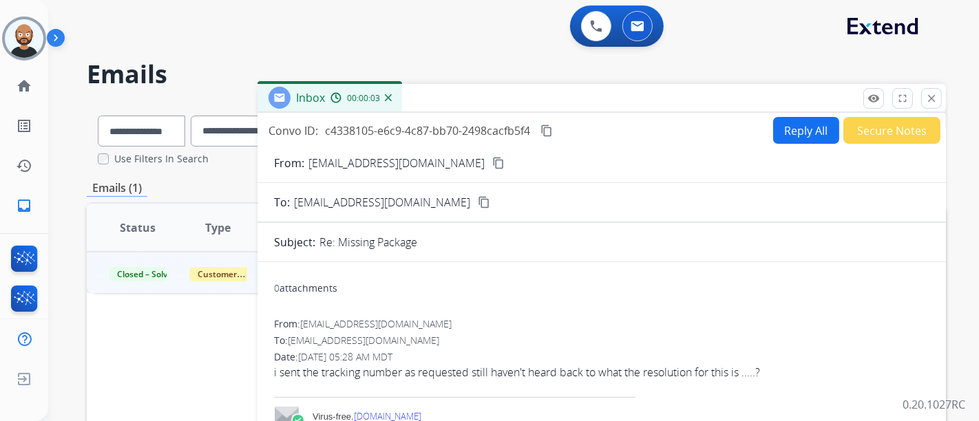
click at [490, 165] on button "content_copy" at bounding box center [498, 163] width 17 height 17
drag, startPoint x: 928, startPoint y: 103, endPoint x: 869, endPoint y: 114, distance: 60.2
click at [928, 103] on mat-icon "close" at bounding box center [931, 98] width 12 height 12
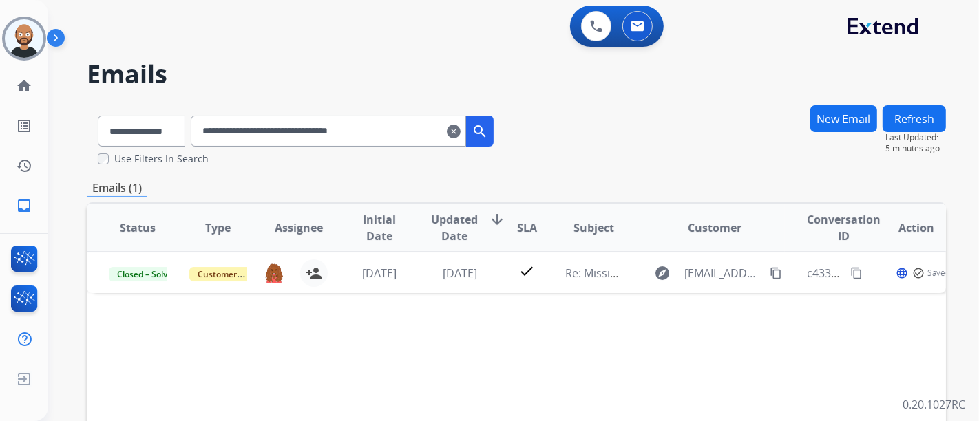
click at [296, 129] on input "**********" at bounding box center [328, 131] width 275 height 31
paste input "text"
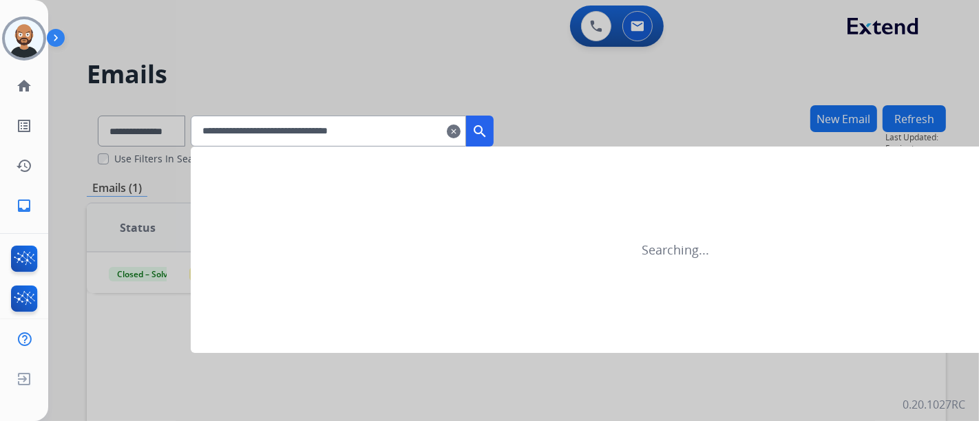
click at [488, 138] on mat-icon "search" at bounding box center [479, 131] width 17 height 17
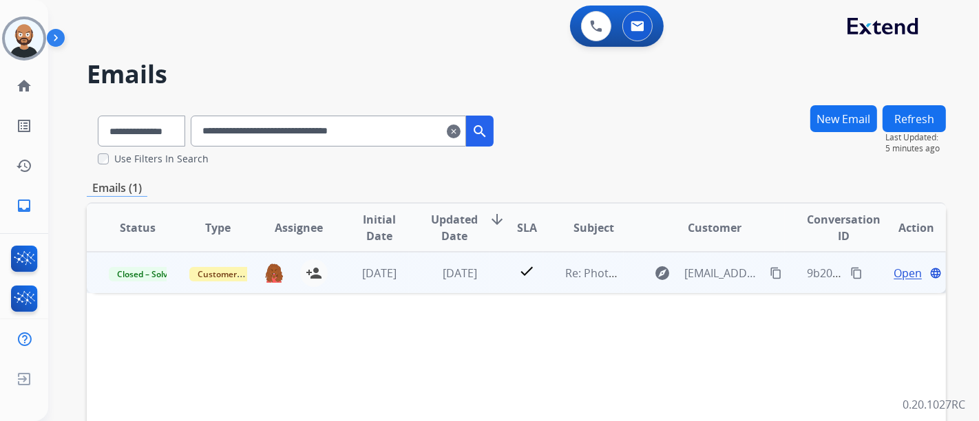
click at [903, 274] on span "Open" at bounding box center [907, 273] width 28 height 17
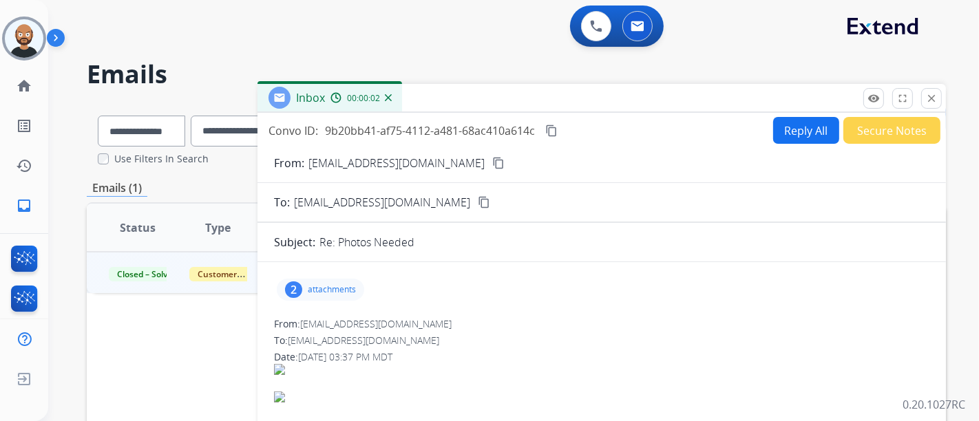
click at [492, 160] on mat-icon "content_copy" at bounding box center [498, 163] width 12 height 12
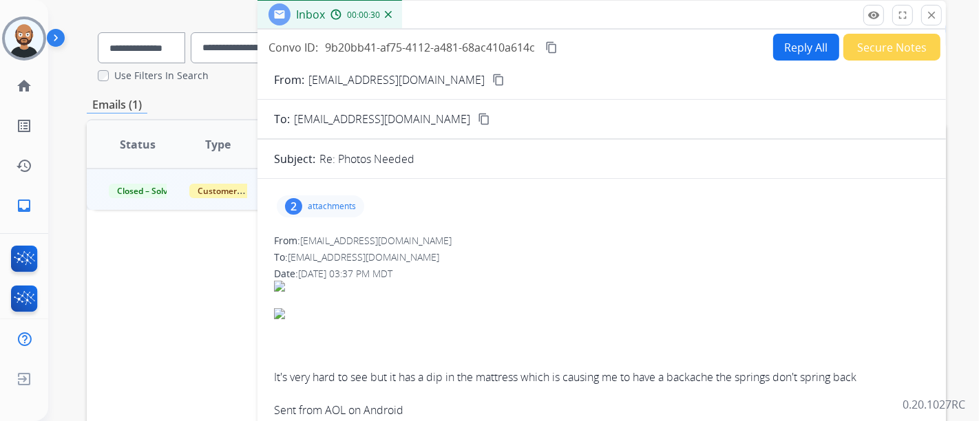
click at [326, 201] on p "attachments" at bounding box center [332, 206] width 48 height 11
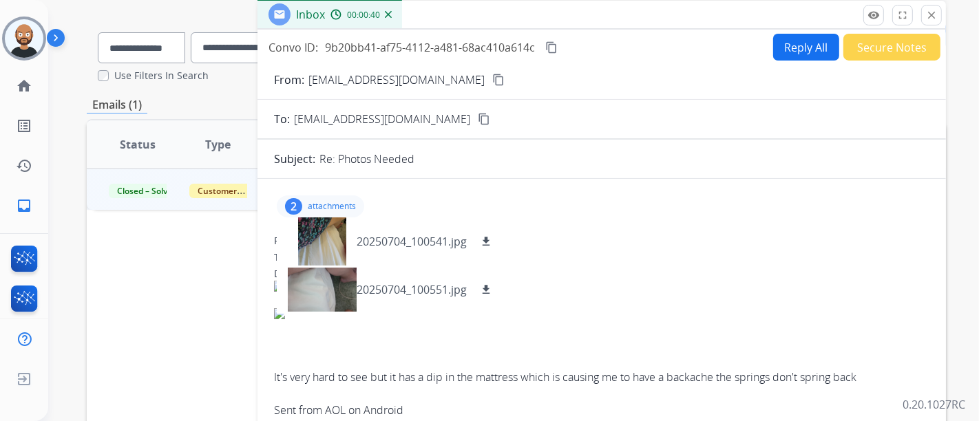
click at [315, 203] on p "attachments" at bounding box center [332, 206] width 48 height 11
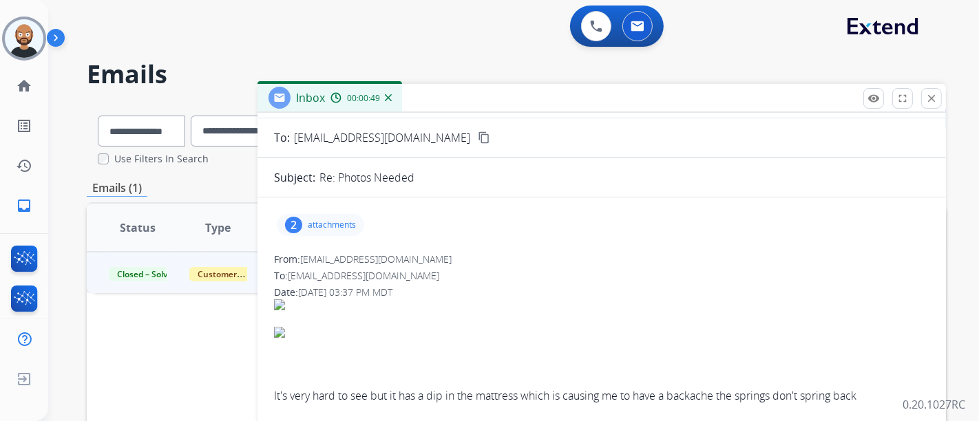
scroll to position [153, 0]
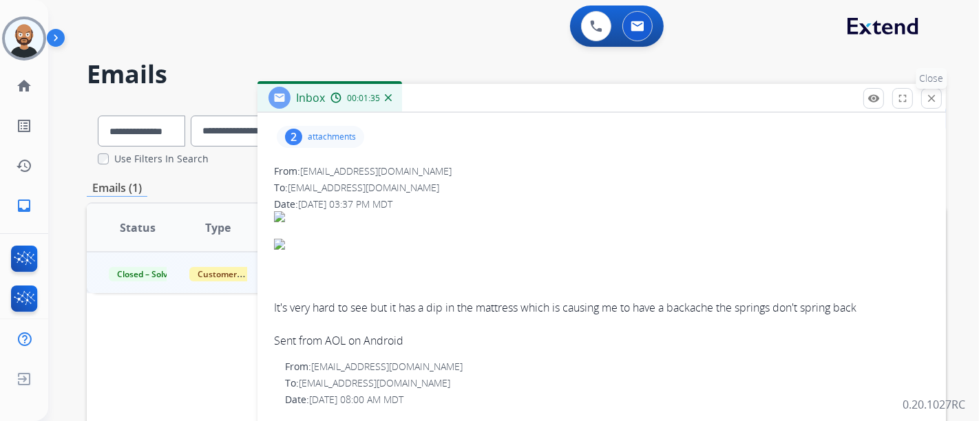
click at [940, 92] on button "close Close" at bounding box center [931, 98] width 21 height 21
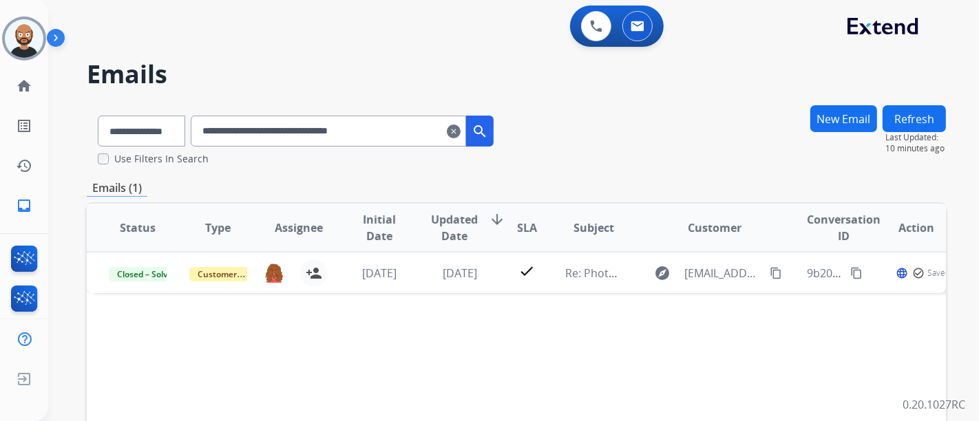
click at [382, 134] on input "**********" at bounding box center [328, 131] width 275 height 31
paste input "text"
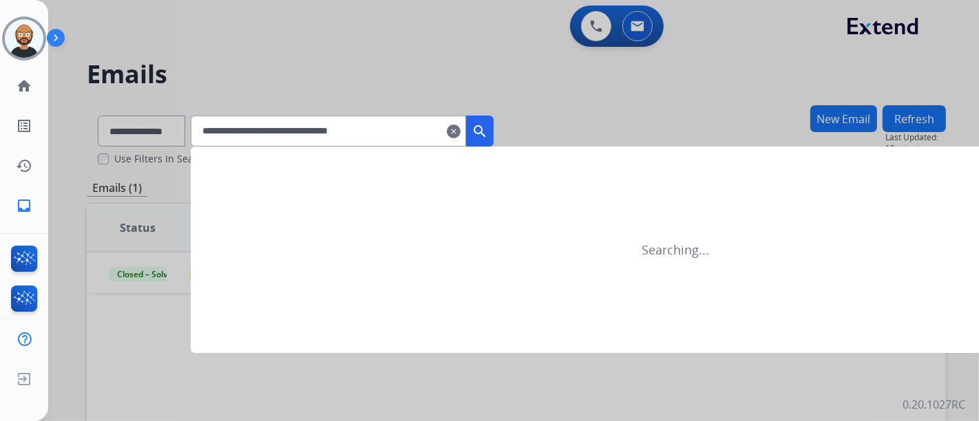
click at [488, 131] on mat-icon "search" at bounding box center [479, 131] width 17 height 17
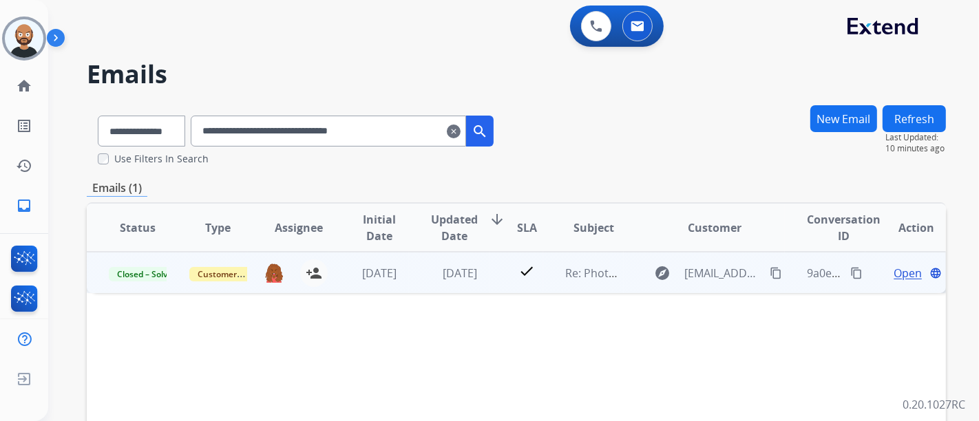
click at [906, 270] on span "Open" at bounding box center [907, 273] width 28 height 17
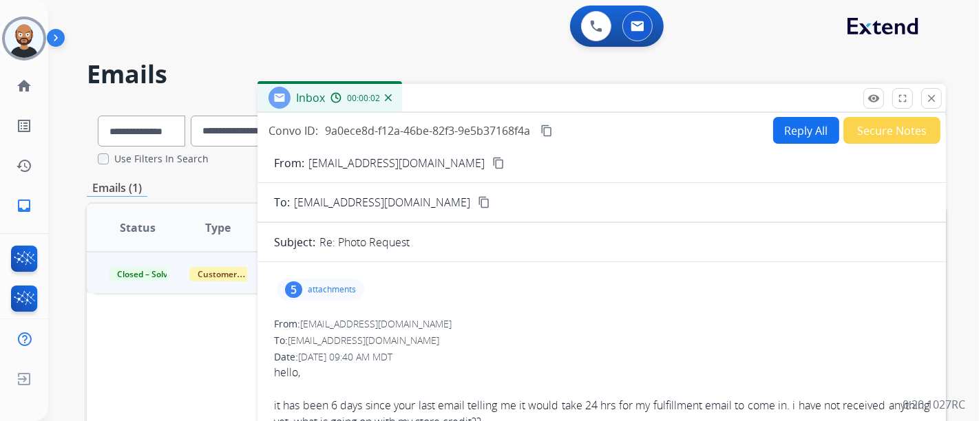
click at [492, 164] on mat-icon "content_copy" at bounding box center [498, 163] width 12 height 12
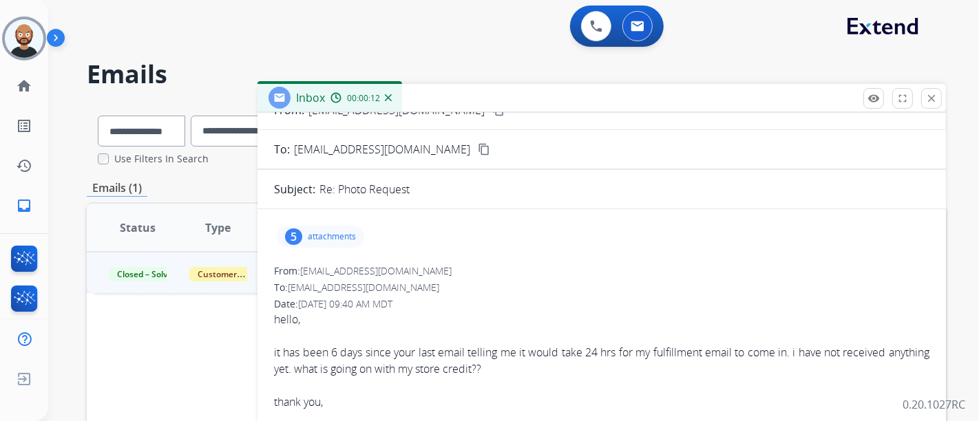
scroll to position [76, 0]
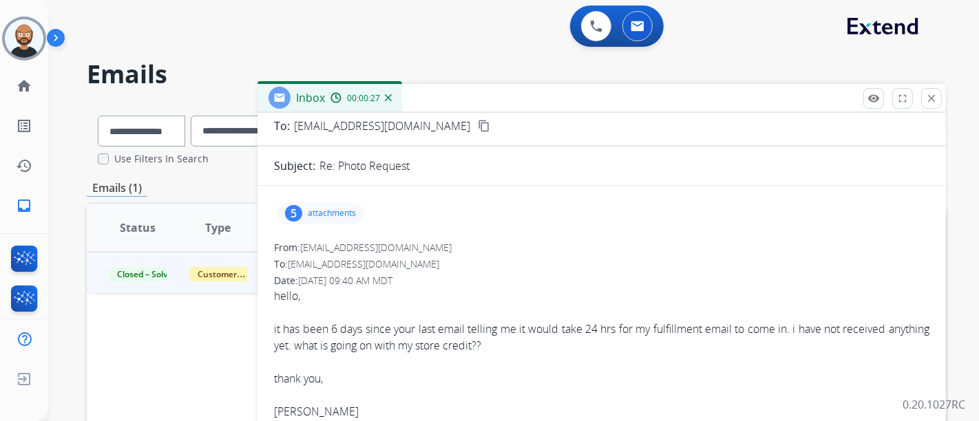
click at [942, 103] on div "Inbox 00:00:27" at bounding box center [601, 98] width 688 height 29
click at [936, 101] on mat-icon "close" at bounding box center [931, 98] width 12 height 12
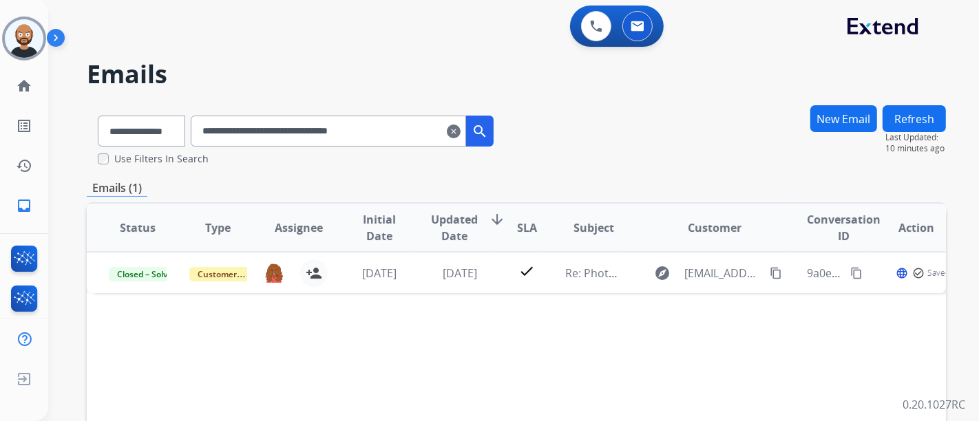
click at [320, 139] on input "**********" at bounding box center [328, 131] width 275 height 31
paste input "text"
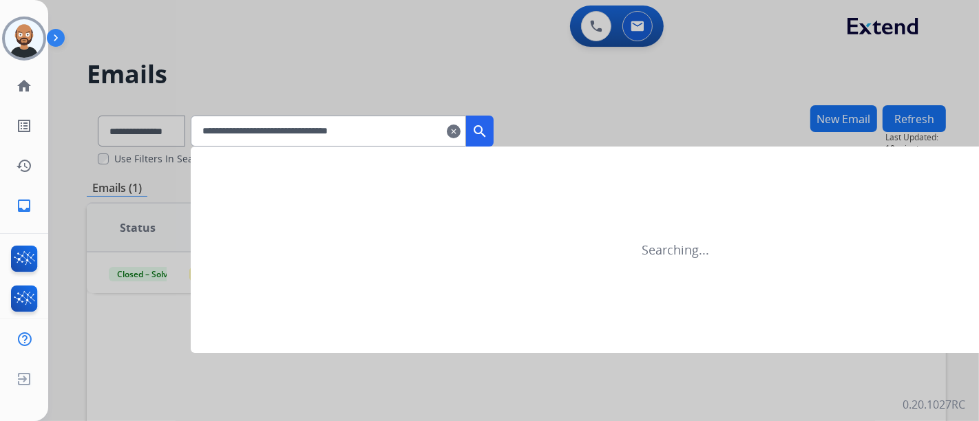
click at [493, 123] on button "search" at bounding box center [480, 131] width 28 height 31
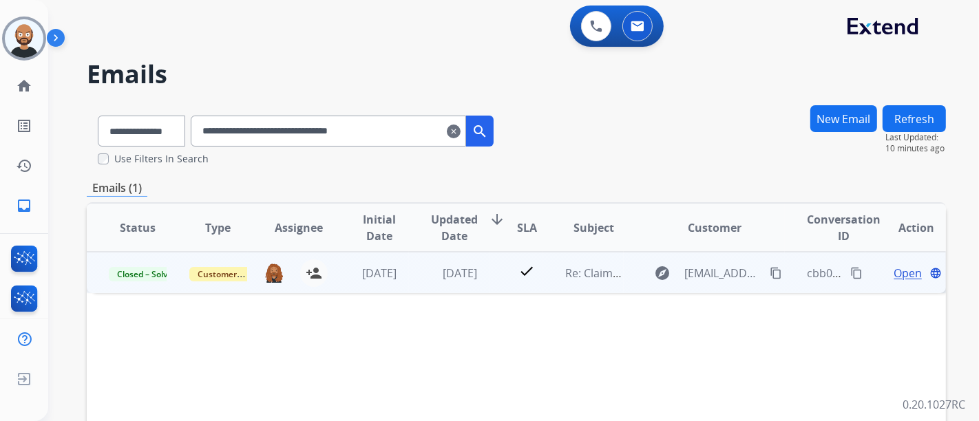
click at [906, 269] on span "Open" at bounding box center [907, 273] width 28 height 17
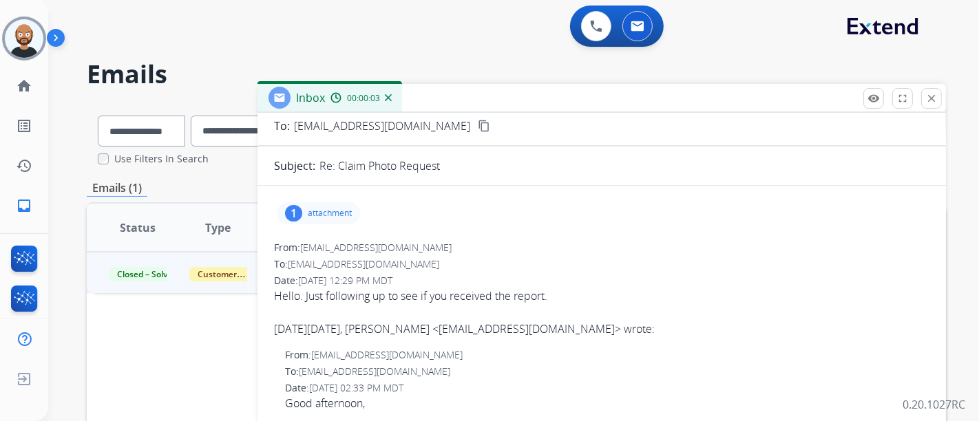
scroll to position [0, 0]
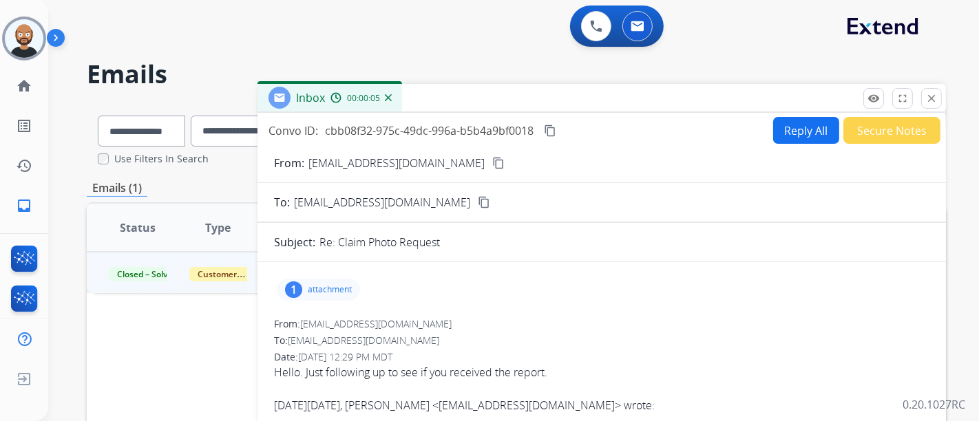
click at [492, 160] on mat-icon "content_copy" at bounding box center [498, 163] width 12 height 12
click at [927, 101] on mat-icon "close" at bounding box center [931, 98] width 12 height 12
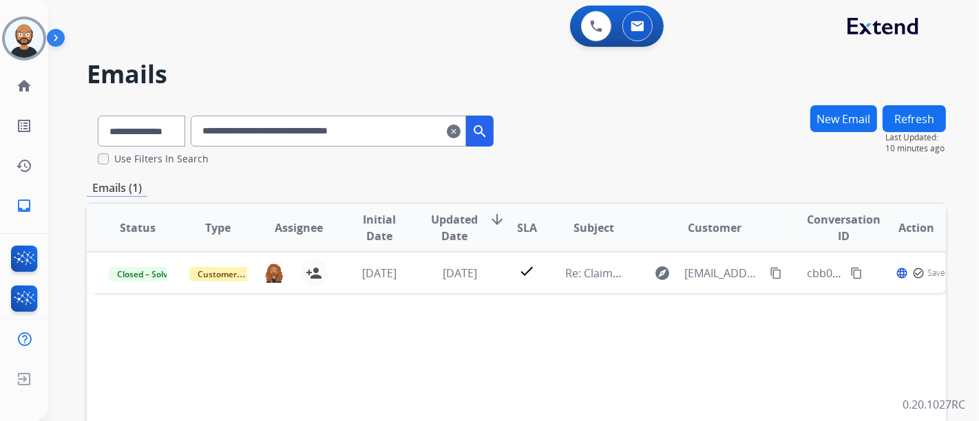
click at [341, 136] on input "**********" at bounding box center [328, 131] width 275 height 31
drag, startPoint x: 341, startPoint y: 136, endPoint x: 315, endPoint y: 133, distance: 26.4
click at [315, 133] on input "**********" at bounding box center [328, 131] width 275 height 31
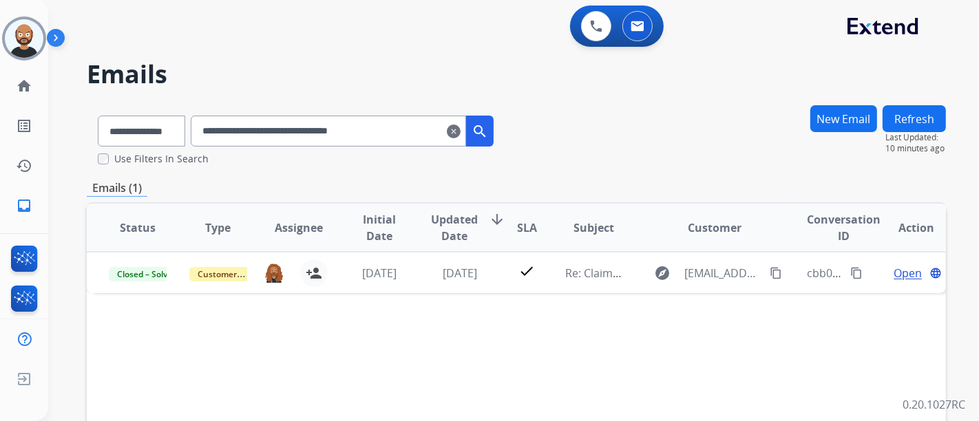
click at [315, 133] on input "**********" at bounding box center [328, 131] width 275 height 31
paste input "text"
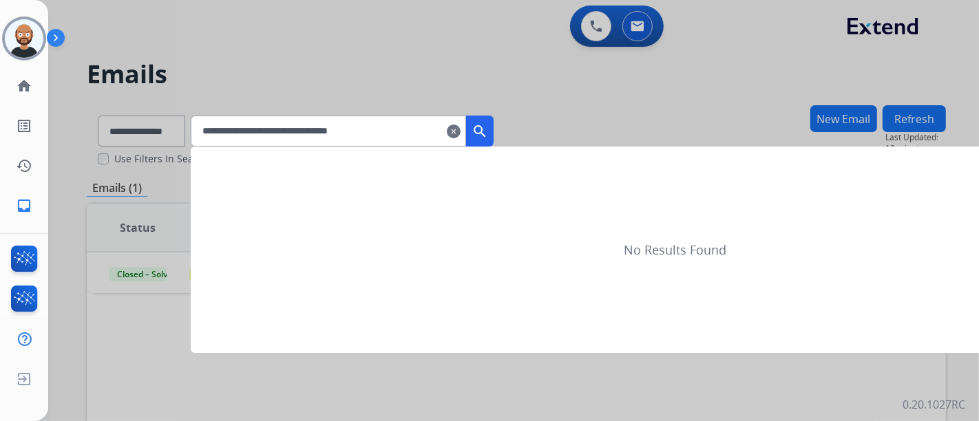
click at [488, 128] on mat-icon "search" at bounding box center [479, 131] width 17 height 17
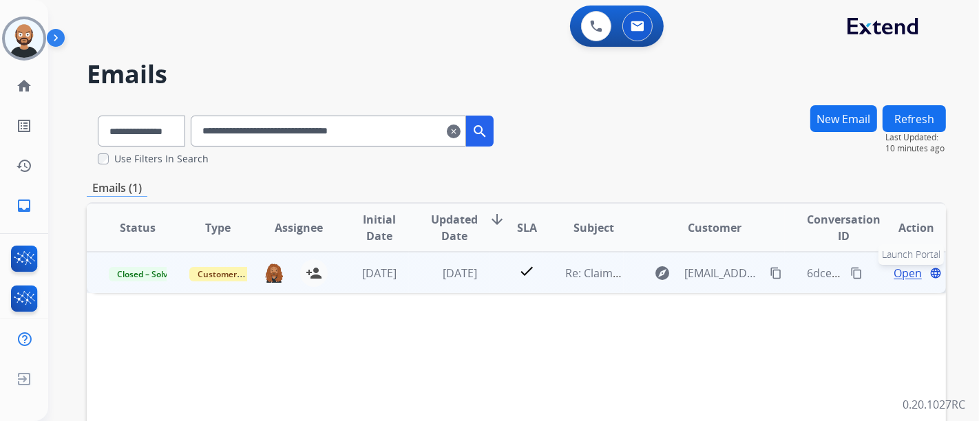
click at [929, 269] on mat-icon "language" at bounding box center [935, 273] width 12 height 12
click at [893, 272] on span "Open" at bounding box center [907, 273] width 28 height 17
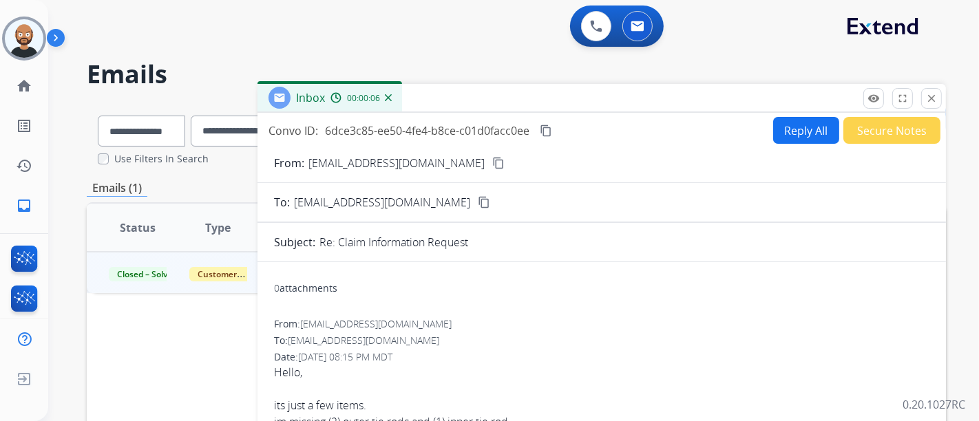
click at [492, 160] on mat-icon "content_copy" at bounding box center [498, 163] width 12 height 12
drag, startPoint x: 925, startPoint y: 96, endPoint x: 870, endPoint y: 103, distance: 55.5
click at [925, 96] on mat-icon "close" at bounding box center [931, 98] width 12 height 12
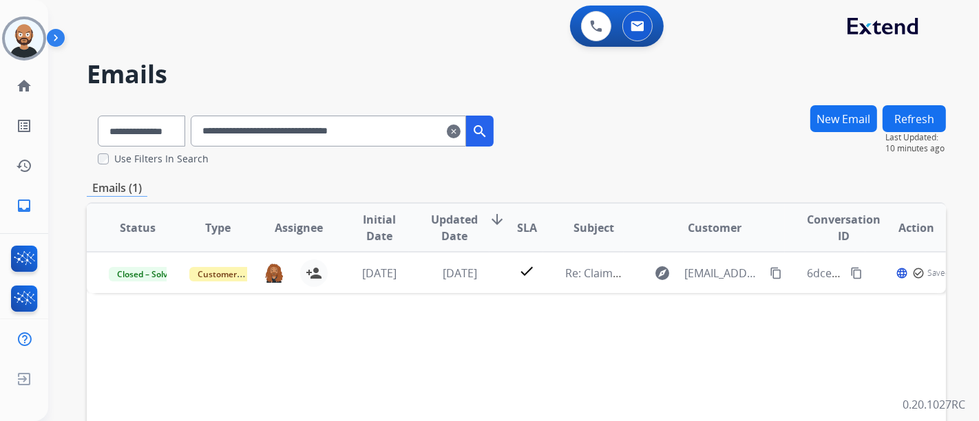
click at [310, 126] on input "**********" at bounding box center [328, 131] width 275 height 31
paste input "text"
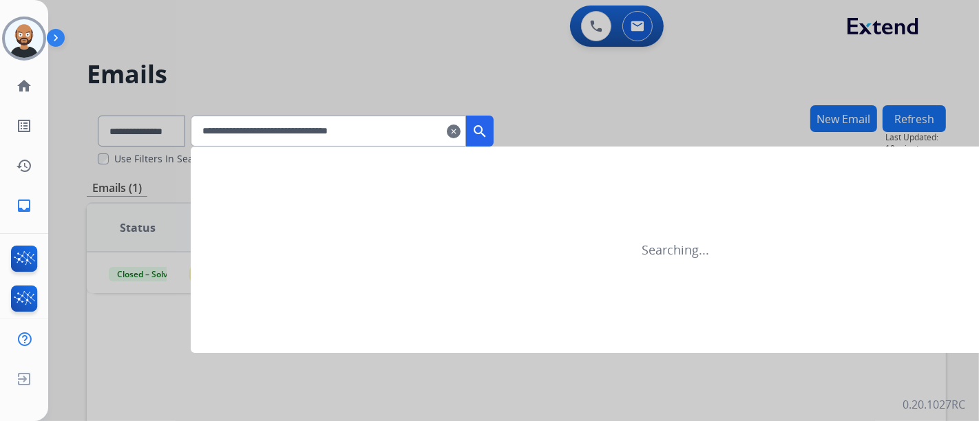
click at [488, 136] on mat-icon "search" at bounding box center [479, 131] width 17 height 17
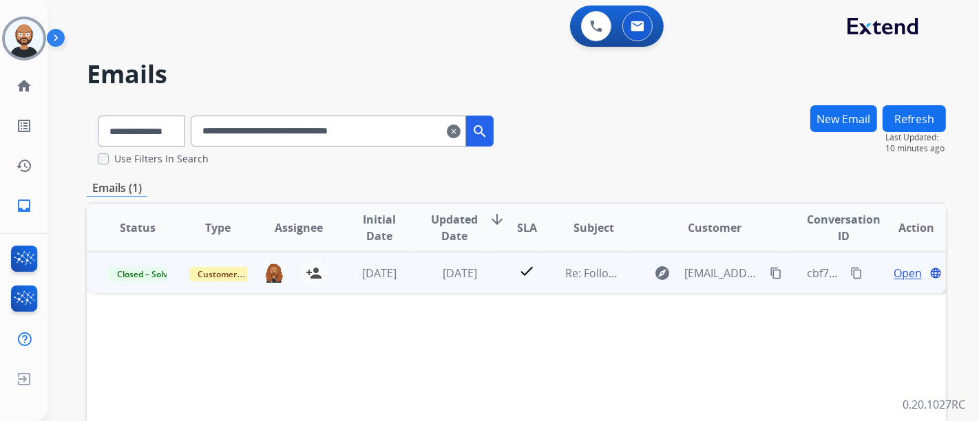
click at [900, 276] on span "Open" at bounding box center [907, 273] width 28 height 17
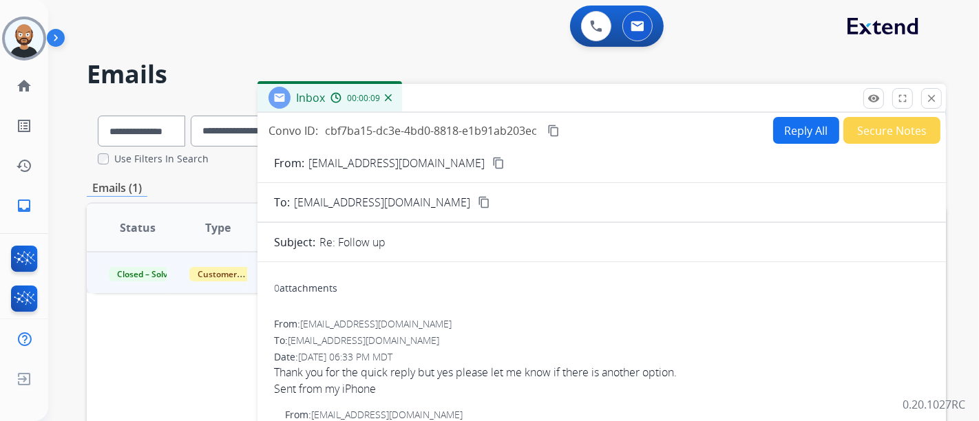
click at [492, 164] on mat-icon "content_copy" at bounding box center [498, 163] width 12 height 12
drag, startPoint x: 929, startPoint y: 95, endPoint x: 692, endPoint y: 164, distance: 247.2
click at [929, 95] on mat-icon "close" at bounding box center [931, 98] width 12 height 12
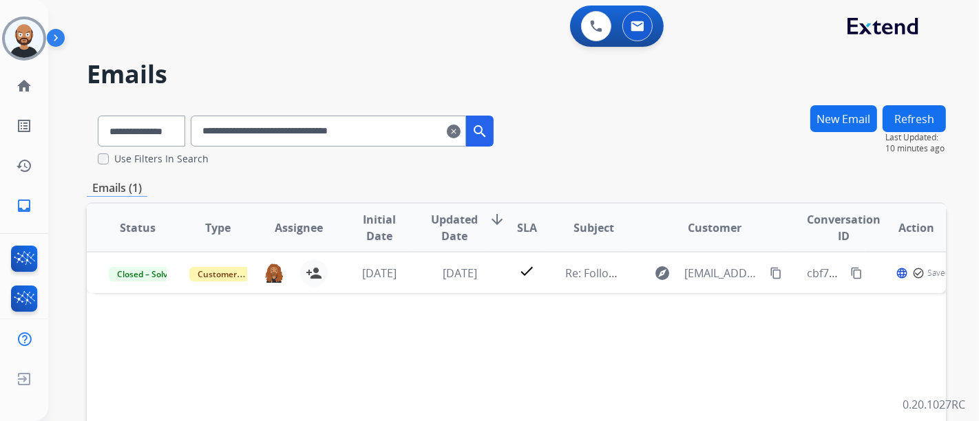
click at [390, 136] on input "**********" at bounding box center [328, 131] width 275 height 31
paste input "text"
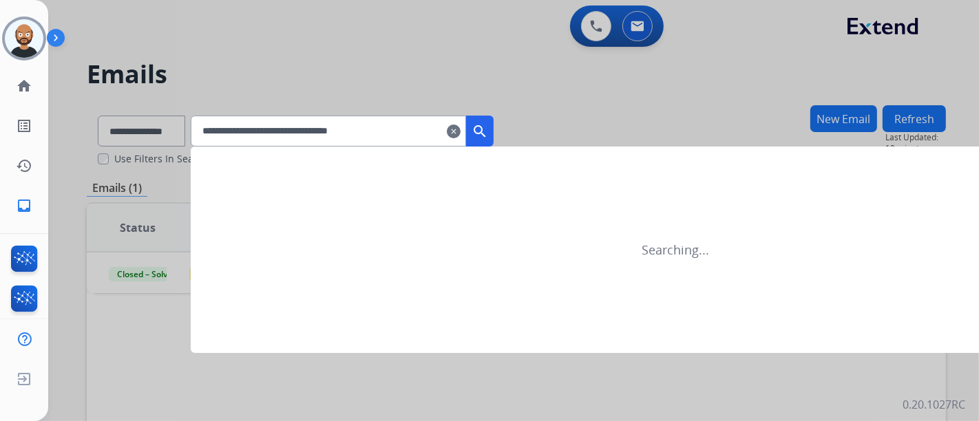
click at [488, 133] on mat-icon "search" at bounding box center [479, 131] width 17 height 17
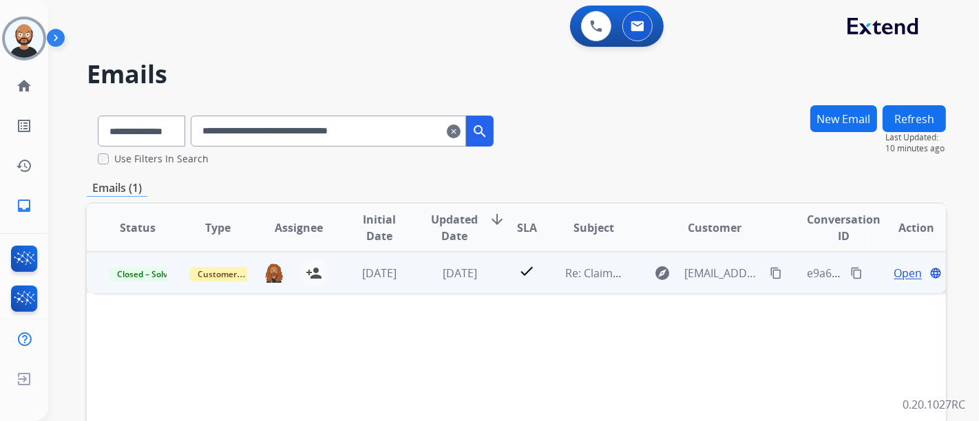
click at [896, 270] on span "Open" at bounding box center [907, 273] width 28 height 17
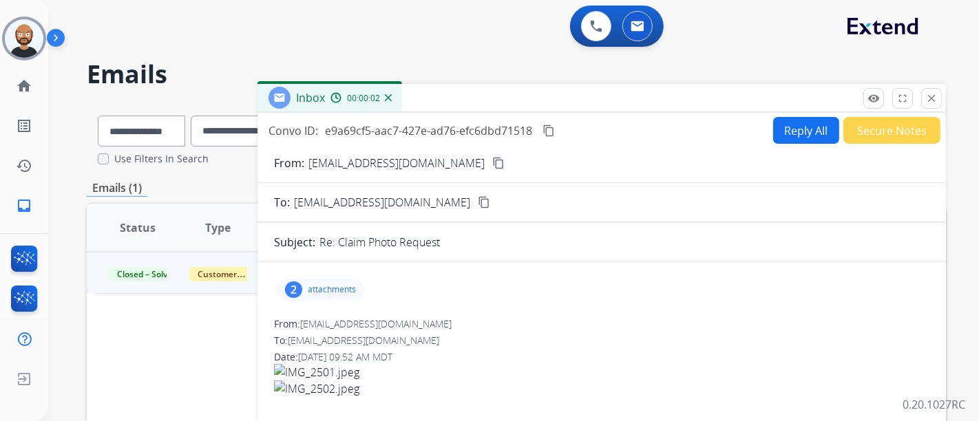
click at [492, 164] on mat-icon "content_copy" at bounding box center [498, 163] width 12 height 12
drag, startPoint x: 931, startPoint y: 99, endPoint x: 743, endPoint y: 148, distance: 194.8
click at [931, 99] on mat-icon "close" at bounding box center [931, 98] width 12 height 12
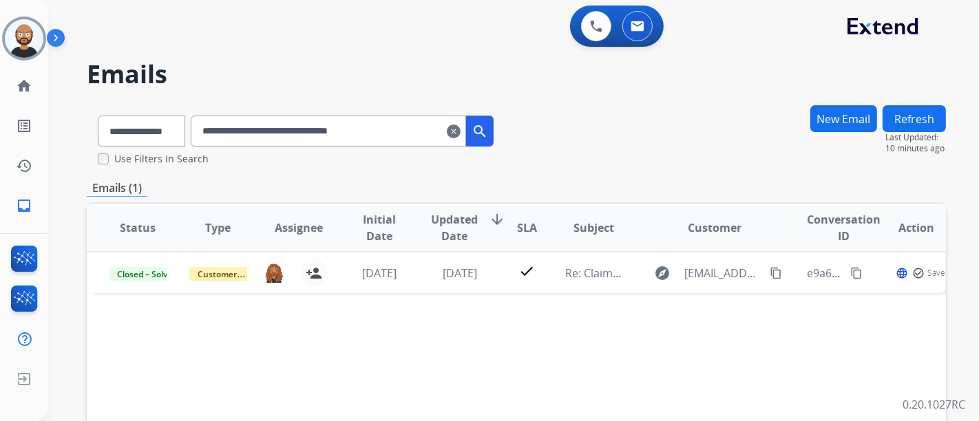
click at [357, 131] on input "**********" at bounding box center [328, 131] width 275 height 31
paste input "text"
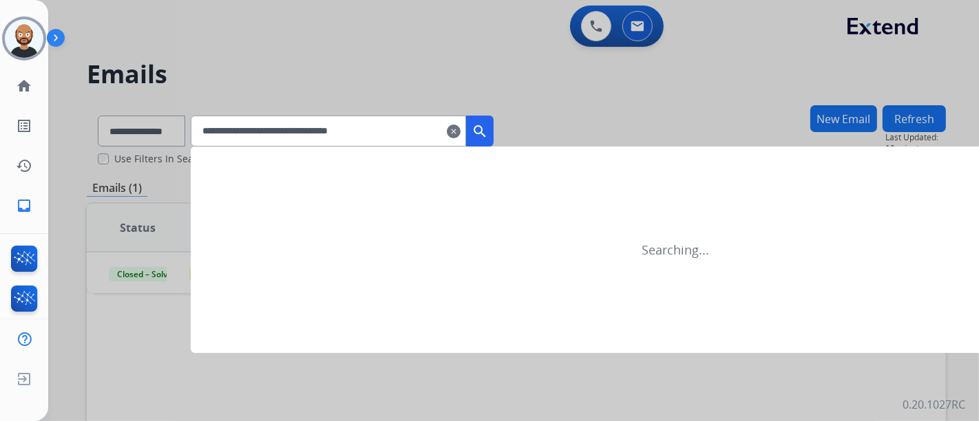
click at [493, 122] on button "search" at bounding box center [480, 131] width 28 height 31
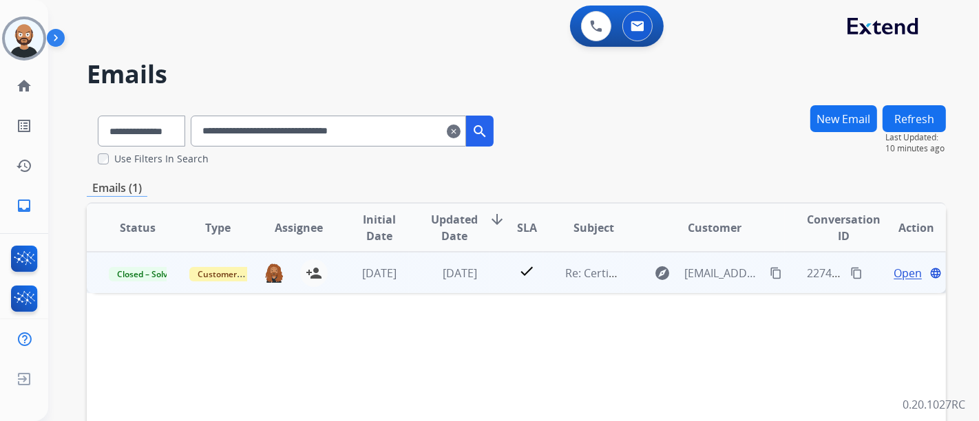
click at [899, 275] on span "Open" at bounding box center [907, 273] width 28 height 17
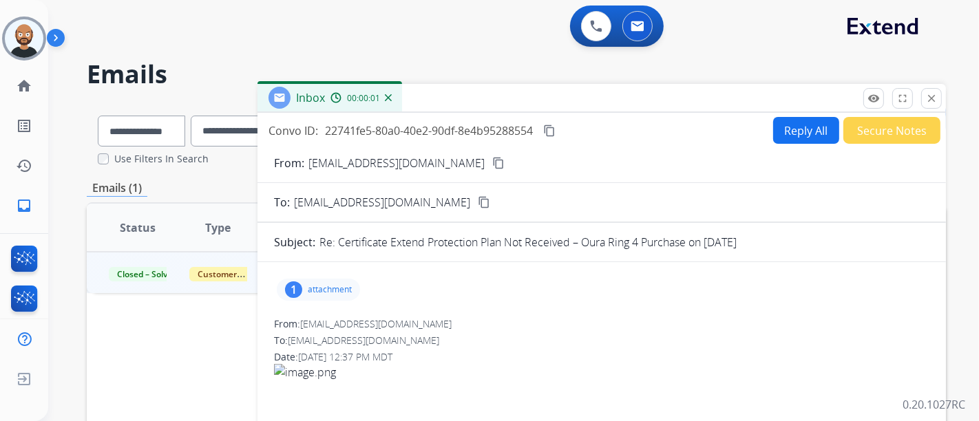
click at [490, 156] on button "content_copy" at bounding box center [498, 163] width 17 height 17
click at [338, 296] on div "1 attachment" at bounding box center [318, 290] width 83 height 22
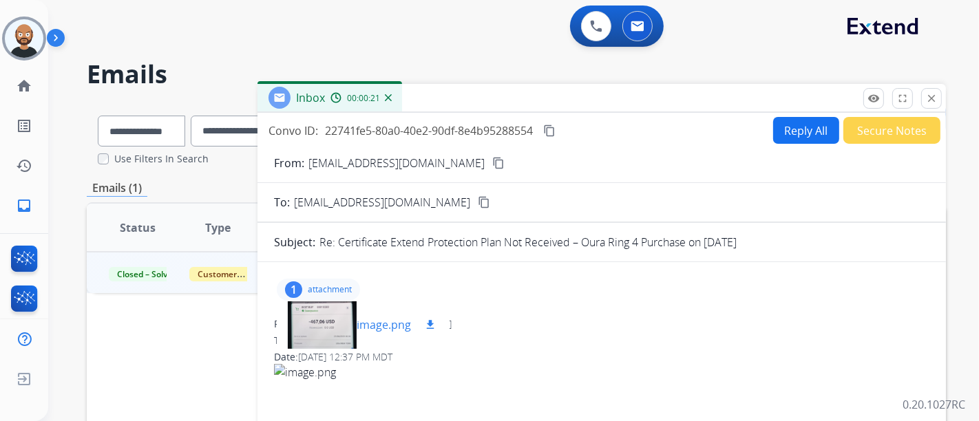
click at [315, 337] on div at bounding box center [322, 325] width 69 height 48
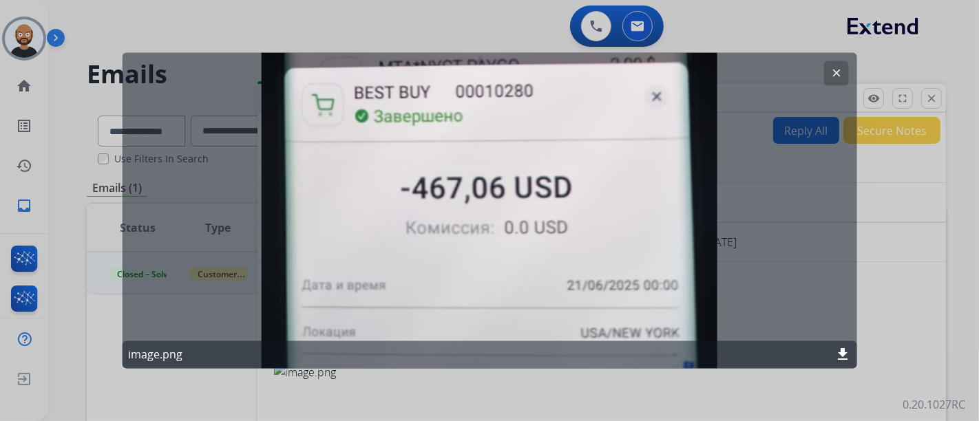
click at [836, 71] on mat-icon "clear" at bounding box center [835, 73] width 12 height 12
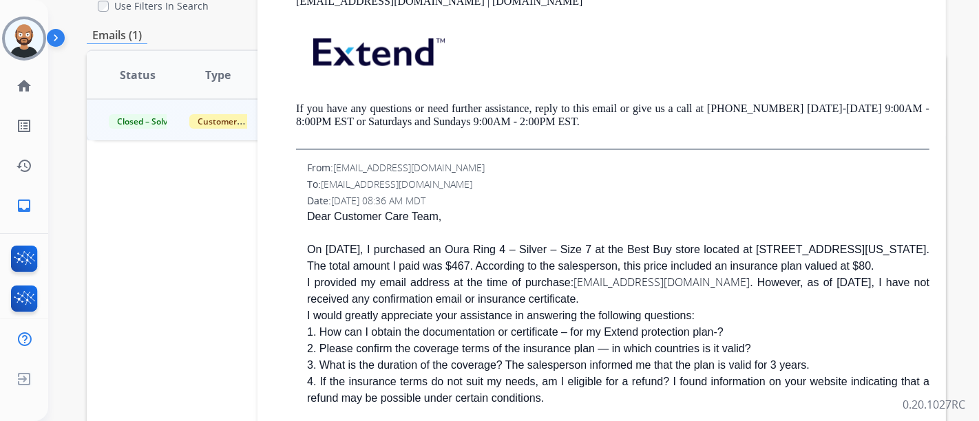
scroll to position [1447, 0]
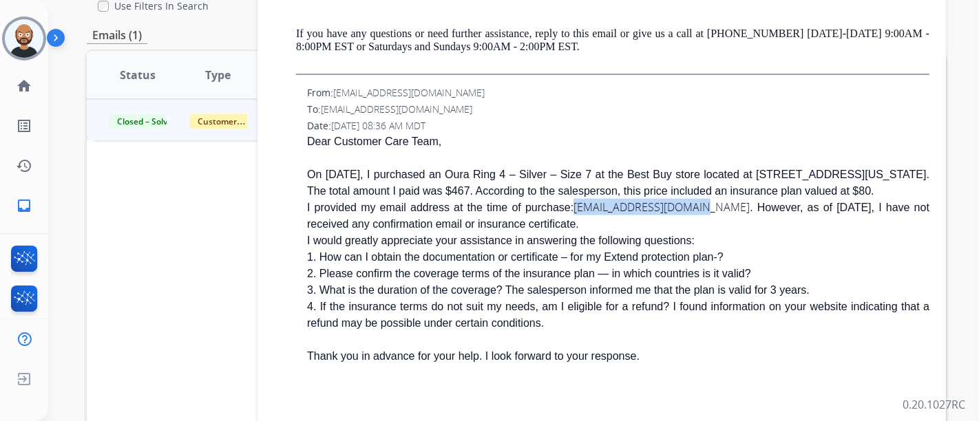
drag, startPoint x: 690, startPoint y: 207, endPoint x: 566, endPoint y: 210, distance: 123.9
click at [566, 210] on span "Dear Customer Care Team, On [DATE], I purchased an Oura Ring 4 – Silver – Size …" at bounding box center [618, 232] width 622 height 193
copy link "[EMAIL_ADDRESS][DOMAIN_NAME]"
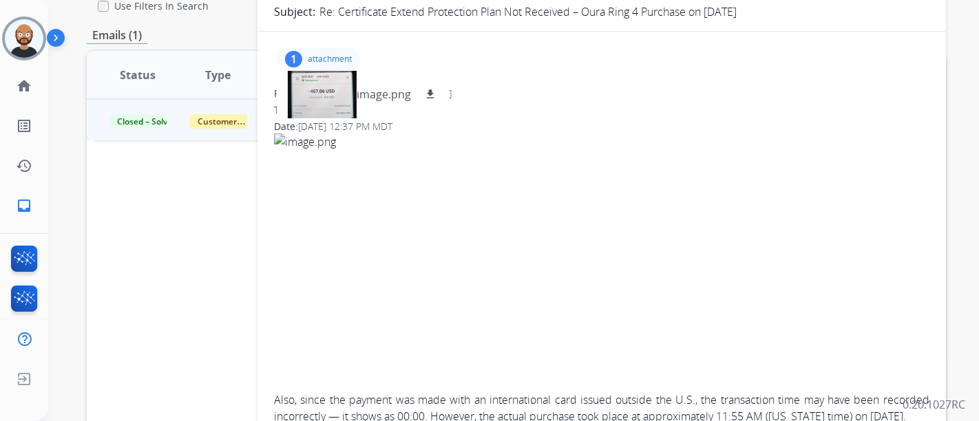
scroll to position [0, 0]
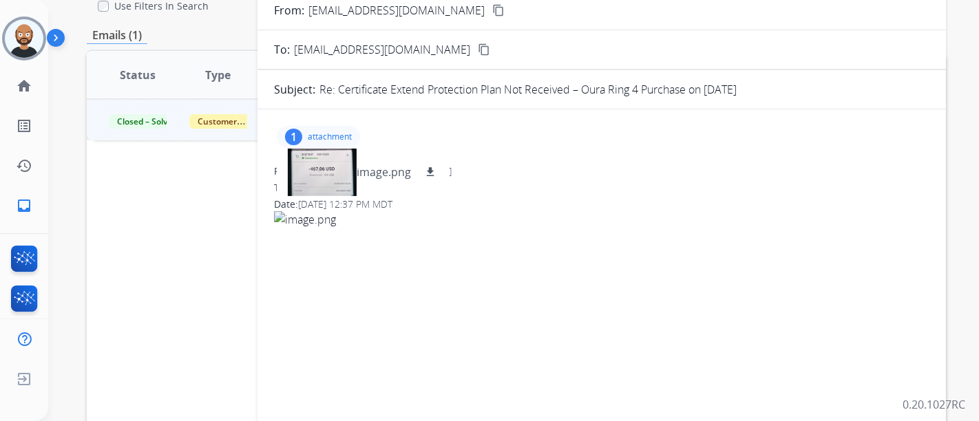
click at [331, 137] on p "attachment" at bounding box center [330, 136] width 44 height 11
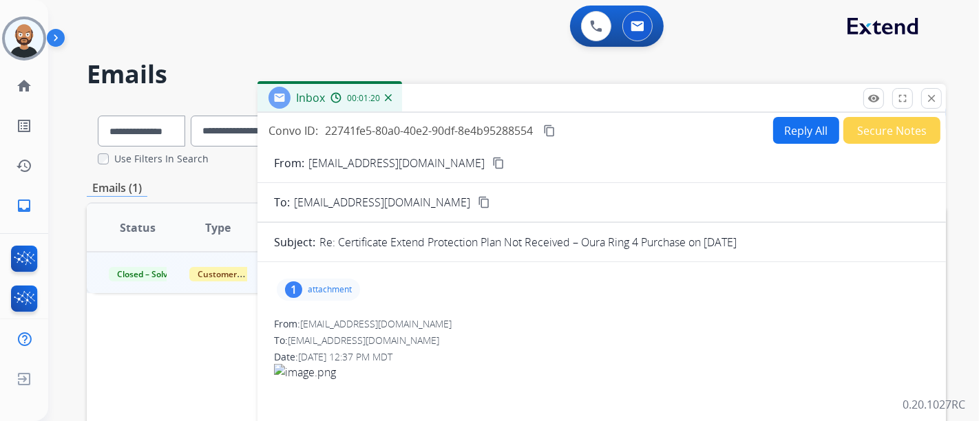
drag, startPoint x: 442, startPoint y: 166, endPoint x: 487, endPoint y: 146, distance: 49.6
click at [492, 166] on mat-icon "content_copy" at bounding box center [498, 163] width 12 height 12
click at [930, 92] on button "close Close" at bounding box center [931, 98] width 21 height 21
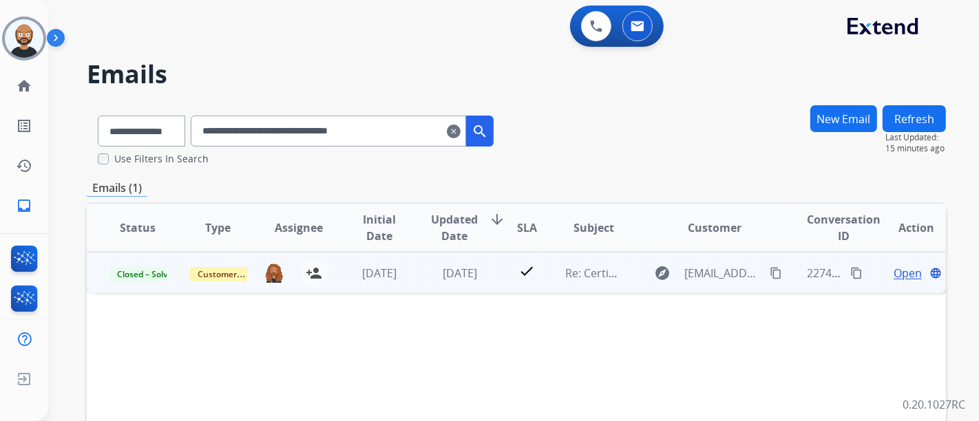
click at [893, 274] on span "Open" at bounding box center [907, 273] width 28 height 17
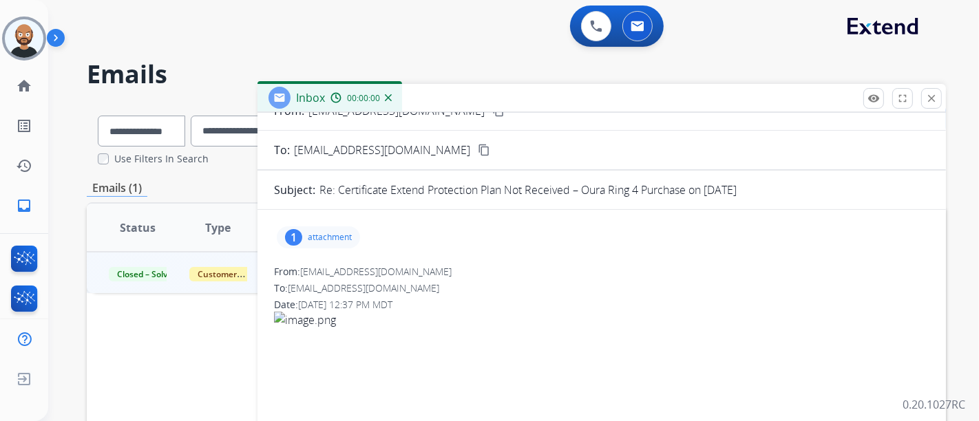
scroll to position [76, 0]
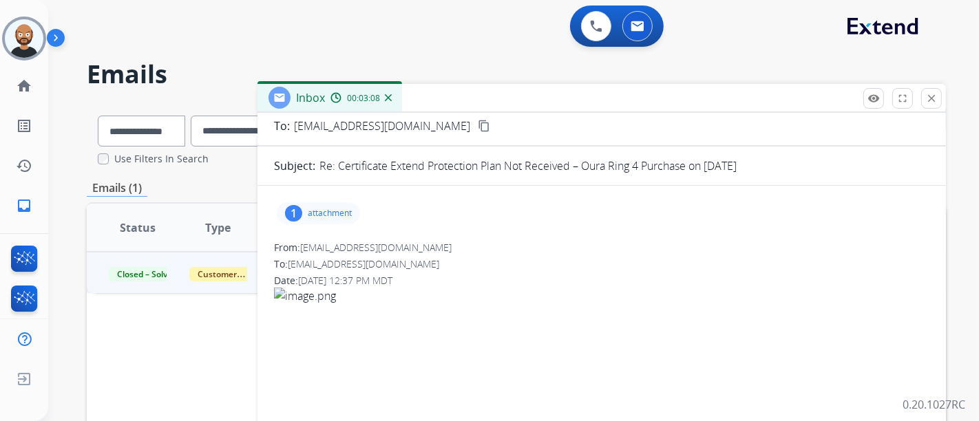
drag, startPoint x: 923, startPoint y: 98, endPoint x: 733, endPoint y: 131, distance: 192.7
click at [923, 98] on button "close Close" at bounding box center [931, 98] width 21 height 21
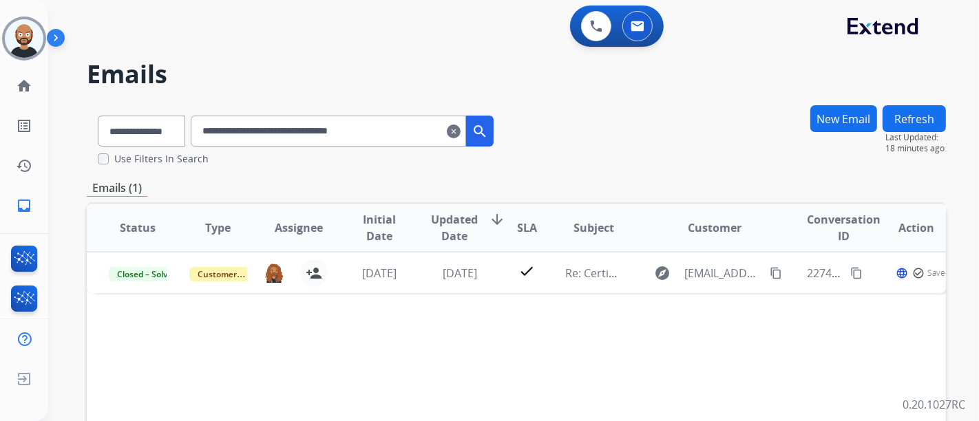
click at [398, 124] on input "**********" at bounding box center [328, 131] width 275 height 31
paste input "text"
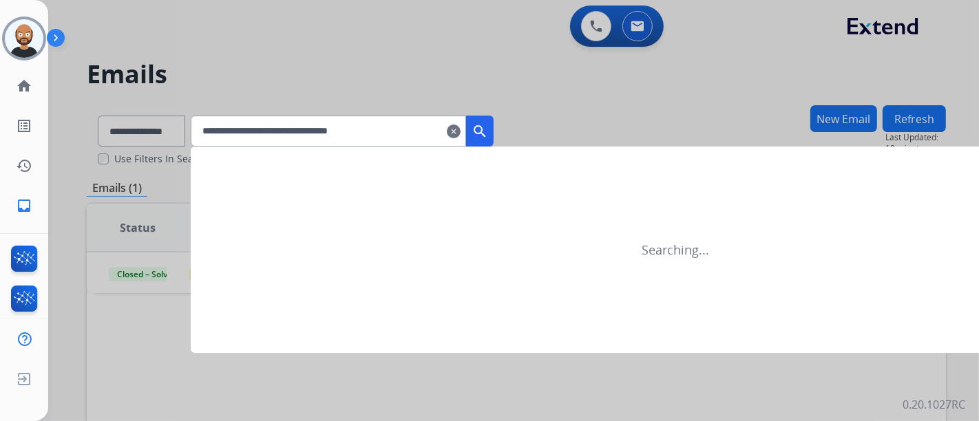
type input "**********"
click at [511, 124] on div at bounding box center [489, 210] width 979 height 421
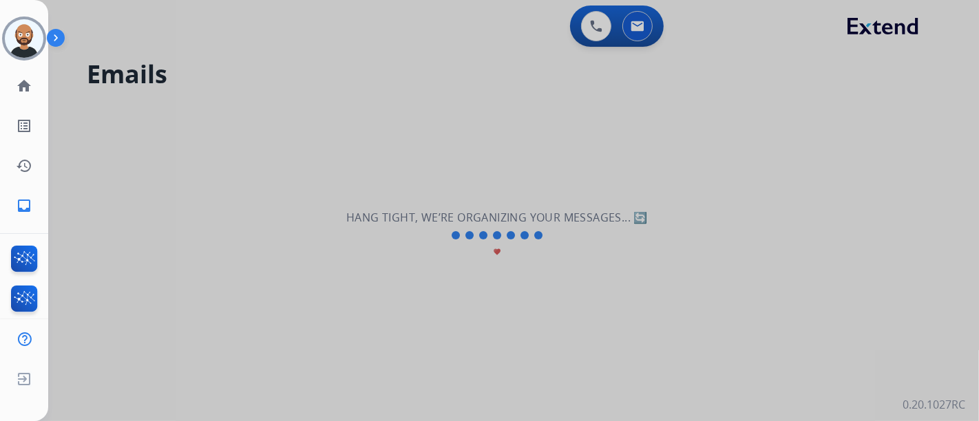
select select "**********"
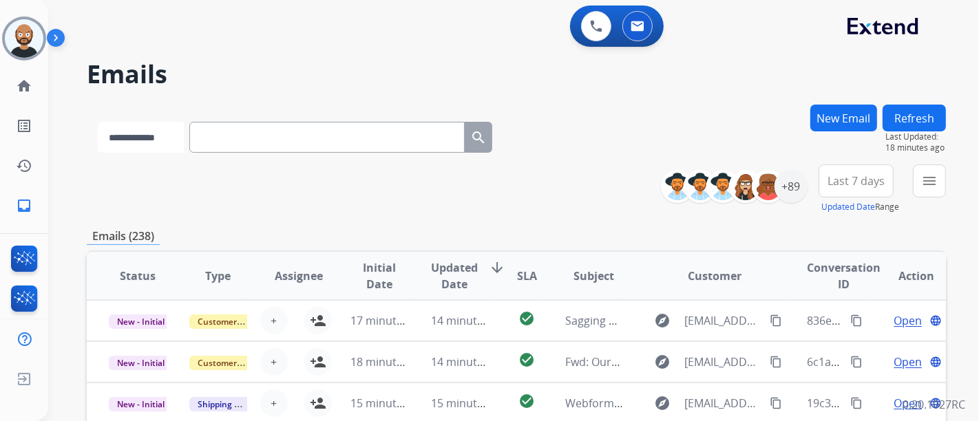
click at [147, 144] on select "**********" at bounding box center [141, 137] width 86 height 31
select select "**********"
click at [98, 122] on select "**********" at bounding box center [141, 137] width 86 height 31
click at [274, 151] on input "text" at bounding box center [328, 137] width 275 height 31
paste input "**********"
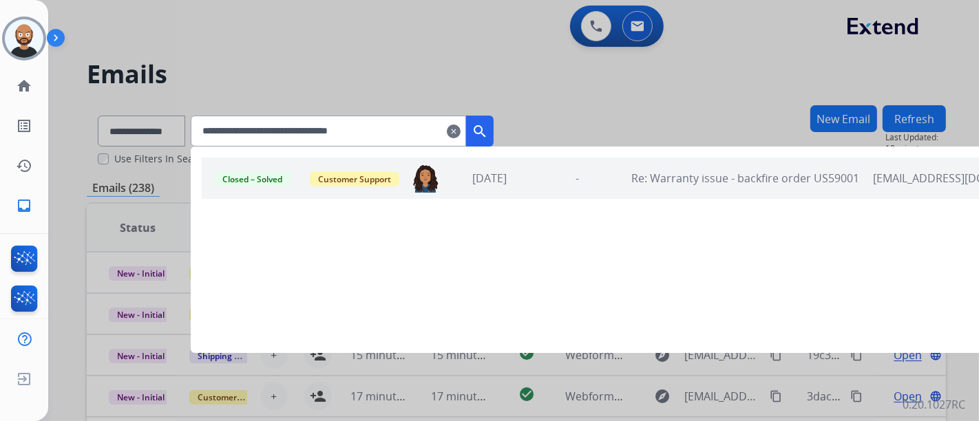
click at [493, 134] on button "search" at bounding box center [480, 131] width 28 height 31
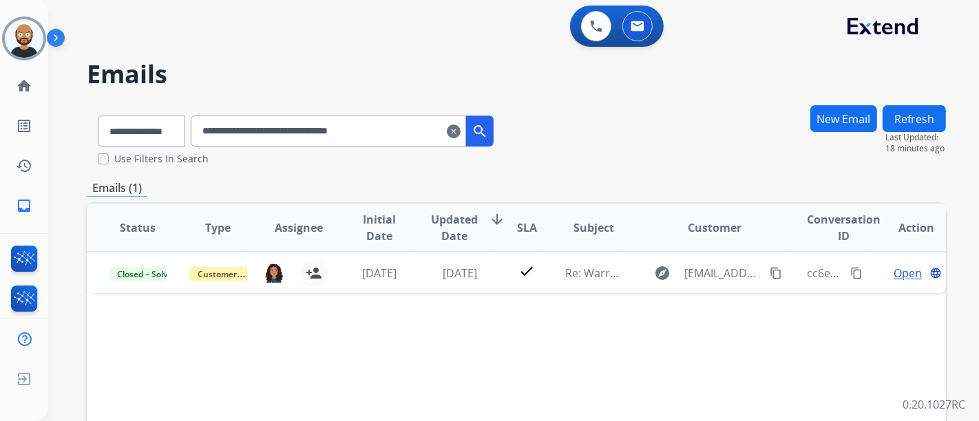
drag, startPoint x: 519, startPoint y: 144, endPoint x: 478, endPoint y: 182, distance: 56.0
click at [478, 182] on div "Emails (1)" at bounding box center [516, 188] width 859 height 17
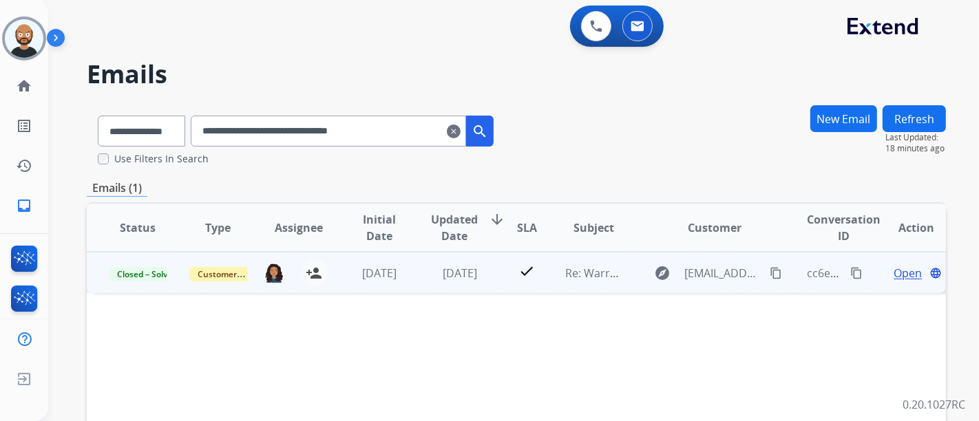
click at [893, 272] on span "Open" at bounding box center [907, 273] width 28 height 17
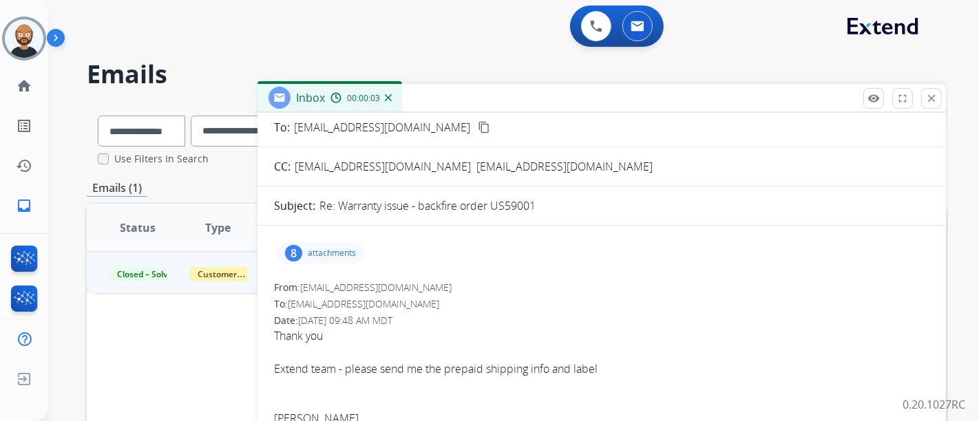
scroll to position [0, 0]
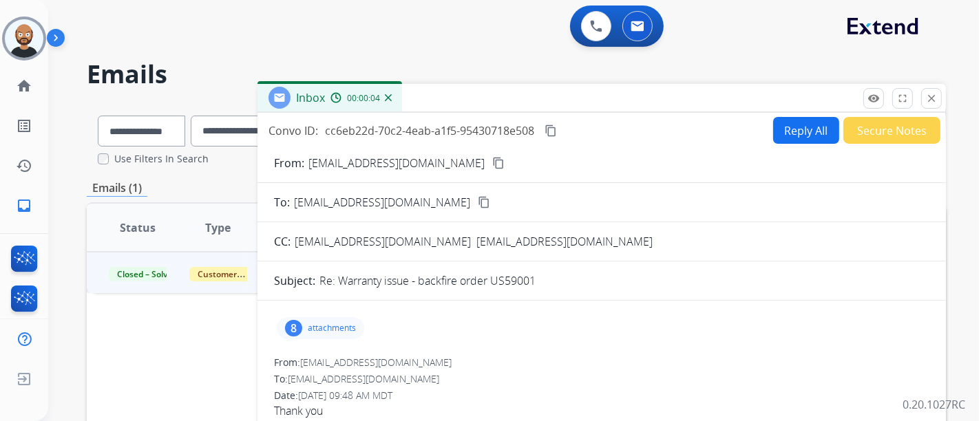
click at [492, 162] on mat-icon "content_copy" at bounding box center [498, 163] width 12 height 12
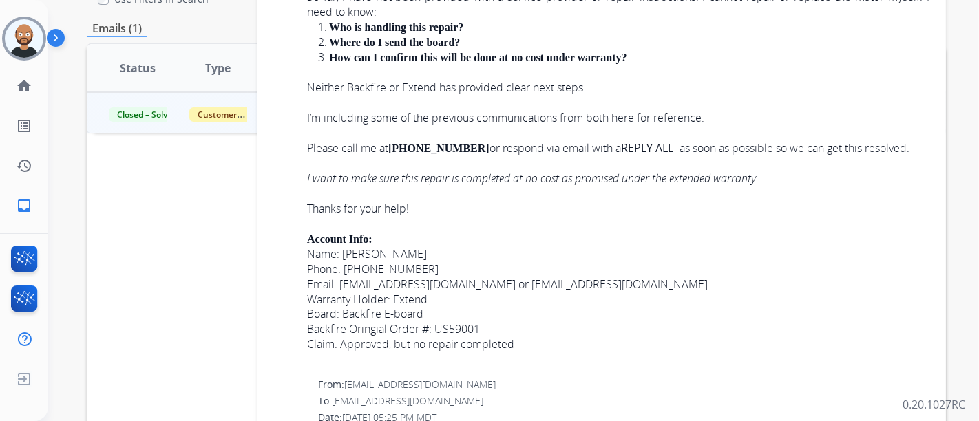
scroll to position [1847, 0]
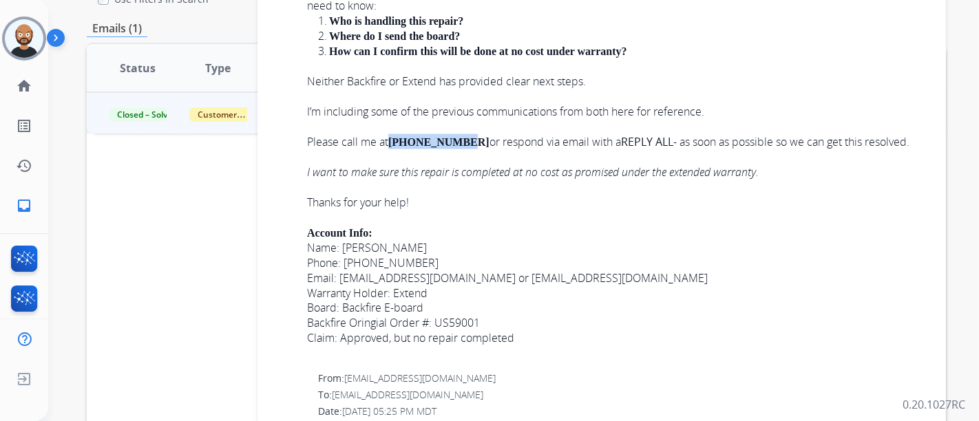
drag, startPoint x: 452, startPoint y: 156, endPoint x: 392, endPoint y: 154, distance: 60.6
click at [392, 148] on span "[PHONE_NUMBER]" at bounding box center [438, 142] width 101 height 12
copy span "[PHONE_NUMBER]"
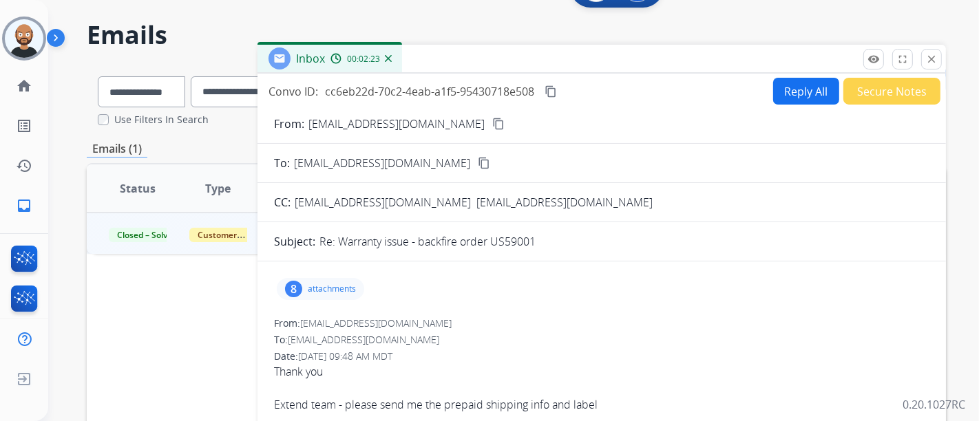
scroll to position [0, 0]
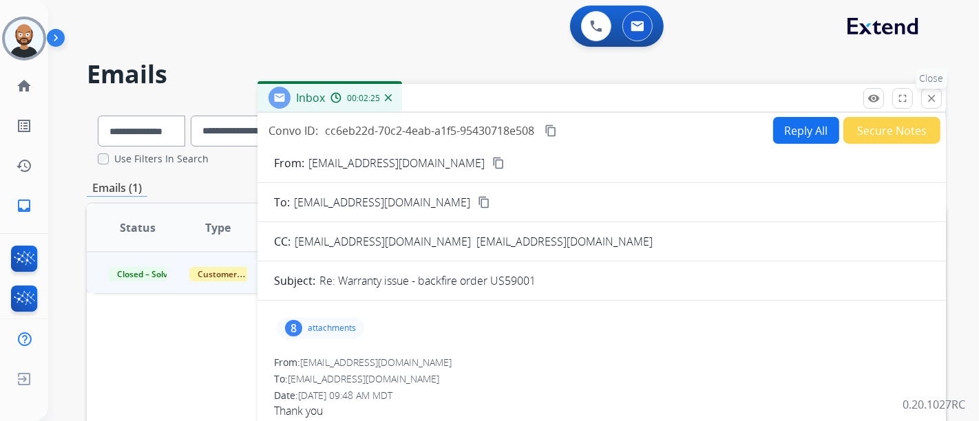
click at [925, 94] on mat-icon "close" at bounding box center [931, 98] width 12 height 12
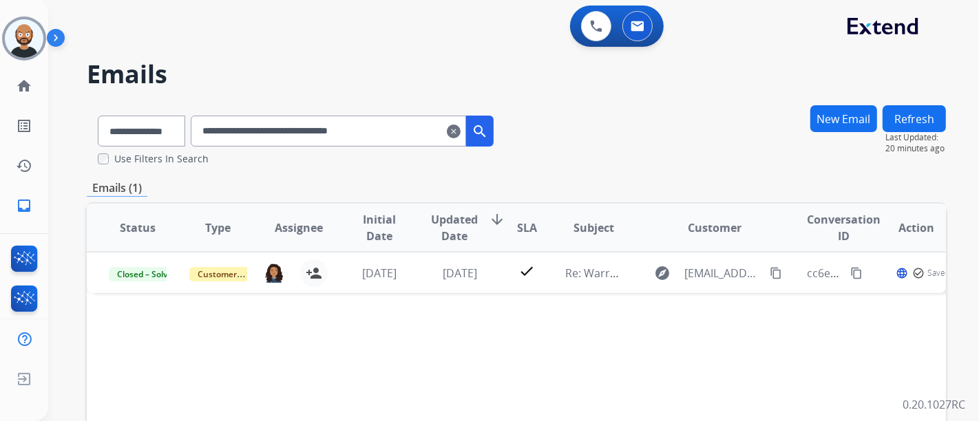
click at [380, 117] on input "**********" at bounding box center [328, 131] width 275 height 31
drag, startPoint x: 380, startPoint y: 117, endPoint x: 374, endPoint y: 129, distance: 13.9
click at [380, 117] on input "**********" at bounding box center [328, 131] width 275 height 31
paste input "text"
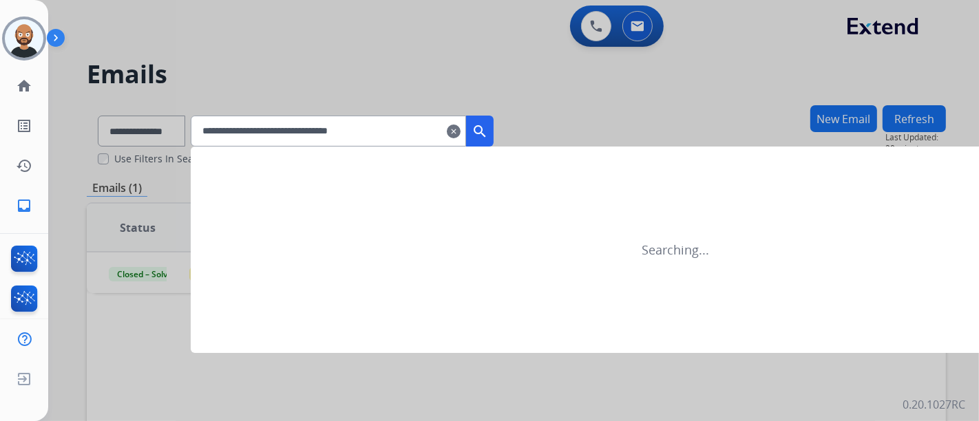
click at [488, 134] on mat-icon "search" at bounding box center [479, 131] width 17 height 17
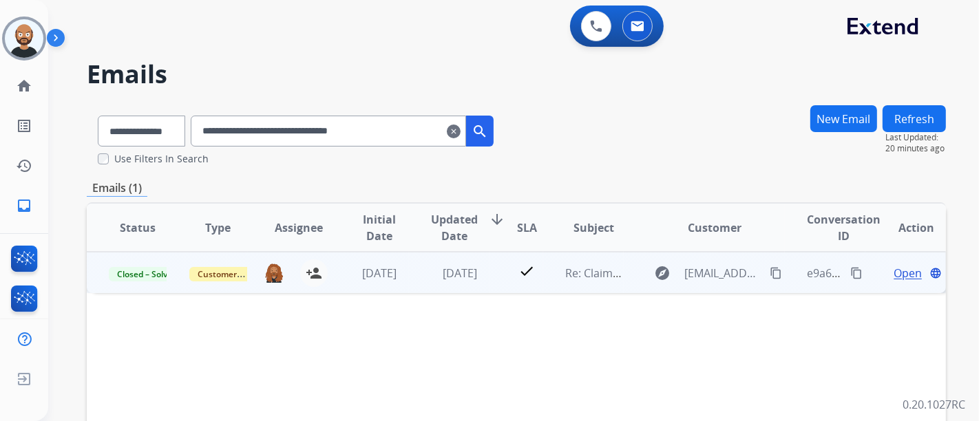
click at [901, 271] on span "Open" at bounding box center [907, 273] width 28 height 17
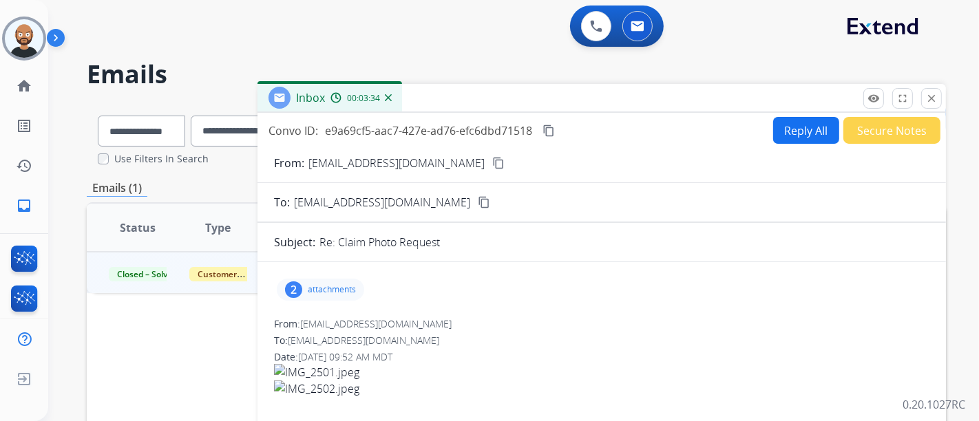
click at [492, 161] on mat-icon "content_copy" at bounding box center [498, 163] width 12 height 12
drag, startPoint x: 930, startPoint y: 99, endPoint x: 739, endPoint y: 151, distance: 197.7
click at [930, 99] on mat-icon "close" at bounding box center [931, 98] width 12 height 12
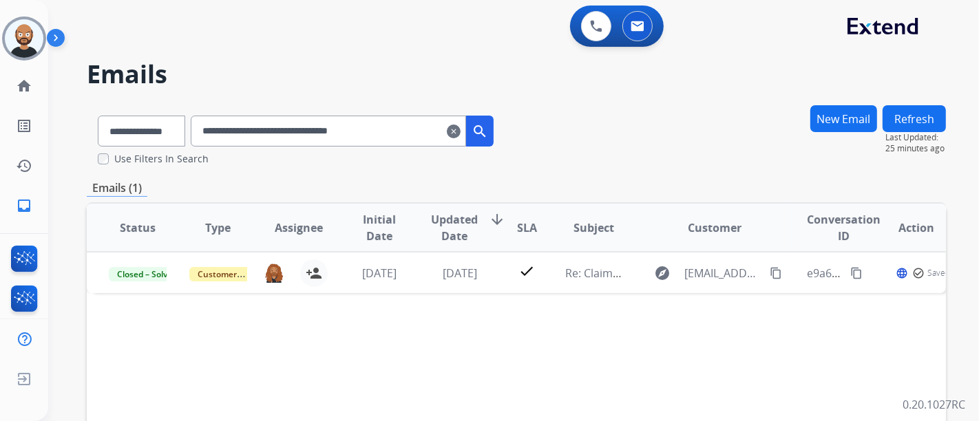
click at [365, 132] on input "**********" at bounding box center [328, 131] width 275 height 31
paste input "text"
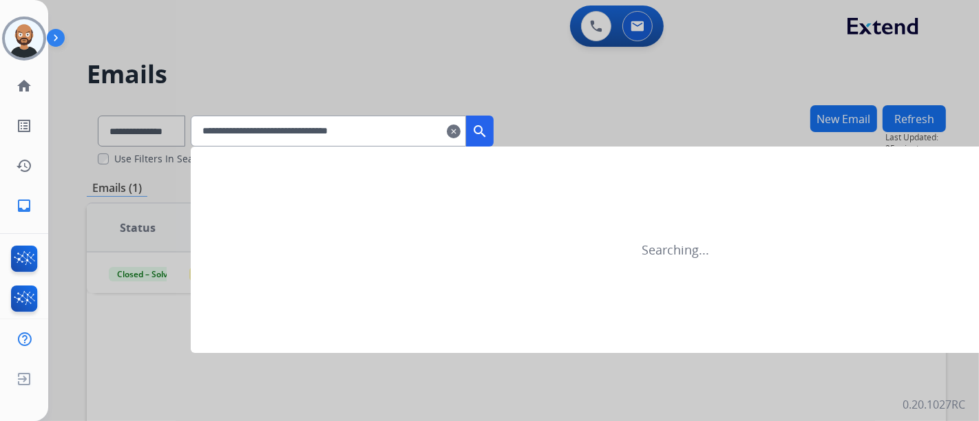
click at [492, 120] on button "search" at bounding box center [480, 131] width 28 height 31
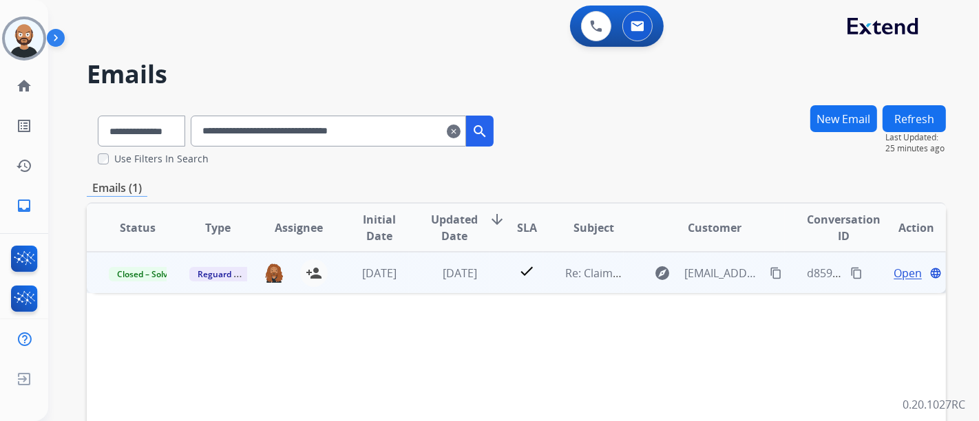
click at [893, 273] on span "Open" at bounding box center [907, 273] width 28 height 17
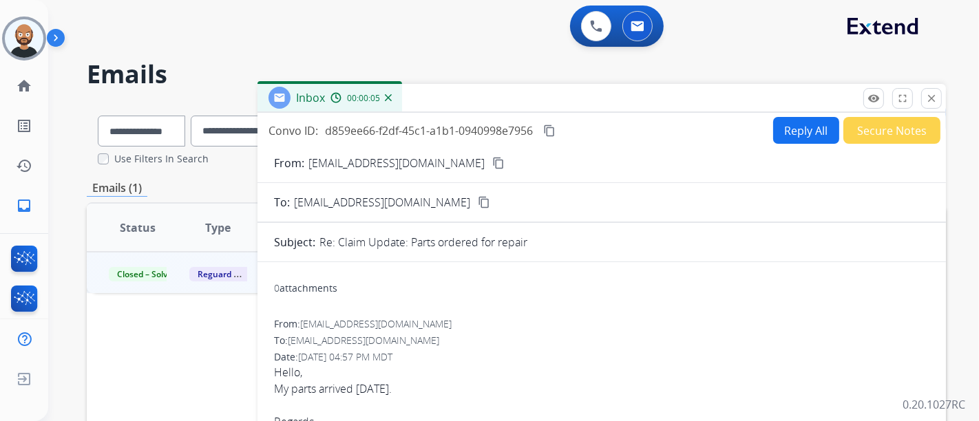
click at [490, 156] on button "content_copy" at bounding box center [498, 163] width 17 height 17
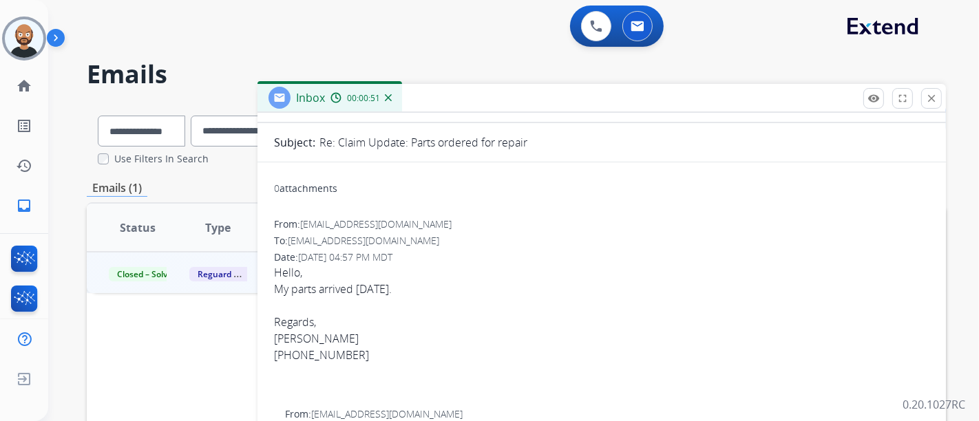
scroll to position [76, 0]
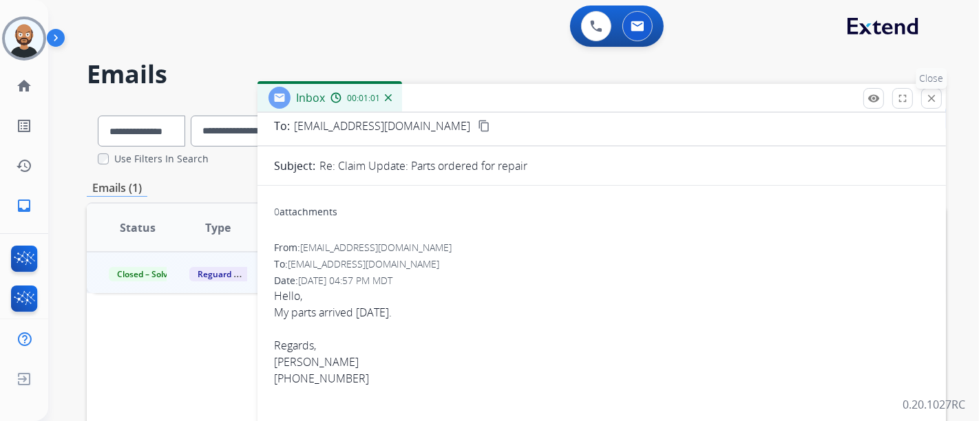
click at [923, 98] on button "close Close" at bounding box center [931, 98] width 21 height 21
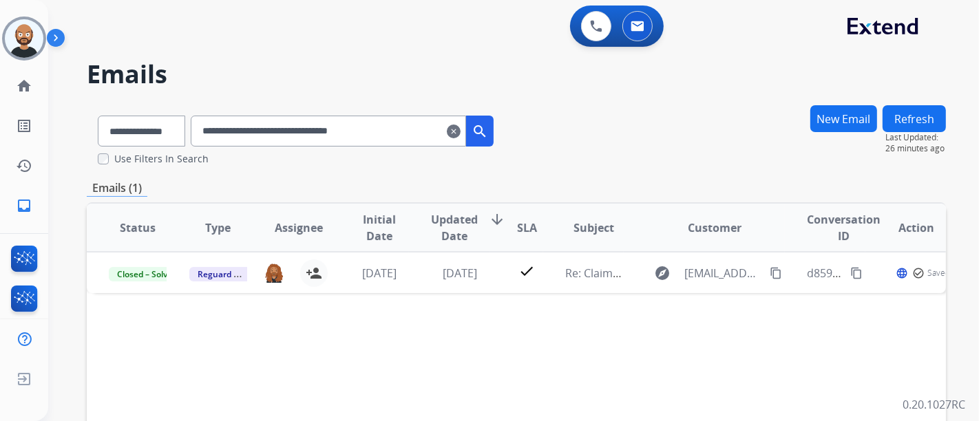
click at [269, 134] on input "**********" at bounding box center [328, 131] width 275 height 31
paste input "text"
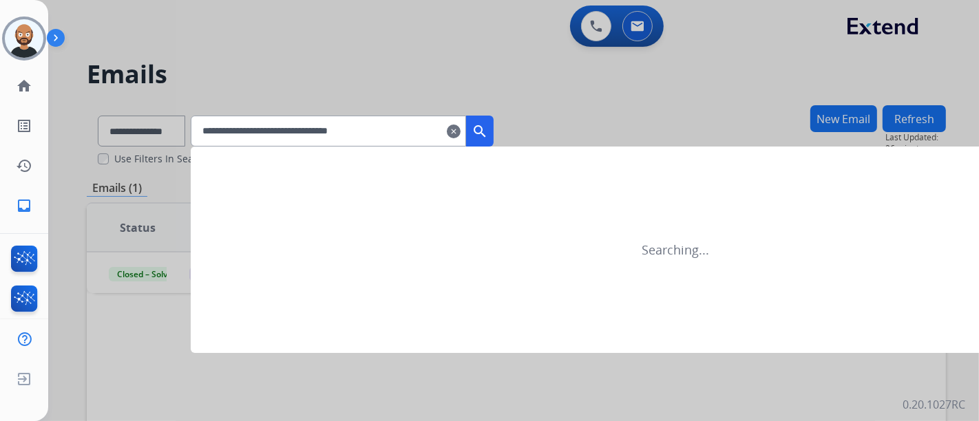
click at [488, 125] on mat-icon "search" at bounding box center [479, 131] width 17 height 17
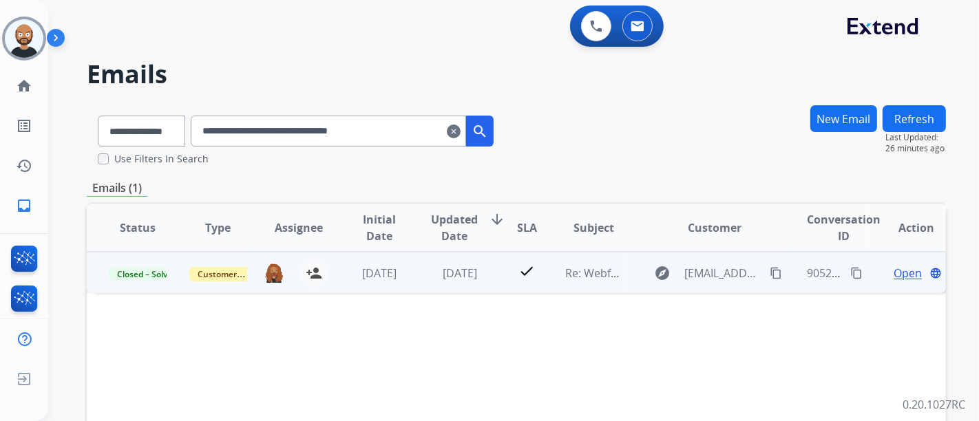
click at [893, 271] on span "Open" at bounding box center [907, 273] width 28 height 17
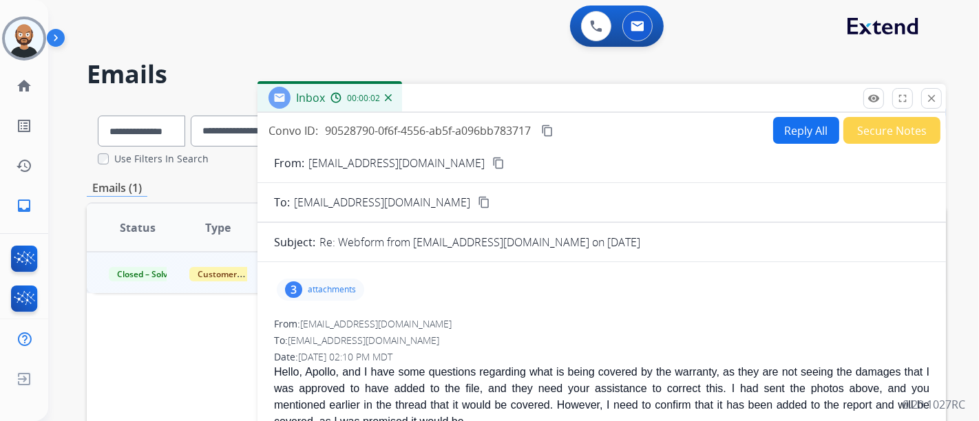
click at [492, 159] on mat-icon "content_copy" at bounding box center [498, 163] width 12 height 12
click at [924, 100] on button "close Close" at bounding box center [931, 98] width 21 height 21
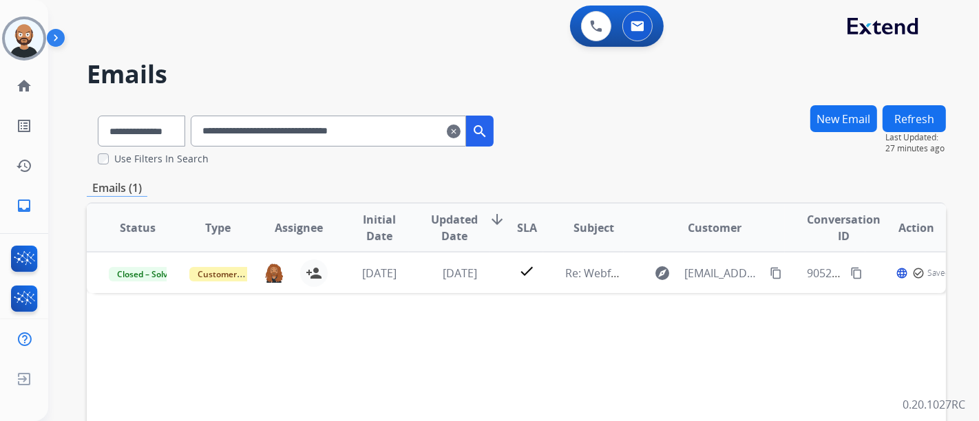
click at [259, 136] on input "**********" at bounding box center [328, 131] width 275 height 31
paste input "text"
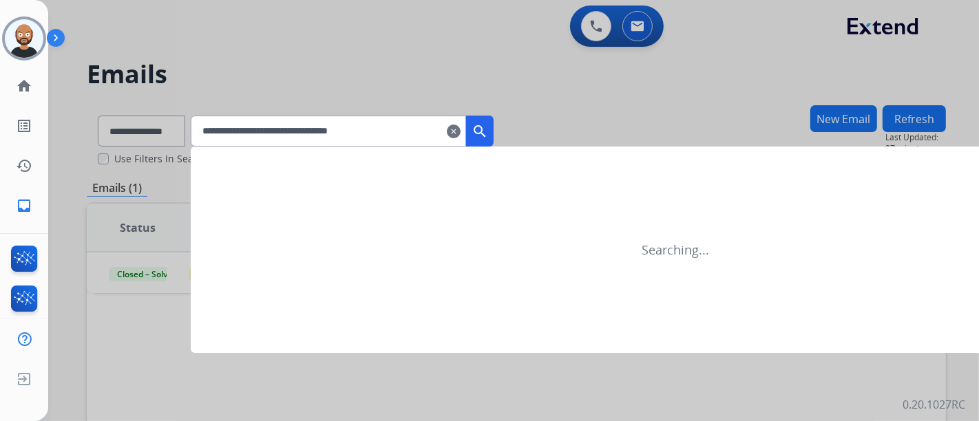
click at [488, 126] on mat-icon "search" at bounding box center [479, 131] width 17 height 17
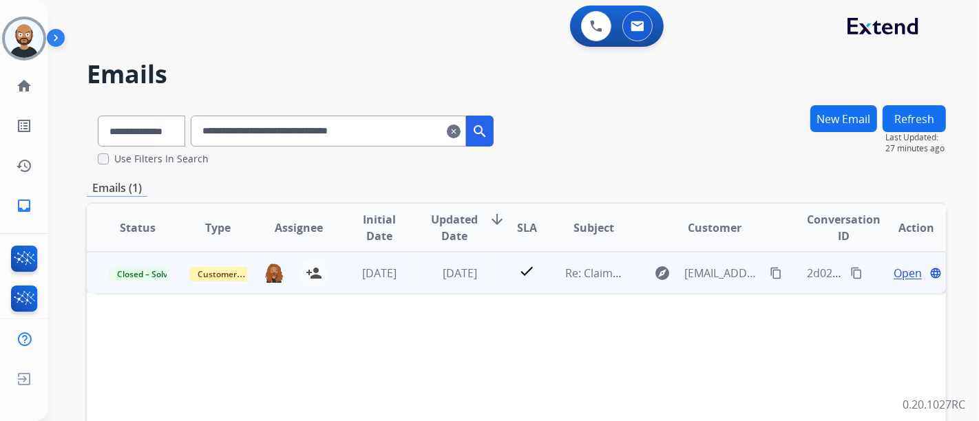
click at [896, 271] on span "Open" at bounding box center [907, 273] width 28 height 17
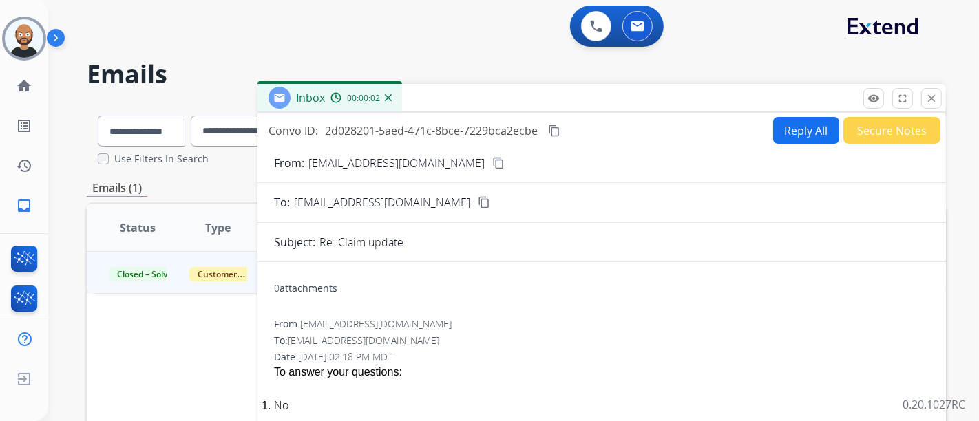
click at [490, 160] on button "content_copy" at bounding box center [498, 163] width 17 height 17
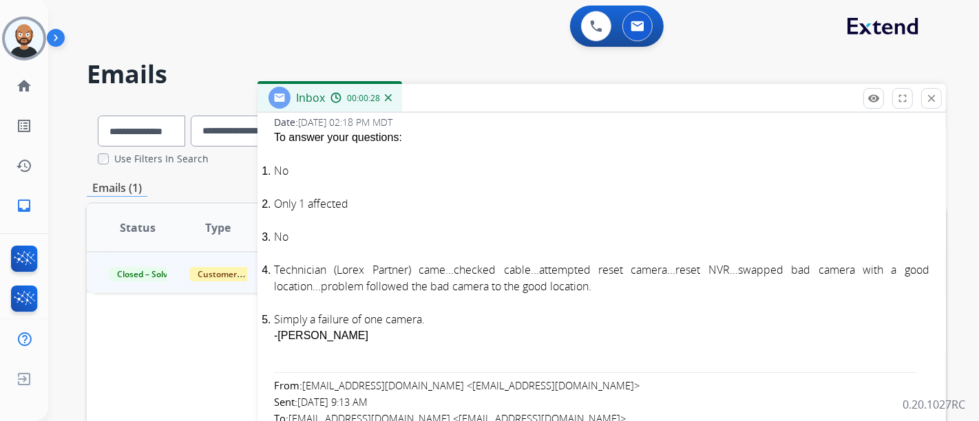
scroll to position [229, 0]
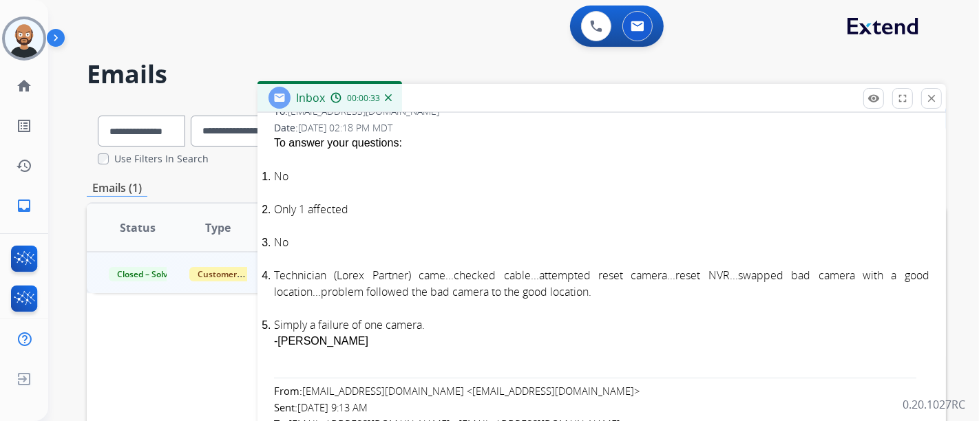
drag, startPoint x: 924, startPoint y: 98, endPoint x: 724, endPoint y: 149, distance: 206.0
click at [924, 98] on button "close Close" at bounding box center [931, 98] width 21 height 21
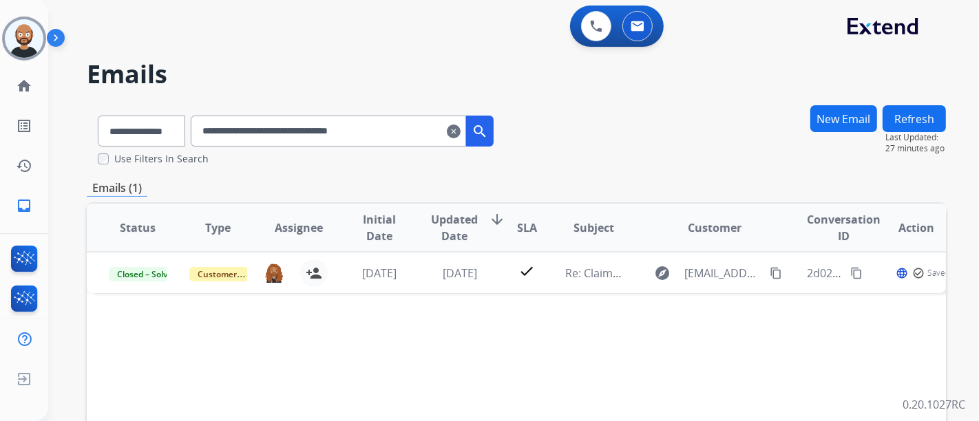
click at [343, 125] on input "**********" at bounding box center [328, 131] width 275 height 31
paste input "text"
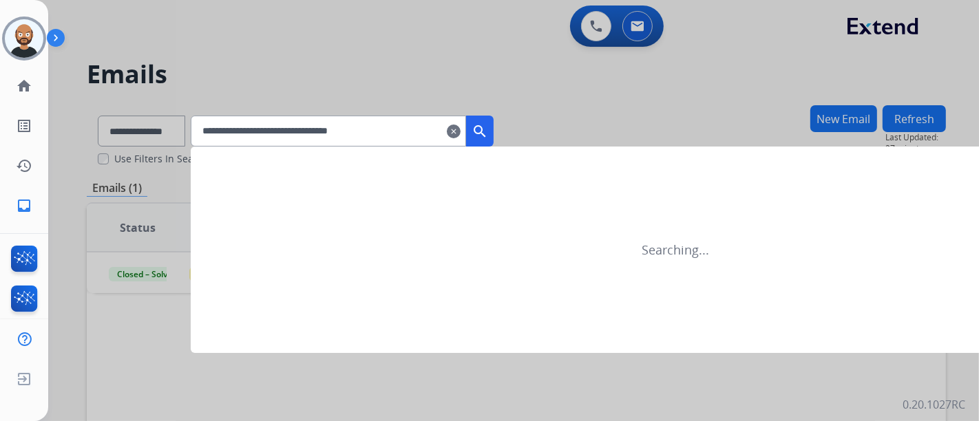
click at [488, 129] on mat-icon "search" at bounding box center [479, 131] width 17 height 17
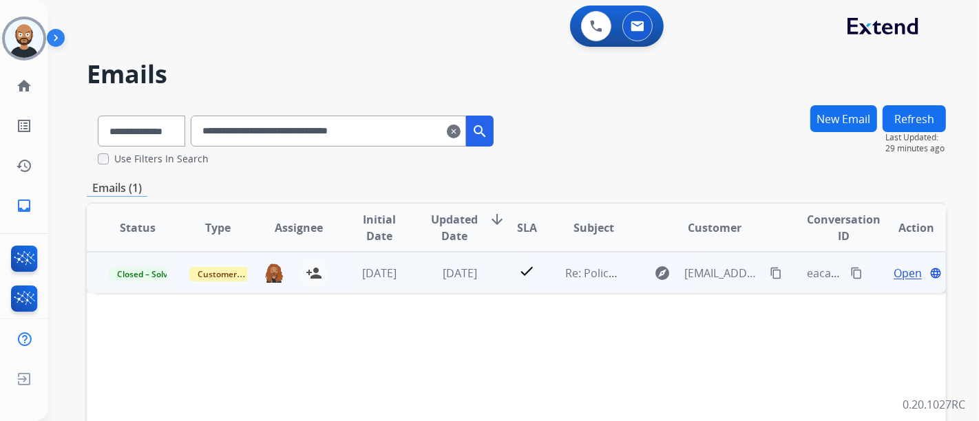
click at [897, 270] on span "Open" at bounding box center [907, 273] width 28 height 17
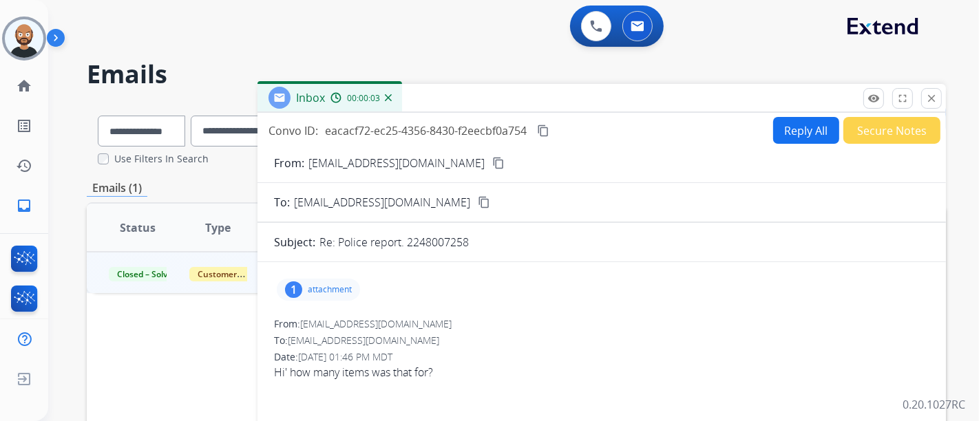
click at [492, 162] on mat-icon "content_copy" at bounding box center [498, 163] width 12 height 12
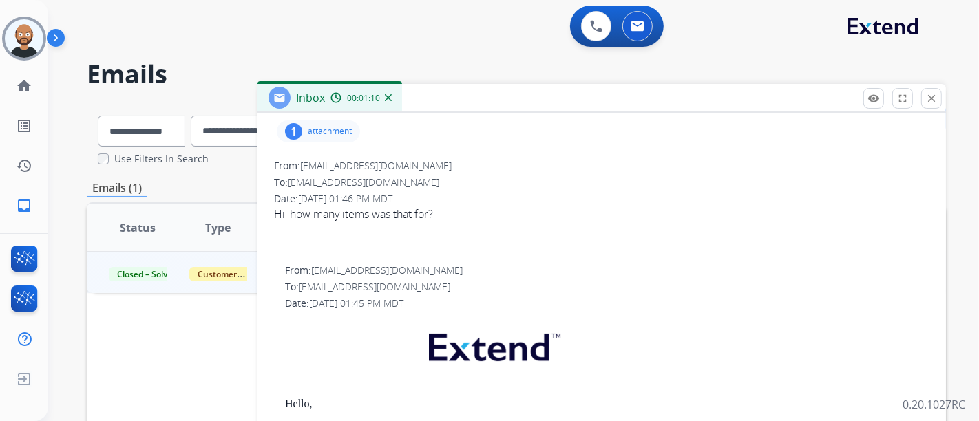
scroll to position [153, 0]
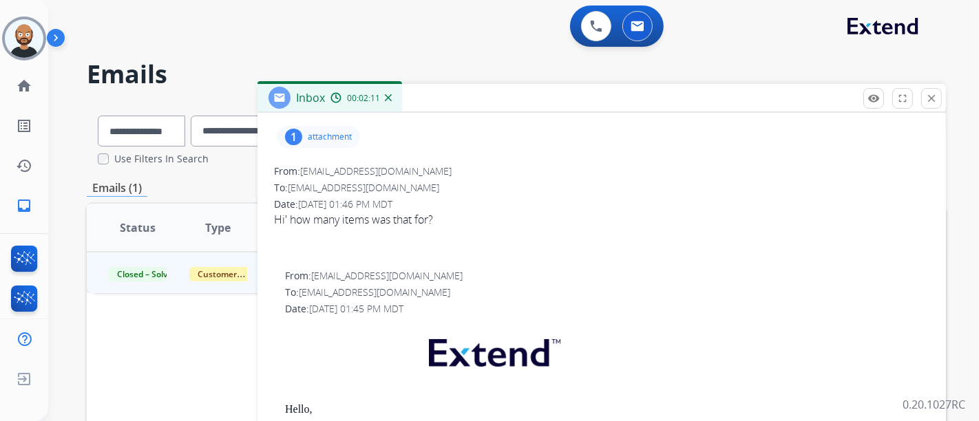
drag, startPoint x: 929, startPoint y: 98, endPoint x: 633, endPoint y: 173, distance: 305.5
click at [929, 97] on mat-icon "close" at bounding box center [931, 98] width 12 height 12
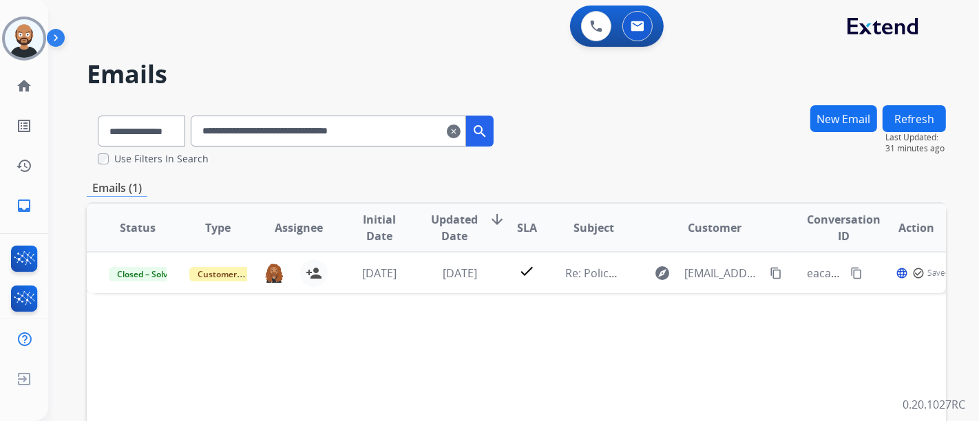
click at [371, 144] on input "**********" at bounding box center [328, 131] width 275 height 31
paste input "text"
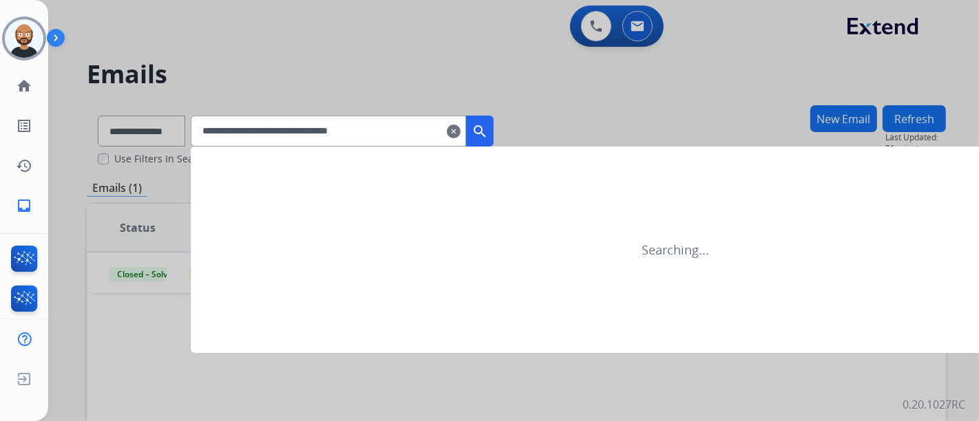
click at [493, 131] on button "search" at bounding box center [480, 131] width 28 height 31
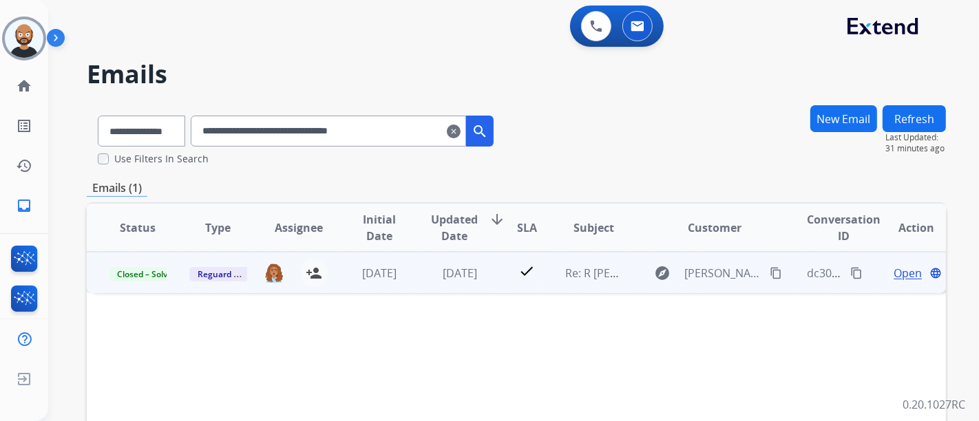
click at [893, 266] on span "Open" at bounding box center [907, 273] width 28 height 17
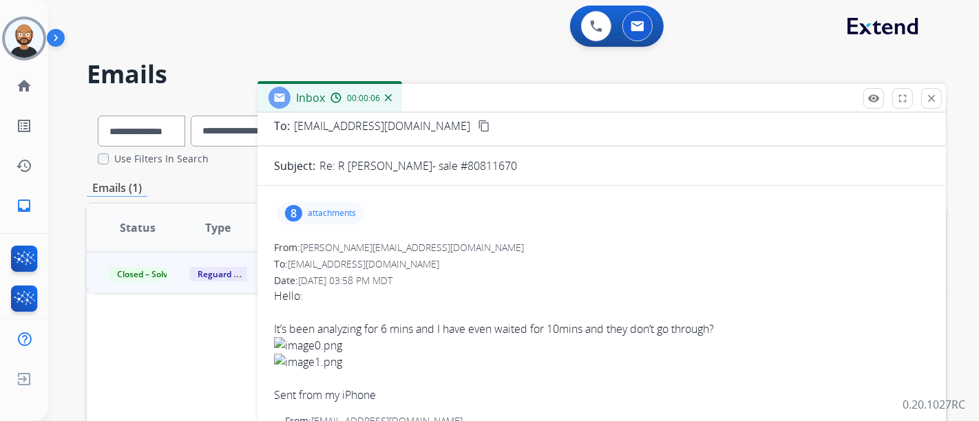
scroll to position [0, 0]
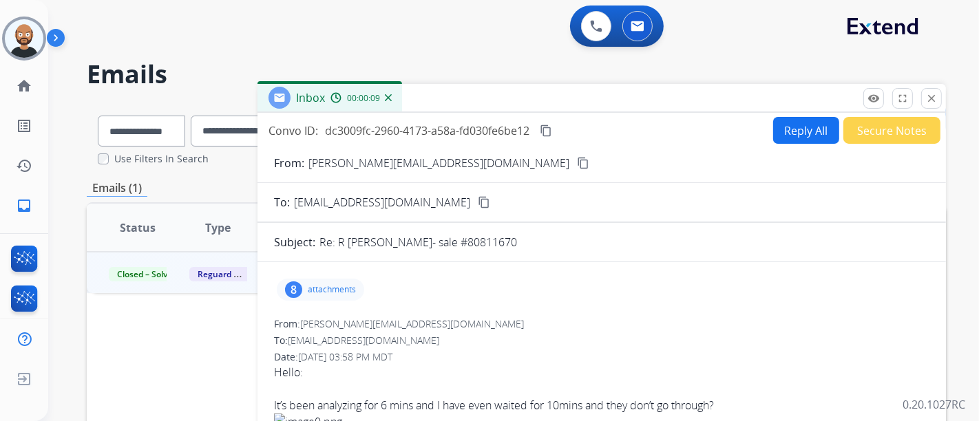
click at [577, 166] on mat-icon "content_copy" at bounding box center [583, 163] width 12 height 12
click at [931, 95] on mat-icon "close" at bounding box center [931, 98] width 12 height 12
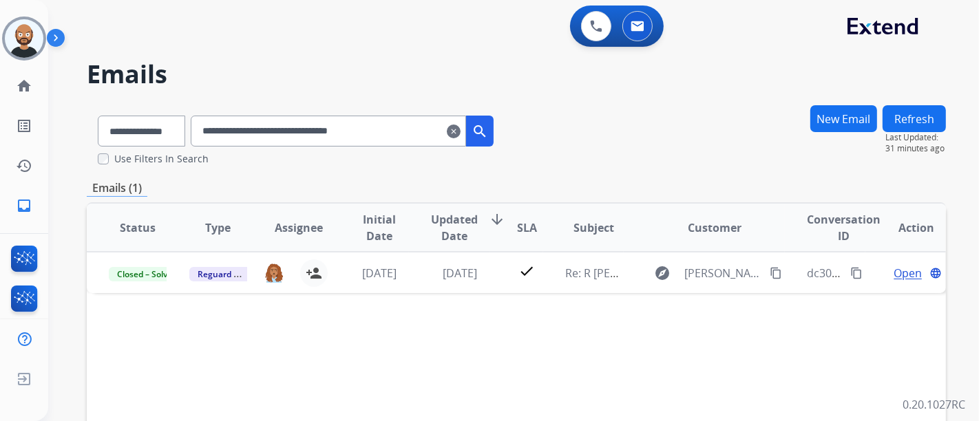
click at [288, 130] on input "**********" at bounding box center [328, 131] width 275 height 31
paste input "text"
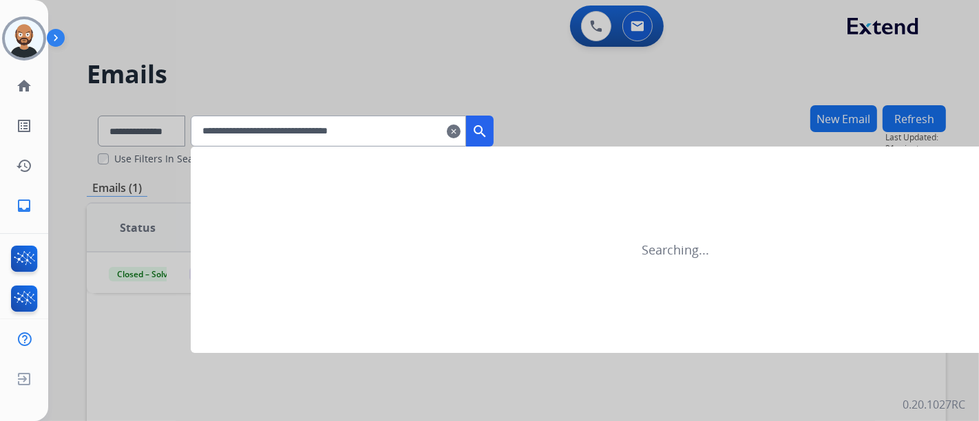
click at [488, 134] on mat-icon "search" at bounding box center [479, 131] width 17 height 17
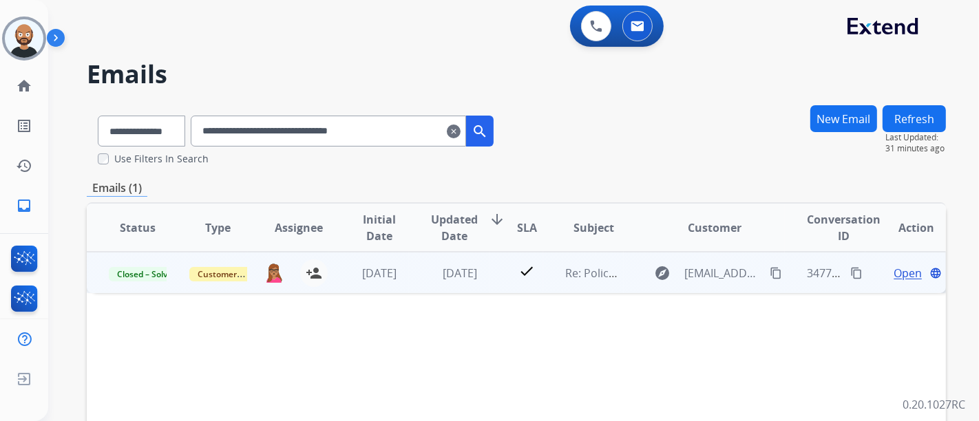
click at [901, 268] on span "Open" at bounding box center [907, 273] width 28 height 17
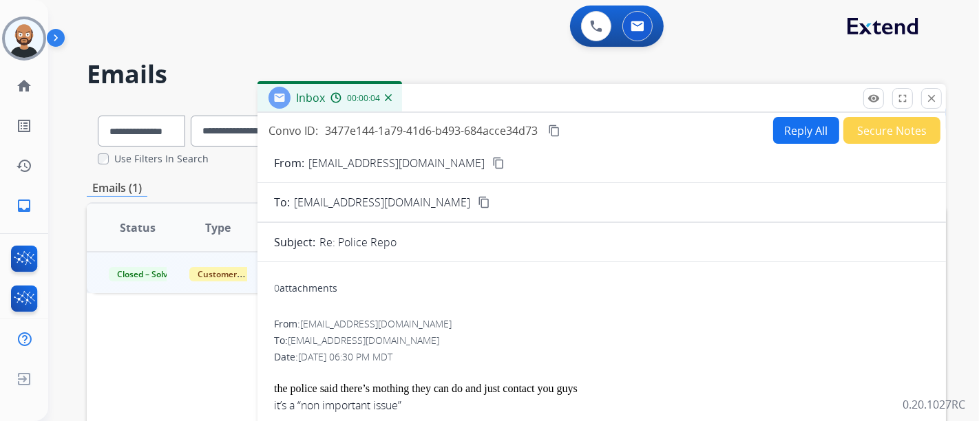
click at [492, 162] on mat-icon "content_copy" at bounding box center [498, 163] width 12 height 12
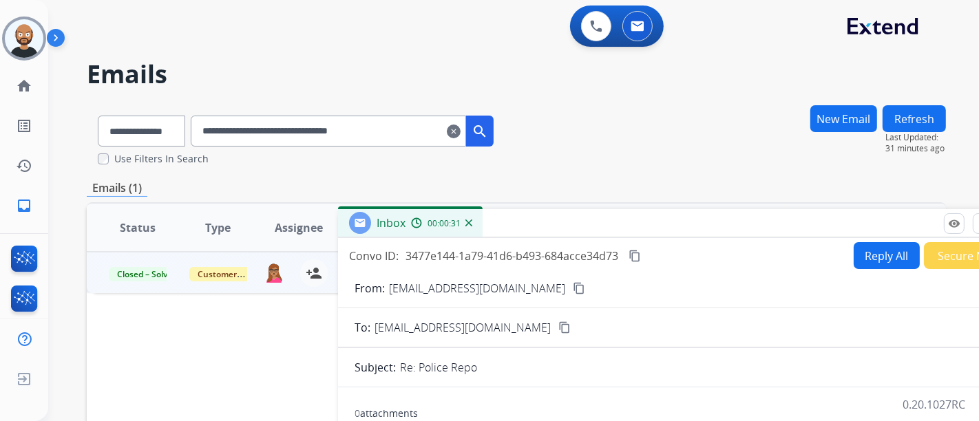
drag, startPoint x: 572, startPoint y: 86, endPoint x: 657, endPoint y: 219, distance: 157.9
click at [657, 219] on div "Inbox 00:00:31" at bounding box center [682, 223] width 688 height 29
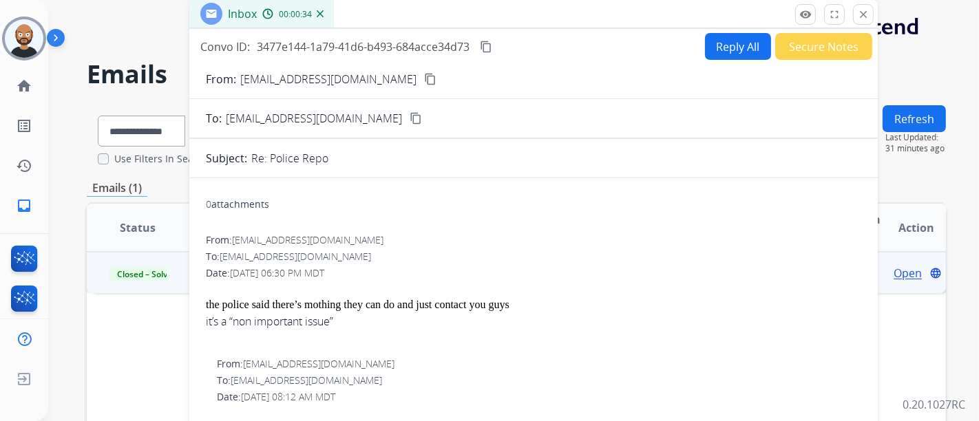
drag, startPoint x: 647, startPoint y: 229, endPoint x: 412, endPoint y: 96, distance: 270.0
click at [491, 12] on div "Inbox 00:00:34" at bounding box center [533, 14] width 688 height 29
click at [863, 9] on mat-icon "close" at bounding box center [862, 14] width 12 height 12
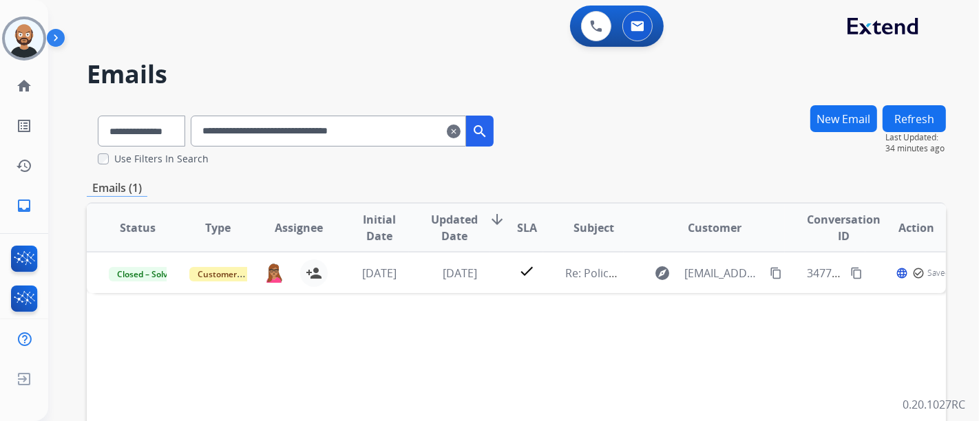
click at [396, 131] on input "**********" at bounding box center [328, 131] width 275 height 31
paste input "text"
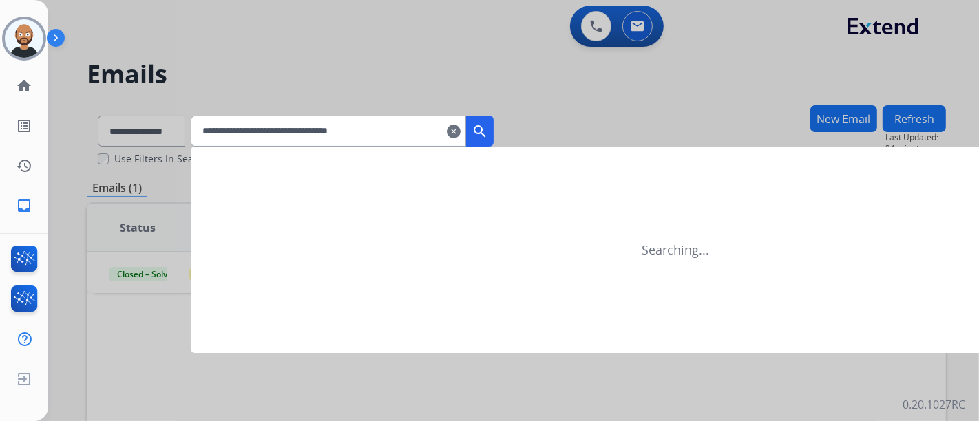
type input "**********"
click at [488, 125] on mat-icon "search" at bounding box center [479, 131] width 17 height 17
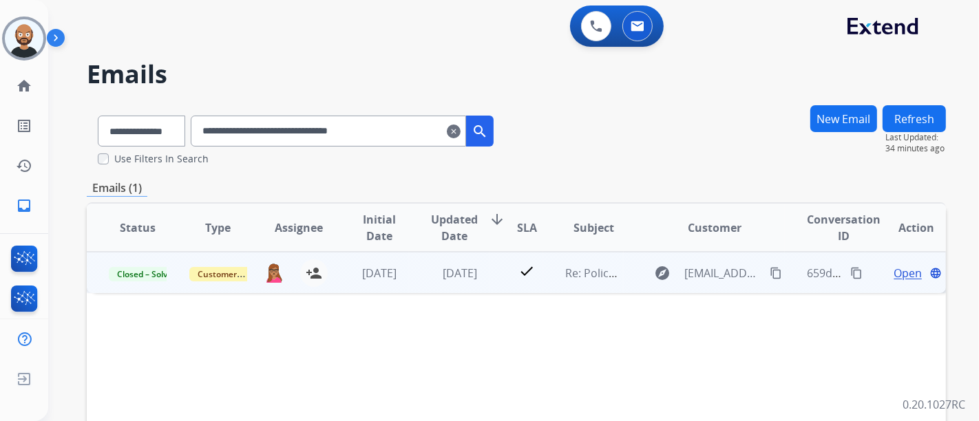
click at [895, 270] on span "Open" at bounding box center [907, 273] width 28 height 17
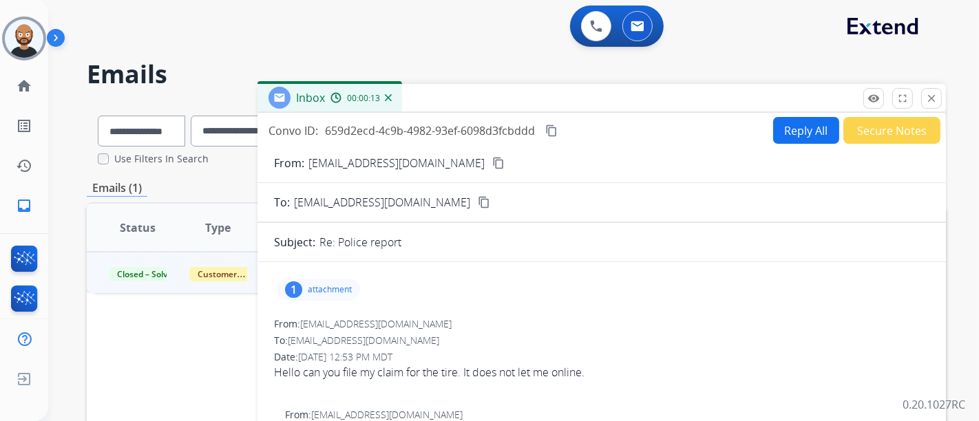
click at [490, 156] on button "content_copy" at bounding box center [498, 163] width 17 height 17
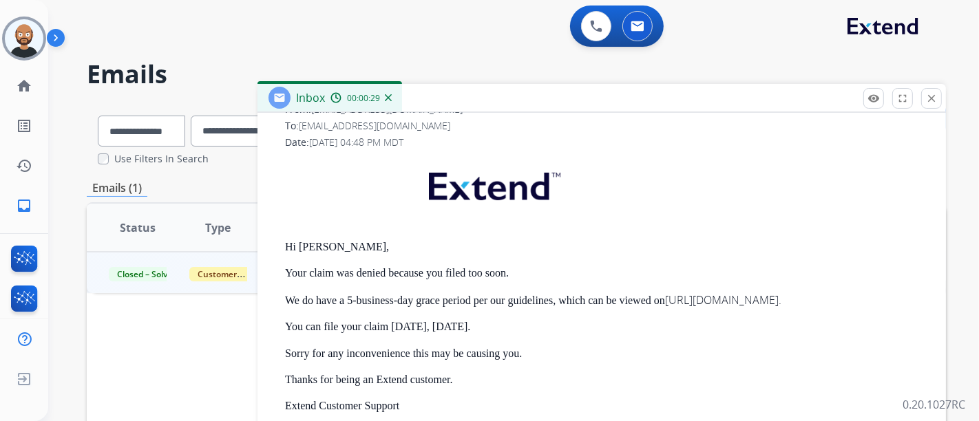
scroll to position [76, 0]
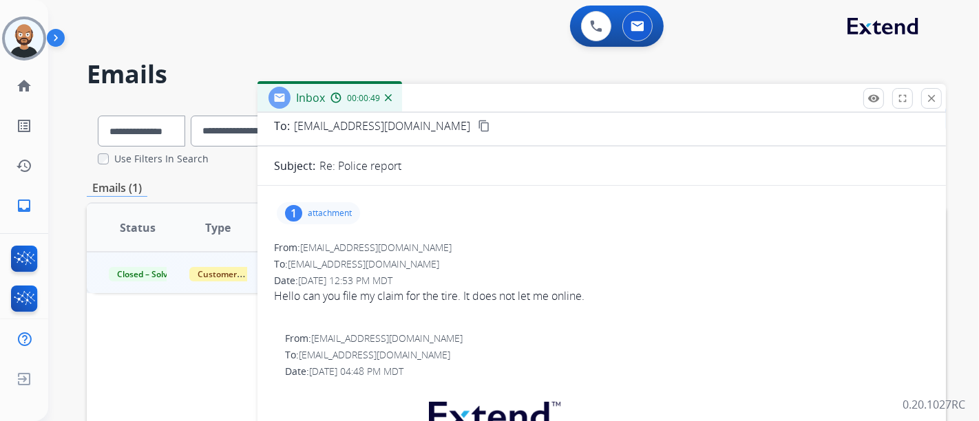
drag, startPoint x: 934, startPoint y: 94, endPoint x: 931, endPoint y: 48, distance: 45.6
click at [934, 94] on mat-icon "close" at bounding box center [931, 98] width 12 height 12
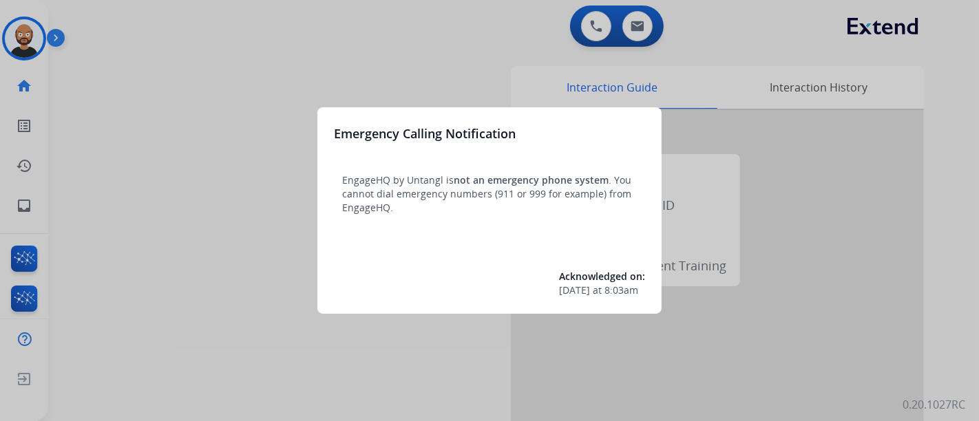
click at [213, 118] on div at bounding box center [489, 210] width 979 height 421
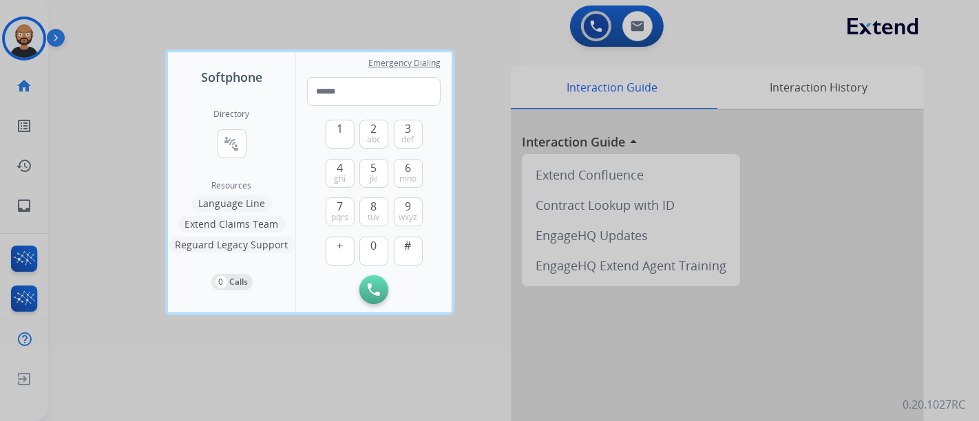
click at [96, 103] on div at bounding box center [489, 210] width 979 height 421
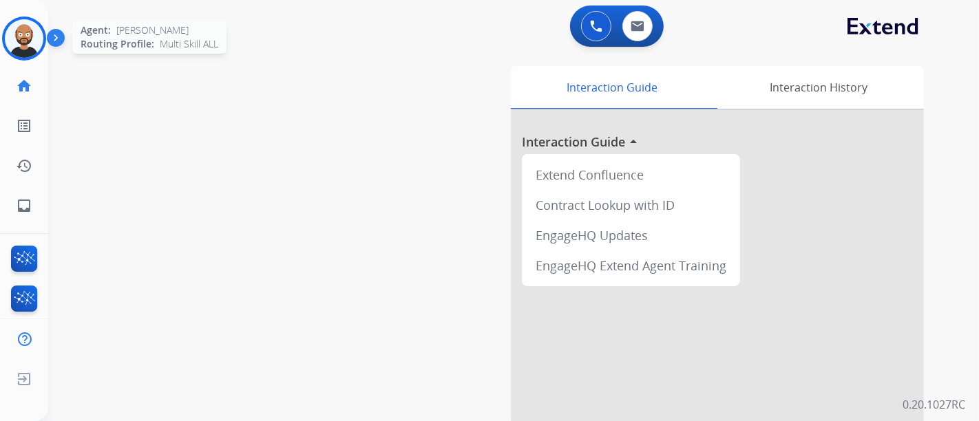
click at [38, 49] on img at bounding box center [24, 38] width 39 height 39
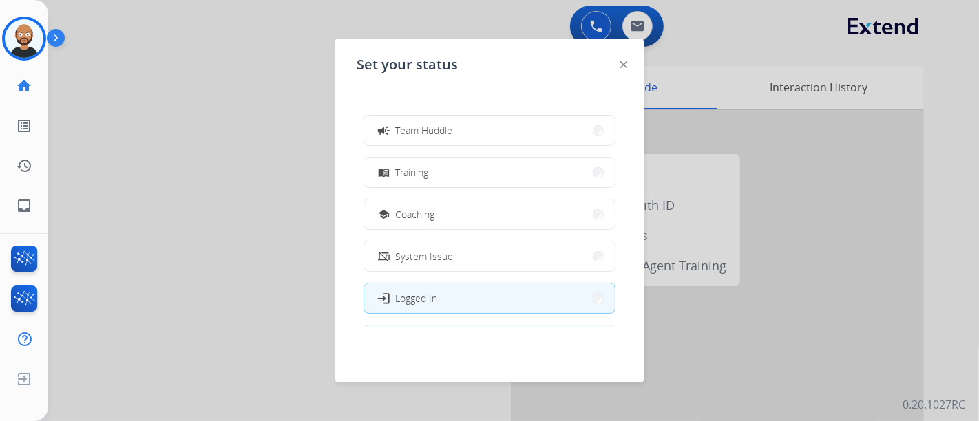
scroll to position [259, 0]
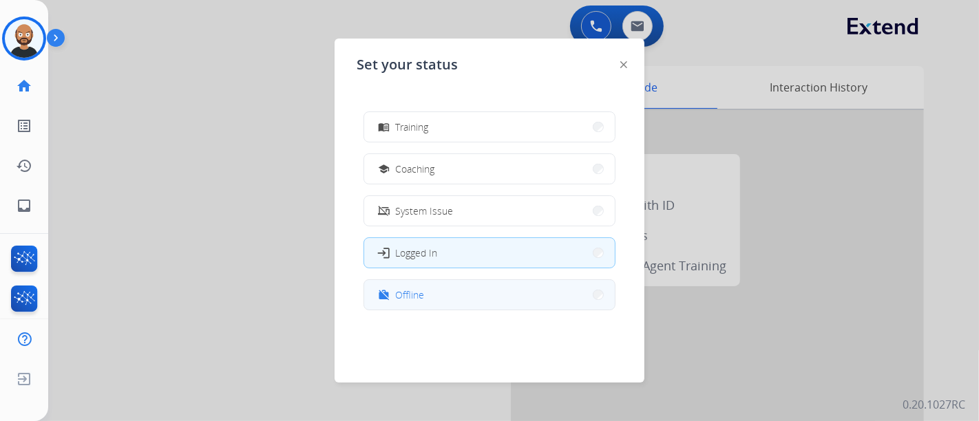
click at [510, 304] on button "work_off Offline" at bounding box center [489, 295] width 251 height 30
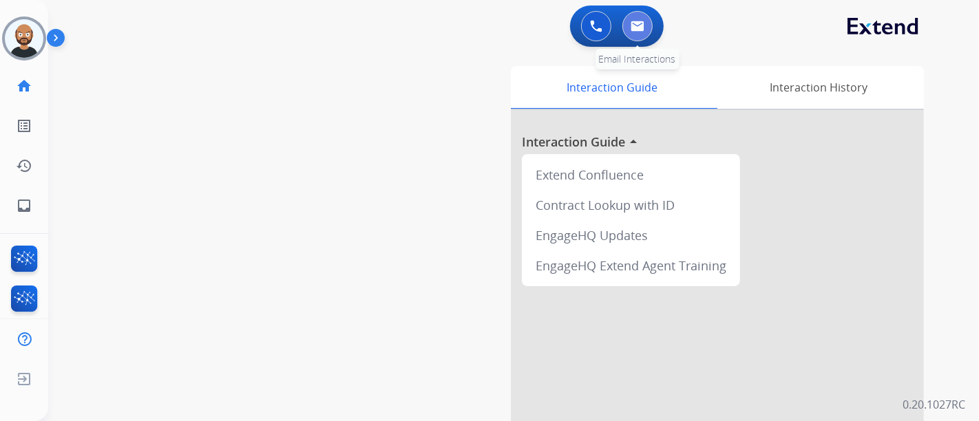
click at [642, 33] on button at bounding box center [637, 26] width 30 height 30
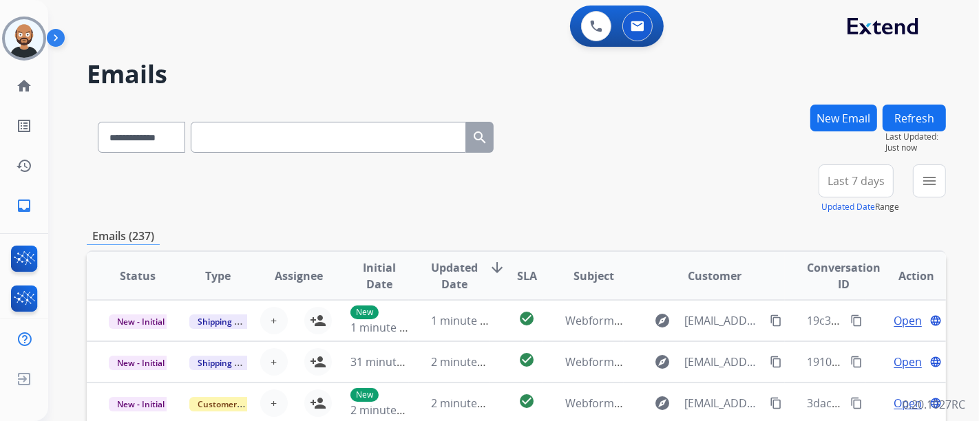
click at [326, 134] on input "text" at bounding box center [328, 137] width 275 height 31
paste input "**********"
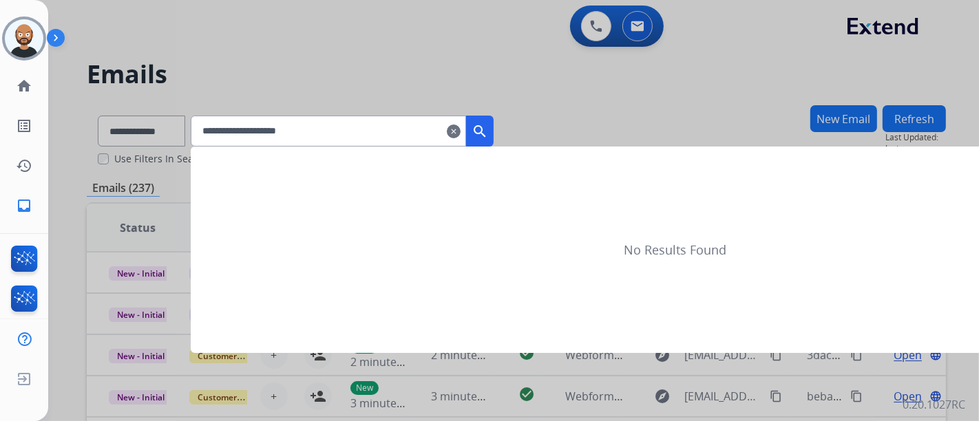
click at [488, 132] on mat-icon "search" at bounding box center [479, 131] width 17 height 17
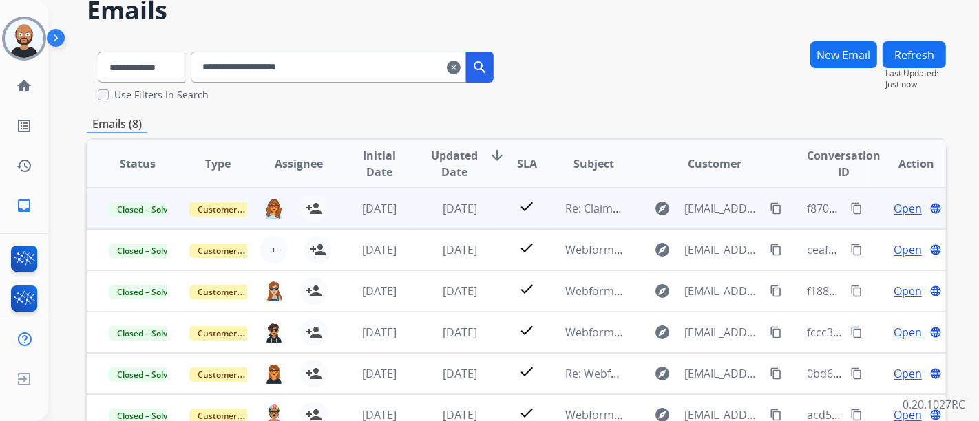
scroll to position [153, 0]
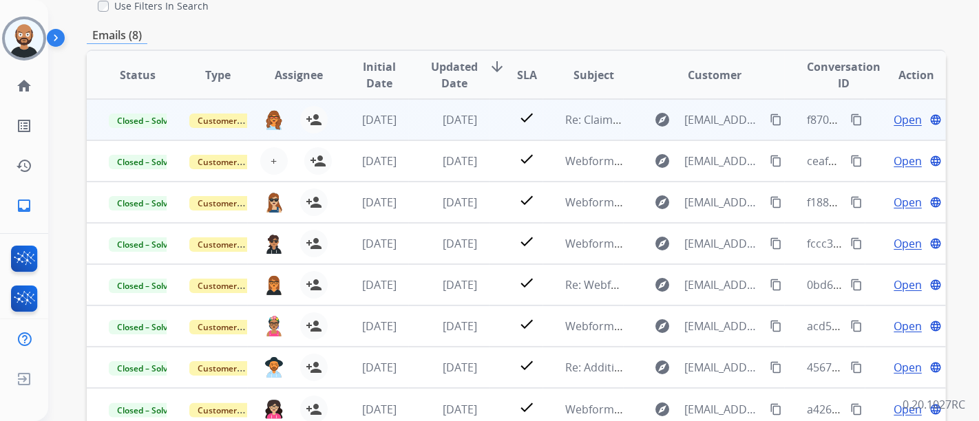
click at [893, 114] on span "Open" at bounding box center [907, 120] width 28 height 17
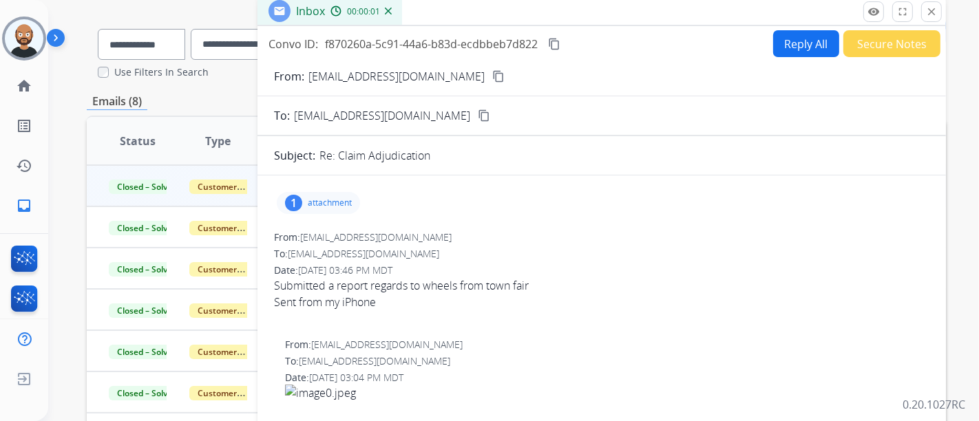
scroll to position [0, 0]
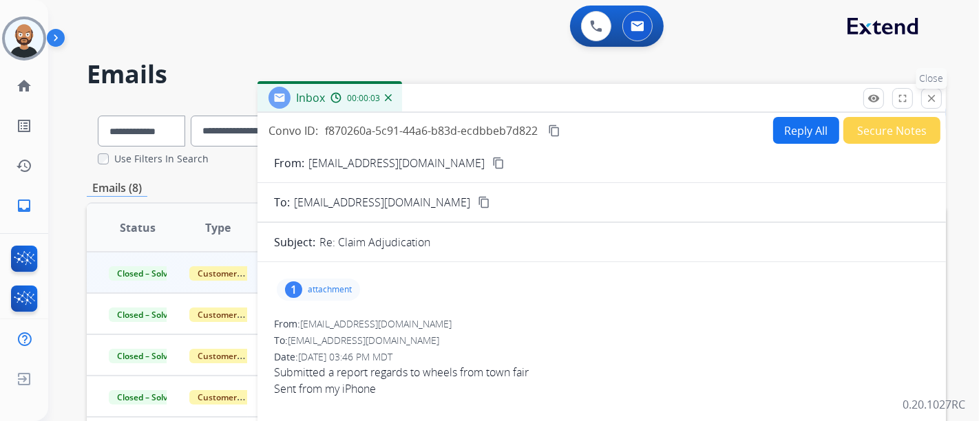
click at [930, 96] on mat-icon "close" at bounding box center [931, 98] width 12 height 12
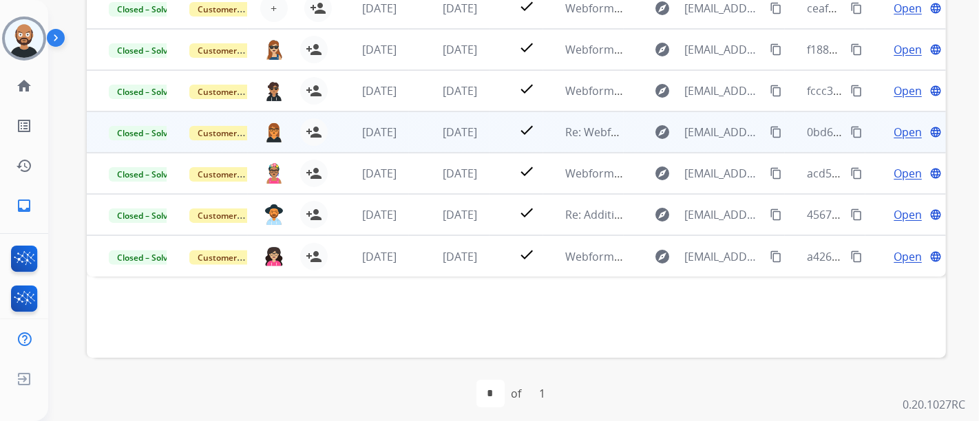
scroll to position [153, 0]
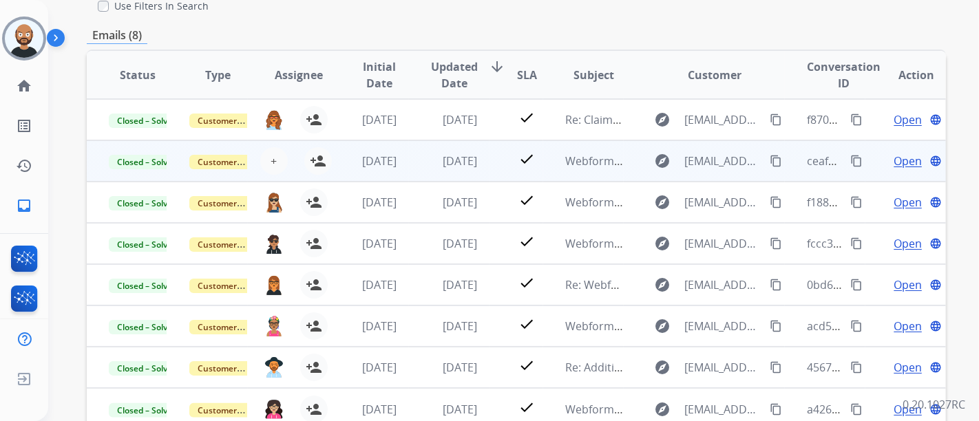
click at [893, 158] on span "Open" at bounding box center [907, 161] width 28 height 17
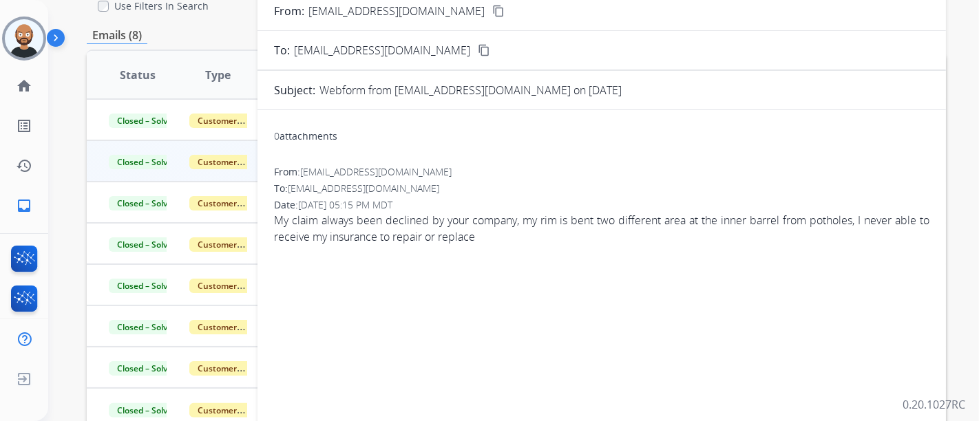
scroll to position [0, 0]
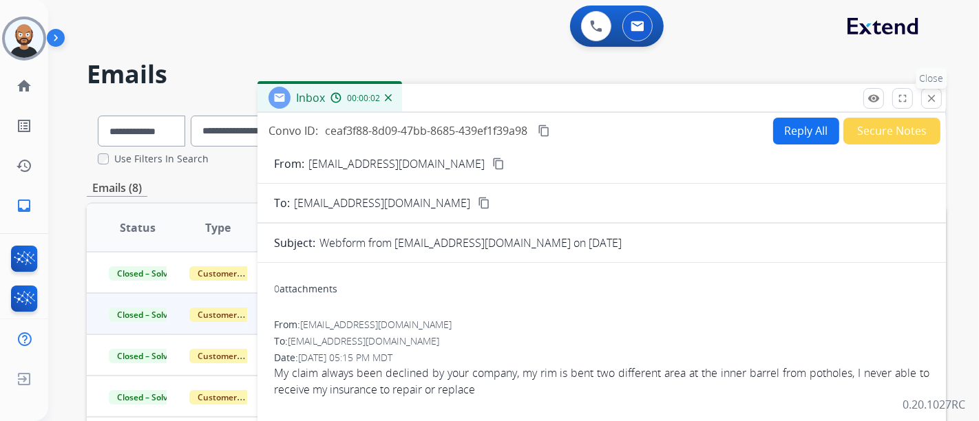
click at [927, 96] on mat-icon "close" at bounding box center [931, 98] width 12 height 12
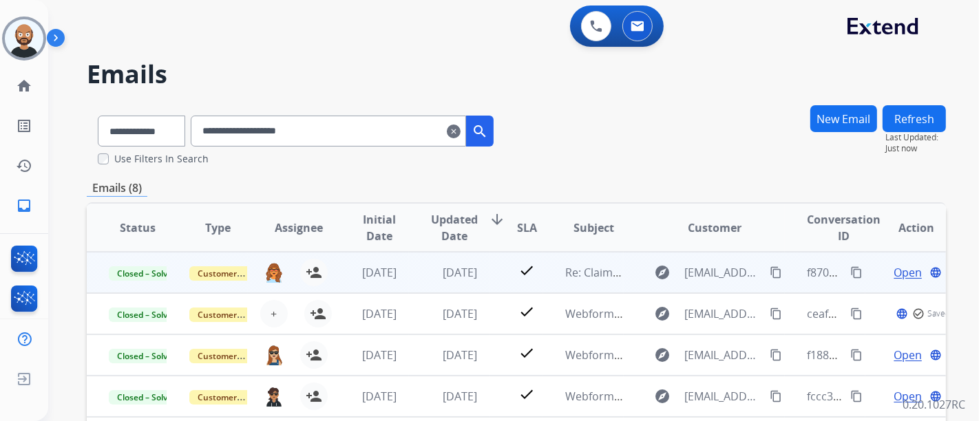
click at [898, 272] on span "Open" at bounding box center [907, 272] width 28 height 17
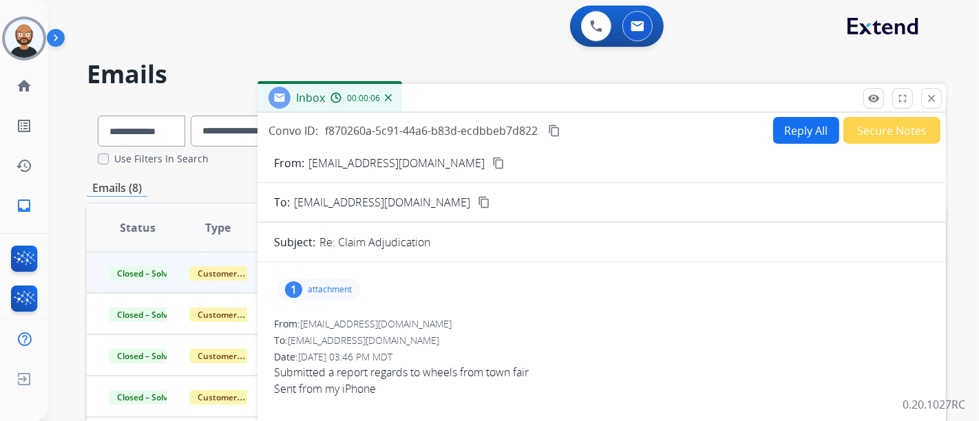
click at [328, 292] on p "attachment" at bounding box center [330, 289] width 44 height 11
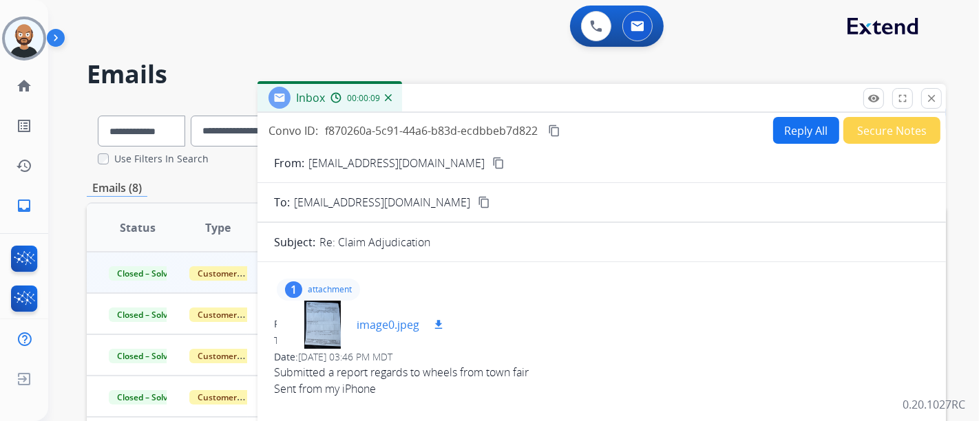
click at [334, 329] on div at bounding box center [322, 325] width 69 height 48
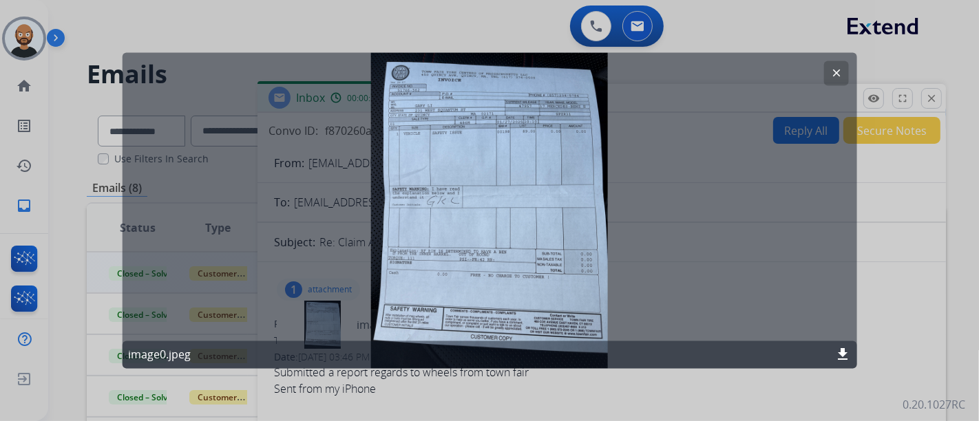
click at [838, 72] on mat-icon "clear" at bounding box center [835, 73] width 12 height 12
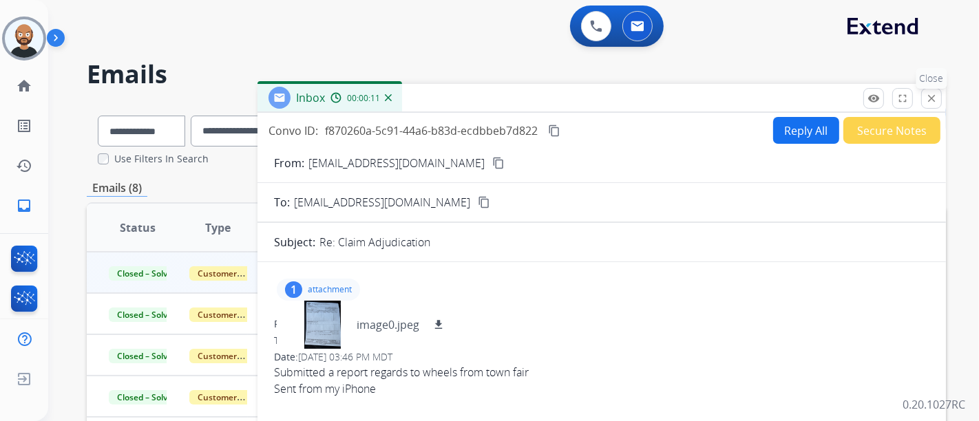
click at [926, 97] on mat-icon "close" at bounding box center [931, 98] width 12 height 12
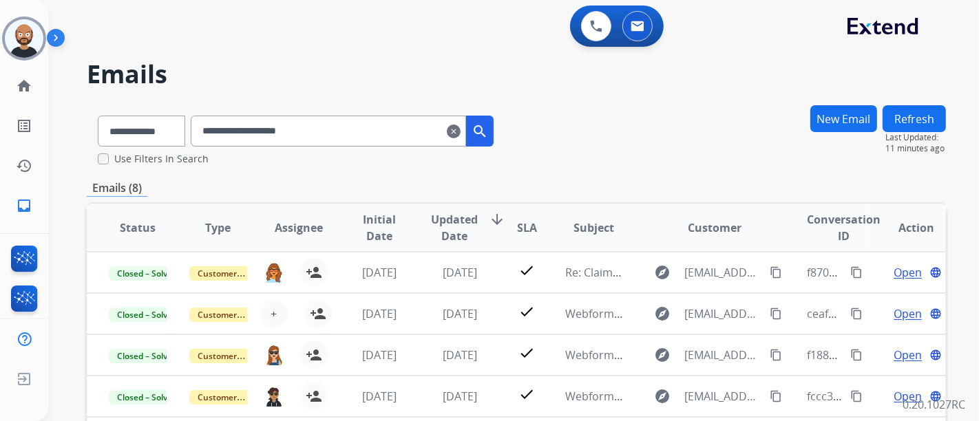
click at [298, 128] on input "**********" at bounding box center [328, 131] width 275 height 31
click at [297, 129] on input "**********" at bounding box center [328, 131] width 275 height 31
paste input "*"
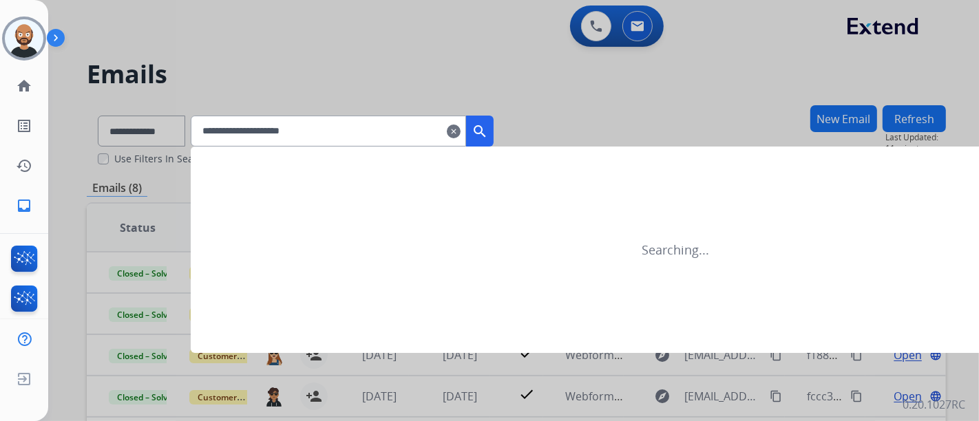
type input "**********"
click at [488, 126] on mat-icon "search" at bounding box center [479, 131] width 17 height 17
